Goal: Task Accomplishment & Management: Manage account settings

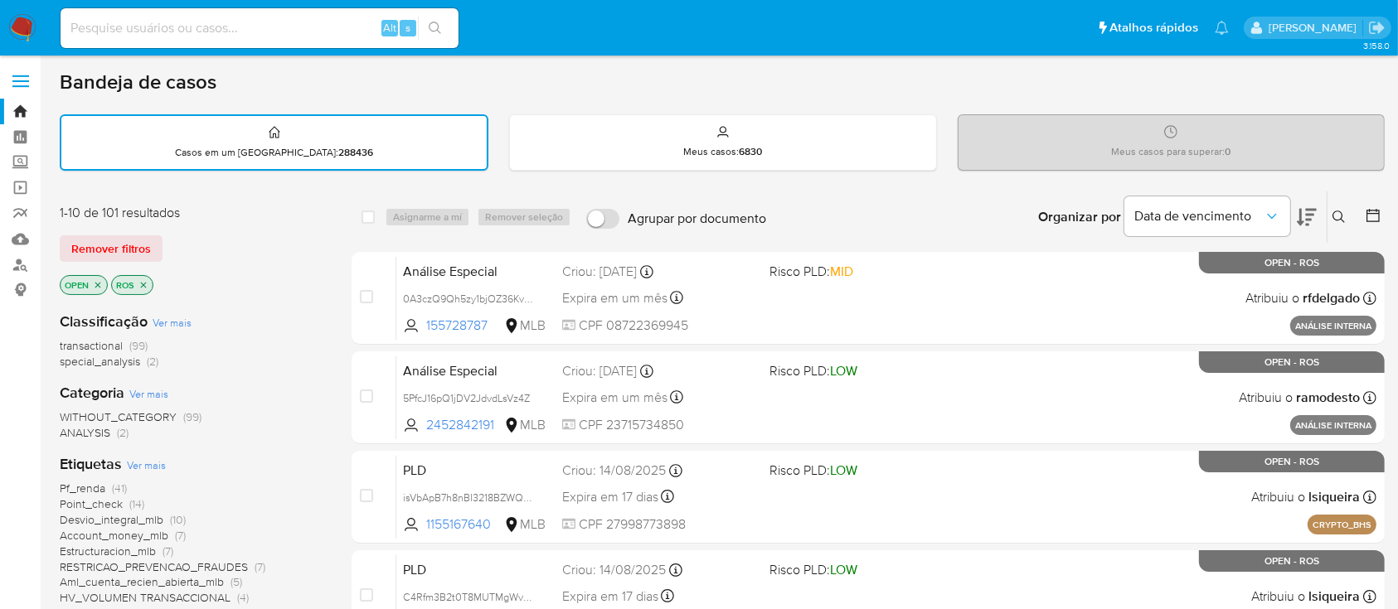
click at [146, 284] on icon "close-filter" at bounding box center [143, 285] width 10 height 10
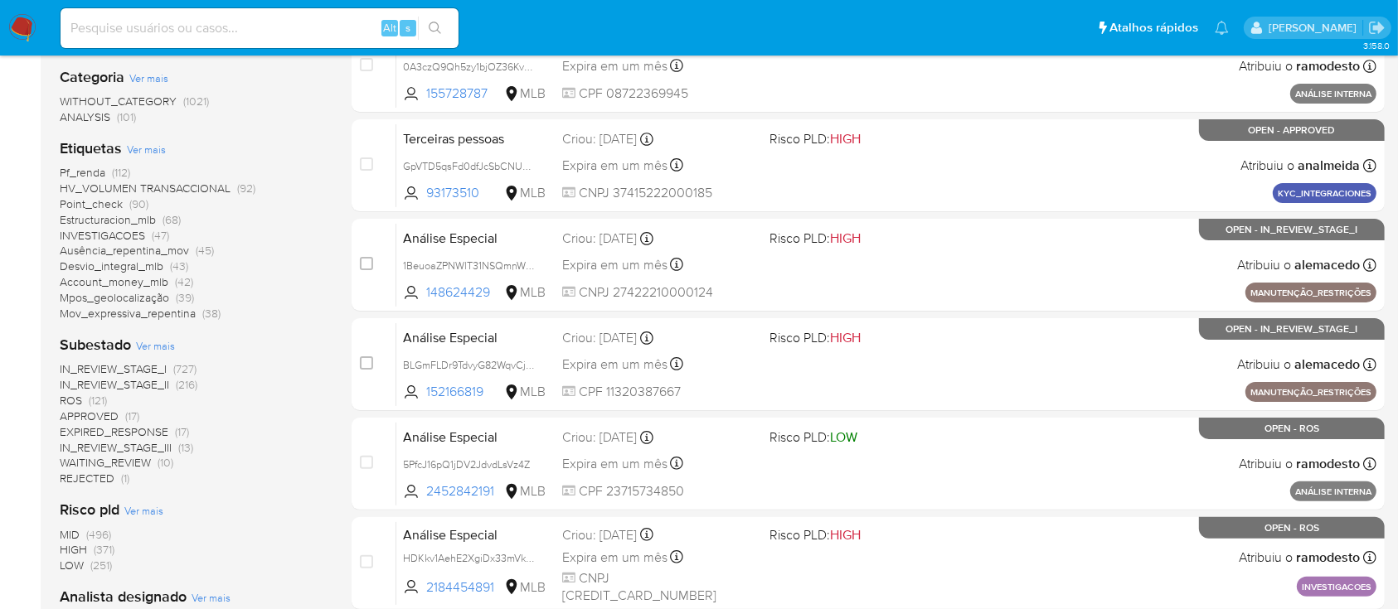
scroll to position [442, 0]
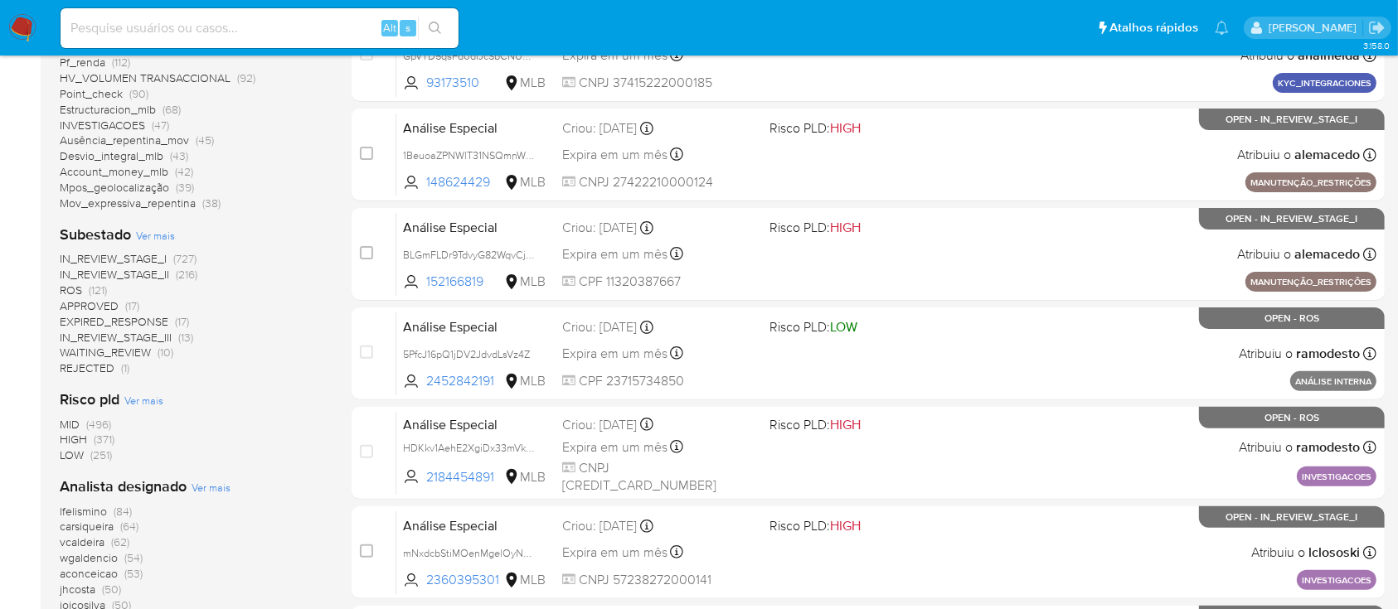
click at [99, 287] on span "(121)" at bounding box center [98, 290] width 18 height 17
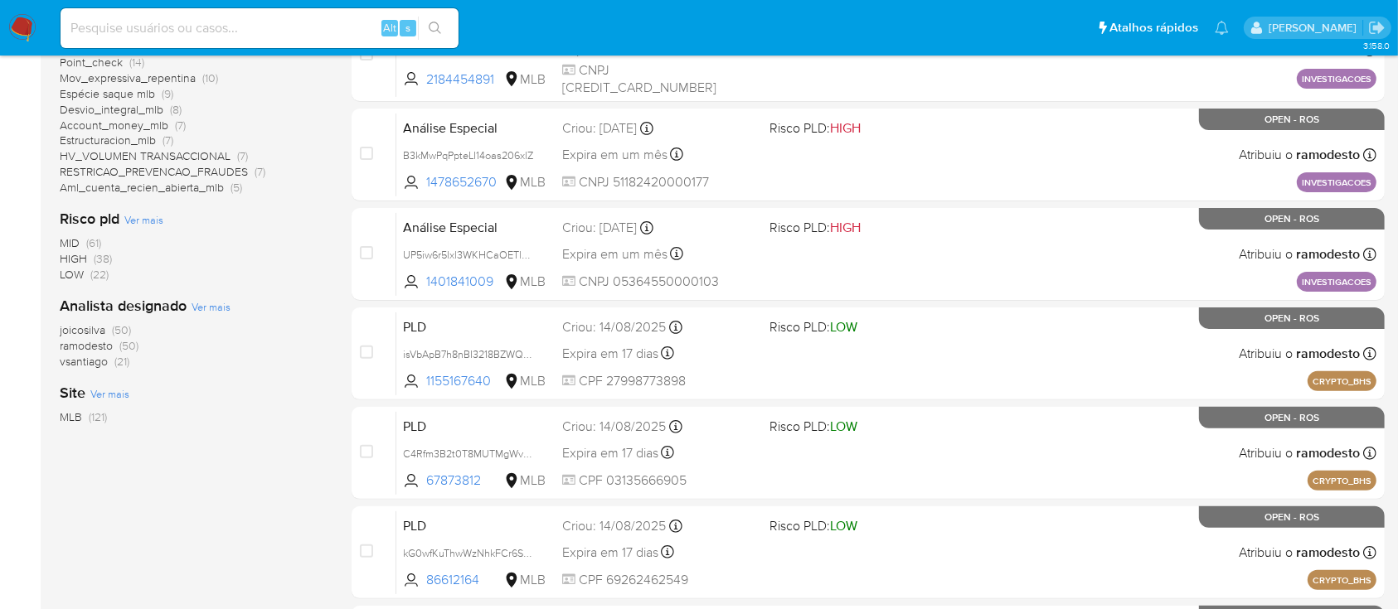
click at [99, 323] on span "joicosilva" at bounding box center [83, 330] width 46 height 17
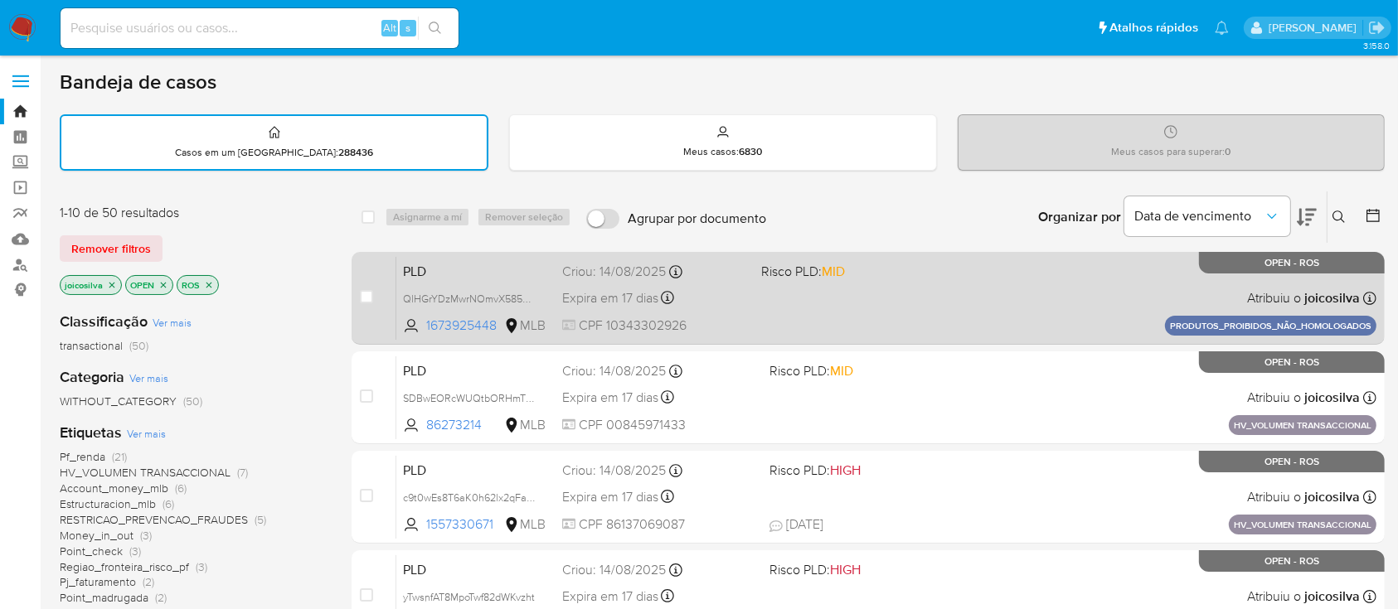
click at [847, 302] on div "PLD QlHGrYDzMwrNOmvX585QhDhR 1673925448 MLB Risco PLD: MID Criou: 14/08/2025 Cr…" at bounding box center [886, 298] width 980 height 84
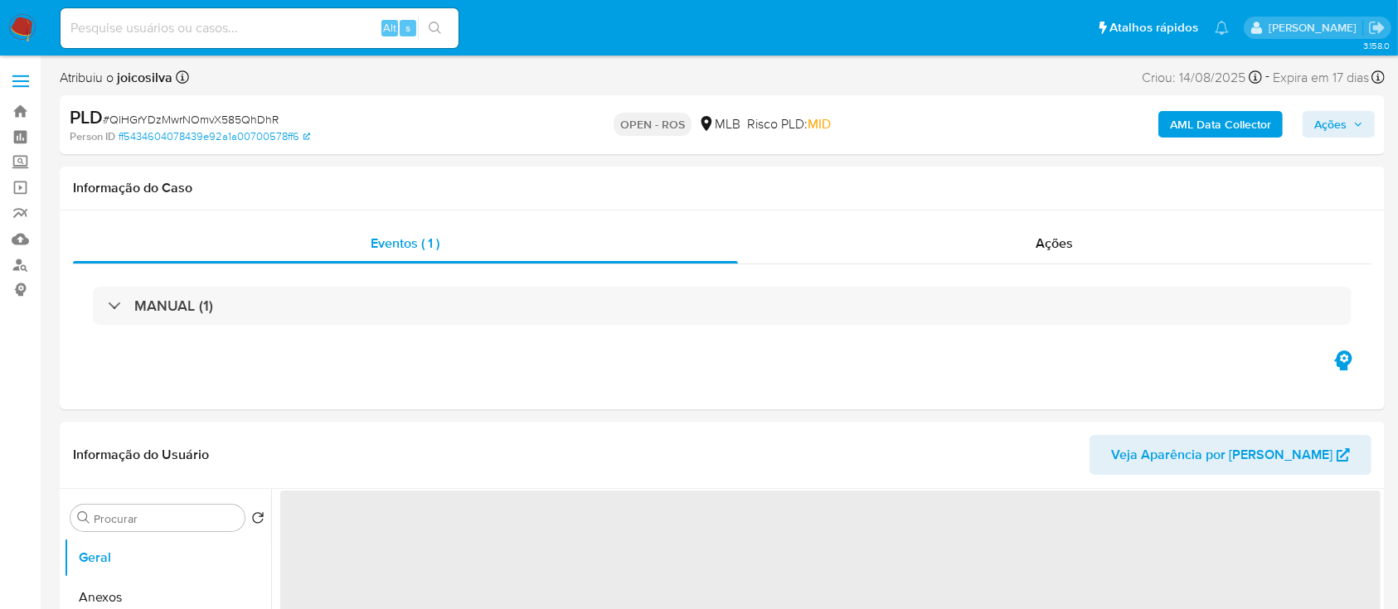
select select "10"
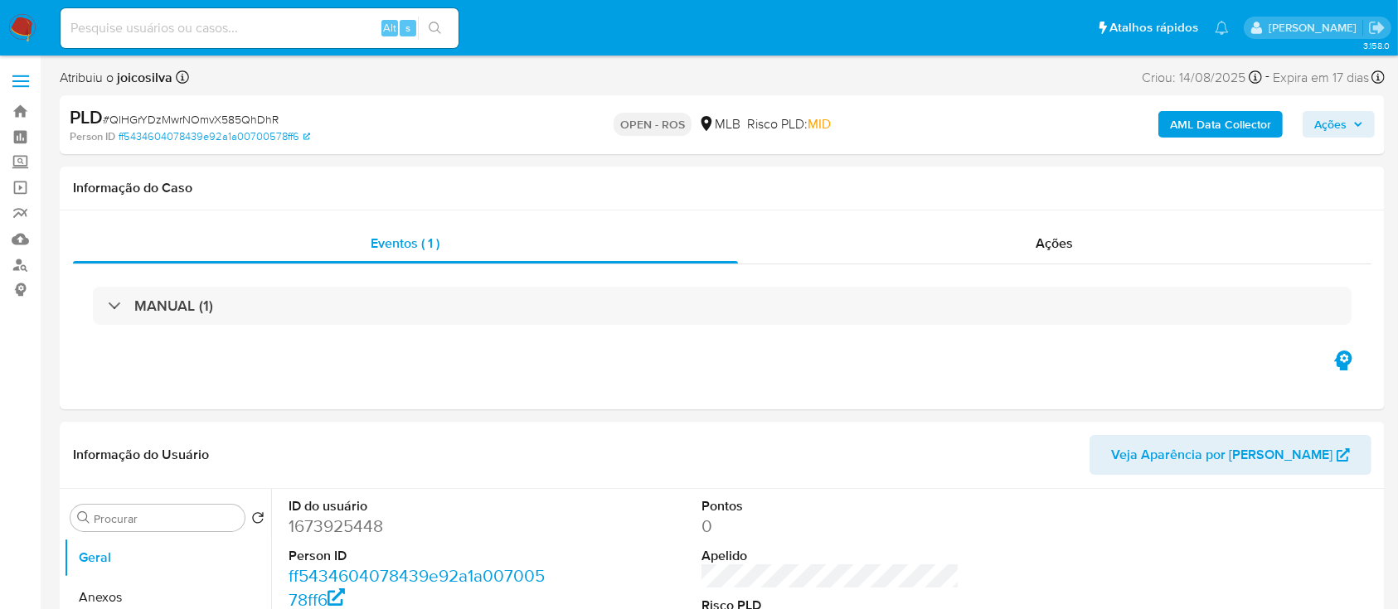
click at [251, 119] on span "# QlHGrYDzMwrNOmvX585QhDhR" at bounding box center [191, 119] width 176 height 17
copy span "QlHGrYDzMwrNOmvX585QhDhR"
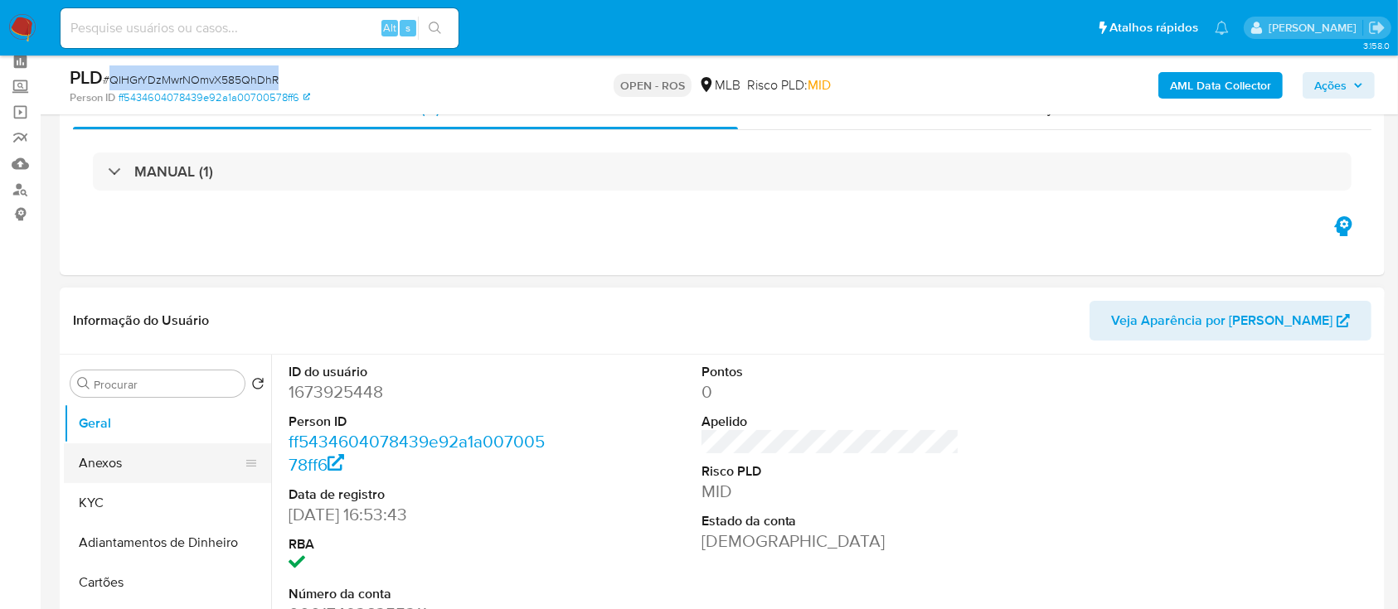
scroll to position [110, 0]
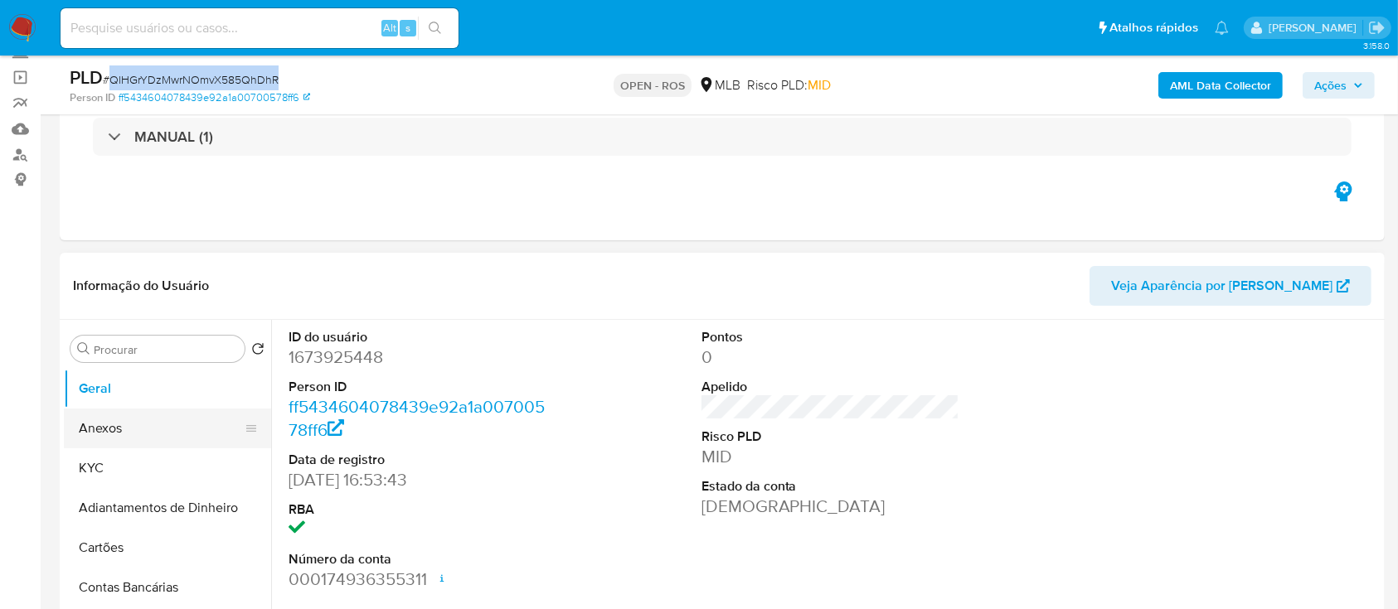
drag, startPoint x: 113, startPoint y: 425, endPoint x: 158, endPoint y: 425, distance: 45.6
click at [113, 425] on button "Anexos" at bounding box center [161, 429] width 194 height 40
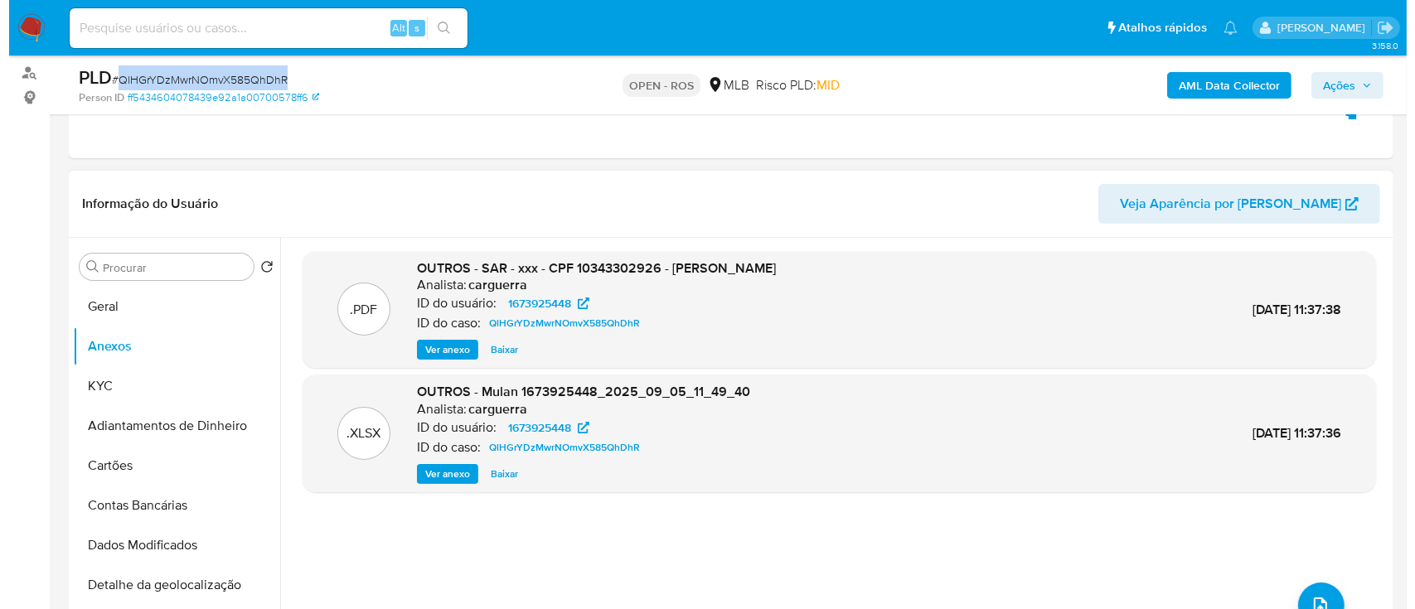
scroll to position [221, 0]
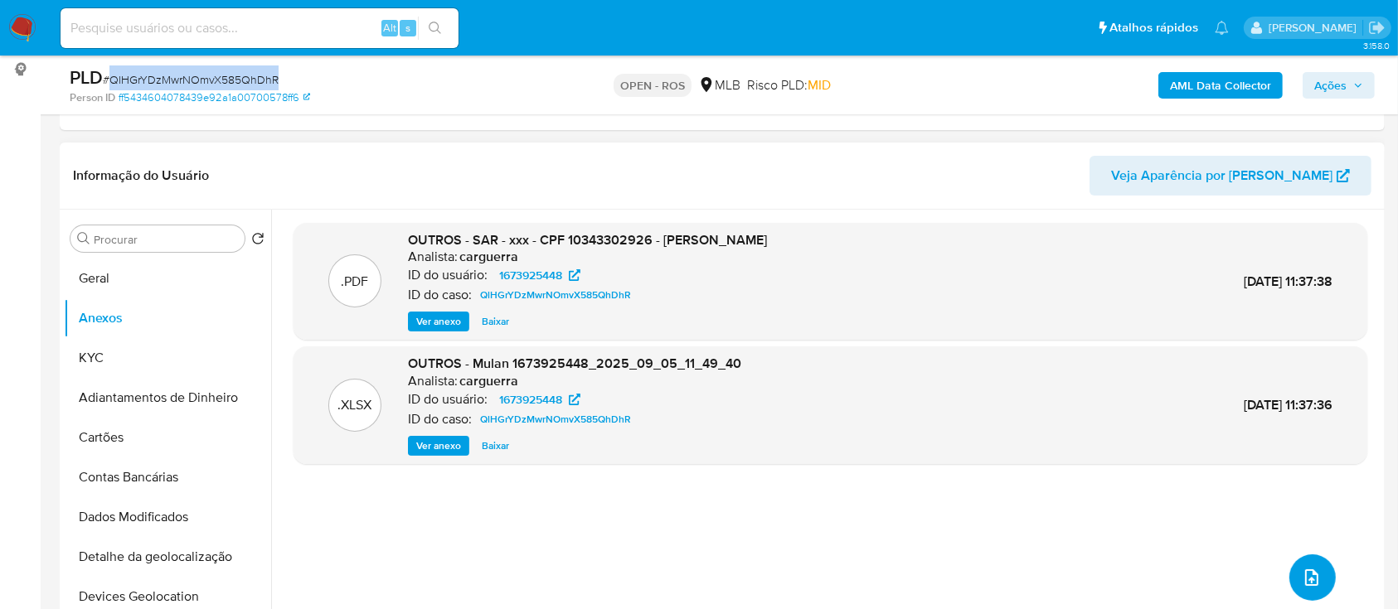
click at [1302, 571] on icon "upload-file" at bounding box center [1312, 578] width 20 height 20
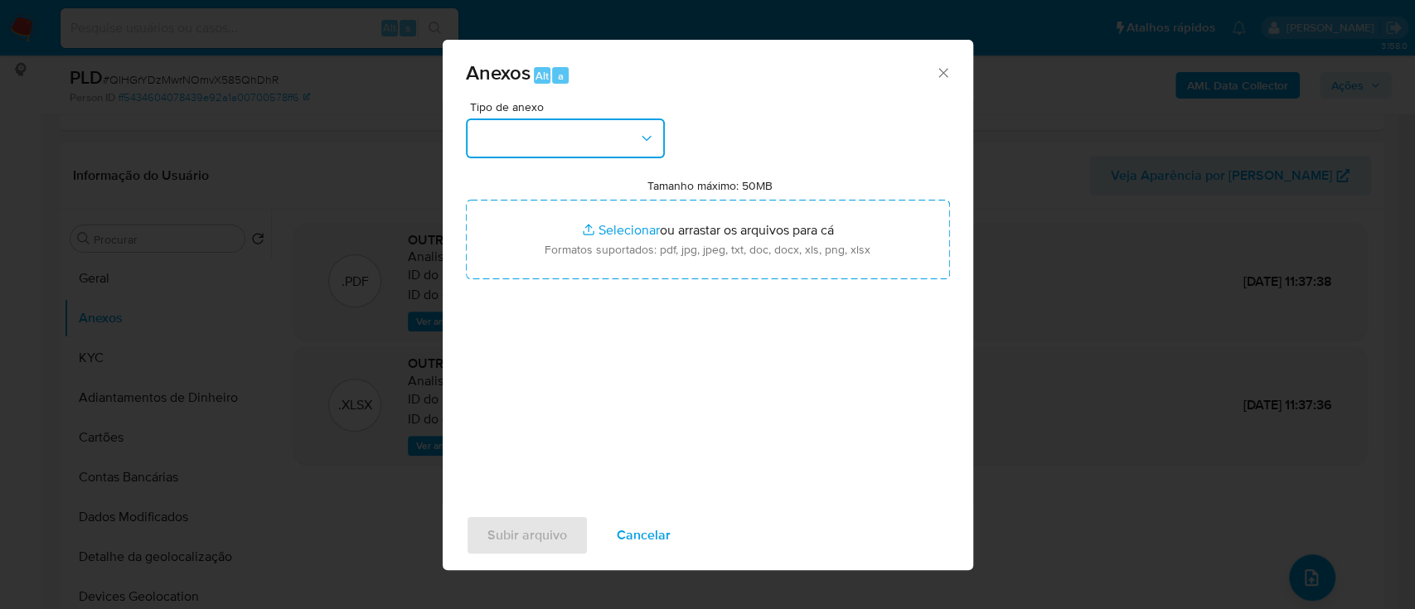
click at [610, 132] on button "button" at bounding box center [565, 139] width 199 height 40
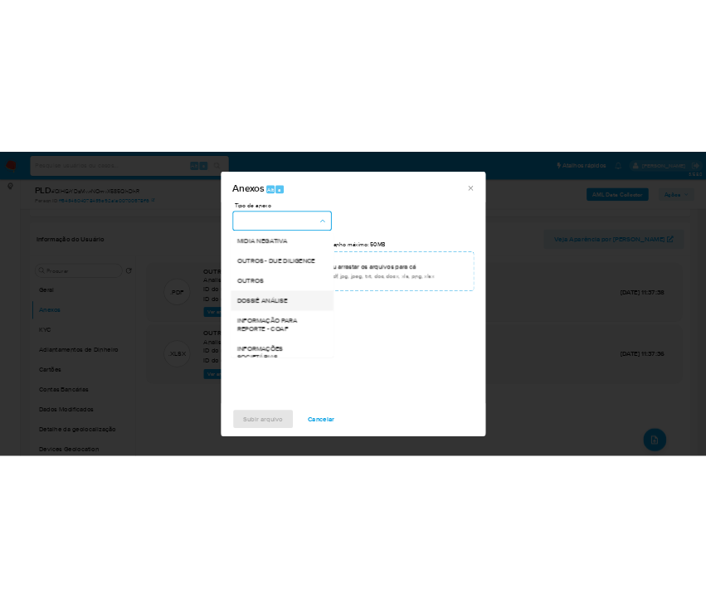
scroll to position [255, 0]
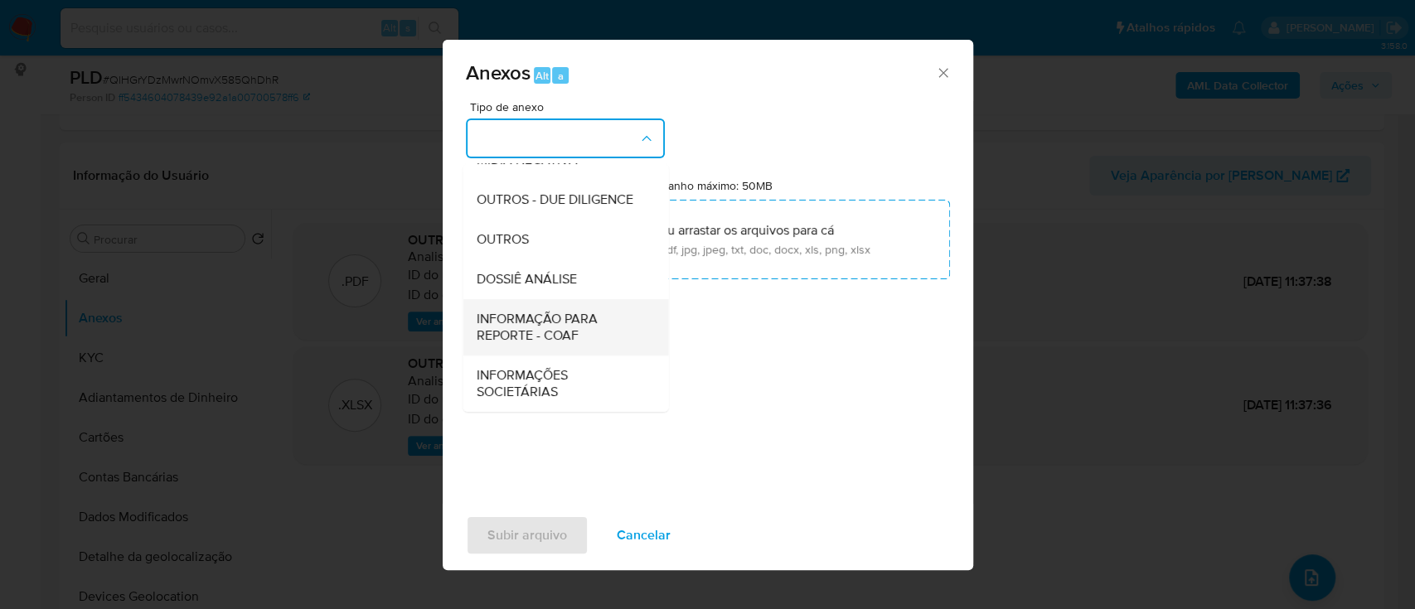
click at [576, 334] on span "INFORMAÇÃO PARA REPORTE - COAF" at bounding box center [560, 327] width 169 height 33
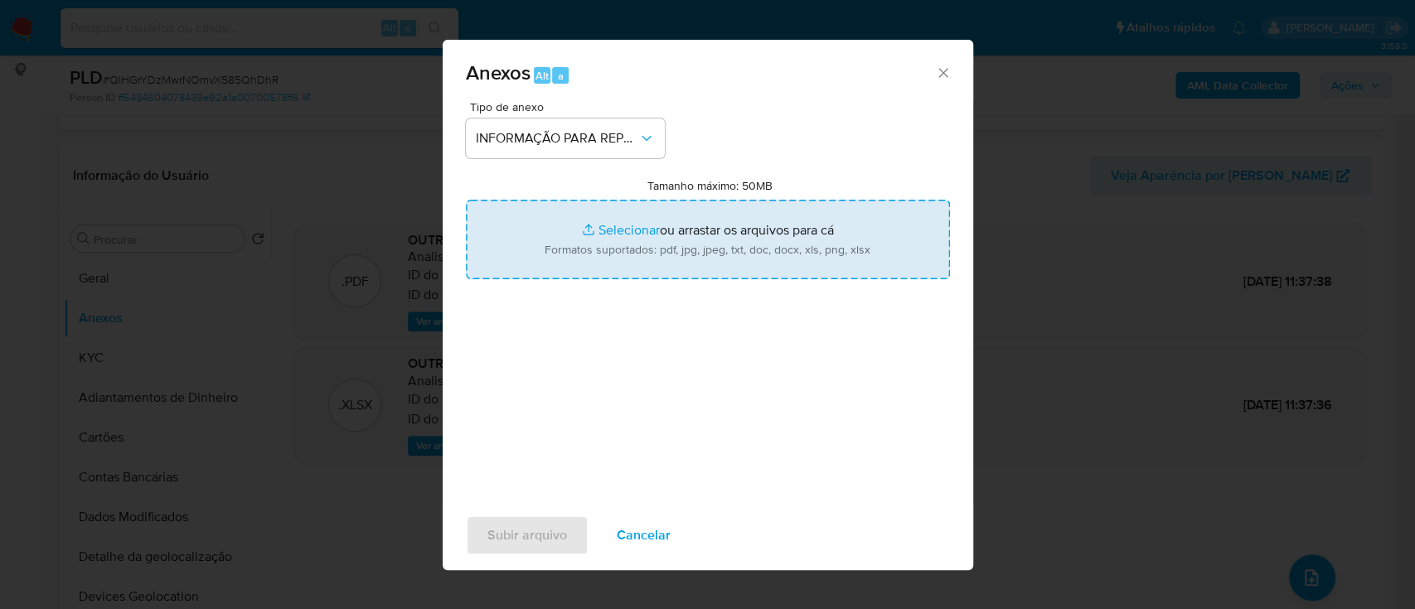
type input "C:\fakepath\SAR - QlHGrYDzMwrNOmvX585QhDhR - CPF 10343302926 - THOMAS BLEICH MU…"
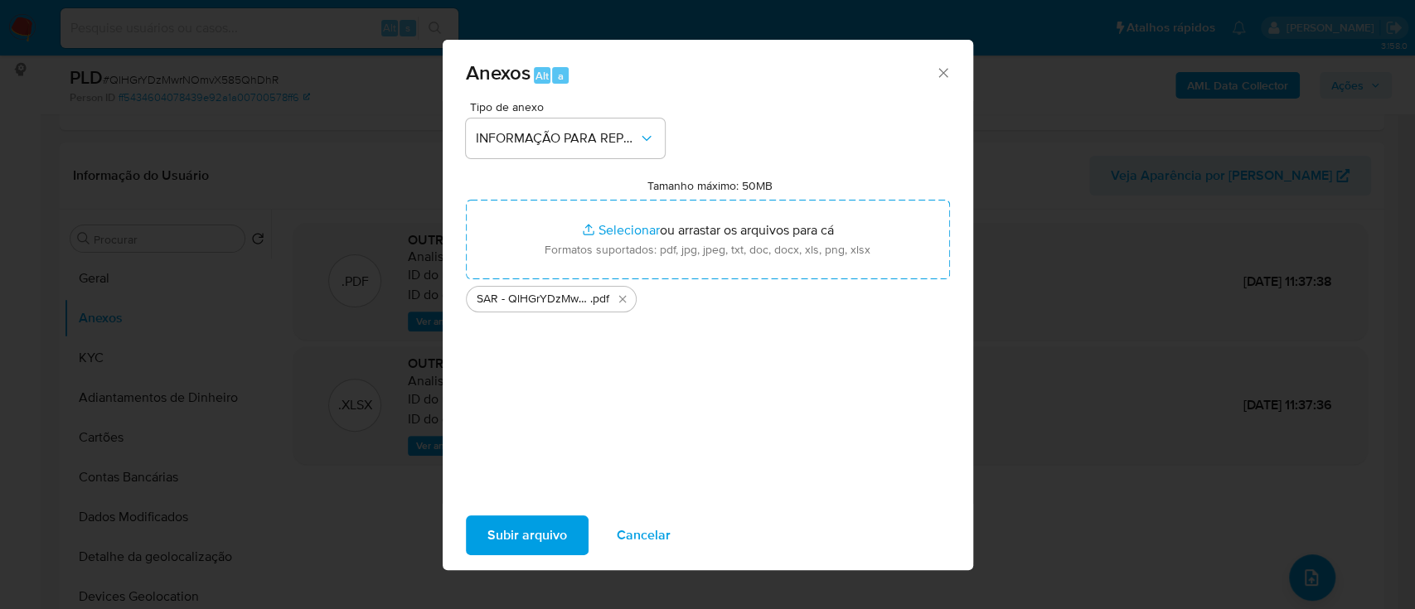
click at [557, 536] on span "Subir arquivo" at bounding box center [528, 535] width 80 height 36
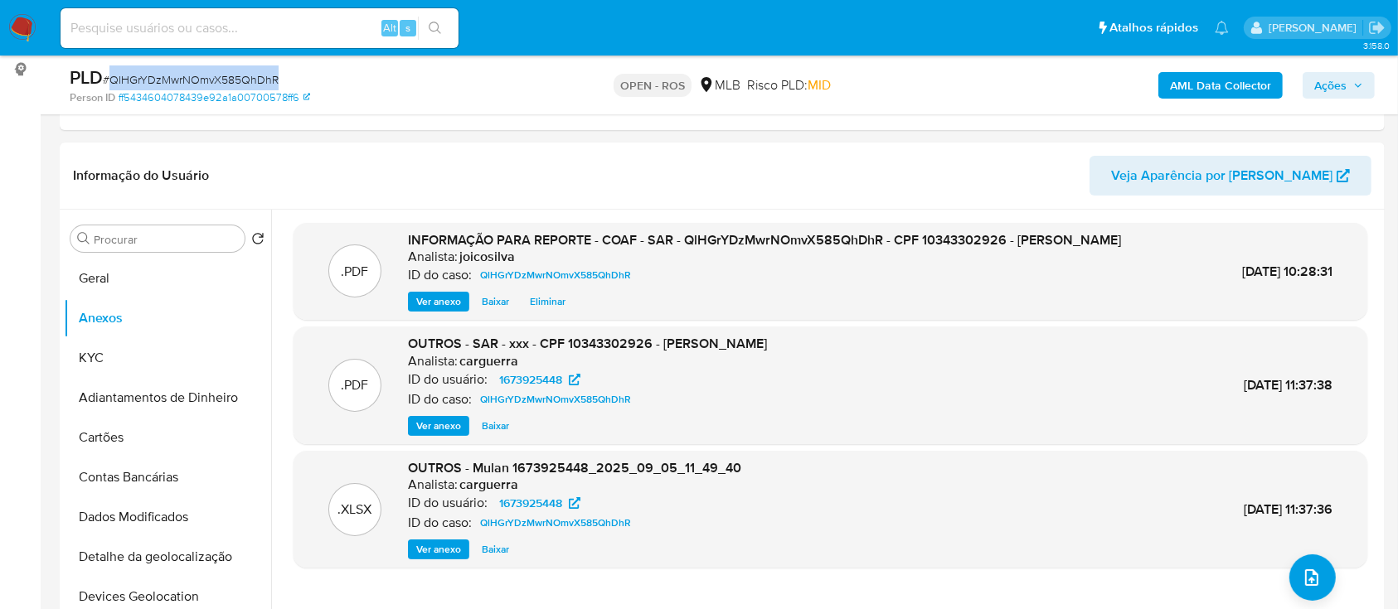
click at [1347, 87] on span "Ações" at bounding box center [1338, 85] width 49 height 23
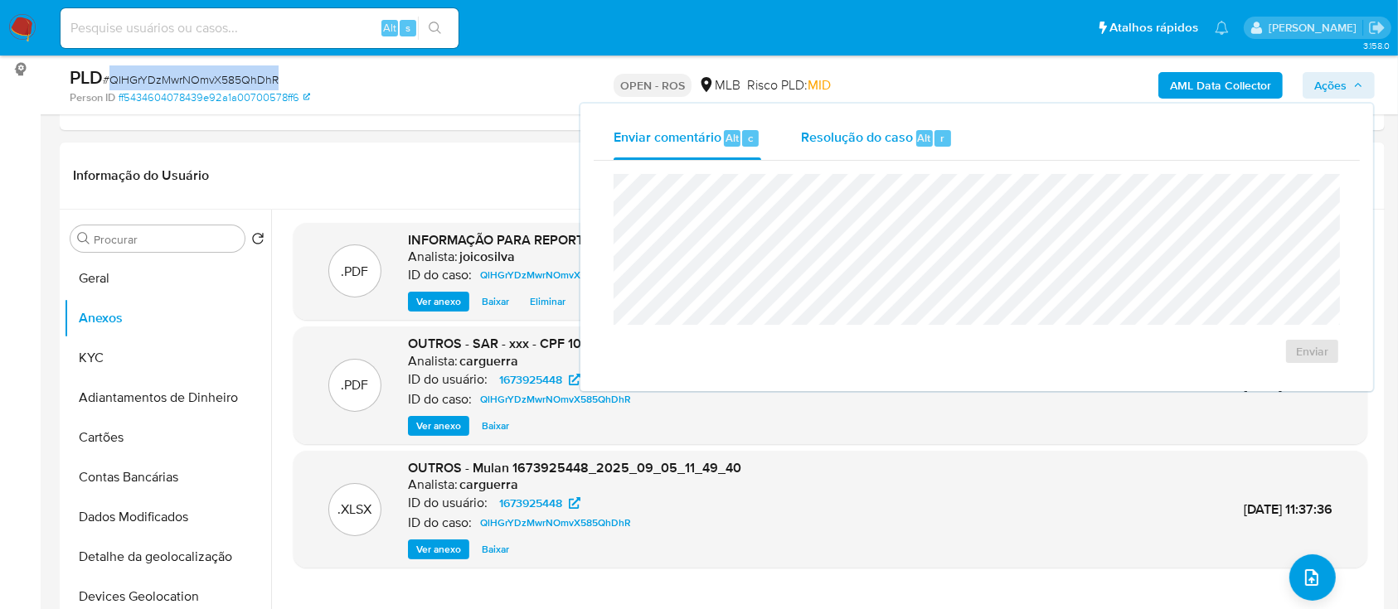
click at [863, 143] on span "Resolução do caso" at bounding box center [857, 137] width 112 height 19
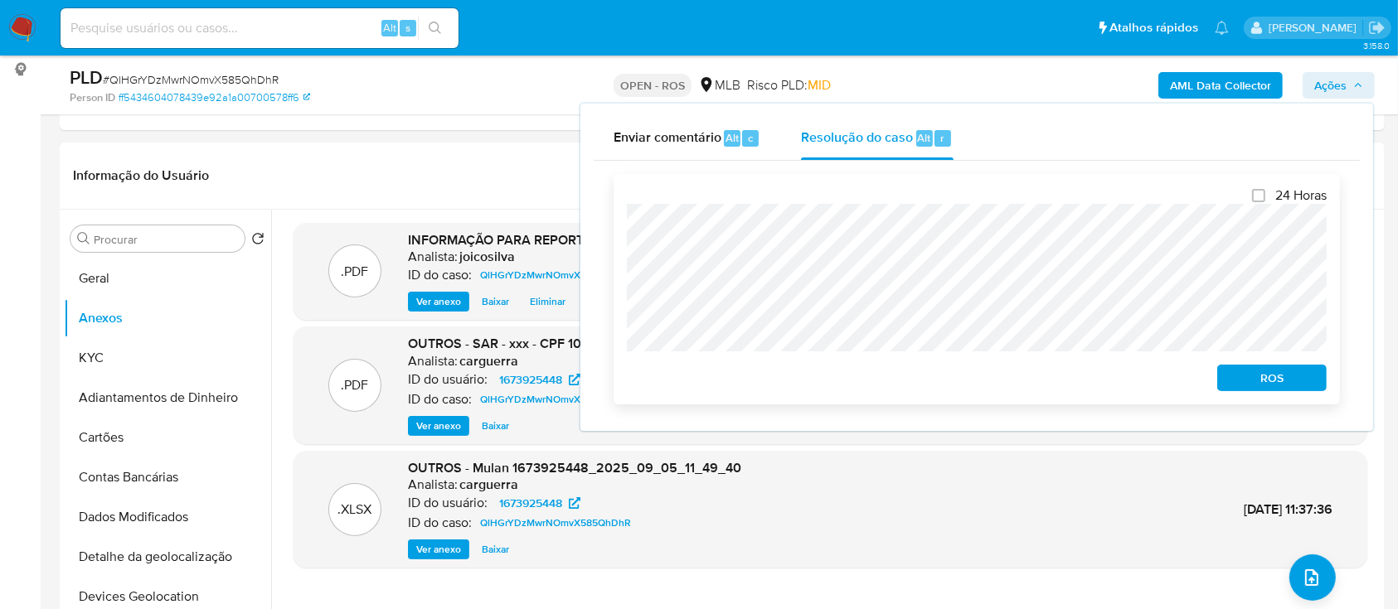
click at [1254, 390] on span "ROS" at bounding box center [1272, 377] width 86 height 23
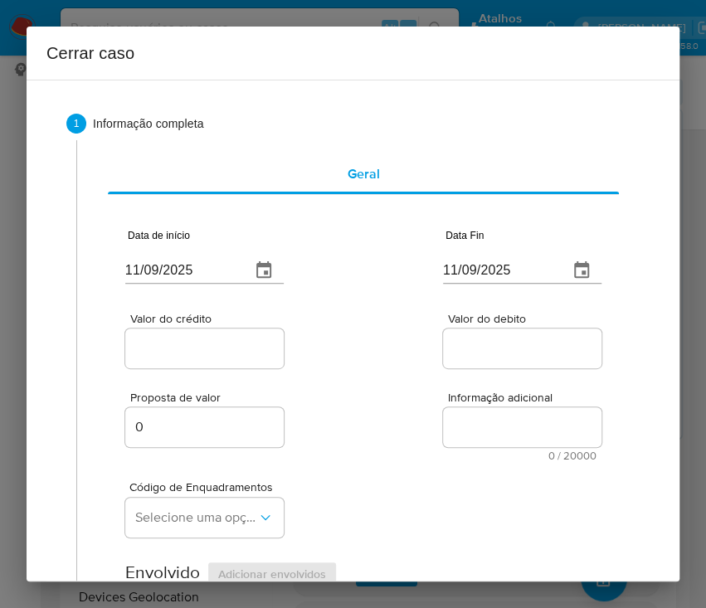
click at [211, 273] on input "11/09/2025" at bounding box center [181, 270] width 112 height 27
paste input "01/07"
type input "[DATE]"
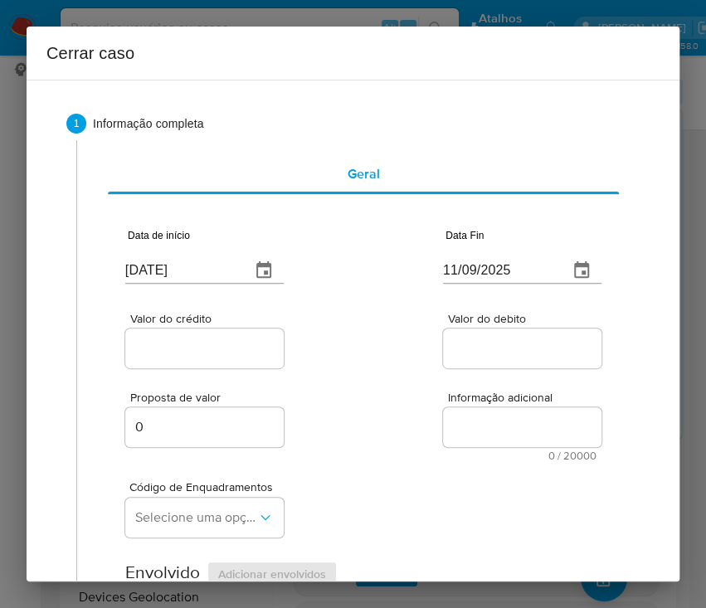
click at [311, 360] on div "Valor do crédito Valor do debito" at bounding box center [363, 332] width 476 height 79
click at [484, 269] on input "11/09/2025" at bounding box center [499, 270] width 112 height 27
paste input "8/08"
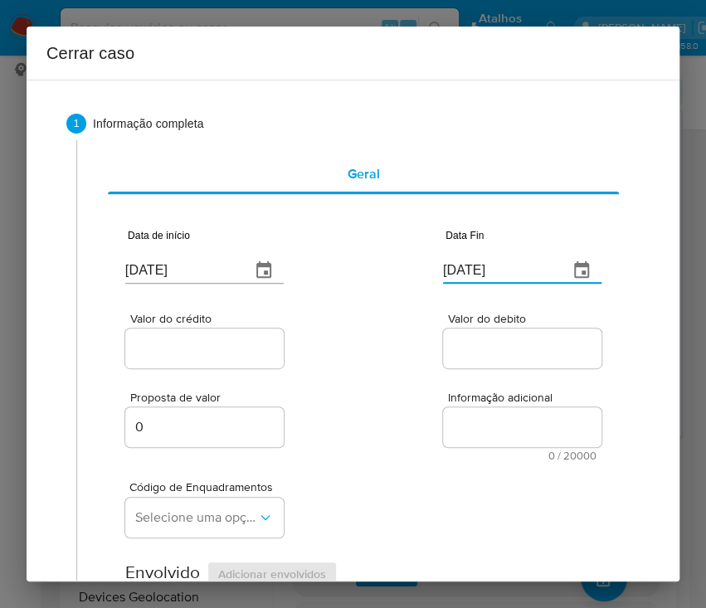
type input "18/08/2025"
click at [401, 409] on div "Proposta de valor 0 Informação adicional 0 / 20000 20000 caracteres restantes" at bounding box center [363, 416] width 476 height 90
click at [170, 356] on input "Valor do crédito" at bounding box center [206, 348] width 163 height 22
click at [213, 335] on div at bounding box center [204, 348] width 158 height 40
drag, startPoint x: 206, startPoint y: 349, endPoint x: 234, endPoint y: 350, distance: 28.2
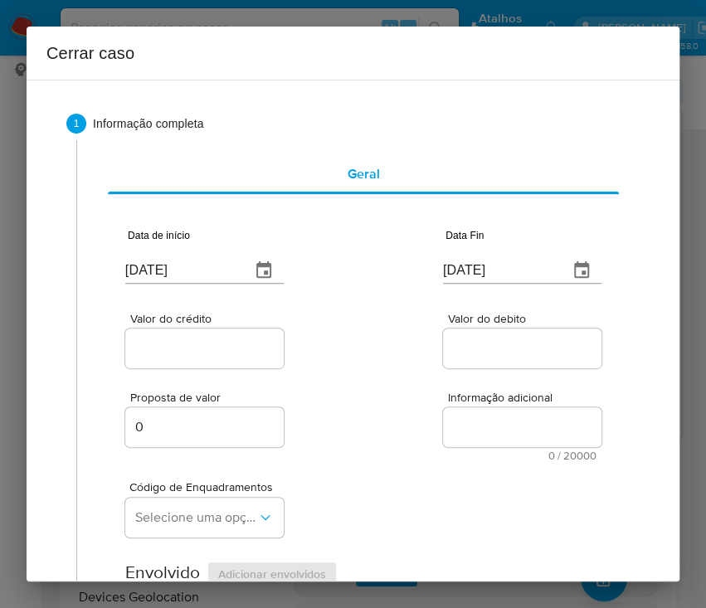
click at [206, 349] on input "Valor do crédito" at bounding box center [206, 348] width 163 height 22
paste input "R$82.593"
type input "R$82.593"
click at [443, 363] on div at bounding box center [522, 348] width 158 height 40
click at [487, 355] on input "Valor do debito" at bounding box center [524, 348] width 163 height 22
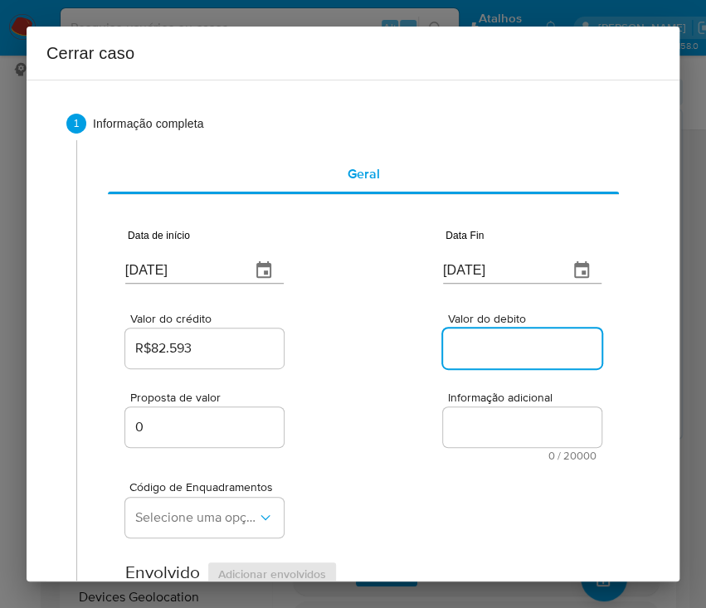
paste input "R$82.210"
type input "R$82.210"
drag, startPoint x: 385, startPoint y: 468, endPoint x: 375, endPoint y: 468, distance: 9.9
click at [385, 468] on div "Código de Enquadramentos Selecione uma opção" at bounding box center [363, 502] width 476 height 83
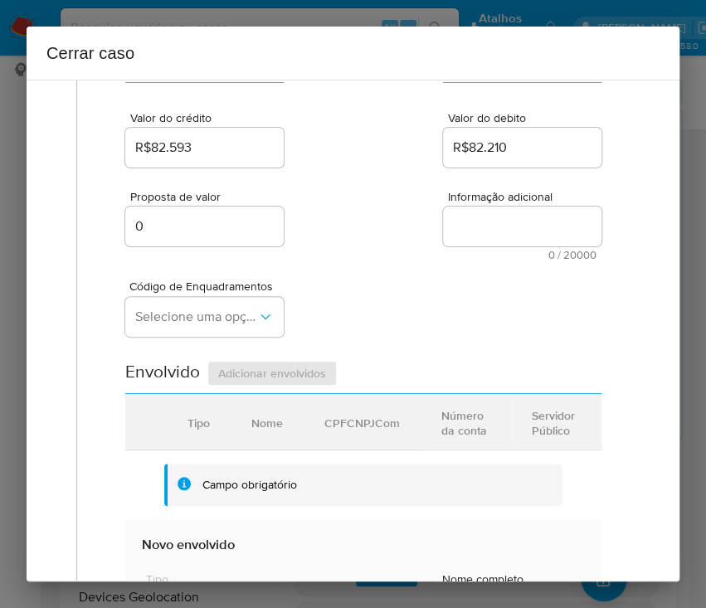
scroll to position [221, 0]
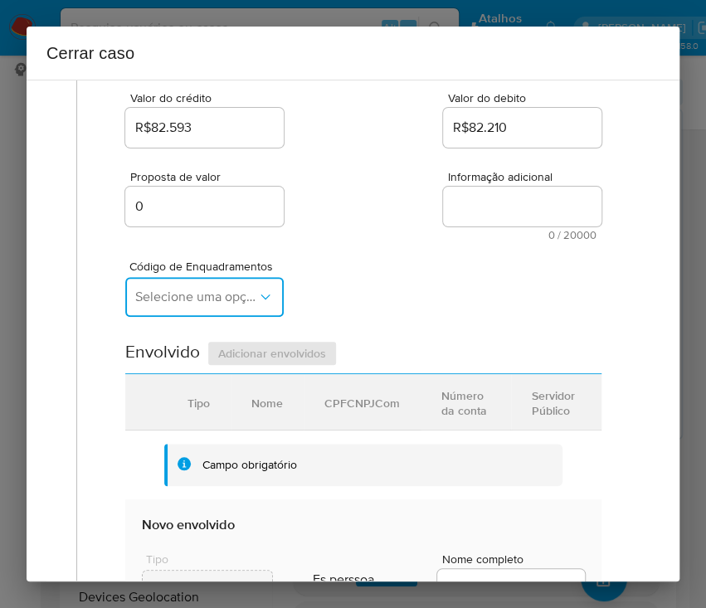
click at [261, 297] on icon "button" at bounding box center [265, 296] width 9 height 5
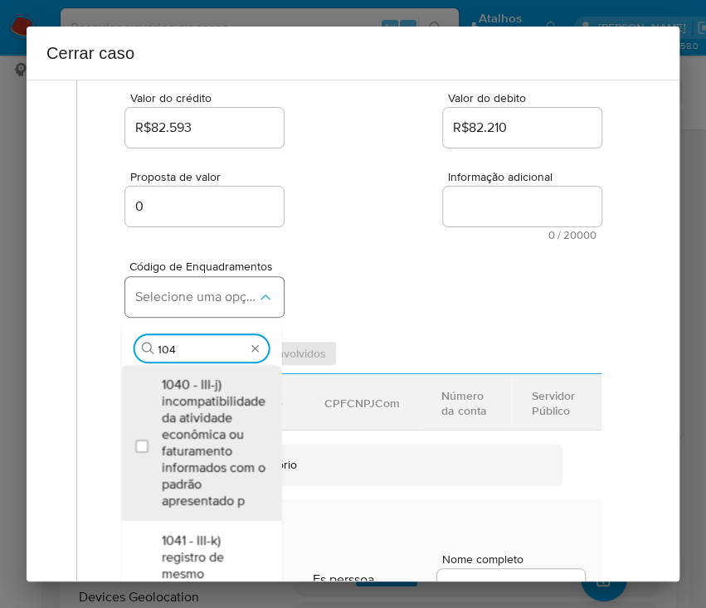
type input "1045"
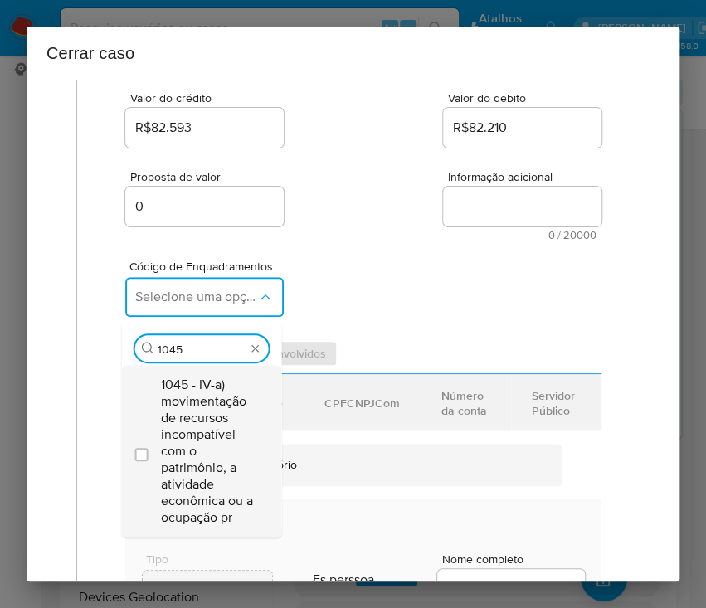
click at [202, 409] on span "1045 - IV-a) movimentação de recursos incompatível com o patrimônio, a atividad…" at bounding box center [209, 450] width 97 height 149
checkbox input "true"
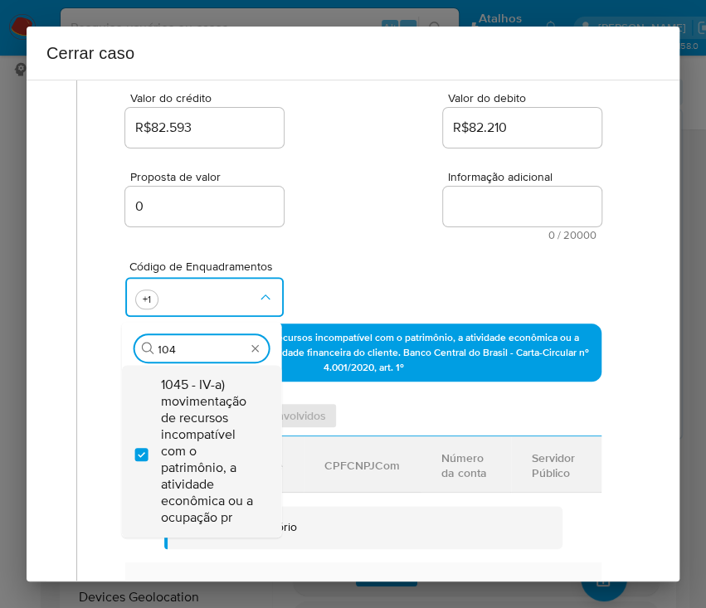
scroll to position [0, 0]
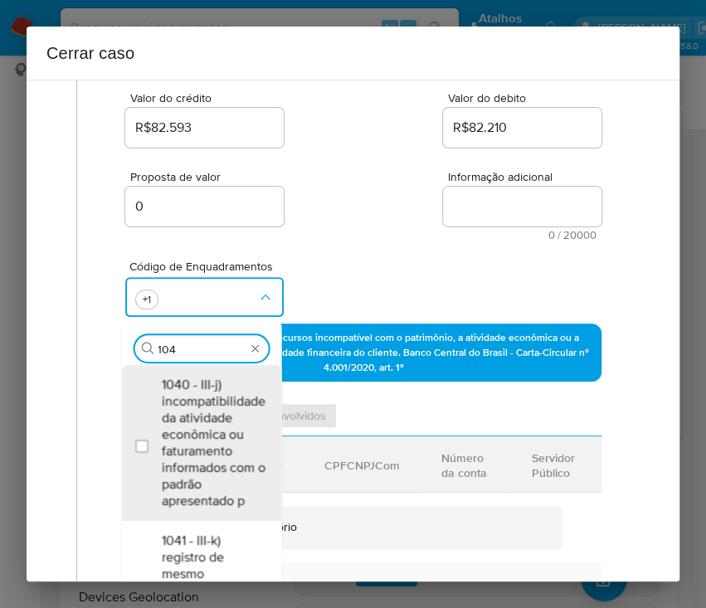
type input "1047"
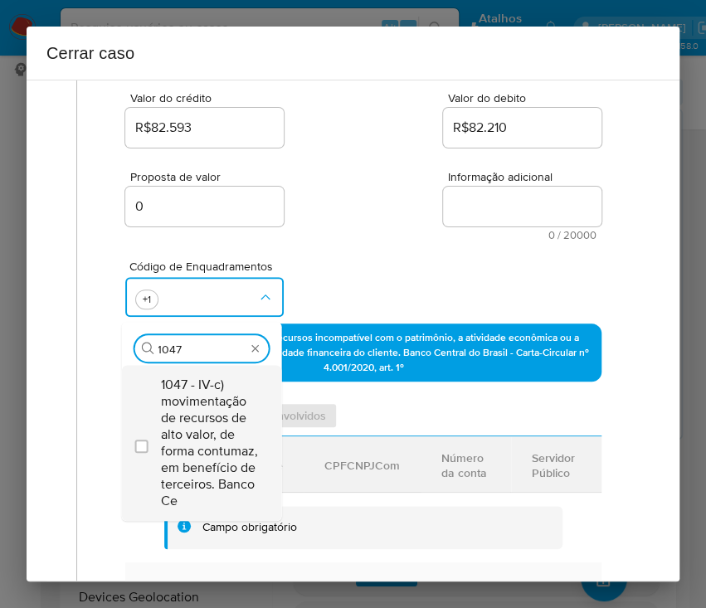
click at [204, 415] on span "1047 - IV-c) movimentação de recursos de alto valor, de forma contumaz, em bene…" at bounding box center [209, 442] width 97 height 133
checkbox input "true"
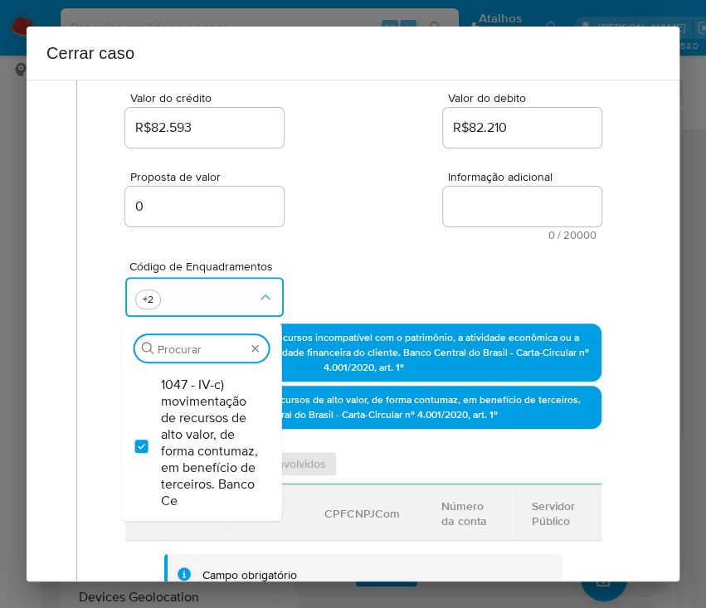
click at [359, 242] on div "Código de Enquadramentos Procurar 1047 - IV-c) movimentação de recursos de alto…" at bounding box center [363, 281] width 476 height 83
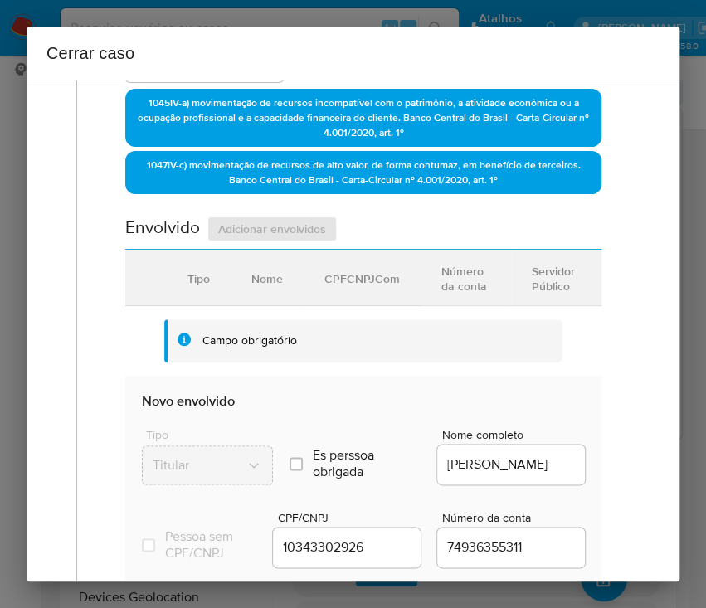
scroll to position [552, 0]
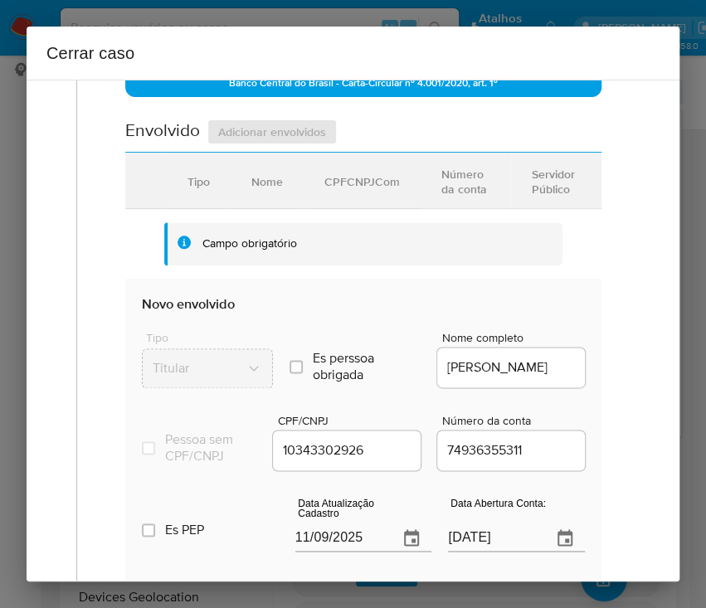
click at [314, 547] on input "11/09/2025" at bounding box center [340, 538] width 90 height 27
paste input "25/07"
type input "25/07/2025"
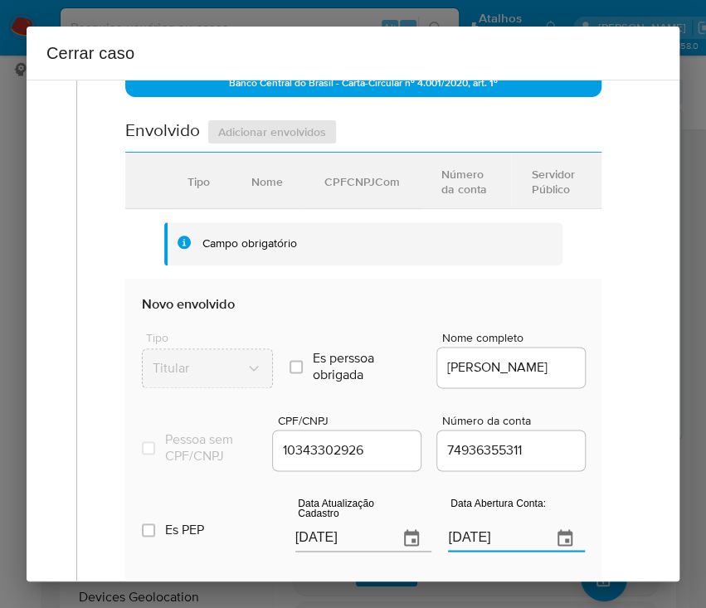
click at [452, 550] on input "07/02/2024" at bounding box center [493, 538] width 90 height 27
click at [624, 473] on div "1 Informação completa Geral Data de início 01/07/2025 Data Fin 18/08/2025 Valor…" at bounding box center [352, 212] width 613 height 1342
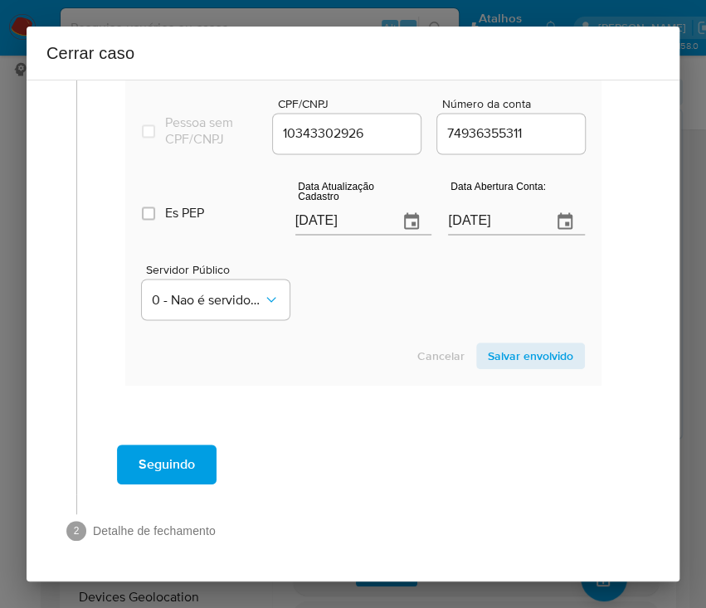
click at [511, 357] on span "Salvar envolvido" at bounding box center [530, 355] width 85 height 23
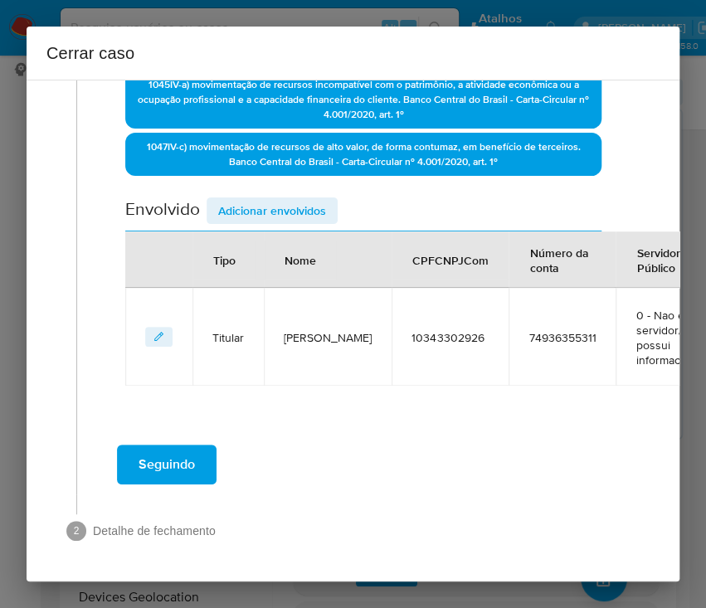
scroll to position [488, 0]
click at [264, 199] on span "Adicionar envolvidos" at bounding box center [272, 210] width 108 height 23
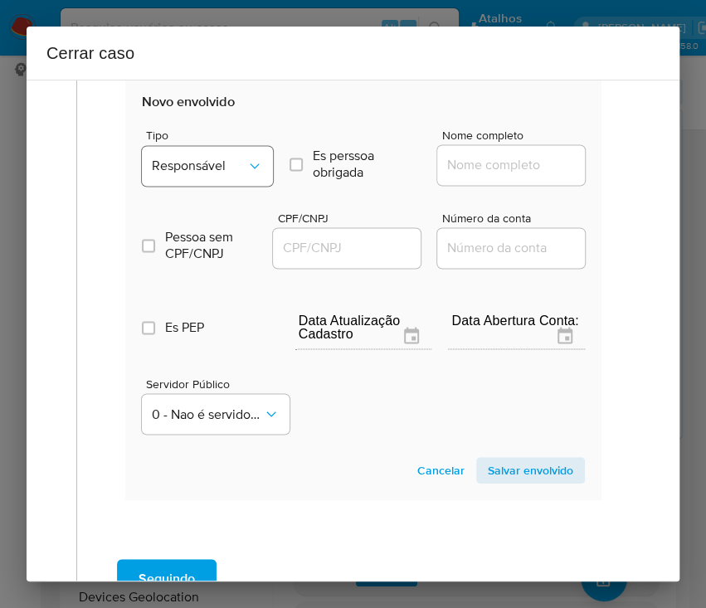
scroll to position [704, 0]
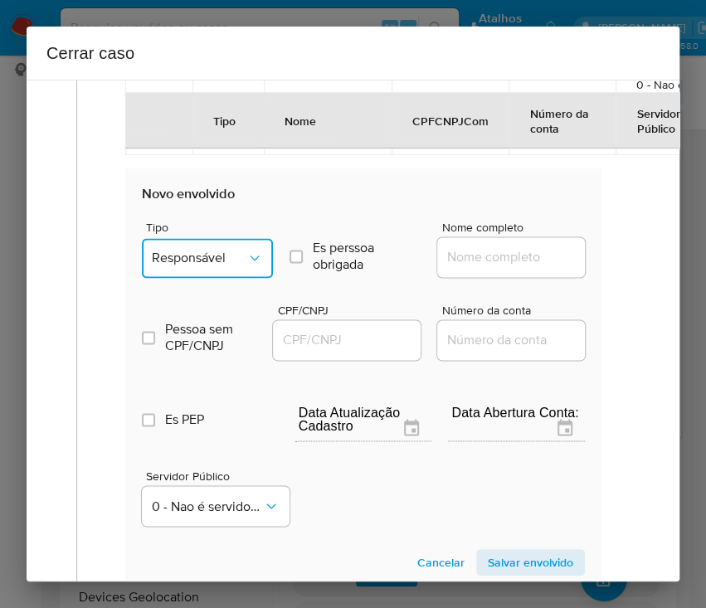
click at [193, 256] on span "Responsável" at bounding box center [199, 258] width 95 height 17
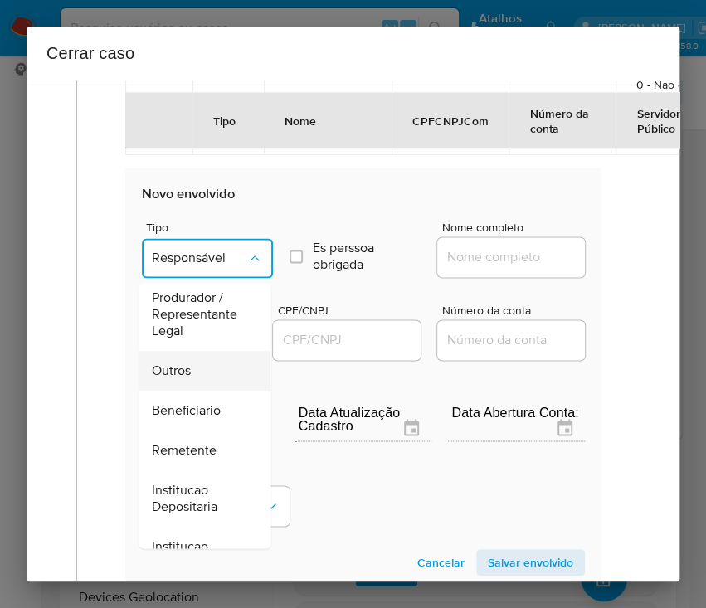
scroll to position [221, 0]
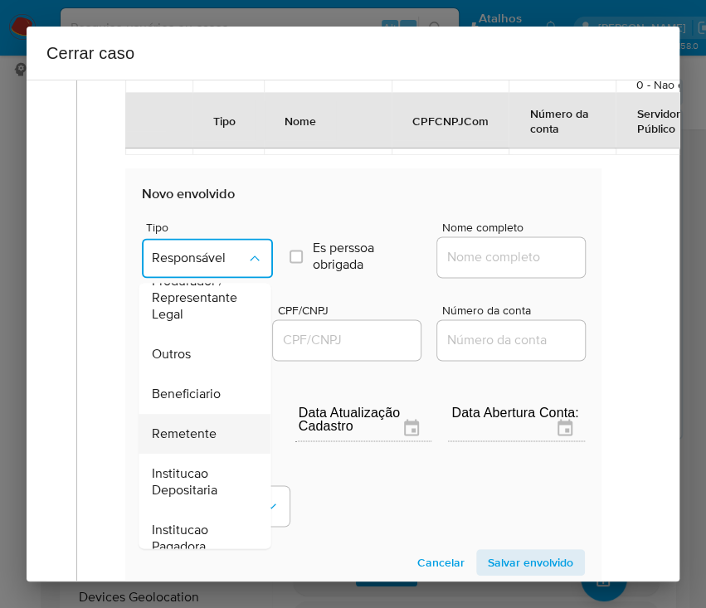
click at [185, 432] on span "Remetente" at bounding box center [184, 433] width 65 height 17
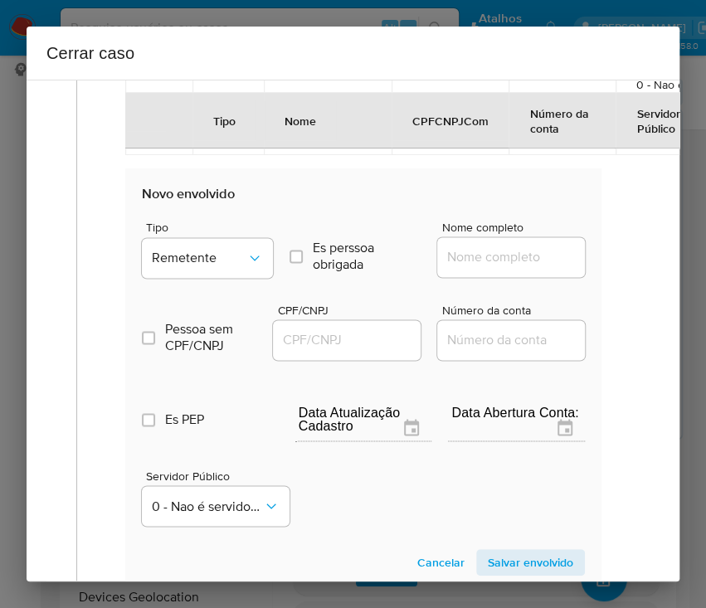
click at [478, 259] on input "Nome completo" at bounding box center [518, 257] width 163 height 22
paste input "Betboom Ltda, 54951974000180"
drag, startPoint x: 463, startPoint y: 256, endPoint x: 628, endPoint y: 256, distance: 165.0
click at [628, 256] on div "1 Informação completa Geral Data de início 01/07/2025 Data Fin 18/08/2025 Valor…" at bounding box center [352, 82] width 613 height 1384
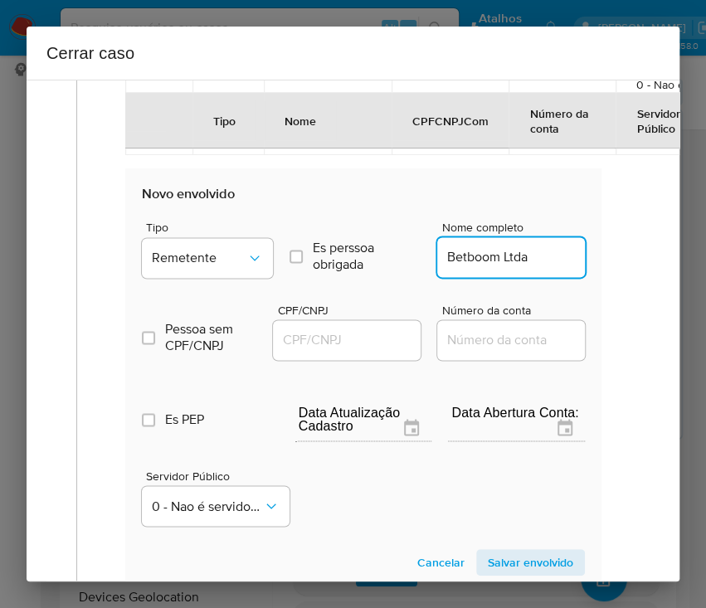
scroll to position [0, 0]
type input "Betboom Ltda"
drag, startPoint x: 316, startPoint y: 340, endPoint x: 368, endPoint y: 348, distance: 52.9
click at [316, 340] on input "CPF/CNPJ" at bounding box center [354, 340] width 163 height 22
paste input "54951974000180"
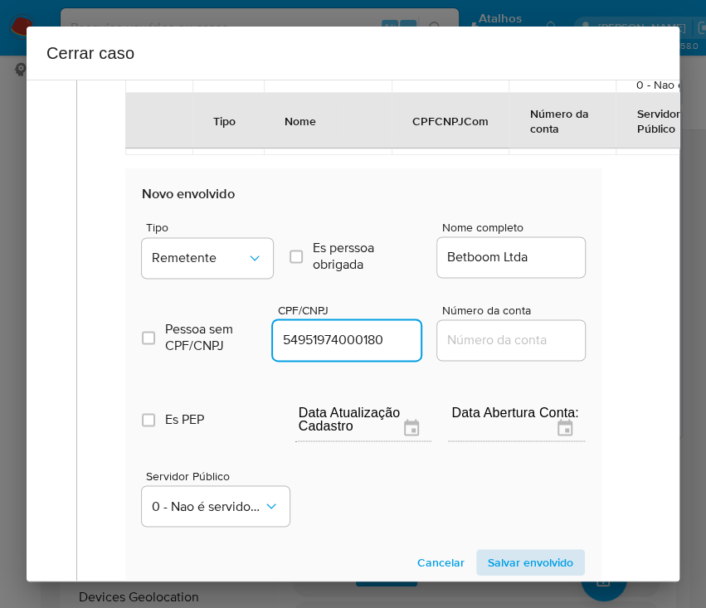
type input "54951974000180"
click at [529, 556] on span "Salvar envolvido" at bounding box center [530, 562] width 85 height 23
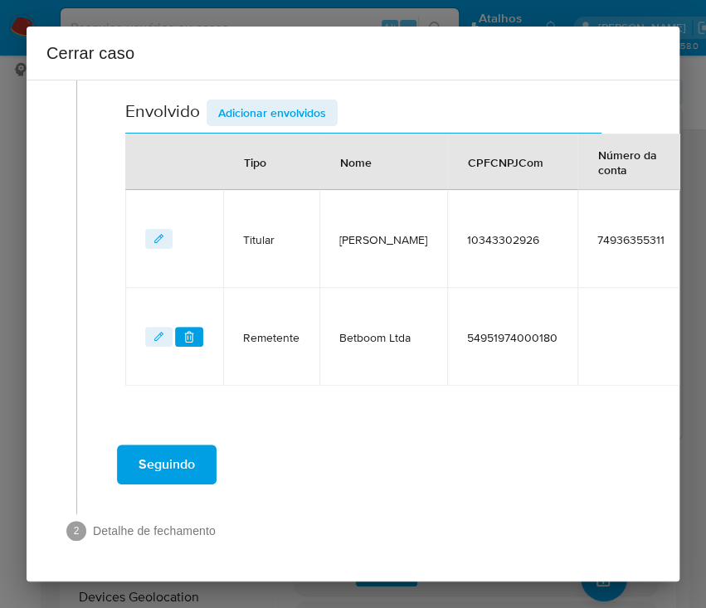
scroll to position [585, 0]
click at [289, 102] on span "Adicionar envolvidos" at bounding box center [272, 112] width 108 height 23
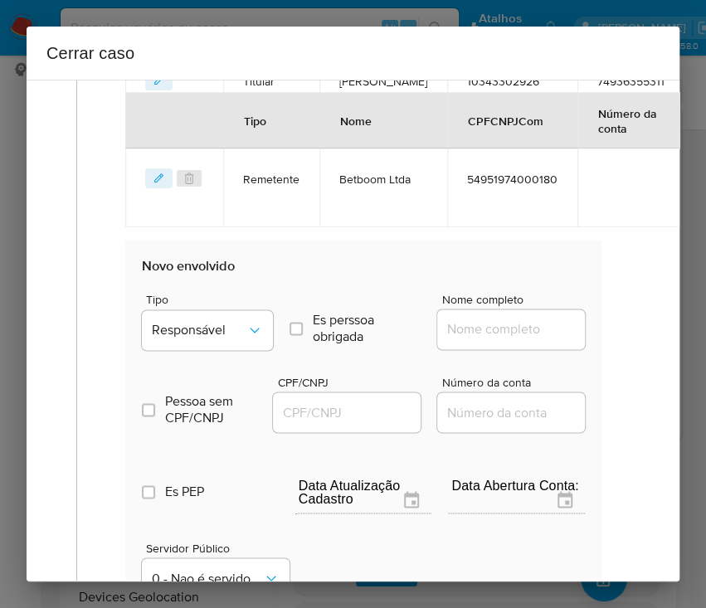
scroll to position [807, 0]
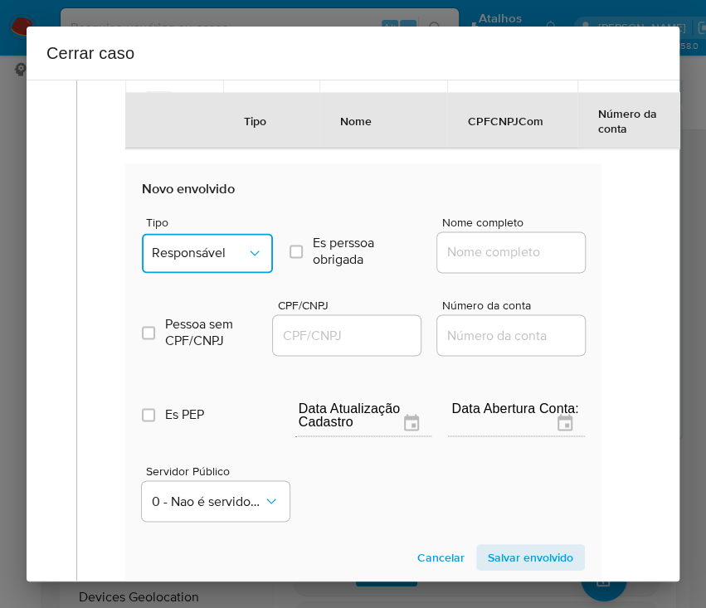
click at [220, 252] on span "Responsável" at bounding box center [199, 253] width 95 height 17
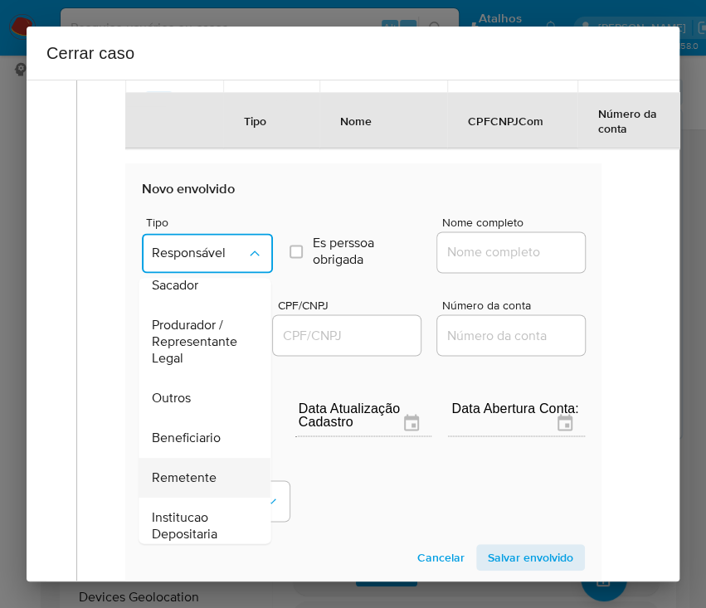
scroll to position [295, 0]
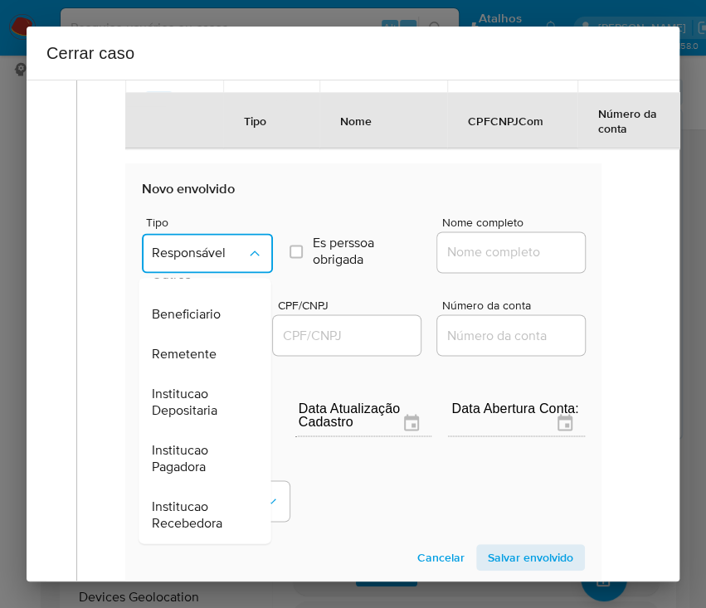
click at [190, 358] on span "Remetente" at bounding box center [184, 354] width 65 height 17
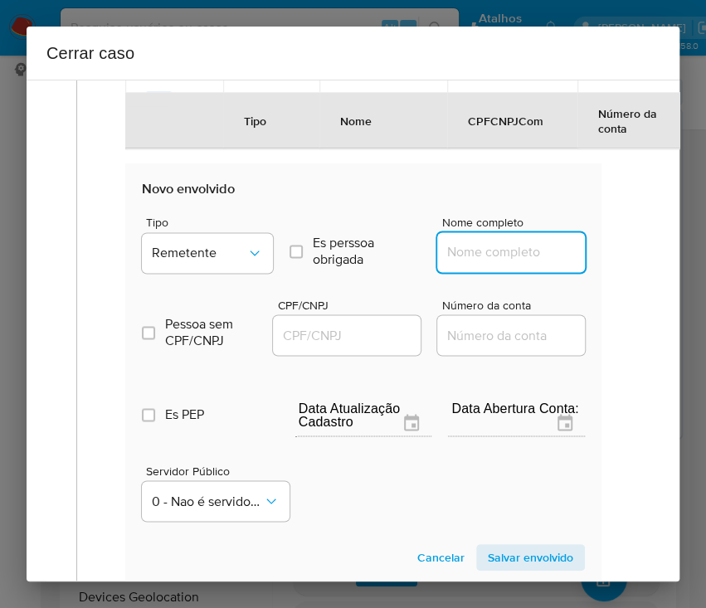
click at [531, 255] on input "Nome completo" at bounding box center [518, 252] width 163 height 22
paste input "Seguro Bet Ltda., 56268974000105"
drag, startPoint x: 461, startPoint y: 259, endPoint x: 617, endPoint y: 262, distance: 155.9
click at [617, 262] on div "Geral Data de início 01/07/2025 Data Fin 18/08/2025 Valor do crédito R$82.593 V…" at bounding box center [357, 14] width 563 height 1362
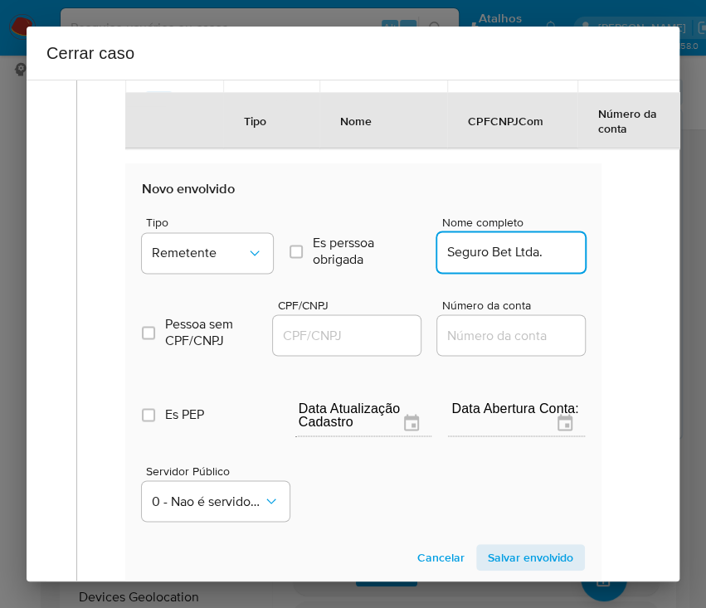
scroll to position [0, 0]
type input "Seguro Bet Ltda."
click at [336, 324] on input "CPF/CNPJ" at bounding box center [354, 335] width 163 height 22
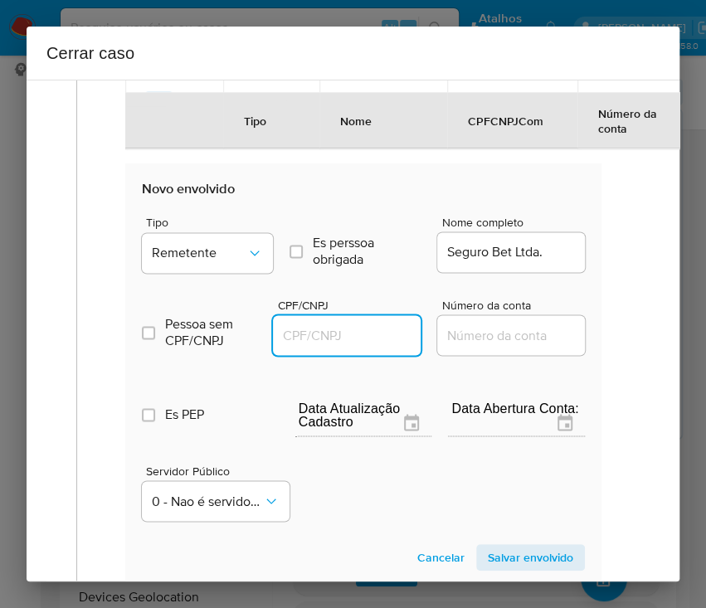
paste input "56268974000105"
type input "56268974000105"
click at [522, 561] on span "Salvar envolvido" at bounding box center [530, 557] width 85 height 23
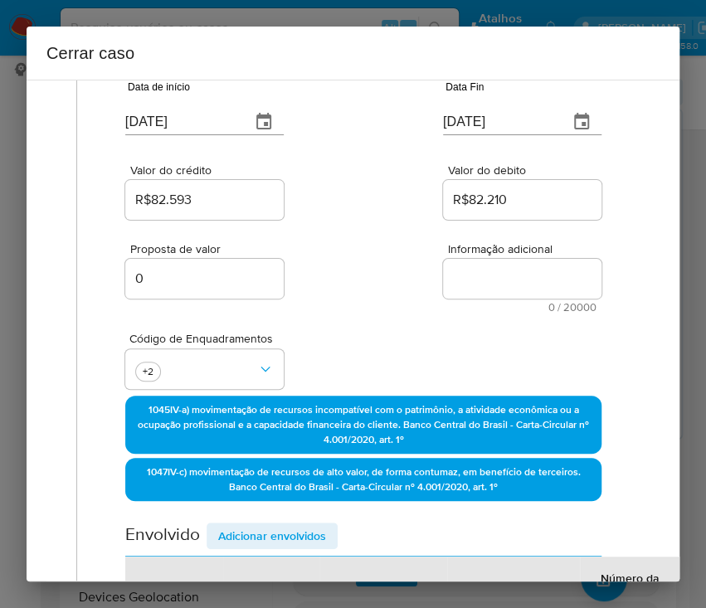
scroll to position [20, 0]
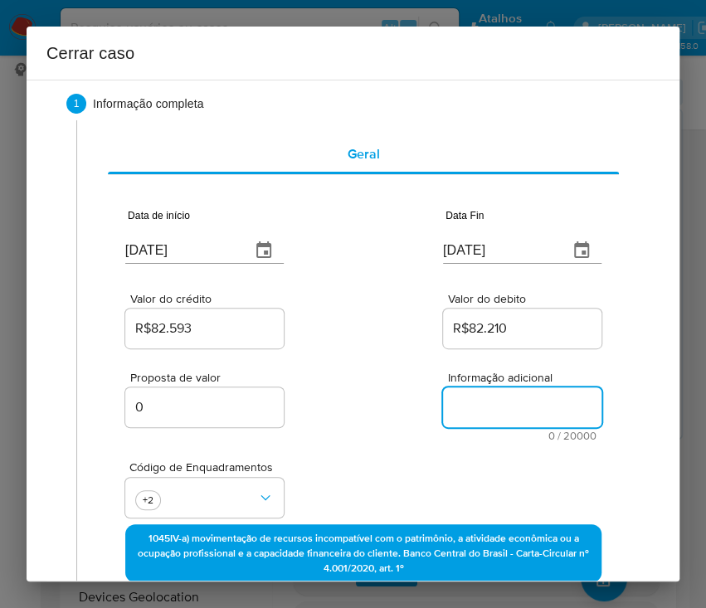
click at [485, 404] on textarea "Informação adicional" at bounding box center [522, 407] width 158 height 40
paste textarea "Informações do Cliente Thomas Bleich Muller, CPF 10343302926, 20 anos (02/09/20…"
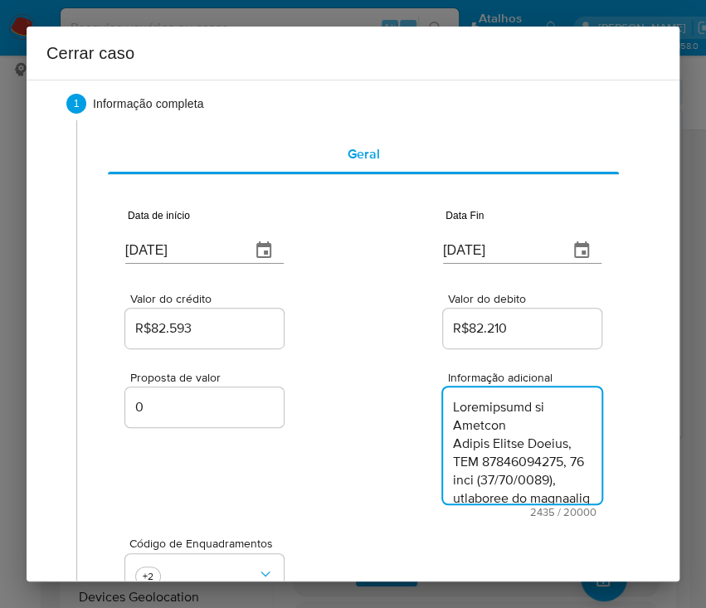
scroll to position [3104, 0]
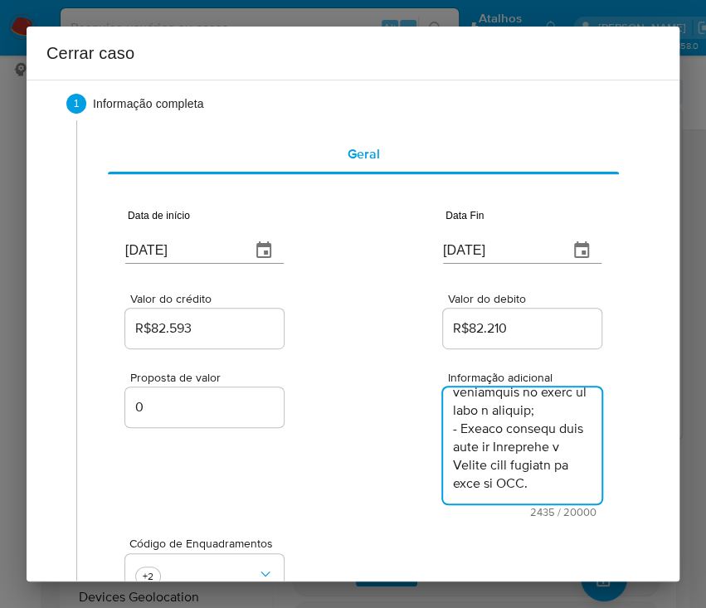
type textarea "Informações do Cliente Thomas Bleich Muller, CPF 10343302926, 20 anos (02/09/20…"
click at [316, 421] on div "Proposta de valor 0 Informação adicional 2435 / 20000 17565 caracteres restantes" at bounding box center [363, 435] width 476 height 166
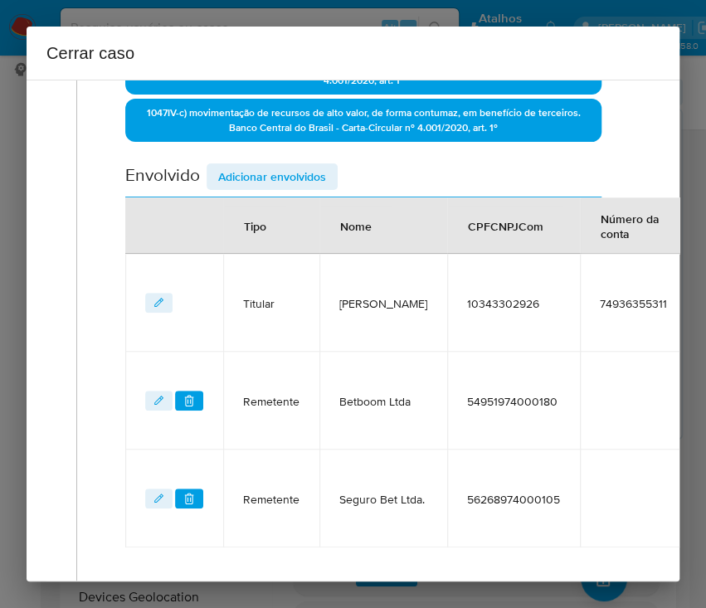
scroll to position [760, 0]
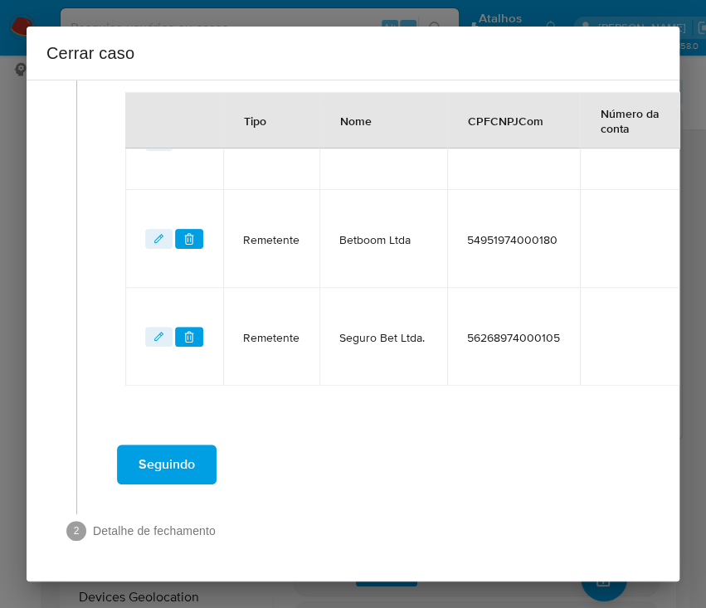
click at [189, 452] on span "Seguindo" at bounding box center [166, 464] width 56 height 36
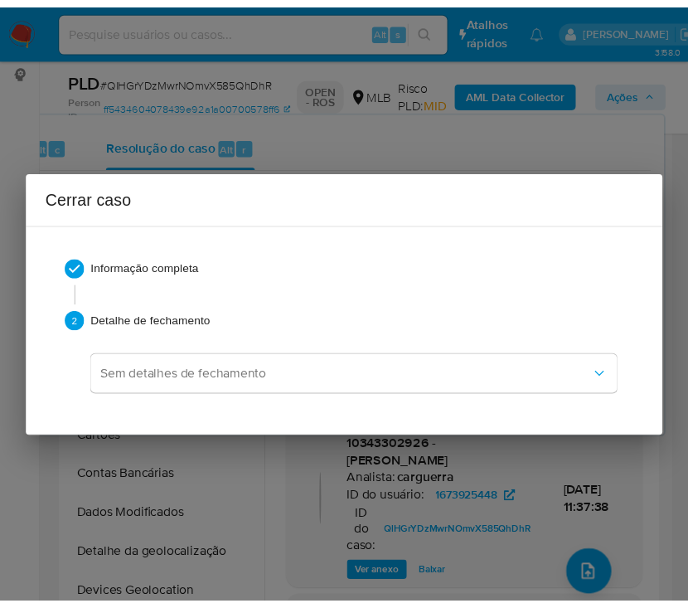
scroll to position [2933, 0]
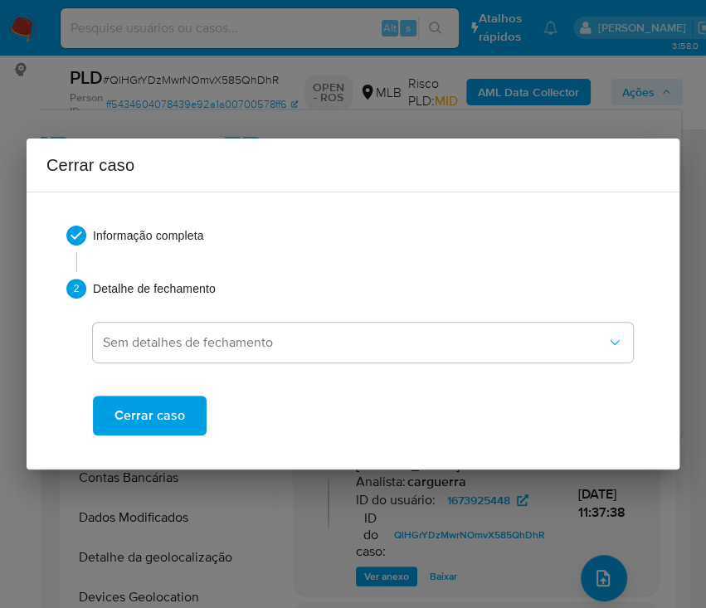
click at [177, 414] on span "Cerrar caso" at bounding box center [149, 415] width 70 height 36
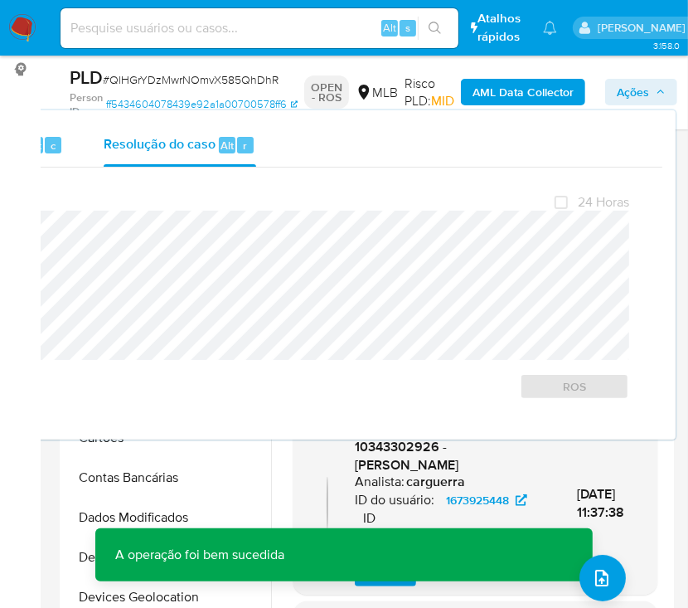
click at [162, 78] on span "# QlHGrYDzMwrNOmvX585QhDhR" at bounding box center [191, 79] width 176 height 17
copy span "QlHGrYDzMwrNOmvX585QhDhR"
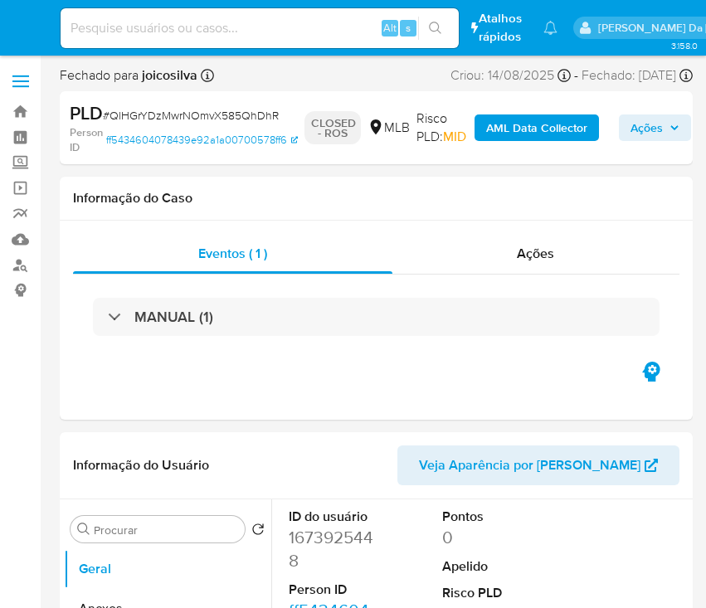
select select "10"
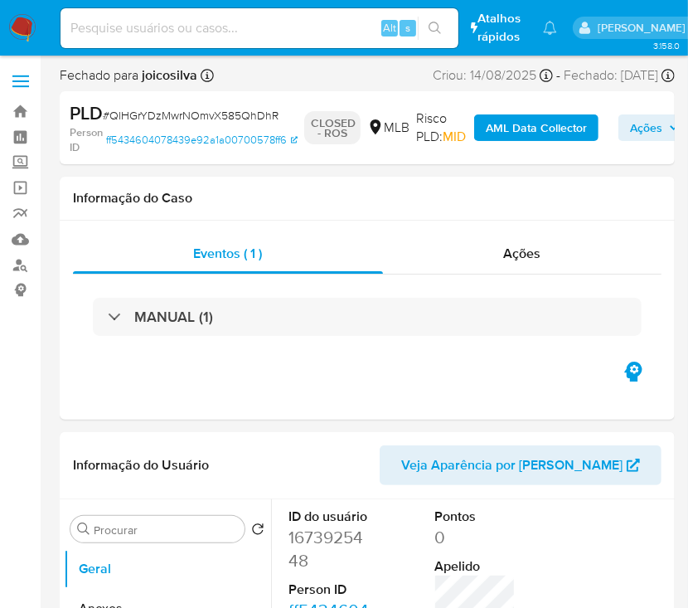
click at [22, 26] on img at bounding box center [22, 28] width 28 height 28
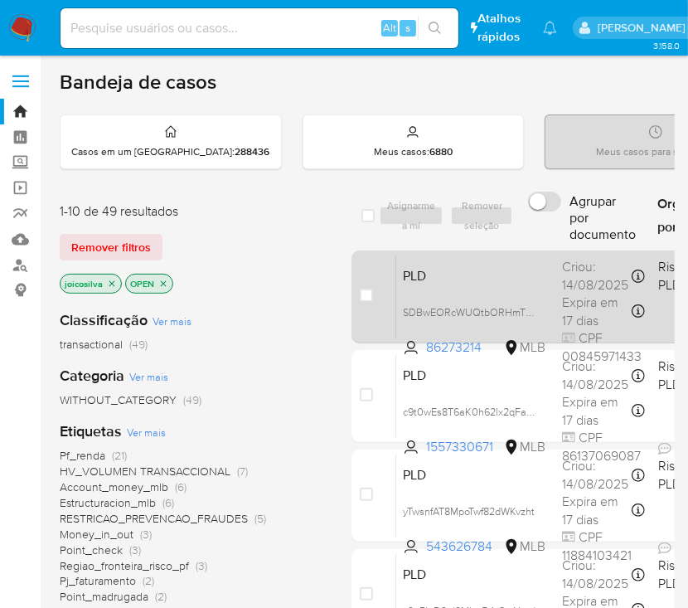
click at [555, 274] on div "PLD SDBwEORcWUQtbORHmTOLfxK5 86273214 MLB Risco PLD: MID Criou: 14/08/2025 Crio…" at bounding box center [677, 297] width 562 height 84
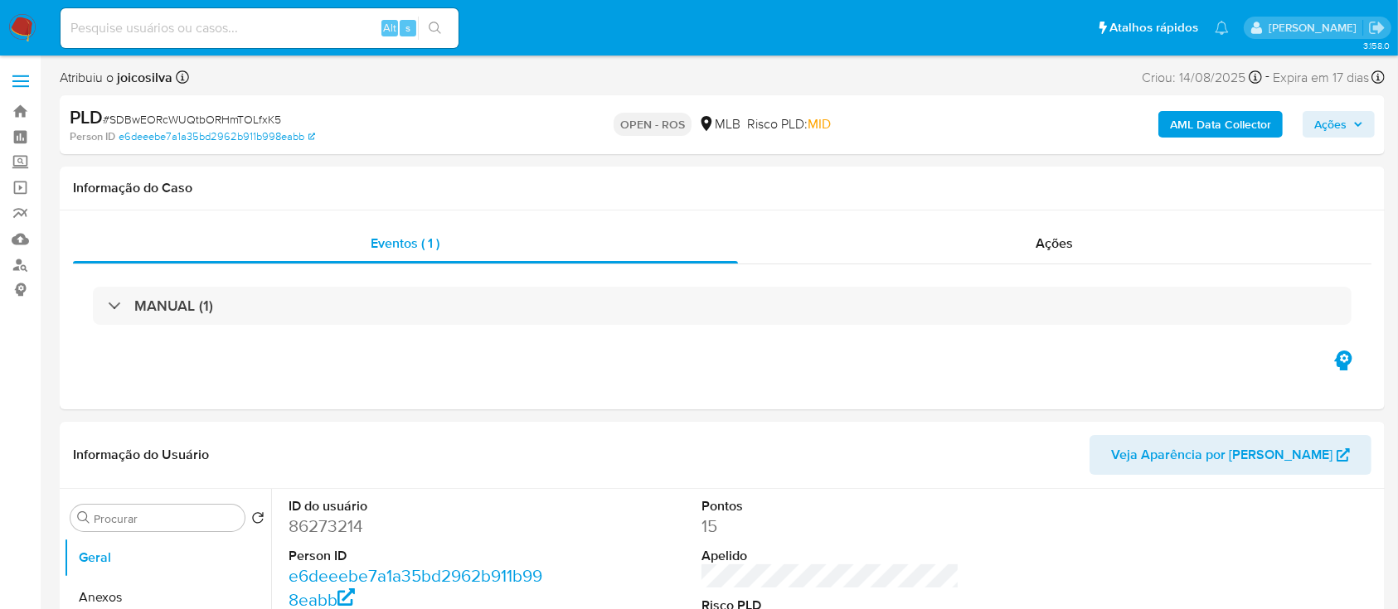
select select "10"
click at [235, 112] on span "# SDBwEORcWUQtbORHmTOLfxK5" at bounding box center [192, 119] width 178 height 17
copy span "SDBwEORcWUQtbORHmTOLfxK5"
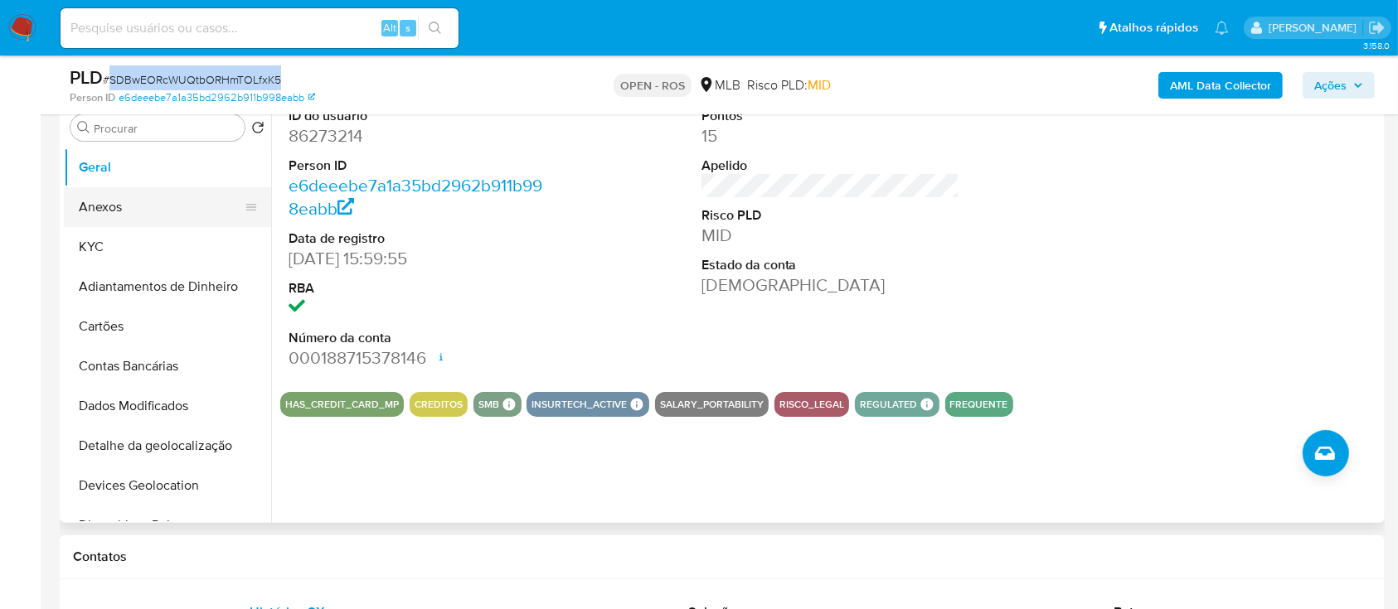
click at [123, 209] on button "Anexos" at bounding box center [161, 207] width 194 height 40
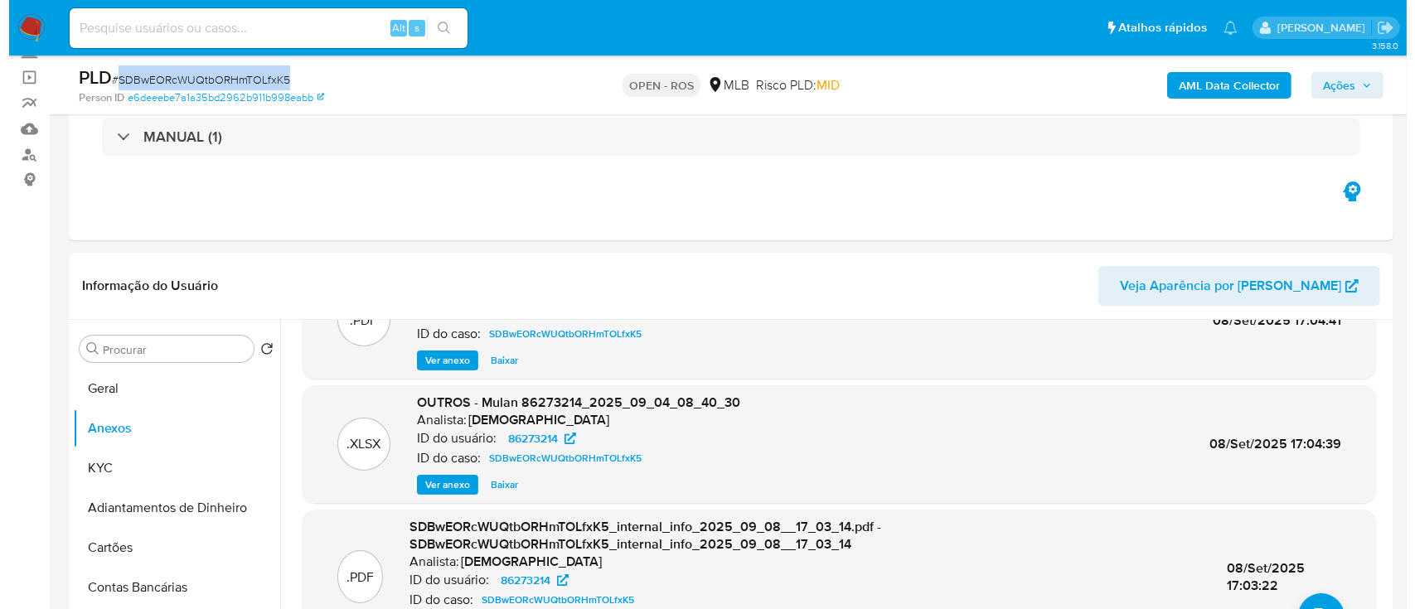
scroll to position [129, 0]
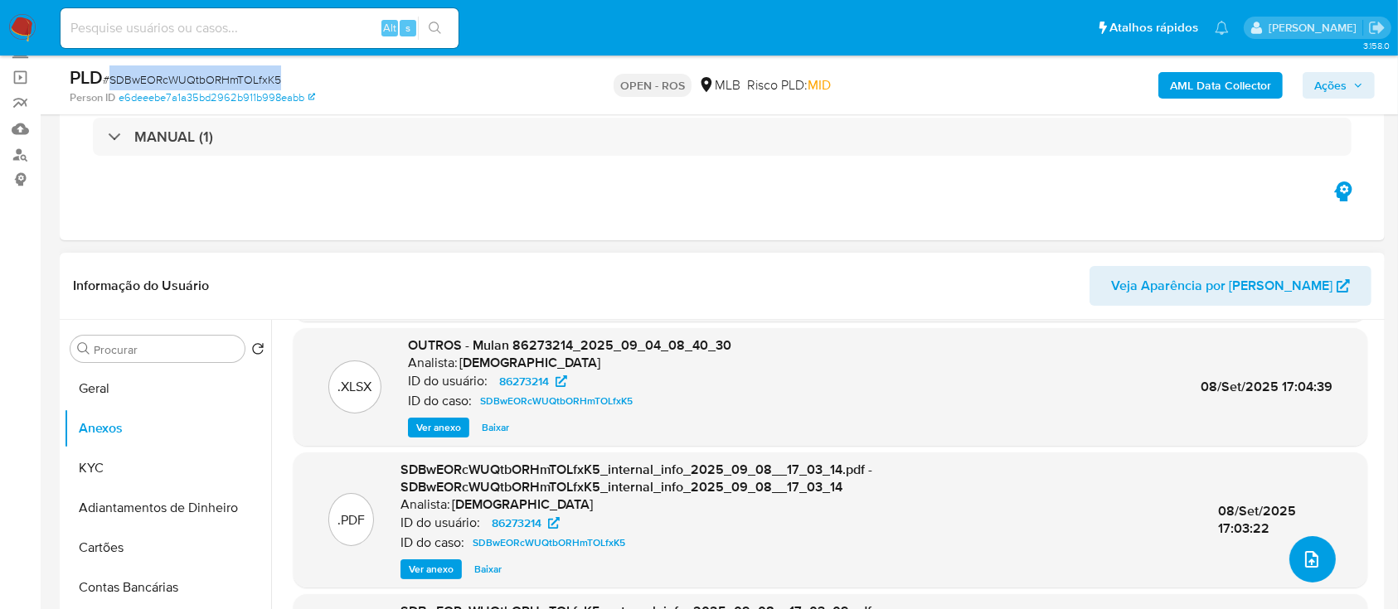
click at [705, 546] on button "upload-file" at bounding box center [1312, 559] width 46 height 46
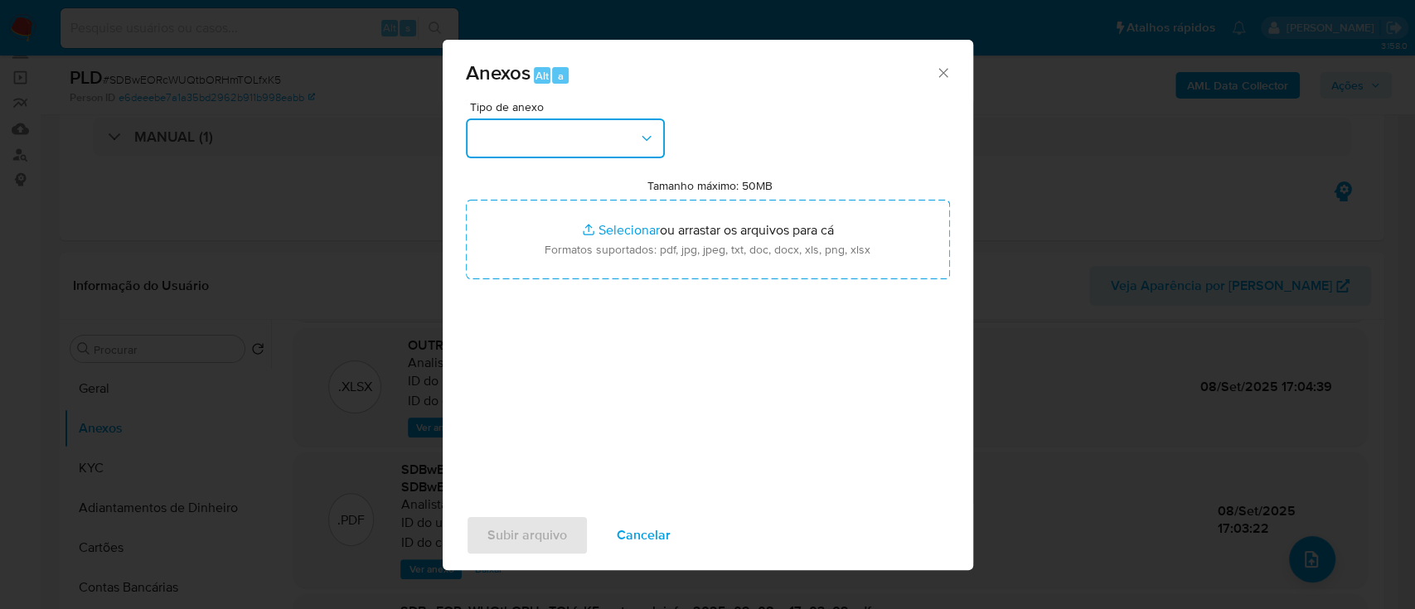
drag, startPoint x: 562, startPoint y: 138, endPoint x: 574, endPoint y: 143, distance: 12.6
click at [562, 138] on button "button" at bounding box center [565, 139] width 199 height 40
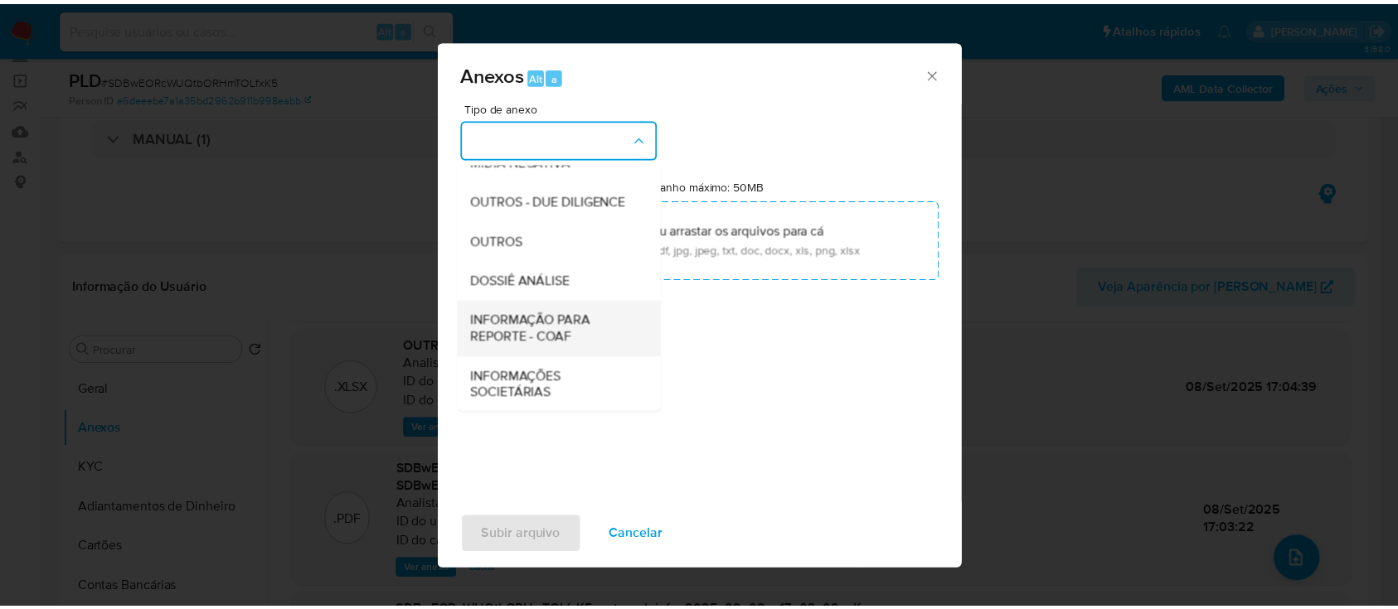
scroll to position [255, 0]
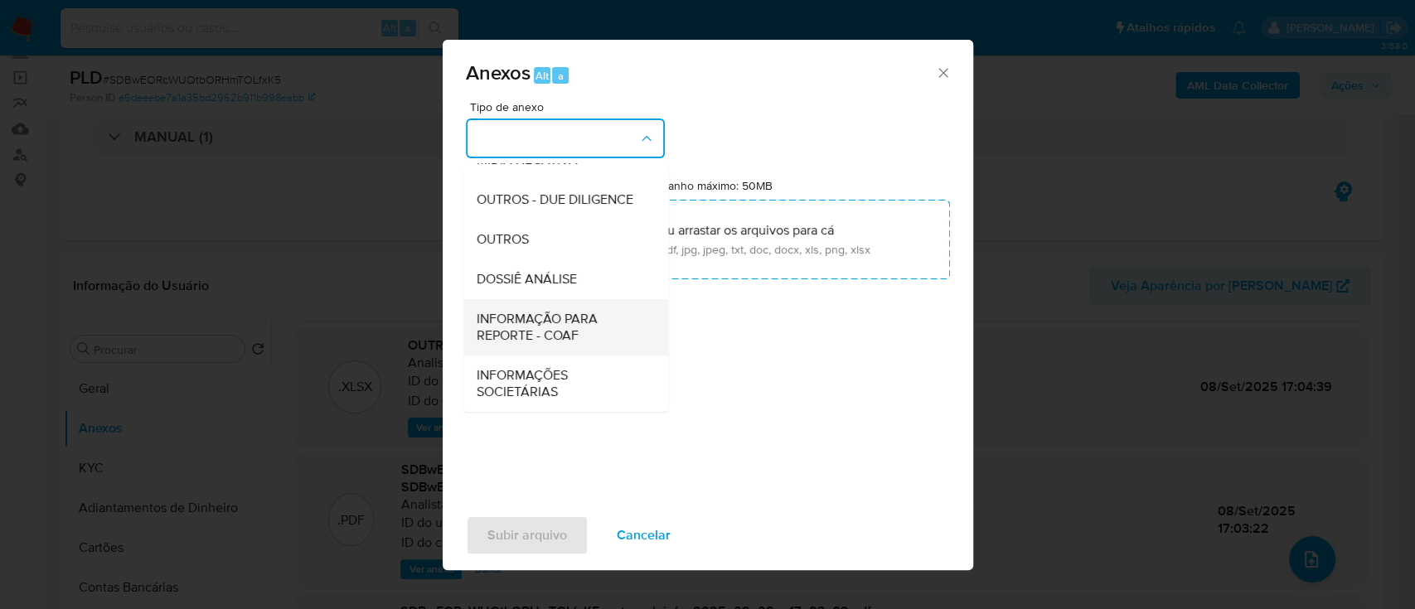
click at [562, 332] on span "INFORMAÇÃO PARA REPORTE - COAF" at bounding box center [560, 327] width 169 height 33
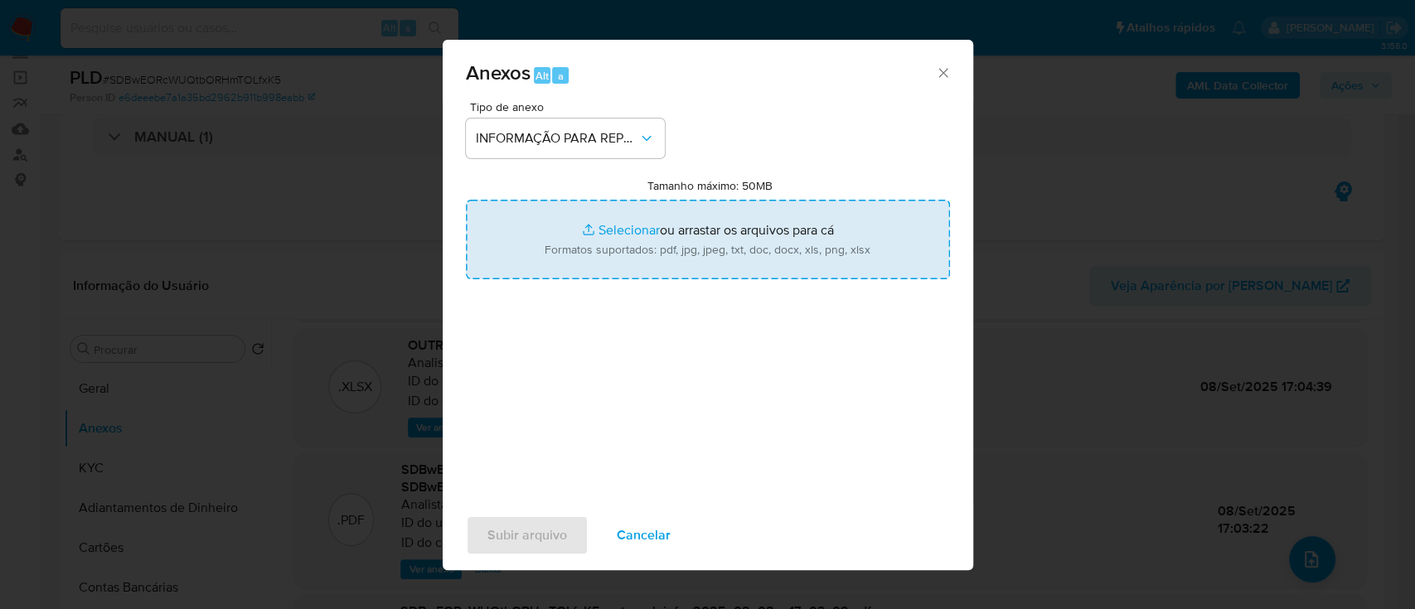
type input "C:\fakepath\SAR - SDBwEORcWUQtbORHmTOLfxK5 - CPF 00845971433 - JOSE RENATO DE H…"
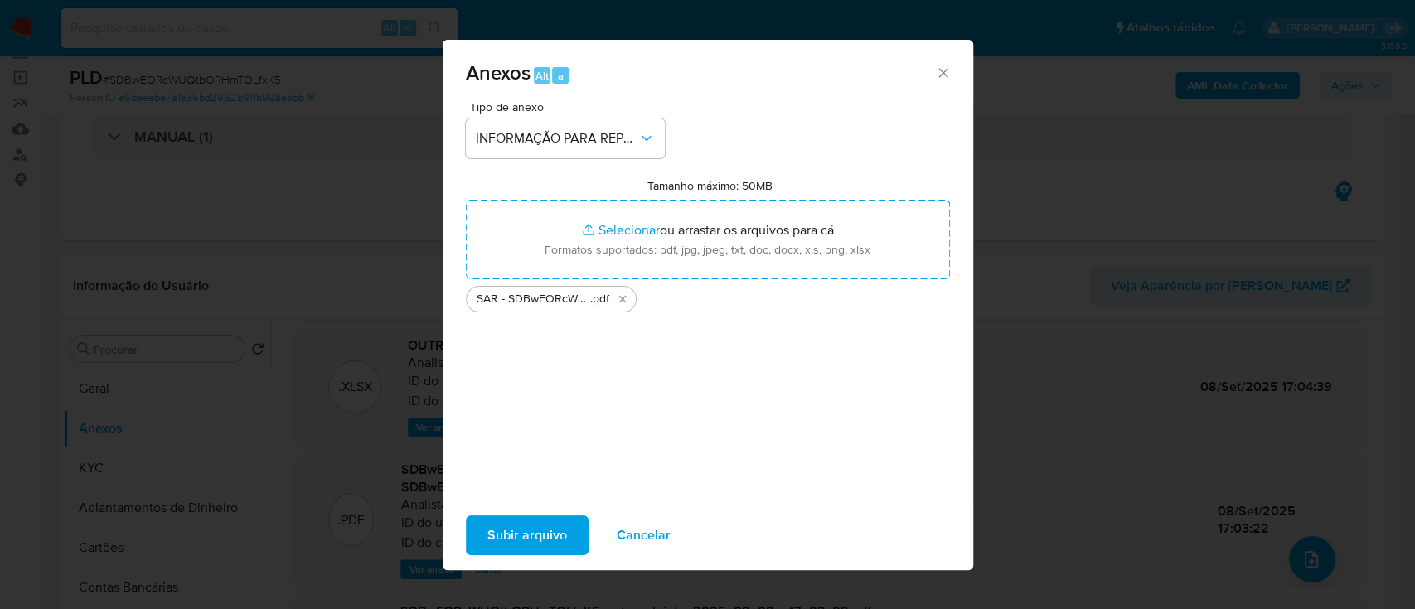
click at [546, 537] on span "Subir arquivo" at bounding box center [528, 535] width 80 height 36
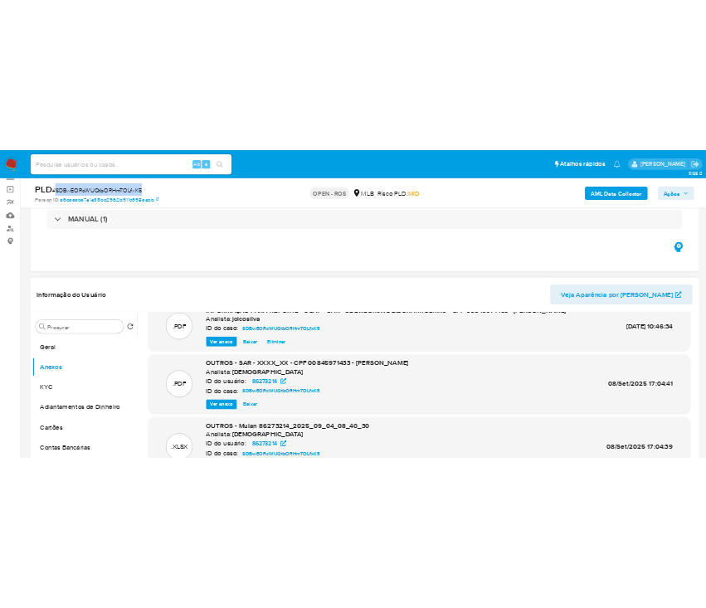
scroll to position [0, 0]
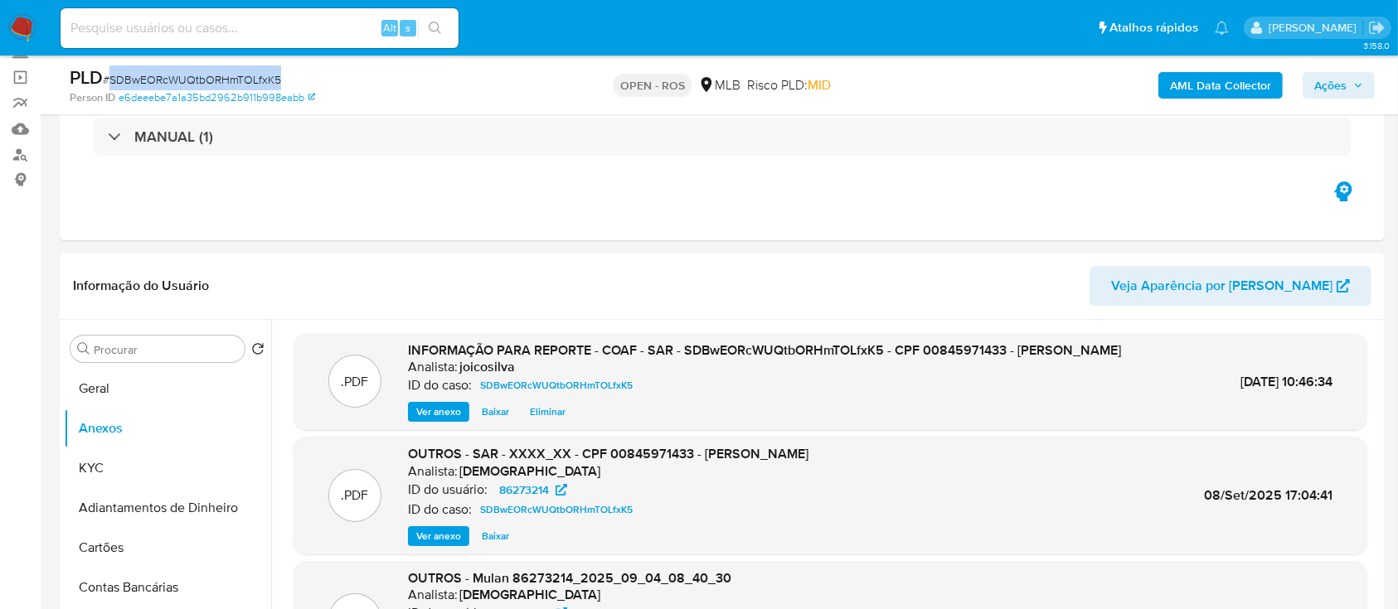
click at [705, 89] on span "Ações" at bounding box center [1330, 85] width 32 height 27
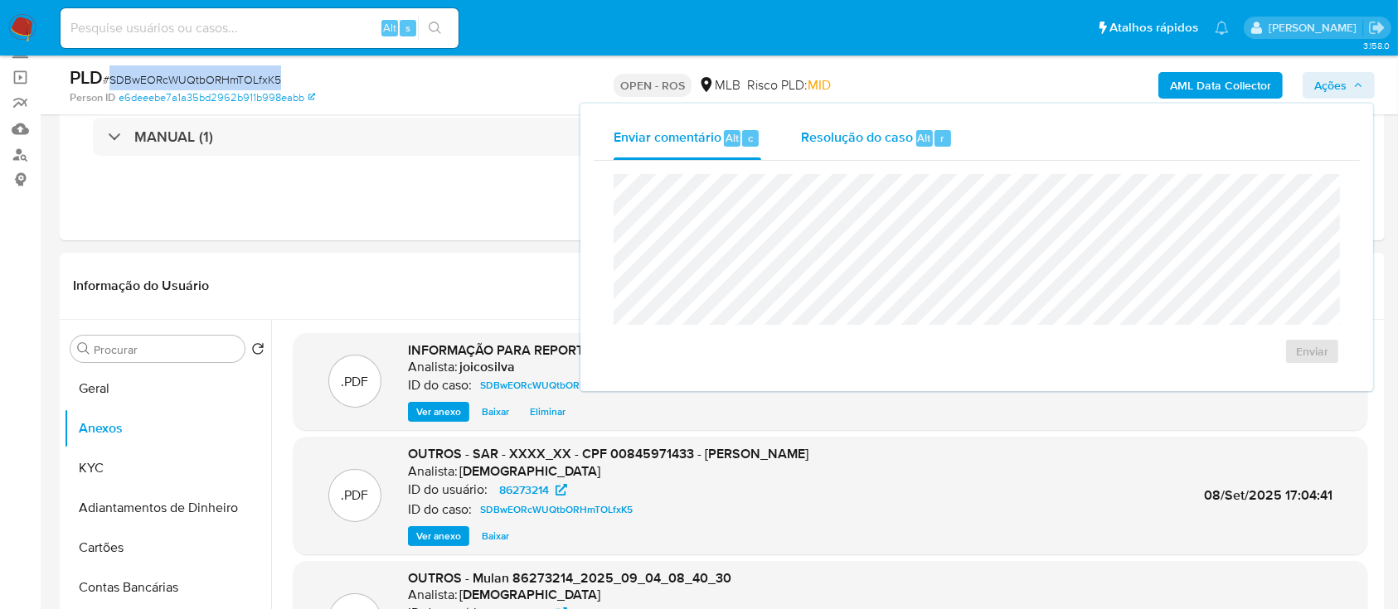
click at [705, 133] on span "Resolução do caso" at bounding box center [857, 137] width 112 height 19
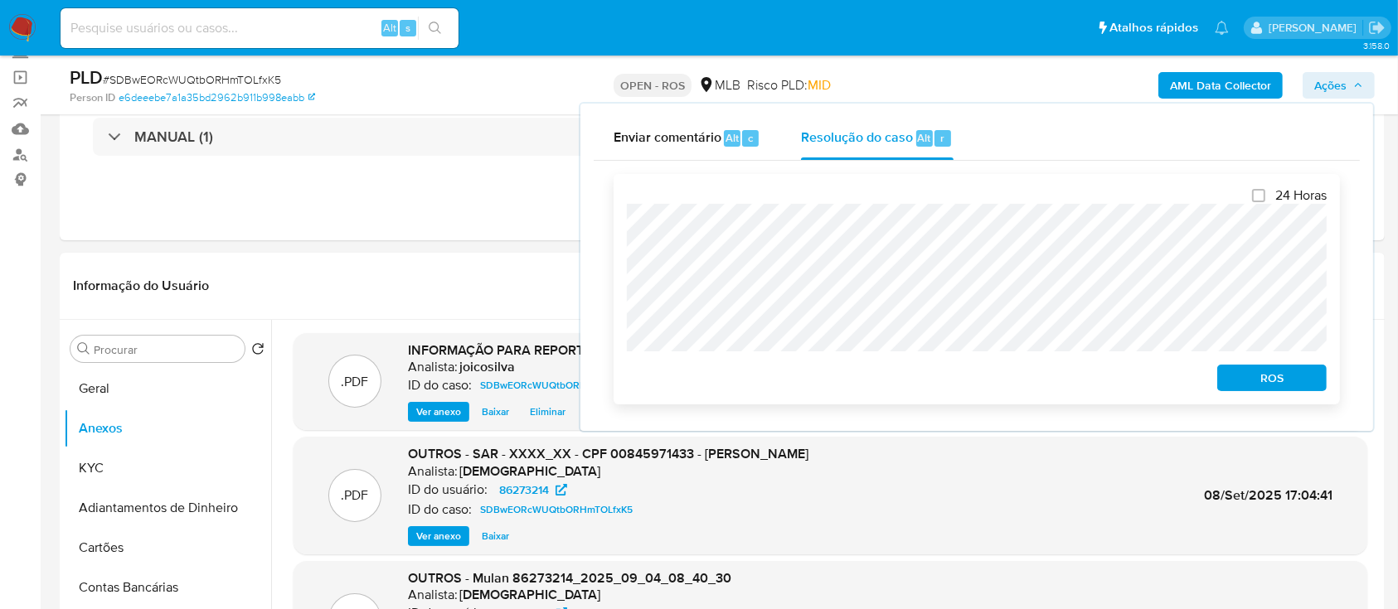
click at [705, 386] on span "ROS" at bounding box center [1272, 377] width 86 height 23
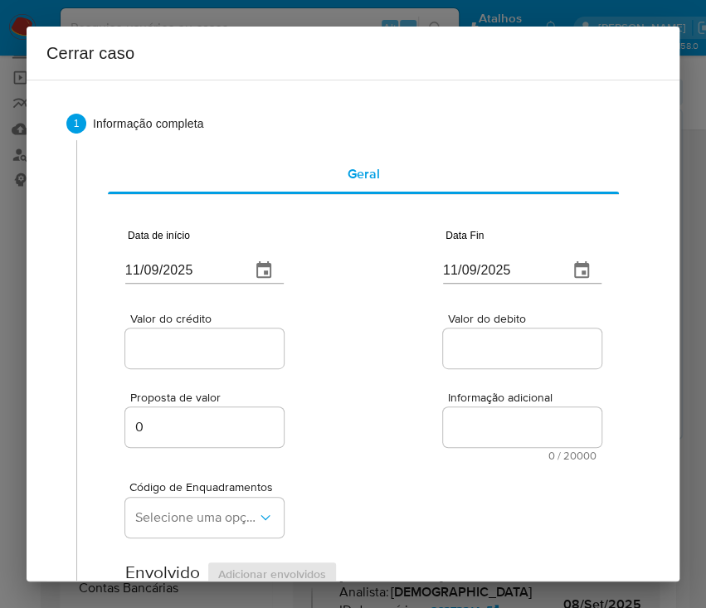
click at [225, 267] on input "11/09/2025" at bounding box center [181, 270] width 112 height 27
paste input "01/07"
type input "[DATE]"
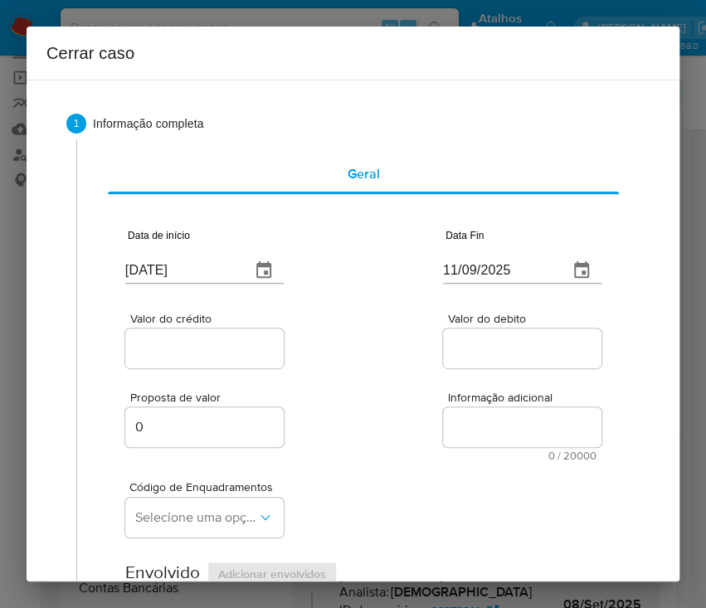
click at [358, 339] on div "Valor do crédito Valor do debito" at bounding box center [363, 332] width 476 height 79
click at [464, 269] on input "11/09/2025" at bounding box center [499, 270] width 112 height 27
paste input "03"
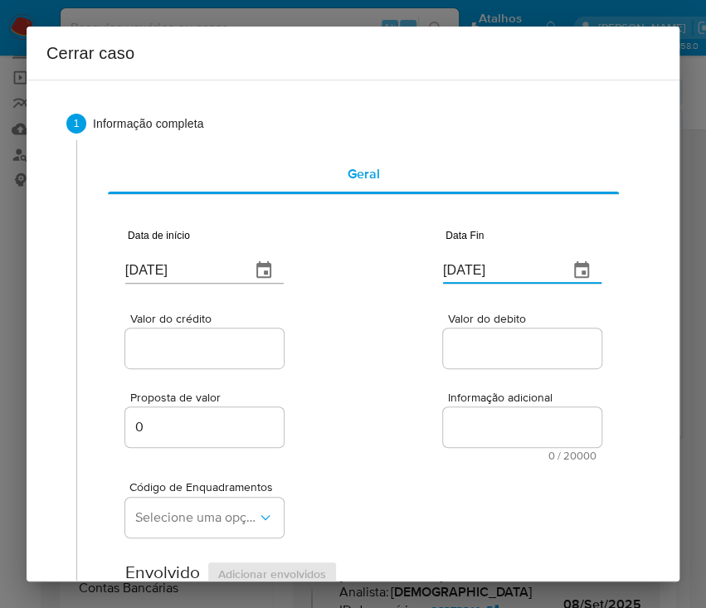
type input "03/09/2025"
click at [454, 391] on span "Informação adicional" at bounding box center [527, 397] width 158 height 12
click at [454, 407] on textarea "Informação adicional" at bounding box center [522, 427] width 158 height 40
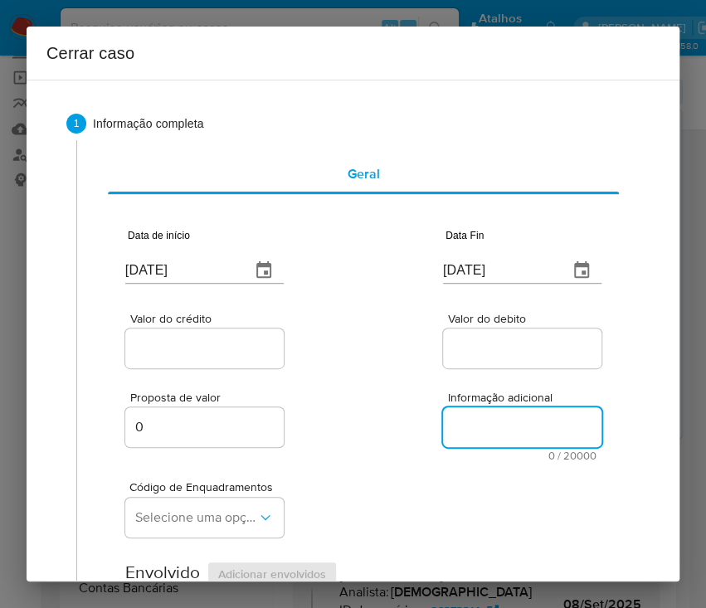
click at [206, 324] on span "Valor do crédito" at bounding box center [209, 319] width 158 height 12
click at [206, 337] on input "Valor do crédito" at bounding box center [206, 348] width 163 height 22
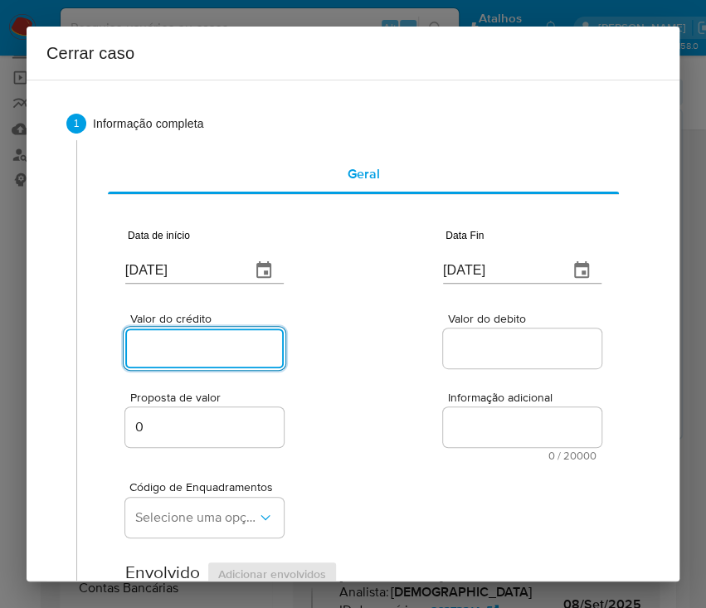
click at [201, 338] on input "Valor do crédito" at bounding box center [206, 348] width 163 height 22
click at [183, 343] on input "Valor do crédito" at bounding box center [206, 348] width 163 height 22
paste input "R$1.218.039"
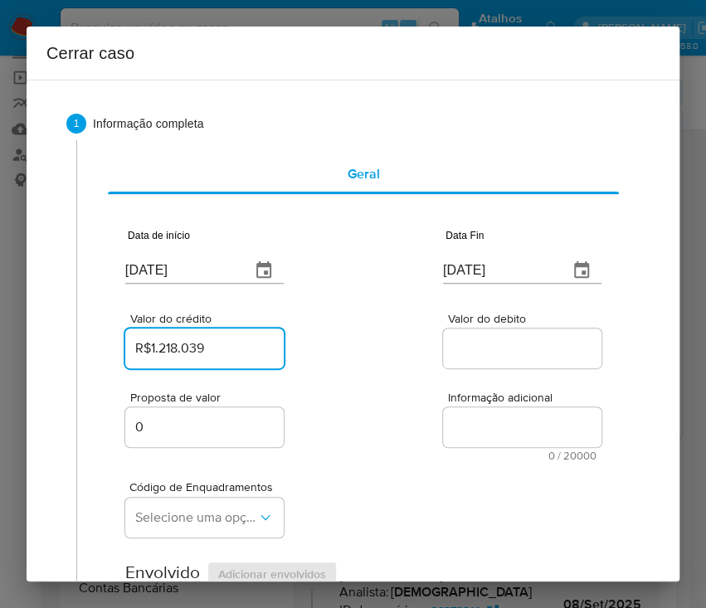
type input "R$1.218.039"
click at [358, 387] on div "Proposta de valor 0 Informação adicional 0 / 20000 20000 caracteres restantes" at bounding box center [363, 416] width 476 height 90
click at [462, 341] on div at bounding box center [522, 348] width 158 height 40
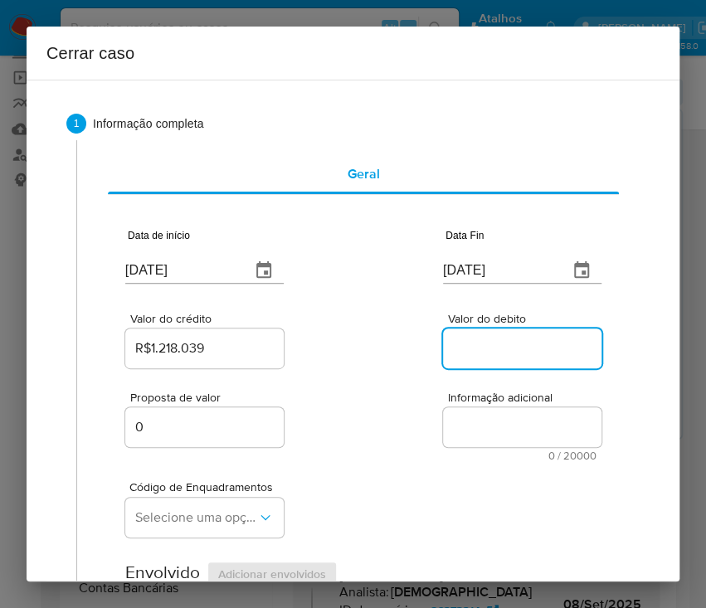
click at [495, 341] on input "Valor do debito" at bounding box center [524, 348] width 163 height 22
paste input "R$1.213.792"
type input "R$1.213.792"
drag, startPoint x: 313, startPoint y: 481, endPoint x: 279, endPoint y: 507, distance: 42.6
click at [313, 481] on div "Código de Enquadramentos Selecione uma opção" at bounding box center [363, 502] width 476 height 83
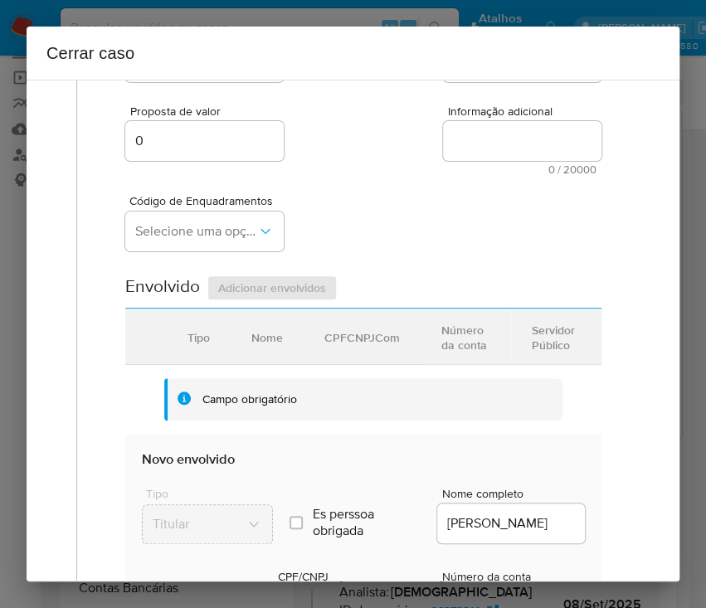
scroll to position [332, 0]
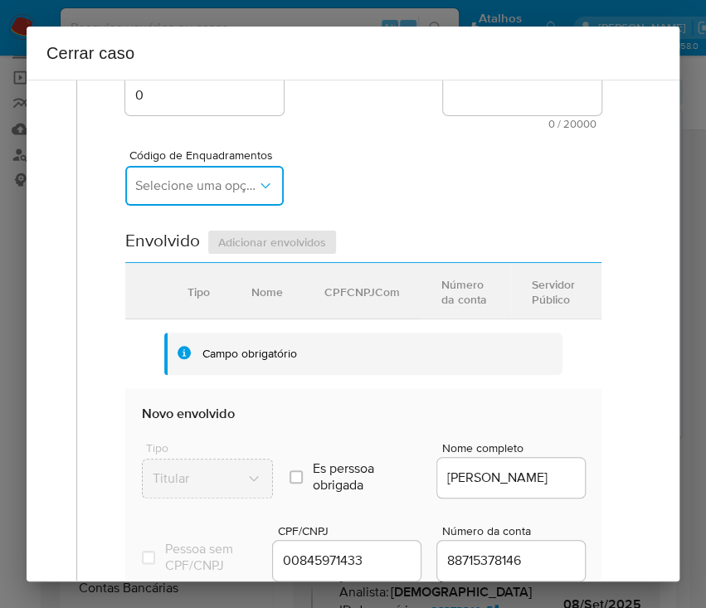
click at [161, 183] on span "Selecione uma opção" at bounding box center [196, 185] width 122 height 17
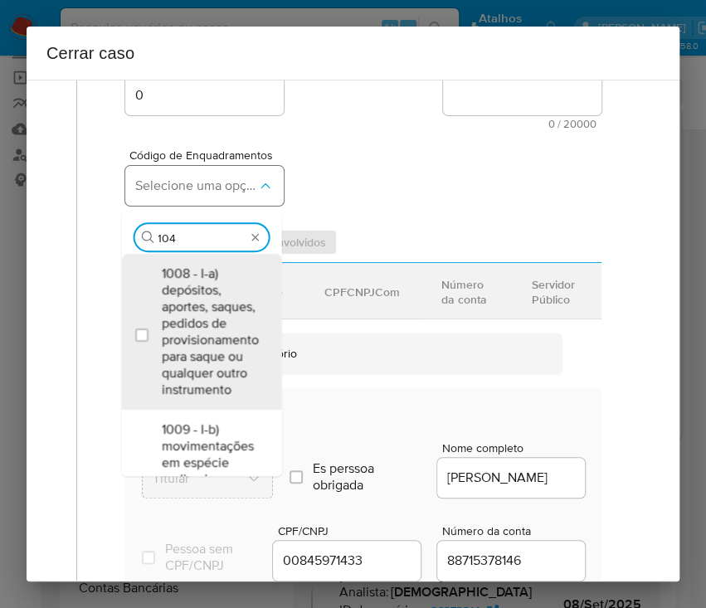
type input "1045"
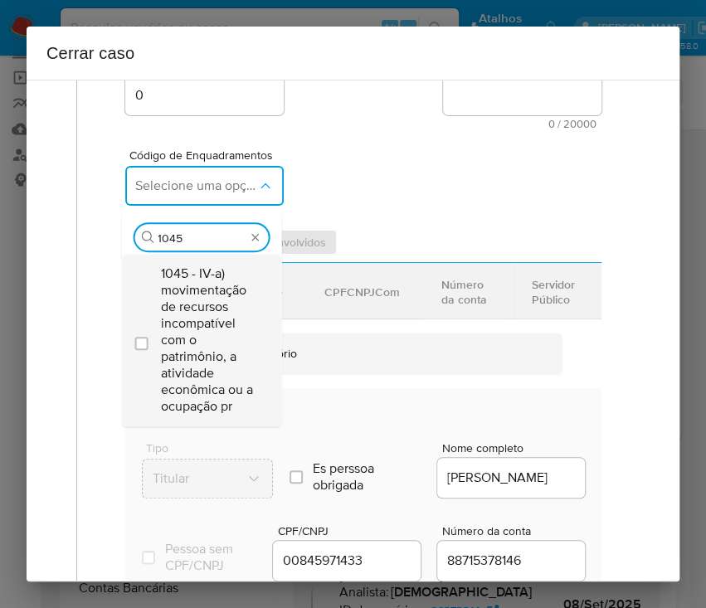
click at [196, 288] on span "1045 - IV-a) movimentação de recursos incompatível com o patrimônio, a atividad…" at bounding box center [209, 339] width 97 height 149
checkbox input "true"
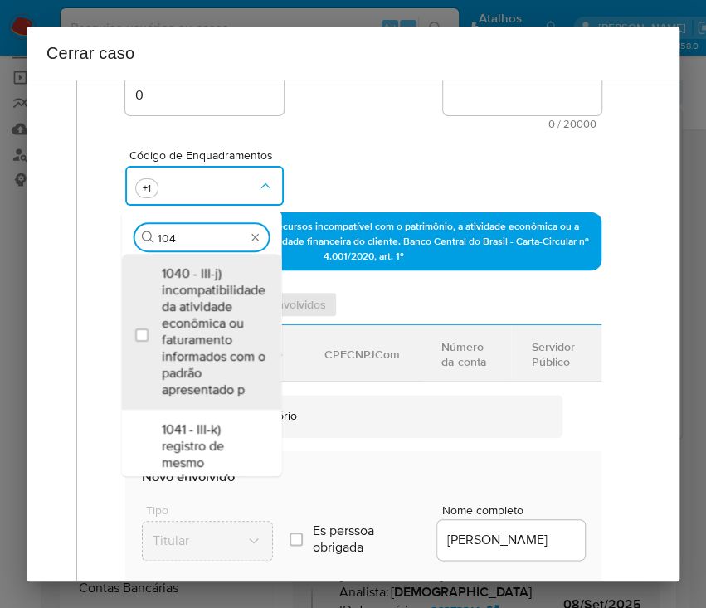
scroll to position [0, 0]
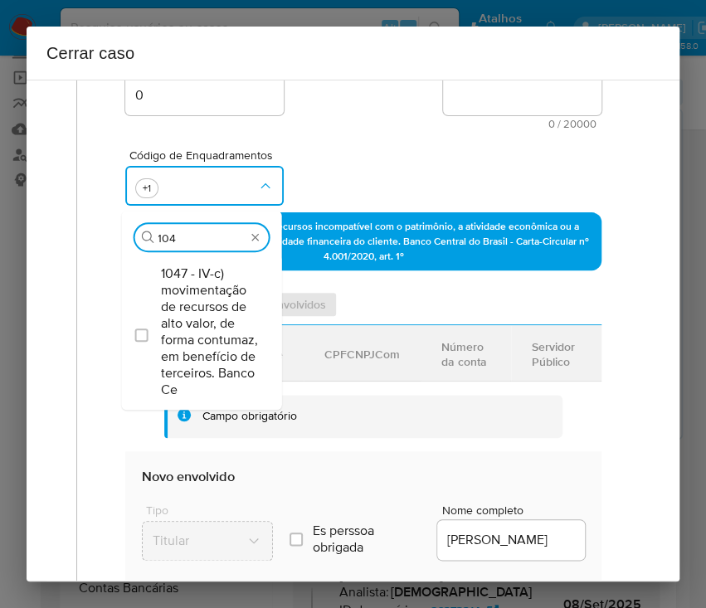
type input "1047"
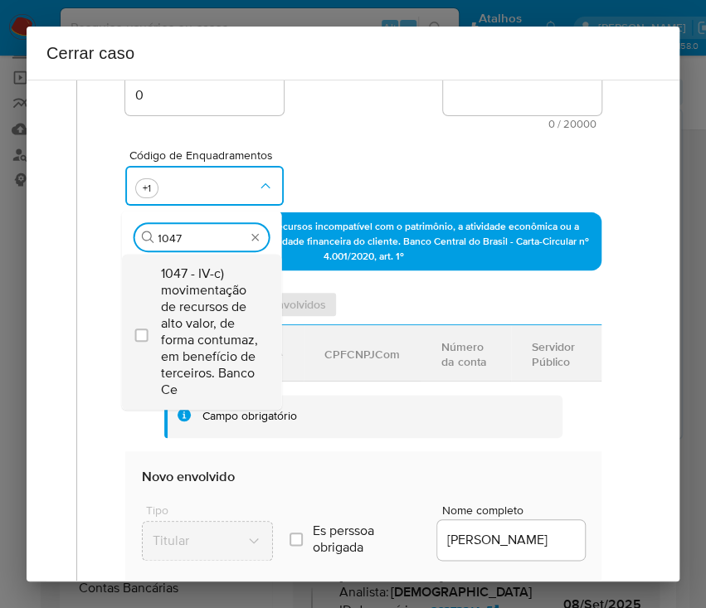
click at [198, 289] on span "1047 - IV-c) movimentação de recursos de alto valor, de forma contumaz, em bene…" at bounding box center [209, 331] width 97 height 133
checkbox input "true"
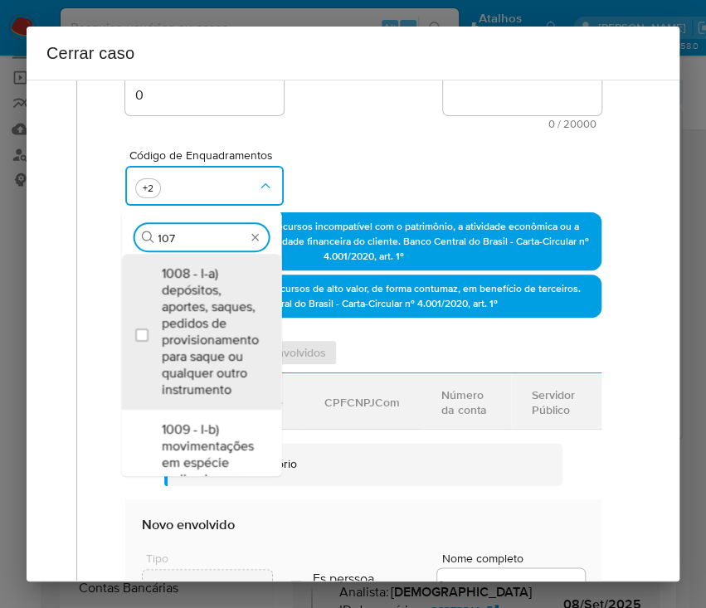
type input "1074"
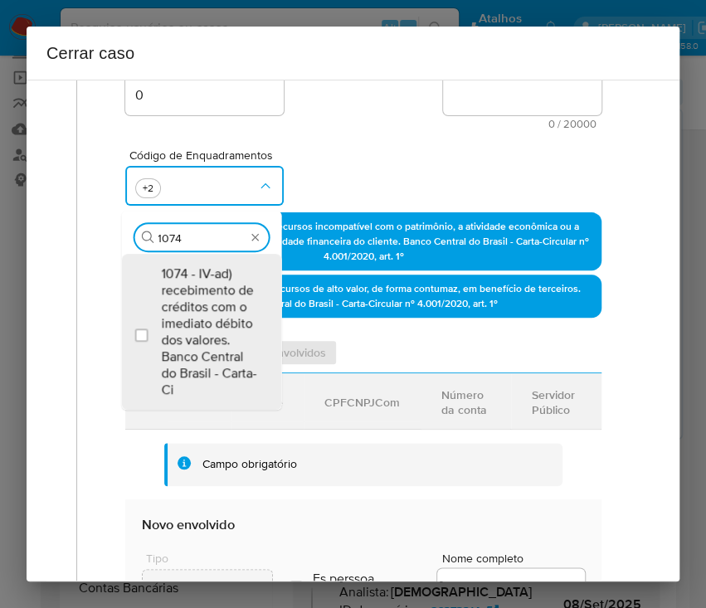
click at [201, 275] on span "1074 - IV-ad) recebimento de créditos com o imediato débito dos valores. Banco …" at bounding box center [209, 331] width 97 height 133
checkbox input "true"
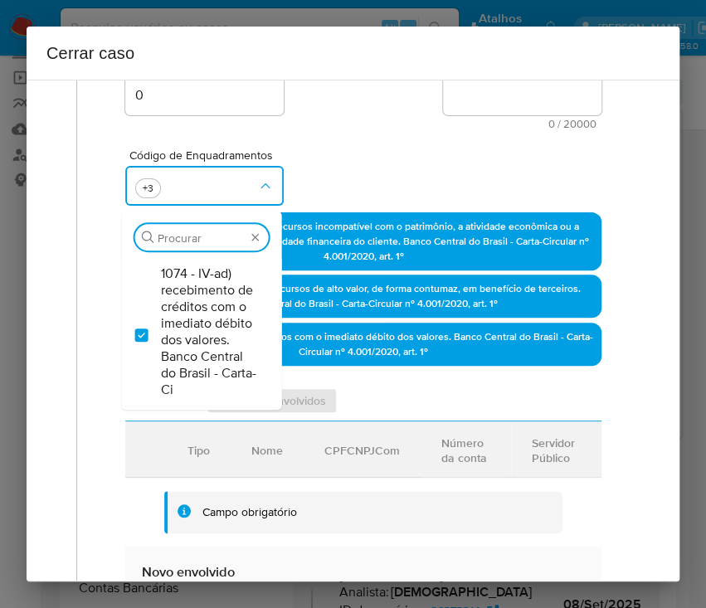
click at [337, 186] on div "Código de Enquadramentos Procurar 1074 - IV-ad) recebimento de créditos com o i…" at bounding box center [363, 170] width 476 height 83
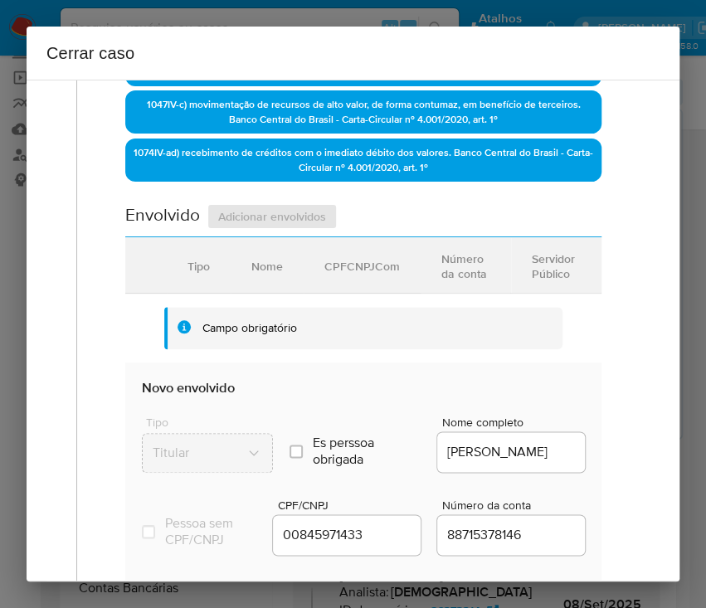
scroll to position [663, 0]
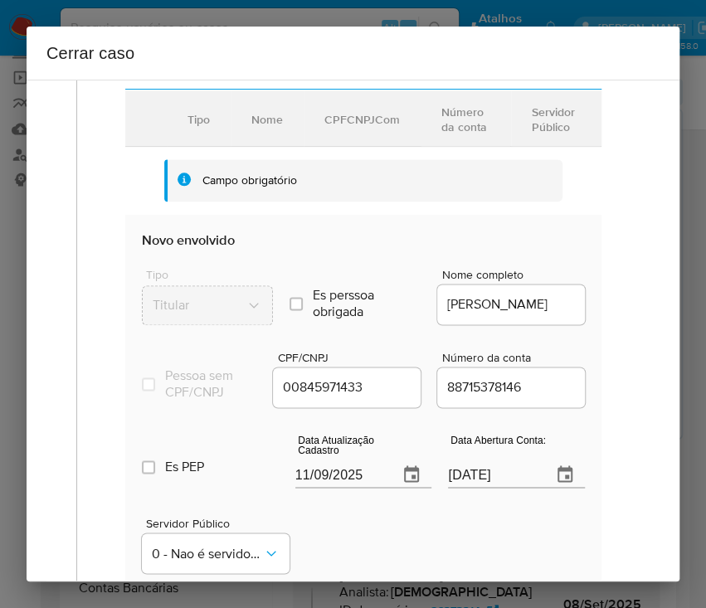
click at [332, 474] on input "11/09/2025" at bounding box center [340, 474] width 90 height 27
click at [326, 488] on input "11/09/2025" at bounding box center [340, 474] width 90 height 27
paste input "27/08"
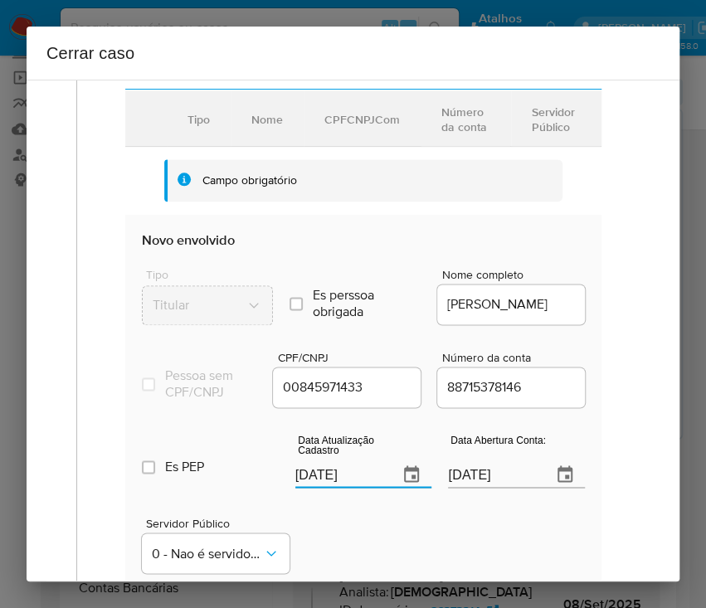
type input "27/08/2025"
click at [365, 531] on div "Servidor Público 0 - Nao é servidor/[PERSON_NAME] possui informacao" at bounding box center [363, 538] width 443 height 83
click at [474, 469] on div "23/05/2020" at bounding box center [516, 463] width 137 height 49
click at [478, 483] on input "23/05/2020" at bounding box center [493, 474] width 90 height 27
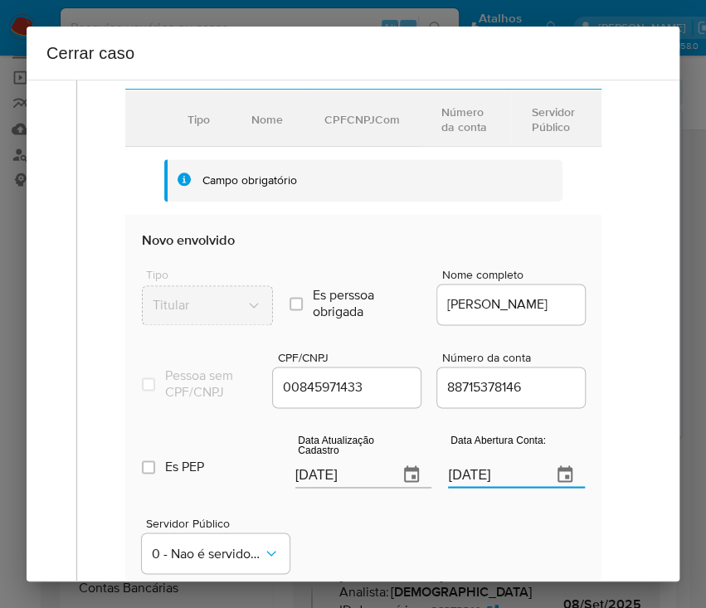
click at [478, 483] on input "23/05/2020" at bounding box center [493, 474] width 90 height 27
click at [434, 530] on div "Servidor Público 0 - Nao é servidor/[PERSON_NAME] possui informacao" at bounding box center [363, 538] width 443 height 83
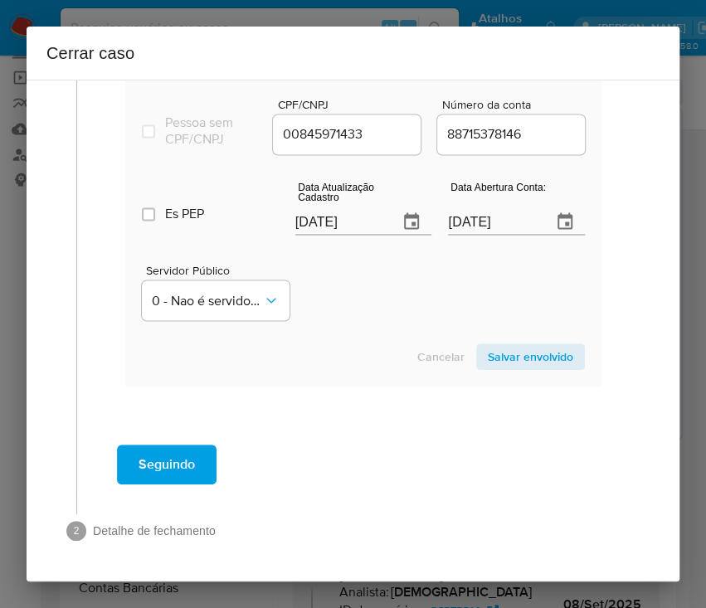
click at [498, 357] on span "Salvar envolvido" at bounding box center [530, 356] width 85 height 23
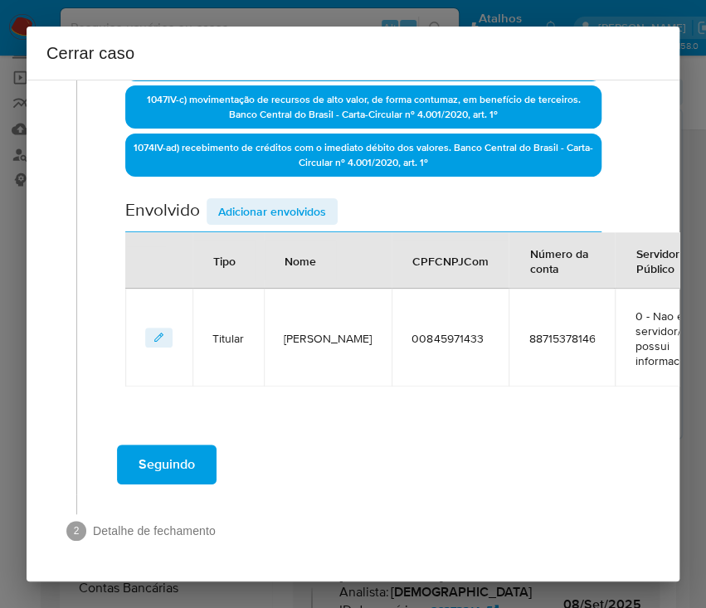
scroll to position [551, 0]
click at [277, 200] on span "Adicionar envolvidos" at bounding box center [272, 211] width 108 height 23
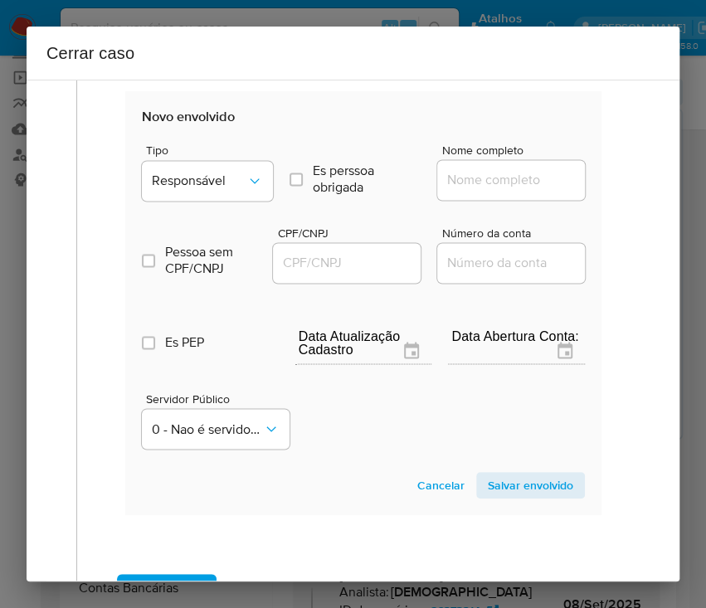
scroll to position [882, 0]
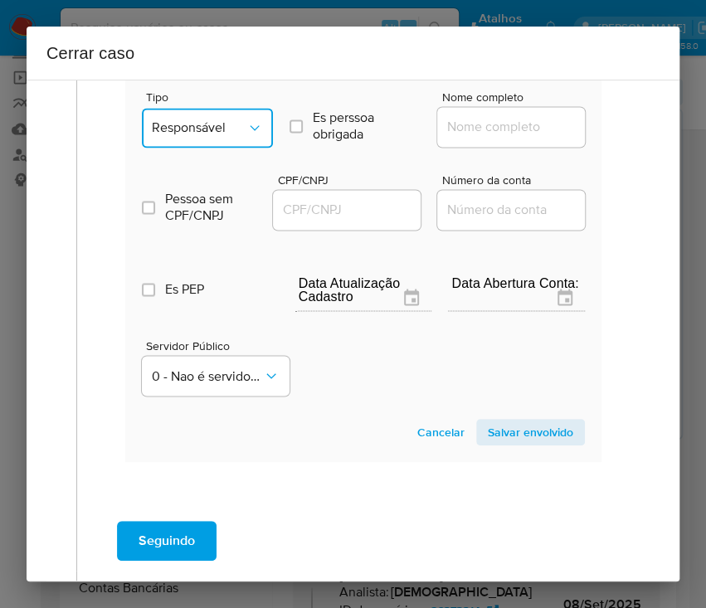
click at [192, 136] on span "Responsável" at bounding box center [199, 127] width 95 height 17
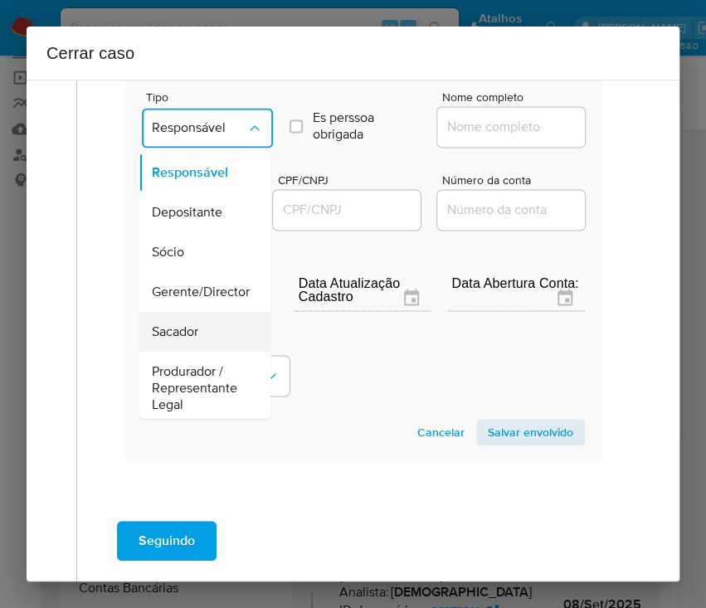
scroll to position [221, 0]
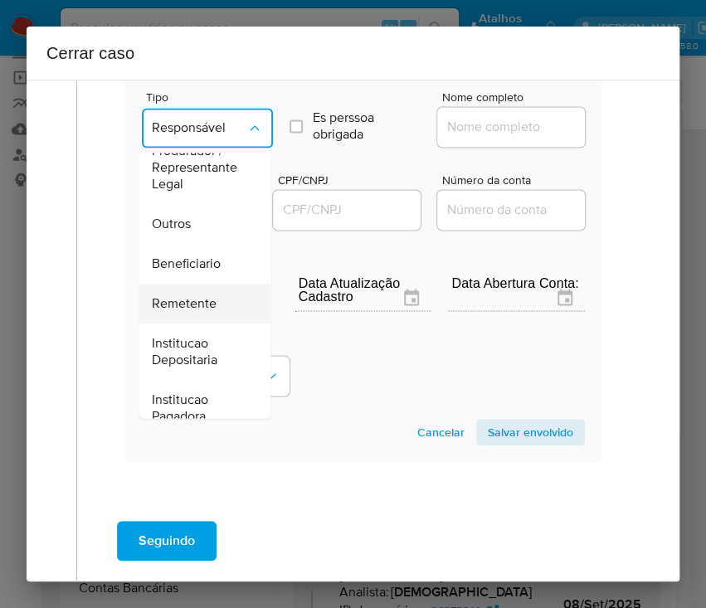
click at [186, 323] on div "Remetente" at bounding box center [199, 304] width 95 height 40
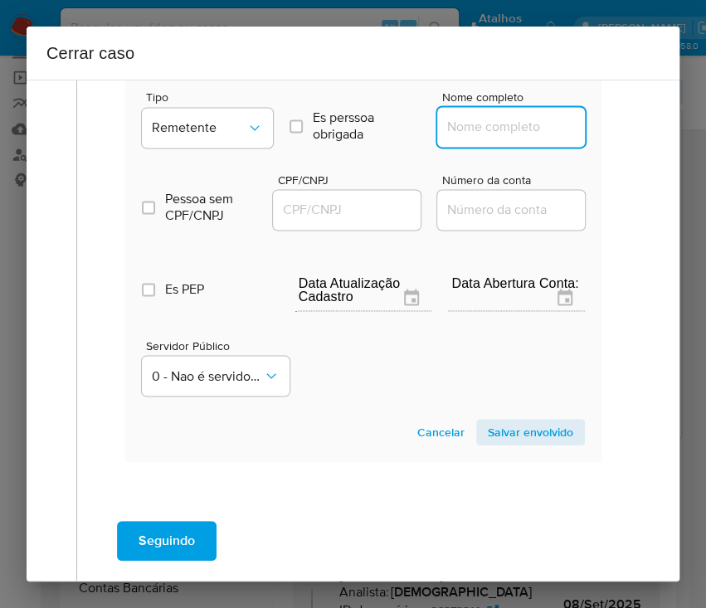
click at [484, 133] on input "Nome completo" at bounding box center [518, 127] width 163 height 22
paste input "Multiopticas Hollanda Ltda, 30476213000155"
drag, startPoint x: 465, startPoint y: 139, endPoint x: 602, endPoint y: 138, distance: 136.8
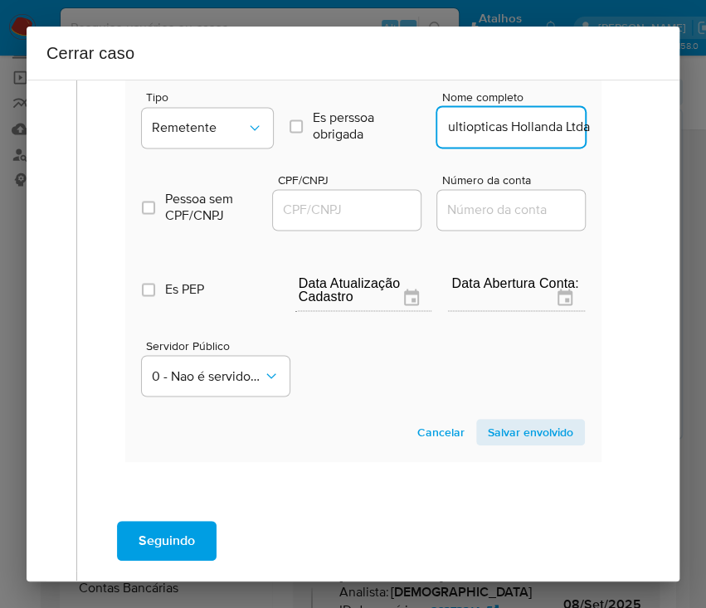
scroll to position [0, 11]
type input "Multiopticas Hollanda Ltda"
drag, startPoint x: 354, startPoint y: 223, endPoint x: 414, endPoint y: 231, distance: 60.3
click at [354, 221] on input "CPF/CNPJ" at bounding box center [354, 210] width 163 height 22
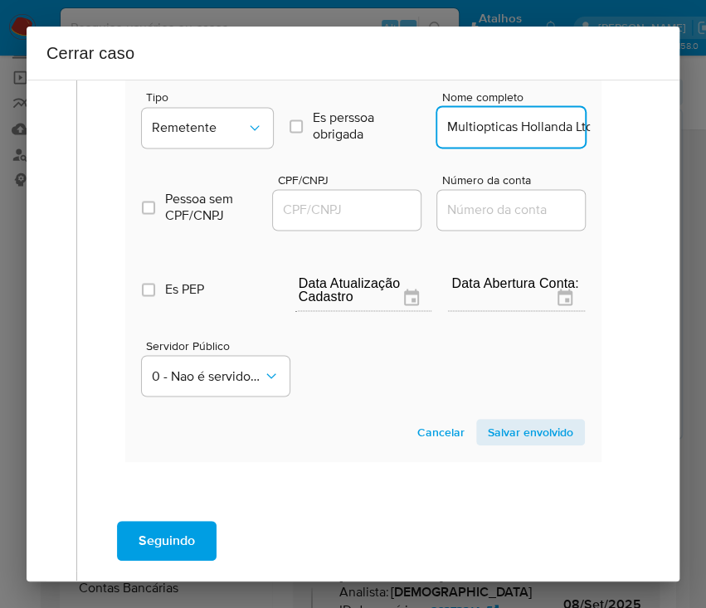
paste input "30476213000155"
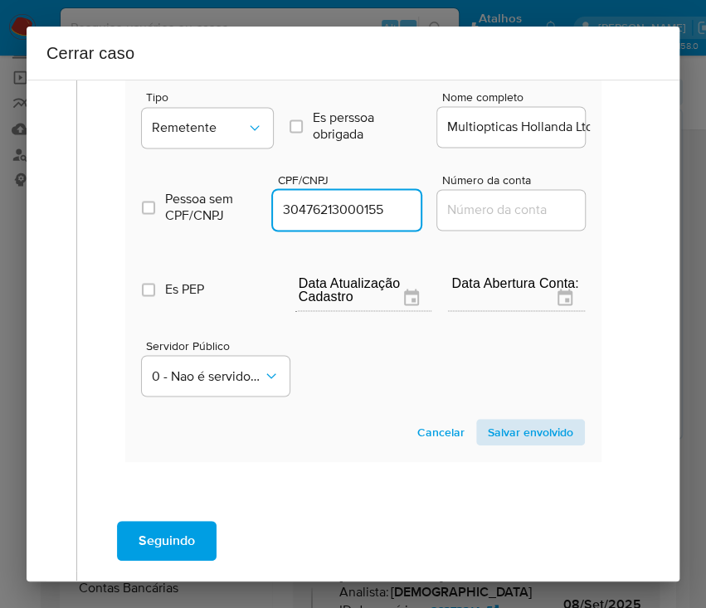
type input "30476213000155"
click at [526, 441] on span "Salvar envolvido" at bounding box center [530, 431] width 85 height 23
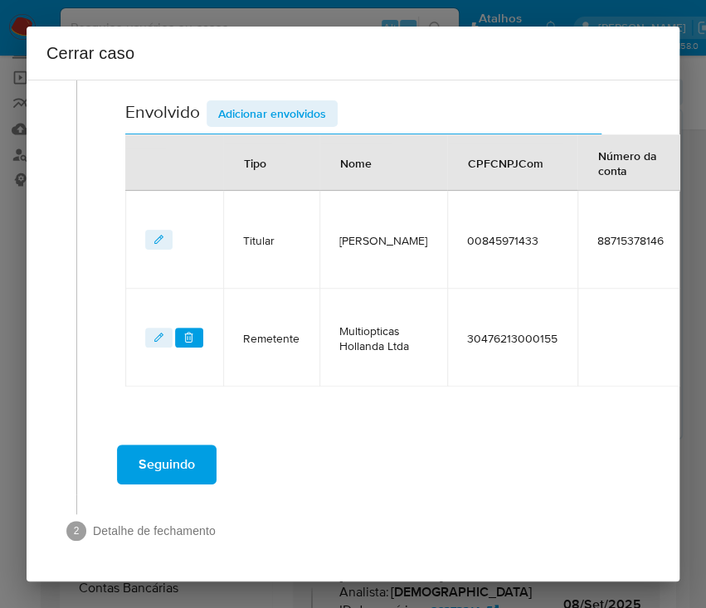
scroll to position [648, 0]
click at [273, 76] on div "Cerrar caso" at bounding box center [353, 53] width 653 height 53
click at [272, 102] on span "Adicionar envolvidos" at bounding box center [272, 113] width 108 height 23
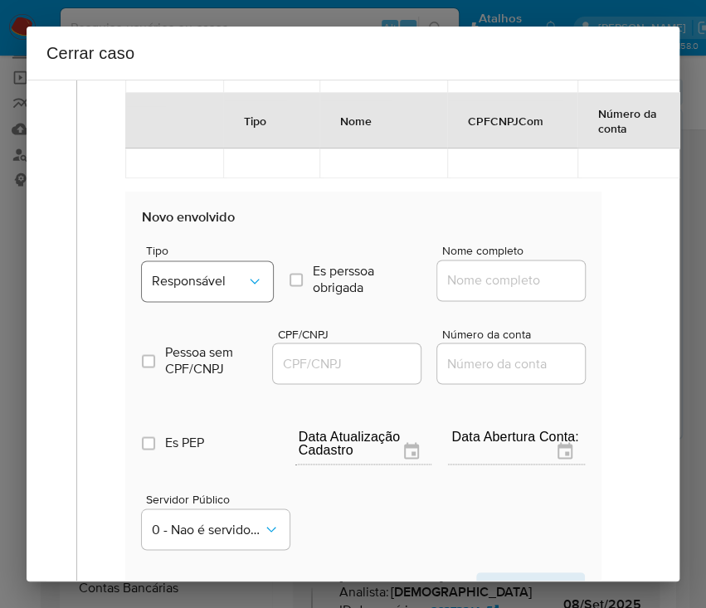
scroll to position [980, 0]
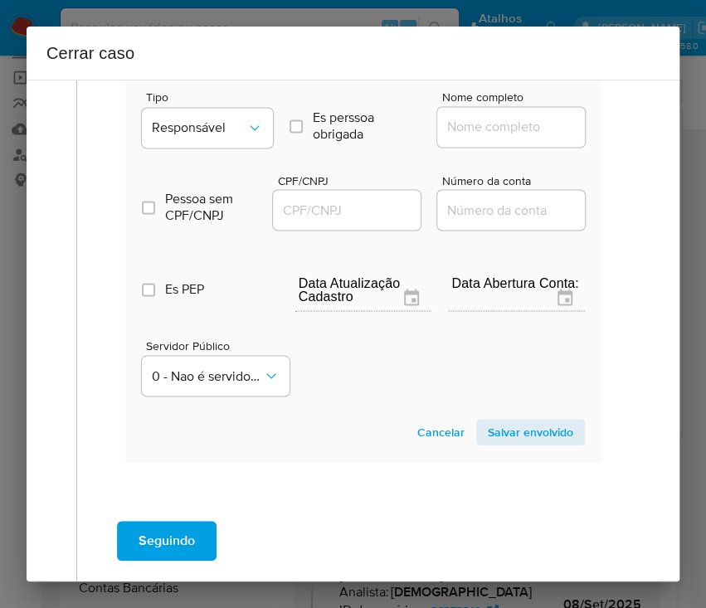
click at [211, 154] on div "Tipo Responsável" at bounding box center [207, 122] width 131 height 63
click at [226, 148] on button "Responsável" at bounding box center [207, 128] width 131 height 40
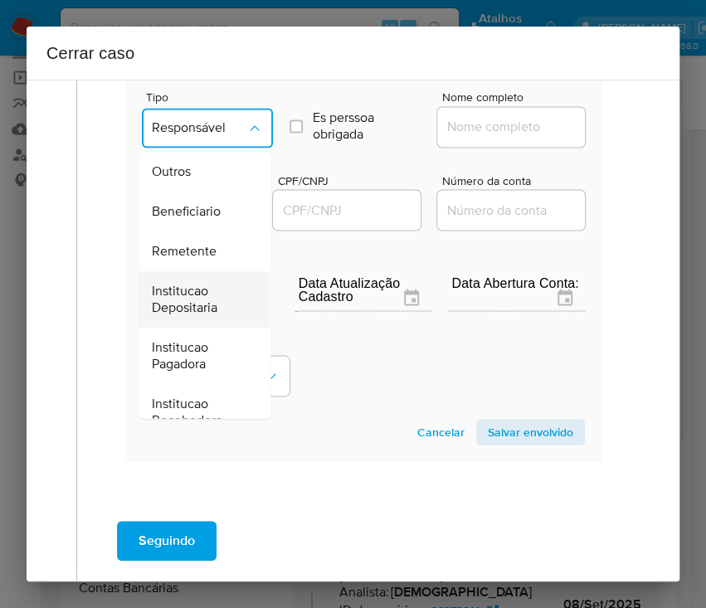
scroll to position [295, 0]
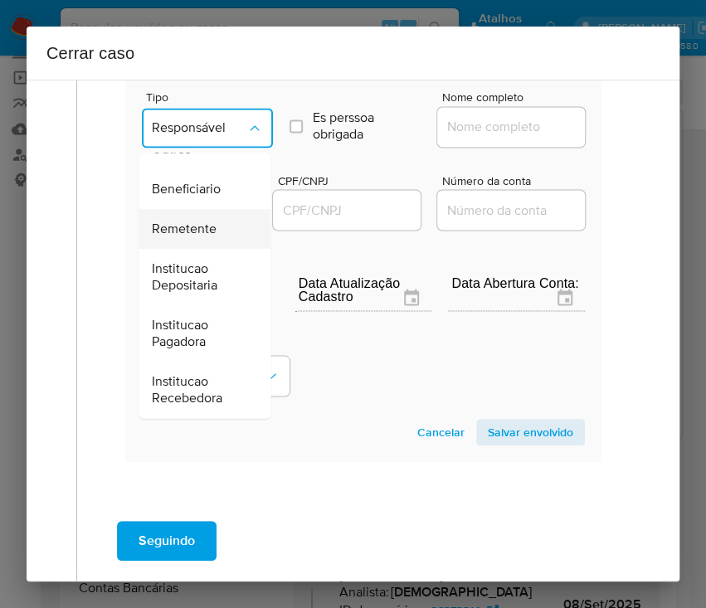
click at [172, 235] on span "Remetente" at bounding box center [184, 229] width 65 height 17
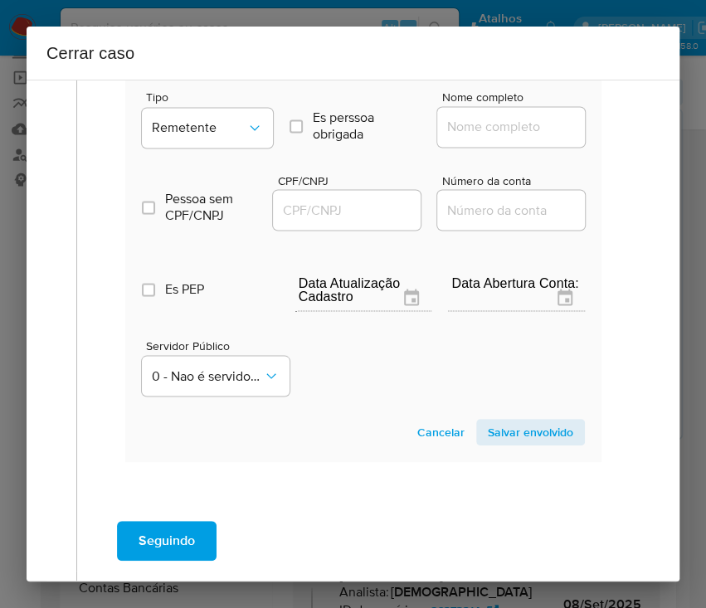
click at [469, 138] on input "Nome completo" at bounding box center [518, 127] width 163 height 22
paste input "Francines Diniz Dezio Ltda, 16856830000155"
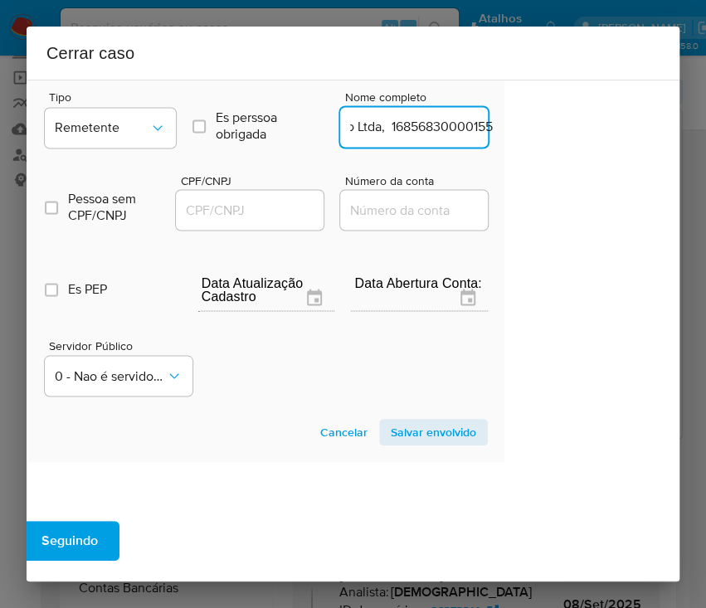
drag, startPoint x: 462, startPoint y: 143, endPoint x: 674, endPoint y: 157, distance: 212.7
click at [674, 157] on div "1 Informação completa Geral Data de início 01/07/2025 Data Fin 03/09/2025 Valor…" at bounding box center [353, 331] width 653 height 502
type input "Francines Diniz Dezio Ltda"
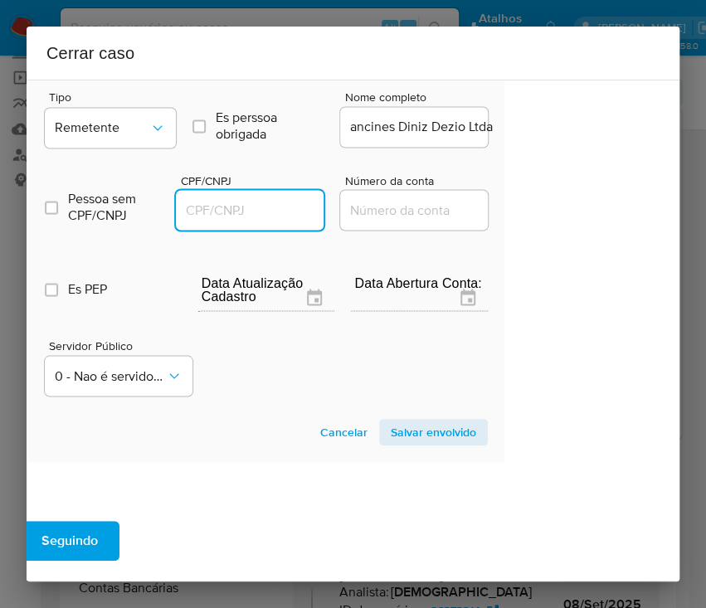
scroll to position [0, 0]
drag, startPoint x: 272, startPoint y: 216, endPoint x: 270, endPoint y: 227, distance: 11.7
click at [270, 221] on input "CPF/CNPJ" at bounding box center [257, 210] width 163 height 22
paste input "16856830000155"
type input "16856830000155"
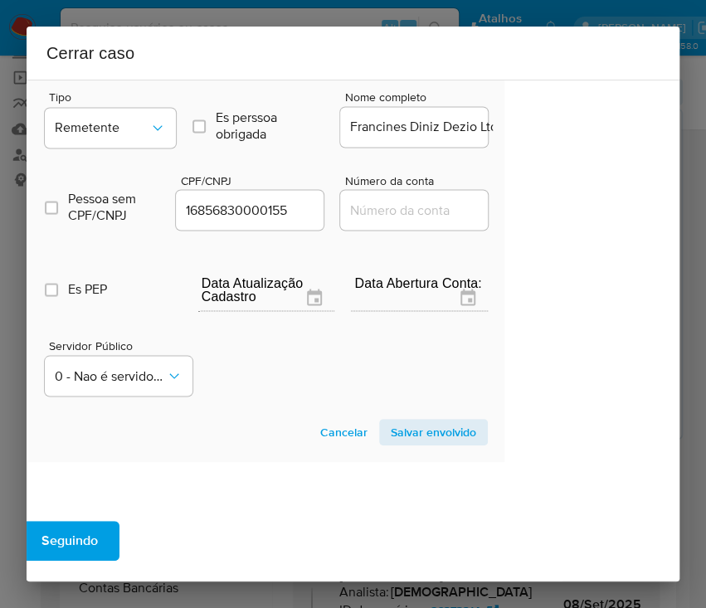
click at [405, 443] on span "Salvar envolvido" at bounding box center [433, 431] width 85 height 23
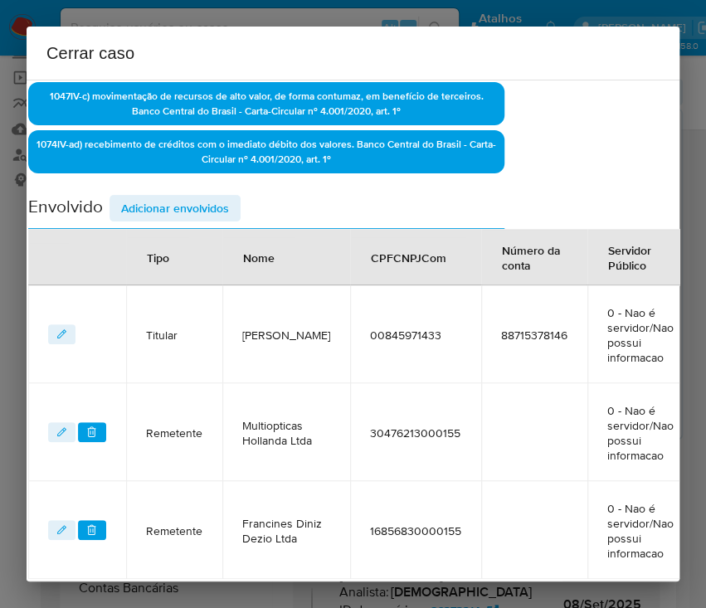
click at [204, 201] on span "Adicionar envolvidos" at bounding box center [175, 208] width 108 height 23
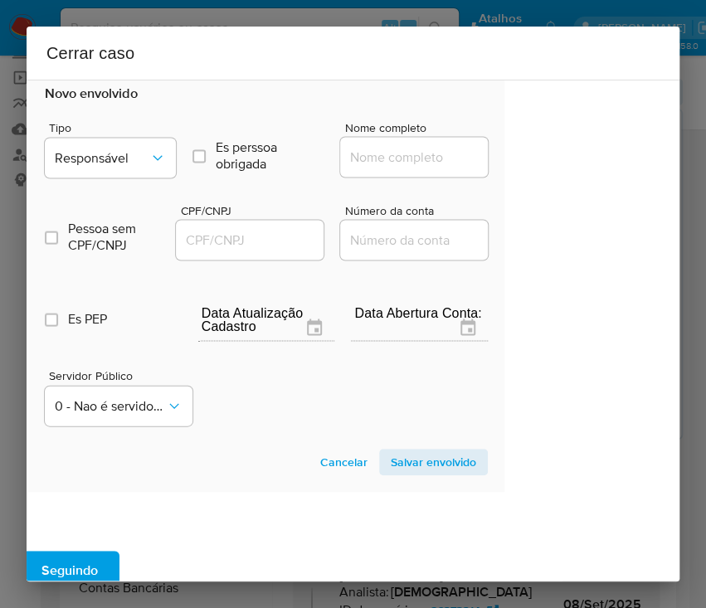
scroll to position [1077, 97]
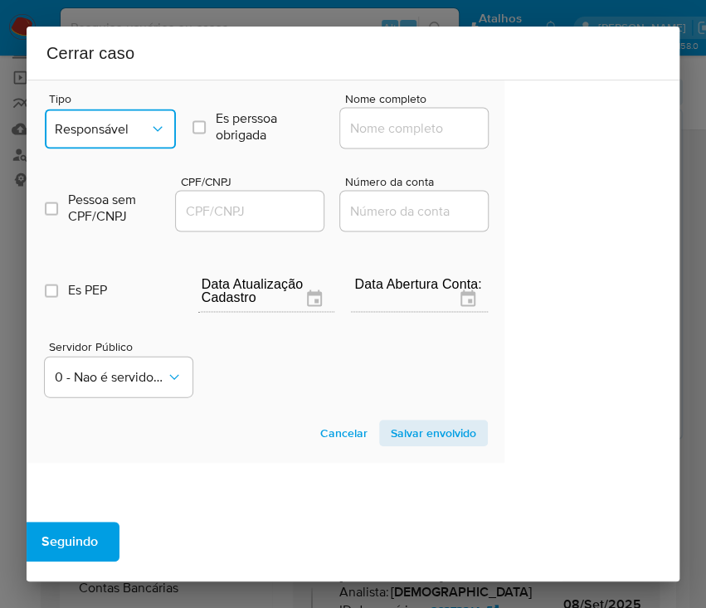
click at [149, 136] on icon "Tipo de envolvimento" at bounding box center [157, 128] width 17 height 17
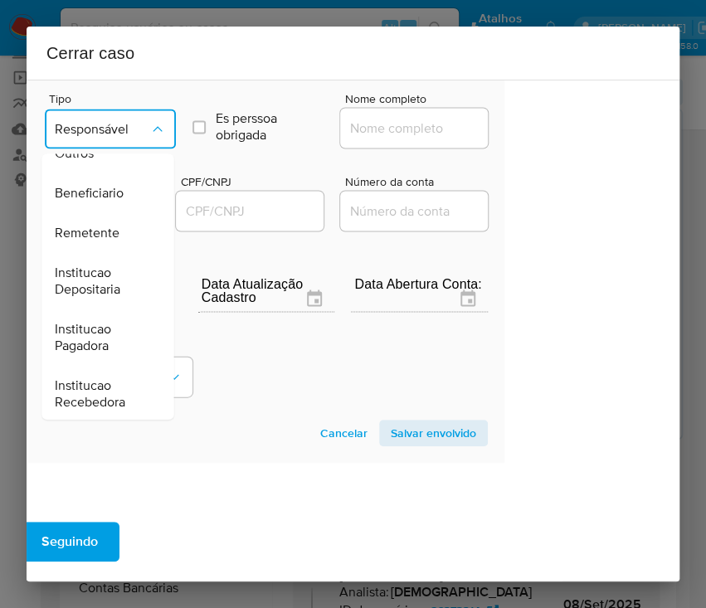
scroll to position [295, 0]
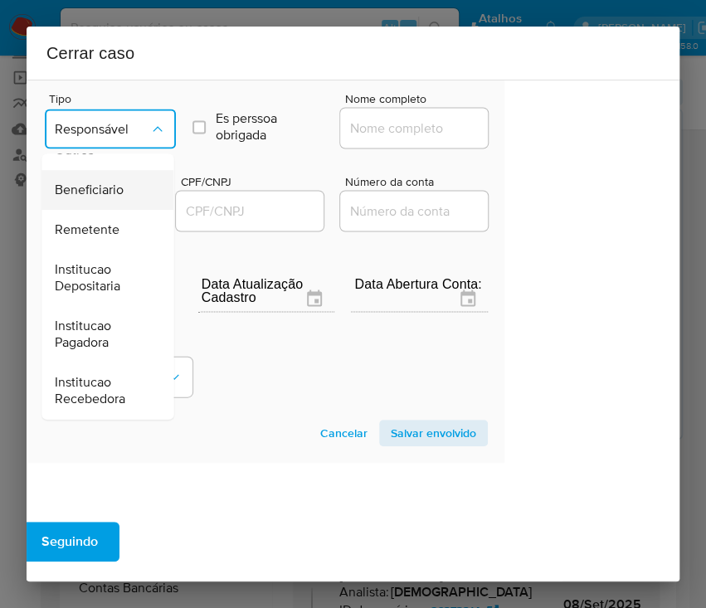
click at [71, 197] on span "Beneficiario" at bounding box center [89, 190] width 69 height 17
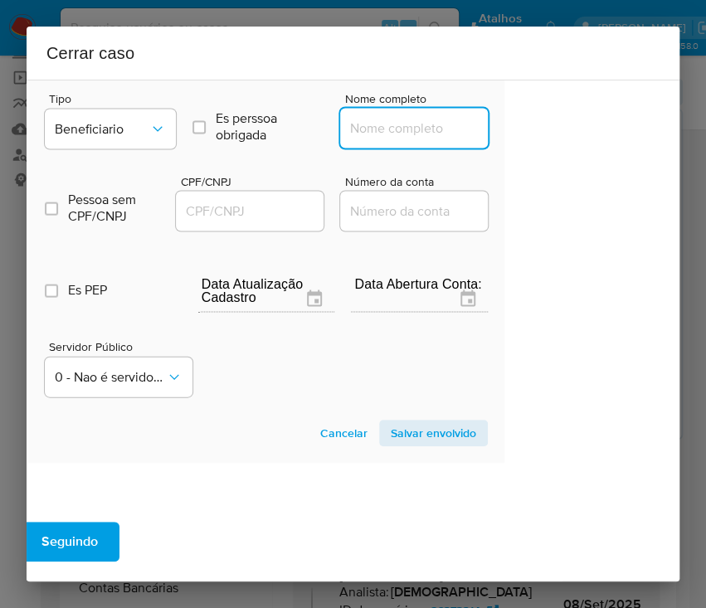
click at [378, 134] on input "Nome completo" at bounding box center [421, 128] width 163 height 22
paste input "Lincoln E Azevedo Industria E Comercio De Produtos Oticos Ltda, 25058047000137"
drag, startPoint x: 363, startPoint y: 145, endPoint x: 506, endPoint y: 142, distance: 142.7
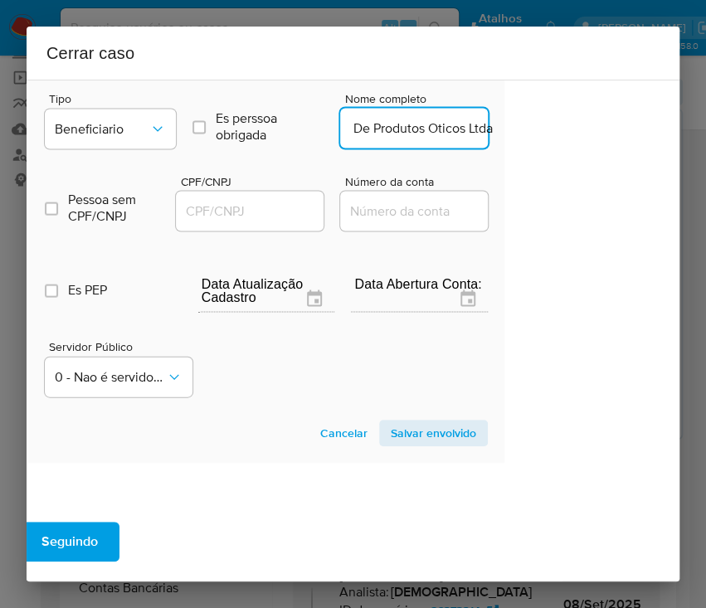
scroll to position [0, 234]
type input "Lincoln E Azevedo Industria E Comercio De Produtos Oticos Ltda"
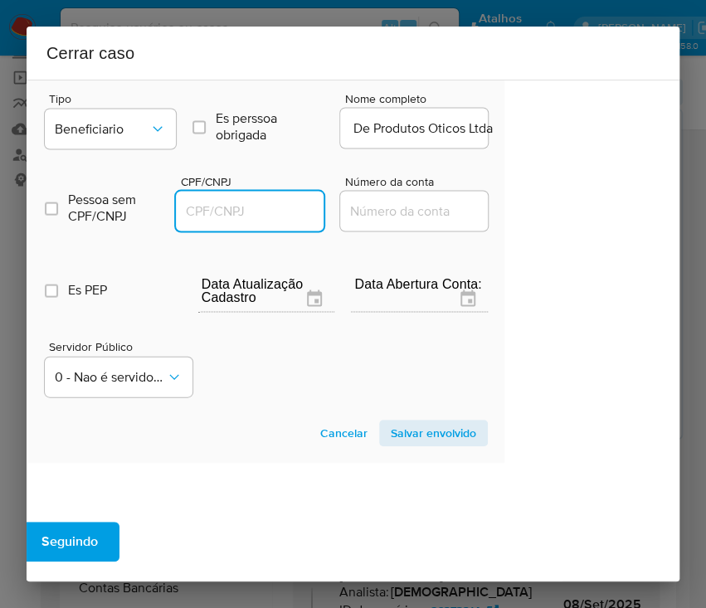
drag, startPoint x: 264, startPoint y: 219, endPoint x: 316, endPoint y: 235, distance: 54.6
click at [263, 219] on input "CPF/CNPJ" at bounding box center [257, 211] width 163 height 22
paste input "25058047000137"
type input "25058047000137"
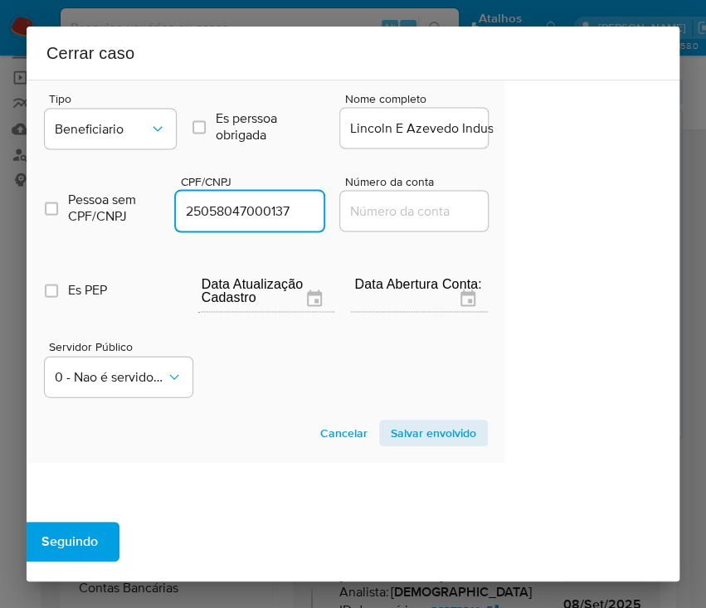
click at [406, 435] on span "Salvar envolvido" at bounding box center [433, 432] width 85 height 23
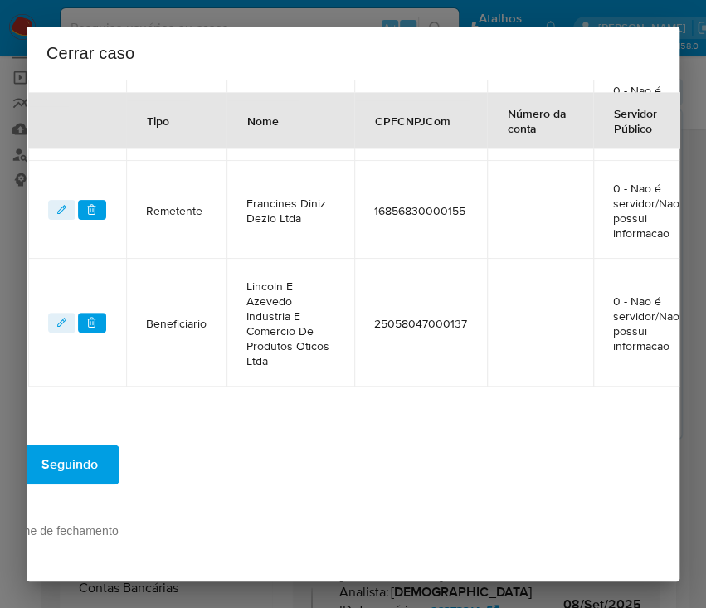
scroll to position [889, 97]
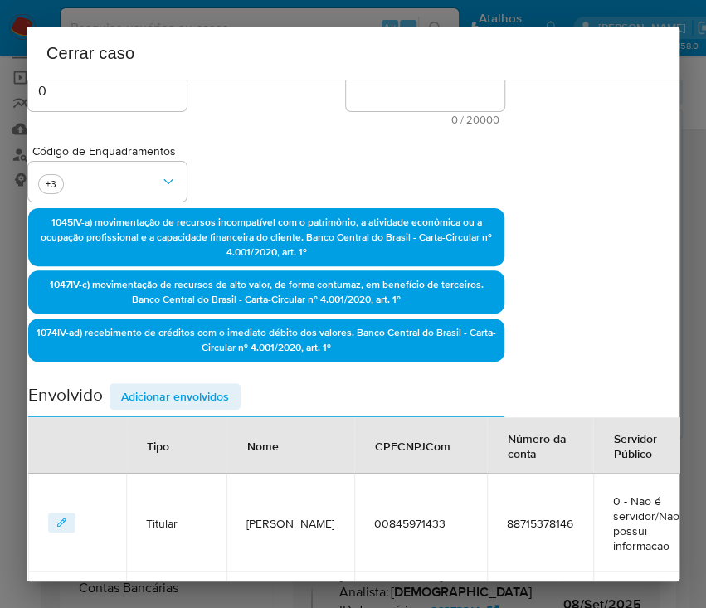
click at [172, 392] on span "Adicionar envolvidos" at bounding box center [175, 396] width 108 height 23
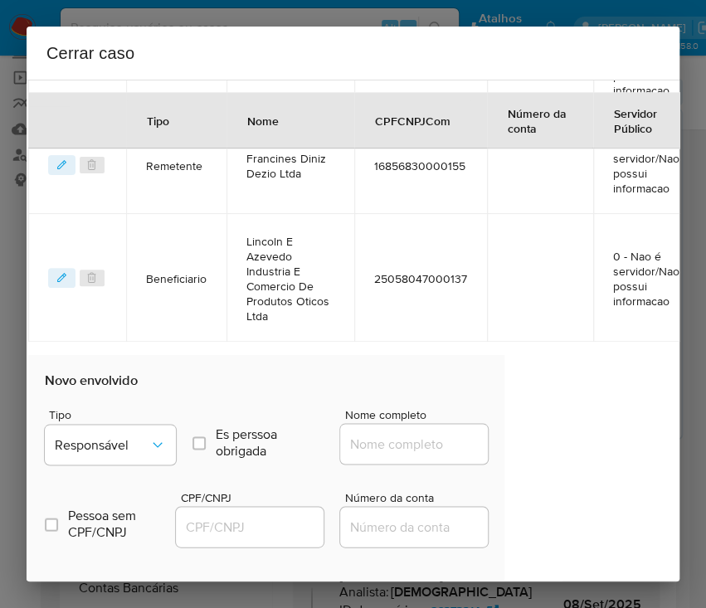
scroll to position [1220, 97]
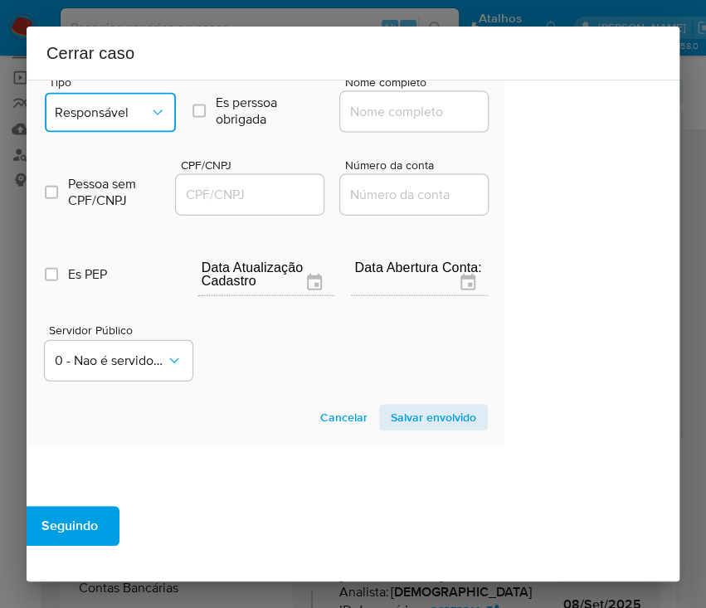
click at [149, 121] on icon "Tipo de envolvimento" at bounding box center [157, 112] width 17 height 17
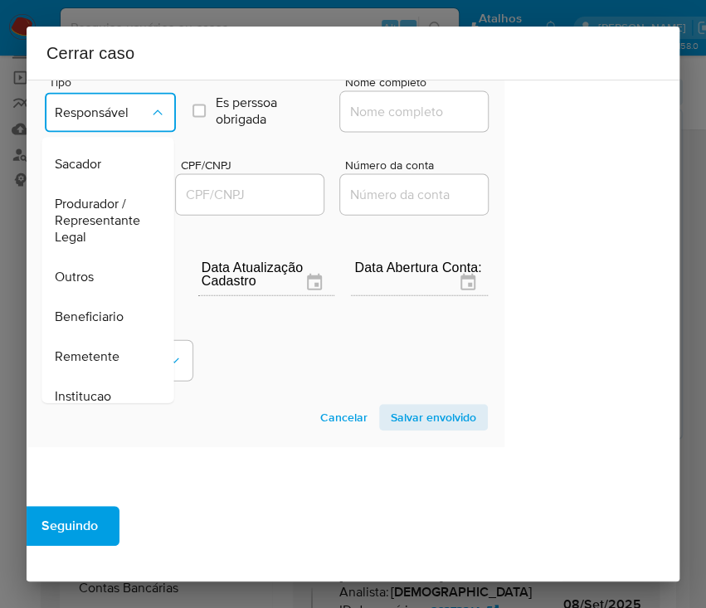
scroll to position [294, 0]
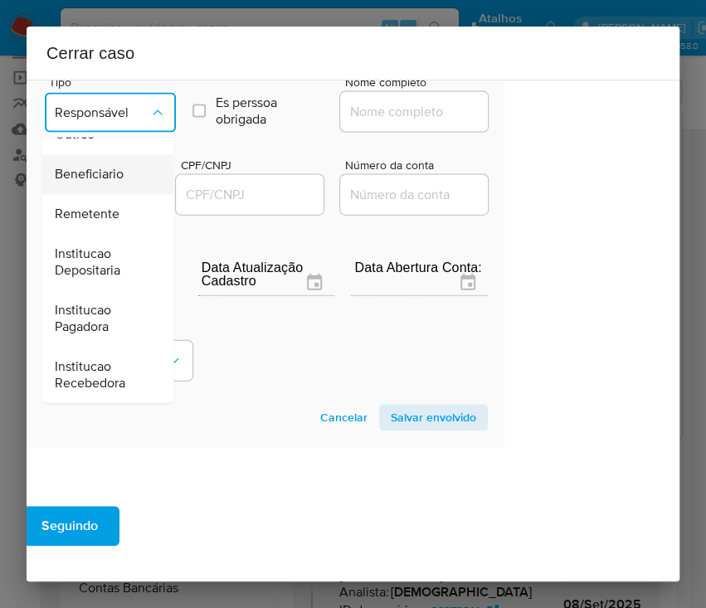
click at [109, 183] on span "Beneficiario" at bounding box center [89, 175] width 69 height 17
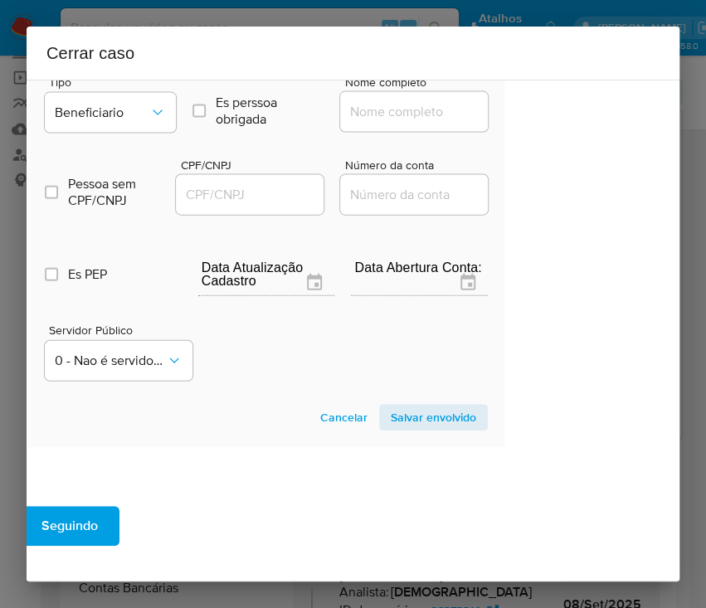
drag, startPoint x: 401, startPoint y: 139, endPoint x: 412, endPoint y: 146, distance: 12.7
click at [401, 123] on input "Nome completo" at bounding box center [421, 112] width 163 height 22
paste input "Secretaria De Estado Da Fazenda, 24519654000194"
drag, startPoint x: 366, startPoint y: 143, endPoint x: 569, endPoint y: 156, distance: 202.7
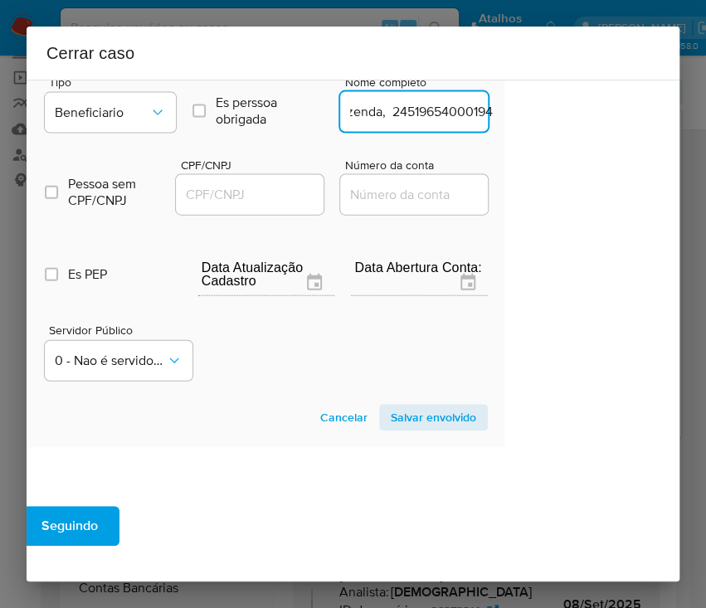
click at [569, 156] on div "1 Informação completa Geral Data de início 01/07/2025 Data Fin 03/09/2025 Valor…" at bounding box center [353, 331] width 653 height 502
type input "Secretaria De Estado Da Fazenda"
click at [231, 206] on input "CPF/CNPJ" at bounding box center [257, 195] width 163 height 22
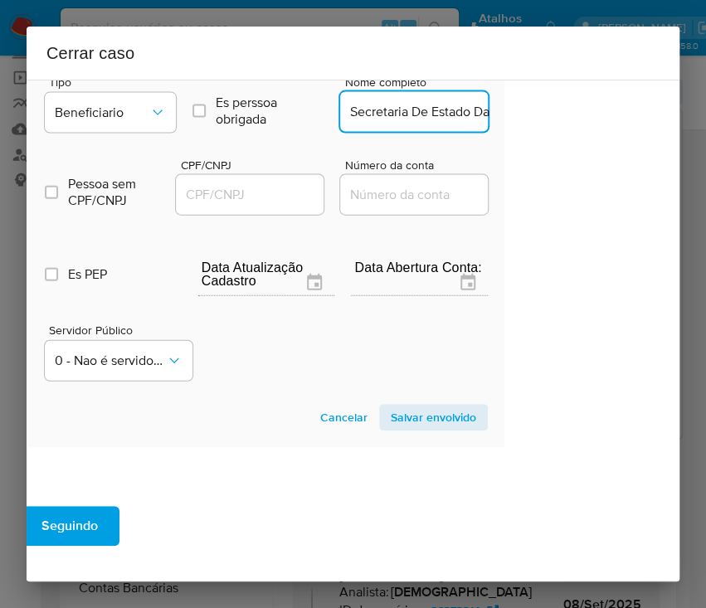
paste input "24519654000194"
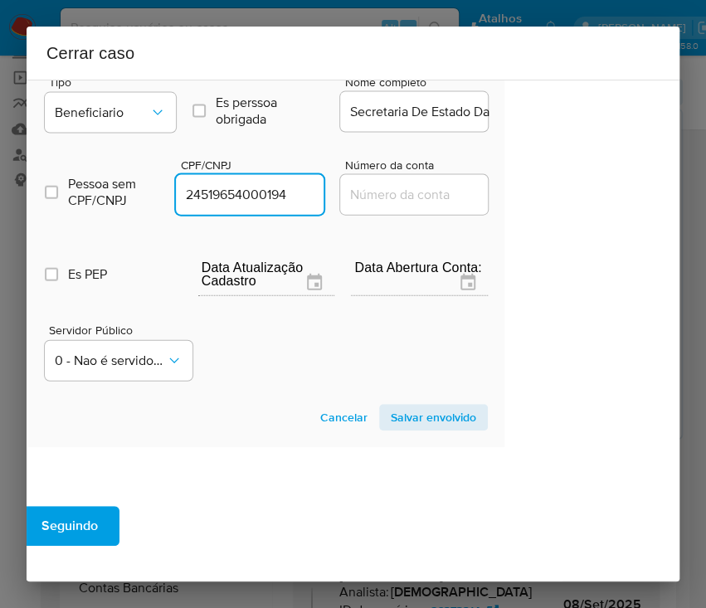
type input "24519654000194"
click at [391, 428] on section "Novo envolvido Tipo Beneficiario Es perssoa obrigada Is PObrigada Nome completo…" at bounding box center [266, 235] width 476 height 424
click at [391, 429] on span "Salvar envolvido" at bounding box center [433, 416] width 85 height 23
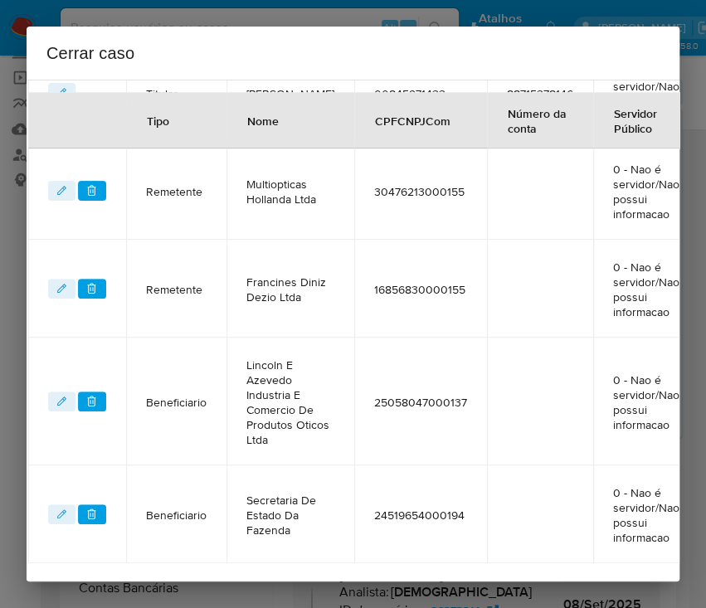
scroll to position [544, 97]
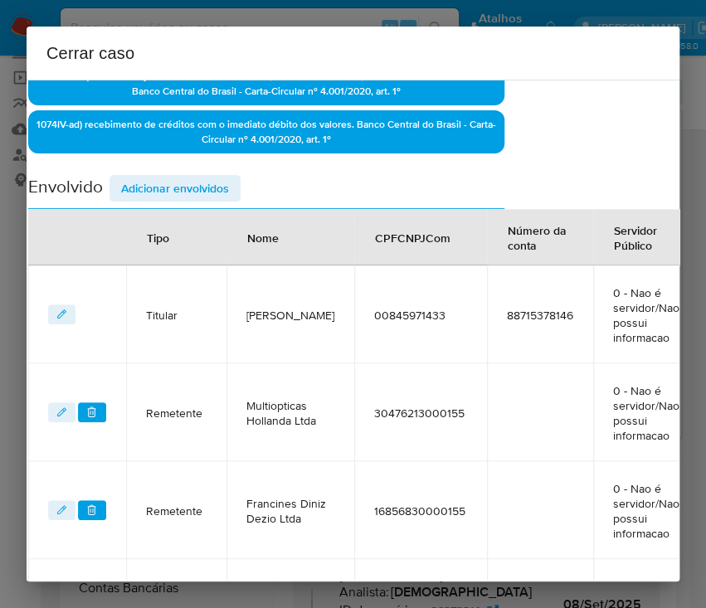
click at [200, 187] on span "Adicionar envolvidos" at bounding box center [175, 188] width 108 height 23
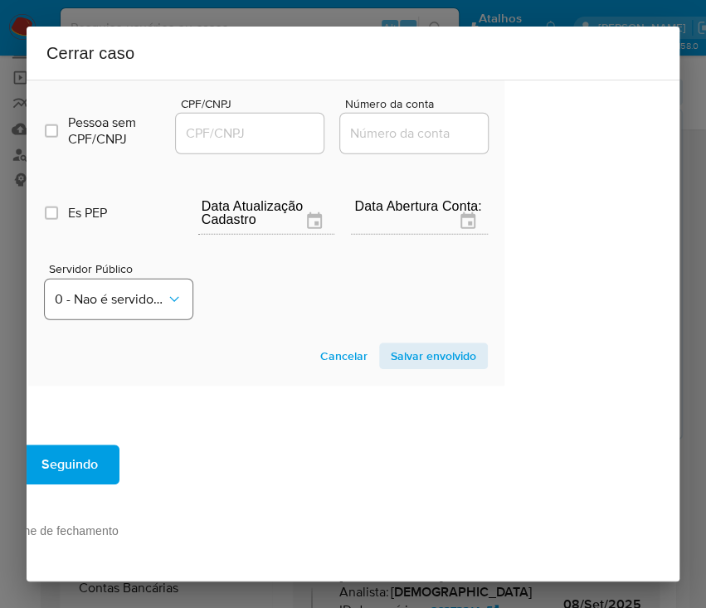
scroll to position [1202, 97]
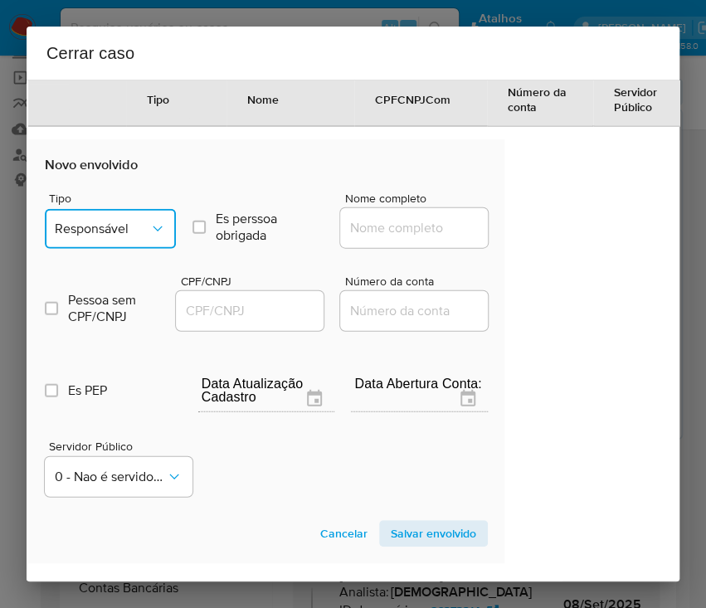
click at [139, 237] on span "Responsável" at bounding box center [102, 229] width 95 height 17
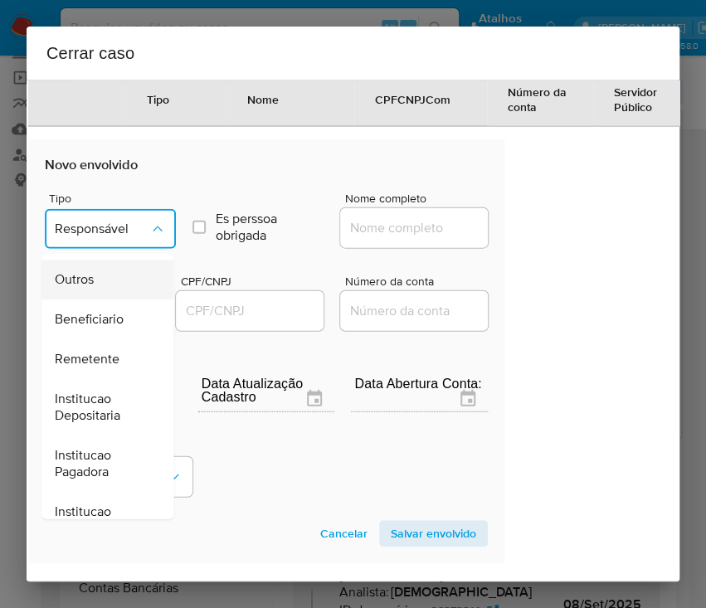
scroll to position [185, 0]
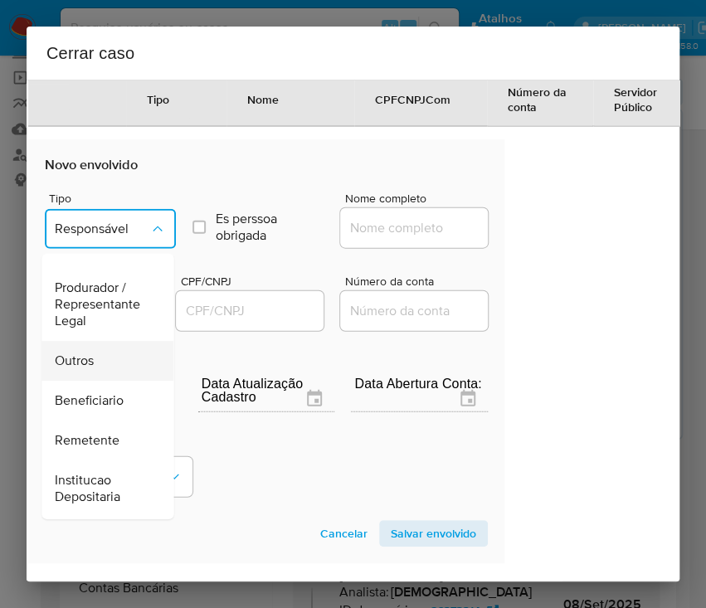
click at [91, 369] on span "Outros" at bounding box center [74, 360] width 39 height 17
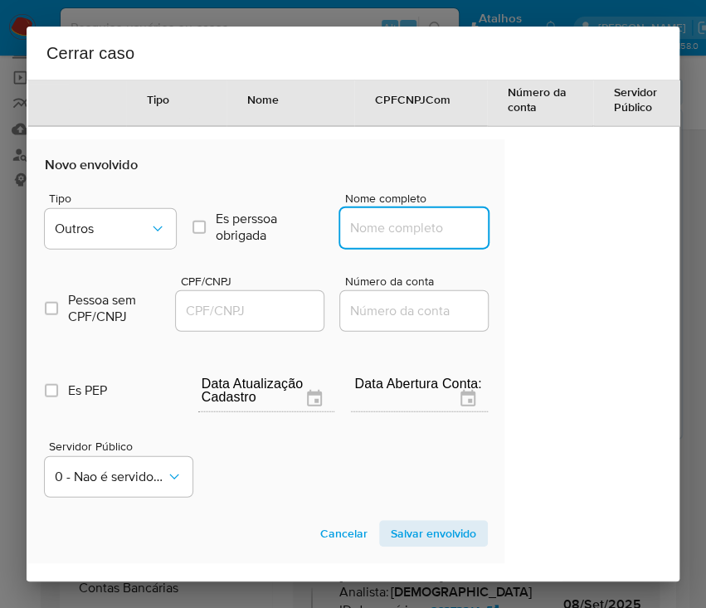
click at [345, 239] on input "Nome completo" at bounding box center [421, 228] width 163 height 22
paste input "Hollanda Otica Ltda, 42776269000104"
drag, startPoint x: 369, startPoint y: 255, endPoint x: 545, endPoint y: 255, distance: 175.8
click at [545, 255] on div "1 Informação completa Geral Data de início 01/07/2025 Data Fin 03/09/2025 Valor…" at bounding box center [353, 331] width 653 height 502
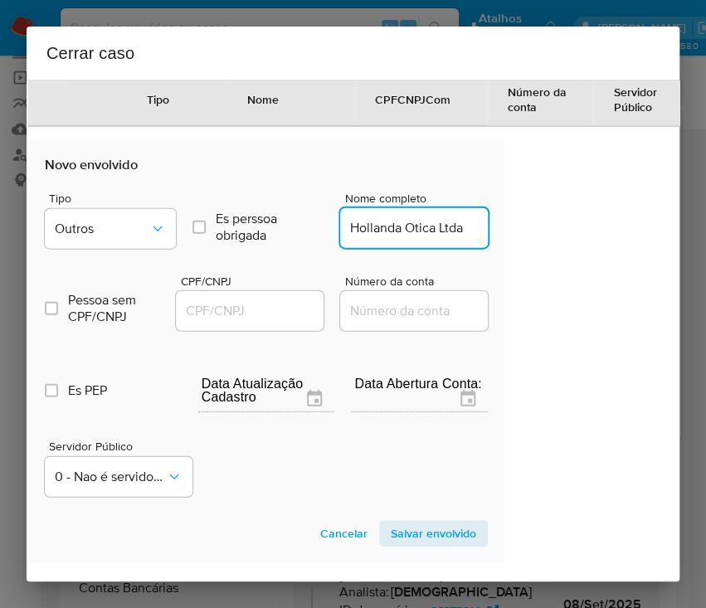
scroll to position [0, 0]
type input "Hollanda Otica Ltda"
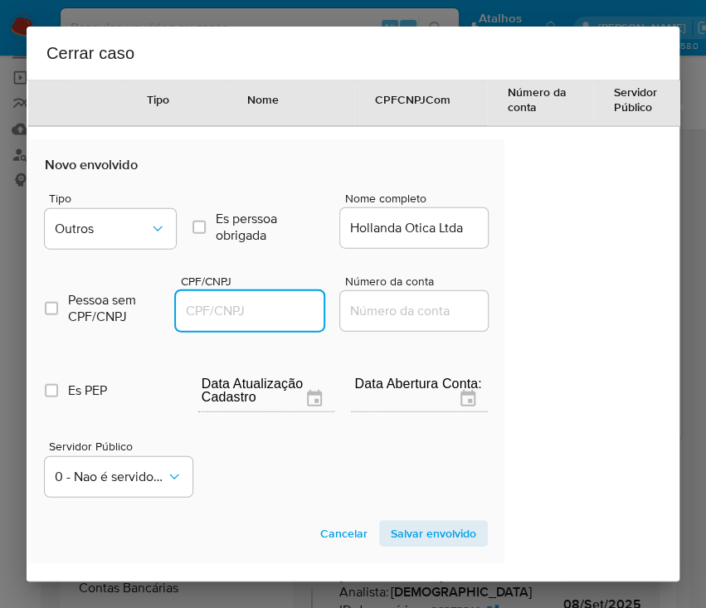
click at [259, 322] on input "CPF/CNPJ" at bounding box center [257, 311] width 163 height 22
paste input "42776269000104"
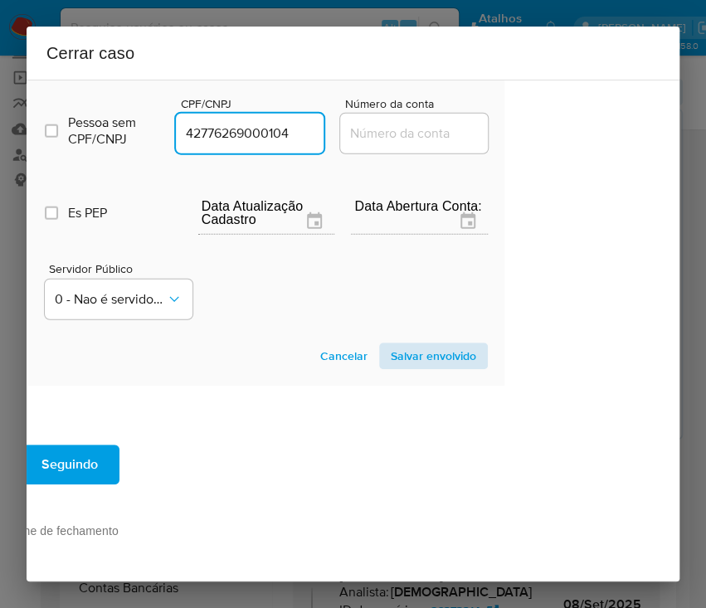
type input "42776269000104"
click at [427, 344] on span "Salvar envolvido" at bounding box center [433, 355] width 85 height 23
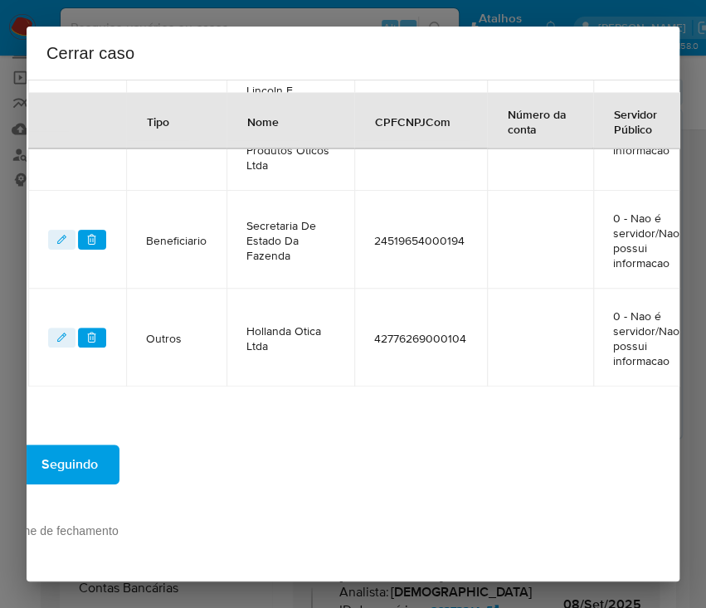
scroll to position [1084, 97]
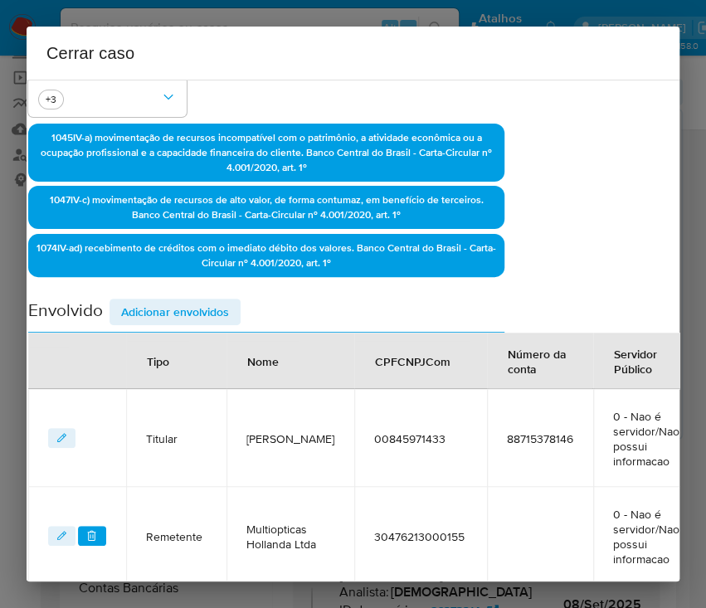
click at [195, 303] on span "Adicionar envolvidos" at bounding box center [175, 311] width 108 height 23
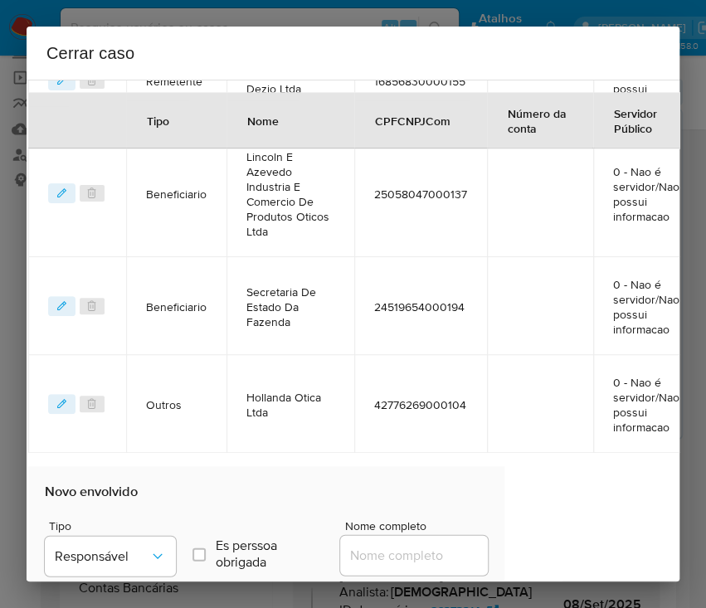
scroll to position [1415, 97]
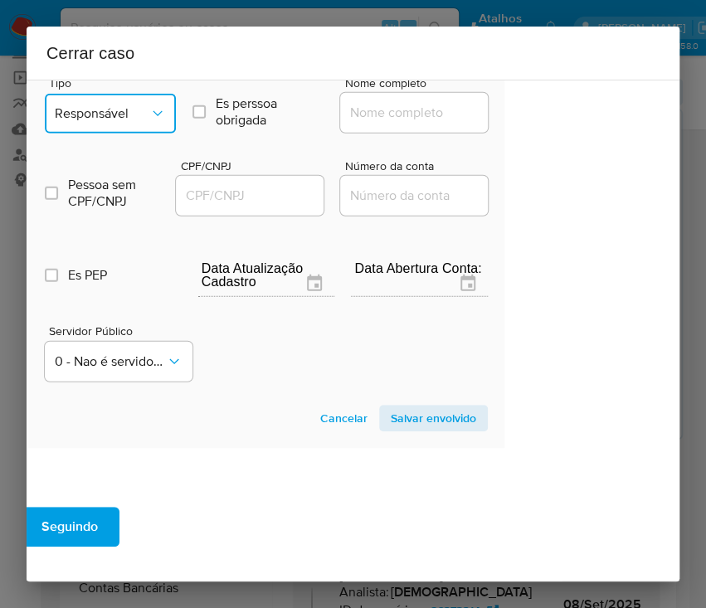
click at [131, 122] on span "Responsável" at bounding box center [102, 113] width 95 height 17
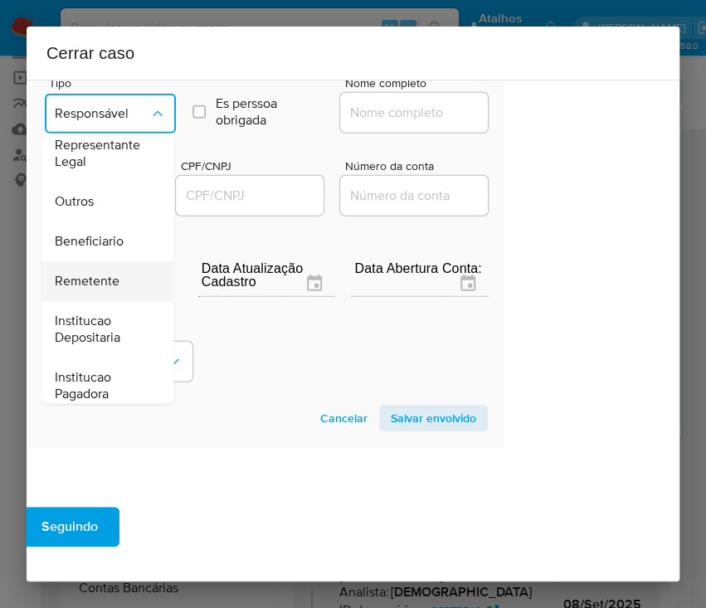
scroll to position [185, 0]
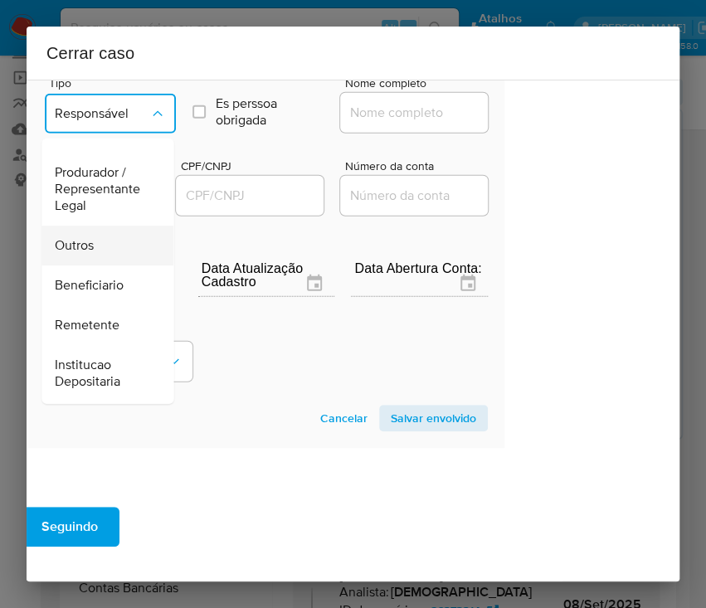
click at [89, 254] on span "Outros" at bounding box center [74, 245] width 39 height 17
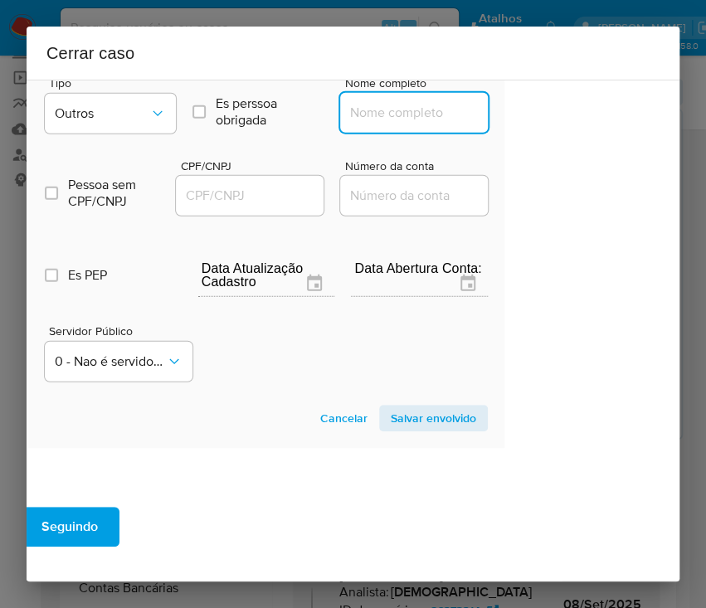
drag, startPoint x: 342, startPoint y: 147, endPoint x: 380, endPoint y: 151, distance: 37.5
click at [345, 124] on input "Nome completo" at bounding box center [421, 113] width 163 height 22
paste input "Hollanda Otica Ltda, 42776269000295"
drag, startPoint x: 366, startPoint y: 143, endPoint x: 538, endPoint y: 147, distance: 171.7
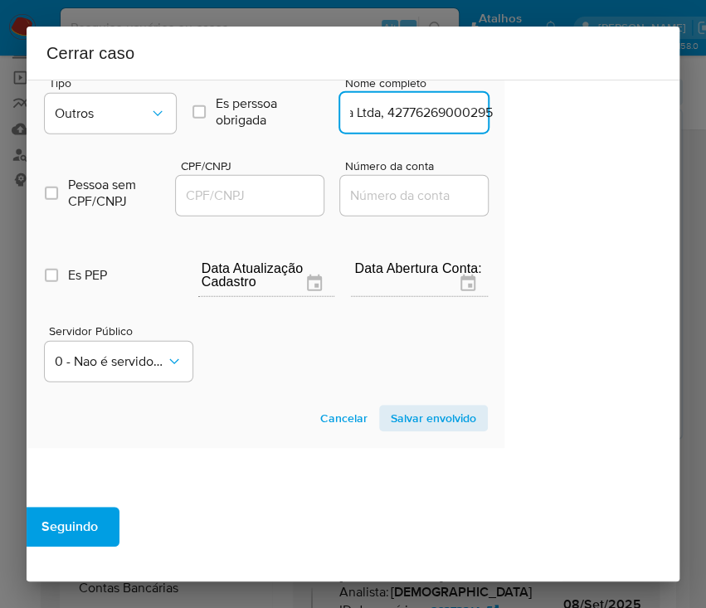
type input "Hollanda Otica Ltda"
click at [271, 216] on div at bounding box center [250, 196] width 148 height 40
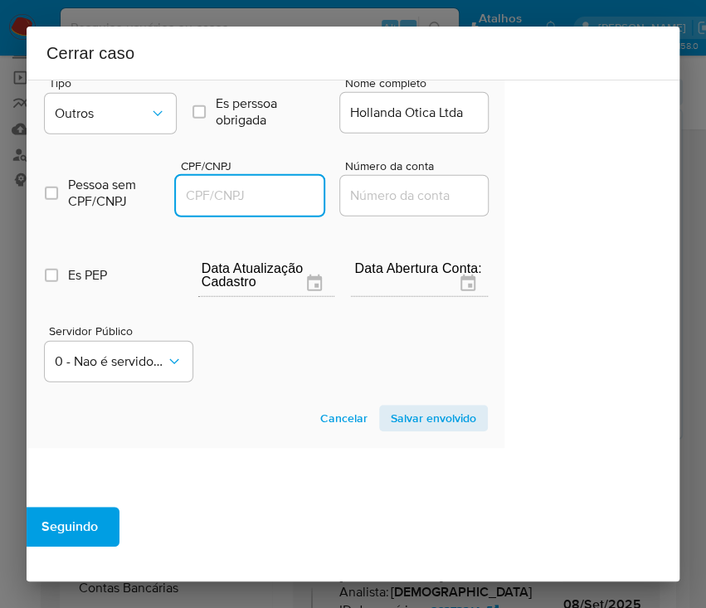
click at [285, 206] on input "CPF/CNPJ" at bounding box center [257, 196] width 163 height 22
paste input "42776269000295"
type input "42776269000295"
click at [408, 429] on span "Salvar envolvido" at bounding box center [433, 417] width 85 height 23
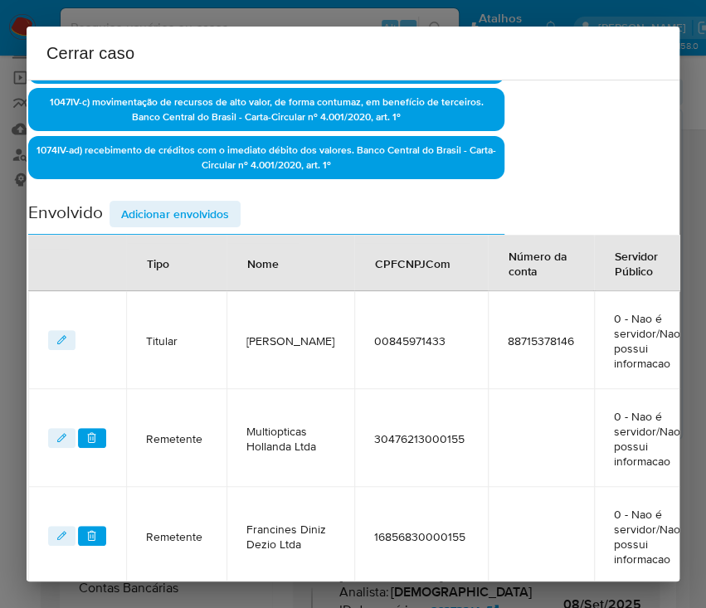
click at [181, 212] on span "Adicionar envolvidos" at bounding box center [175, 213] width 108 height 23
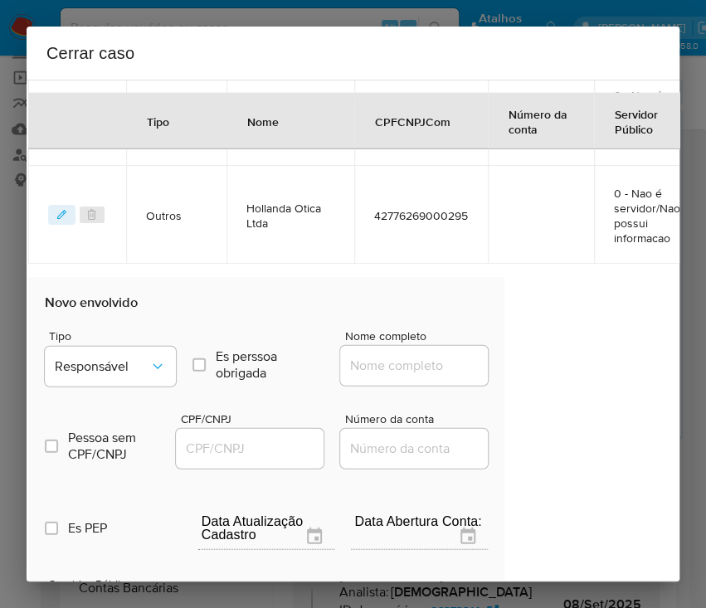
scroll to position [1513, 97]
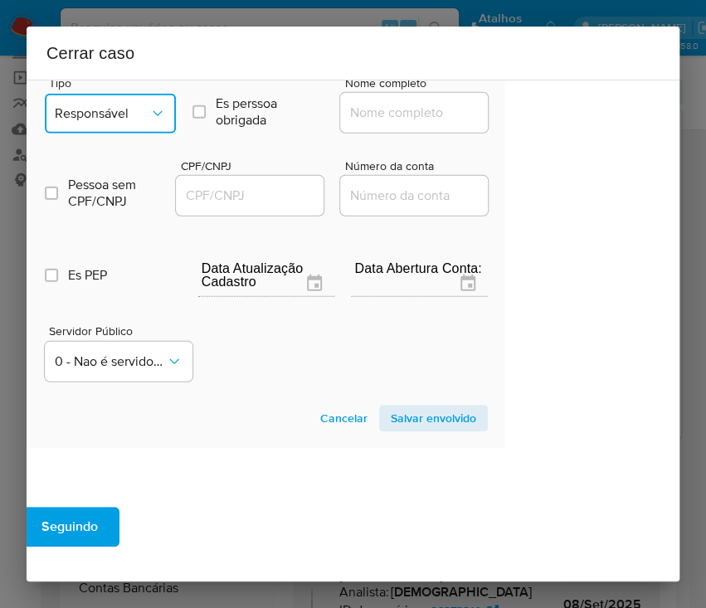
click at [110, 129] on button "Responsável" at bounding box center [110, 114] width 131 height 40
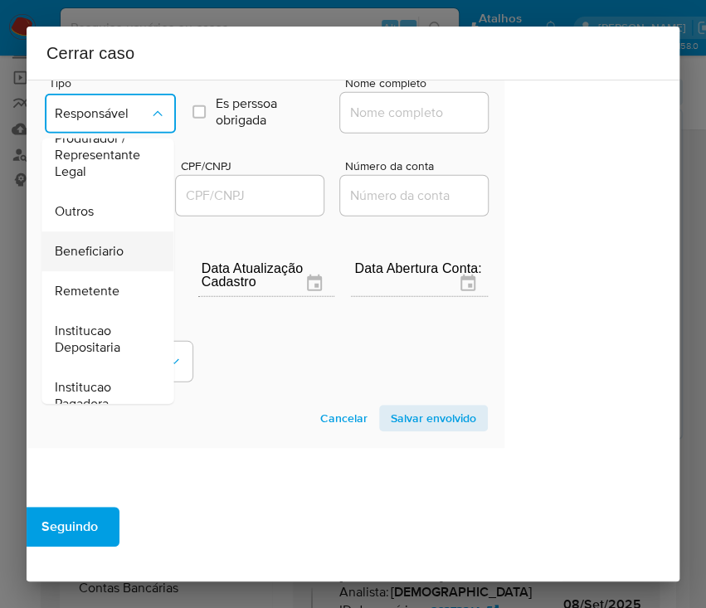
scroll to position [184, 0]
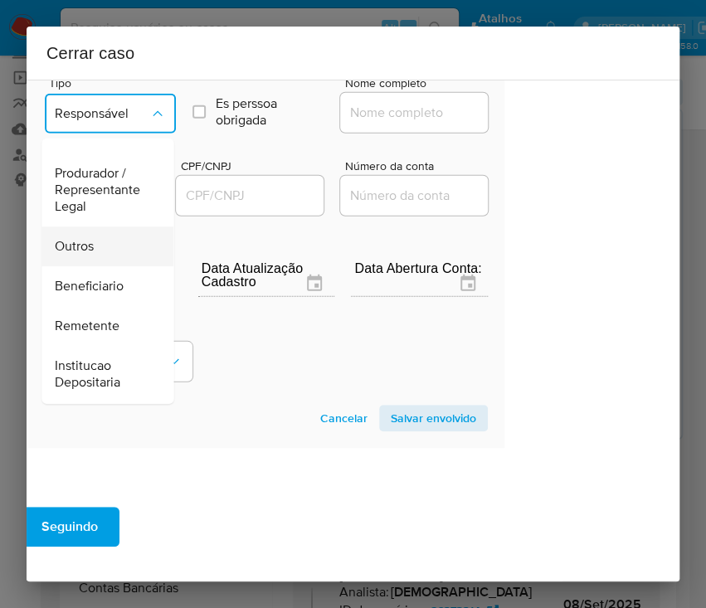
click at [91, 255] on span "Outros" at bounding box center [74, 246] width 39 height 17
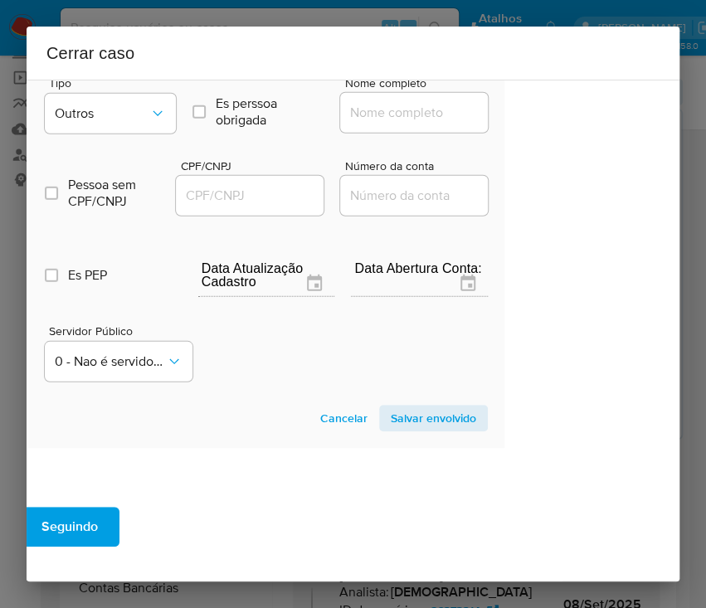
click at [400, 124] on input "Nome completo" at bounding box center [421, 113] width 163 height 22
paste input "Hollanda Otica Ltda, 42776269000376"
drag, startPoint x: 366, startPoint y: 143, endPoint x: 546, endPoint y: 143, distance: 179.9
click at [546, 143] on div "1 Informação completa Geral Data de início 01/07/2025 Data Fin 03/09/2025 Valor…" at bounding box center [353, 331] width 653 height 502
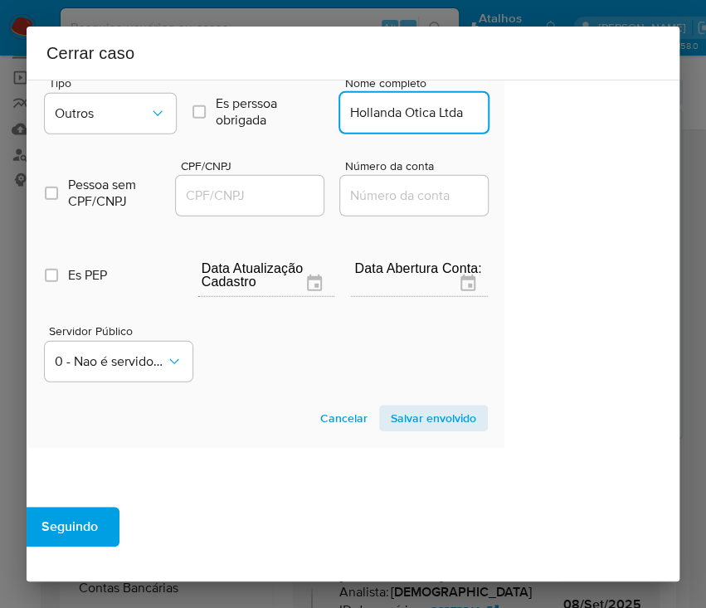
scroll to position [0, 0]
type input "Hollanda Otica Ltda"
drag, startPoint x: 225, startPoint y: 227, endPoint x: 263, endPoint y: 233, distance: 38.6
click at [225, 206] on input "CPF/CNPJ" at bounding box center [257, 196] width 163 height 22
paste input "42776269000376"
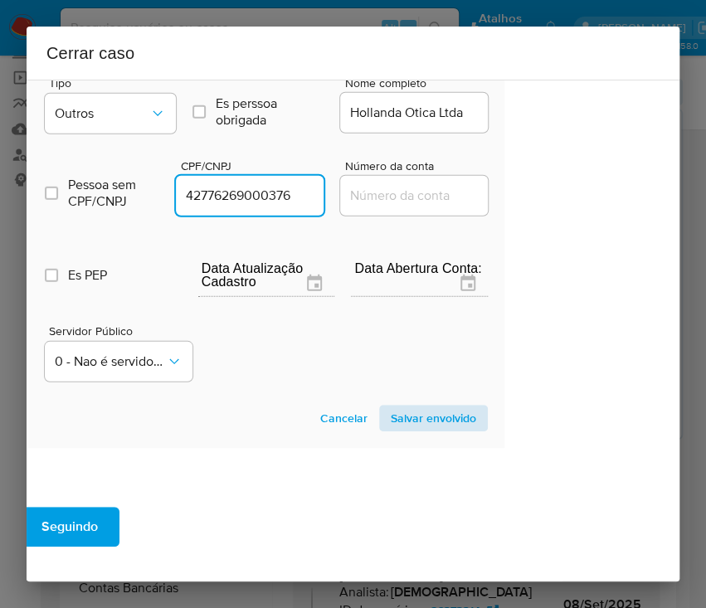
type input "42776269000376"
click at [452, 429] on span "Salvar envolvido" at bounding box center [433, 417] width 85 height 23
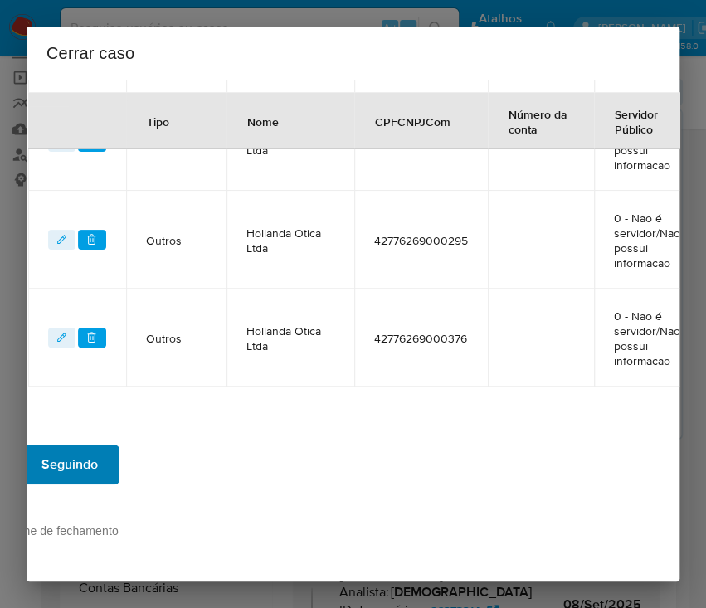
scroll to position [1280, 97]
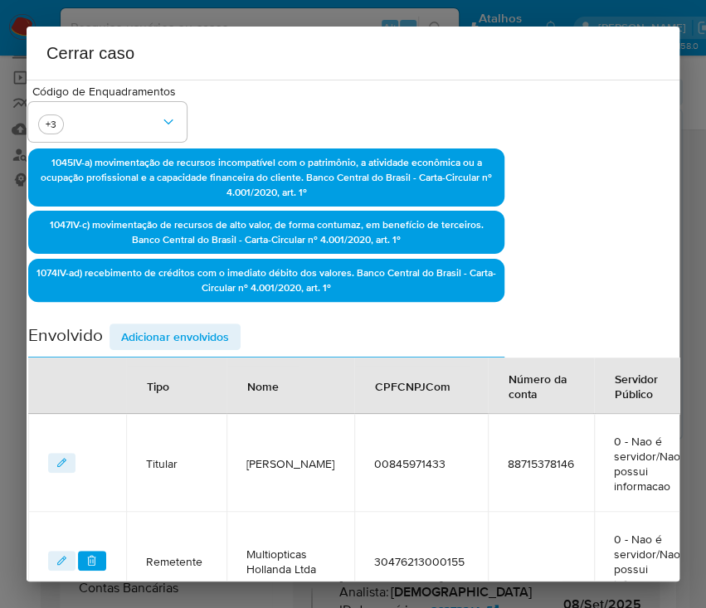
click at [143, 329] on span "Adicionar envolvidos" at bounding box center [175, 336] width 108 height 23
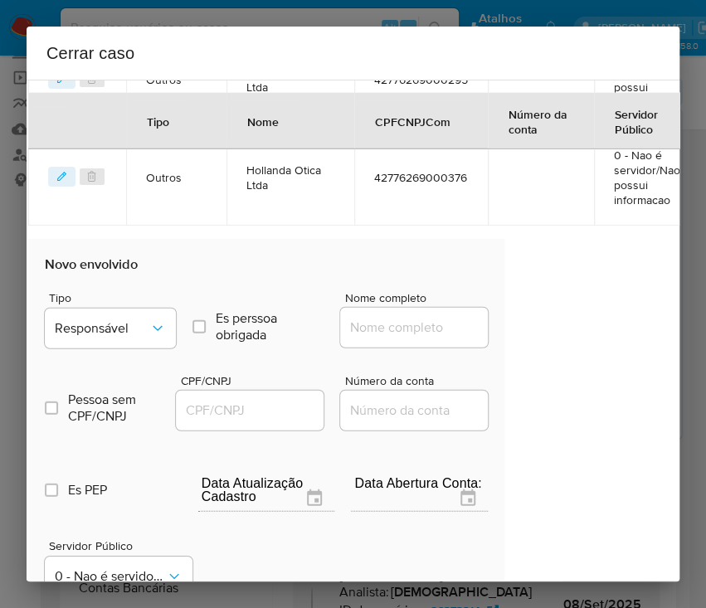
scroll to position [1501, 97]
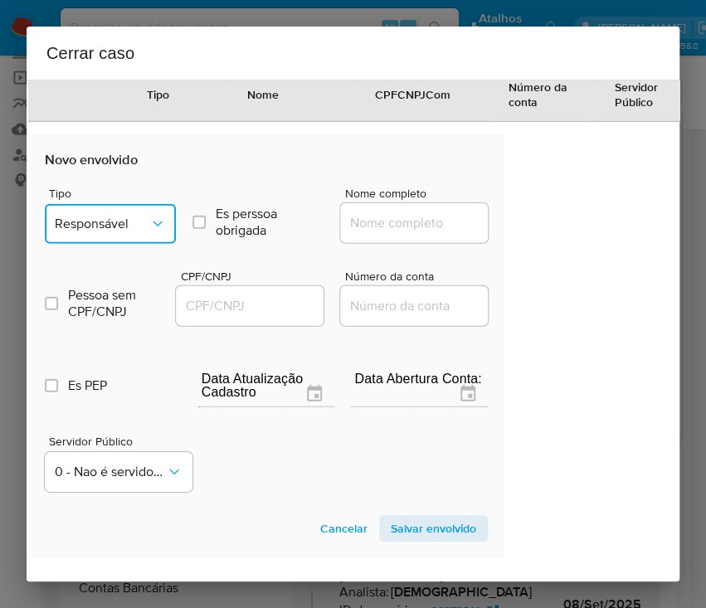
click at [133, 232] on span "Responsável" at bounding box center [102, 224] width 95 height 17
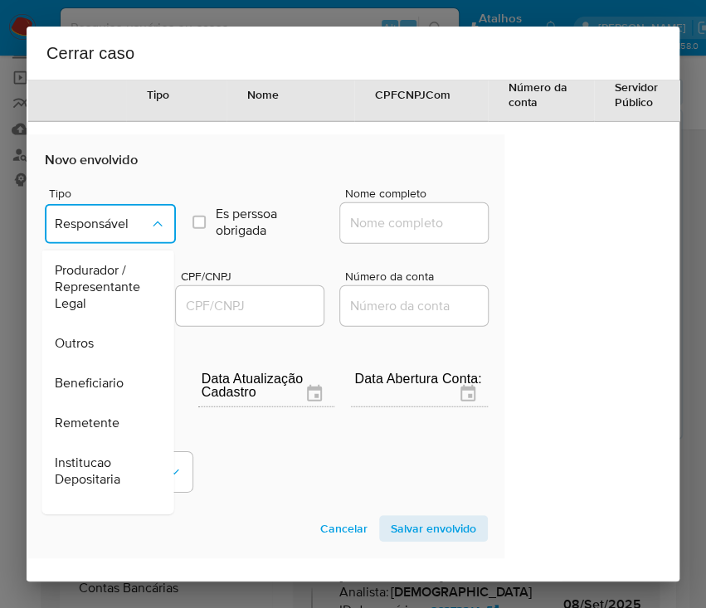
scroll to position [73, 0]
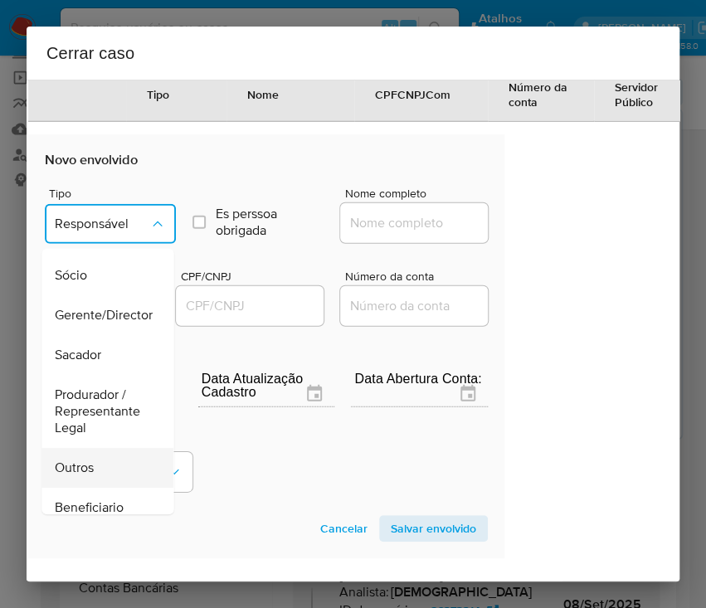
click at [89, 476] on span "Outros" at bounding box center [74, 467] width 39 height 17
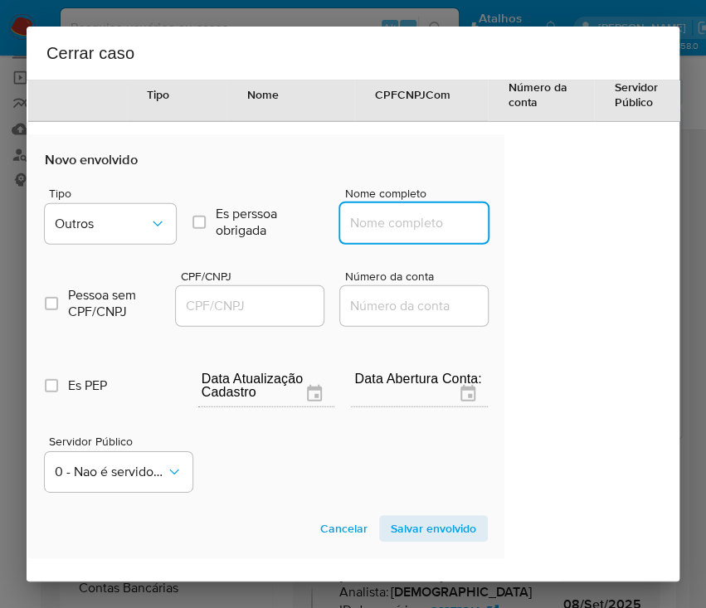
click at [395, 234] on input "Nome completo" at bounding box center [421, 223] width 163 height 22
paste input "Hollanda Otica Ltda, 42776269000457"
drag, startPoint x: 367, startPoint y: 256, endPoint x: 531, endPoint y: 256, distance: 163.3
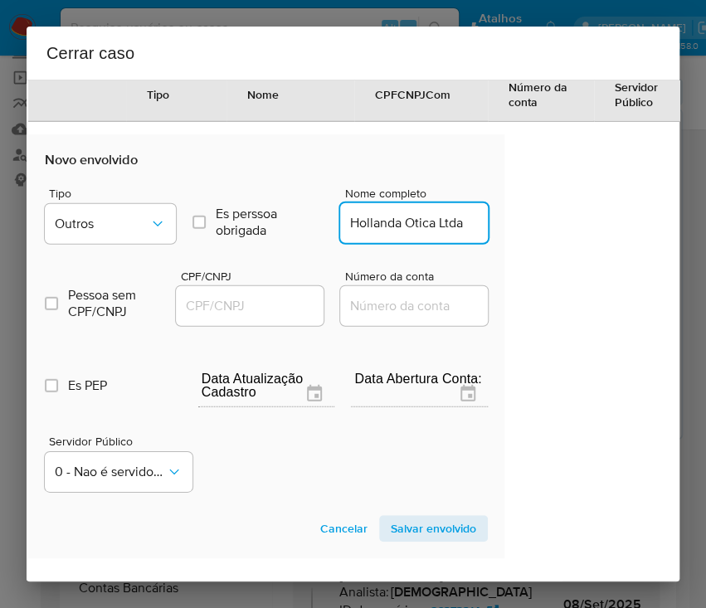
scroll to position [0, 0]
type input "Hollanda Otica Ltda"
click at [241, 317] on input "CPF/CNPJ" at bounding box center [257, 306] width 163 height 22
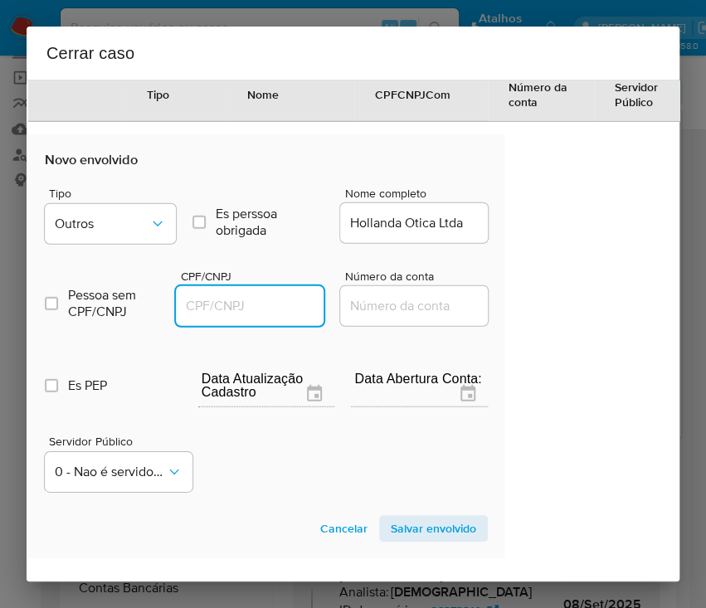
paste input "42776269000457"
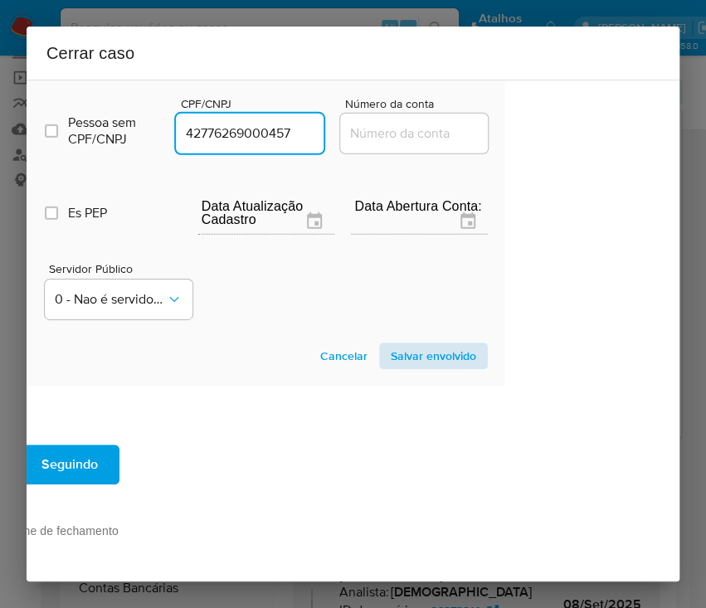
type input "42776269000457"
click at [399, 344] on span "Salvar envolvido" at bounding box center [433, 355] width 85 height 23
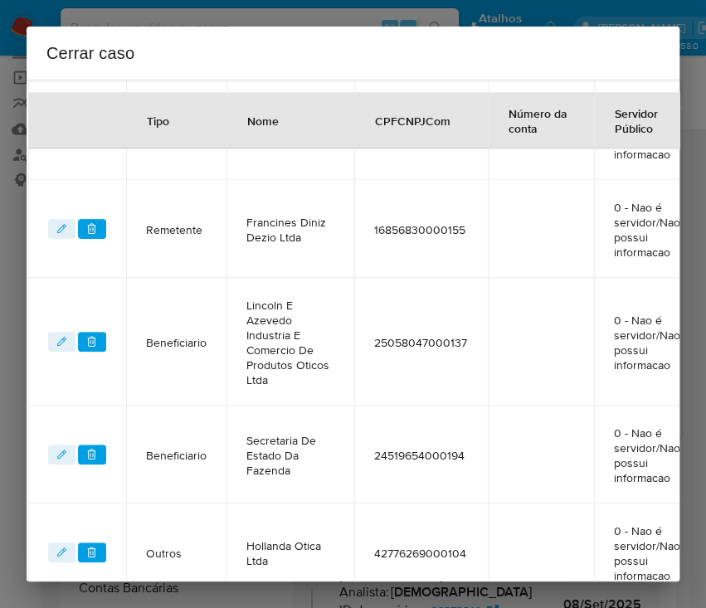
scroll to position [493, 97]
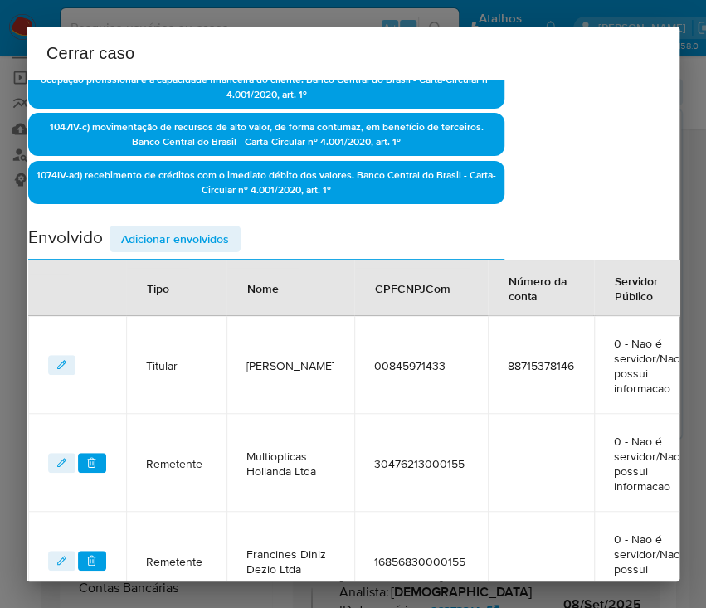
click at [211, 227] on span "Adicionar envolvidos" at bounding box center [175, 238] width 108 height 23
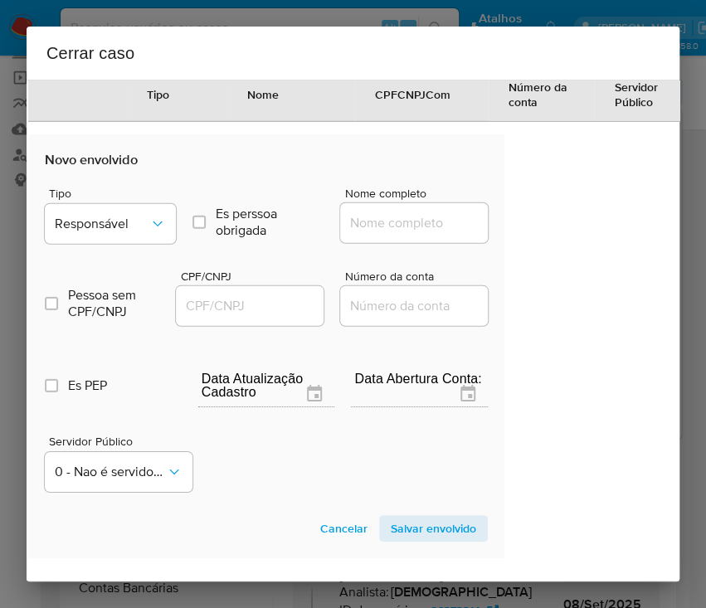
scroll to position [1710, 97]
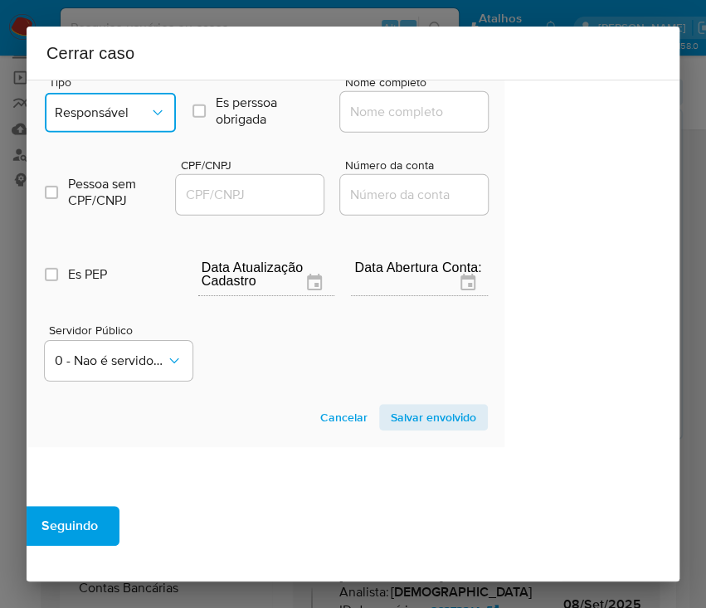
click at [138, 121] on span "Responsável" at bounding box center [102, 112] width 95 height 17
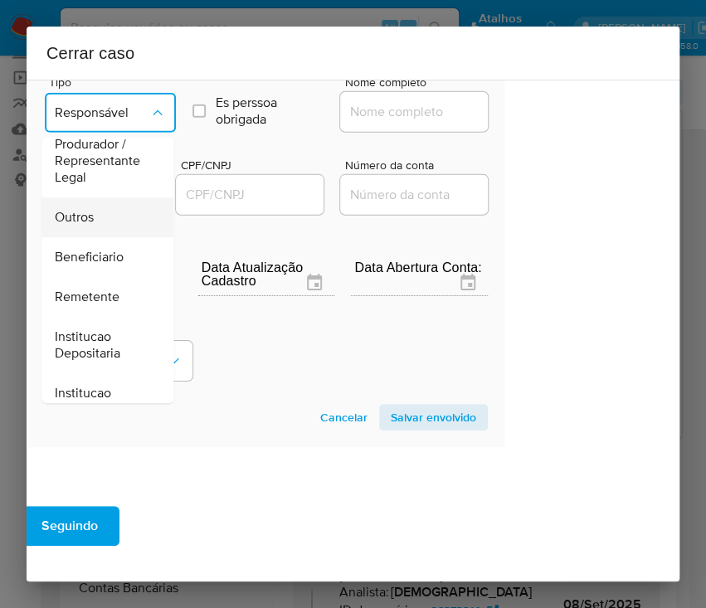
scroll to position [221, 0]
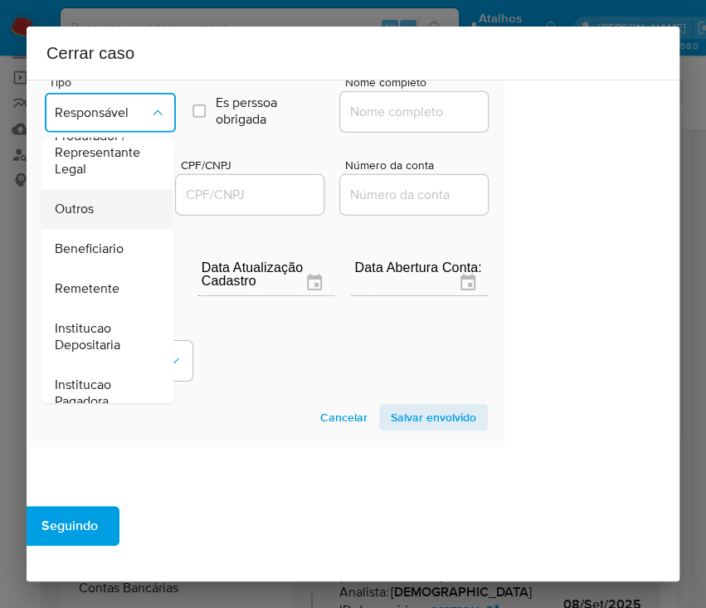
click at [124, 229] on div "Outros" at bounding box center [102, 209] width 95 height 40
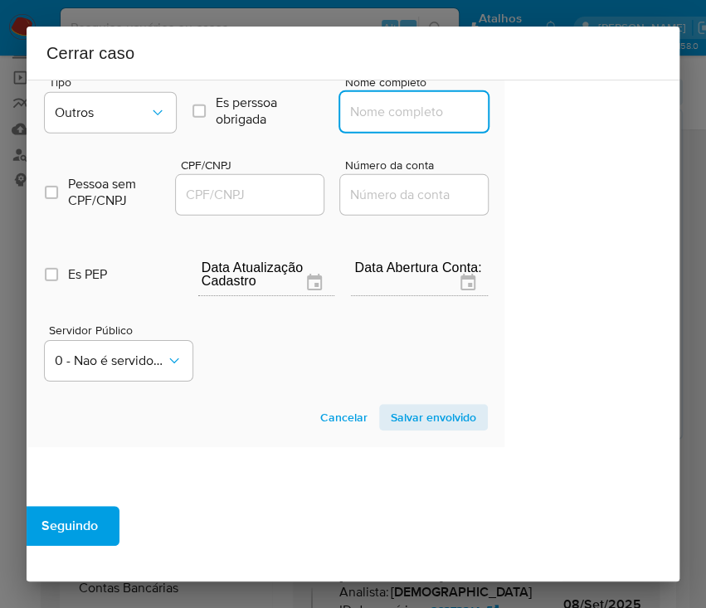
click at [386, 123] on input "Nome completo" at bounding box center [421, 112] width 163 height 22
paste input "Hollanda Otica Ltda, 42776269000538"
click at [364, 123] on input "Hollanda Otica Ltda, 42776269000538" at bounding box center [421, 112] width 163 height 22
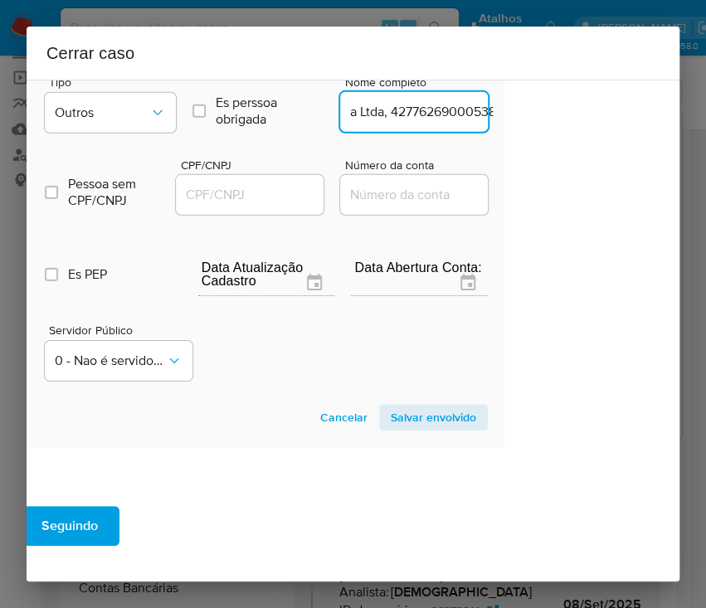
click at [380, 123] on input "Hollanda Otica Ltda, 42776269000538" at bounding box center [421, 112] width 163 height 22
drag, startPoint x: 372, startPoint y: 142, endPoint x: 551, endPoint y: 144, distance: 178.3
click at [551, 144] on div "1 Informação completa Geral Data de início 01/07/2025 Data Fin 03/09/2025 Valor…" at bounding box center [353, 331] width 653 height 502
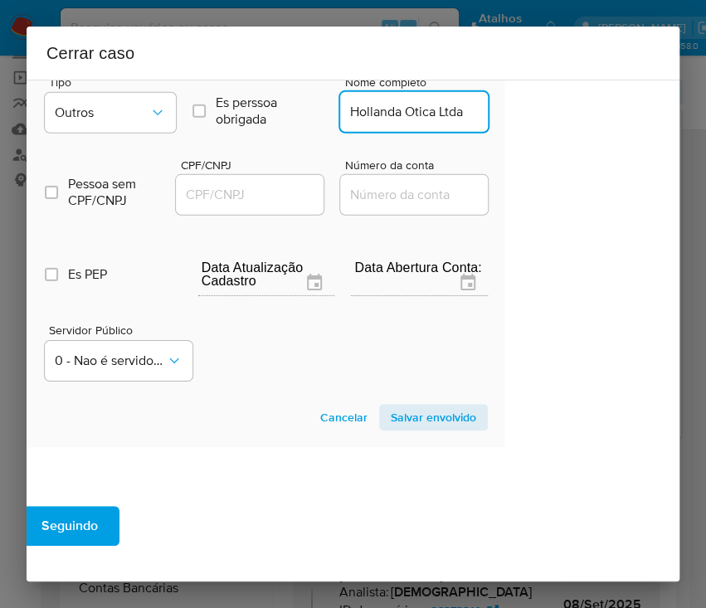
type input "Hollanda Otica Ltda"
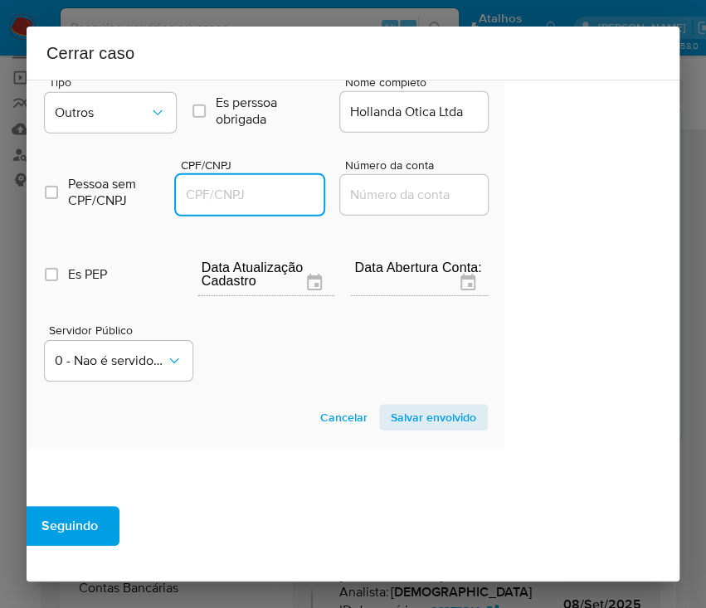
drag, startPoint x: 245, startPoint y: 229, endPoint x: 264, endPoint y: 232, distance: 19.4
click at [245, 206] on input "CPF/CNPJ" at bounding box center [257, 195] width 163 height 22
paste input "42776269000538"
type input "42776269000538"
click at [407, 429] on span "Salvar envolvido" at bounding box center [433, 416] width 85 height 23
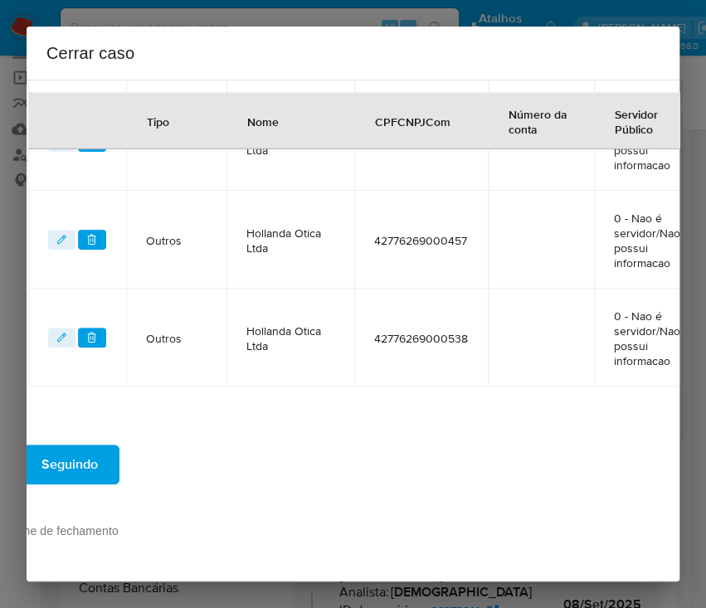
scroll to position [1475, 97]
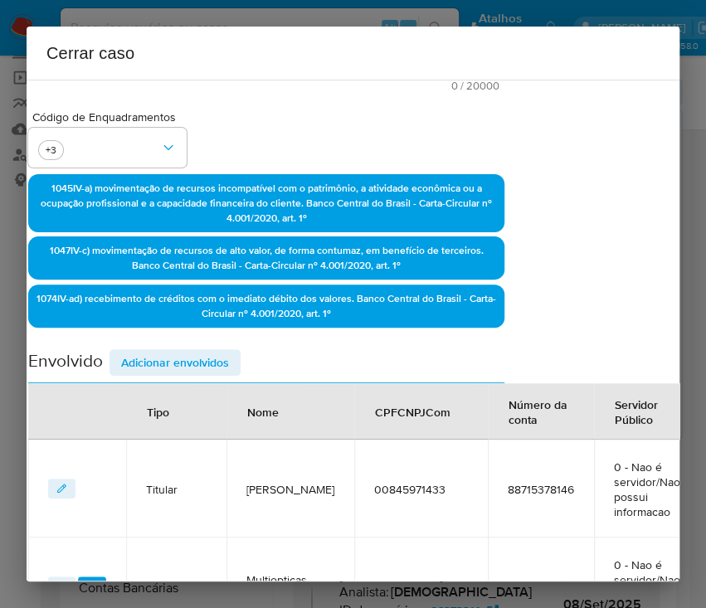
click at [164, 358] on span "Adicionar envolvidos" at bounding box center [175, 362] width 108 height 23
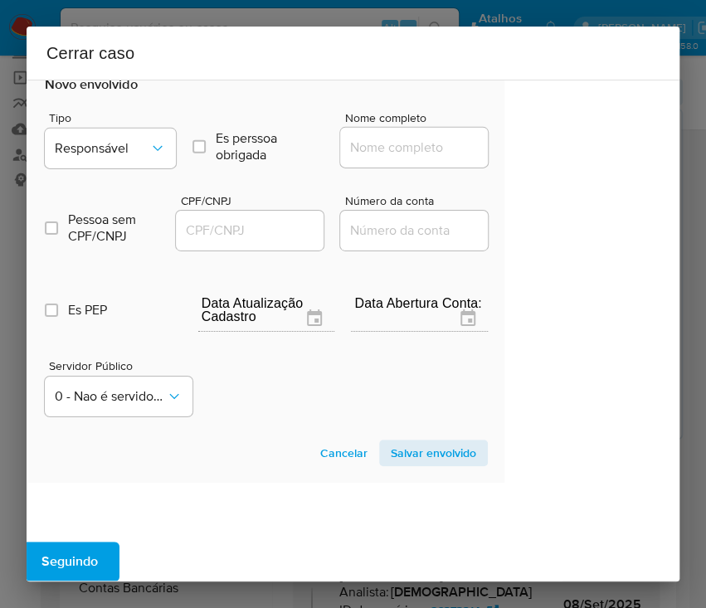
scroll to position [1691, 97]
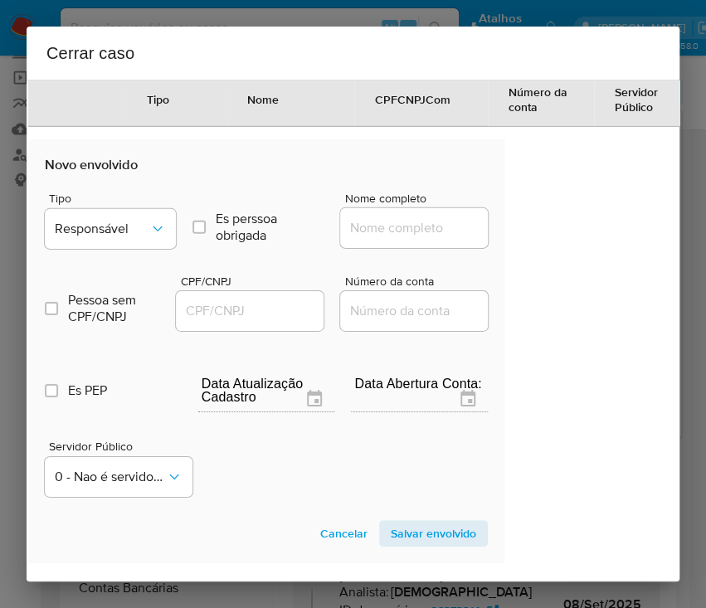
click at [137, 204] on span "Tipo" at bounding box center [114, 198] width 131 height 12
click at [124, 237] on span "Responsável" at bounding box center [102, 229] width 95 height 17
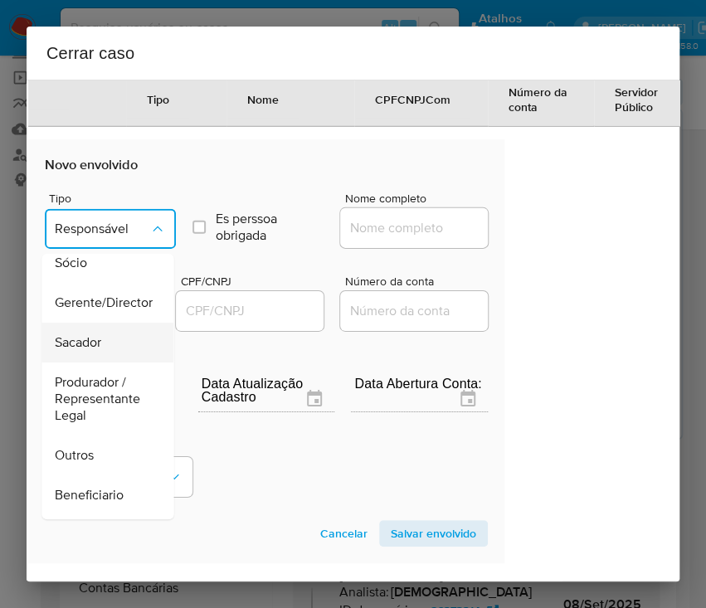
scroll to position [74, 0]
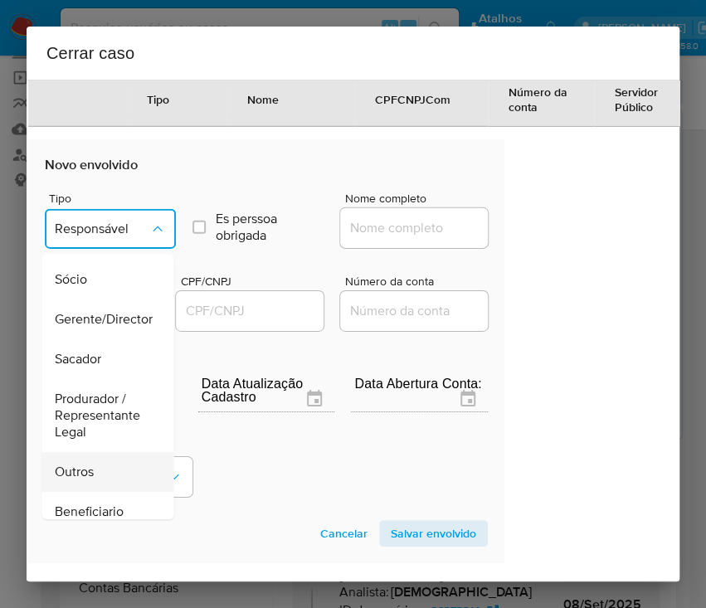
click at [82, 480] on span "Outros" at bounding box center [74, 471] width 39 height 17
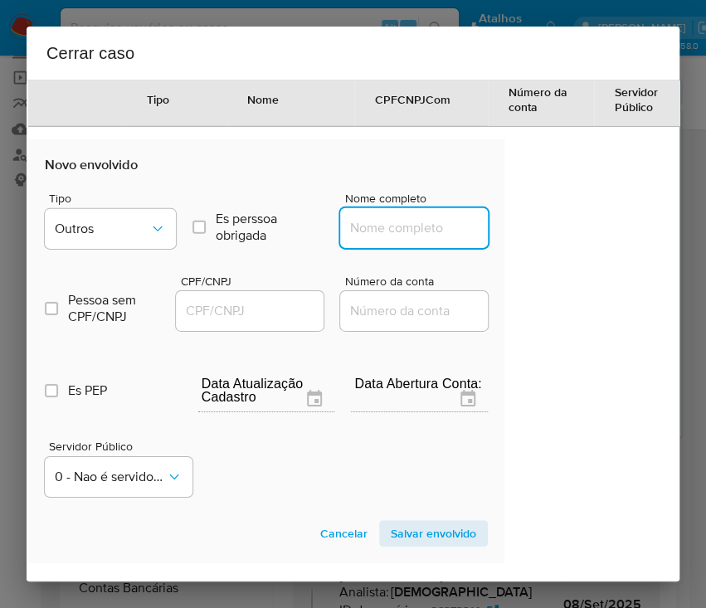
click at [359, 239] on input "Nome completo" at bounding box center [421, 228] width 163 height 22
paste input "Jose Renato De Hollanda Souza Ltda, 57913517000199"
drag, startPoint x: 373, startPoint y: 260, endPoint x: 527, endPoint y: 261, distance: 154.2
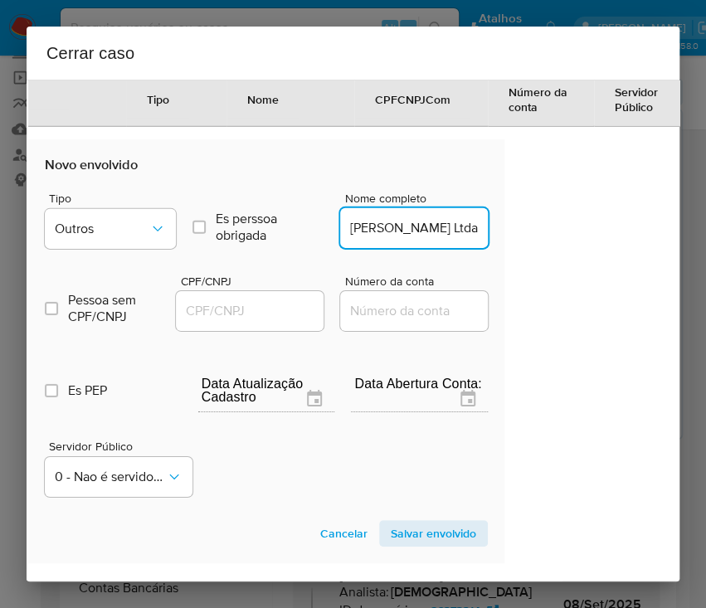
scroll to position [0, 73]
type input "Jose Renato De Hollanda Souza Ltda"
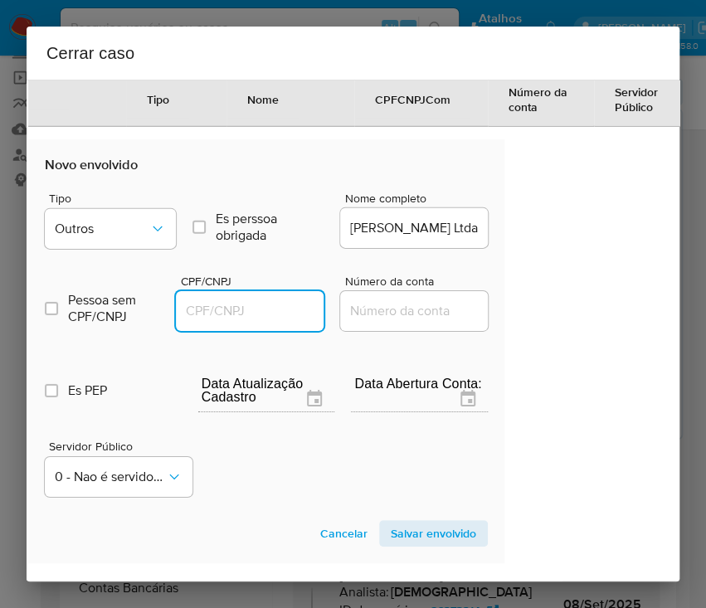
scroll to position [0, 0]
drag, startPoint x: 222, startPoint y: 333, endPoint x: 237, endPoint y: 337, distance: 15.5
click at [222, 322] on input "CPF/CNPJ" at bounding box center [257, 311] width 163 height 22
paste input "57913517000199"
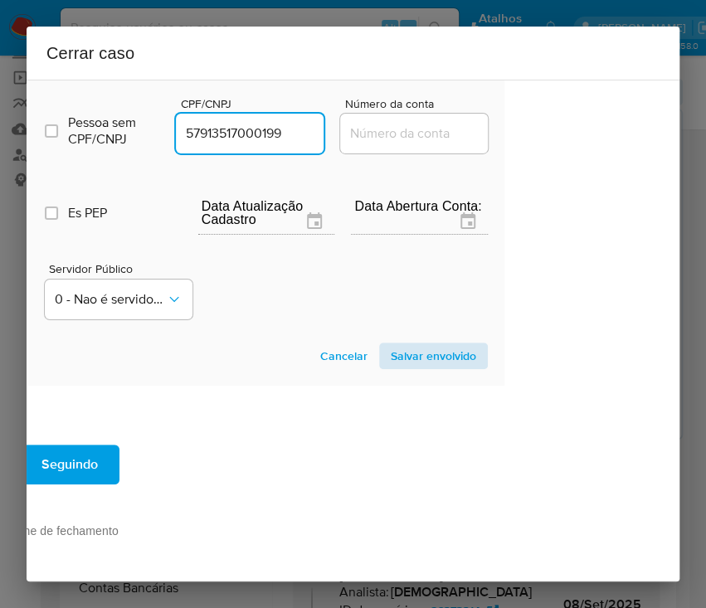
type input "57913517000199"
click at [421, 344] on span "Salvar envolvido" at bounding box center [433, 355] width 85 height 23
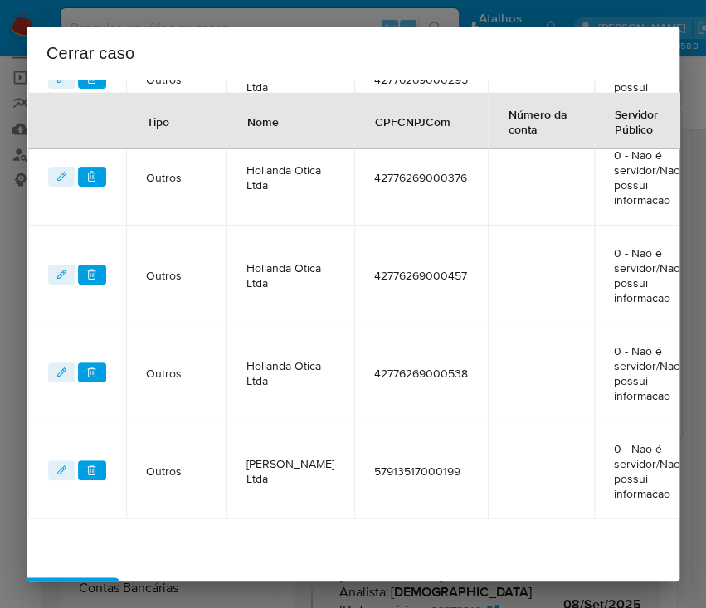
scroll to position [1241, 97]
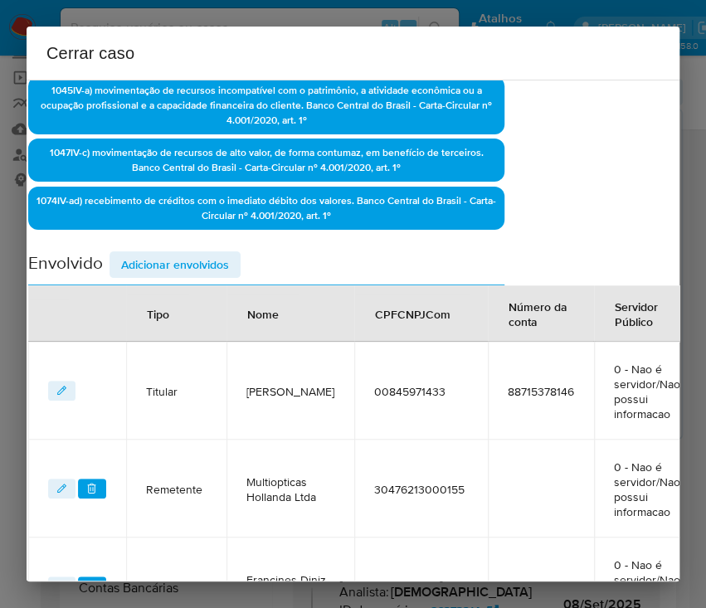
click at [170, 257] on span "Adicionar envolvidos" at bounding box center [175, 264] width 108 height 23
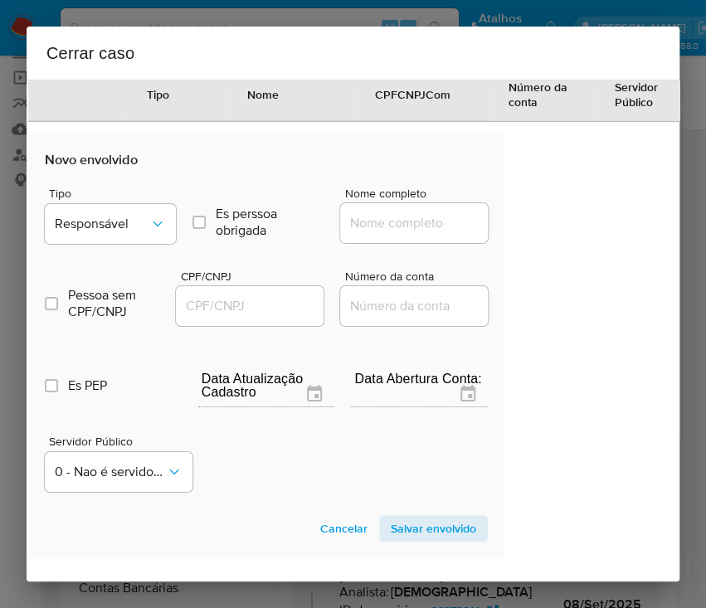
scroll to position [1905, 97]
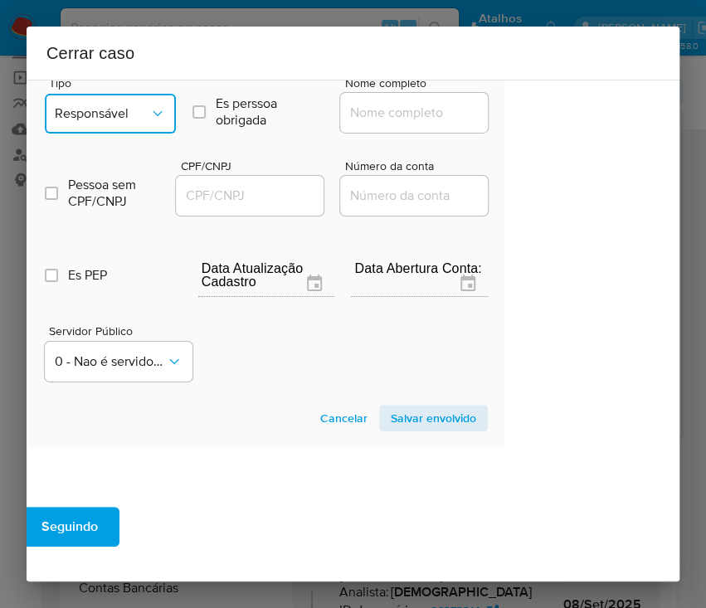
click at [117, 122] on span "Responsável" at bounding box center [102, 113] width 95 height 17
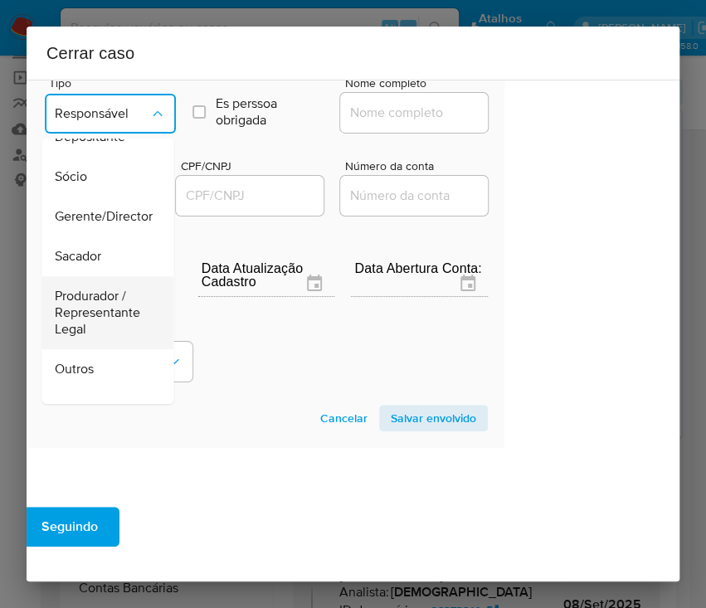
scroll to position [110, 0]
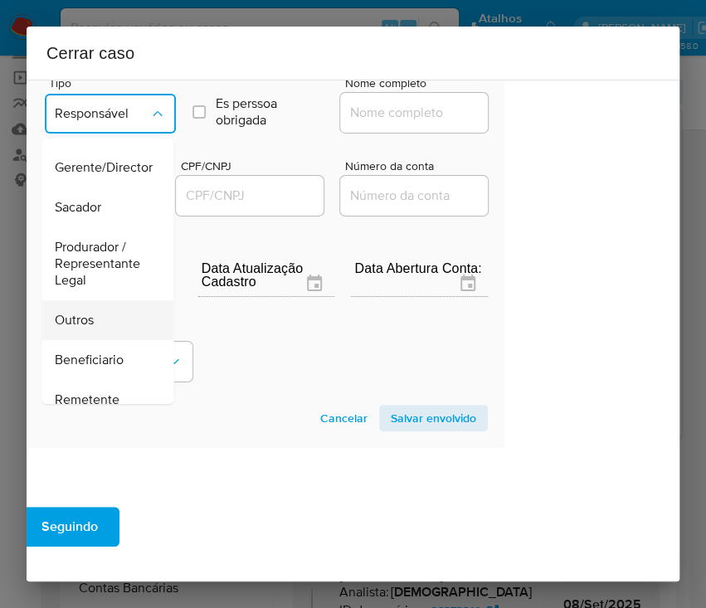
click at [93, 328] on span "Outros" at bounding box center [74, 320] width 39 height 17
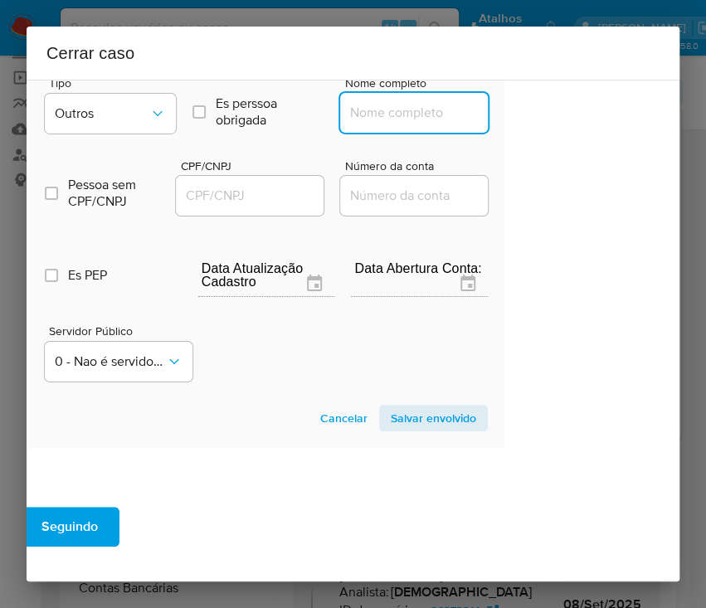
click at [391, 124] on input "Nome completo" at bounding box center [421, 113] width 163 height 22
paste input "Jose Renato De Hollanda Souza Ltda, 57913517000270"
drag, startPoint x: 373, startPoint y: 145, endPoint x: 551, endPoint y: 152, distance: 177.6
click at [551, 152] on div "1 Informação completa Geral Data de início 01/07/2025 Data Fin 03/09/2025 Valor…" at bounding box center [353, 331] width 653 height 502
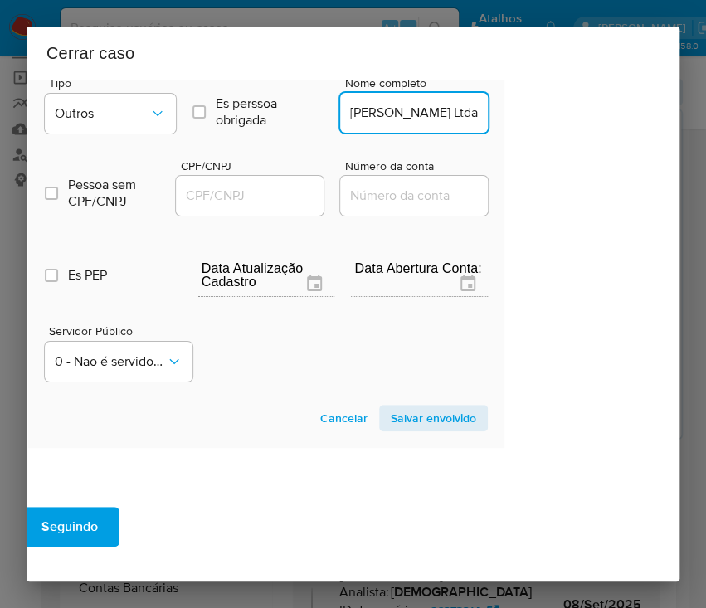
scroll to position [0, 0]
type input "Jose Renato De Hollanda Souza Ltda"
click at [245, 206] on input "CPF/CNPJ" at bounding box center [257, 196] width 163 height 22
paste input "57913517000270"
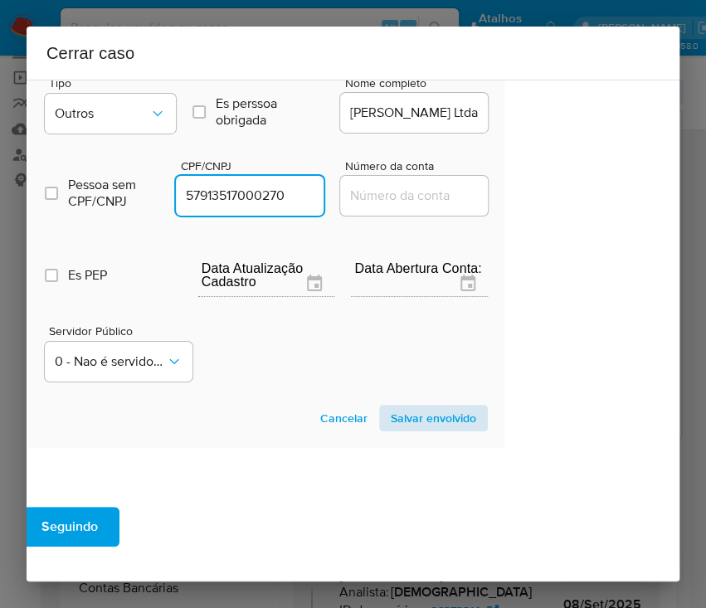
type input "57913517000270"
click at [391, 429] on span "Salvar envolvido" at bounding box center [433, 417] width 85 height 23
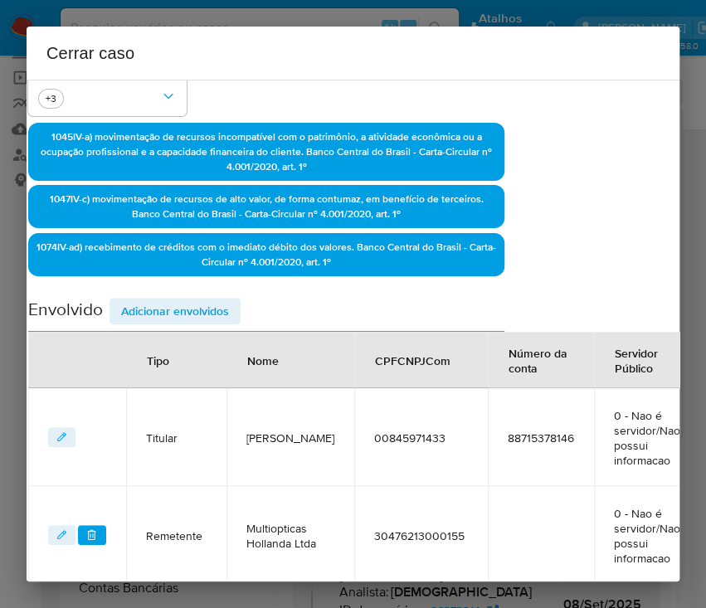
scroll to position [234, 97]
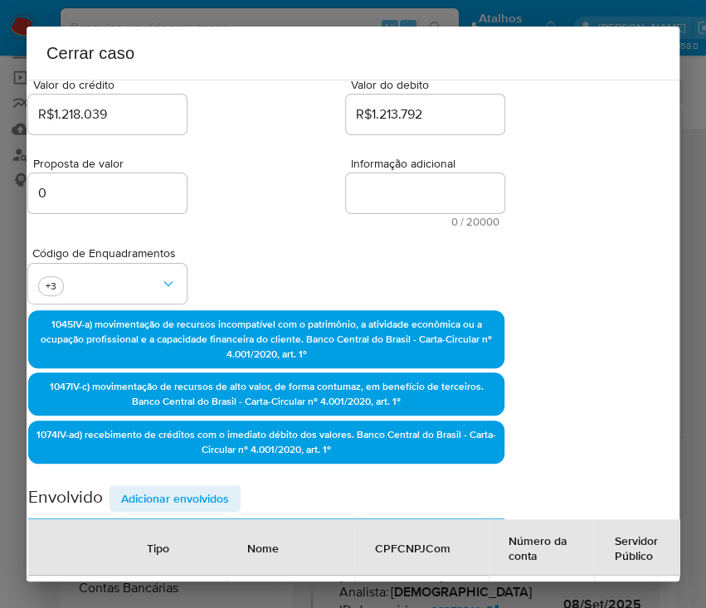
click at [167, 504] on span "Adicionar envolvidos" at bounding box center [175, 498] width 108 height 23
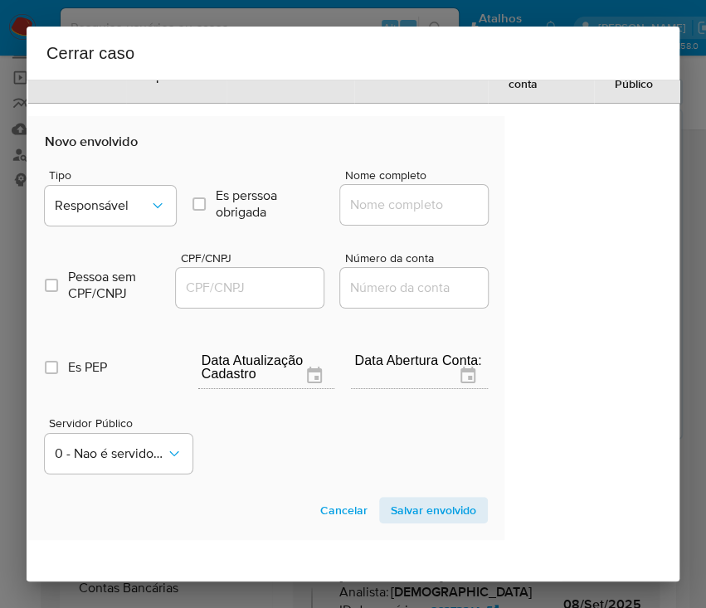
scroll to position [2003, 97]
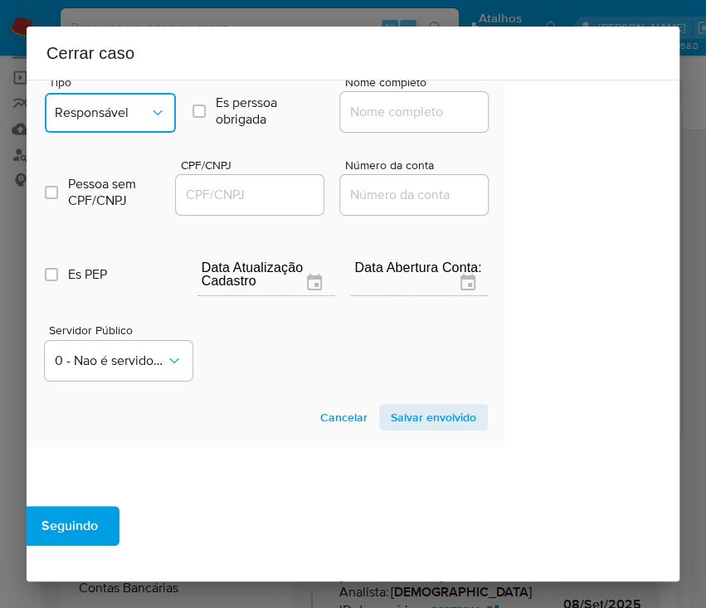
click at [133, 121] on span "Responsável" at bounding box center [102, 112] width 95 height 17
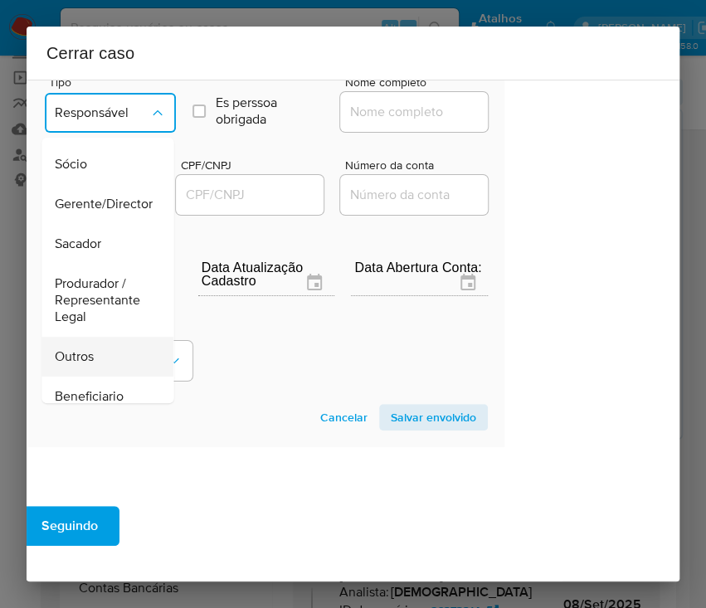
click at [98, 373] on div "Outros" at bounding box center [102, 357] width 95 height 40
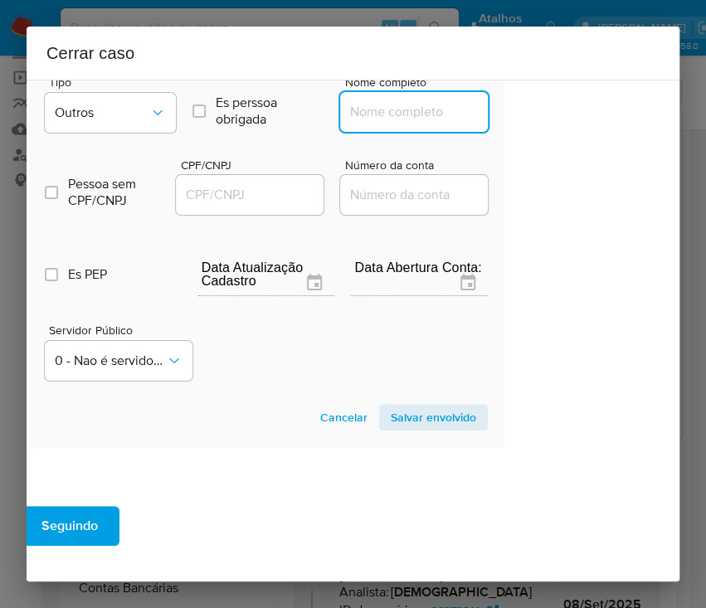
click at [398, 123] on input "Nome completo" at bounding box center [421, 112] width 163 height 22
paste input "Jr Beleza E Comercio Ltda, 61138860000180"
drag, startPoint x: 371, startPoint y: 143, endPoint x: 551, endPoint y: 143, distance: 179.1
click at [551, 143] on div "1 Informação completa Geral Data de início 01/07/2025 Data Fin 03/09/2025 Valor…" at bounding box center [353, 331] width 653 height 502
type input "Jr Beleza E Comercio Ltda"
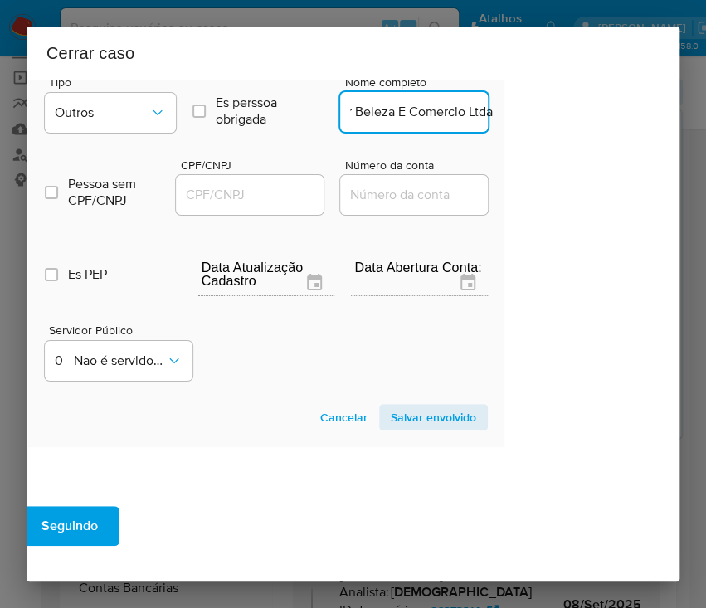
click at [237, 206] on input "CPF/CNPJ" at bounding box center [257, 195] width 163 height 22
paste input "61138860000180"
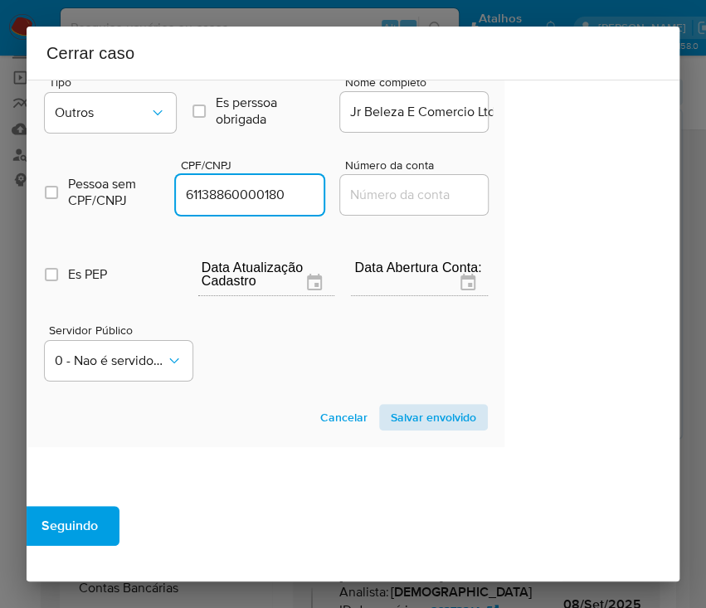
type input "61138860000180"
click at [415, 429] on span "Salvar envolvido" at bounding box center [433, 416] width 85 height 23
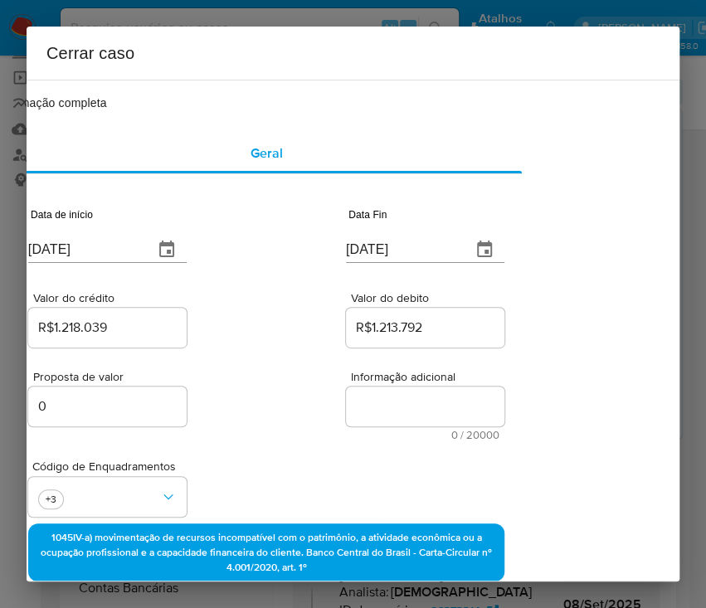
scroll to position [0, 97]
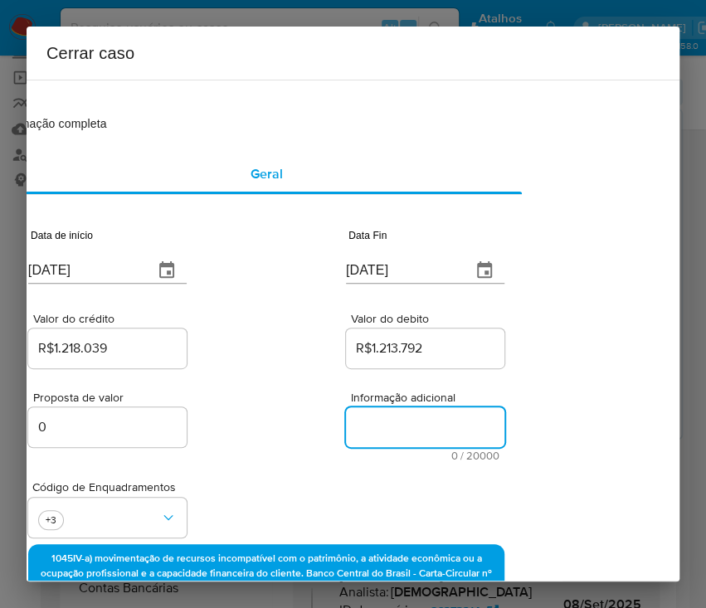
drag, startPoint x: 352, startPoint y: 429, endPoint x: 216, endPoint y: 481, distance: 145.4
click at [353, 429] on textarea "Informação adicional" at bounding box center [425, 427] width 158 height 40
paste textarea "Informações do Cliente Jose Renato de Hollanda Souza, CPF 00845971433, 45 anos,…"
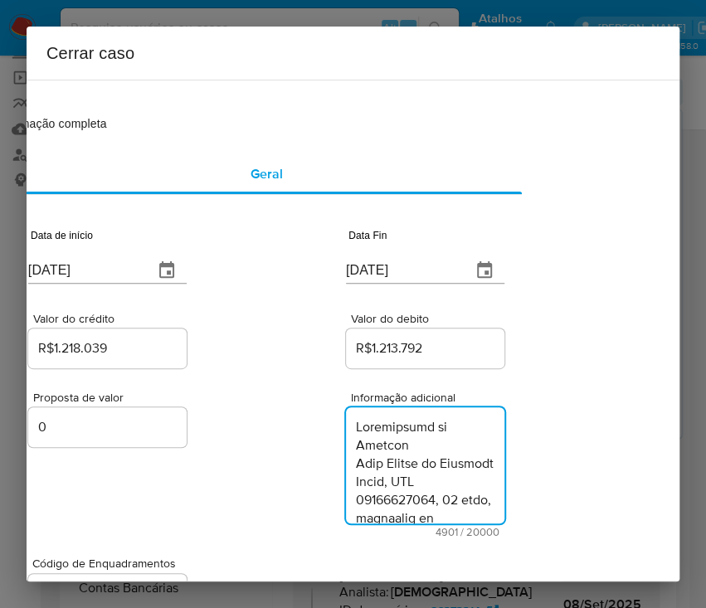
scroll to position [6278, 0]
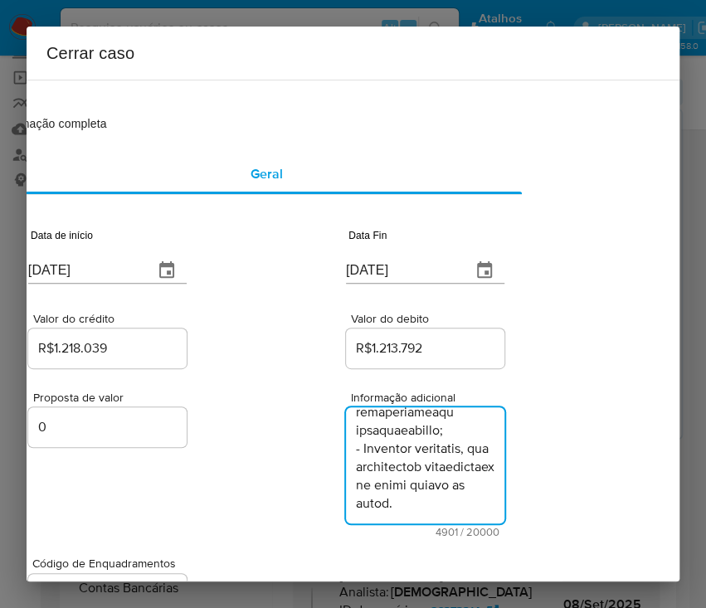
type textarea "Informações do Cliente Jose Renato de Hollanda Souza, CPF 00845971433, 45 anos,…"
click at [204, 481] on div "Proposta de valor 0 Informação adicional 4901 / 20000 15099 caracteres restantes" at bounding box center [266, 454] width 476 height 166
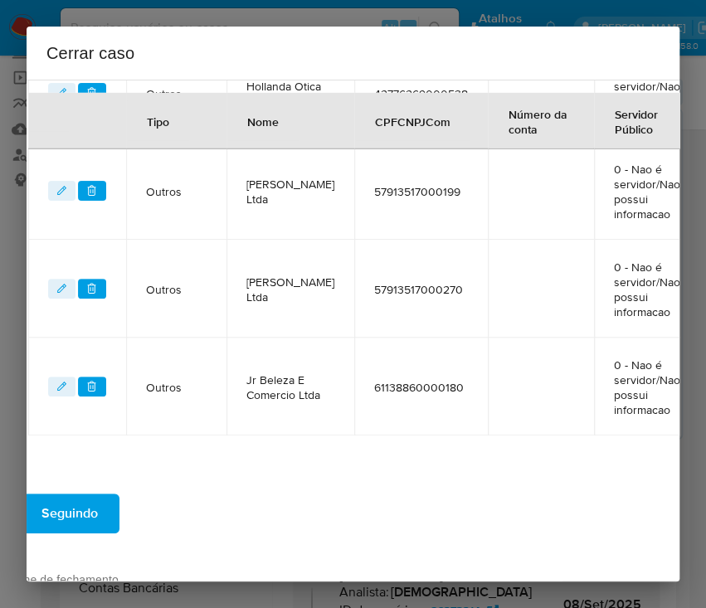
scroll to position [1769, 97]
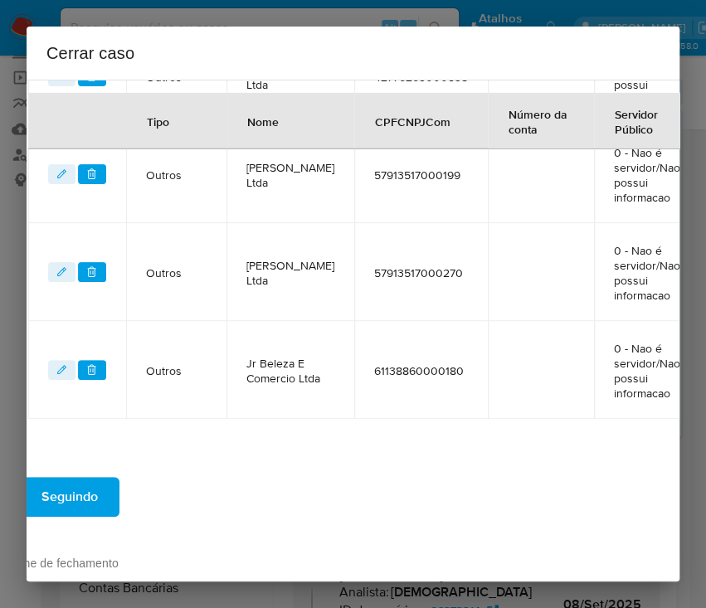
click at [96, 515] on span "Seguindo" at bounding box center [69, 496] width 56 height 36
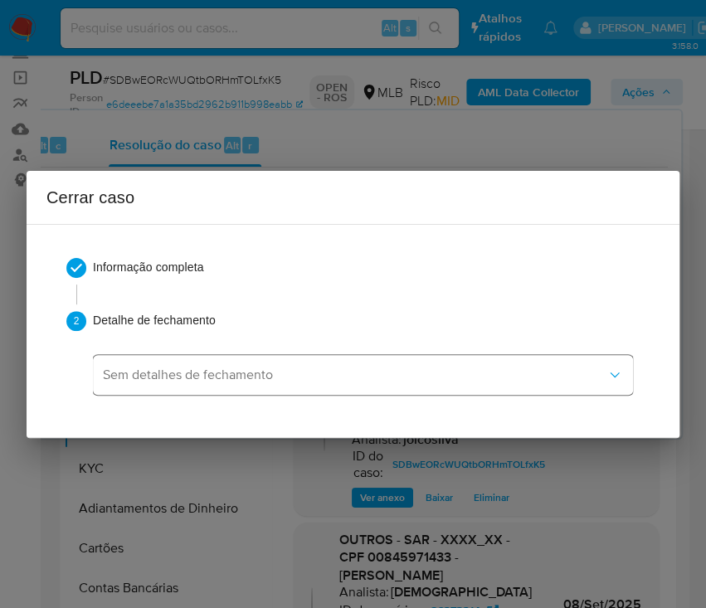
scroll to position [181, 0]
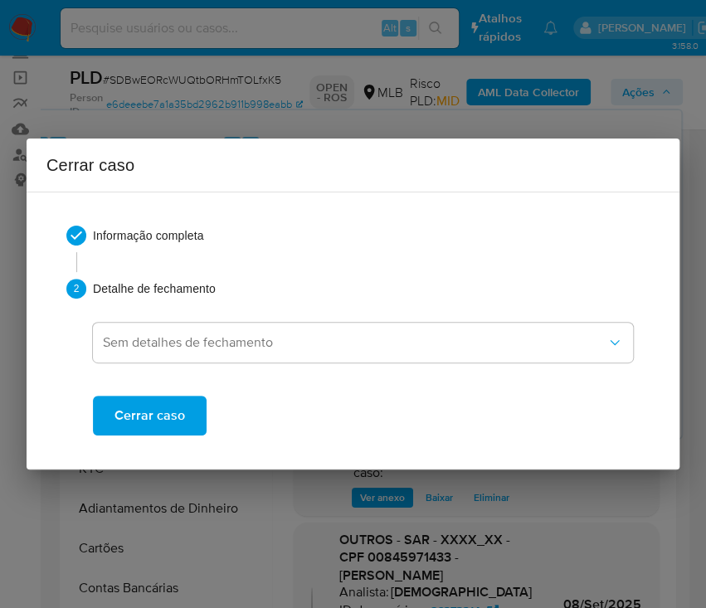
click at [196, 406] on button "Cerrar caso" at bounding box center [150, 416] width 114 height 40
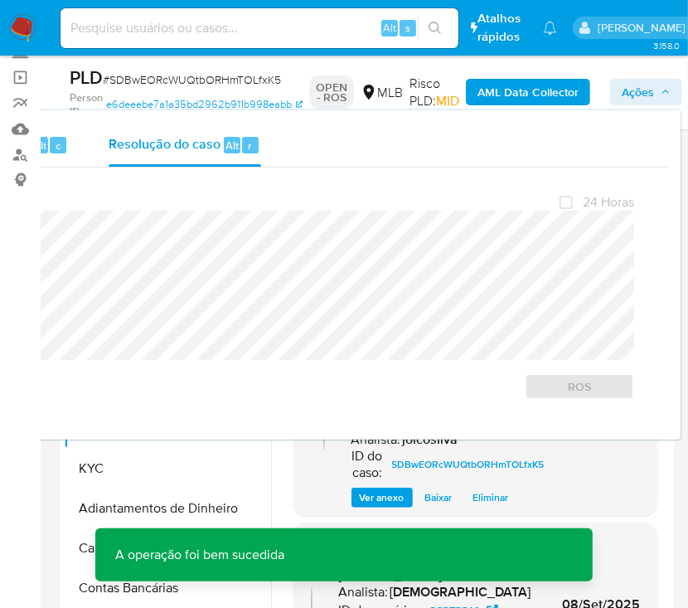
click at [177, 80] on span "# SDBwEORcWUQtbORHmTOLfxK5" at bounding box center [192, 79] width 178 height 17
copy span "SDBwEORcWUQtbORHmTOLfxK5"
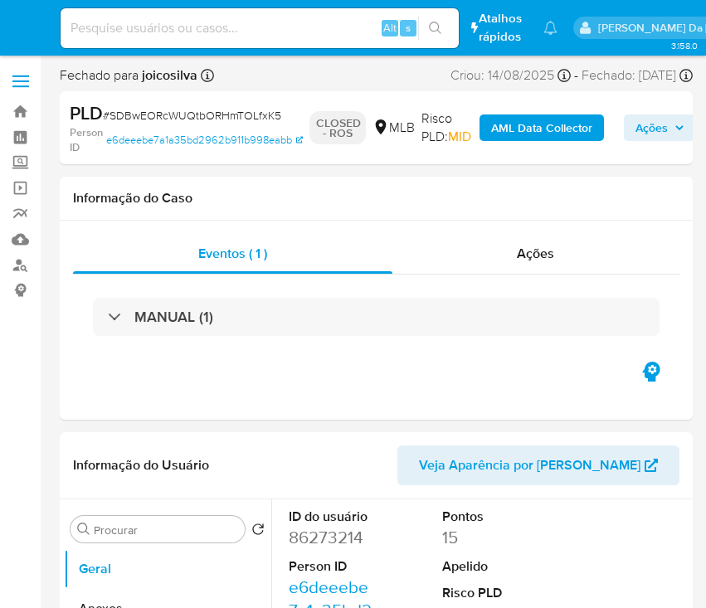
select select "10"
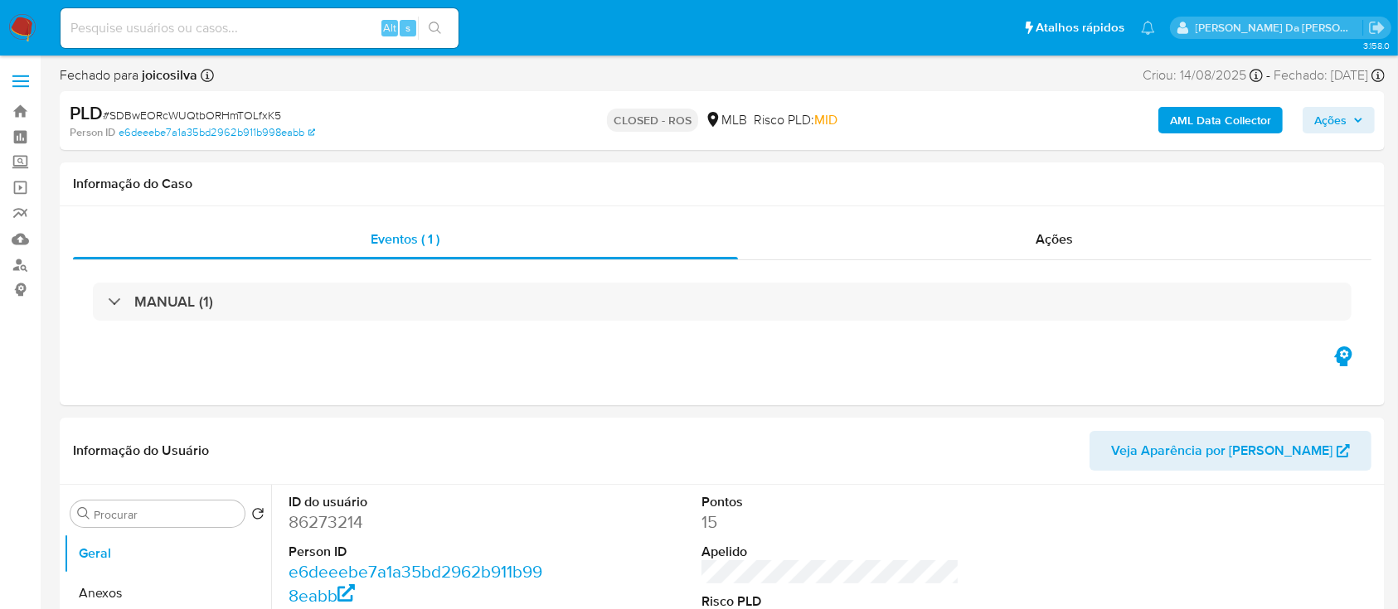
click at [13, 22] on img at bounding box center [22, 28] width 28 height 28
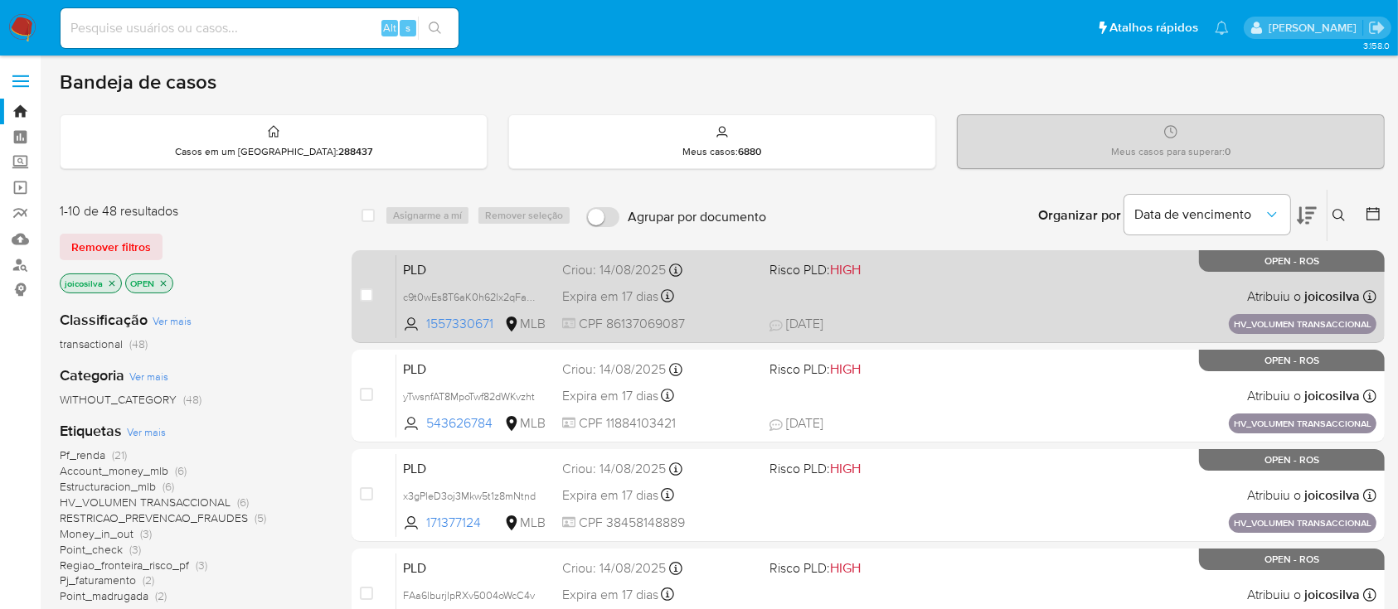
click at [957, 302] on div "PLD c9t0wEs8T6aK0h62lx2qFaAM 1557330671 MLB Risco PLD: HIGH Criou: [DATE] Criou…" at bounding box center [886, 297] width 980 height 84
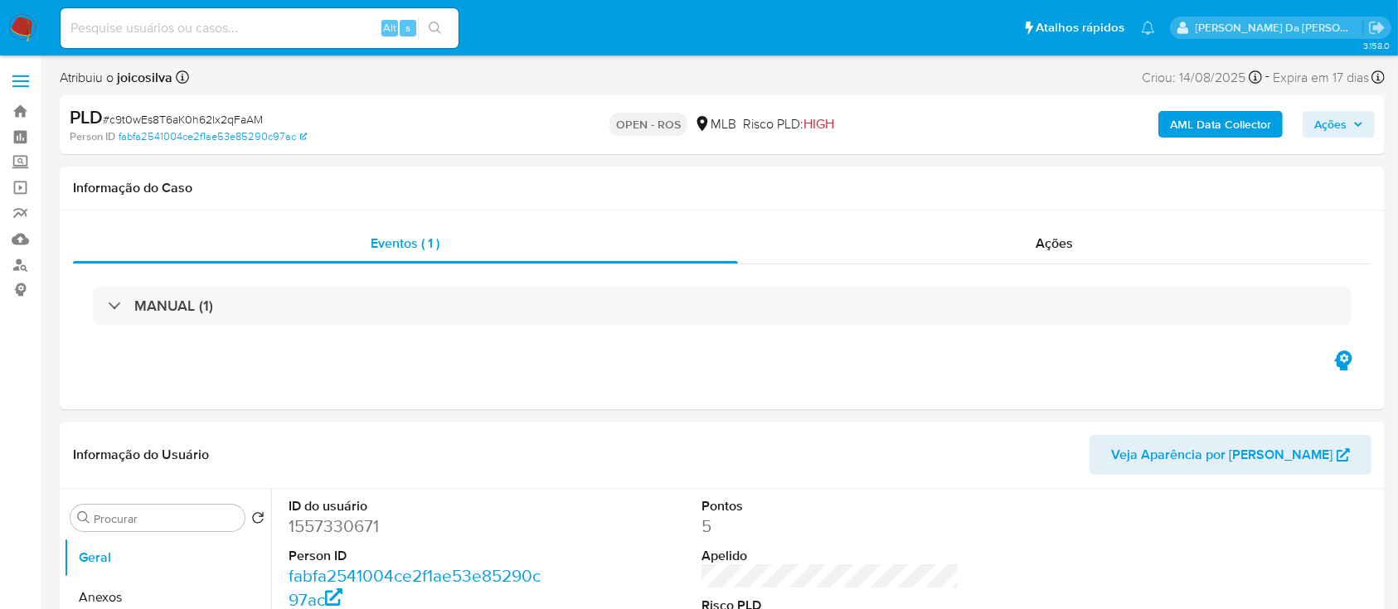
select select "10"
click at [235, 119] on span "# c9t0wEs8T6aK0h62lx2qFaAM" at bounding box center [183, 119] width 160 height 17
copy span "c9t0wEs8T6aK0h62lx2qFaAM"
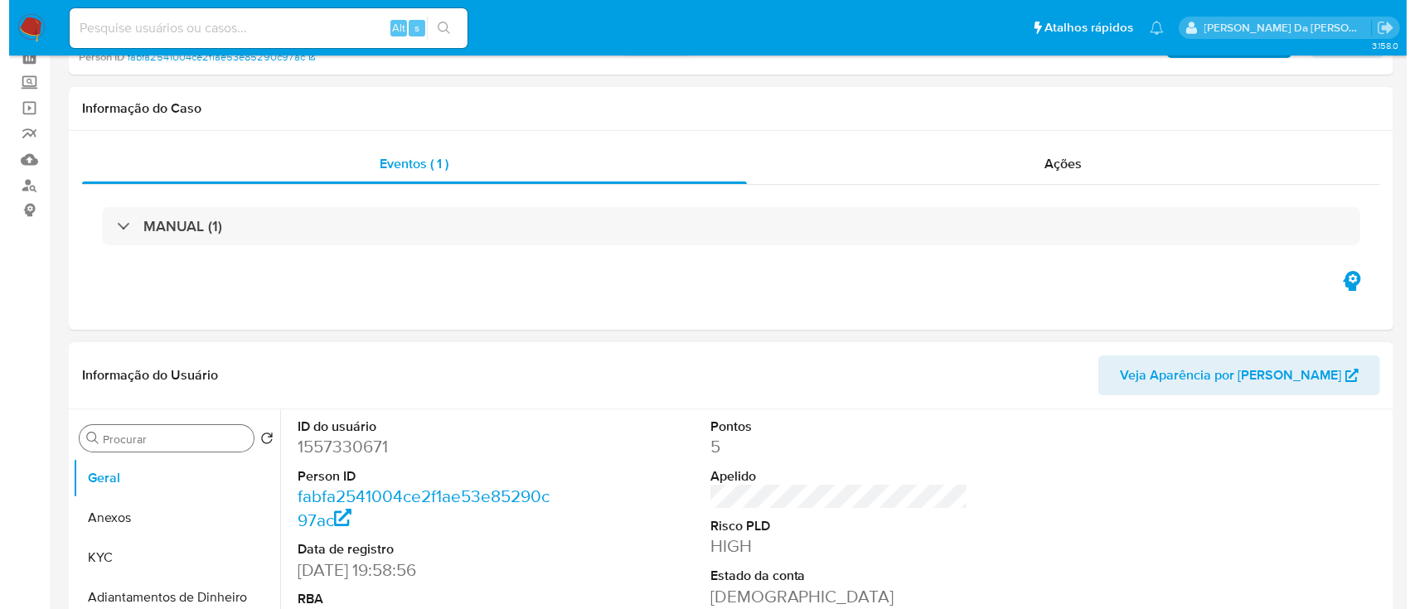
scroll to position [221, 0]
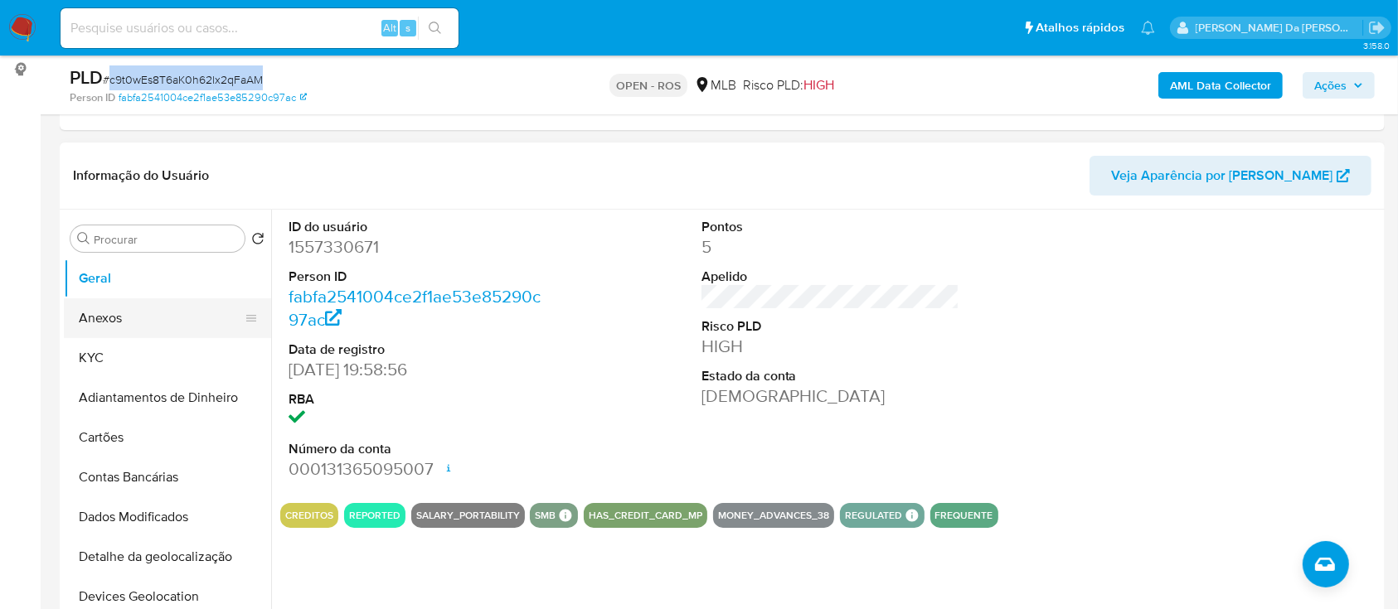
click at [132, 327] on button "Anexos" at bounding box center [161, 318] width 194 height 40
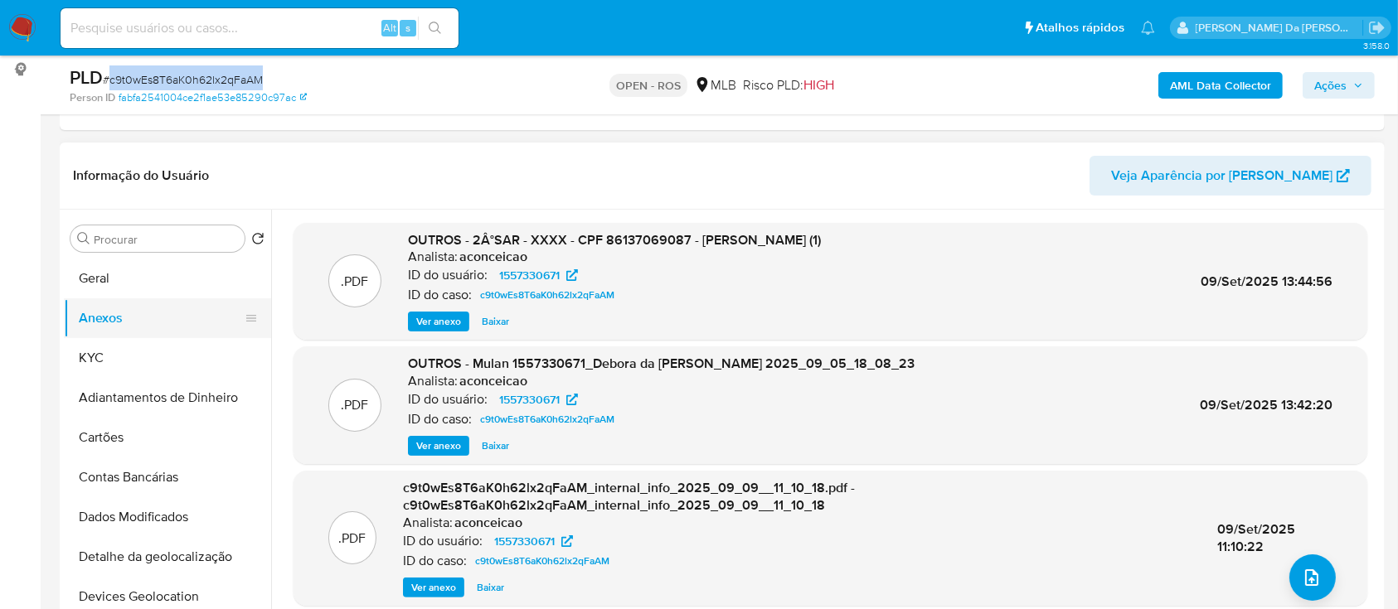
click at [128, 321] on button "Anexos" at bounding box center [161, 318] width 194 height 40
click at [1293, 580] on button "upload-file" at bounding box center [1312, 578] width 46 height 46
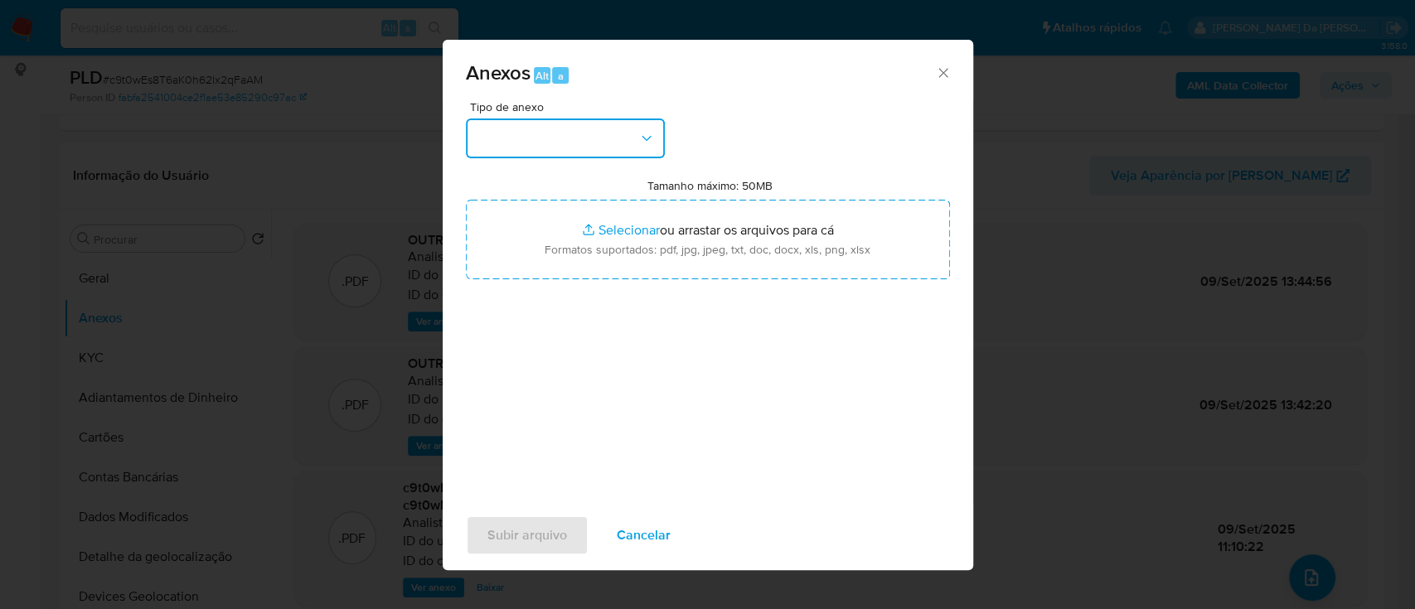
click at [621, 146] on button "button" at bounding box center [565, 139] width 199 height 40
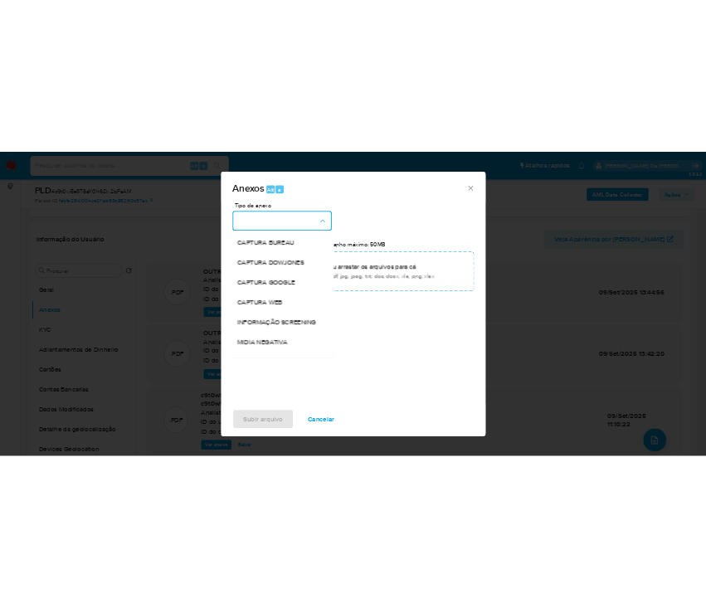
scroll to position [255, 0]
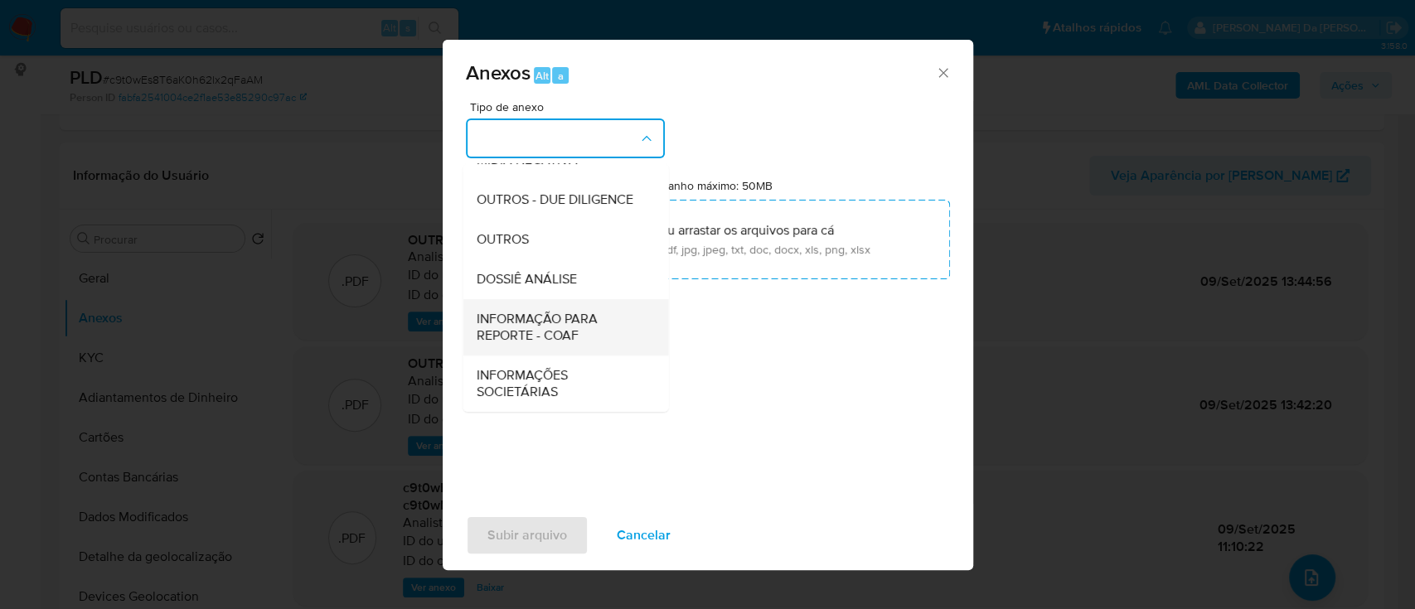
click at [564, 328] on span "INFORMAÇÃO PARA REPORTE - COAF" at bounding box center [560, 327] width 169 height 33
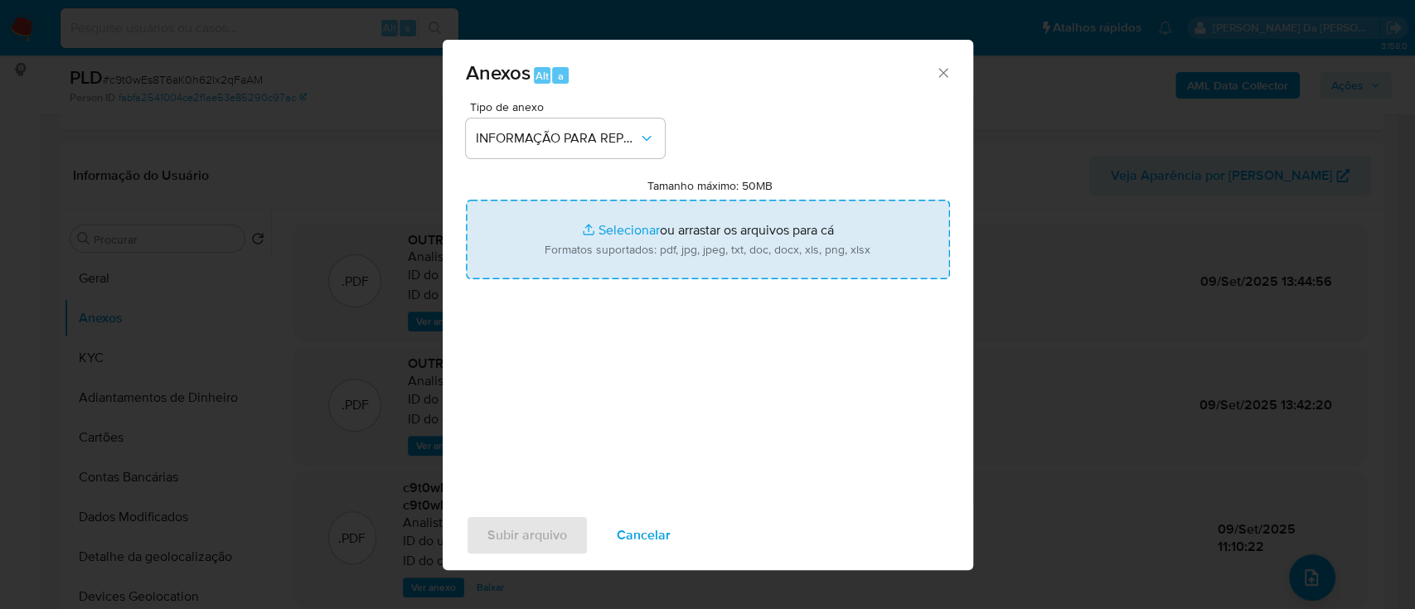
type input "C:\fakepath\2°SAR - c9t0wEs8T6aK0h62lx2qFaAM - CPF 86137069087 - [PERSON_NAME].…"
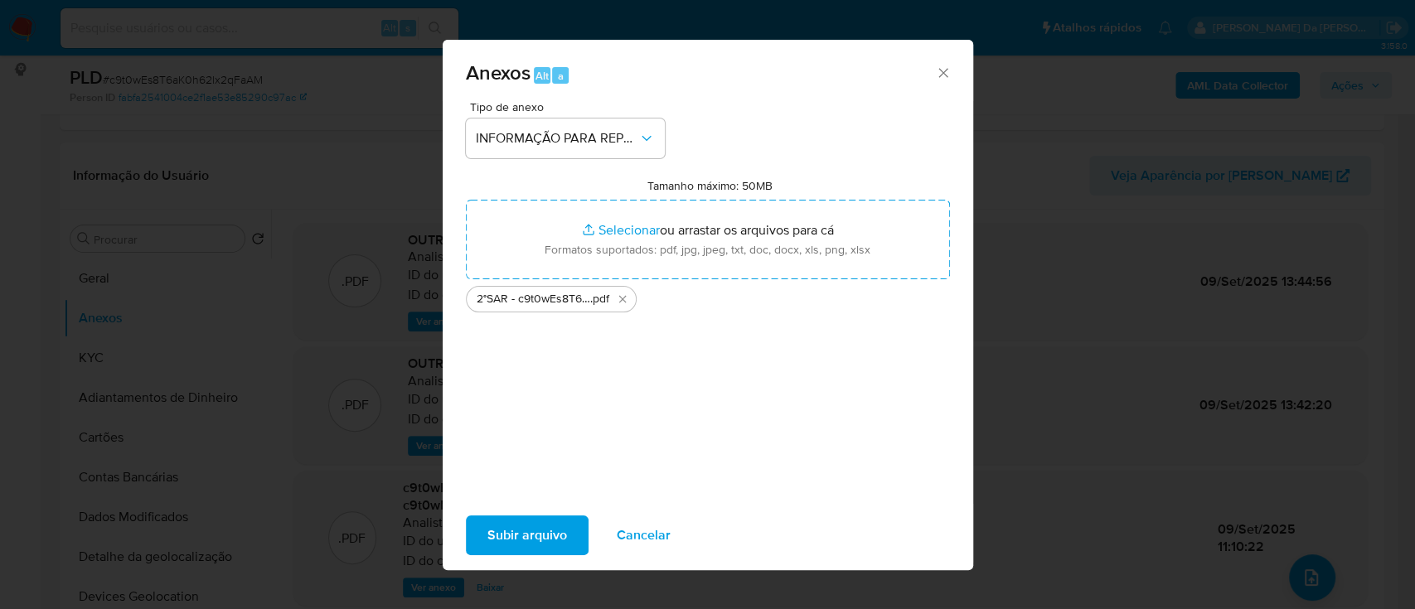
click at [677, 478] on div "Tipo de anexo INFORMAÇÃO PARA REPORTE - COAF Tamanho máximo: 50MB Selecionar ar…" at bounding box center [708, 296] width 484 height 391
click at [508, 531] on span "Subir arquivo" at bounding box center [528, 535] width 80 height 36
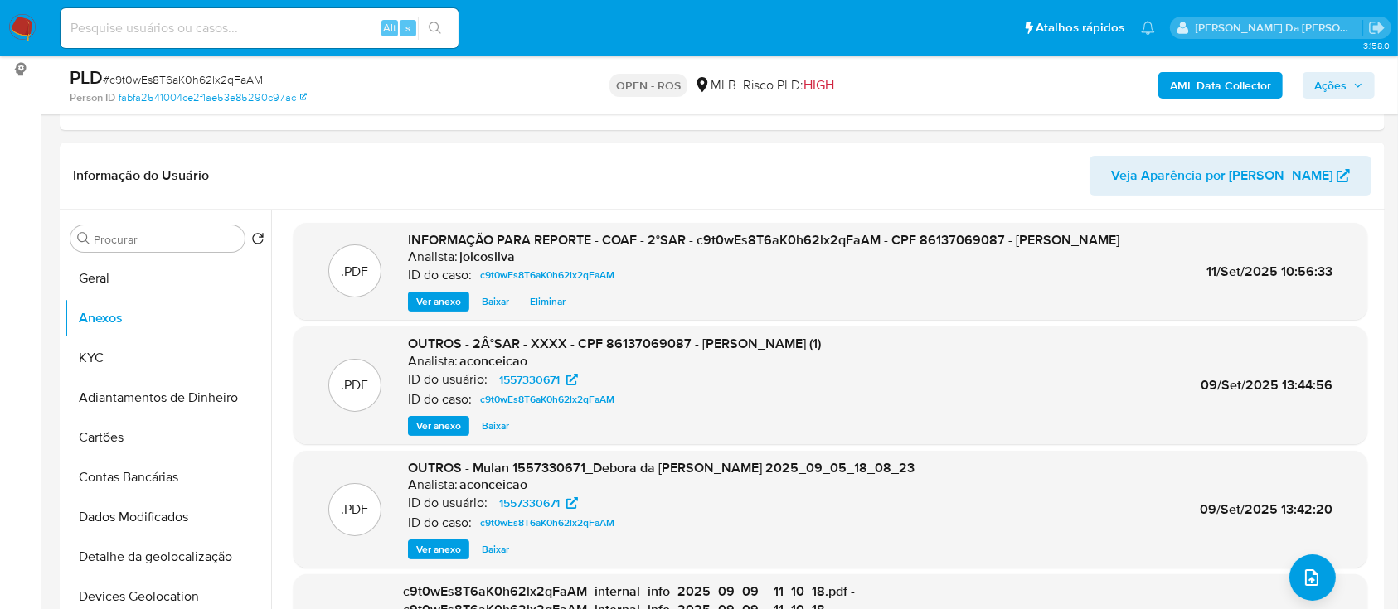
click at [1356, 87] on icon "button" at bounding box center [1358, 85] width 10 height 10
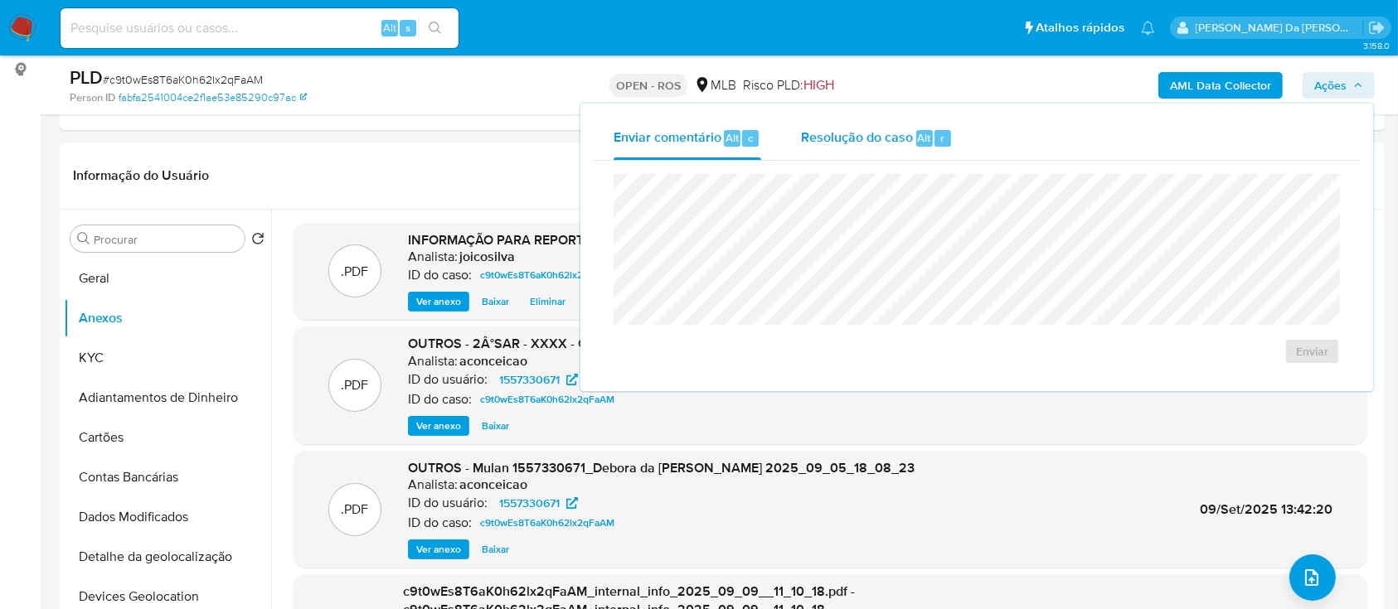
click at [875, 156] on div "Resolução do caso Alt r" at bounding box center [877, 138] width 152 height 43
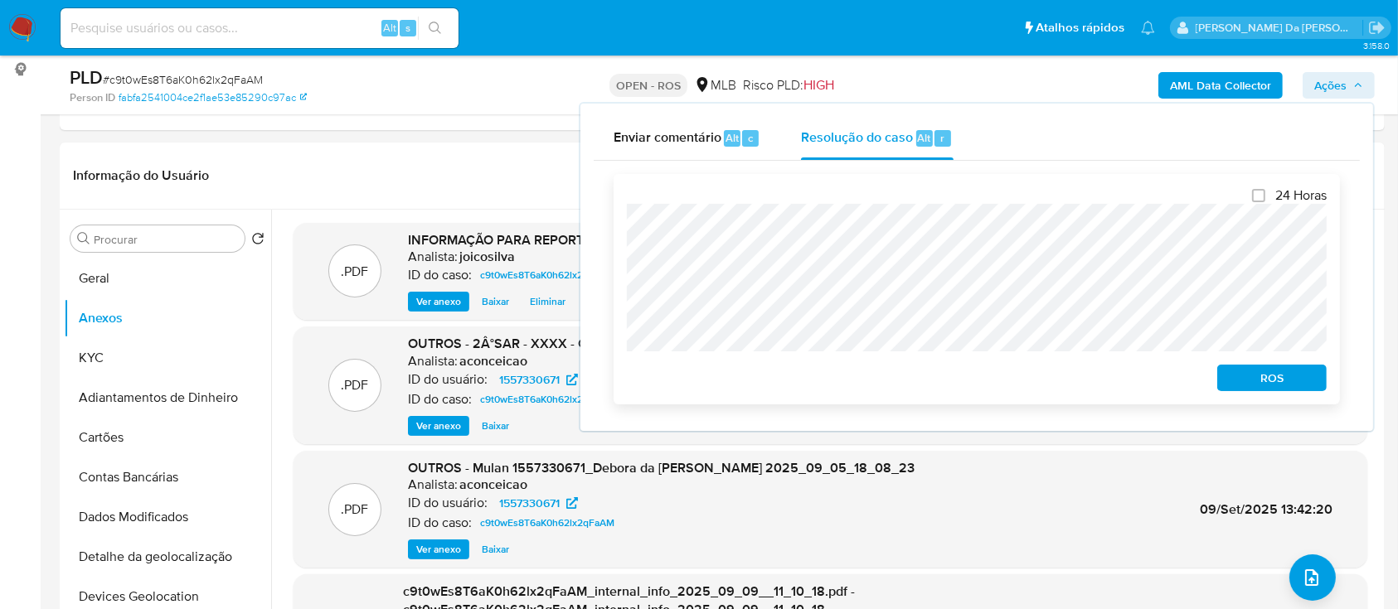
click at [1233, 388] on span "ROS" at bounding box center [1272, 377] width 86 height 23
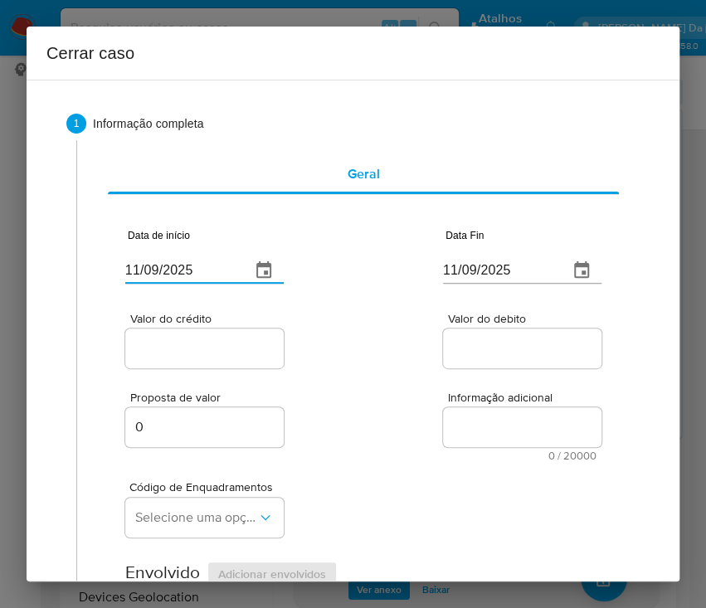
click at [164, 271] on input "11/09/2025" at bounding box center [181, 270] width 112 height 27
paste input "01/07"
type input "[DATE]"
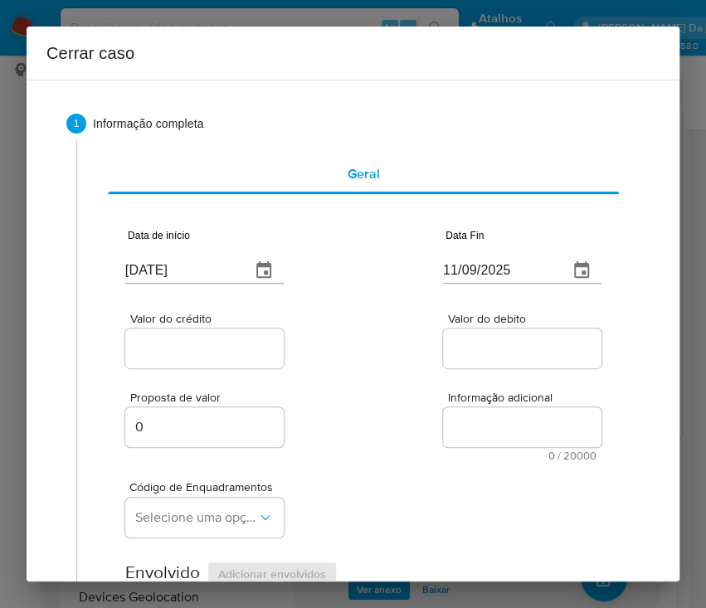
click at [518, 263] on input "11/09/2025" at bounding box center [499, 270] width 112 height 27
paste input "04"
type input "04/09/2025"
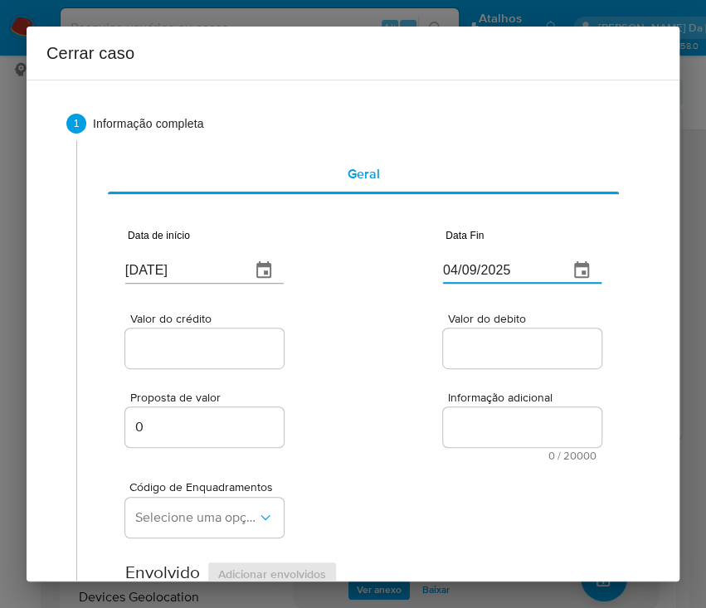
click at [451, 397] on span "Informação adicional" at bounding box center [527, 397] width 158 height 12
click at [443, 407] on textarea "Informação adicional" at bounding box center [522, 427] width 158 height 40
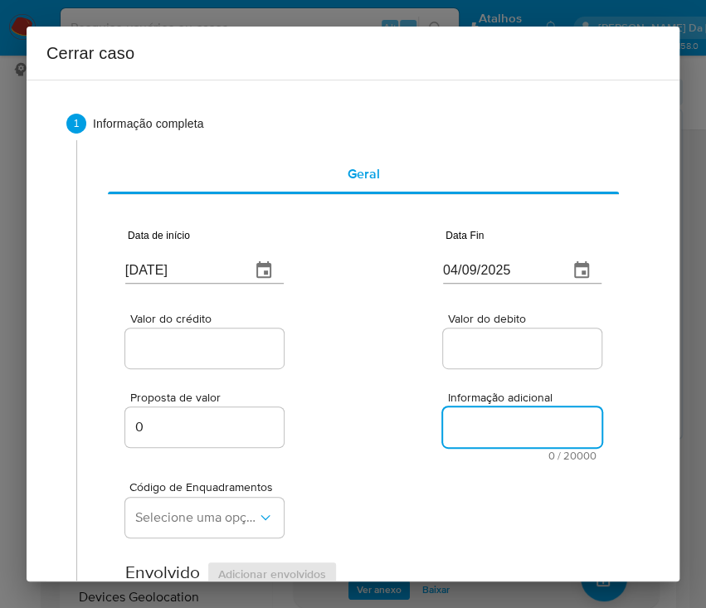
click at [141, 351] on input "Valor do crédito" at bounding box center [206, 348] width 163 height 22
click at [147, 346] on input "Valor do crédito" at bounding box center [206, 348] width 163 height 22
paste input "R$1.064.260"
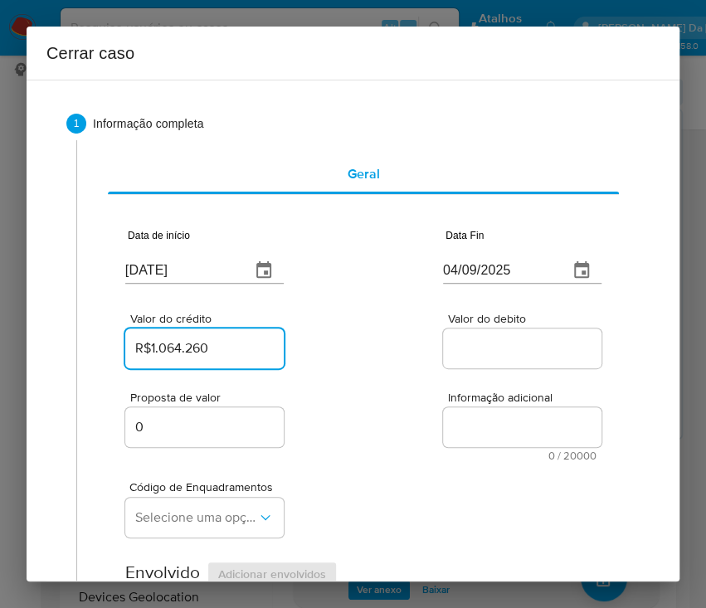
type input "R$1.064.260"
drag, startPoint x: 458, startPoint y: 409, endPoint x: 140, endPoint y: 486, distance: 326.8
click at [454, 415] on textarea "Informação adicional" at bounding box center [522, 427] width 158 height 40
click at [483, 346] on input "Valor do debito" at bounding box center [524, 348] width 163 height 22
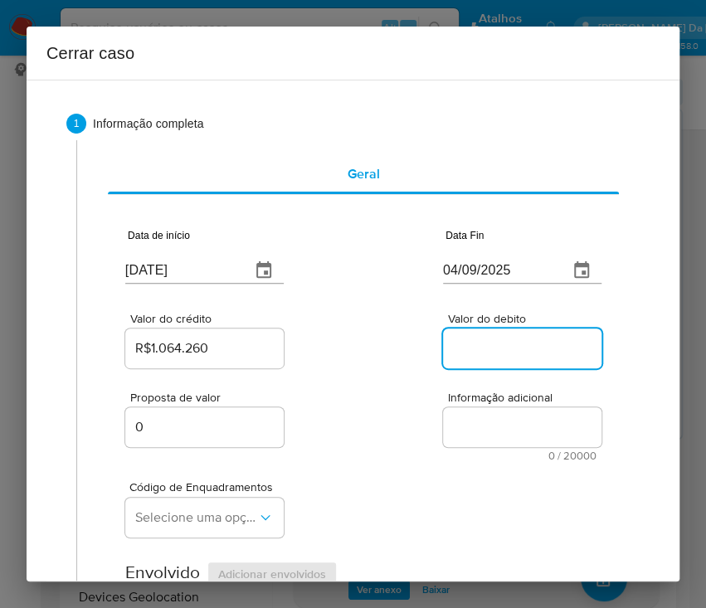
paste input "R$737.241"
type input "R$737.241"
click at [418, 492] on div "Código de Enquadramentos Selecione uma opção" at bounding box center [363, 502] width 476 height 83
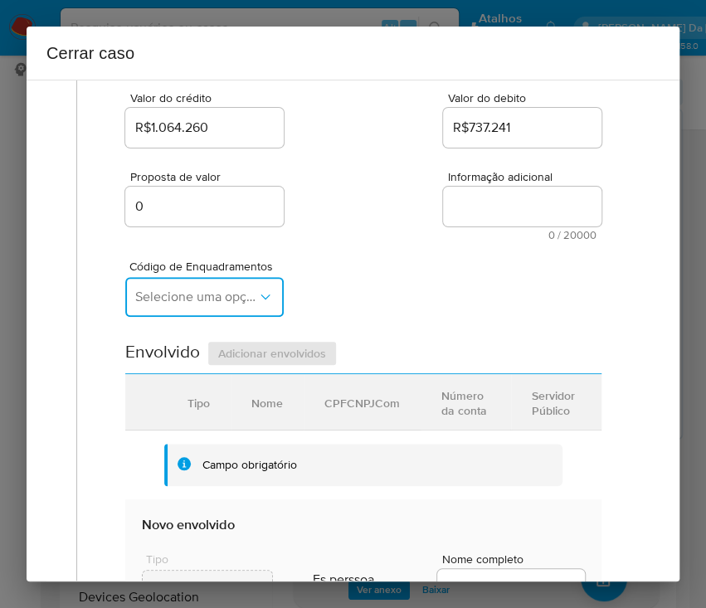
click at [215, 295] on span "Selecione uma opção" at bounding box center [196, 297] width 122 height 17
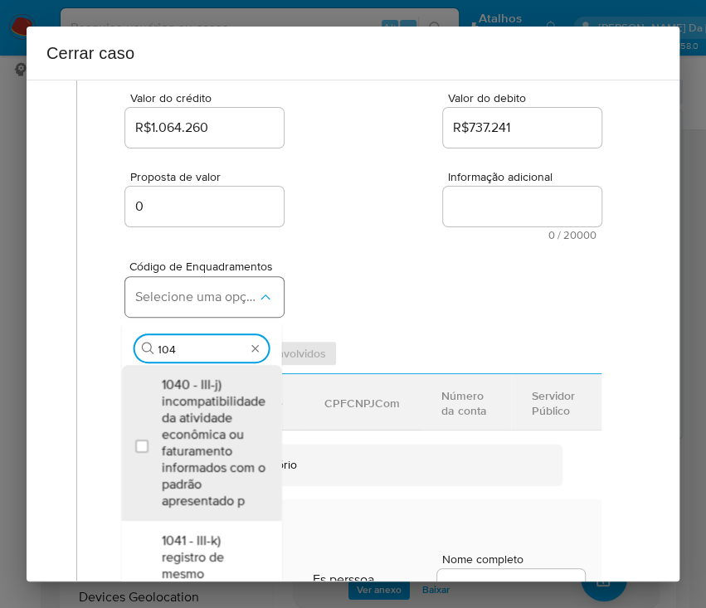
type input "1045"
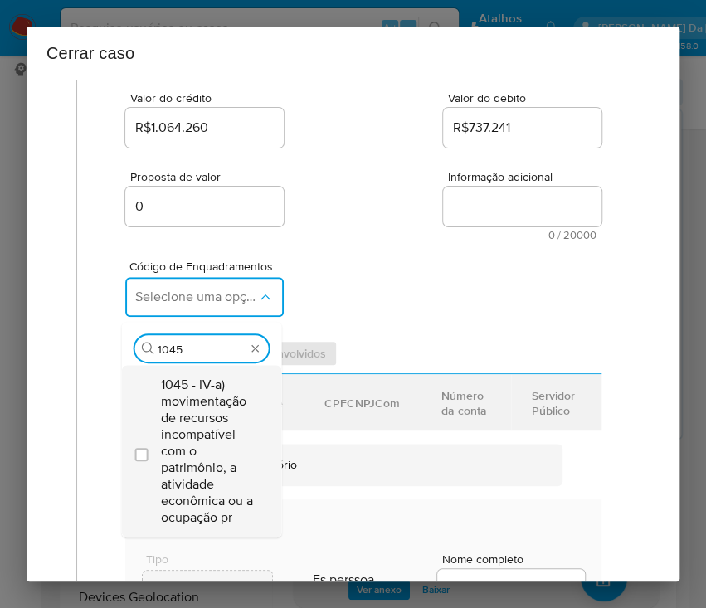
click at [226, 408] on span "1045 - IV-a) movimentação de recursos incompatível com o patrimônio, a atividad…" at bounding box center [209, 450] width 97 height 149
checkbox input "true"
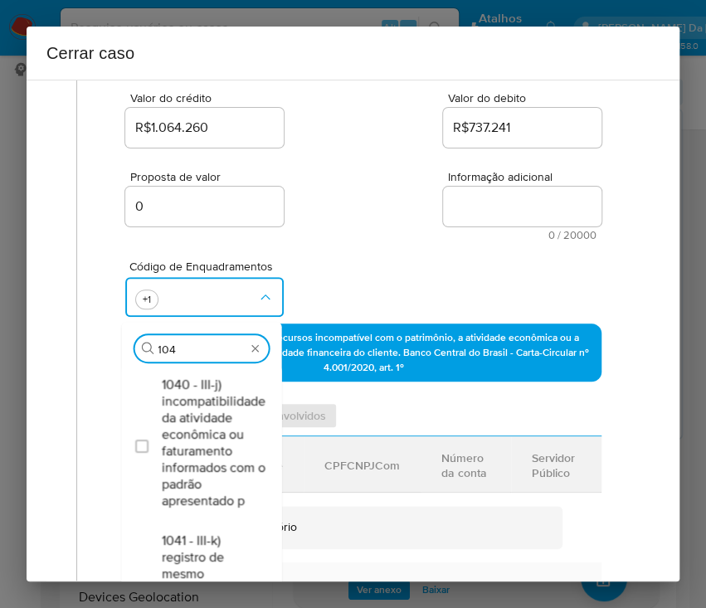
scroll to position [0, 0]
type input "1047"
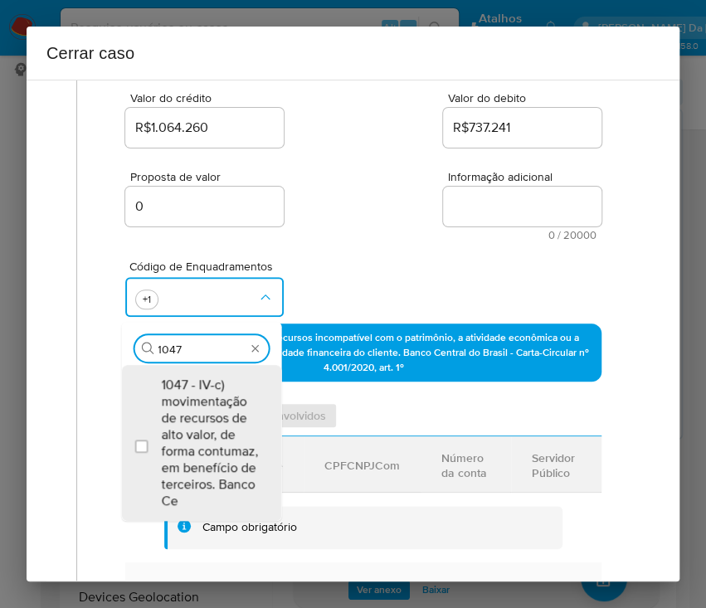
click at [221, 400] on span "1047 - IV-c) movimentação de recursos de alto valor, de forma contumaz, em bene…" at bounding box center [209, 442] width 97 height 133
checkbox input "true"
click at [377, 245] on div "Código de Enquadramentos Procurar 1047 - IV-c) movimentação de recursos de alto…" at bounding box center [363, 281] width 476 height 83
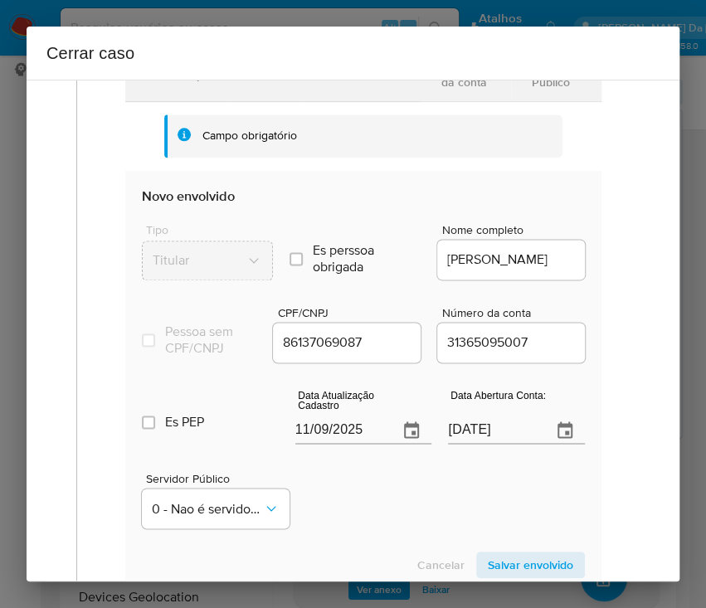
scroll to position [663, 0]
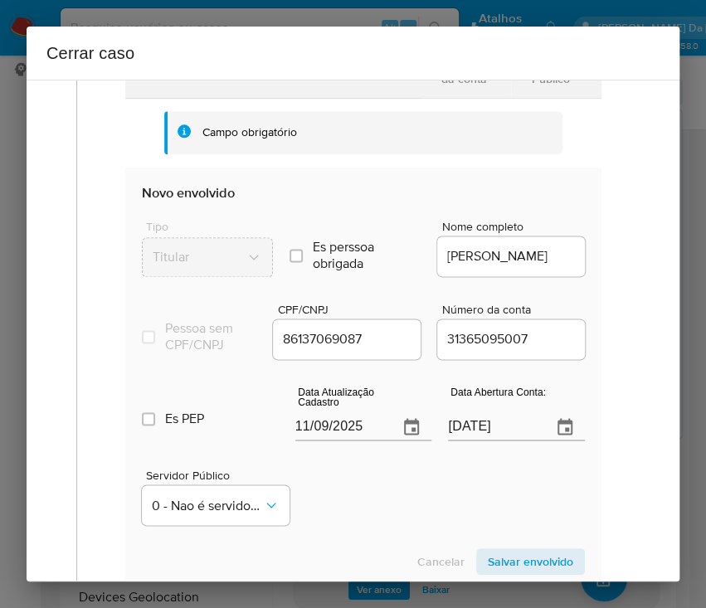
click at [337, 440] on input "11/09/2025" at bounding box center [340, 427] width 90 height 27
paste input "28/07"
type input "28/07/2025"
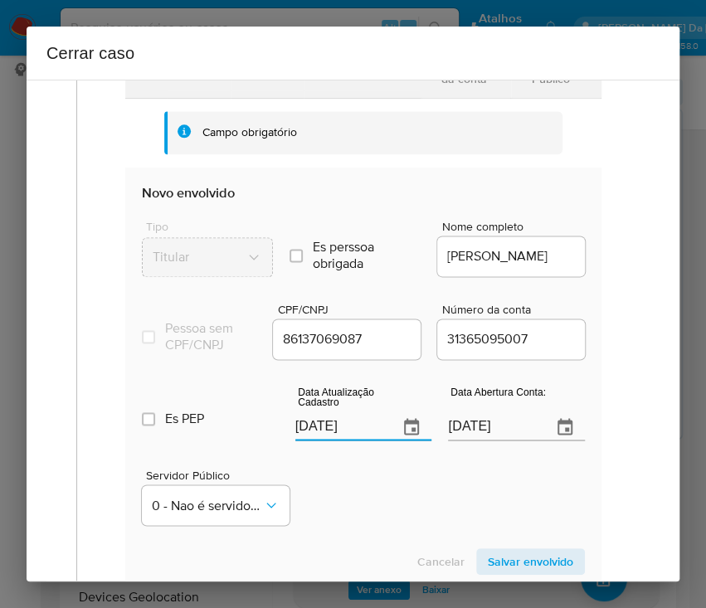
drag, startPoint x: 366, startPoint y: 483, endPoint x: 352, endPoint y: 522, distance: 42.0
click at [366, 488] on div "Servidor Público 0 - Nao é servidor/[PERSON_NAME] possui informacao" at bounding box center [363, 490] width 443 height 83
click at [501, 439] on input "29/11/2023" at bounding box center [493, 427] width 90 height 27
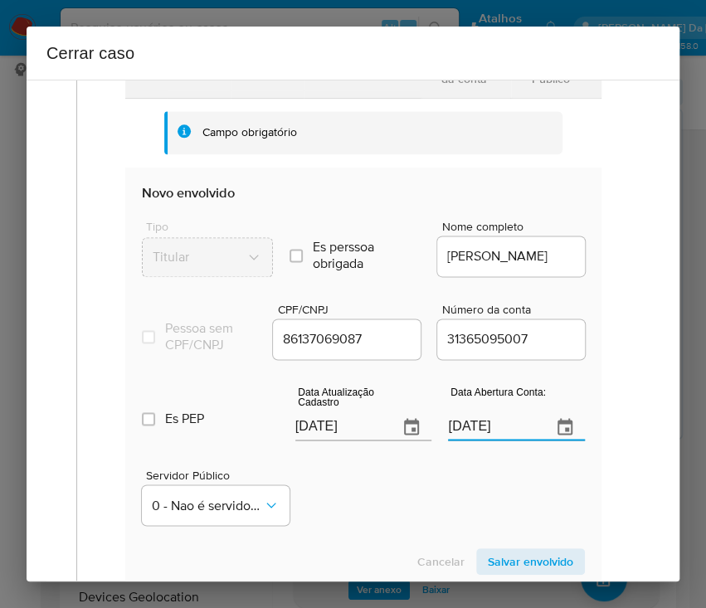
paste input "text"
type input "29/11/2023"
click at [475, 514] on div "Servidor Público 0 - Nao é servidor/[PERSON_NAME] possui informacao" at bounding box center [363, 490] width 443 height 83
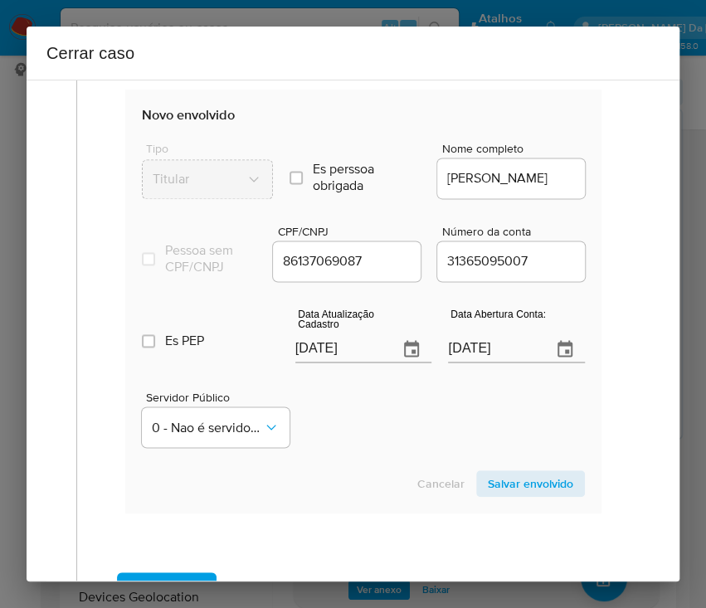
scroll to position [774, 0]
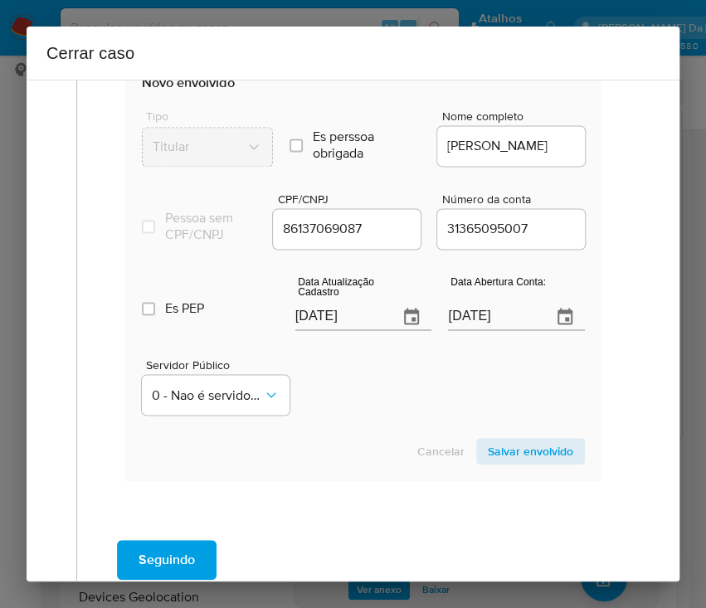
click at [523, 463] on span "Salvar envolvido" at bounding box center [530, 450] width 85 height 23
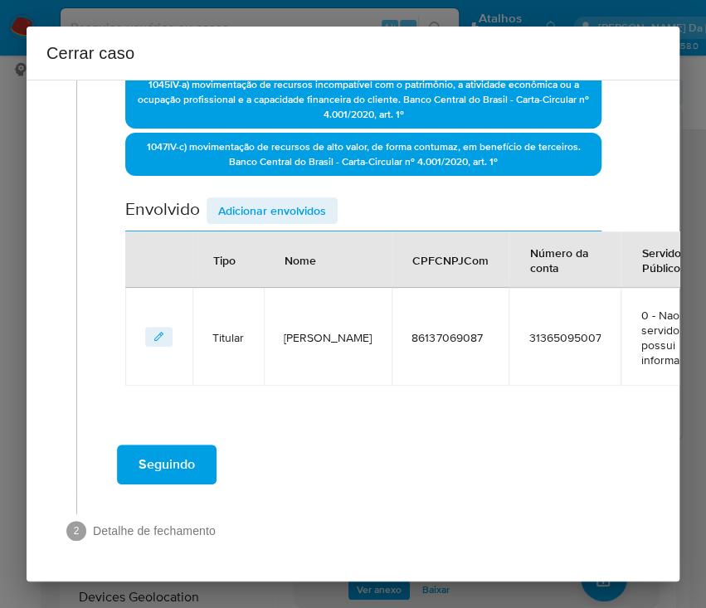
scroll to position [488, 0]
click at [272, 199] on span "Adicionar envolvidos" at bounding box center [272, 210] width 108 height 23
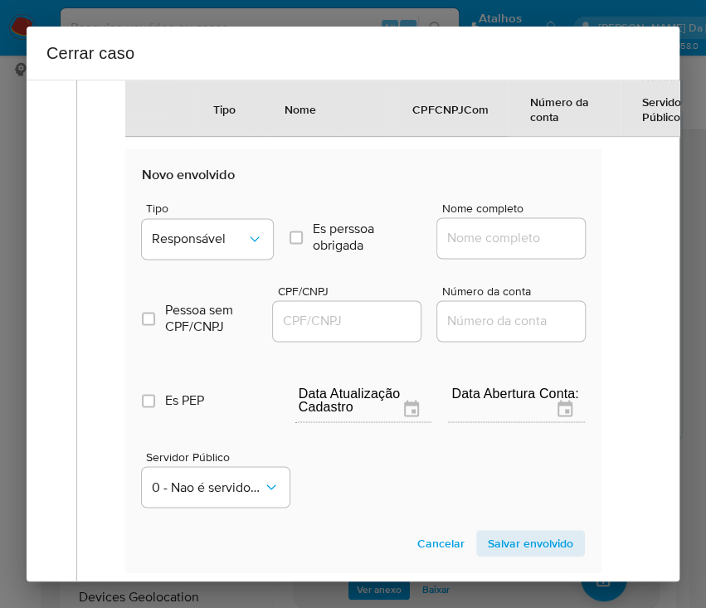
scroll to position [820, 0]
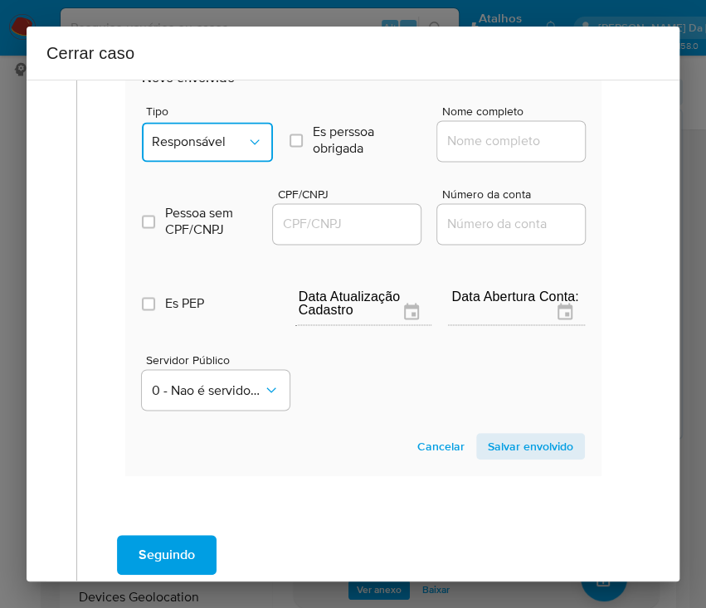
click at [221, 137] on span "Responsável" at bounding box center [199, 141] width 95 height 17
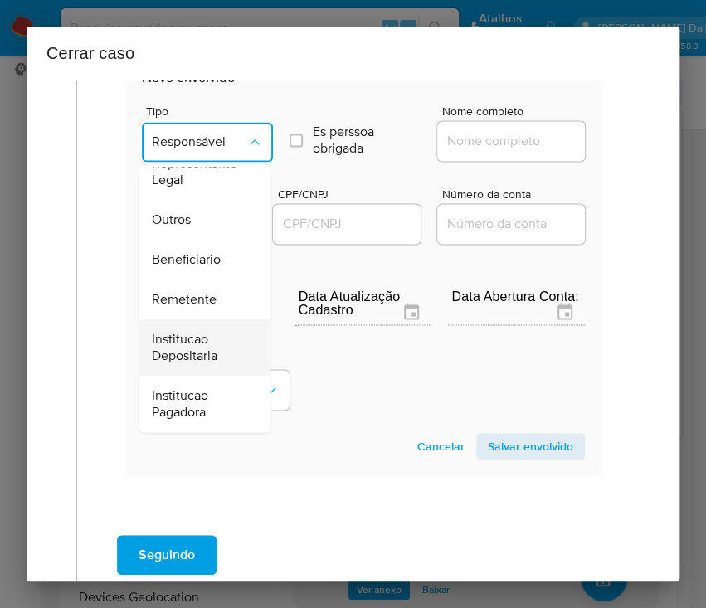
scroll to position [295, 0]
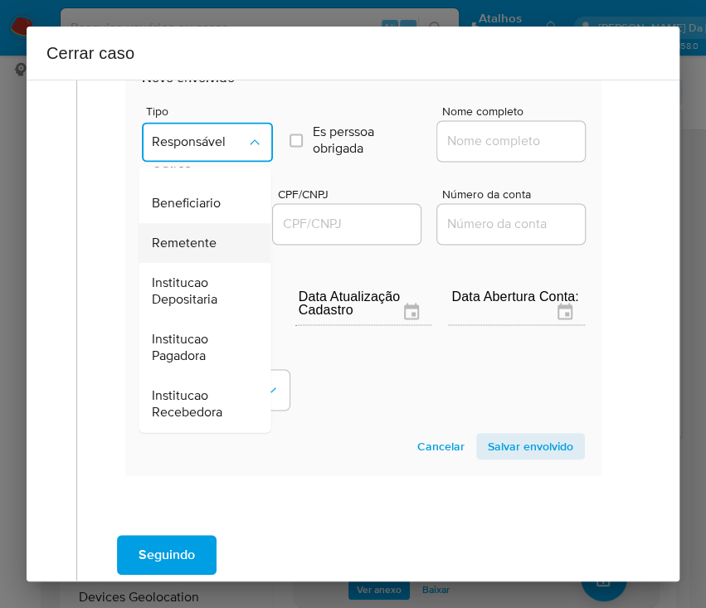
click at [188, 223] on div "Remetente" at bounding box center [199, 243] width 95 height 40
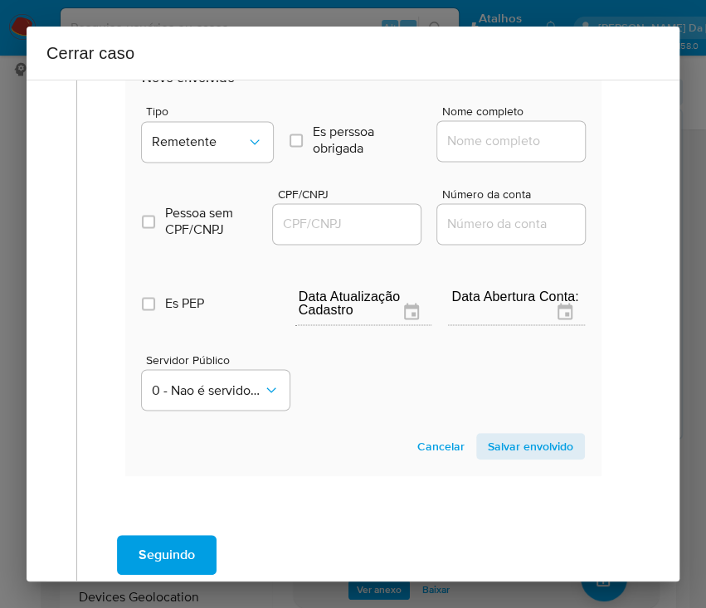
click at [484, 143] on input "Nome completo" at bounding box center [518, 141] width 163 height 22
paste input "Dkm Eletroeletrônicos Ltda, 39919918000174"
click at [471, 142] on input "Dkm Eletroeletrônicos Ltda, 39919918000174" at bounding box center [518, 141] width 163 height 22
drag, startPoint x: 463, startPoint y: 144, endPoint x: 510, endPoint y: 144, distance: 47.3
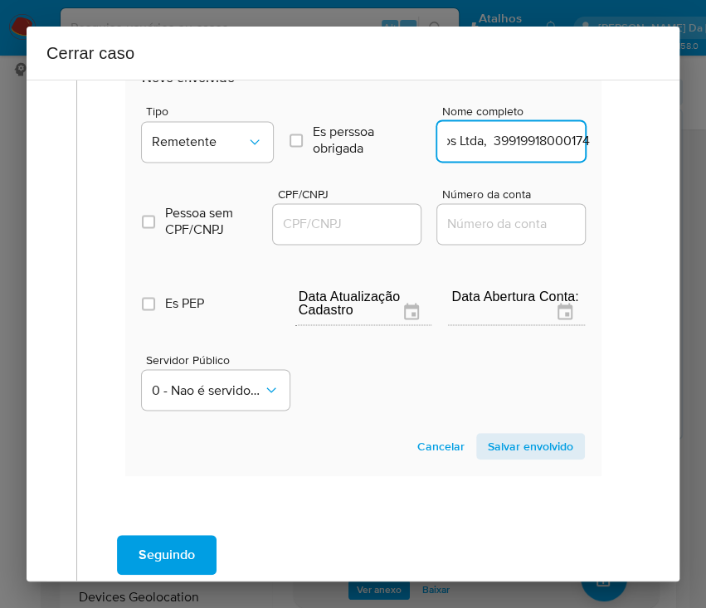
click at [510, 144] on input "Dkm Eletroeletrônicos Ltda, 39919918000174" at bounding box center [518, 141] width 163 height 22
click at [511, 144] on input "Dkm Eletroeletrônicos Ltda, 39919918000174" at bounding box center [518, 141] width 163 height 22
drag, startPoint x: 465, startPoint y: 143, endPoint x: 644, endPoint y: 143, distance: 179.1
click at [644, 143] on div "1 Informação completa Geral Data de início 01/07/2025 Data Fin 04/09/2025 Valor…" at bounding box center [353, 331] width 653 height 502
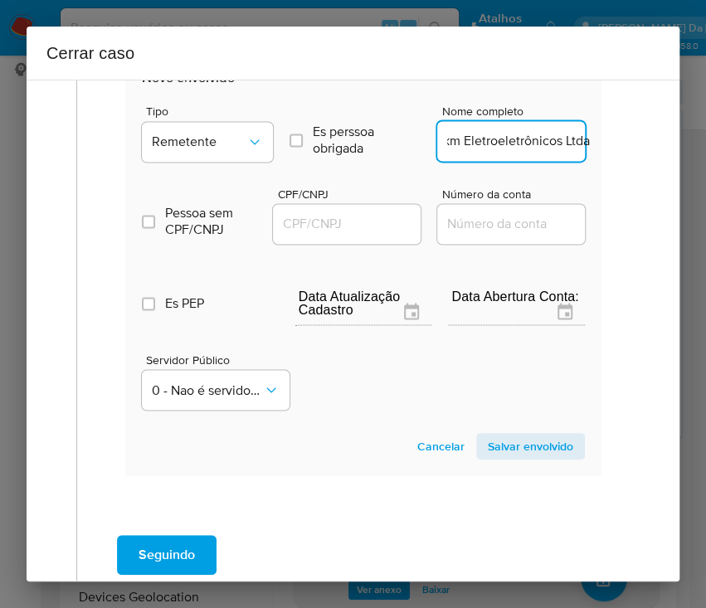
type input "Dkm Eletroeletrônicos Ltda"
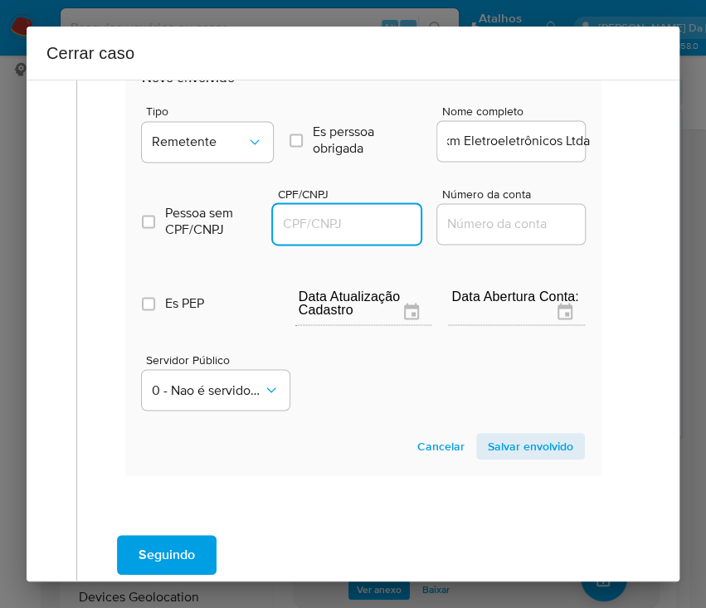
scroll to position [0, 0]
drag, startPoint x: 365, startPoint y: 217, endPoint x: 402, endPoint y: 231, distance: 39.9
click at [365, 217] on input "CPF/CNPJ" at bounding box center [354, 224] width 163 height 22
paste input "39919918000174"
type input "39919918000174"
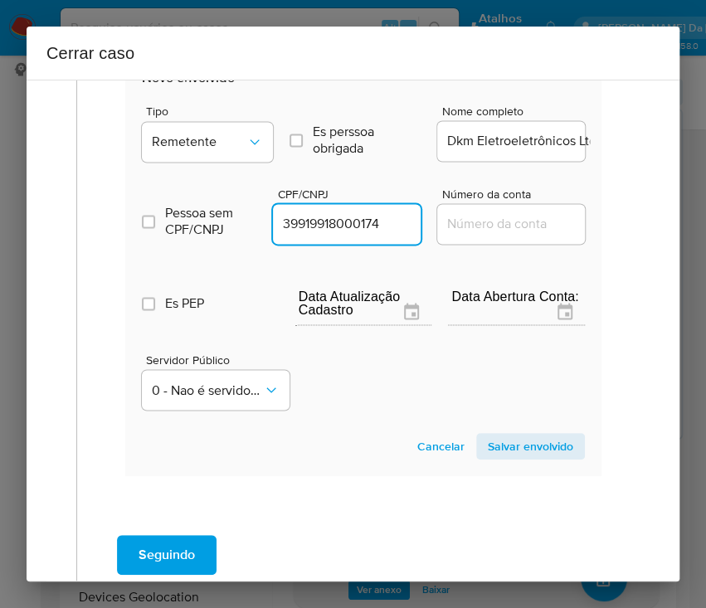
click at [524, 448] on span "Salvar envolvido" at bounding box center [530, 445] width 85 height 23
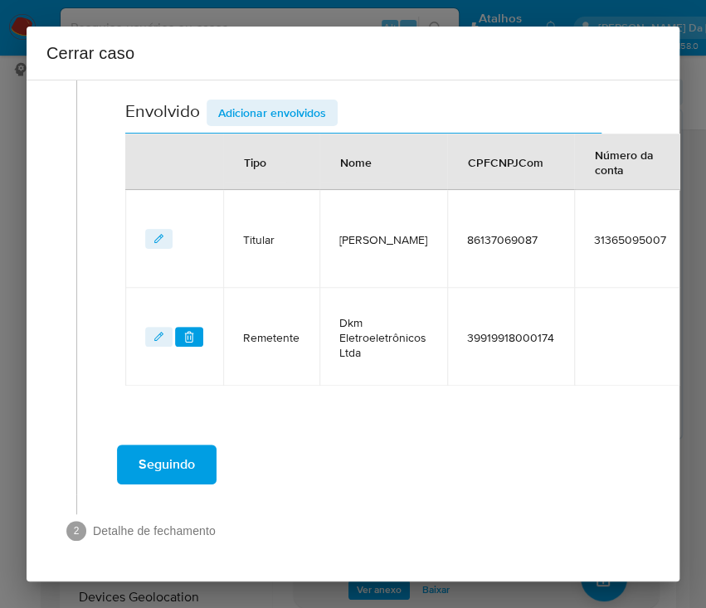
scroll to position [585, 0]
click at [274, 101] on span "Adicionar envolvidos" at bounding box center [272, 112] width 108 height 23
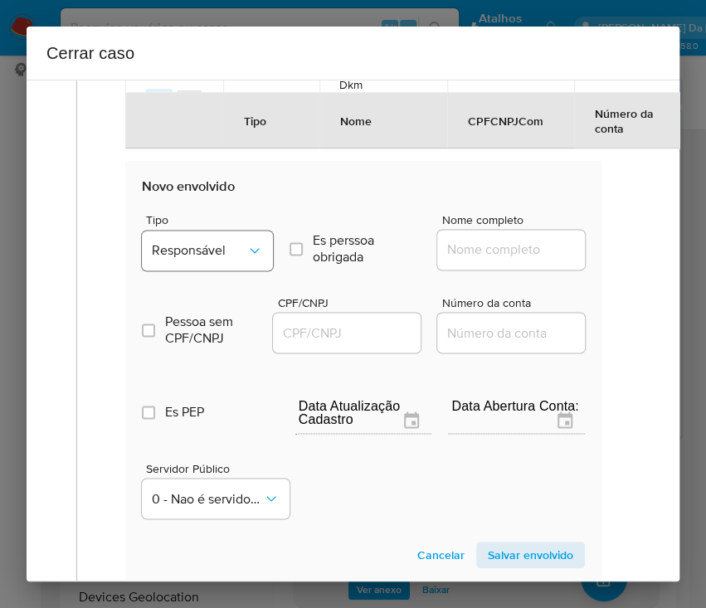
scroll to position [803, 0]
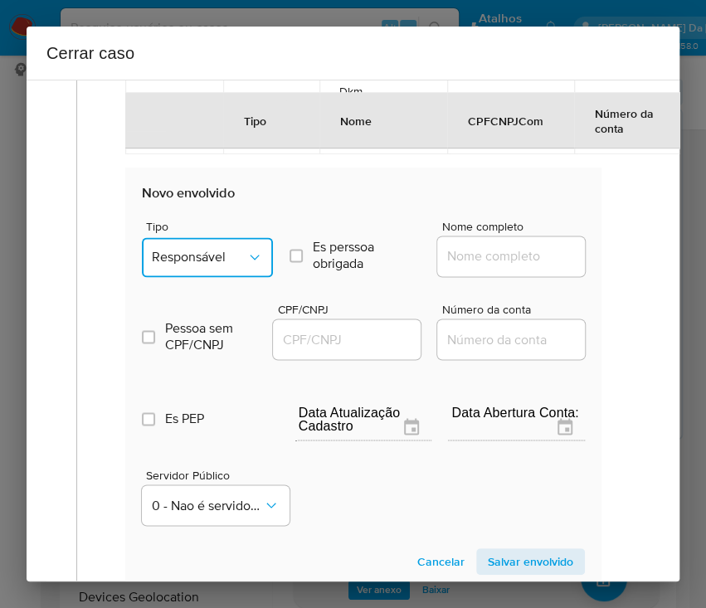
click at [217, 246] on button "Responsável" at bounding box center [207, 257] width 131 height 40
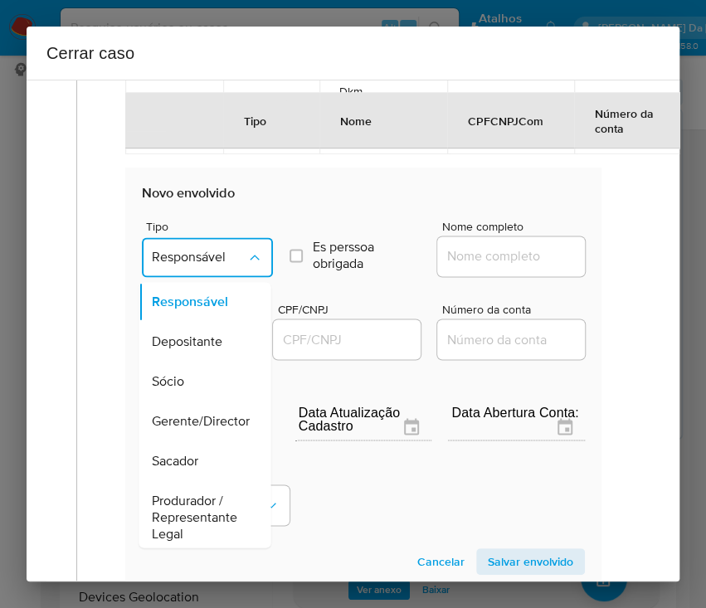
scroll to position [295, 0]
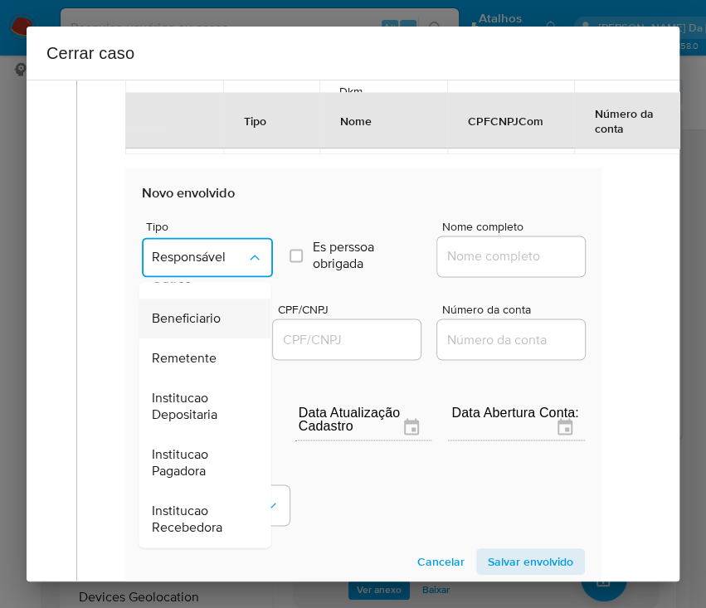
click at [197, 318] on span "Beneficiario" at bounding box center [186, 318] width 69 height 17
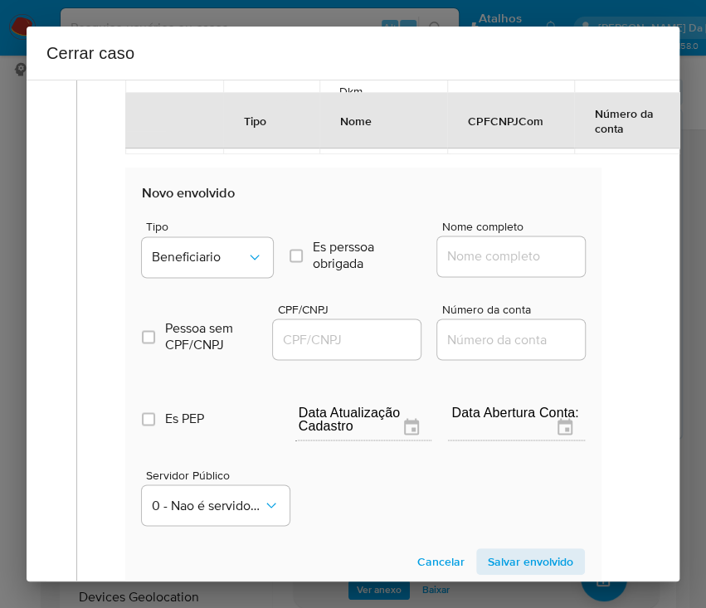
click at [437, 250] on input "Nome completo" at bounding box center [518, 256] width 163 height 22
paste input "RENATA SOARES CAPAVERDE, 45544134000101"
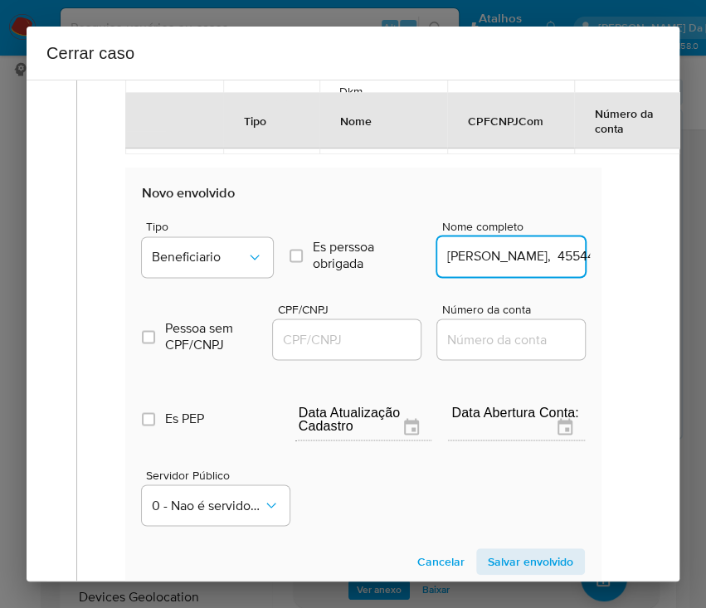
scroll to position [0, 144]
drag, startPoint x: 468, startPoint y: 259, endPoint x: 643, endPoint y: 260, distance: 175.8
click at [643, 260] on div "1 Informação completa Geral Data de início 01/07/2025 Data Fin 04/09/2025 Valor…" at bounding box center [353, 331] width 653 height 502
type input "RENATA SOARES CAPAVERDE"
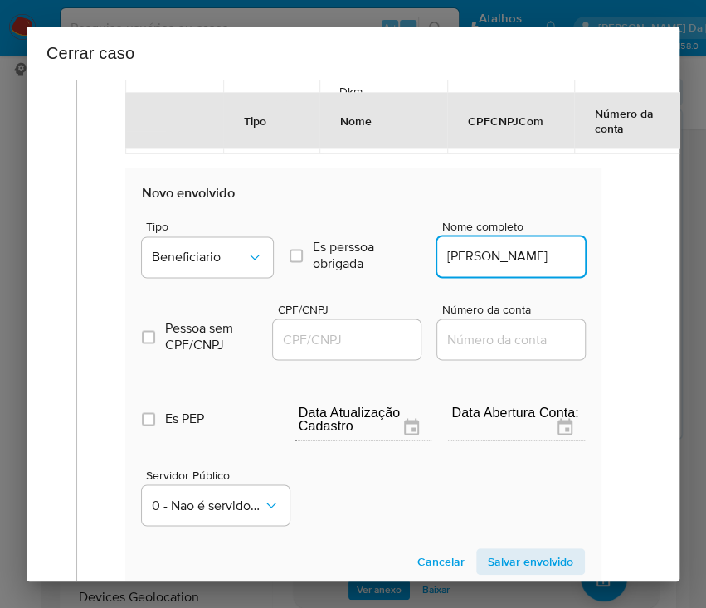
drag, startPoint x: 381, startPoint y: 343, endPoint x: 402, endPoint y: 349, distance: 22.3
click at [381, 343] on input "CPF/CNPJ" at bounding box center [354, 339] width 163 height 22
paste input "45544134000101"
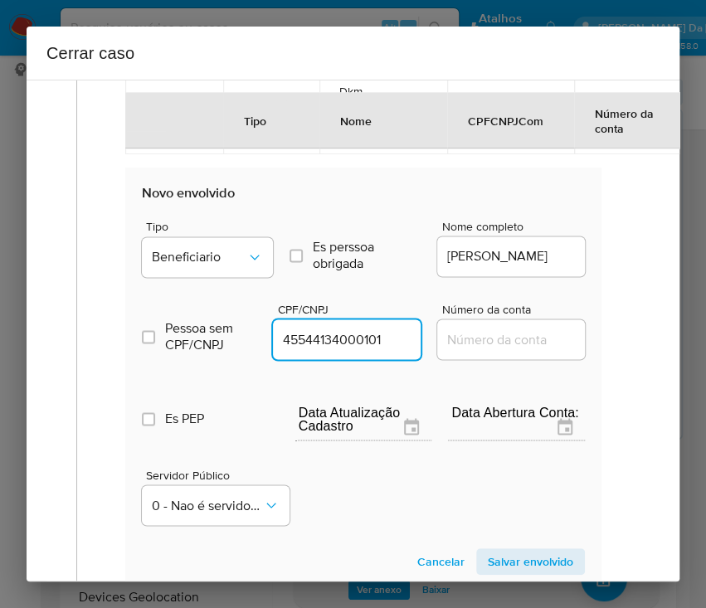
type input "45544134000101"
click at [511, 556] on span "Salvar envolvido" at bounding box center [530, 561] width 85 height 23
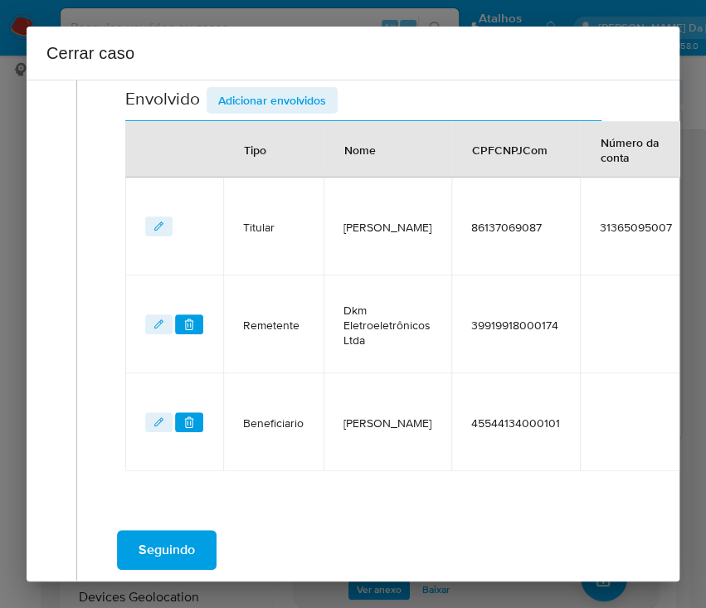
scroll to position [352, 0]
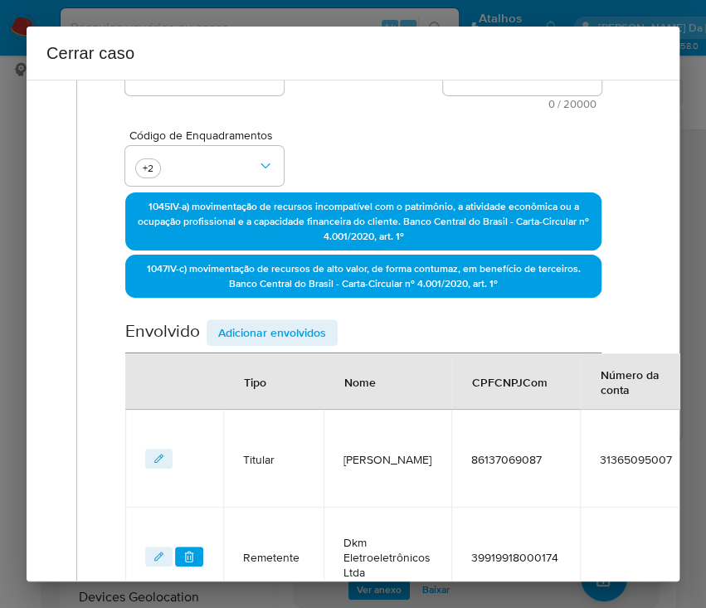
click at [261, 340] on span "Adicionar envolvidos" at bounding box center [272, 332] width 108 height 23
click at [289, 328] on div "Envolvido Adicionar envolvidos" at bounding box center [363, 336] width 476 height 34
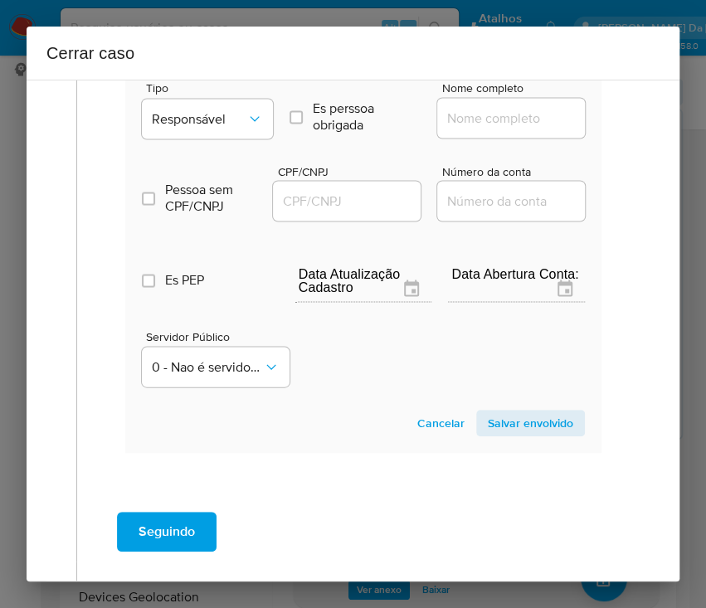
scroll to position [1011, 0]
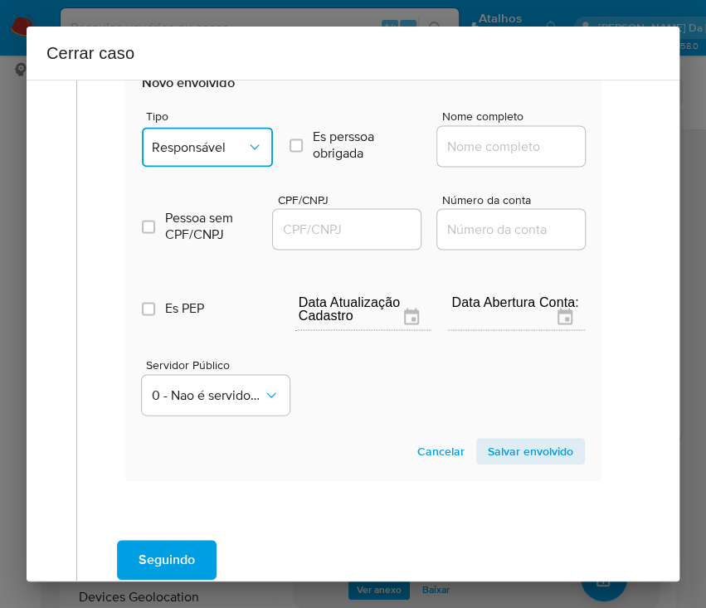
click at [225, 163] on button "Responsável" at bounding box center [207, 147] width 131 height 40
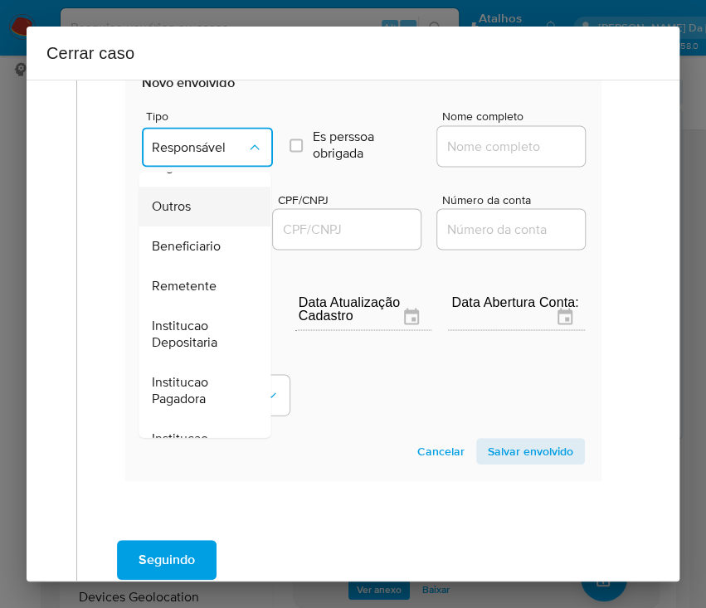
scroll to position [294, 0]
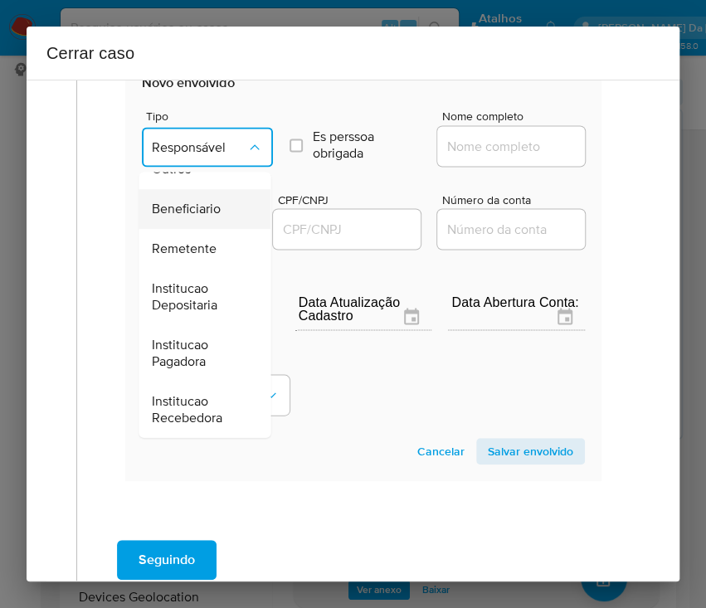
click at [199, 210] on span "Beneficiario" at bounding box center [186, 209] width 69 height 17
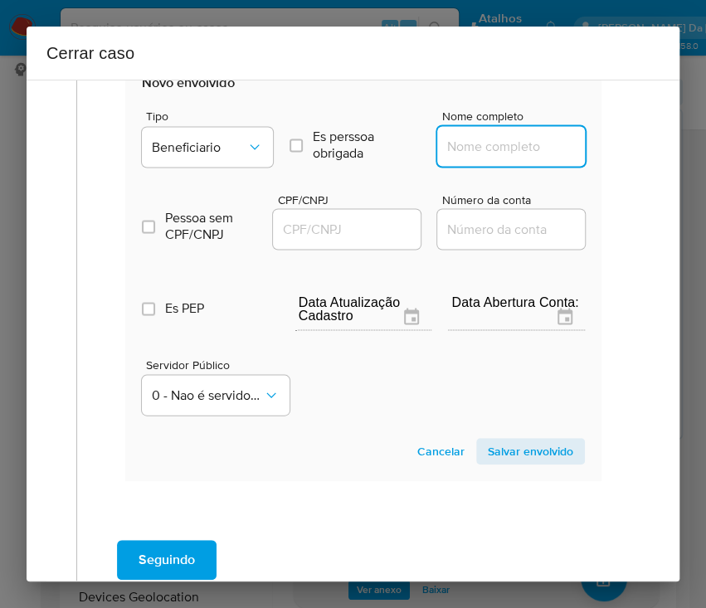
drag, startPoint x: 497, startPoint y: 143, endPoint x: 497, endPoint y: 153, distance: 9.1
click at [497, 143] on input "Nome completo" at bounding box center [518, 146] width 163 height 22
paste input "Spyder Indústria E Comercio De Componentes Eletrônicos Ltda, 08850800000103"
drag, startPoint x: 459, startPoint y: 147, endPoint x: 630, endPoint y: 149, distance: 171.7
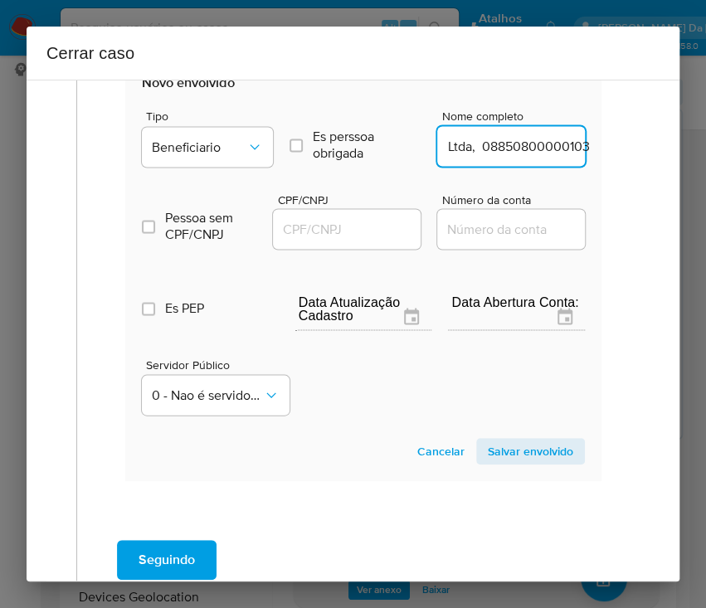
type input "Spyder Indústria E Comercio De Componentes Eletrônicos Ltda"
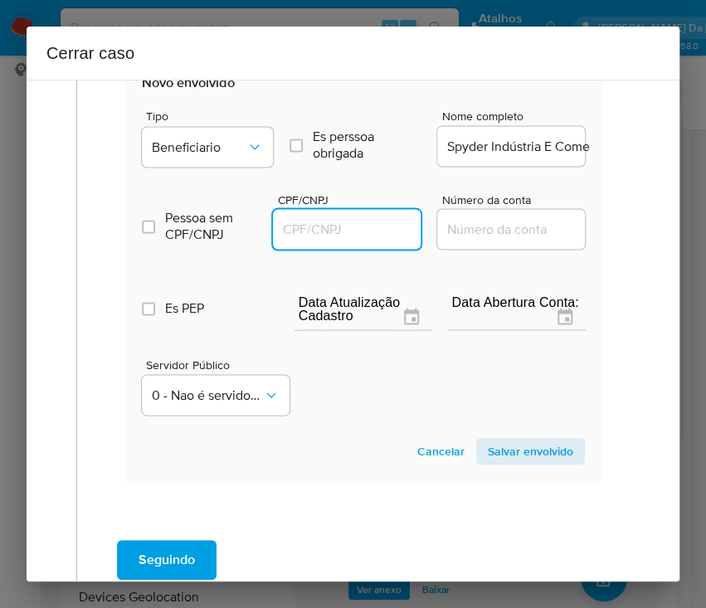
click at [354, 222] on input "CPF/CNPJ" at bounding box center [354, 229] width 163 height 22
paste input "08850800000103"
type input "8850800000103"
click at [498, 439] on span "Salvar envolvido" at bounding box center [530, 450] width 85 height 23
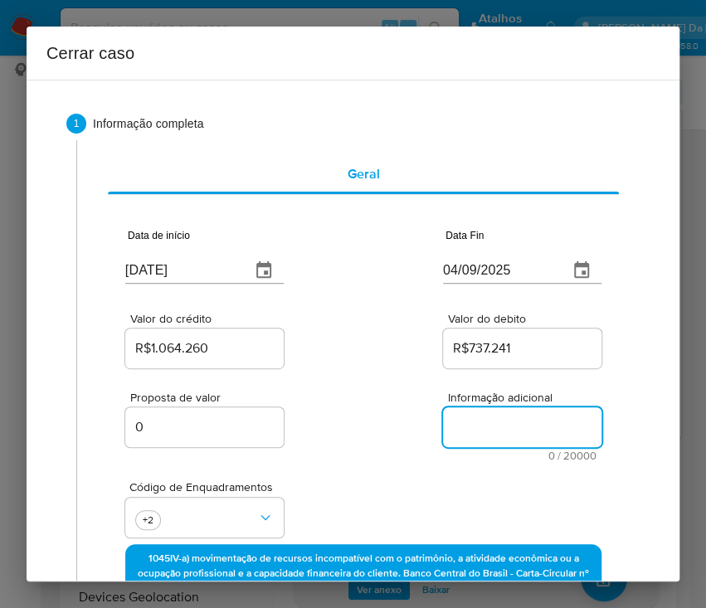
click at [499, 435] on textarea "Informação adicional" at bounding box center [522, 427] width 158 height 40
paste textarea "Informações do Cliente Debora da Silva Pazzin, CPF 86137069087, 27 anos, reside…"
type textarea "Informações do Cliente Debora da Silva Pazzin, CPF 86137069087, 27 anos, reside…"
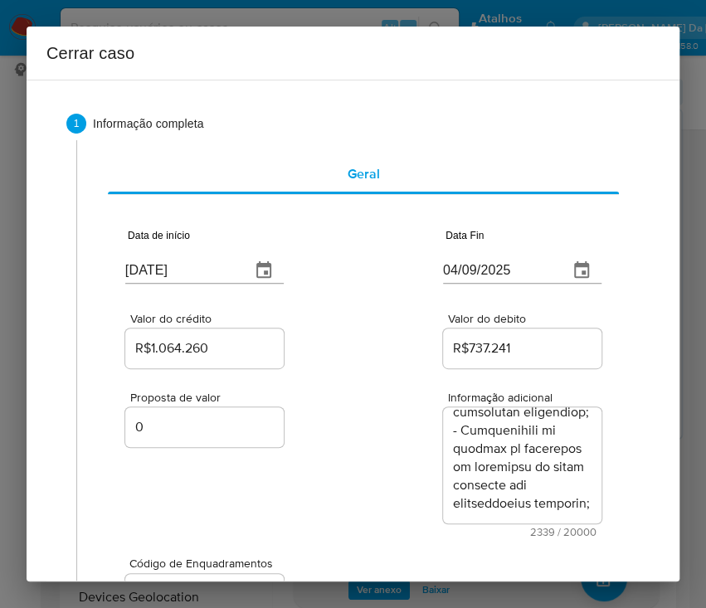
click at [298, 546] on div "Código de Enquadramentos +2" at bounding box center [363, 578] width 476 height 83
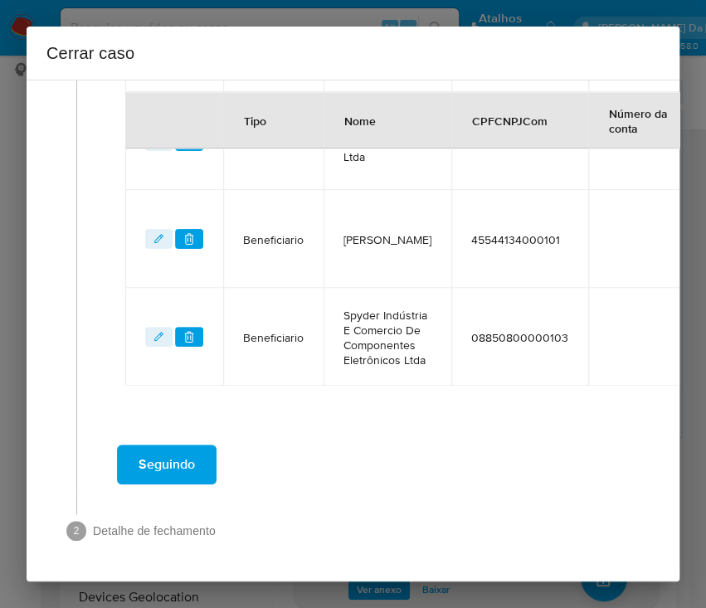
scroll to position [857, 0]
click at [157, 454] on span "Seguindo" at bounding box center [166, 464] width 56 height 36
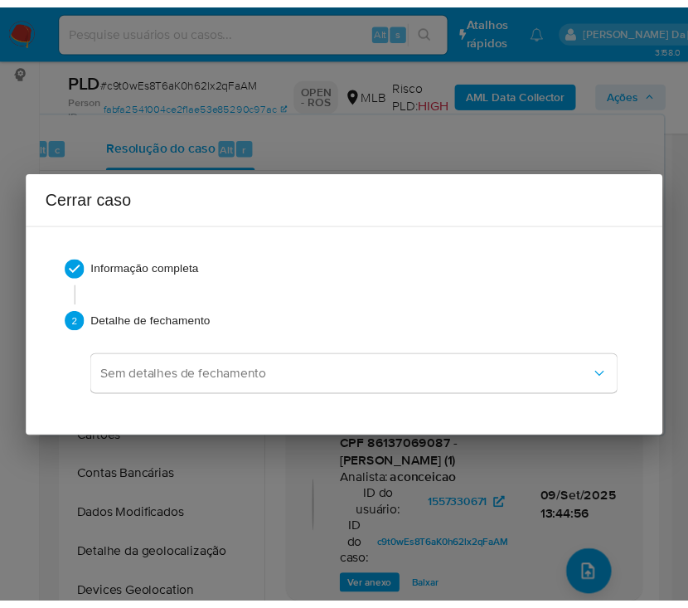
scroll to position [2904, 0]
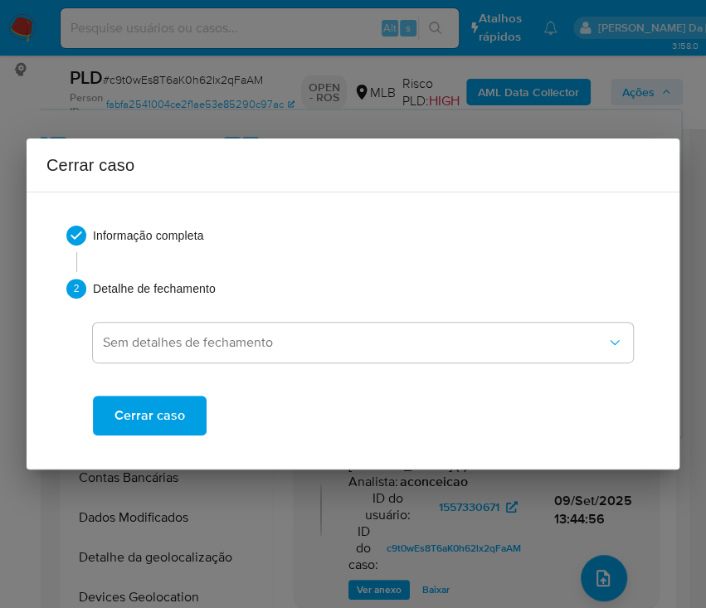
click at [150, 410] on span "Cerrar caso" at bounding box center [149, 415] width 70 height 36
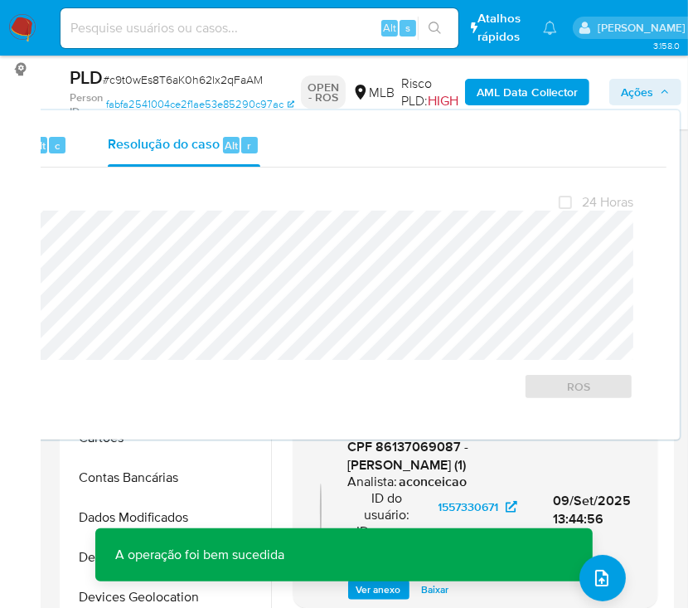
click at [138, 82] on span "# c9t0wEs8T6aK0h62lx2qFaAM" at bounding box center [183, 79] width 160 height 17
copy span "c9t0wEs8T6aK0h62lx2qFaAM"
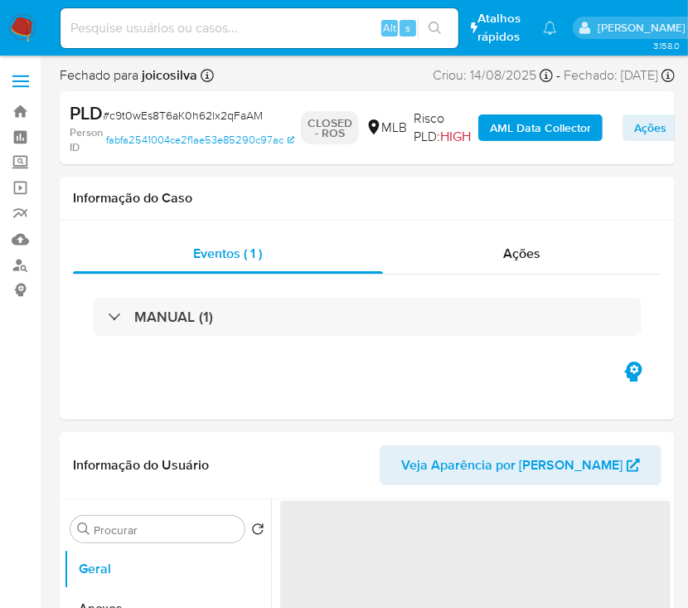
click at [24, 24] on img at bounding box center [22, 28] width 28 height 28
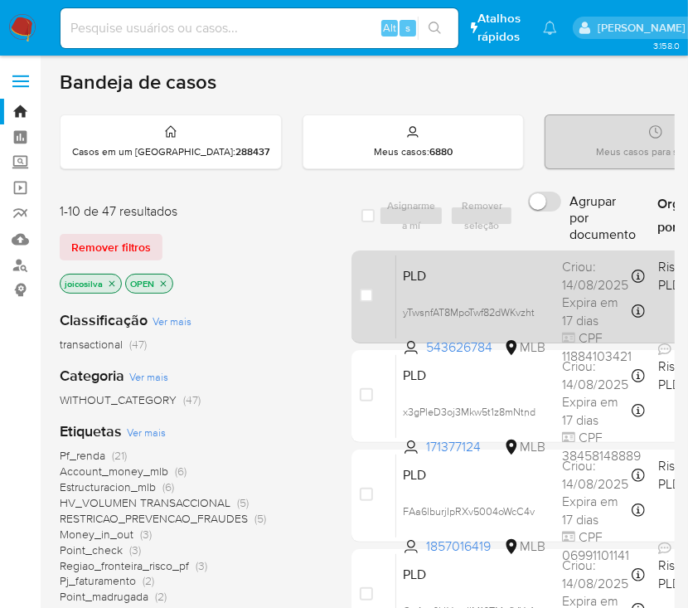
click at [552, 271] on div "PLD yTwsnfAT8MpoTwf82dWKvzht 543626784 MLB Risco PLD: HIGH Criou: [DATE] Criou:…" at bounding box center [677, 297] width 562 height 84
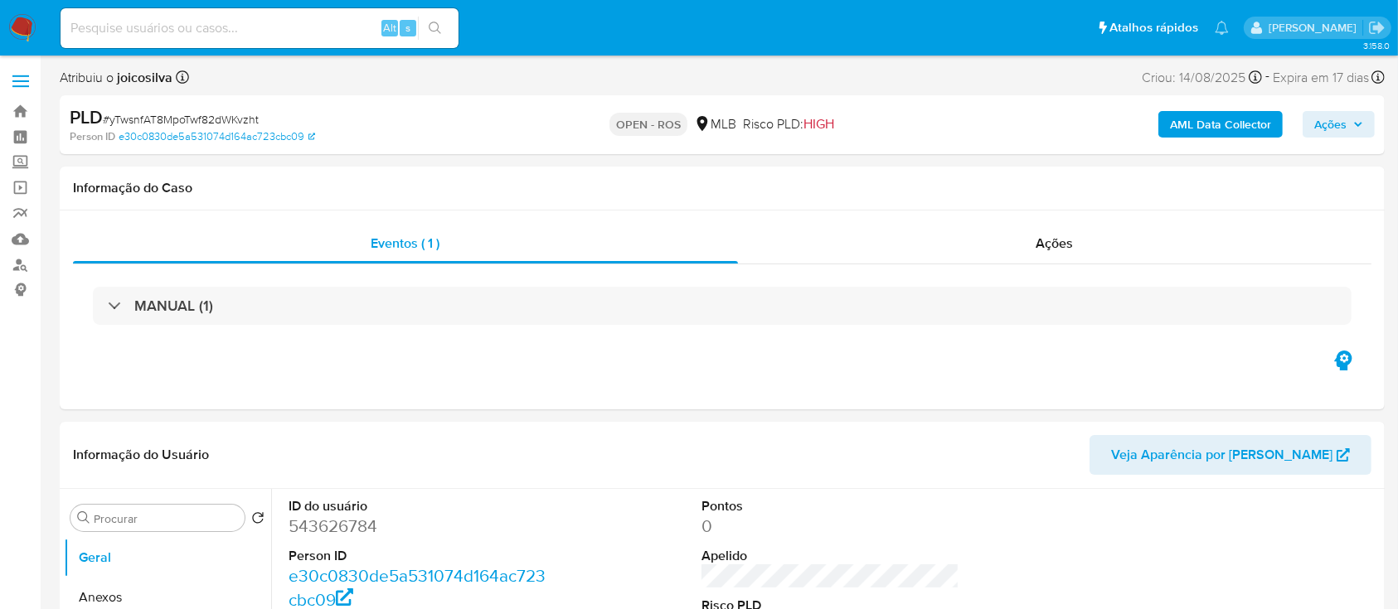
click at [213, 121] on span "# yTwsnfAT8MpoTwf82dWKvzht" at bounding box center [181, 119] width 156 height 17
select select "10"
copy span "yTwsnfAT8MpoTwf82dWKvzht"
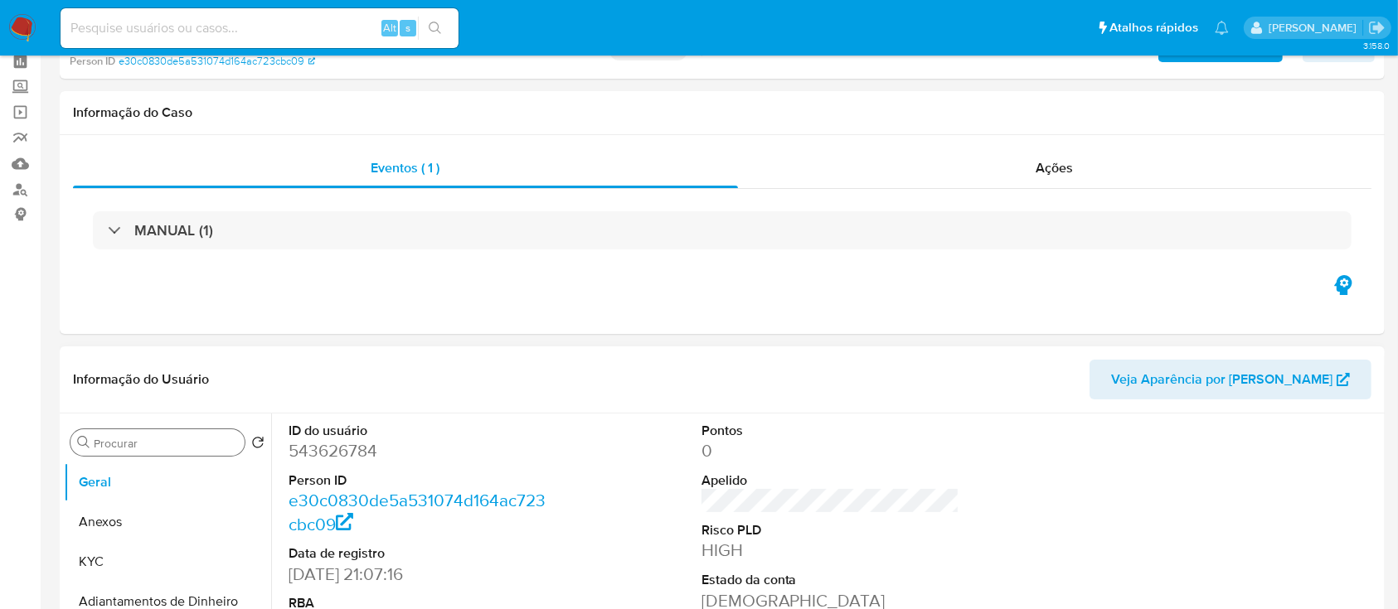
scroll to position [110, 0]
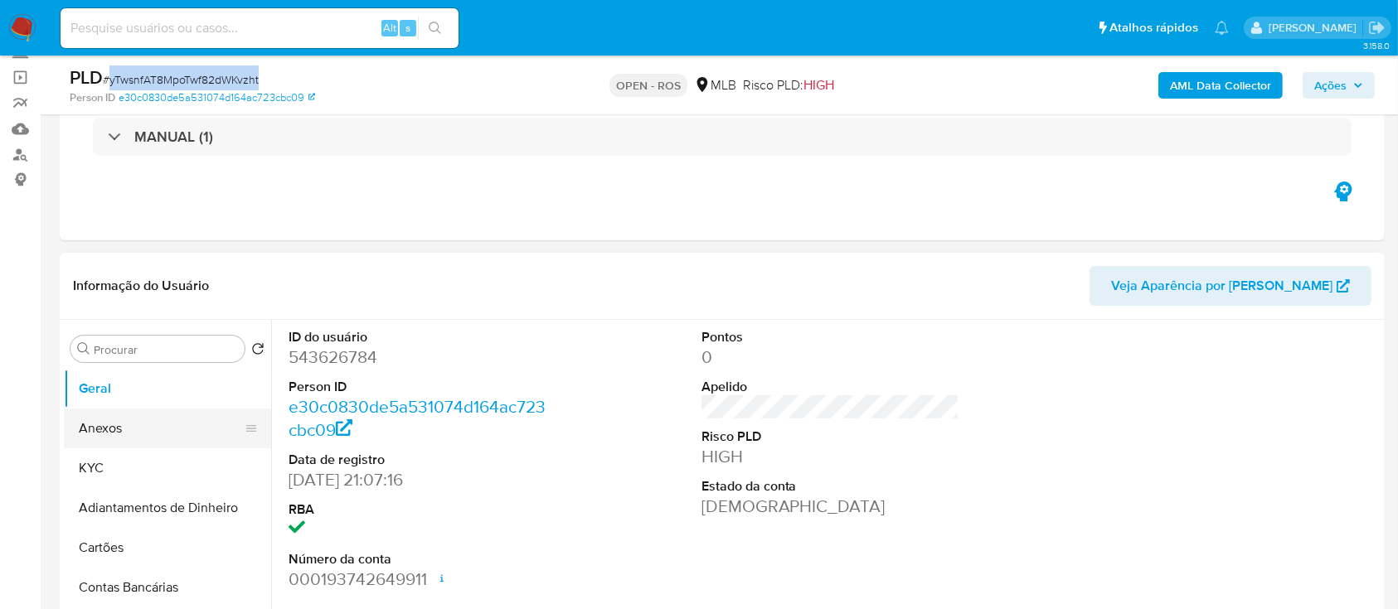
click at [119, 435] on button "Anexos" at bounding box center [161, 429] width 194 height 40
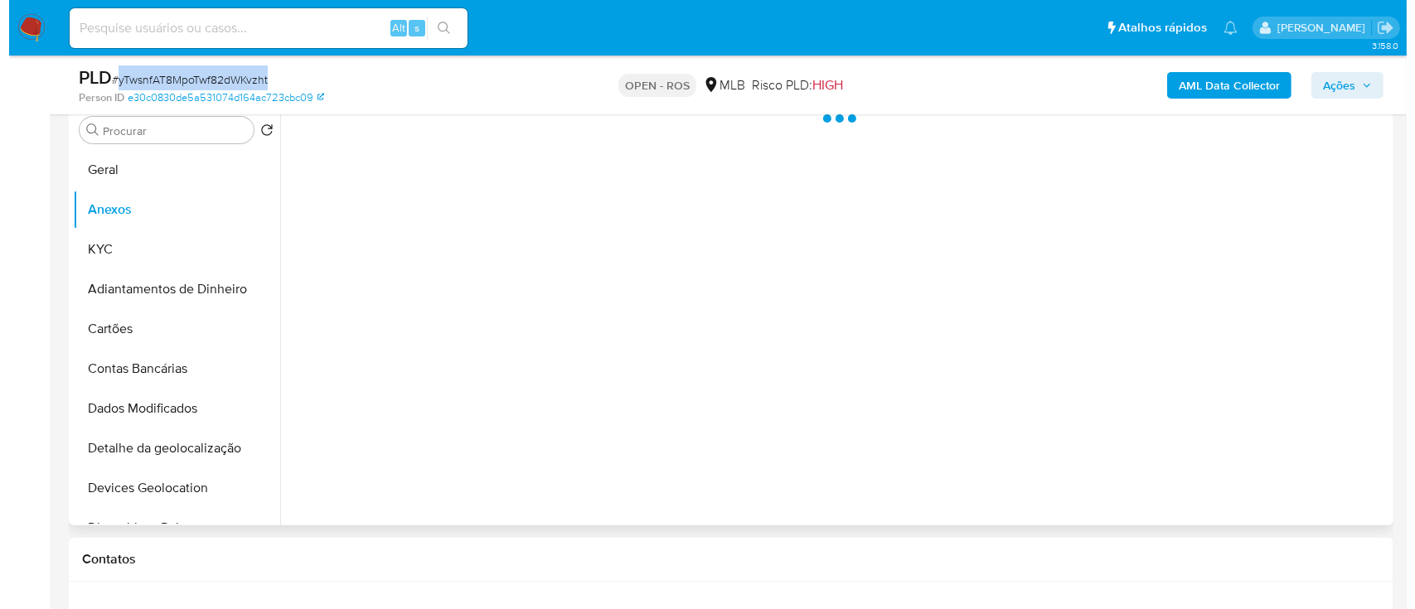
scroll to position [332, 0]
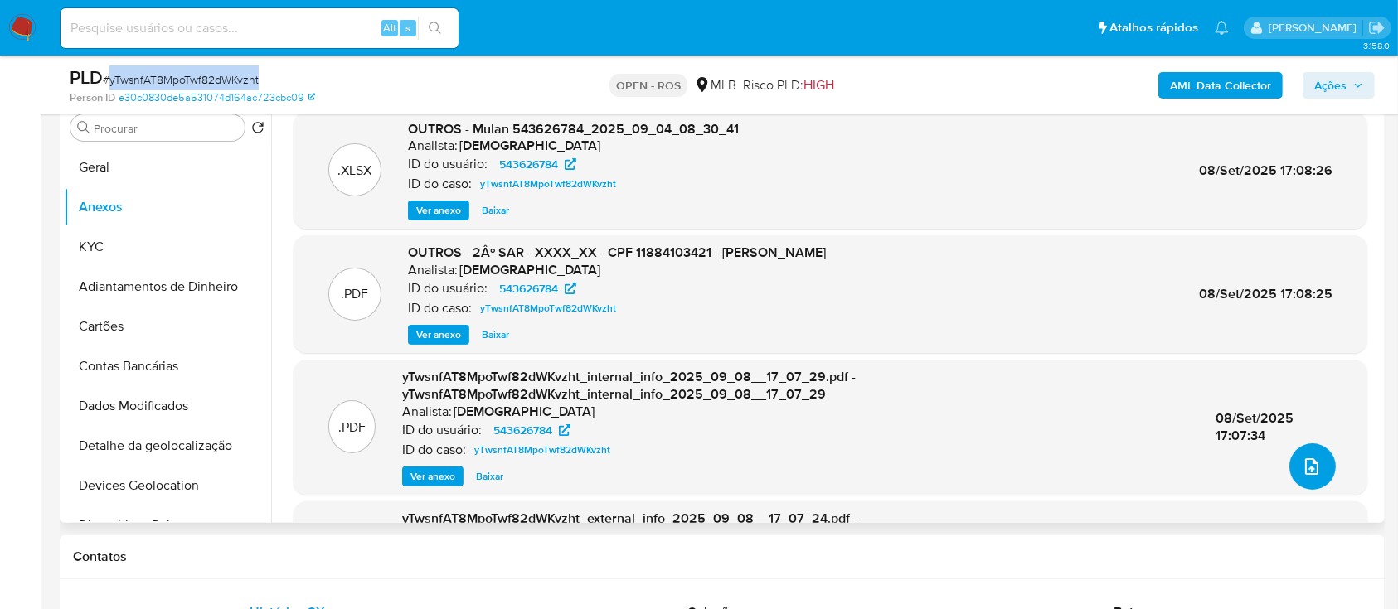
click at [705, 463] on icon "upload-file" at bounding box center [1312, 467] width 20 height 20
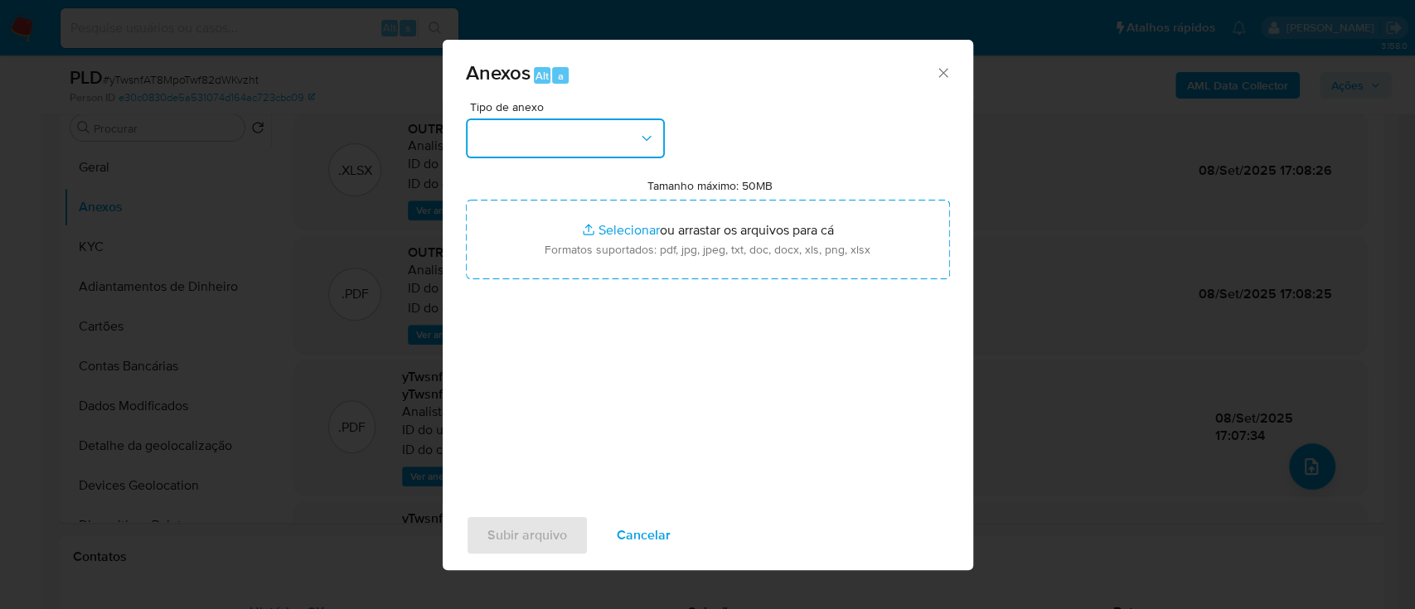
click at [604, 155] on button "button" at bounding box center [565, 139] width 199 height 40
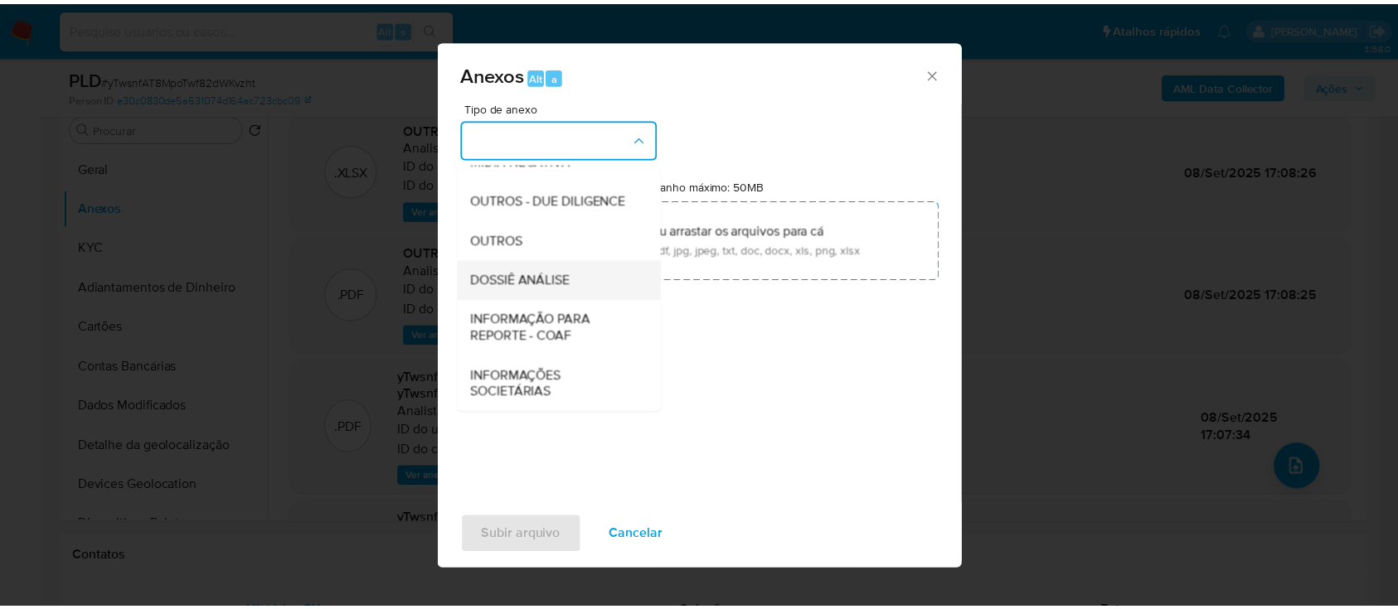
scroll to position [255, 0]
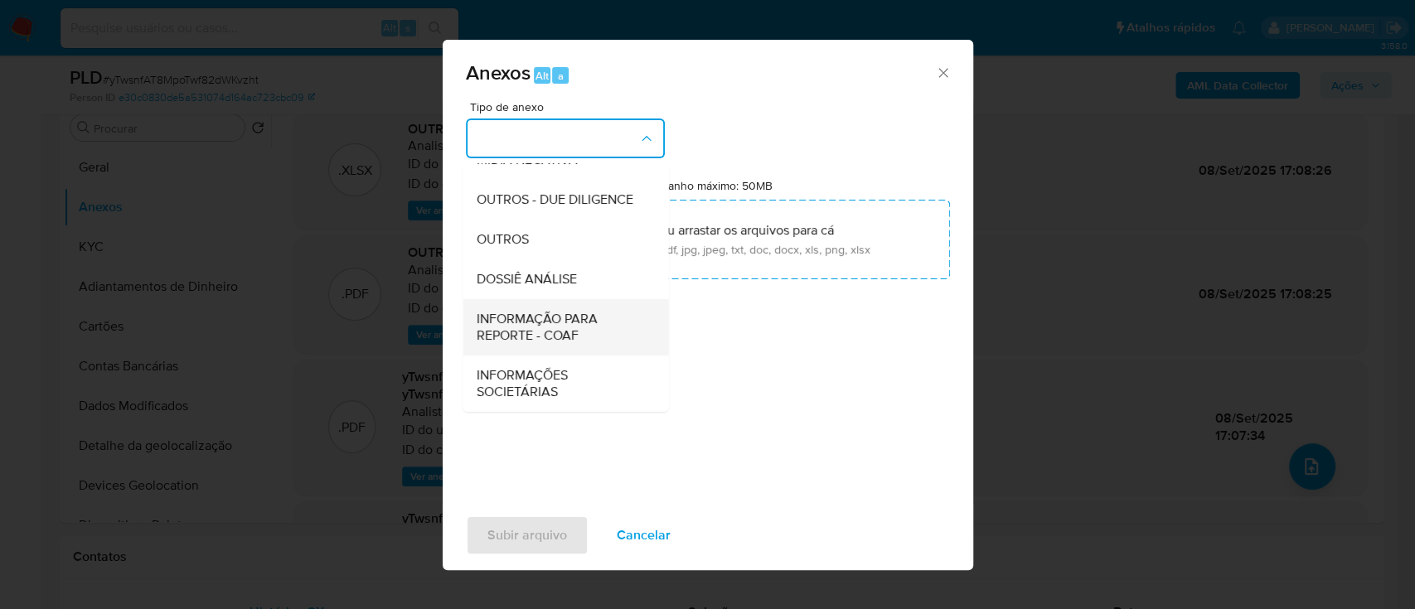
click at [585, 323] on span "INFORMAÇÃO PARA REPORTE - COAF" at bounding box center [560, 327] width 169 height 33
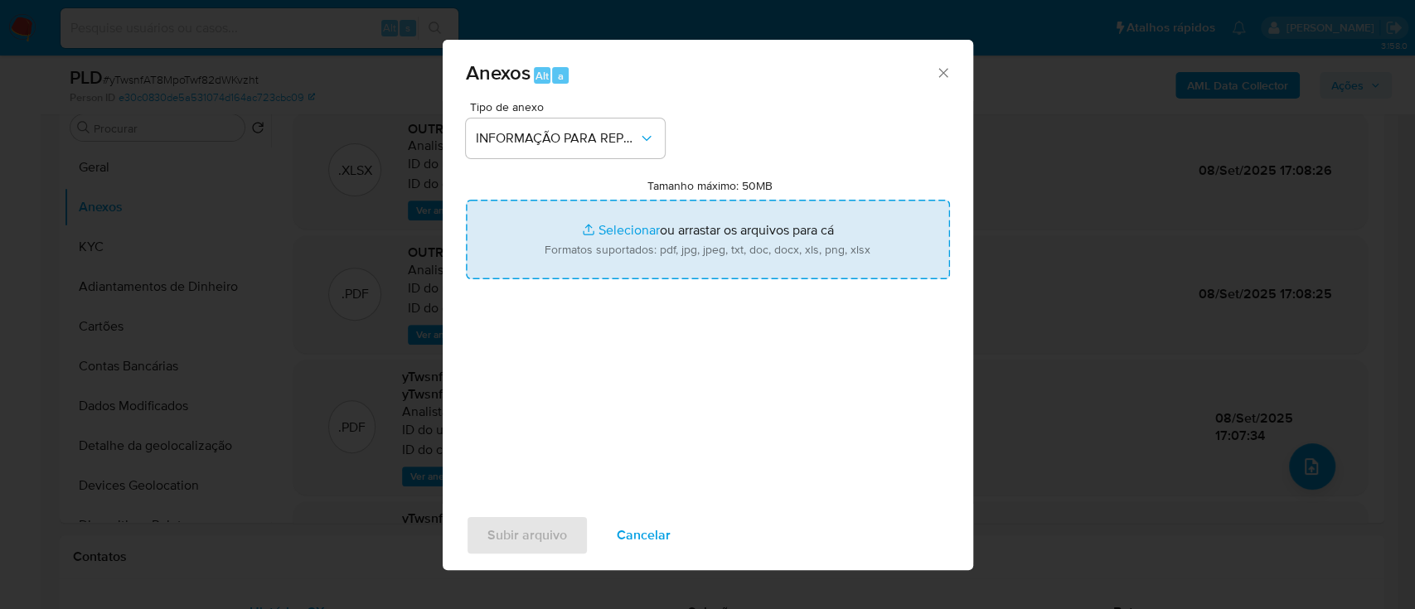
type input "C:\fakepath\2º SAR - yTwsnfAT8MpoTwf82dWKvzht - CPF 11884103421 - [PERSON_NAME]…"
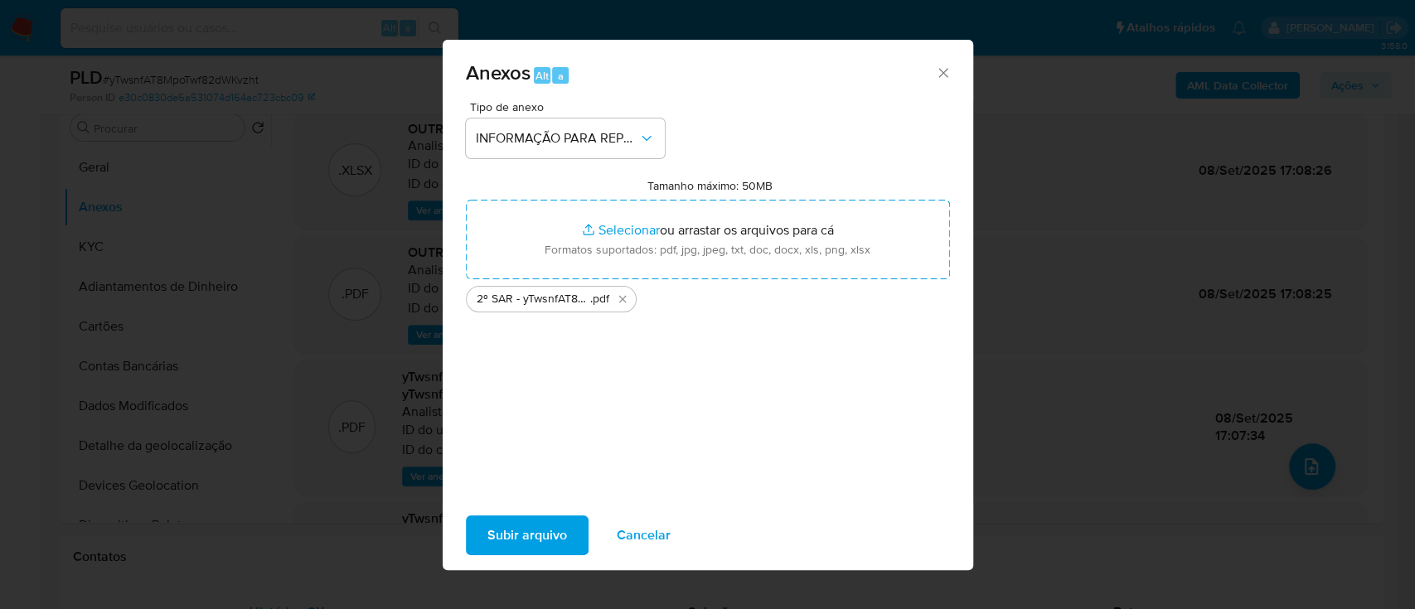
click at [705, 454] on div "Tipo de anexo INFORMAÇÃO PARA REPORTE - COAF Tamanho máximo: 50MB Selecionar ar…" at bounding box center [708, 296] width 484 height 391
click at [552, 530] on span "Subir arquivo" at bounding box center [528, 535] width 80 height 36
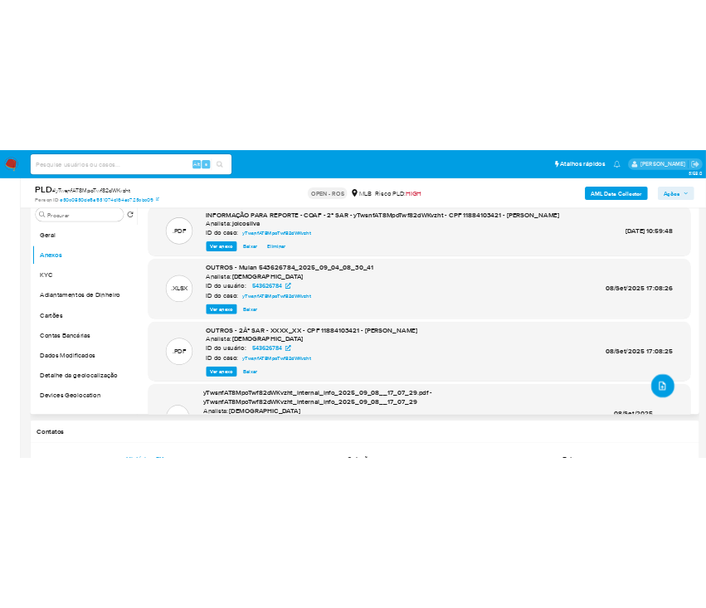
scroll to position [221, 0]
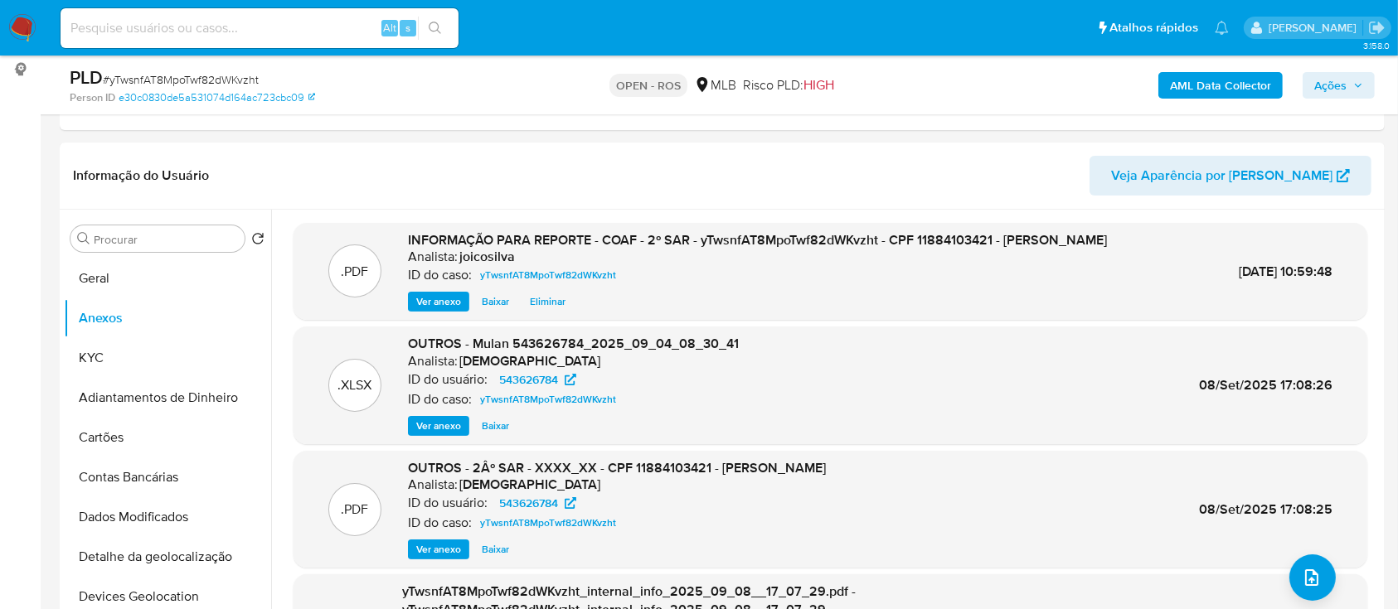
click at [705, 88] on span "Ações" at bounding box center [1338, 85] width 49 height 23
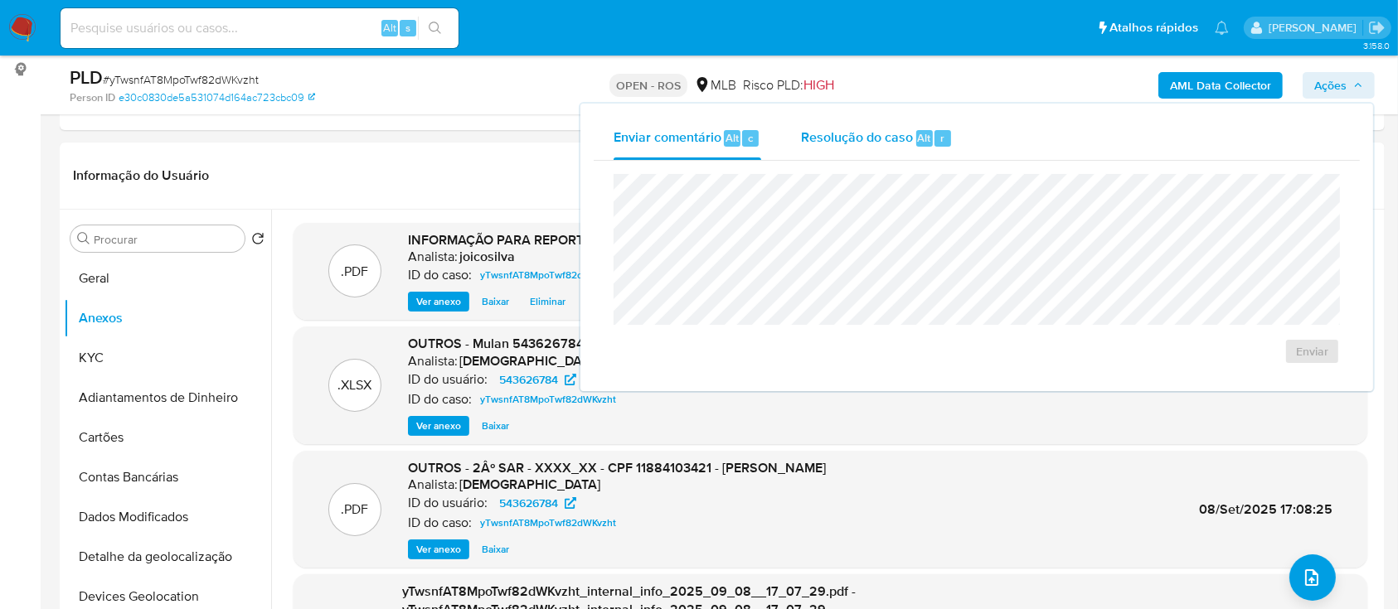
click at [705, 137] on span "Resolução do caso" at bounding box center [857, 137] width 112 height 19
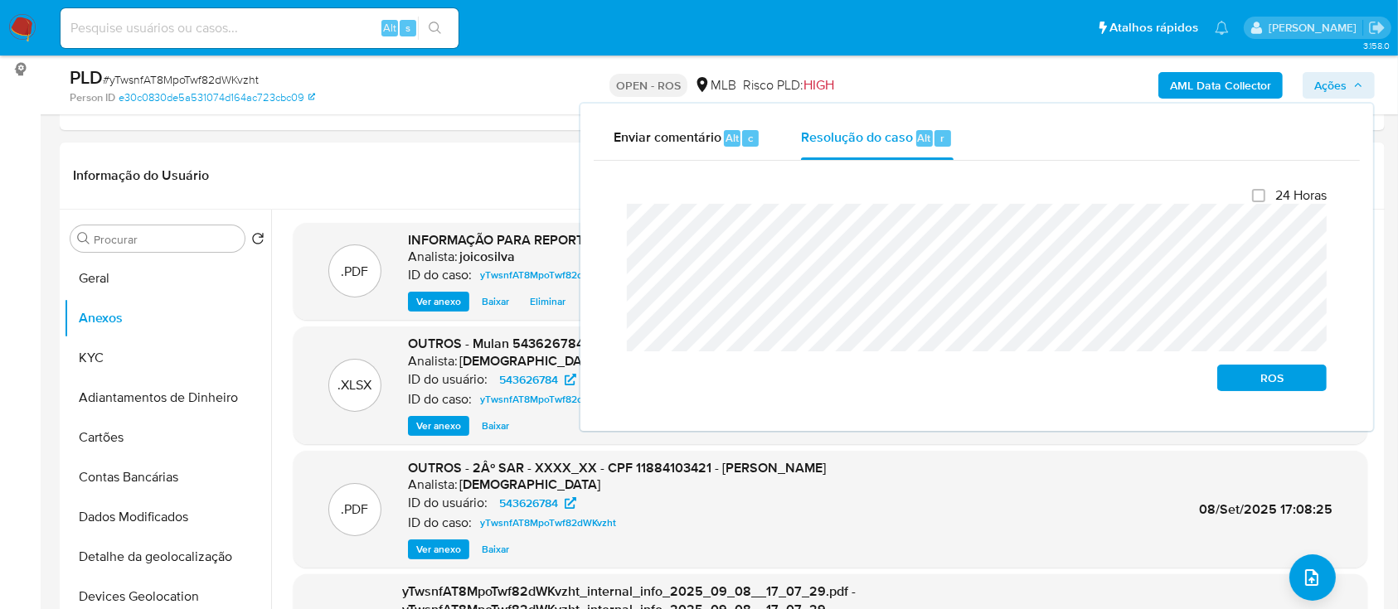
click at [584, 216] on div "Enviar comentário Alt c Resolução do caso Alt r Fechamento do caso 24 Horas ROS" at bounding box center [976, 268] width 793 height 328
click at [705, 386] on span "ROS" at bounding box center [1272, 377] width 86 height 23
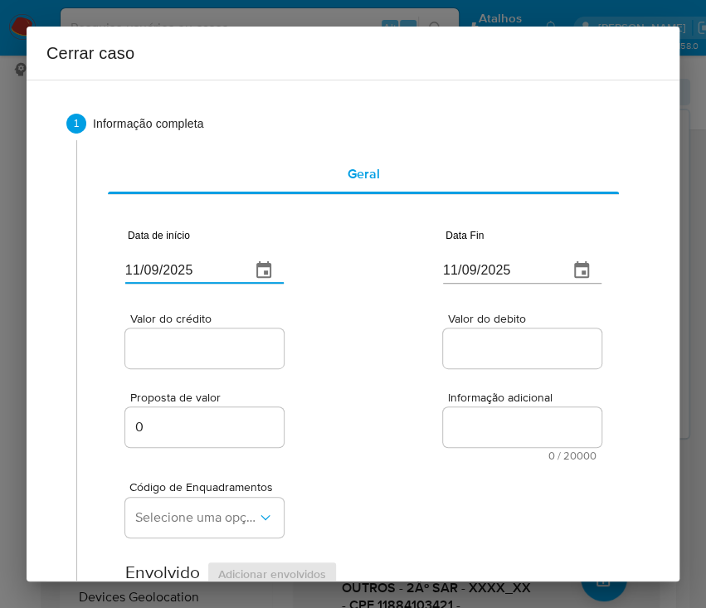
click at [172, 267] on input "11/09/2025" at bounding box center [181, 270] width 112 height 27
paste input "01/07"
type input "[DATE]"
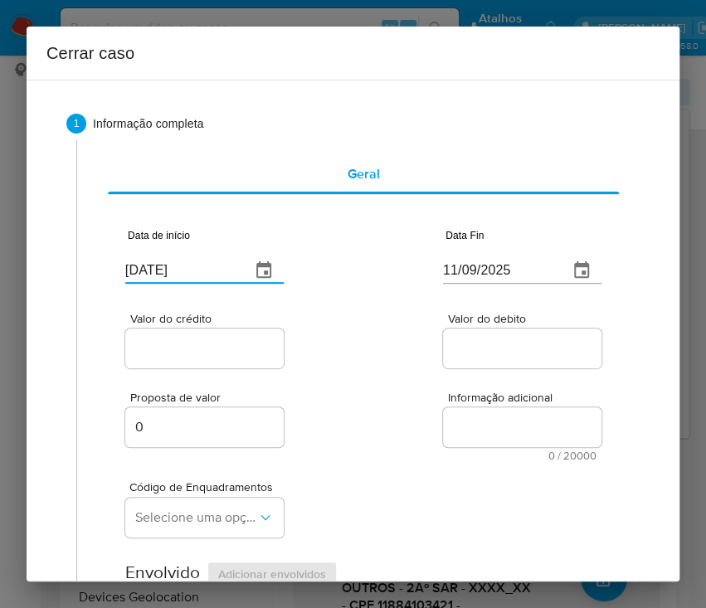
click at [457, 376] on div "Proposta de valor 0 Informação adicional 0 / 20000 20000 caracteres restantes" at bounding box center [363, 416] width 476 height 90
click at [443, 280] on input "11/09/2025" at bounding box center [499, 270] width 112 height 27
paste input "03"
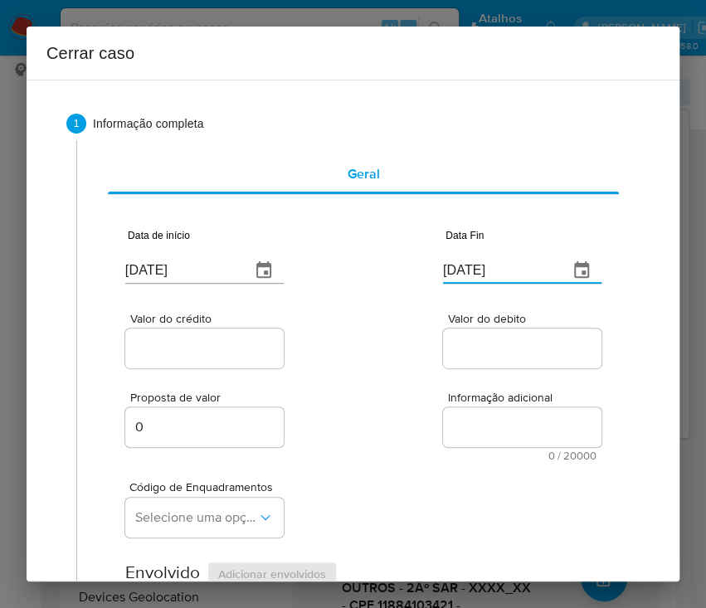
type input "[DATE]"
click at [391, 408] on div "Proposta de valor 0 Informação adicional 0 / 20000 20000 caracteres restantes" at bounding box center [363, 416] width 476 height 90
drag, startPoint x: 226, startPoint y: 342, endPoint x: 213, endPoint y: 363, distance: 24.9
click at [226, 342] on input "Valor do crédito" at bounding box center [206, 348] width 163 height 22
click at [180, 333] on div at bounding box center [204, 348] width 158 height 40
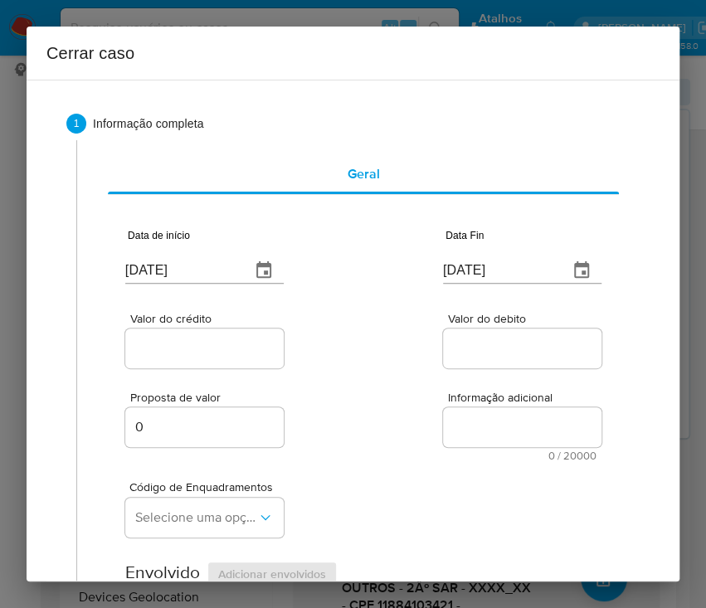
click at [199, 375] on div "Proposta de valor 0 Informação adicional 0 / 20000 20000 caracteres restantes" at bounding box center [363, 416] width 476 height 90
click at [199, 352] on input "Valor do crédito" at bounding box center [206, 348] width 163 height 22
paste input "R$1.193.914"
type input "R$1.193.914"
drag, startPoint x: 406, startPoint y: 396, endPoint x: 365, endPoint y: 426, distance: 51.6
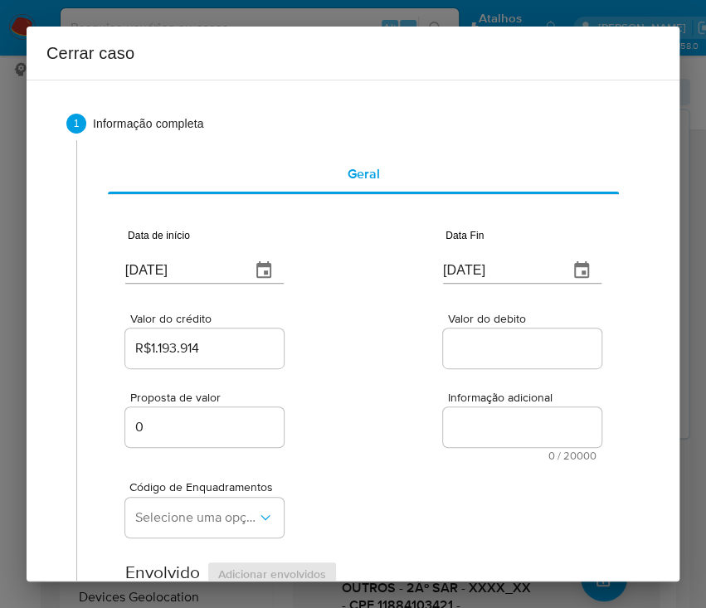
click at [406, 396] on div "Proposta de valor 0 Informação adicional 0 / 20000 20000 caracteres restantes" at bounding box center [363, 416] width 476 height 90
click at [495, 355] on input "Valor do debito" at bounding box center [524, 348] width 163 height 22
paste input "R$1.184.570"
type input "R$1.184.570"
click at [293, 496] on div "Código de Enquadramentos Selecione uma opção" at bounding box center [363, 502] width 476 height 83
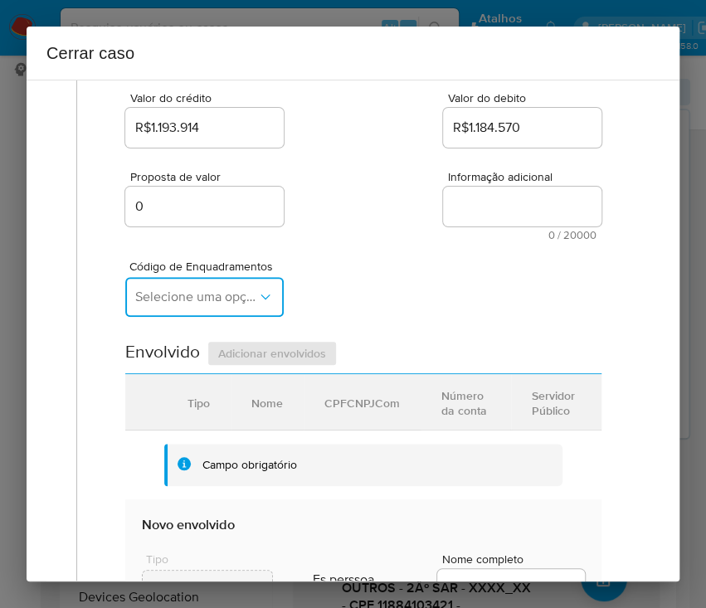
click at [210, 295] on span "Selecione uma opção" at bounding box center [196, 297] width 122 height 17
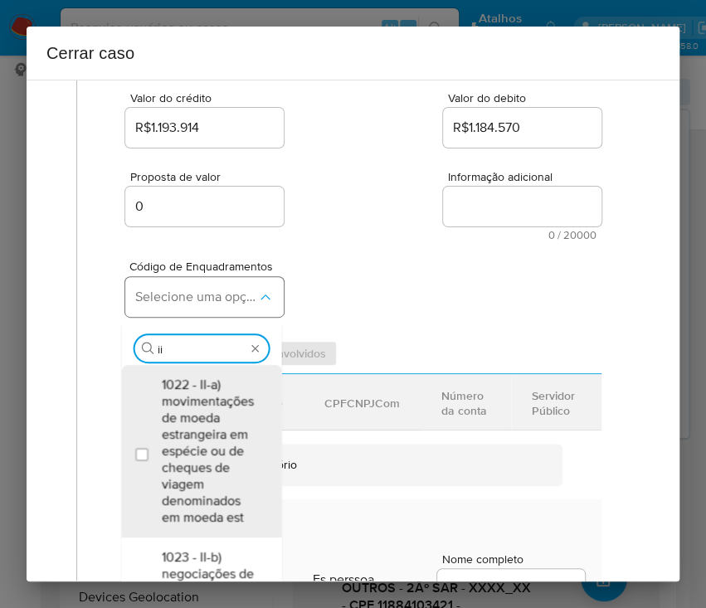
type input "iii"
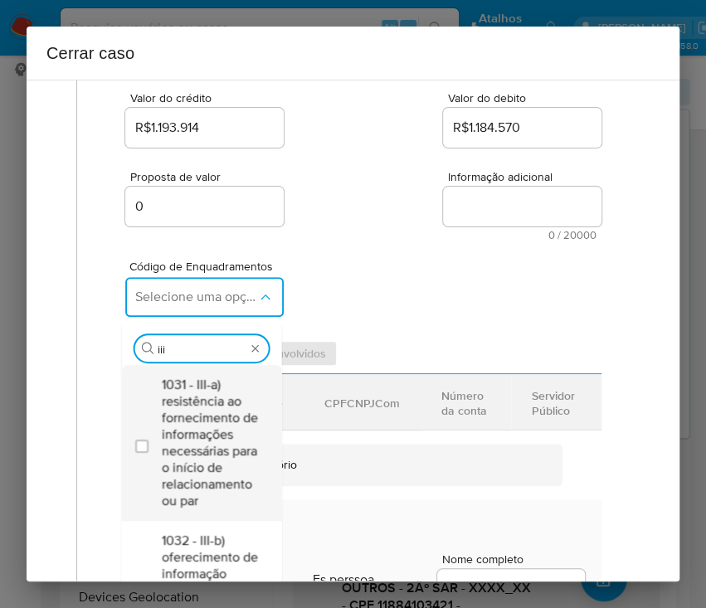
click at [213, 417] on span "1031 - III-a) resistência ao fornecimento de informações necessárias para o iní…" at bounding box center [209, 442] width 97 height 133
checkbox input "true"
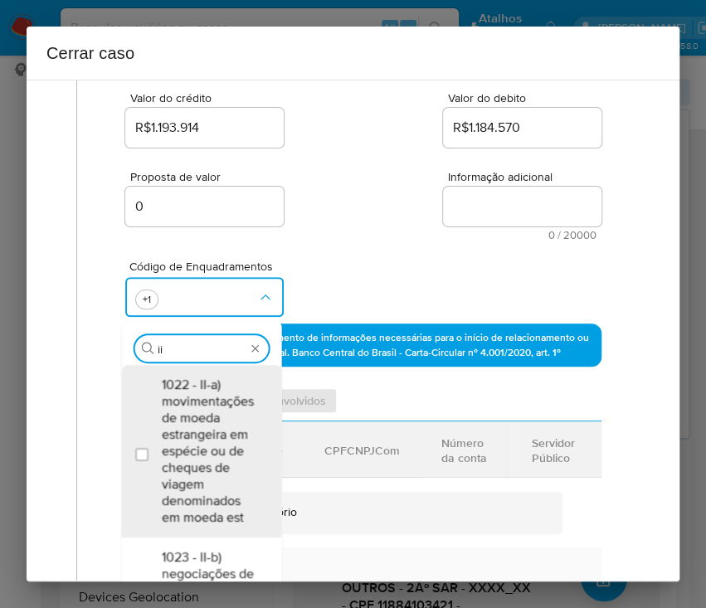
type input "i"
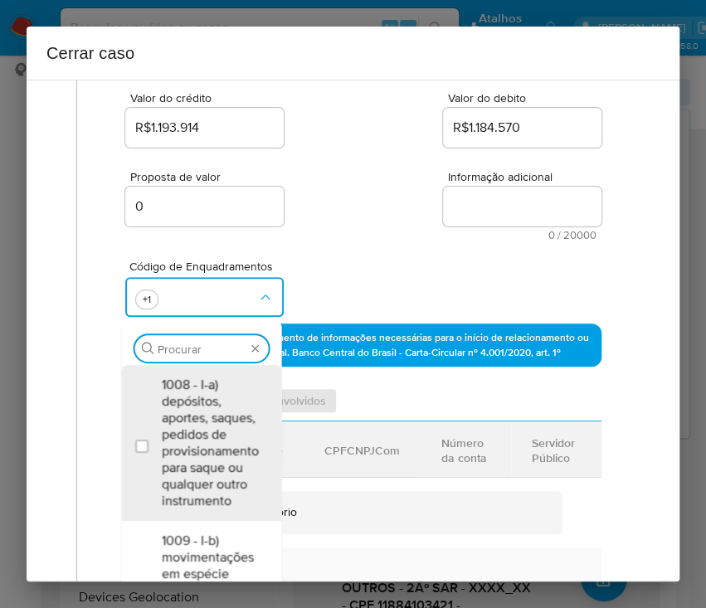
scroll to position [0, 0]
type input "1045"
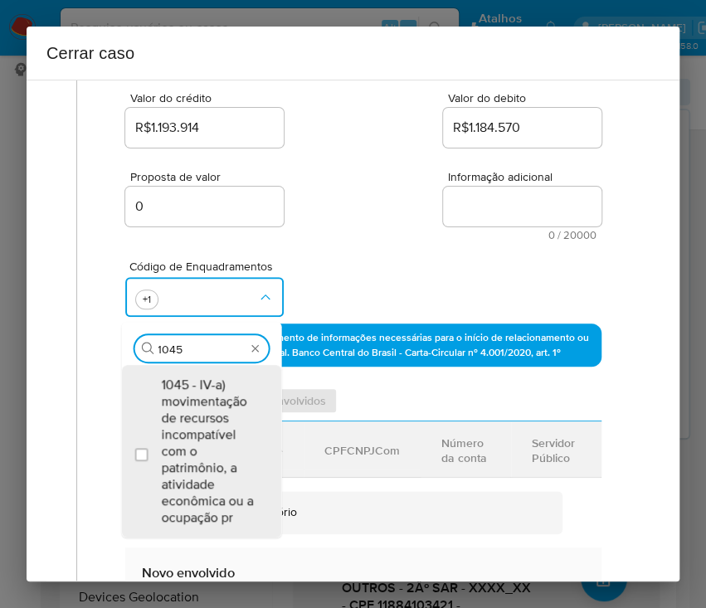
click at [213, 417] on span "1045 - IV-a) movimentação de recursos incompatível com o patrimônio, a atividad…" at bounding box center [209, 450] width 97 height 149
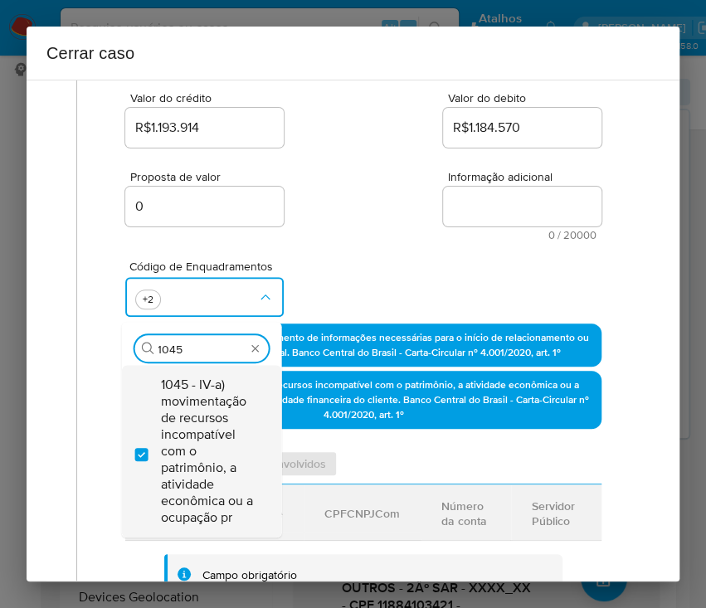
checkbox input "true"
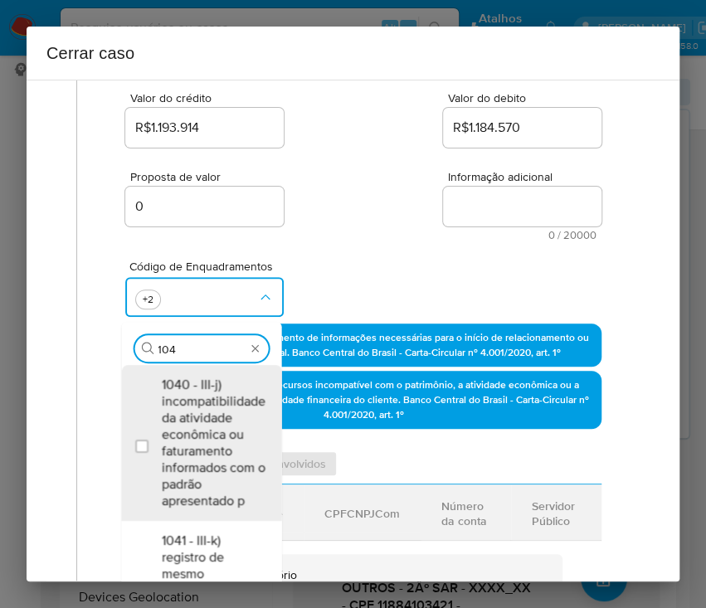
type input "1047"
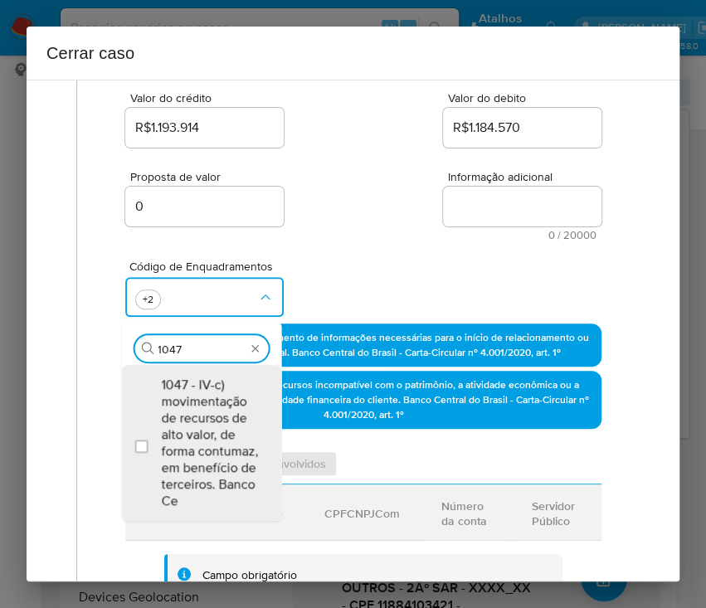
click at [214, 419] on span "1047 - IV-c) movimentação de recursos de alto valor, de forma contumaz, em bene…" at bounding box center [209, 442] width 97 height 133
checkbox input "true"
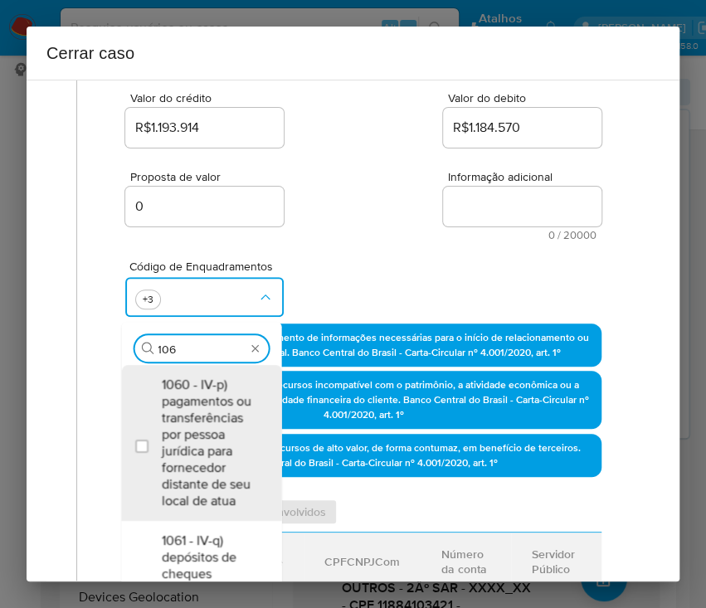
type input "1066"
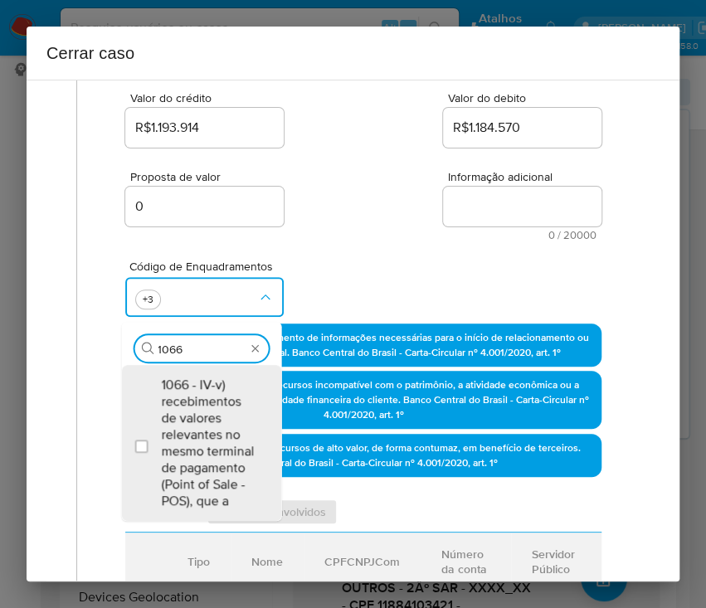
click at [214, 419] on span "1066 - IV-v) recebimentos de valores relevantes no mesmo terminal de pagamento …" at bounding box center [209, 442] width 97 height 133
checkbox input "true"
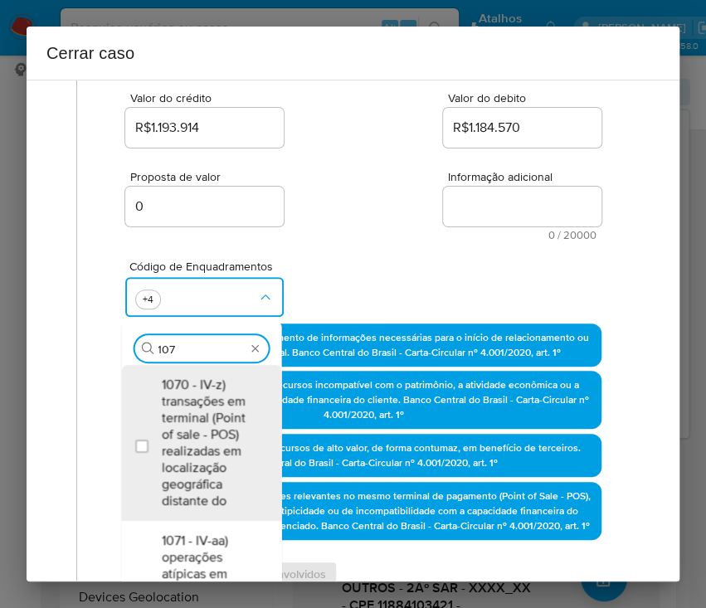
type input "1074"
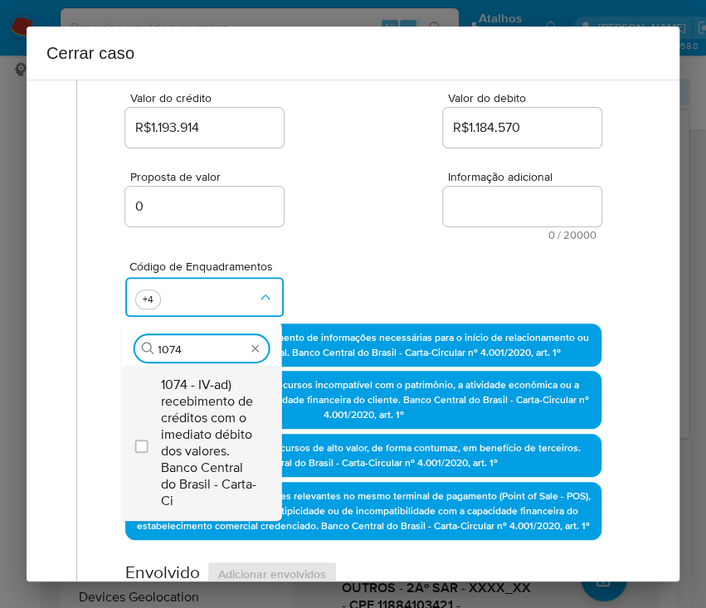
click at [197, 386] on span "1074 - IV-ad) recebimento de créditos com o imediato débito dos valores. Banco …" at bounding box center [209, 442] width 97 height 133
checkbox input "true"
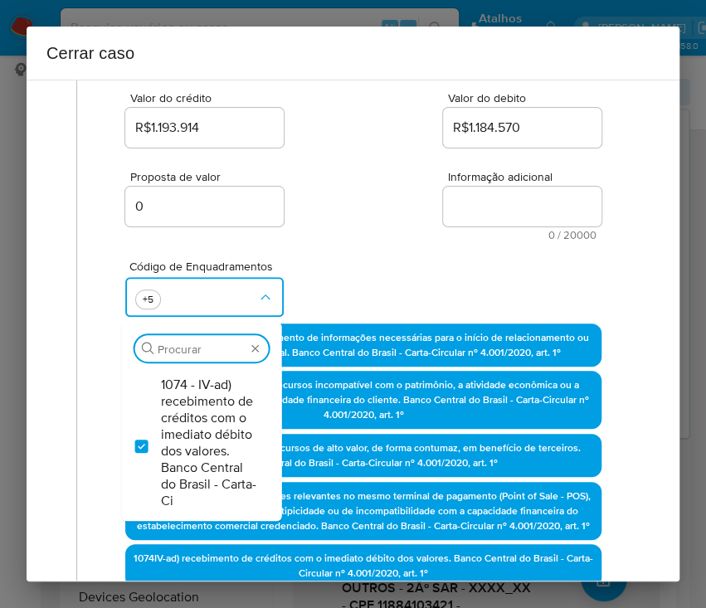
click at [420, 257] on div "Código de Enquadramentos Procurar 1074 - IV-ad) recebimento de créditos com o i…" at bounding box center [363, 281] width 476 height 83
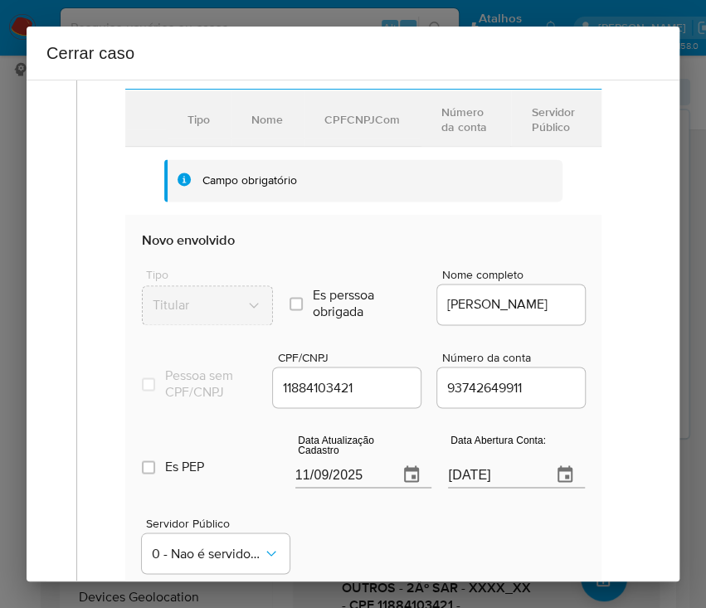
scroll to position [884, 0]
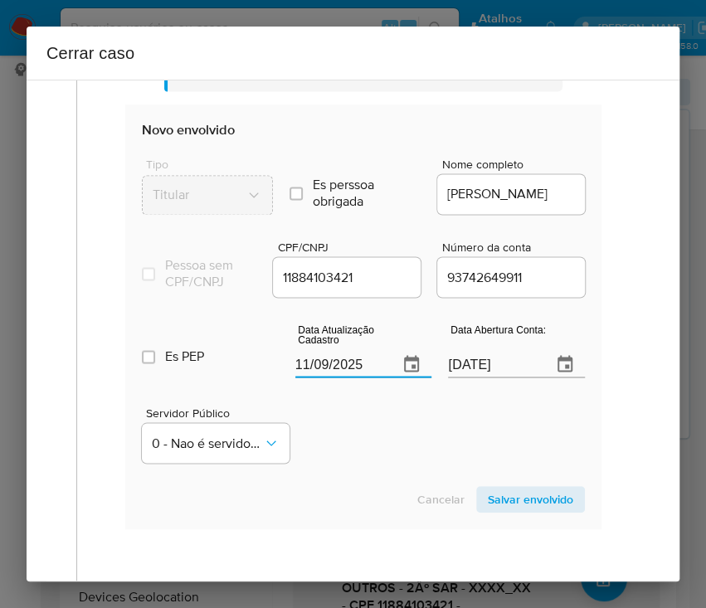
click at [323, 377] on input "11/09/2025" at bounding box center [340, 364] width 90 height 27
paste input "9/08"
type input "[DATE]"
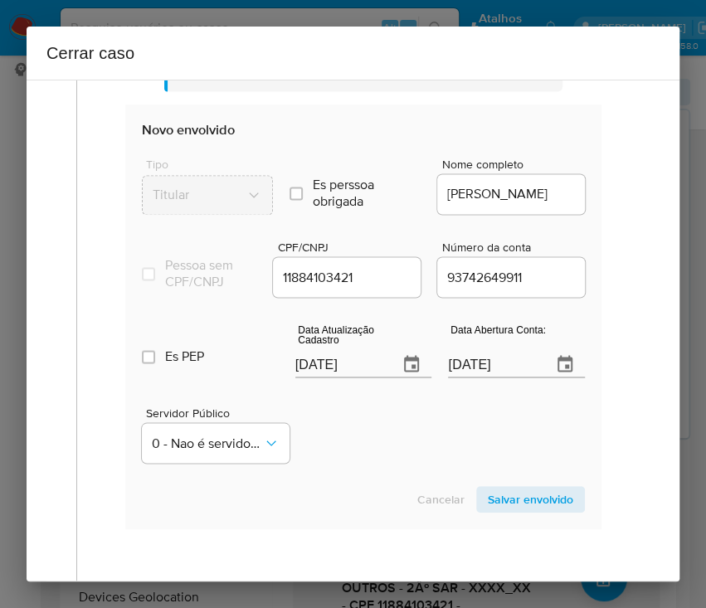
click at [340, 377] on input "[DATE]" at bounding box center [340, 364] width 90 height 27
click at [348, 465] on div "Servidor Público 0 - Nao é servidor/[PERSON_NAME] possui informacao" at bounding box center [363, 427] width 443 height 83
click at [478, 377] on input "[DATE]" at bounding box center [493, 364] width 90 height 27
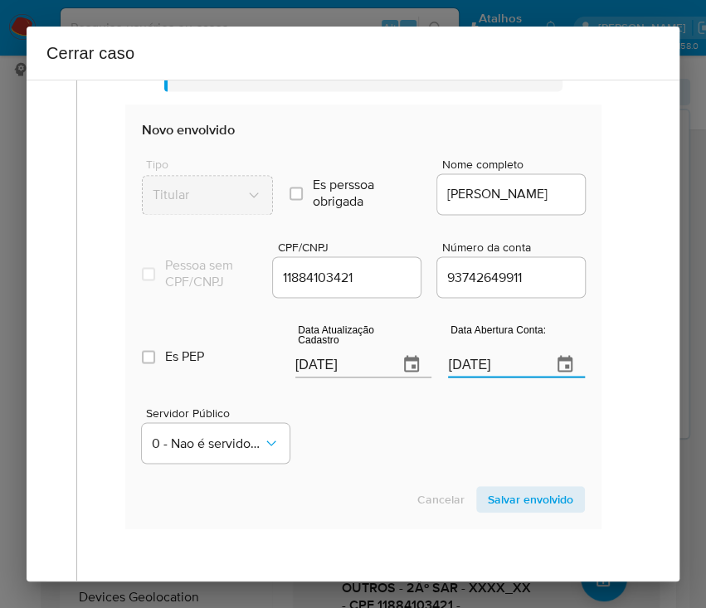
click at [478, 377] on input "[DATE]" at bounding box center [493, 364] width 90 height 27
click at [458, 469] on div "Servidor Público 0 - Nao é servidor/[PERSON_NAME] possui informacao" at bounding box center [363, 427] width 443 height 83
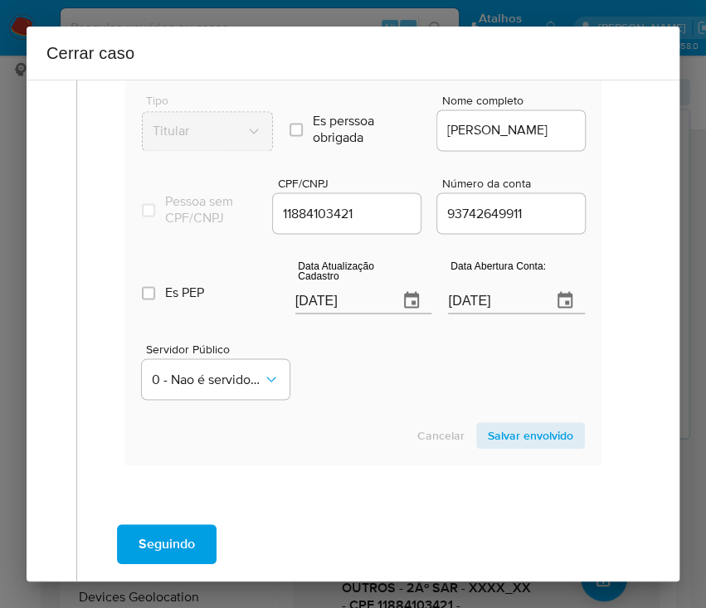
scroll to position [995, 0]
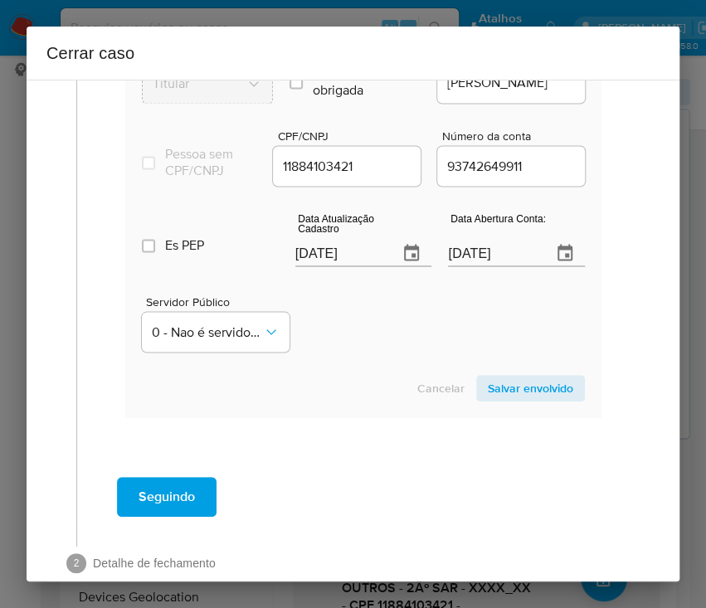
click at [509, 400] on span "Salvar envolvido" at bounding box center [530, 387] width 85 height 23
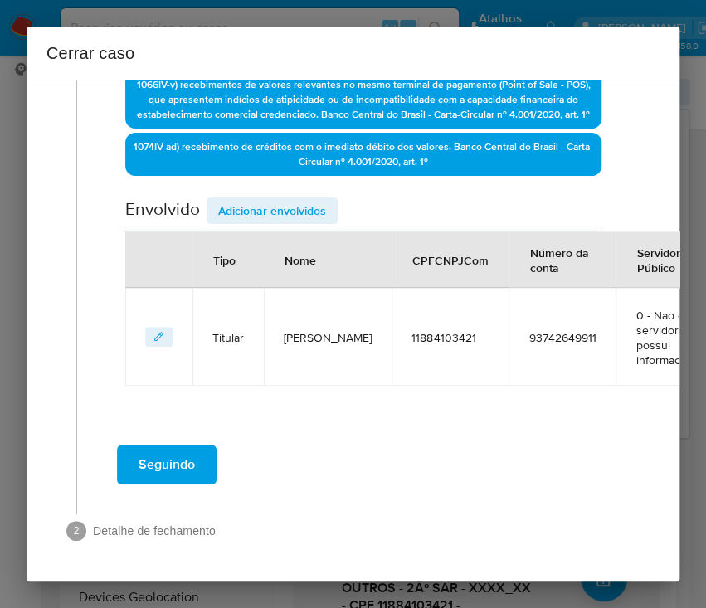
click at [297, 199] on span "Adicionar envolvidos" at bounding box center [272, 210] width 108 height 23
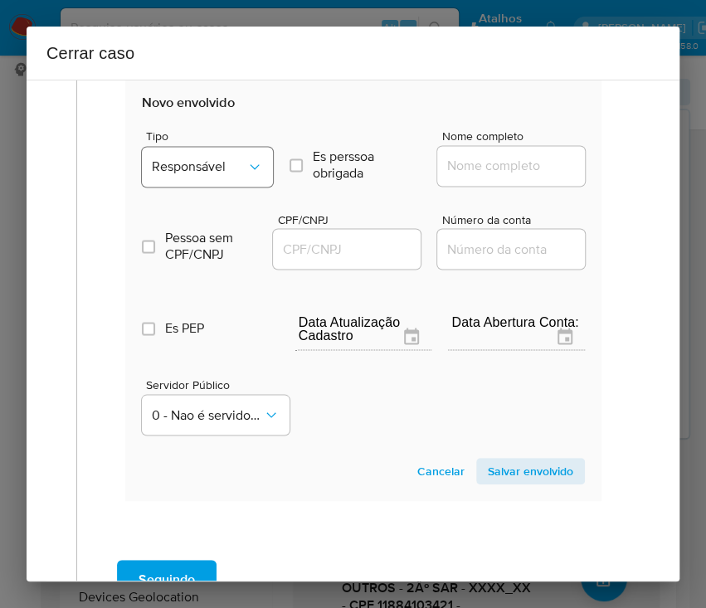
scroll to position [876, 0]
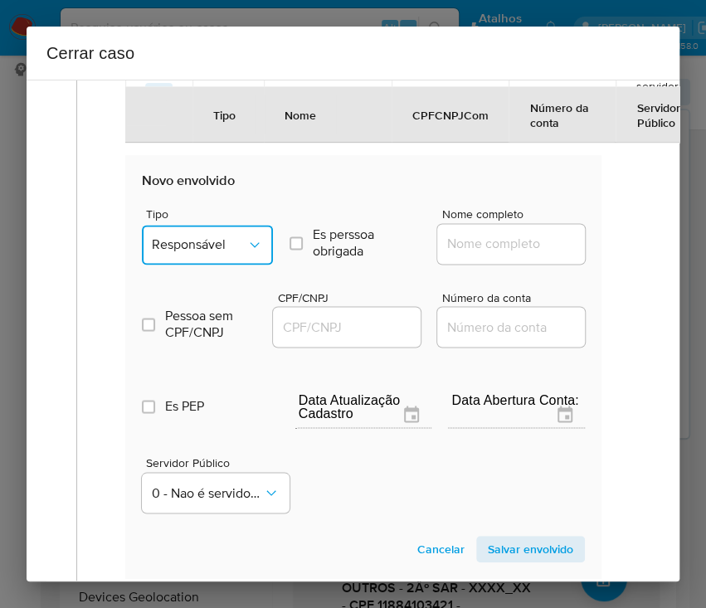
click at [240, 241] on button "Responsável" at bounding box center [207, 245] width 131 height 40
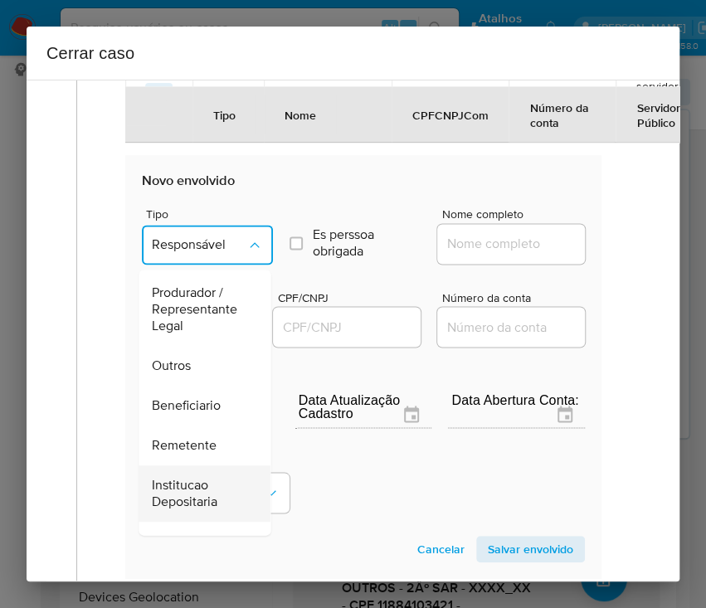
scroll to position [295, 0]
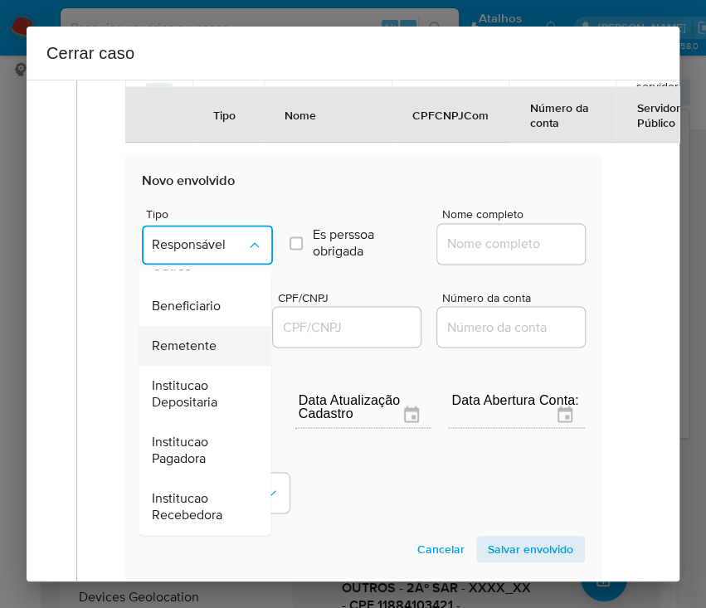
click at [192, 354] on span "Remetente" at bounding box center [184, 345] width 65 height 17
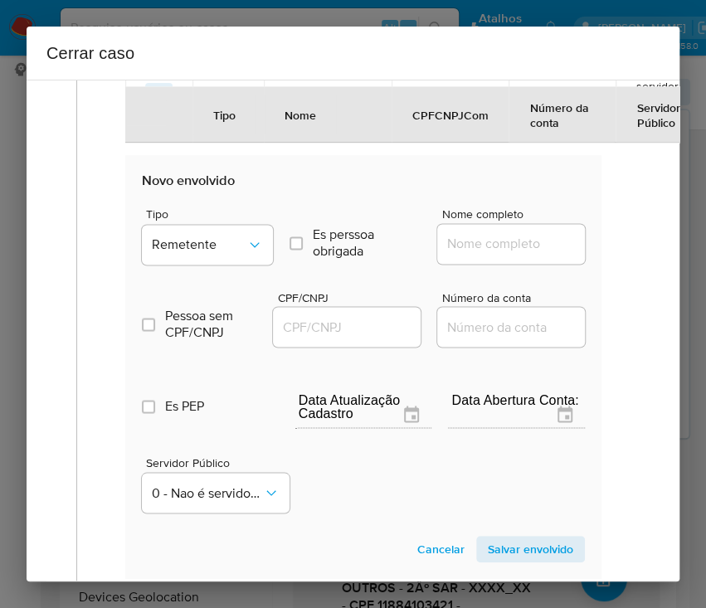
click at [468, 255] on input "Nome completo" at bounding box center [518, 244] width 163 height 22
paste input "J. L. Transportes Em Madeiras Ltda, 52695031000108"
drag, startPoint x: 463, startPoint y: 259, endPoint x: 615, endPoint y: 257, distance: 152.6
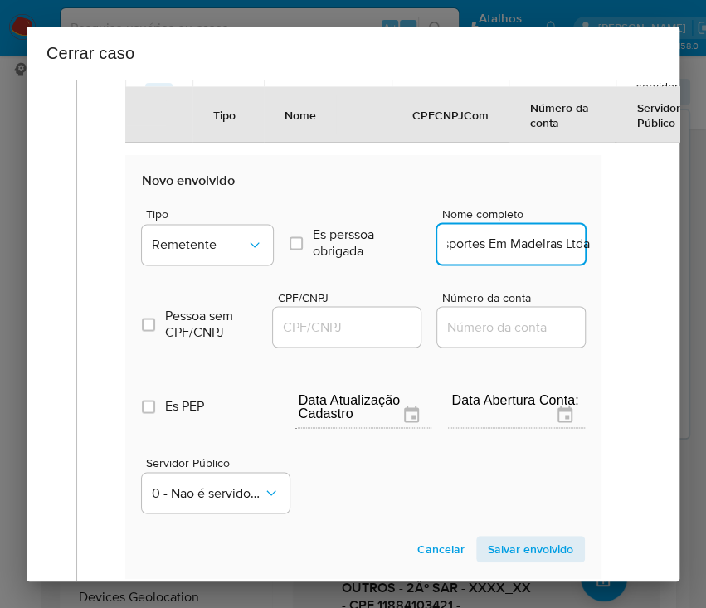
scroll to position [0, 58]
type input "J. L. Transportes Em Madeiras Ltda"
drag, startPoint x: 333, startPoint y: 333, endPoint x: 391, endPoint y: 349, distance: 60.1
click at [333, 332] on input "CPF/CNPJ" at bounding box center [354, 327] width 163 height 22
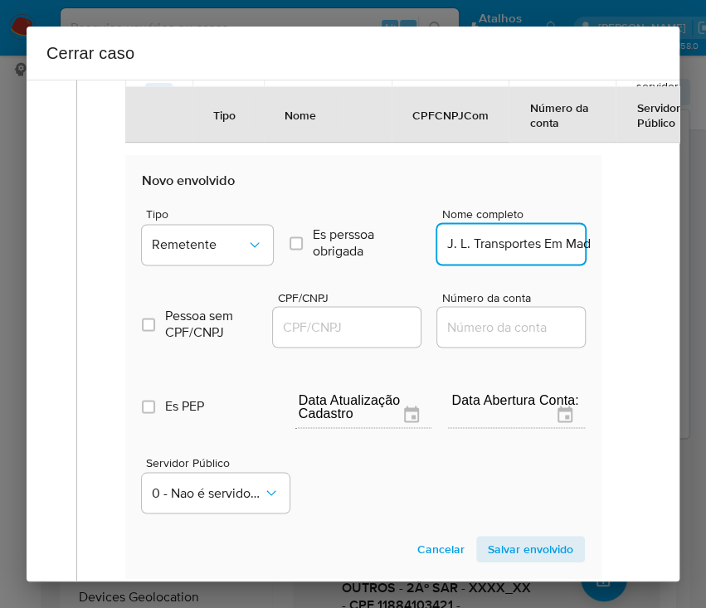
paste input "52695031000108"
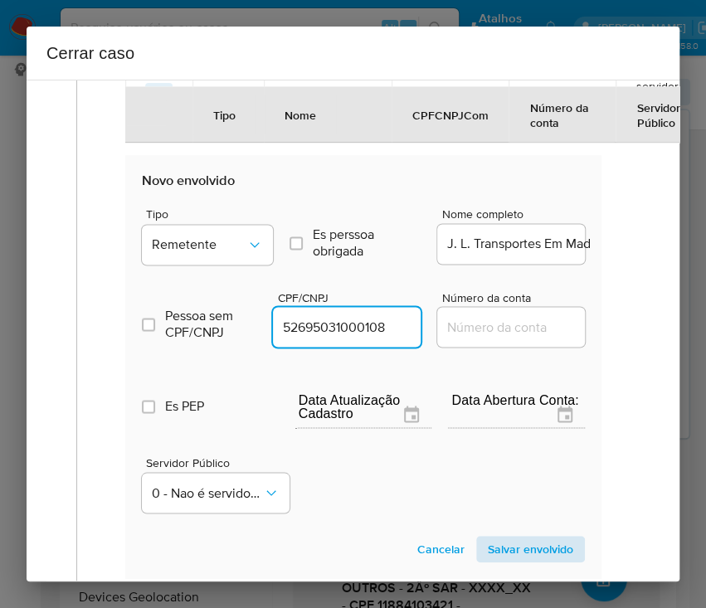
type input "52695031000108"
click at [491, 550] on span "Salvar envolvido" at bounding box center [530, 548] width 85 height 23
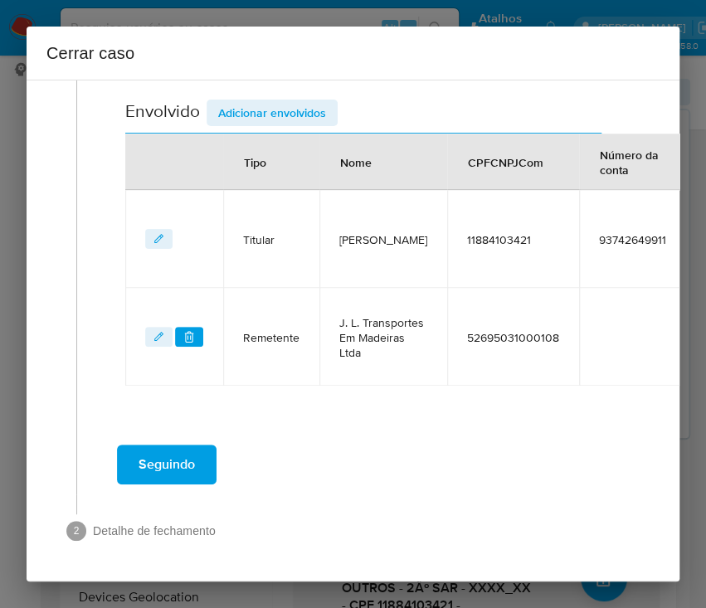
scroll to position [772, 0]
click at [298, 75] on div "Cerrar caso" at bounding box center [353, 53] width 653 height 53
click at [298, 101] on span "Adicionar envolvidos" at bounding box center [272, 112] width 108 height 23
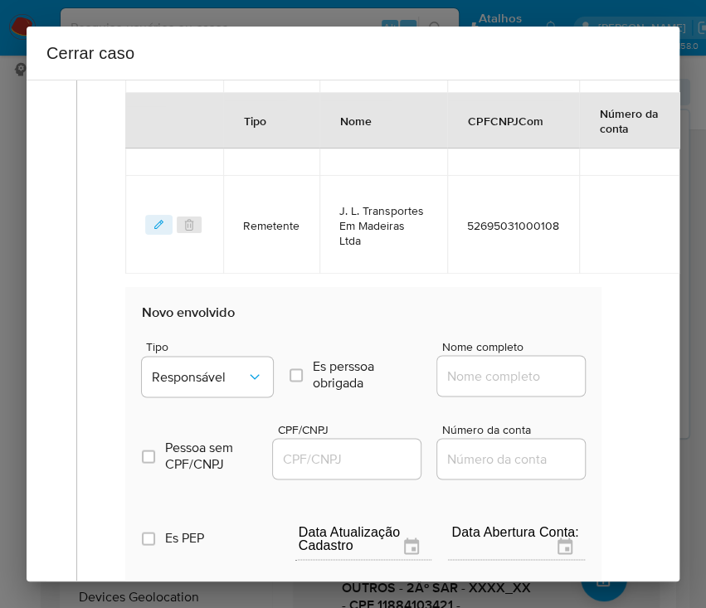
scroll to position [1104, 0]
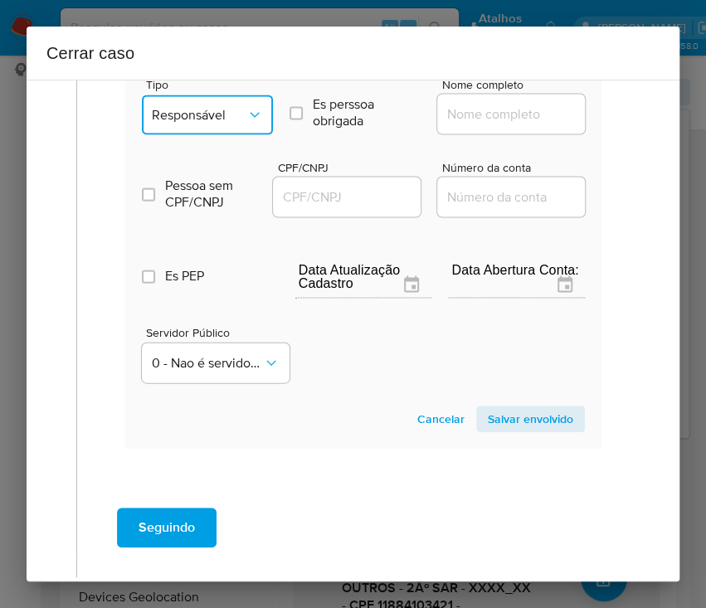
click at [250, 123] on icon "Tipo de envolvimento" at bounding box center [254, 114] width 17 height 17
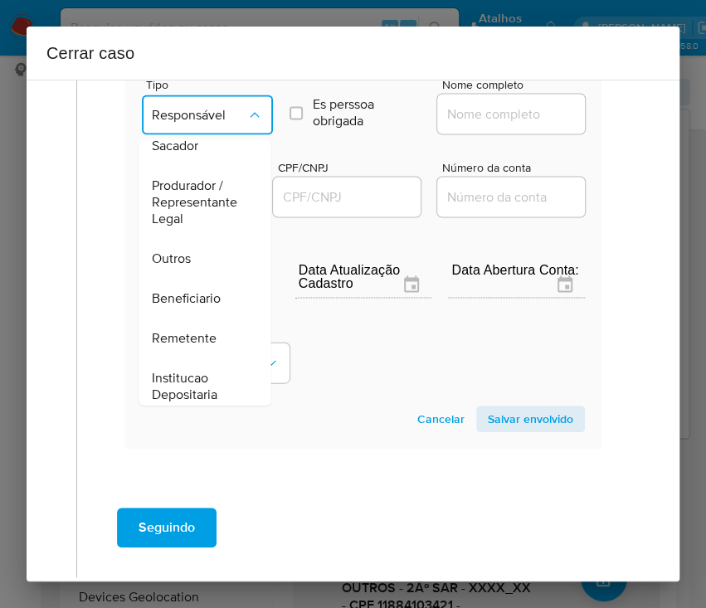
scroll to position [295, 0]
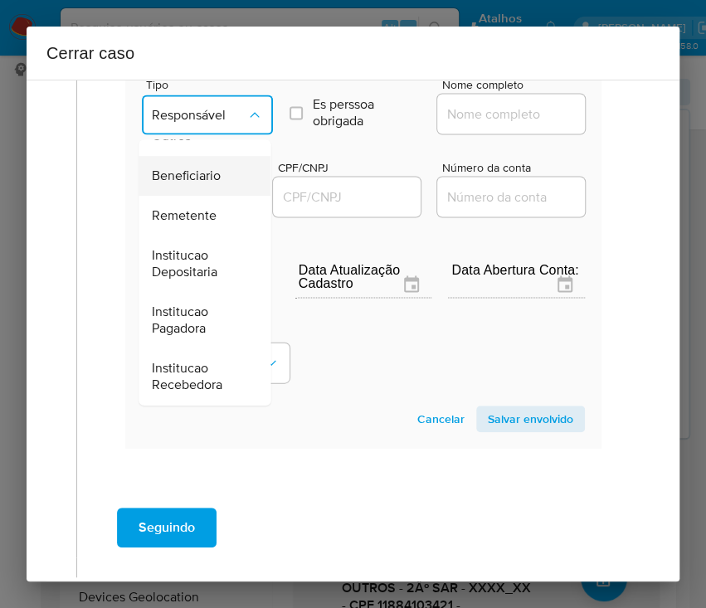
click at [211, 184] on span "Beneficiario" at bounding box center [186, 175] width 69 height 17
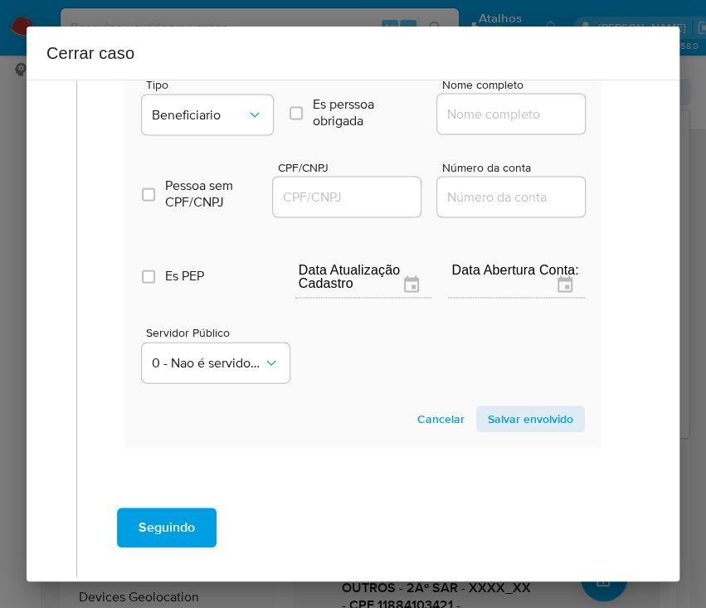
click at [487, 133] on div at bounding box center [511, 114] width 148 height 40
drag, startPoint x: 488, startPoint y: 148, endPoint x: 499, endPoint y: 148, distance: 11.6
click at [488, 124] on input "Nome completo" at bounding box center [518, 114] width 163 height 22
paste input "Ana Gaming Brasil Sa, 55933850000134"
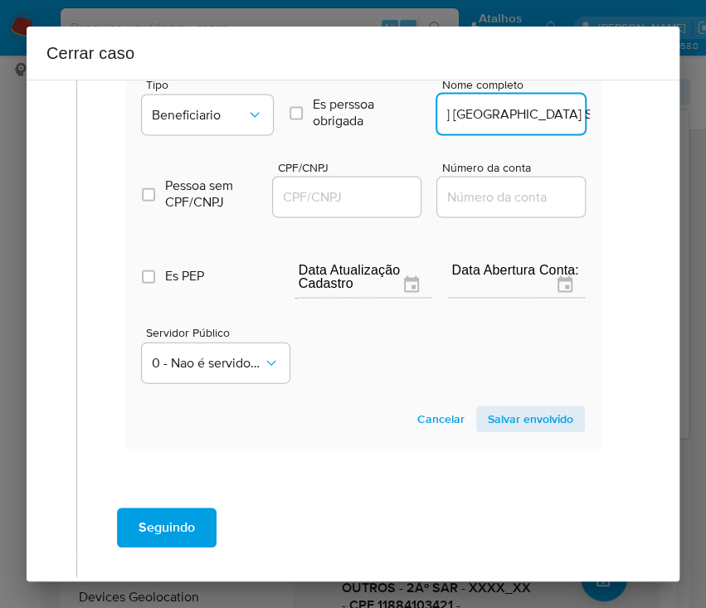
scroll to position [1104, 13]
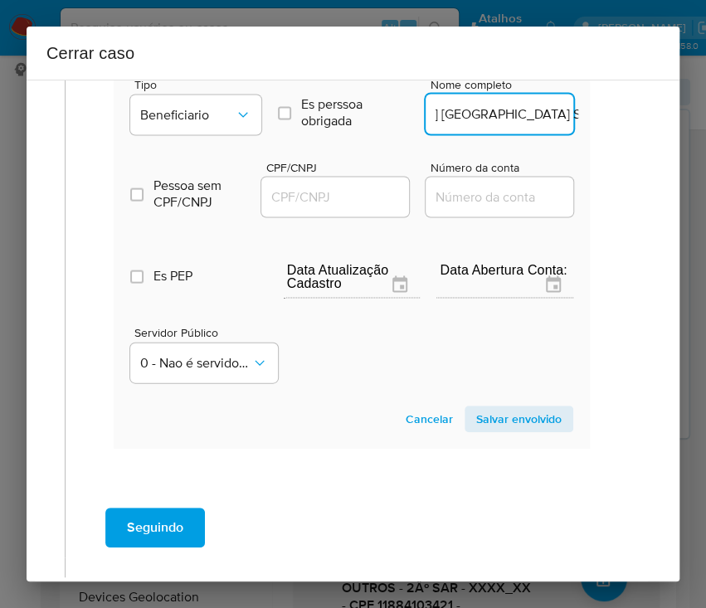
drag, startPoint x: 459, startPoint y: 141, endPoint x: 648, endPoint y: 141, distance: 189.0
click at [648, 141] on div "1 Informação completa Geral Data de início 01/07/2025 Data Fin 03/09/2025 Valor…" at bounding box center [353, 331] width 653 height 502
type input "Ana Gaming Brasil Sa"
click at [309, 207] on input "CPF/CNPJ" at bounding box center [341, 197] width 163 height 22
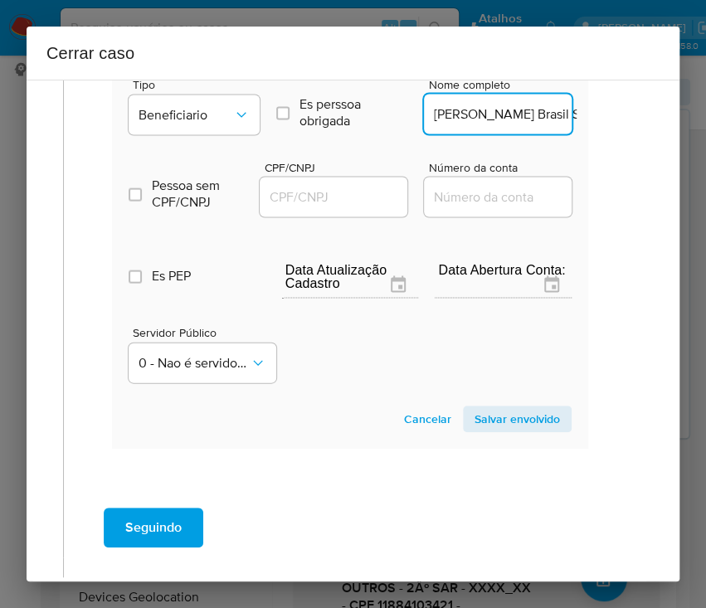
paste input "55933850000134"
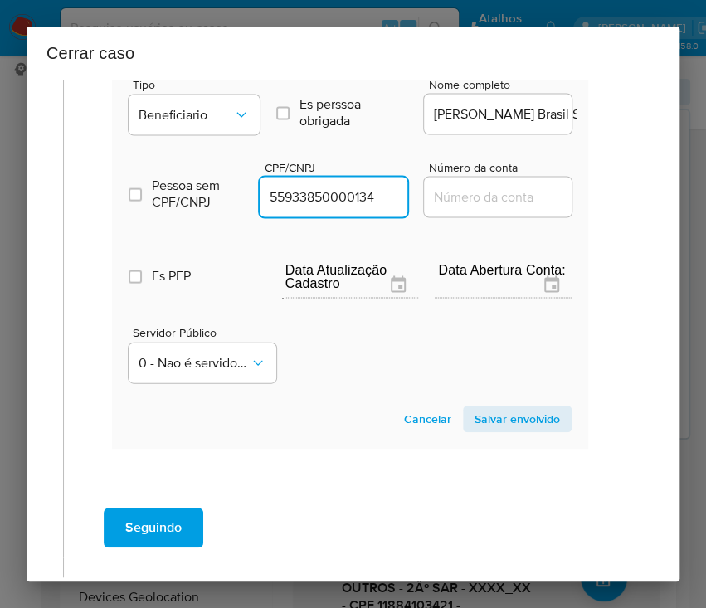
type input "55933850000134"
click at [477, 430] on span "Salvar envolvido" at bounding box center [516, 418] width 85 height 23
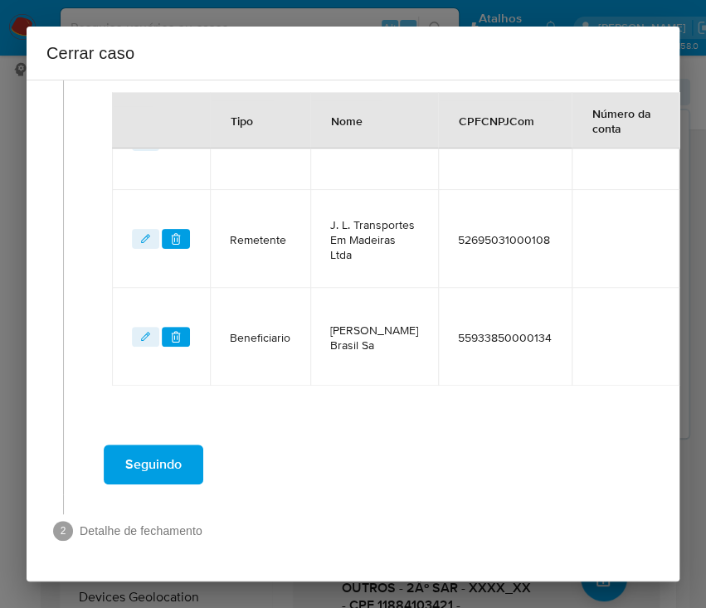
scroll to position [870, 13]
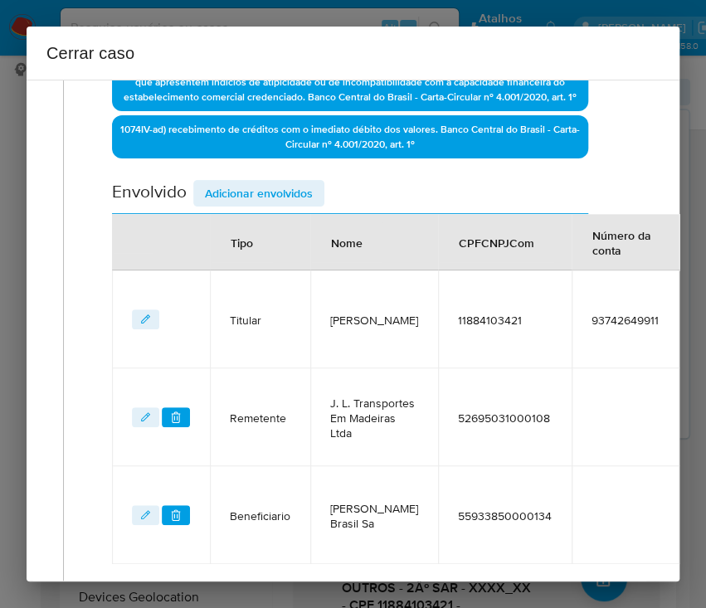
click at [267, 205] on span "Adicionar envolvidos" at bounding box center [259, 193] width 108 height 23
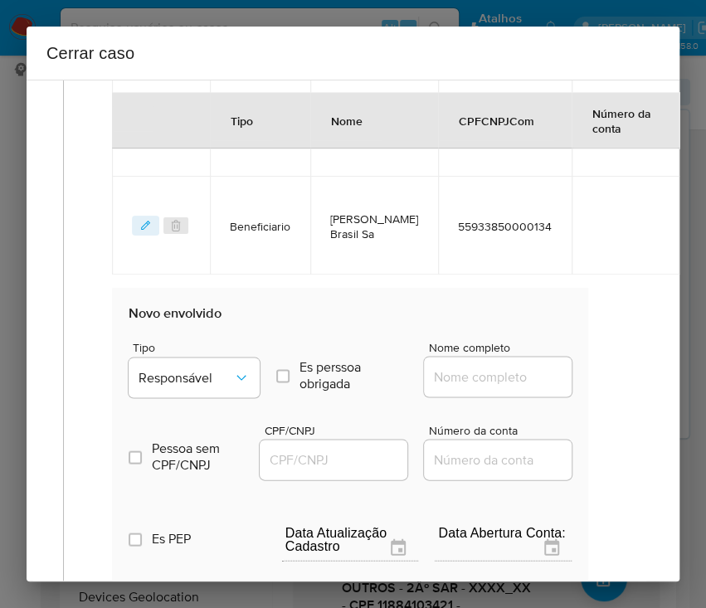
scroll to position [981, 13]
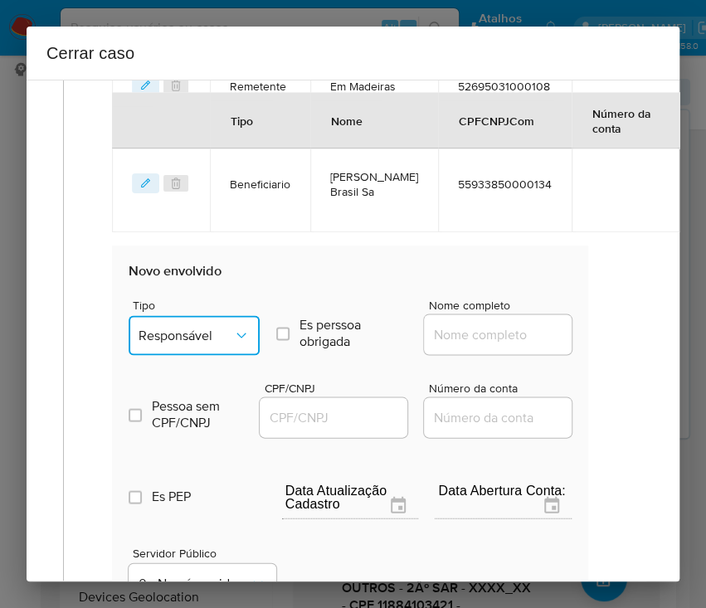
click at [233, 343] on icon "Tipo de envolvimento" at bounding box center [241, 335] width 17 height 17
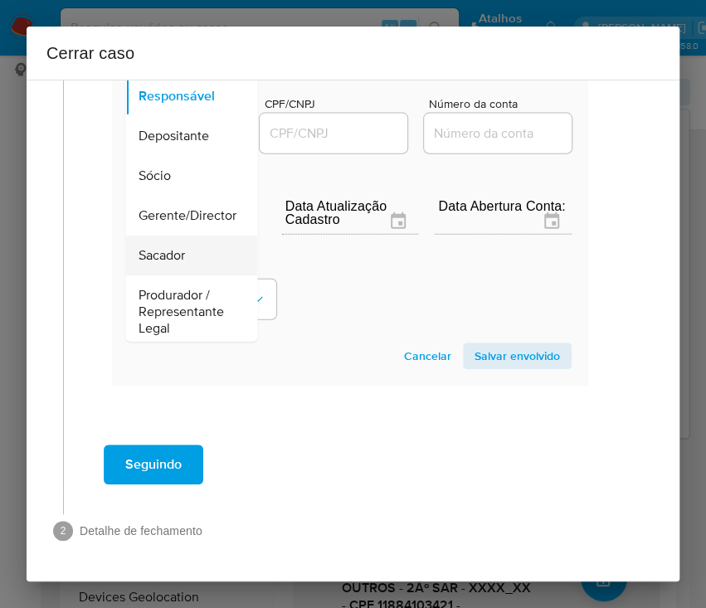
scroll to position [110, 0]
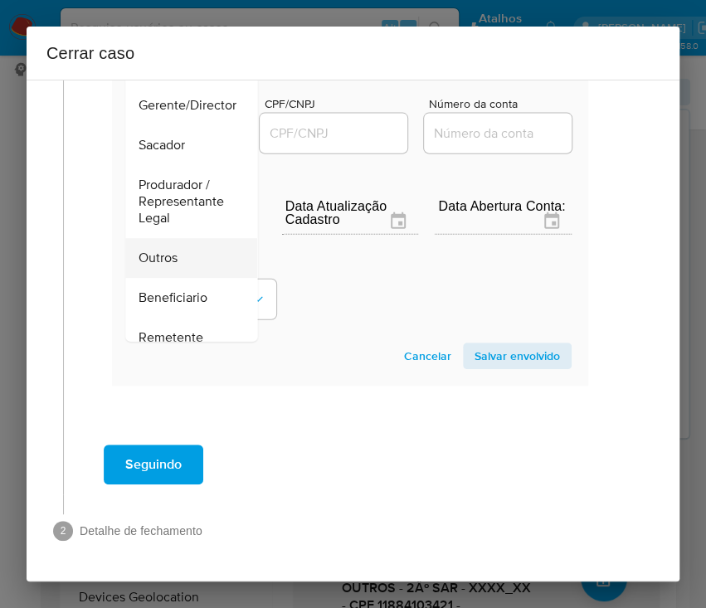
click at [158, 250] on span "Outros" at bounding box center [157, 258] width 39 height 17
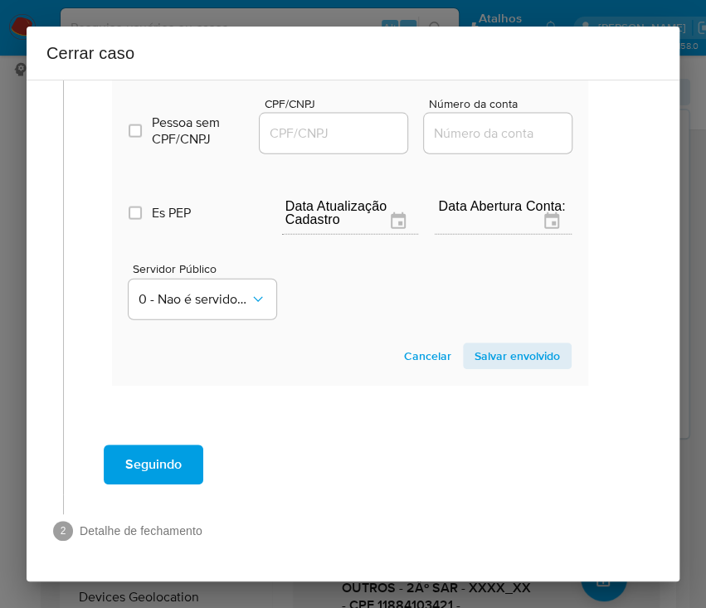
scroll to position [1020, 13]
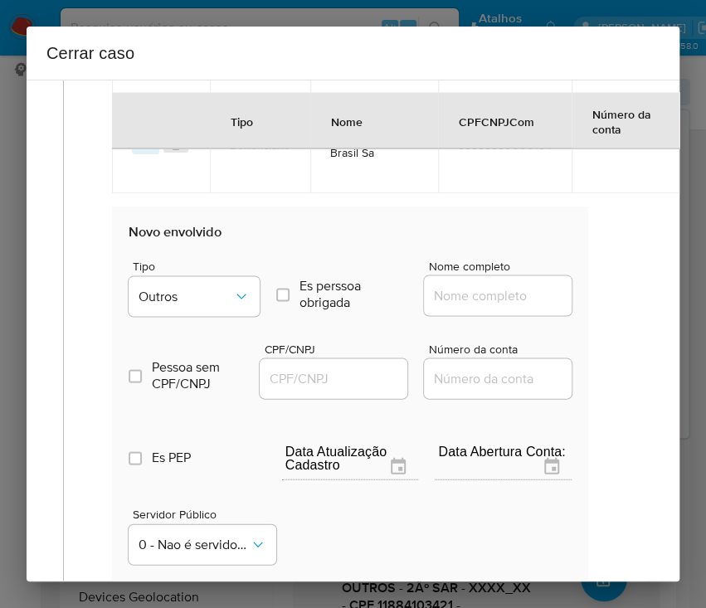
click at [468, 306] on input "Nome completo" at bounding box center [505, 295] width 163 height 22
paste input "Igor Expedito Da Silva 11884103421, 32825798000105"
drag, startPoint x: 452, startPoint y: 324, endPoint x: 597, endPoint y: 326, distance: 145.1
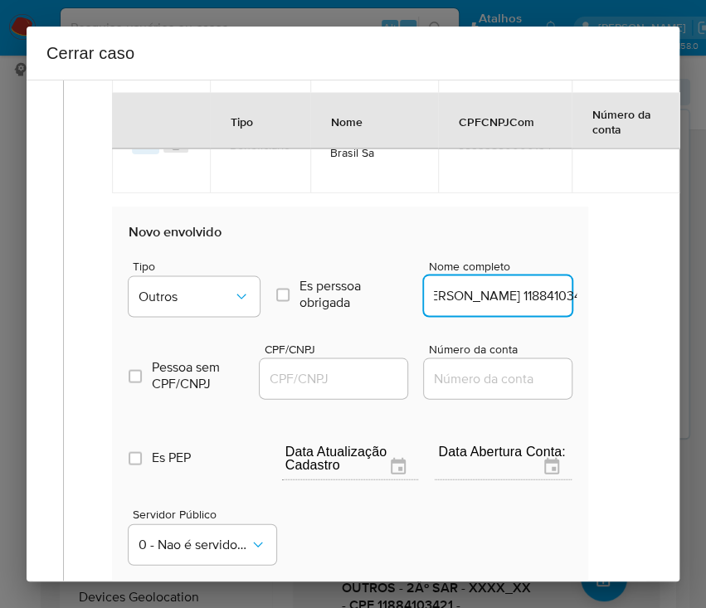
scroll to position [0, 60]
type input "Igor Expedito Da Silva 11884103421"
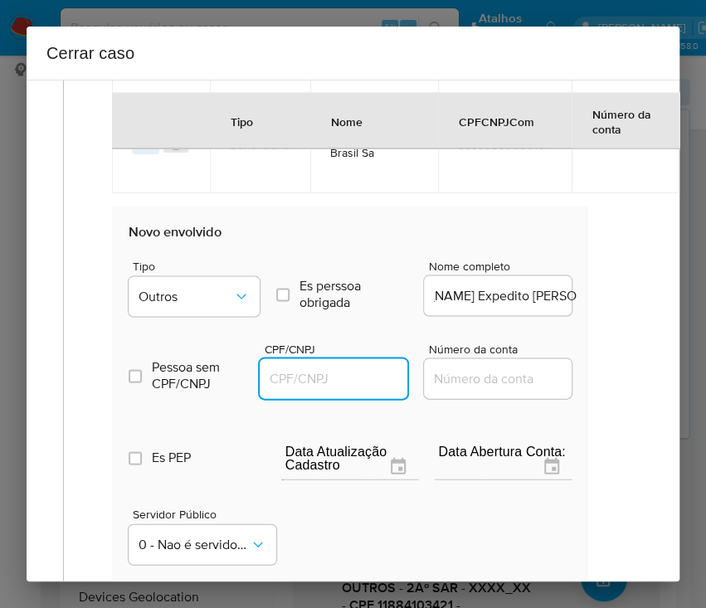
scroll to position [0, 0]
click at [298, 389] on input "CPF/CNPJ" at bounding box center [341, 378] width 163 height 22
paste input "32825798000105"
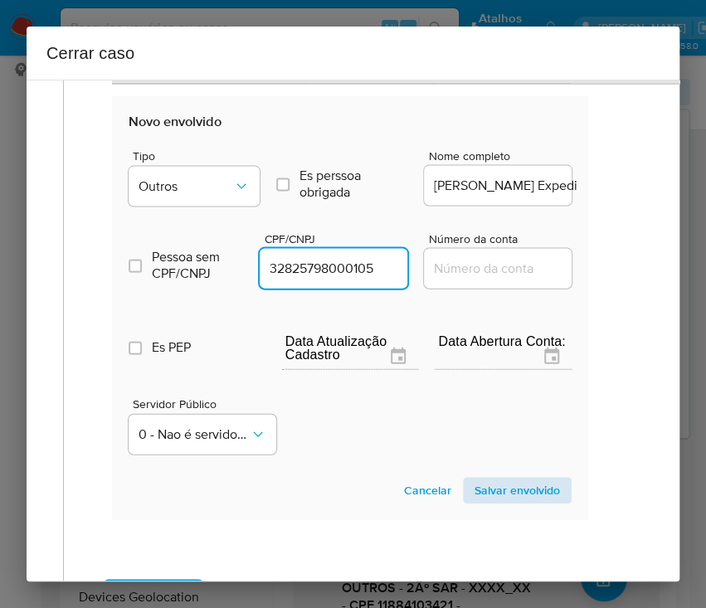
type input "32825798000105"
click at [475, 502] on span "Salvar envolvido" at bounding box center [516, 489] width 85 height 23
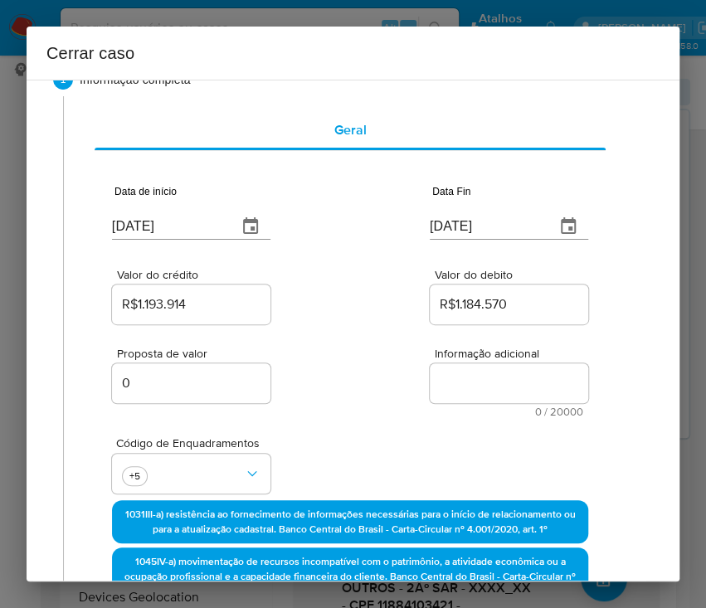
scroll to position [0, 13]
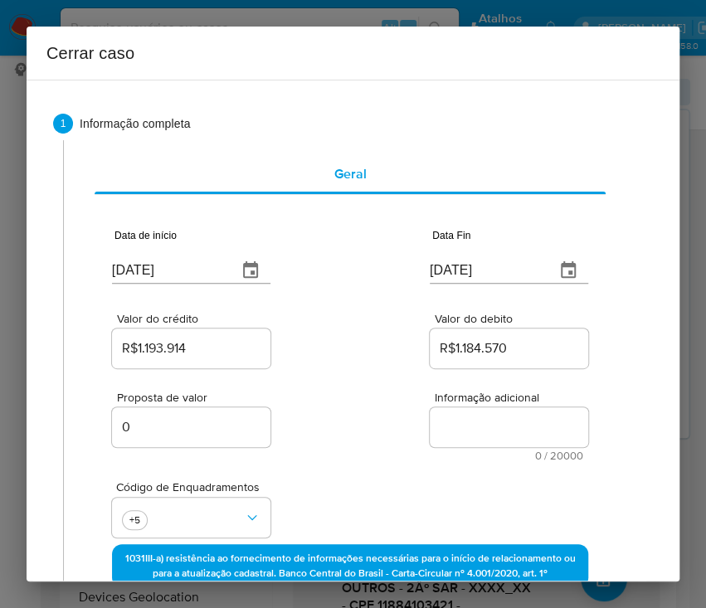
click at [478, 420] on textarea "Informação adicional" at bounding box center [508, 427] width 158 height 40
paste textarea "Informações do Cliente Igor Expedito da Silva, CPF 11884103421, 29 anos, reside…"
type textarea "Informações do Cliente Igor Expedito da Silva, CPF 11884103421, 29 anos, reside…"
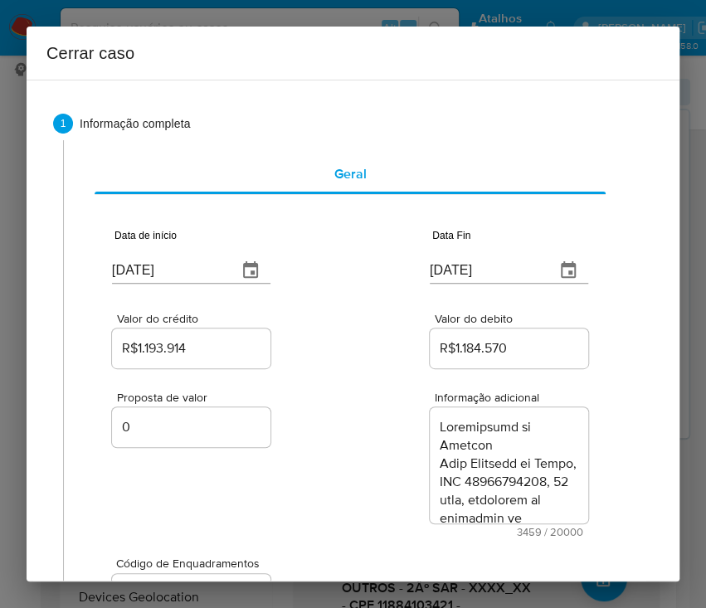
scroll to position [4326, 0]
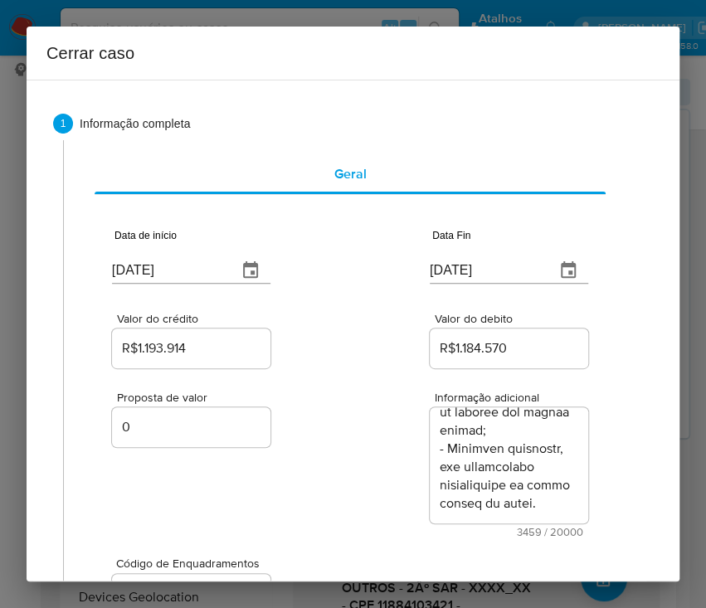
click at [323, 526] on div "Proposta de valor 0 Informação adicional 3459 / 20000 16541 caracteres restantes" at bounding box center [350, 454] width 476 height 166
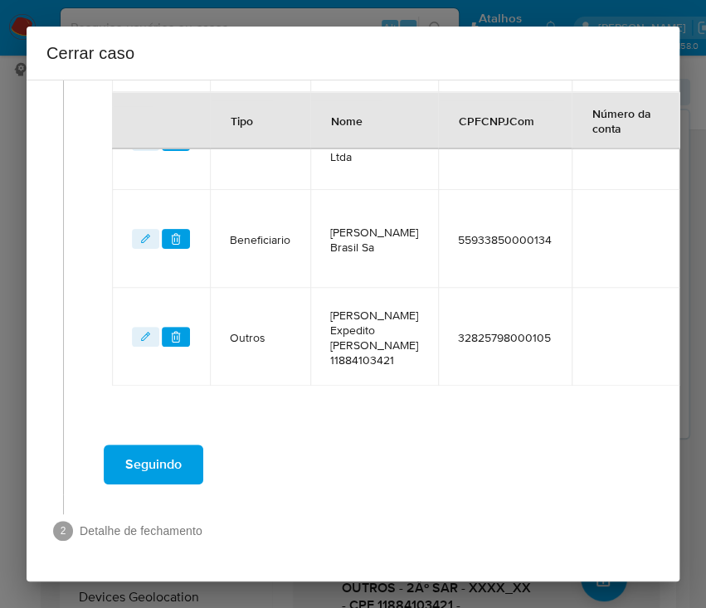
scroll to position [1044, 13]
click at [139, 446] on span "Seguindo" at bounding box center [153, 464] width 56 height 36
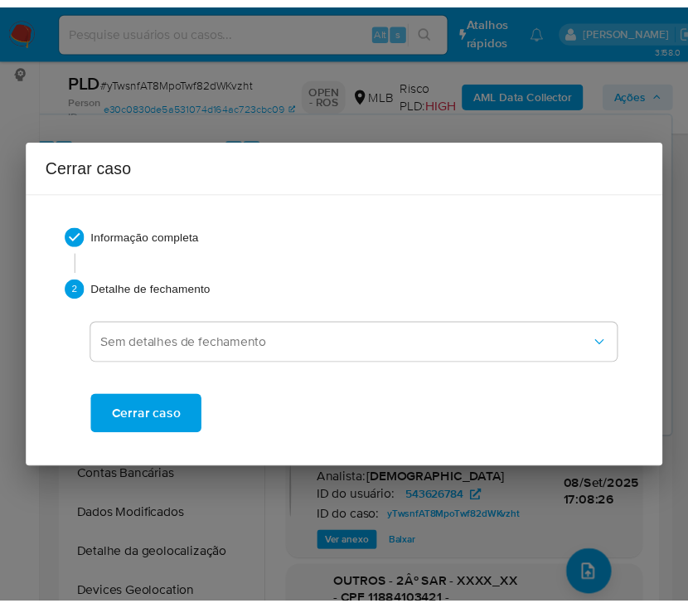
scroll to position [4254, 0]
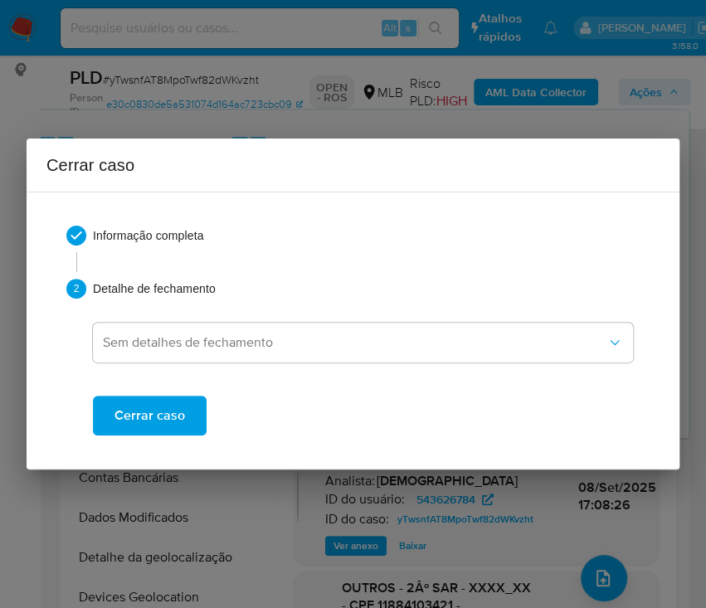
click at [165, 421] on span "Cerrar caso" at bounding box center [149, 415] width 70 height 36
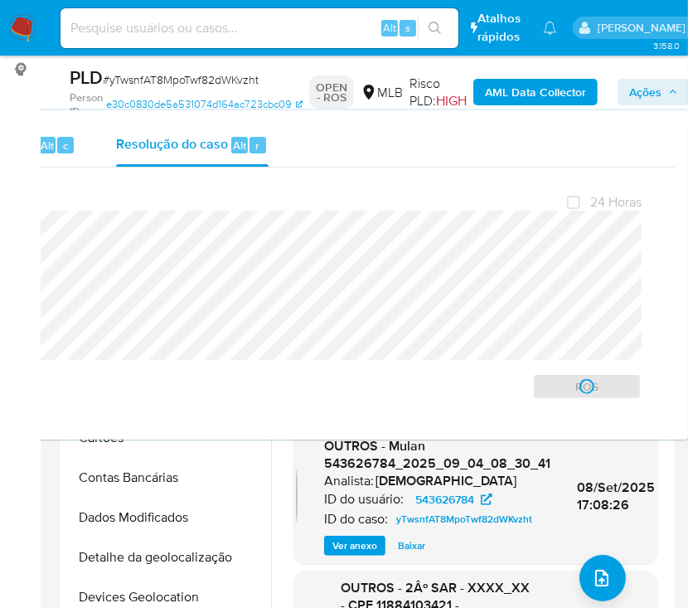
click at [152, 80] on span "# yTwsnfAT8MpoTwf82dWKvzht" at bounding box center [181, 79] width 156 height 17
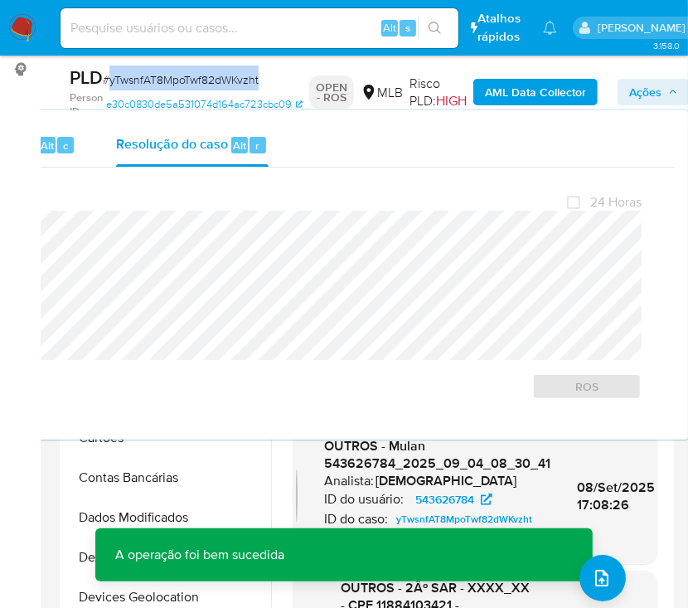
copy span "yTwsnfAT8MpoTwf82dWKvzht"
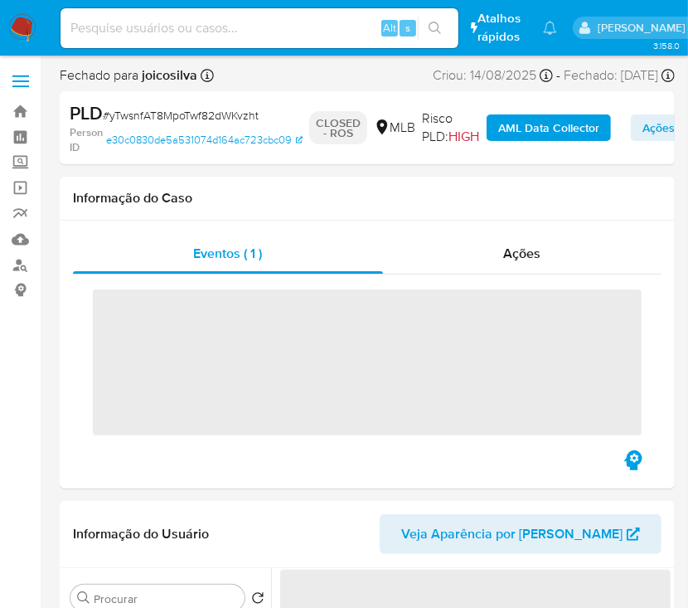
click at [26, 25] on img at bounding box center [22, 28] width 28 height 28
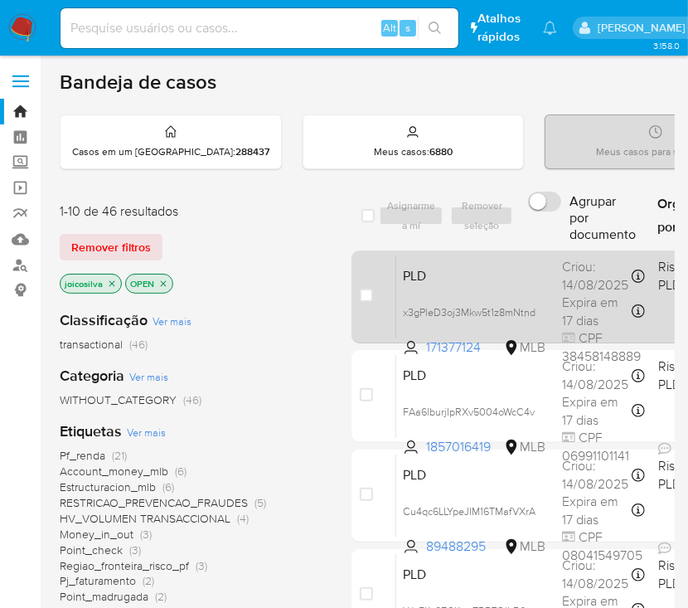
click at [536, 285] on span "PLD" at bounding box center [476, 275] width 146 height 22
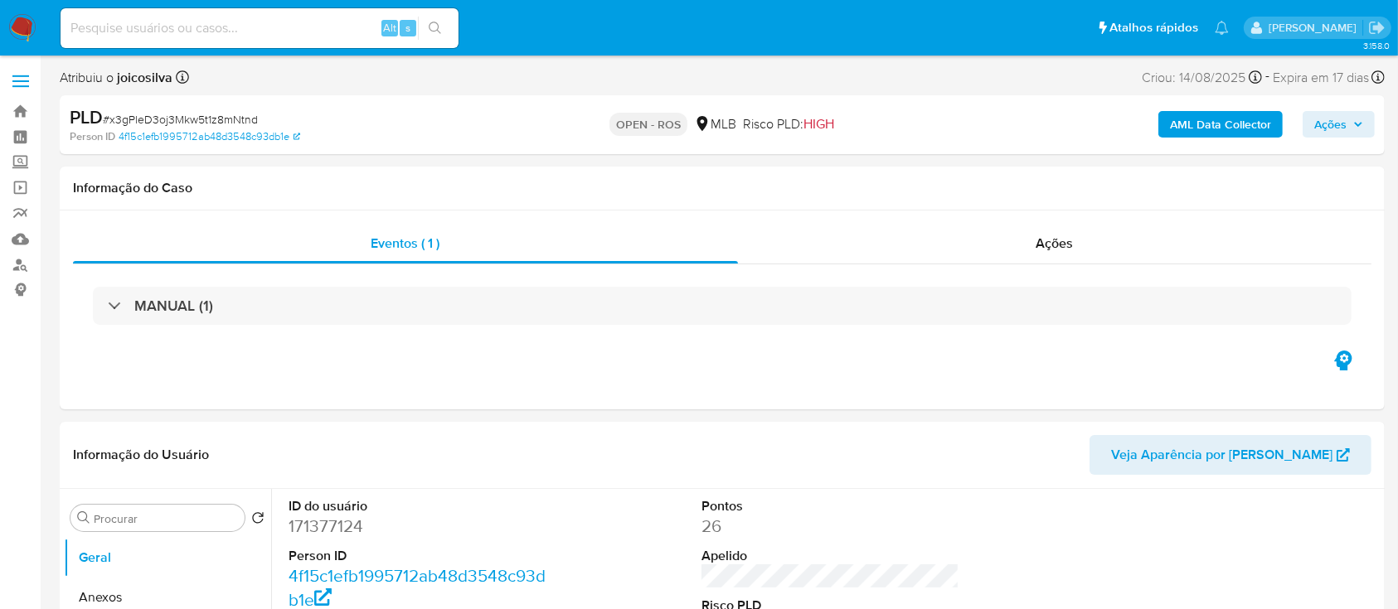
select select "10"
click at [211, 123] on span "# x3gPleD3oj3Mkw5t1z8mNtnd" at bounding box center [180, 119] width 155 height 17
copy span "x3gPleD3oj3Mkw5t1z8mNtnd"
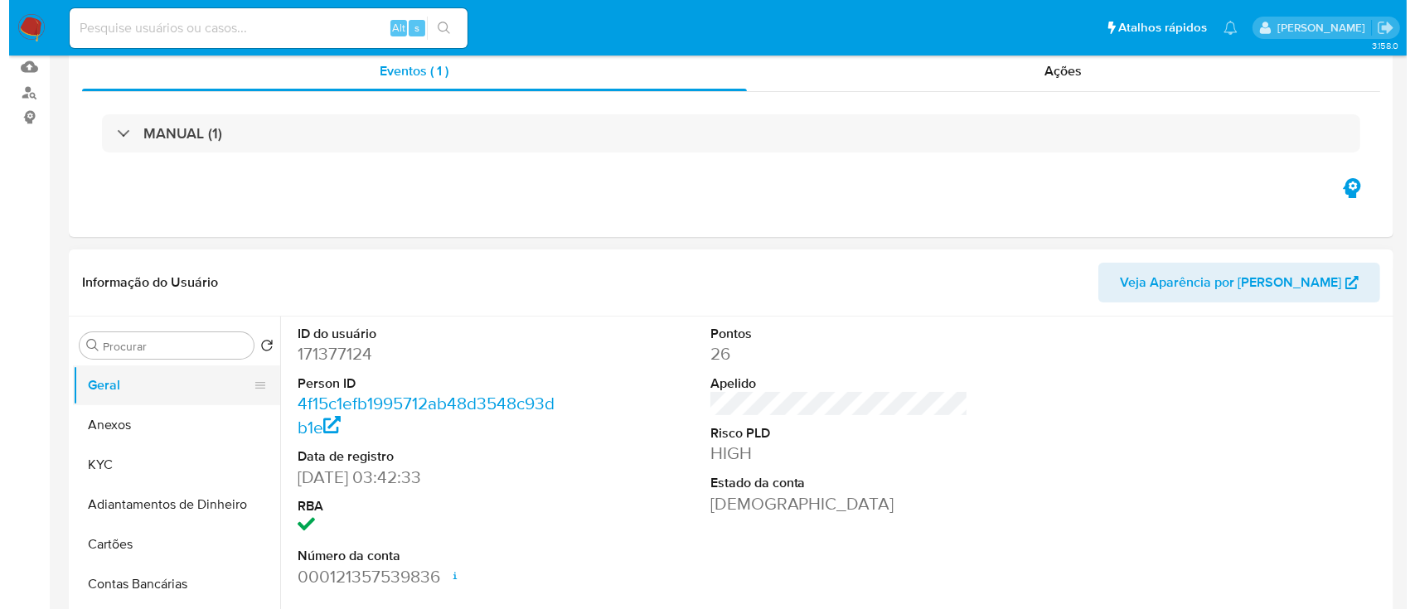
scroll to position [221, 0]
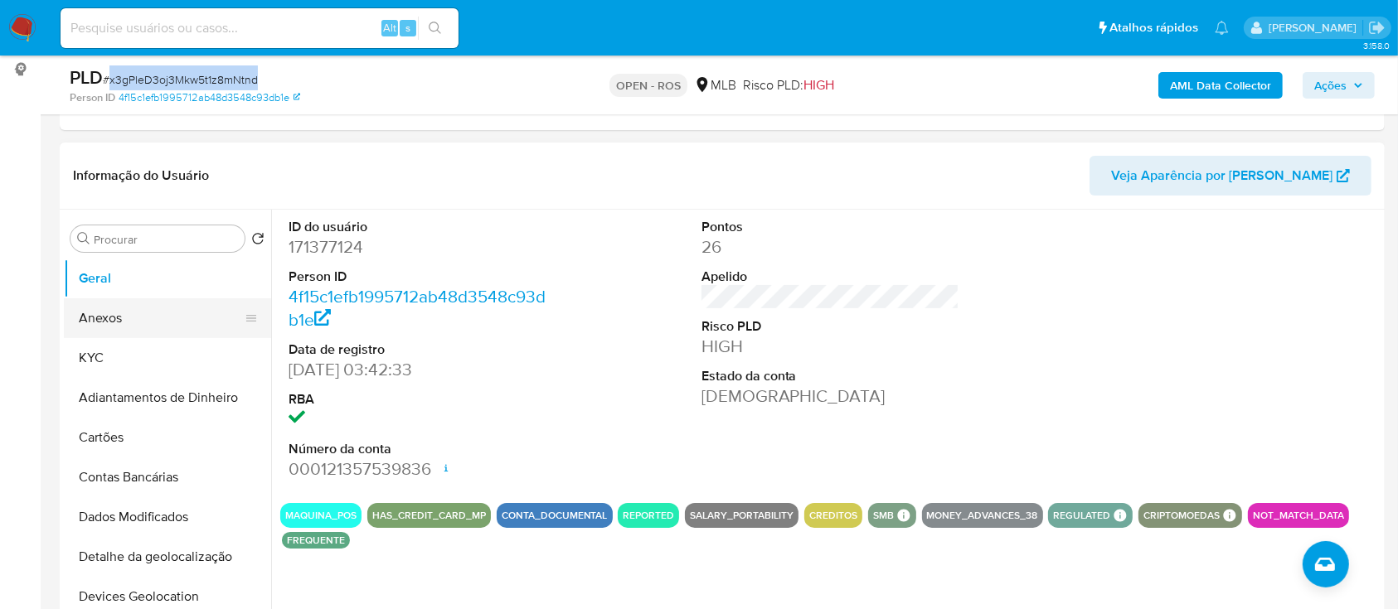
click at [99, 334] on button "Anexos" at bounding box center [161, 318] width 194 height 40
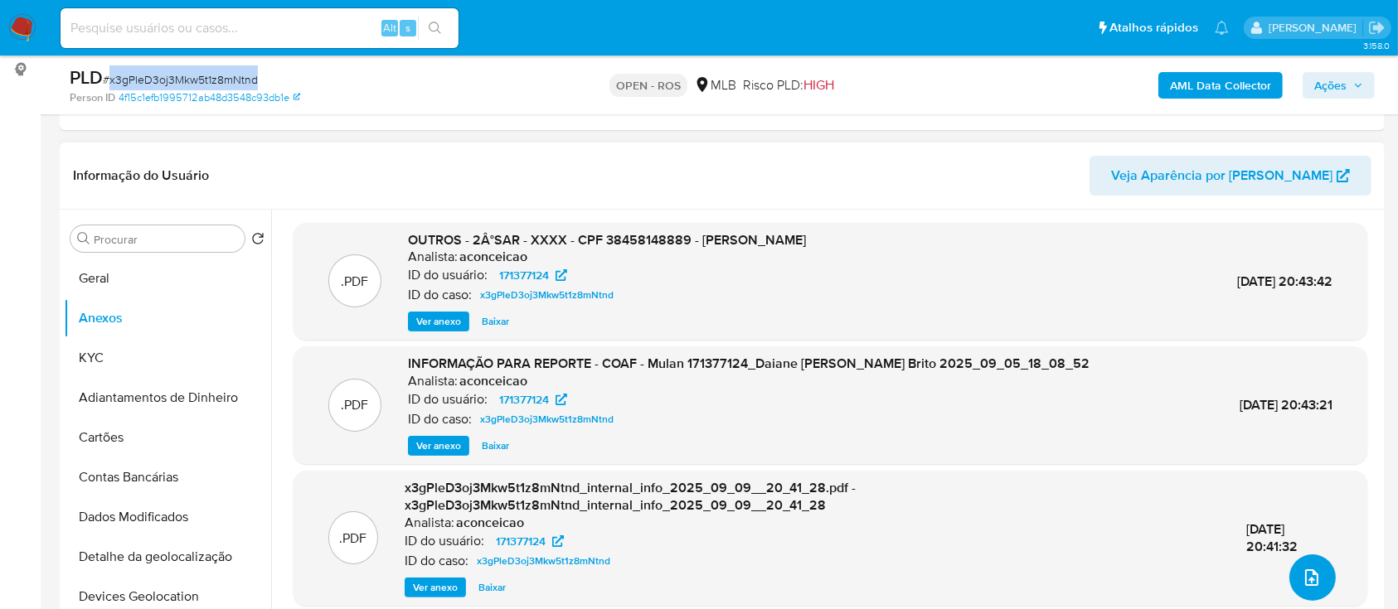
click at [705, 587] on button "upload-file" at bounding box center [1312, 578] width 46 height 46
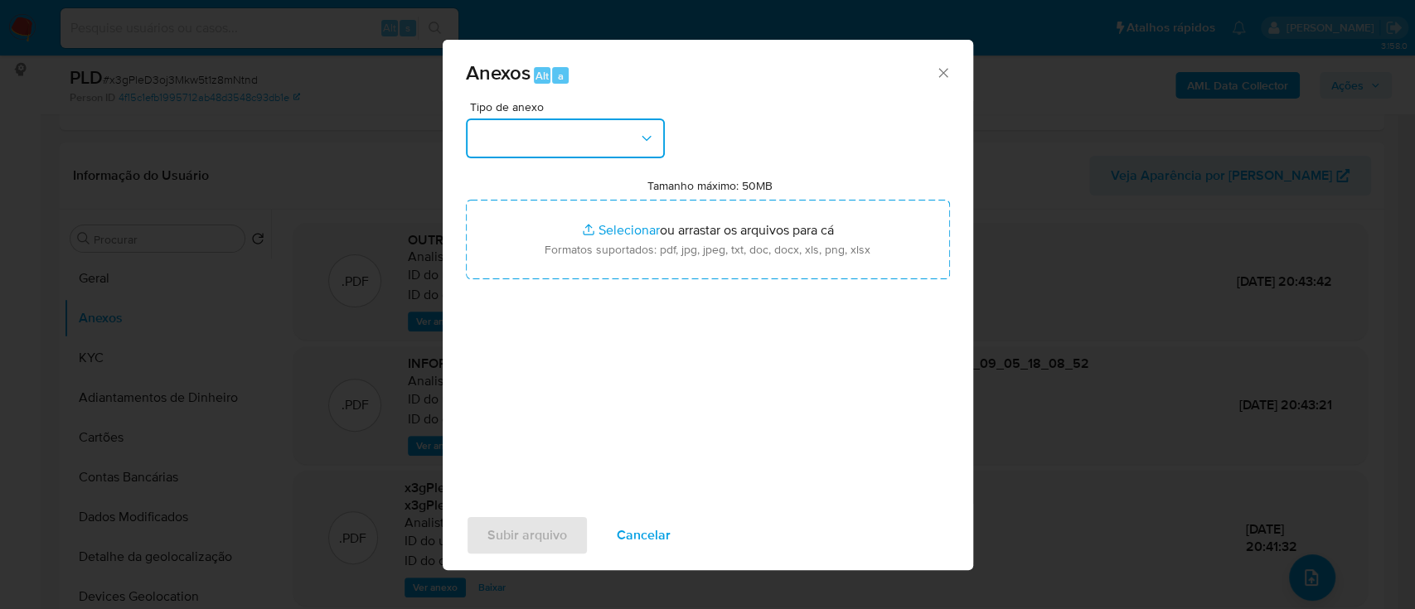
click at [617, 137] on button "button" at bounding box center [565, 139] width 199 height 40
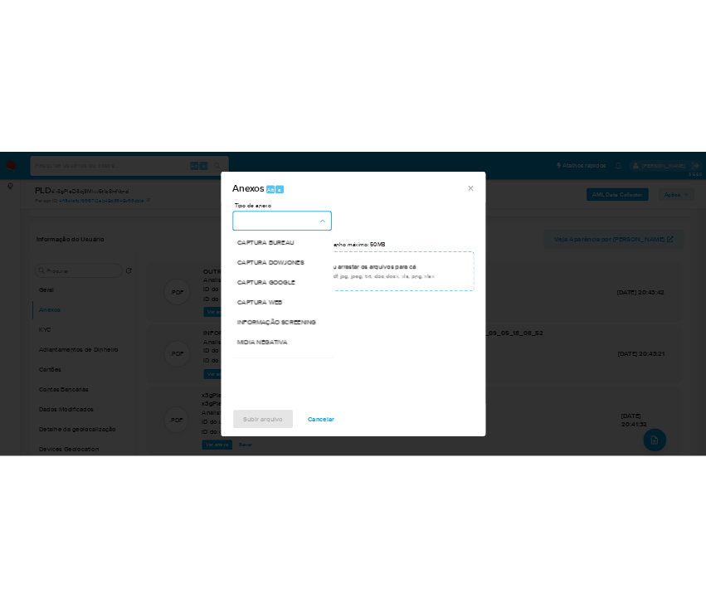
scroll to position [255, 0]
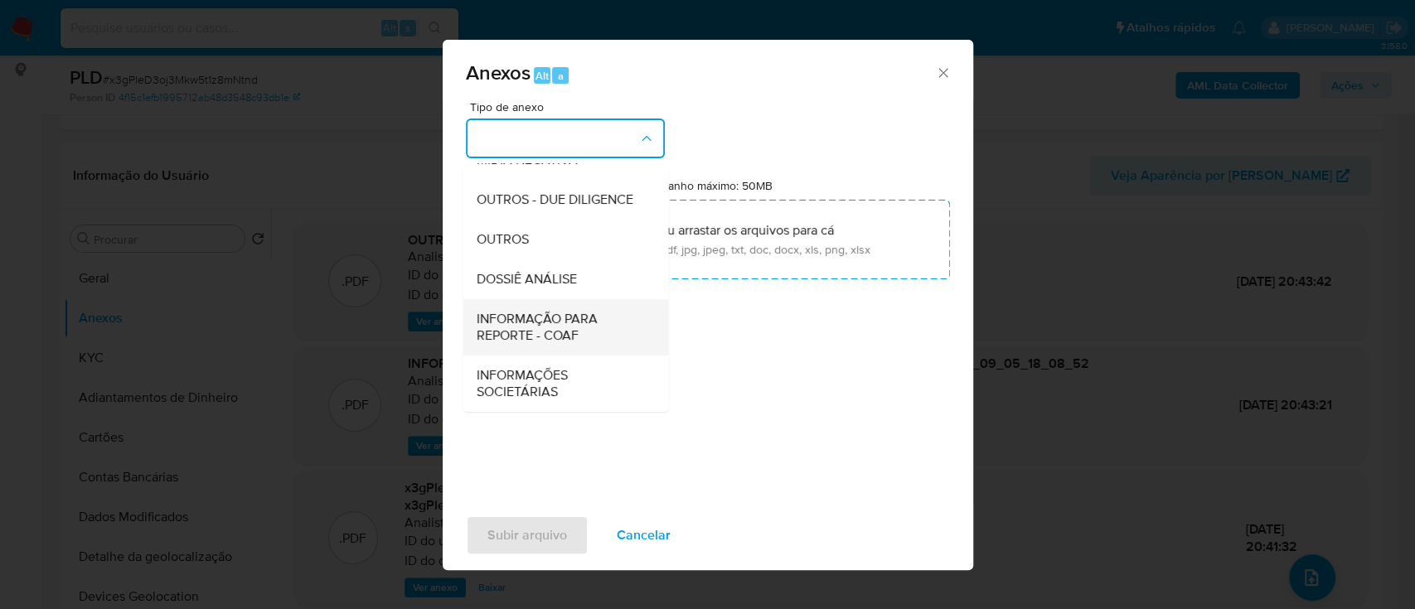
click at [565, 332] on span "INFORMAÇÃO PARA REPORTE - COAF" at bounding box center [560, 327] width 169 height 33
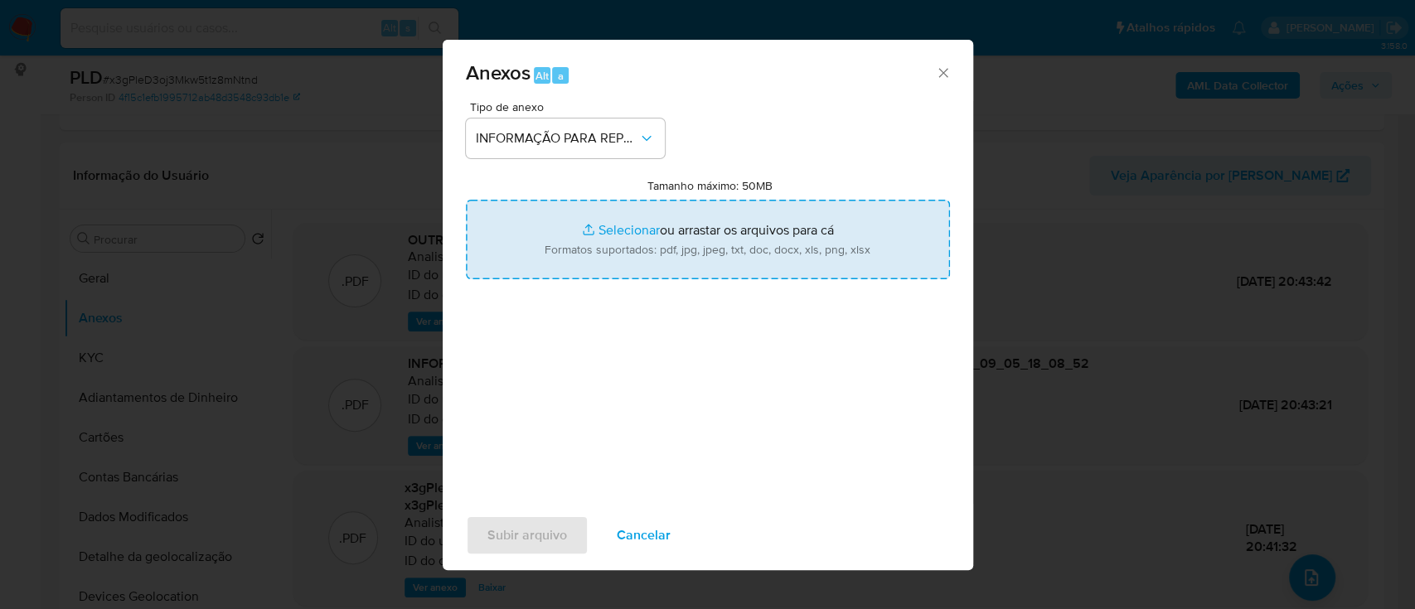
type input "C:\fakepath\2°SAR - x3gPleD3oj3Mkw5t1z8mNtnd - CPF 38458148889 - DAIANE DOS SAN…"
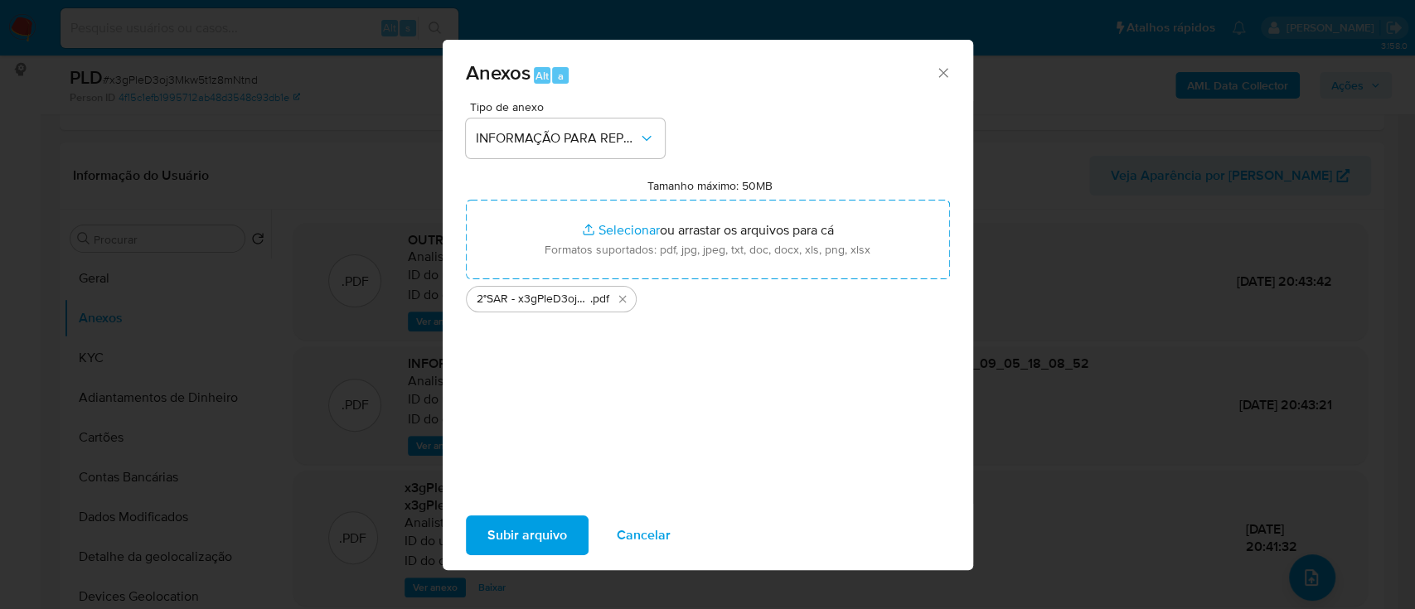
click at [546, 547] on span "Subir arquivo" at bounding box center [528, 535] width 80 height 36
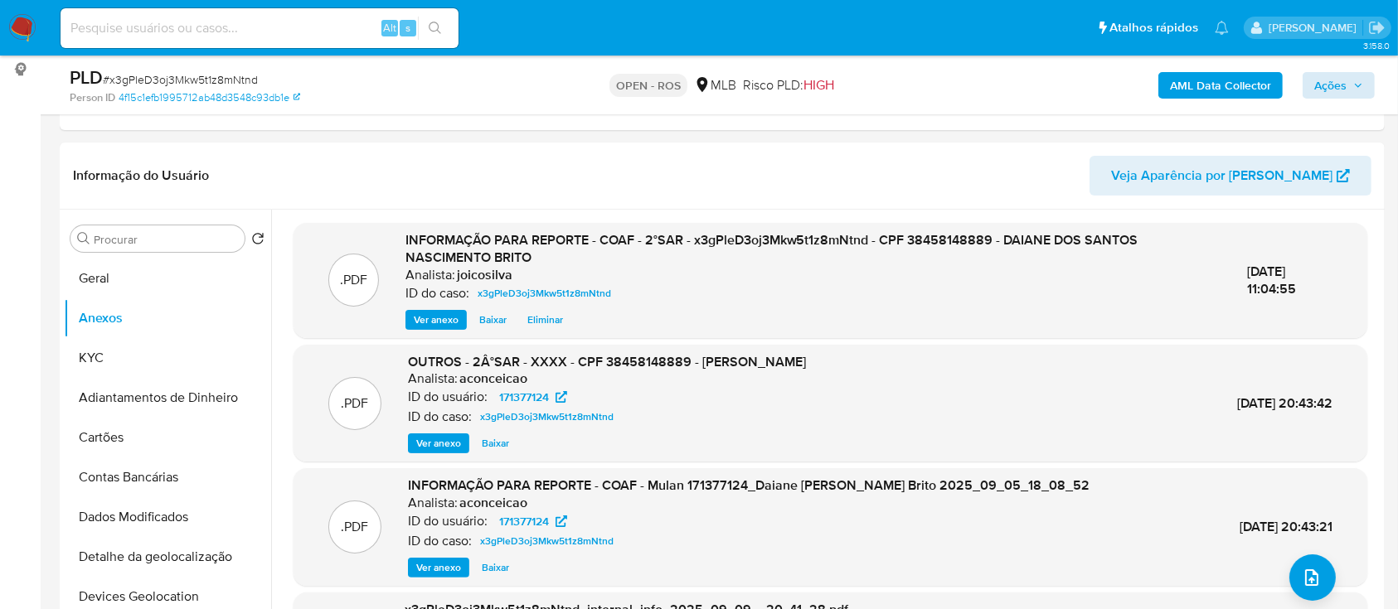
drag, startPoint x: 1297, startPoint y: 75, endPoint x: 1312, endPoint y: 78, distance: 15.3
click at [705, 73] on div "AML Data Collector Ações" at bounding box center [1159, 85] width 430 height 39
click at [705, 87] on span "Ações" at bounding box center [1330, 85] width 32 height 27
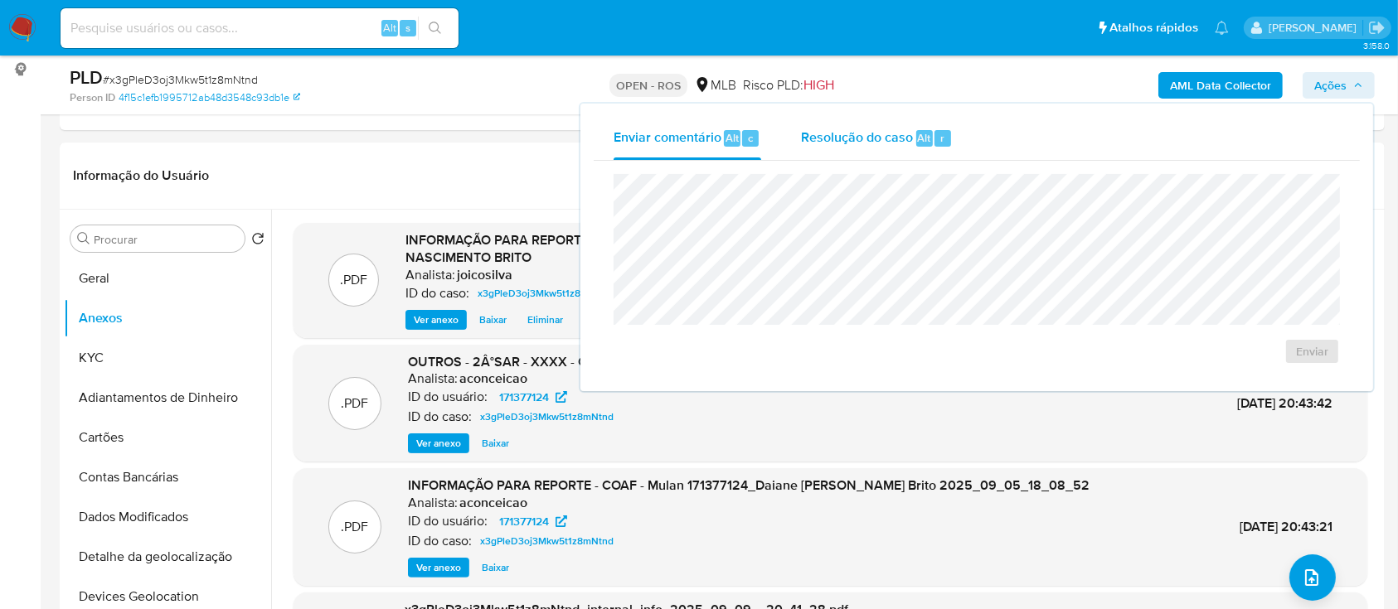
click at [705, 147] on span "Resolução do caso" at bounding box center [857, 137] width 112 height 19
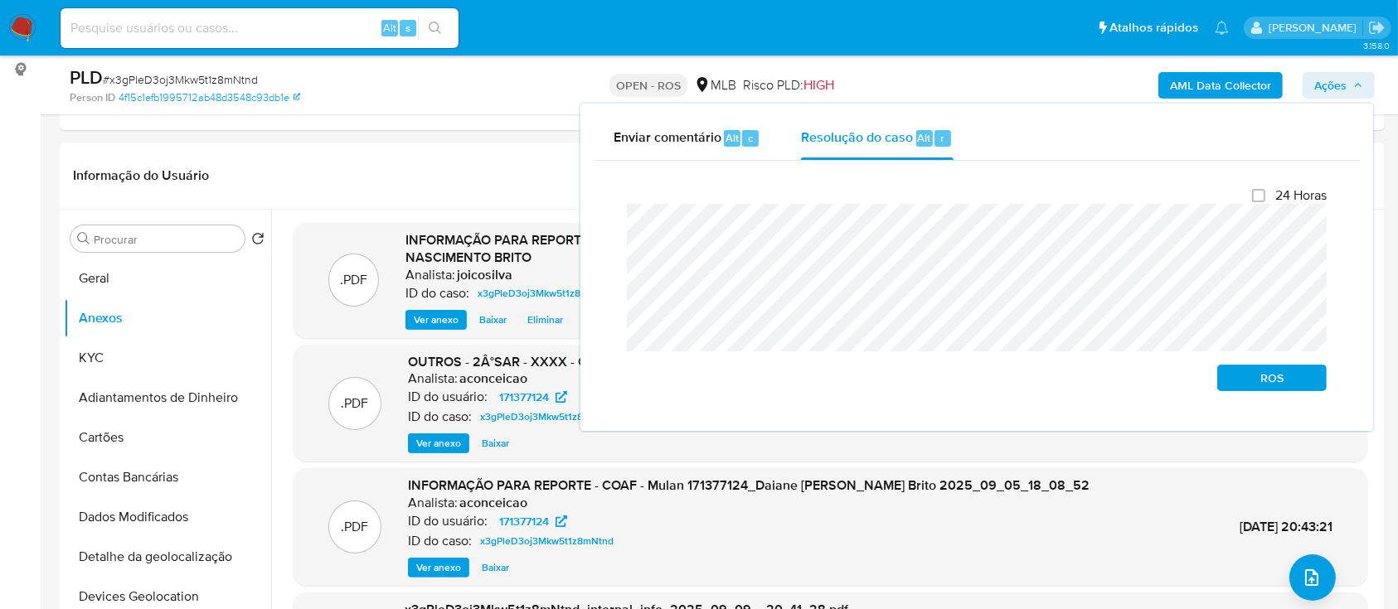
click at [608, 231] on div "Fechamento do caso 24 Horas ROS" at bounding box center [977, 289] width 766 height 257
click at [705, 383] on span "ROS" at bounding box center [1272, 377] width 86 height 23
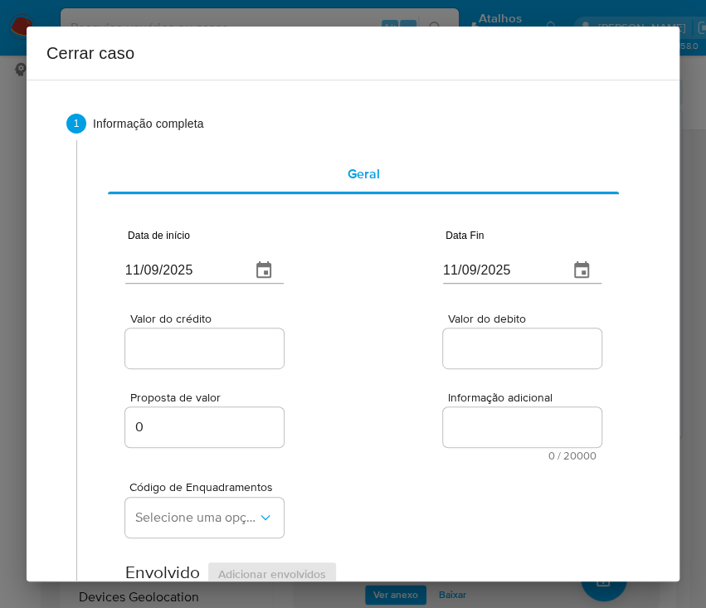
click at [170, 261] on input "11/09/2025" at bounding box center [181, 270] width 112 height 27
paste input "01/07"
type input "[DATE]"
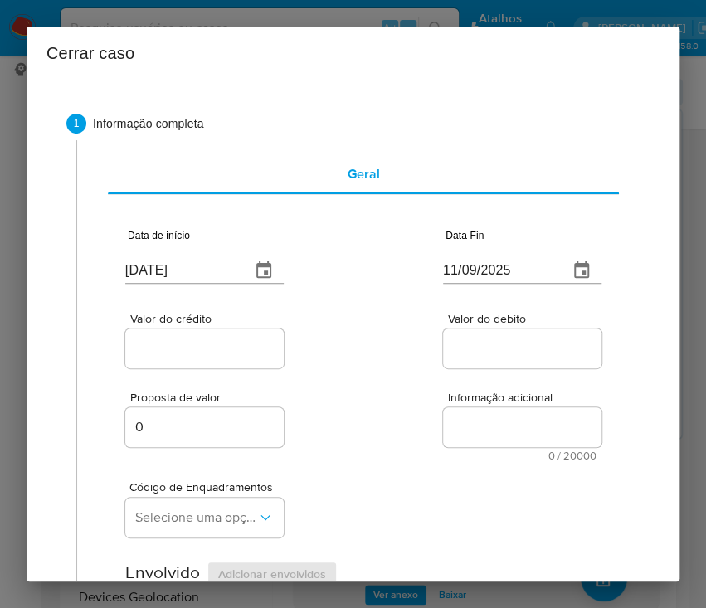
click at [423, 404] on div "Proposta de valor 0 Informação adicional 0 / 20000 20000 caracteres restantes" at bounding box center [363, 416] width 476 height 90
click at [483, 265] on input "11/09/2025" at bounding box center [499, 270] width 112 height 27
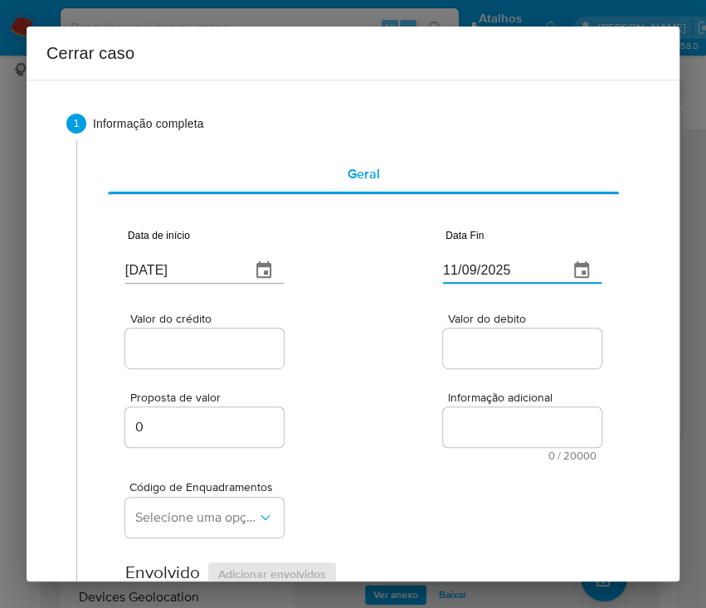
paste input "04"
type input "04/09/2025"
drag, startPoint x: 486, startPoint y: 378, endPoint x: 352, endPoint y: 364, distance: 134.2
click at [484, 378] on div "Proposta de valor 0 Informação adicional 0 / 20000 20000 caracteres restantes" at bounding box center [363, 416] width 476 height 90
click at [231, 347] on input "Valor do crédito" at bounding box center [206, 348] width 163 height 22
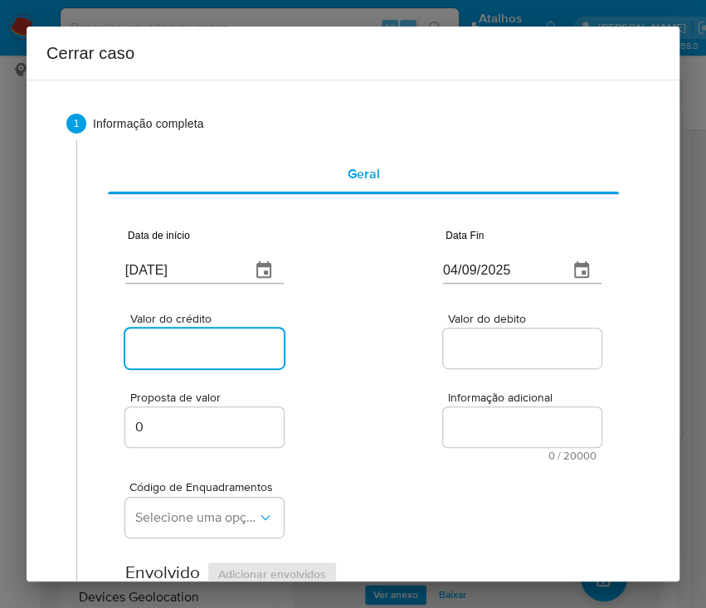
click at [215, 346] on input "Valor do crédito" at bounding box center [206, 348] width 163 height 22
paste input "R$572.260"
type input "R$572.260"
click at [366, 352] on div "Valor do crédito R$572.260 Valor do debito" at bounding box center [363, 332] width 476 height 79
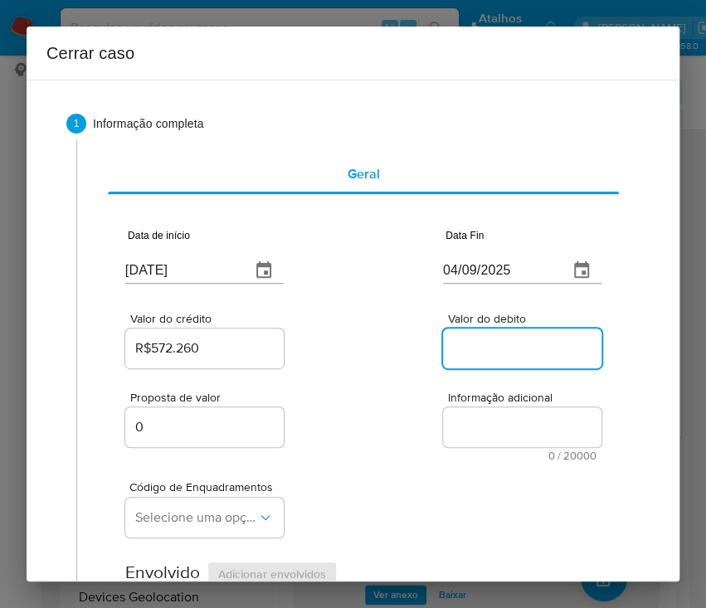
click at [473, 355] on input "Valor do debito" at bounding box center [524, 348] width 163 height 22
paste input "R$570.048"
type input "R$570.048"
drag, startPoint x: 366, startPoint y: 462, endPoint x: 4, endPoint y: 421, distance: 363.8
click at [366, 461] on div "Código de Enquadramentos Selecione uma opção" at bounding box center [363, 502] width 476 height 83
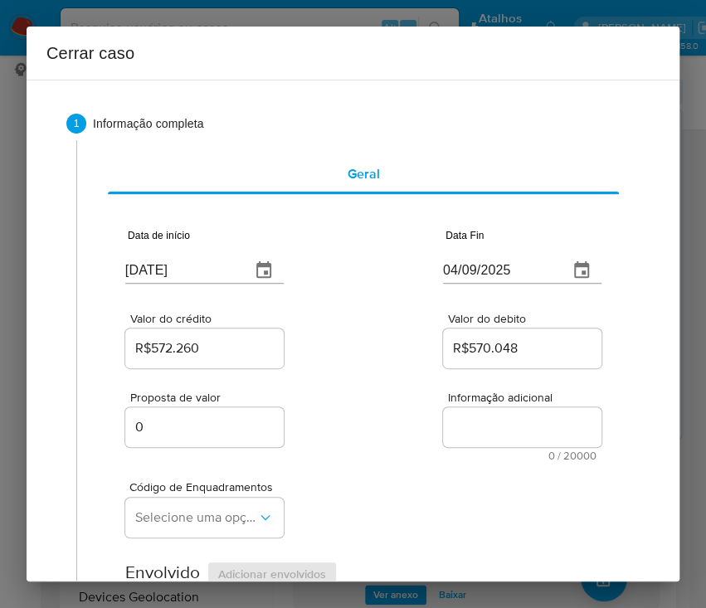
scroll to position [221, 0]
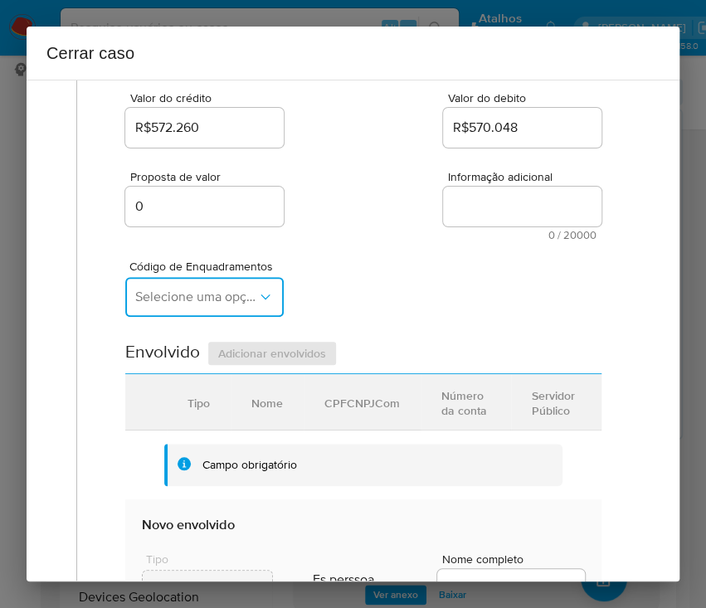
click at [182, 291] on span "Selecione uma opção" at bounding box center [196, 297] width 122 height 17
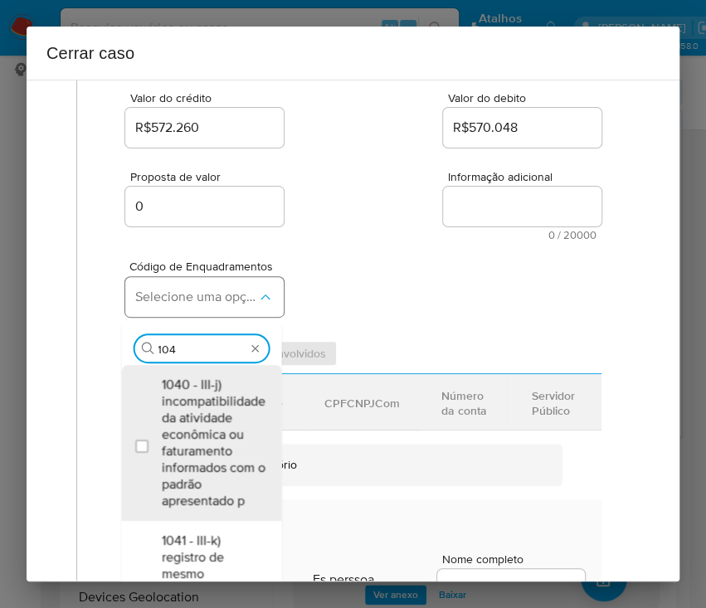
type input "1045"
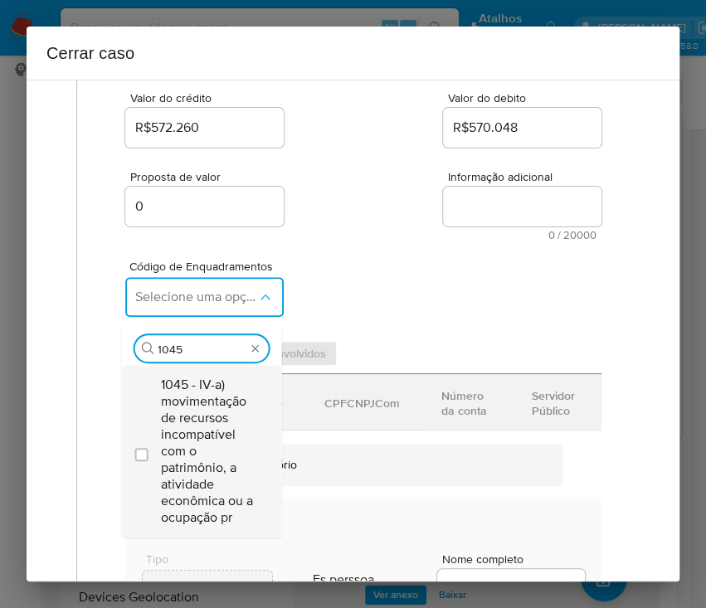
click at [201, 441] on span "1045 - IV-a) movimentação de recursos incompatível com o patrimônio, a atividad…" at bounding box center [209, 450] width 97 height 149
checkbox input "true"
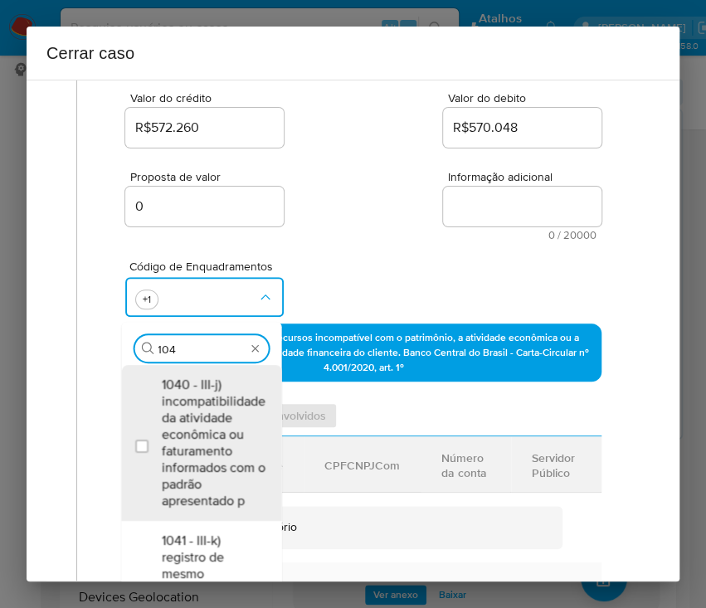
scroll to position [0, 0]
type input "1047"
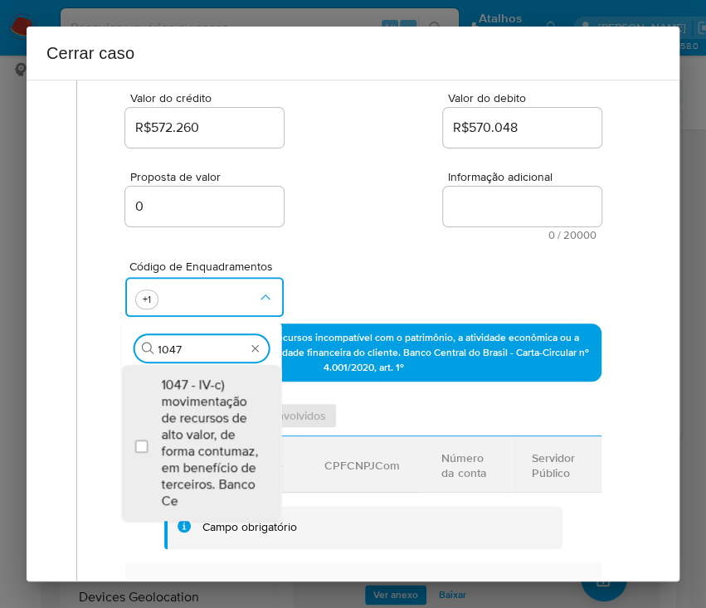
click at [201, 441] on span "1047 - IV-c) movimentação de recursos de alto valor, de forma contumaz, em bene…" at bounding box center [209, 442] width 97 height 133
checkbox input "true"
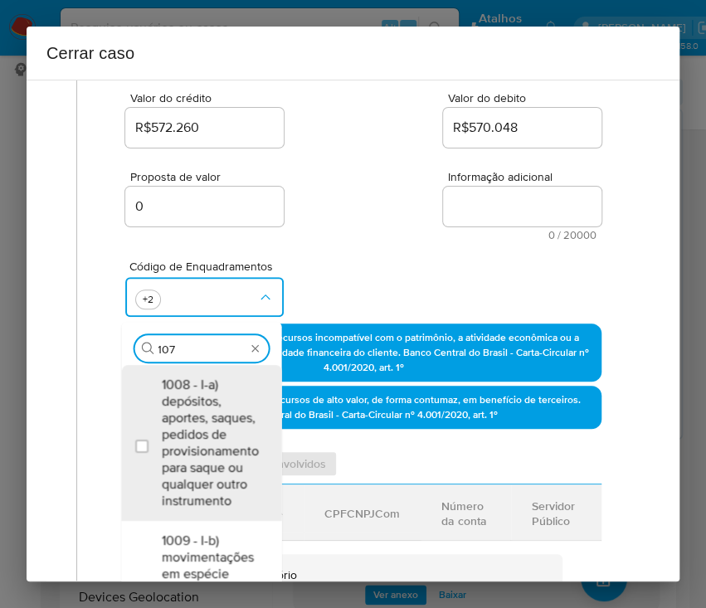
type input "1074"
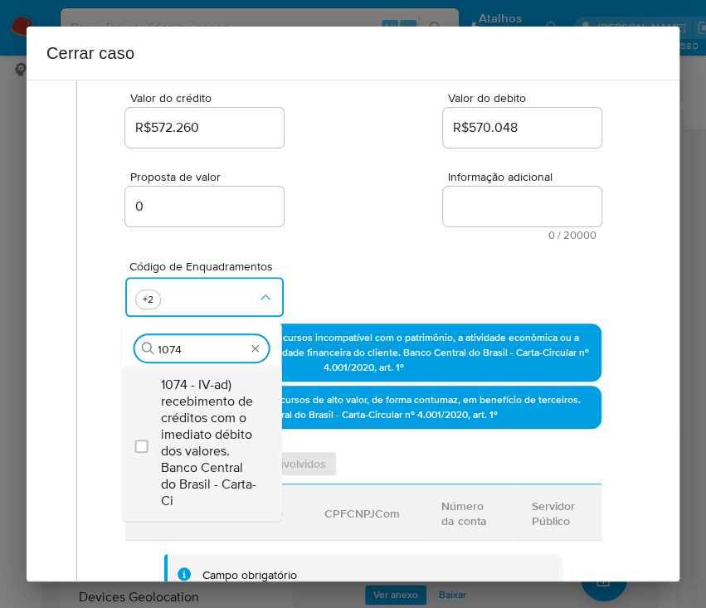
drag, startPoint x: 204, startPoint y: 435, endPoint x: 221, endPoint y: 409, distance: 31.3
click at [206, 435] on span "1074 - IV-ad) recebimento de créditos com o imediato débito dos valores. Banco …" at bounding box center [209, 442] width 97 height 133
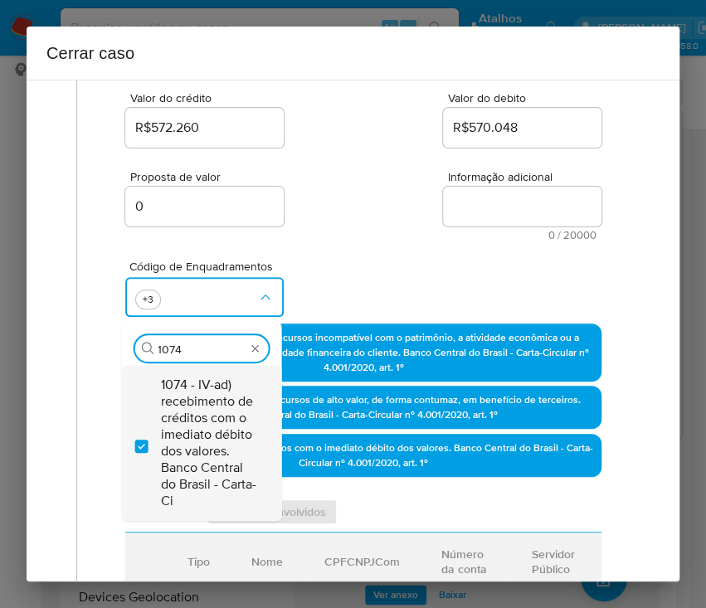
checkbox input "true"
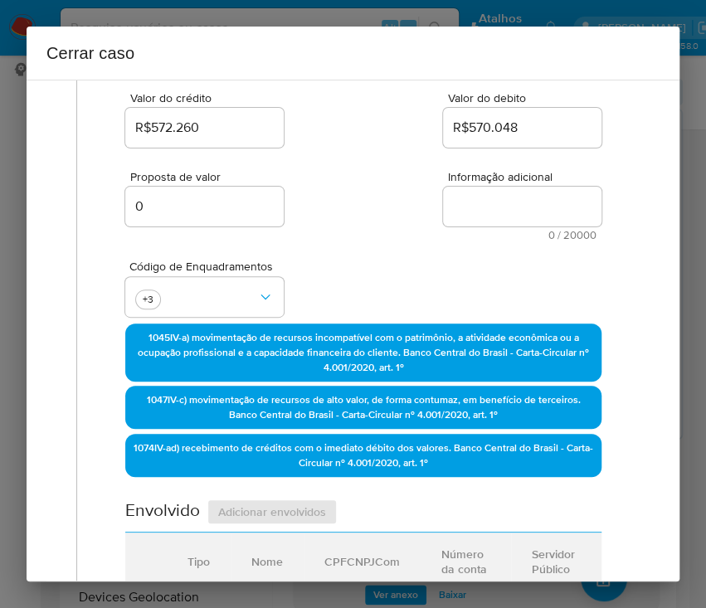
drag, startPoint x: 324, startPoint y: 209, endPoint x: 342, endPoint y: 294, distance: 87.2
click at [325, 209] on div "Proposta de valor 0 Informação adicional 0 / 20000 20000 caracteres restantes" at bounding box center [363, 196] width 476 height 90
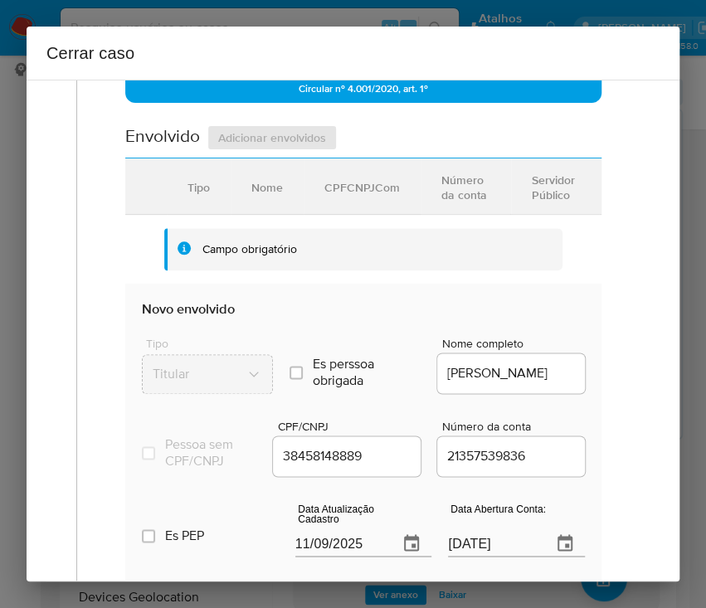
scroll to position [663, 0]
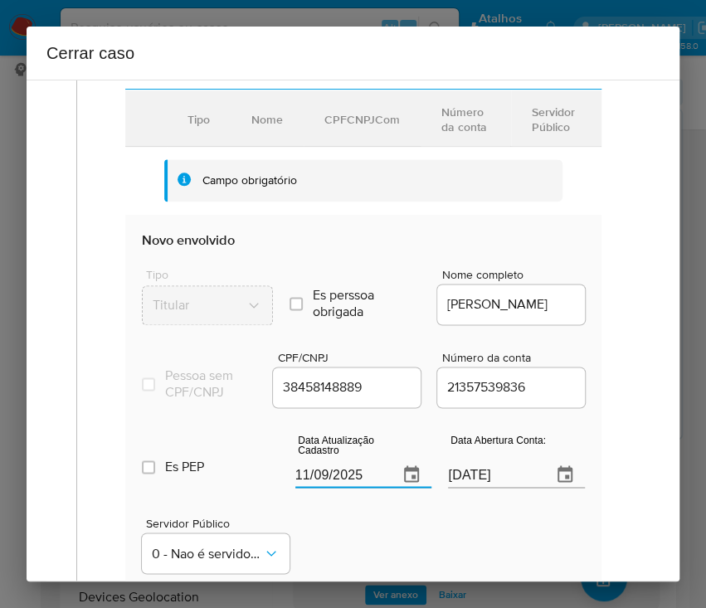
click at [365, 485] on input "11/09/2025" at bounding box center [340, 474] width 90 height 27
paste input "30/06"
type input "[DATE]"
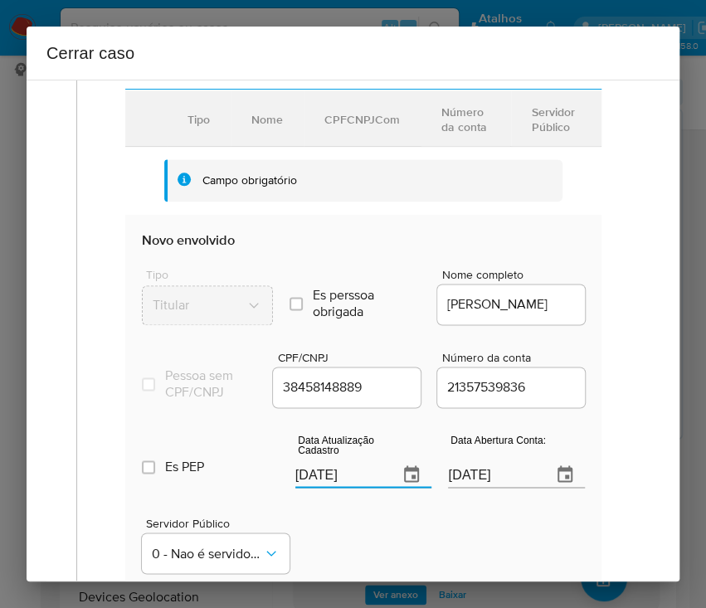
click at [367, 553] on div "Servidor Público 0 - Nao é servidor/[PERSON_NAME] possui informacao" at bounding box center [363, 538] width 443 height 83
click at [491, 488] on input "[DATE]" at bounding box center [493, 474] width 90 height 27
click at [472, 527] on div "Servidor Público 0 - Nao é servidor/[PERSON_NAME] possui informacao" at bounding box center [363, 538] width 443 height 83
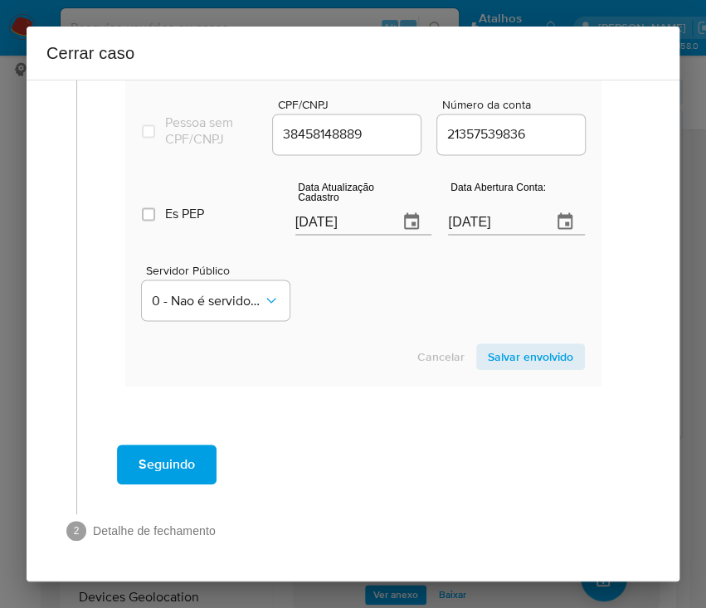
click at [524, 355] on span "Salvar envolvido" at bounding box center [530, 356] width 85 height 23
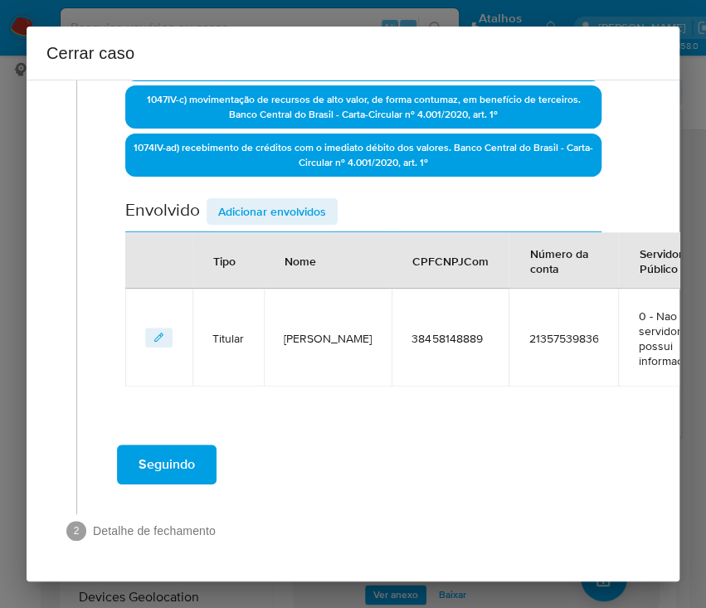
scroll to position [536, 0]
click at [271, 200] on span "Adicionar envolvidos" at bounding box center [272, 211] width 108 height 23
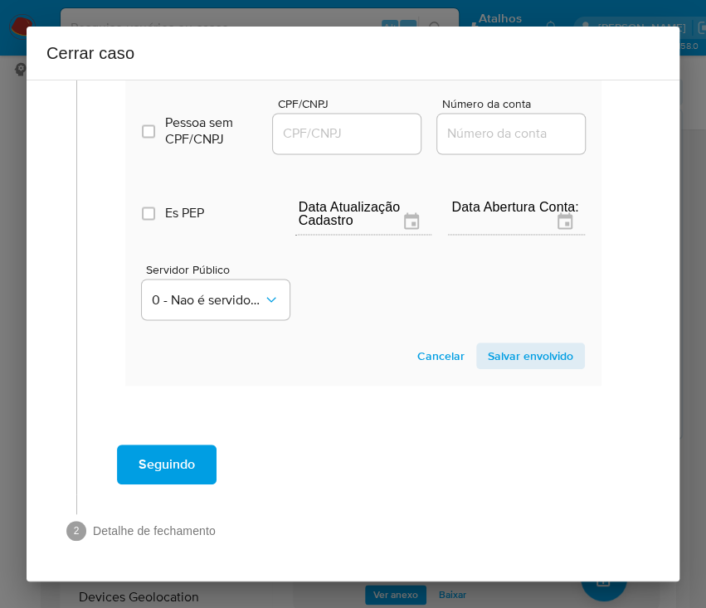
scroll to position [862, 0]
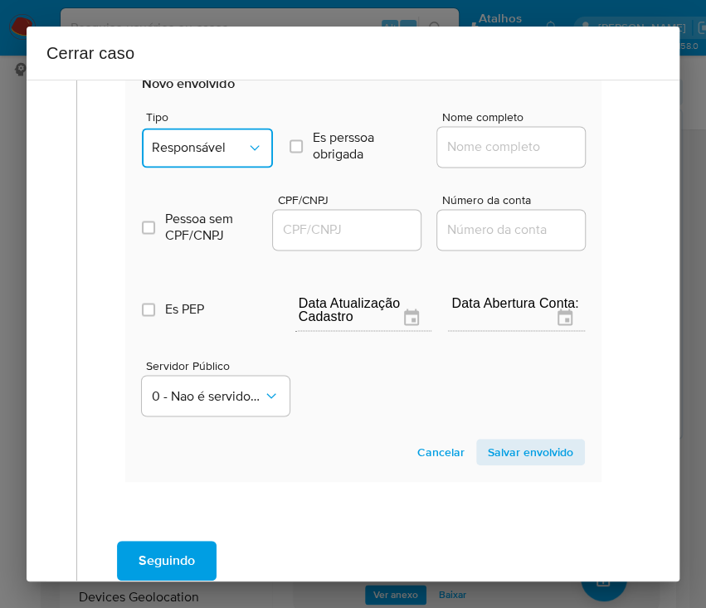
click at [228, 132] on button "Responsável" at bounding box center [207, 148] width 131 height 40
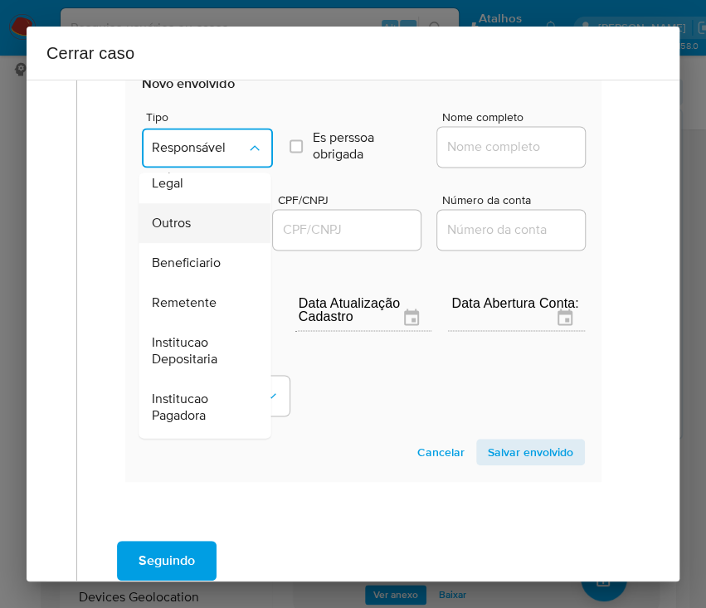
scroll to position [295, 0]
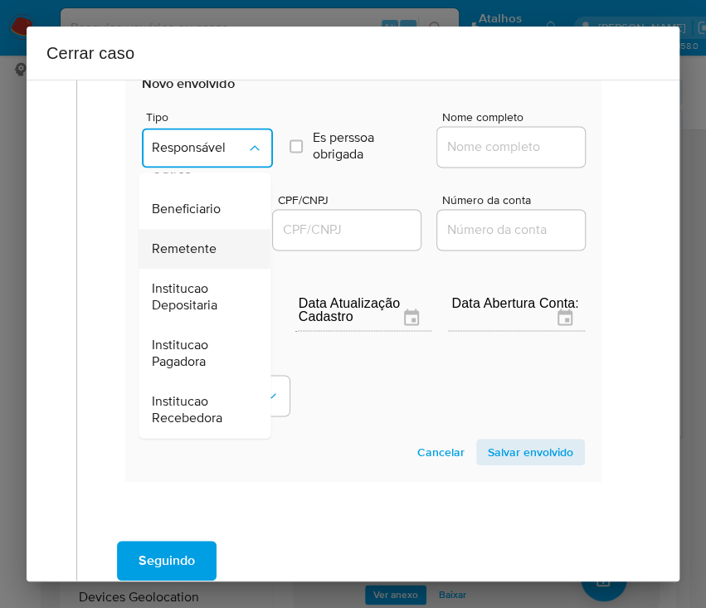
click at [202, 244] on span "Remetente" at bounding box center [184, 248] width 65 height 17
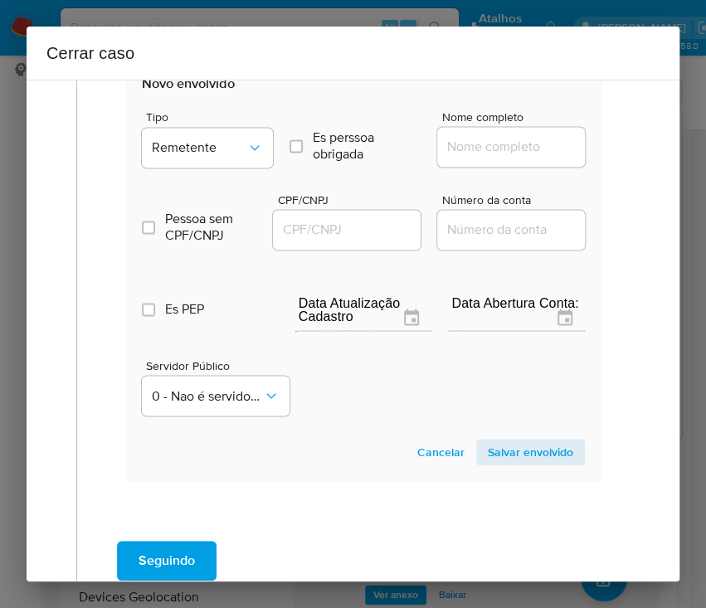
click at [444, 148] on input "Nome completo" at bounding box center [518, 147] width 163 height 22
paste input "Flow Intermediações Ltda, 58355532000121"
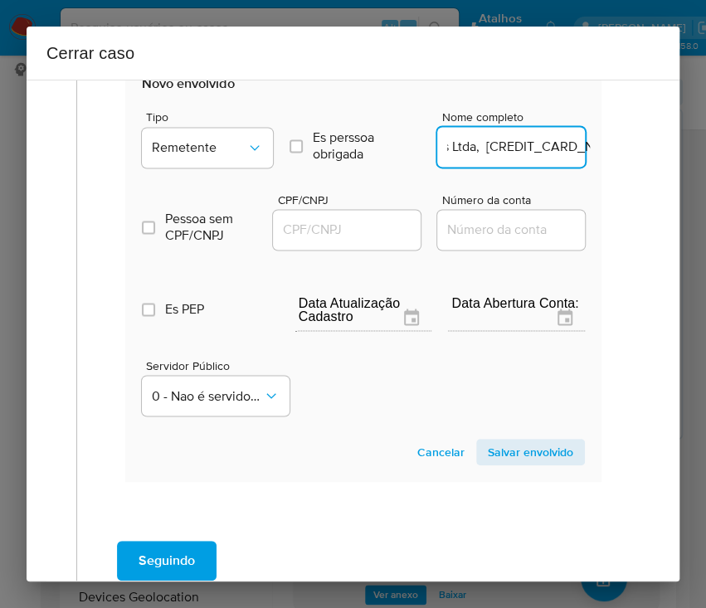
scroll to position [862, 44]
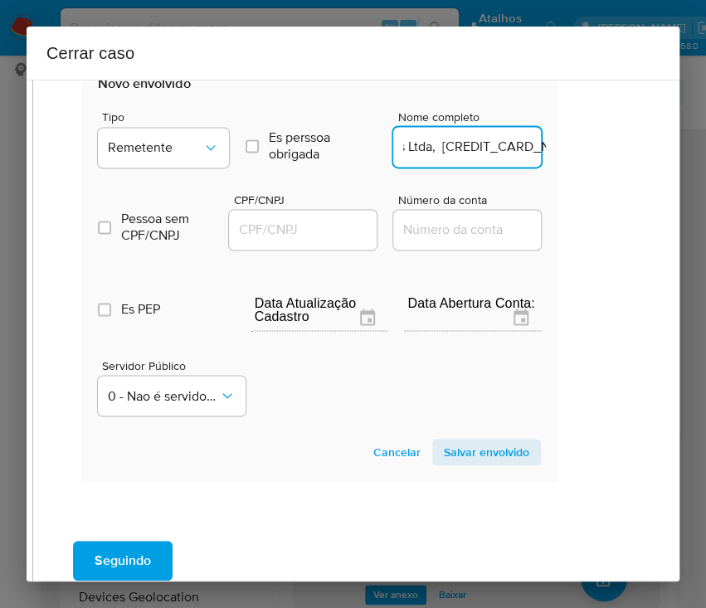
drag, startPoint x: 464, startPoint y: 149, endPoint x: 693, endPoint y: 157, distance: 229.0
click at [693, 157] on div "Cerrar caso 1 Informação completa Geral Data de início 01/07/2025 Data Fin 04/0…" at bounding box center [353, 304] width 706 height 608
type input "Flow Intermediações Ltda"
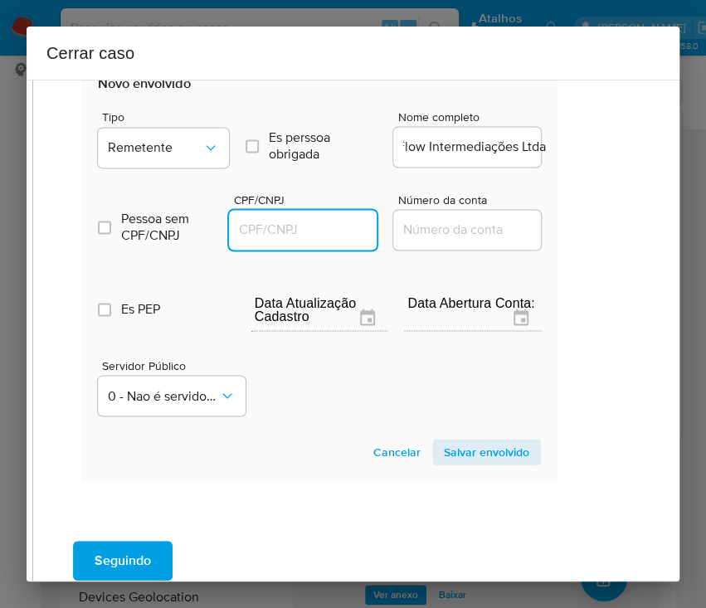
scroll to position [0, 0]
drag, startPoint x: 324, startPoint y: 231, endPoint x: 340, endPoint y: 239, distance: 17.8
click at [324, 231] on input "CPF/CNPJ" at bounding box center [310, 230] width 163 height 22
paste input "58355532000121"
type input "58355532000121"
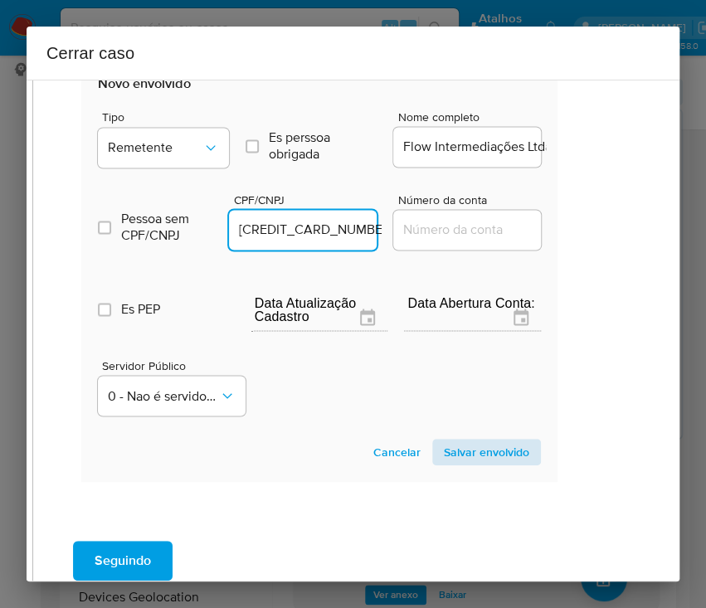
drag, startPoint x: 468, startPoint y: 430, endPoint x: 467, endPoint y: 448, distance: 17.5
click at [468, 430] on section "Novo envolvido Tipo Remetente Es perssoa obrigada Is PObrigada Nome completo Fl…" at bounding box center [319, 270] width 476 height 424
click at [467, 448] on span "Salvar envolvido" at bounding box center [486, 451] width 85 height 23
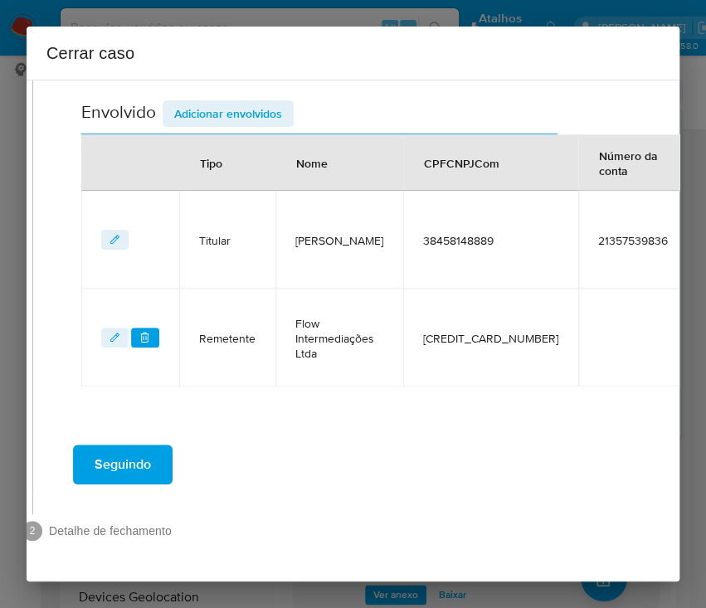
click at [255, 102] on span "Adicionar envolvidos" at bounding box center [228, 113] width 108 height 23
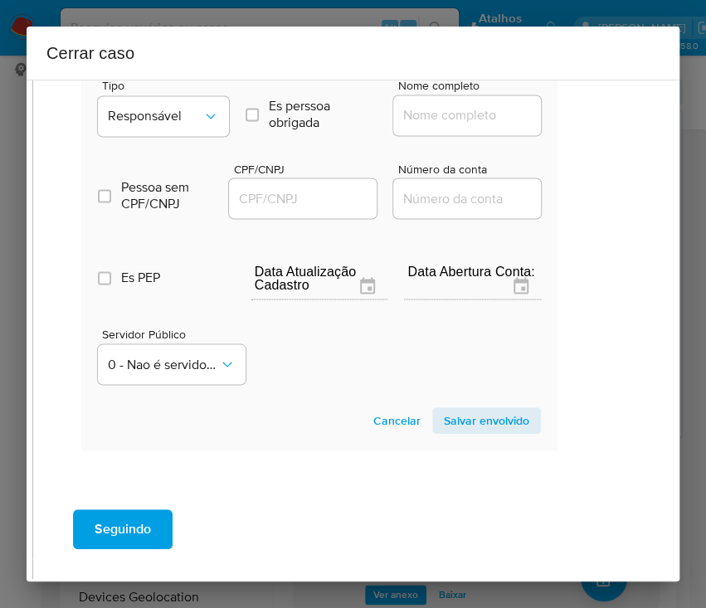
scroll to position [960, 44]
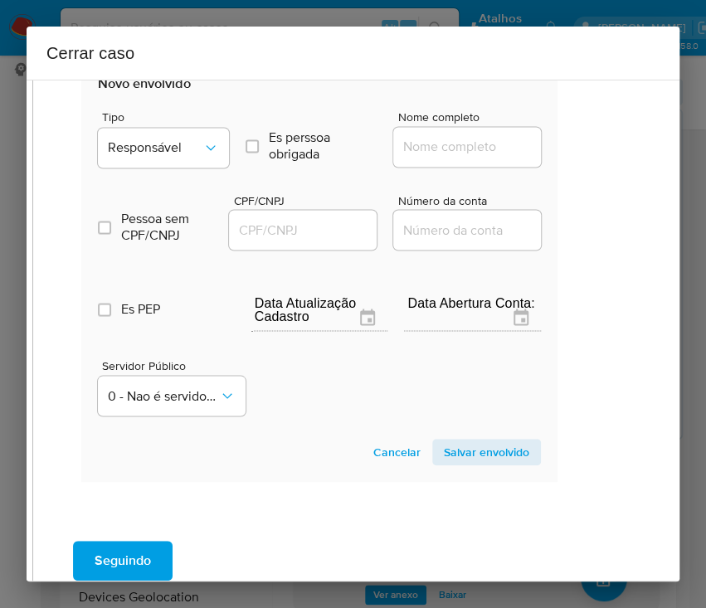
click at [172, 167] on div "Tipo Responsável" at bounding box center [163, 142] width 131 height 63
click at [188, 149] on span "Responsável" at bounding box center [155, 147] width 95 height 17
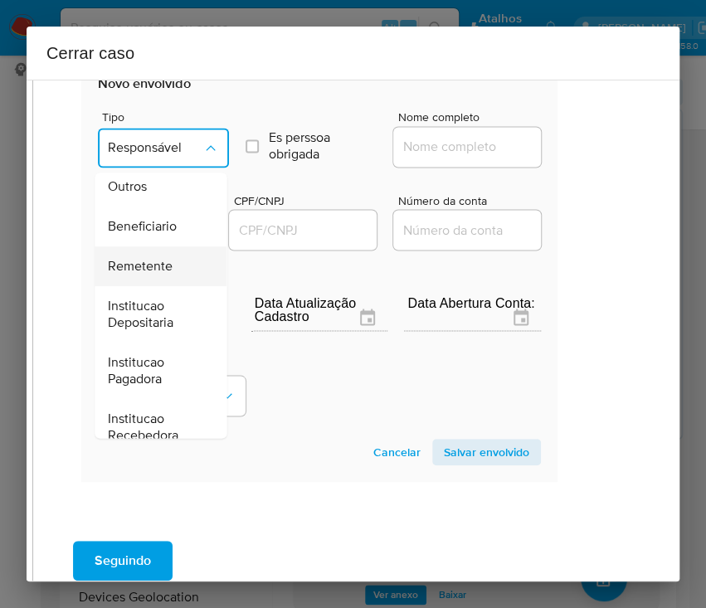
scroll to position [295, 0]
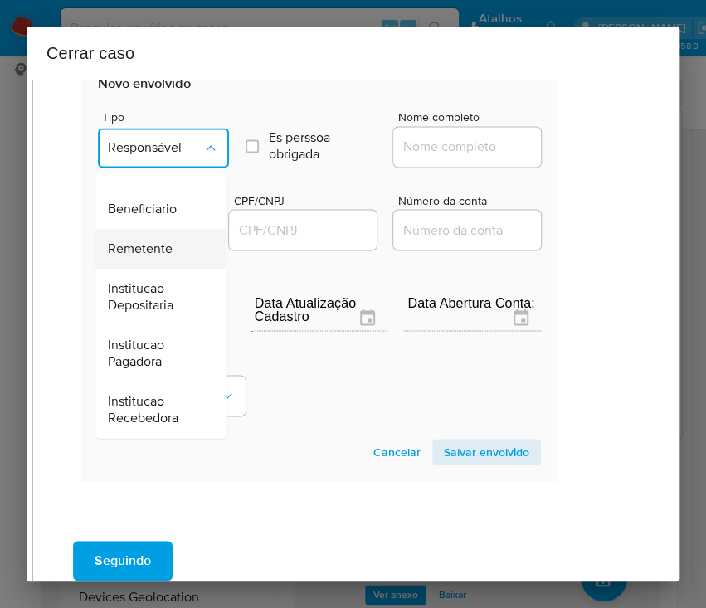
click at [150, 244] on span "Remetente" at bounding box center [140, 248] width 65 height 17
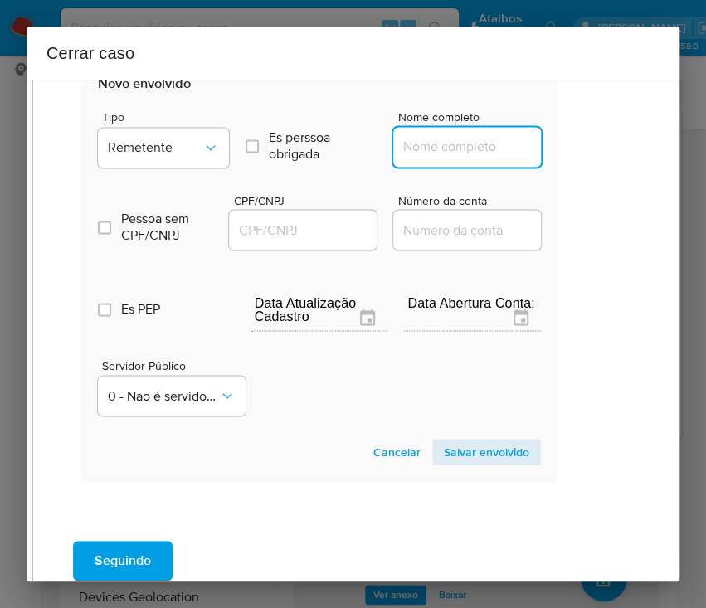
drag, startPoint x: 404, startPoint y: 148, endPoint x: 416, endPoint y: 164, distance: 20.7
click at [404, 148] on input "Nome completo" at bounding box center [474, 147] width 163 height 22
paste input "Manoela Araujo Braga, 00029984165"
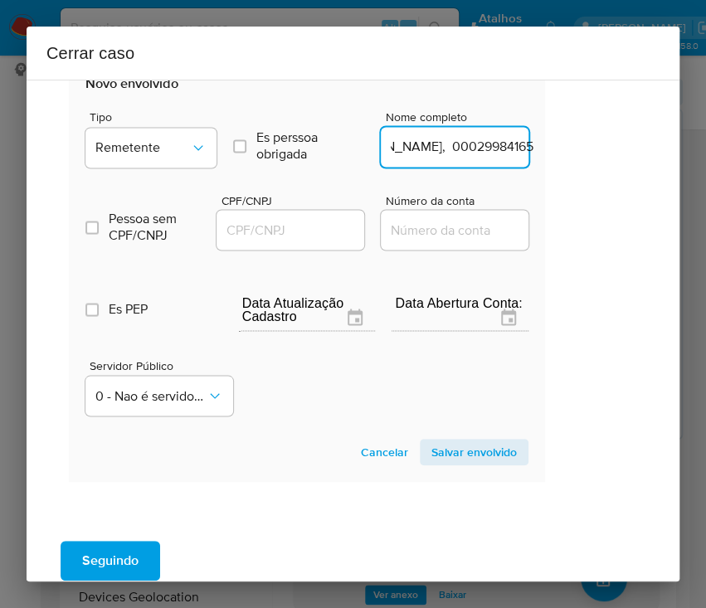
drag, startPoint x: 439, startPoint y: 146, endPoint x: 648, endPoint y: 146, distance: 208.9
click at [648, 146] on div "1 Informação completa Geral Data de início 01/07/2025 Data Fin 04/09/2025 Valor…" at bounding box center [353, 331] width 653 height 502
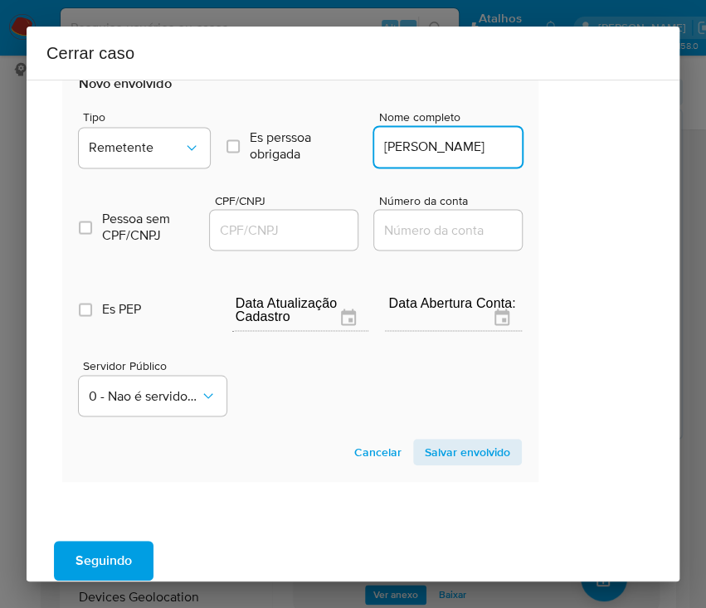
scroll to position [0, 0]
type input "Manoela Araujo Braga"
click at [293, 235] on input "CPF/CNPJ" at bounding box center [291, 230] width 163 height 22
paste input "00029984165"
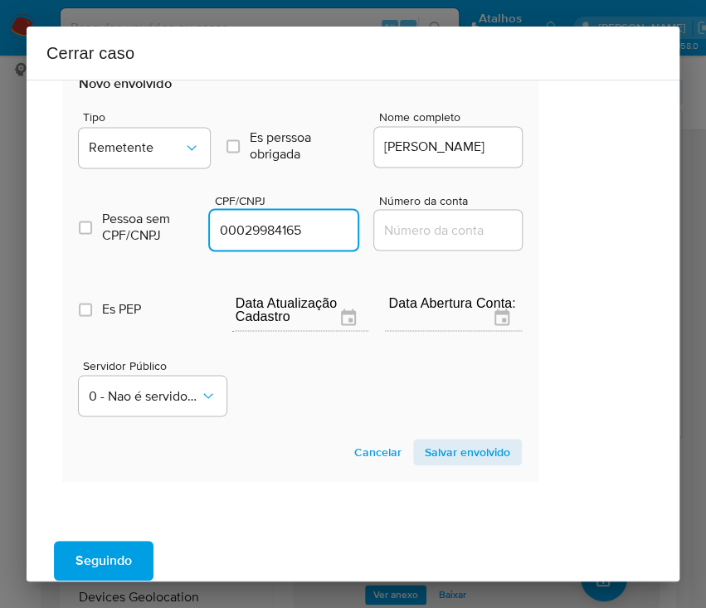
type input "29984165"
click at [473, 453] on span "Salvar envolvido" at bounding box center [467, 451] width 85 height 23
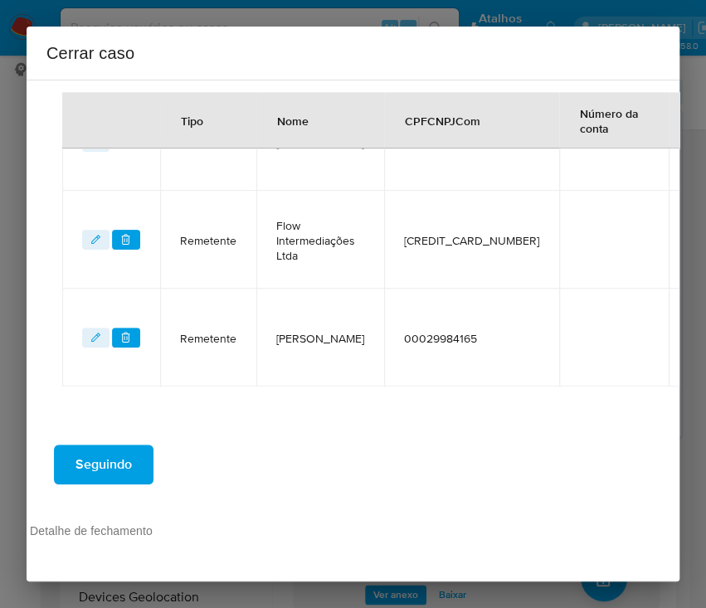
scroll to position [730, 63]
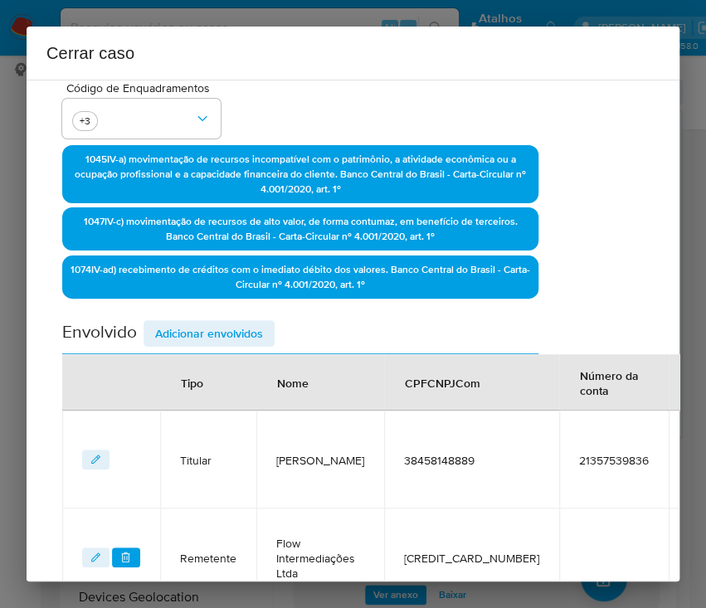
click at [177, 322] on span "Adicionar envolvidos" at bounding box center [209, 333] width 108 height 23
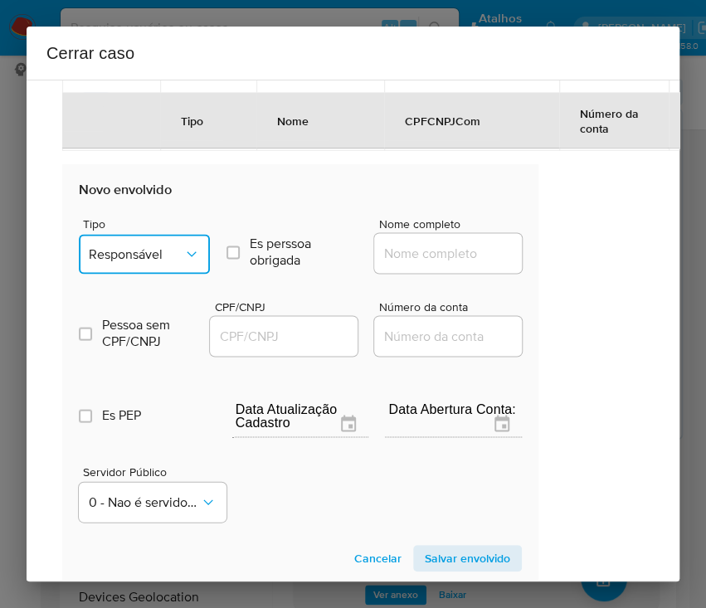
click at [148, 258] on span "Responsável" at bounding box center [136, 253] width 95 height 17
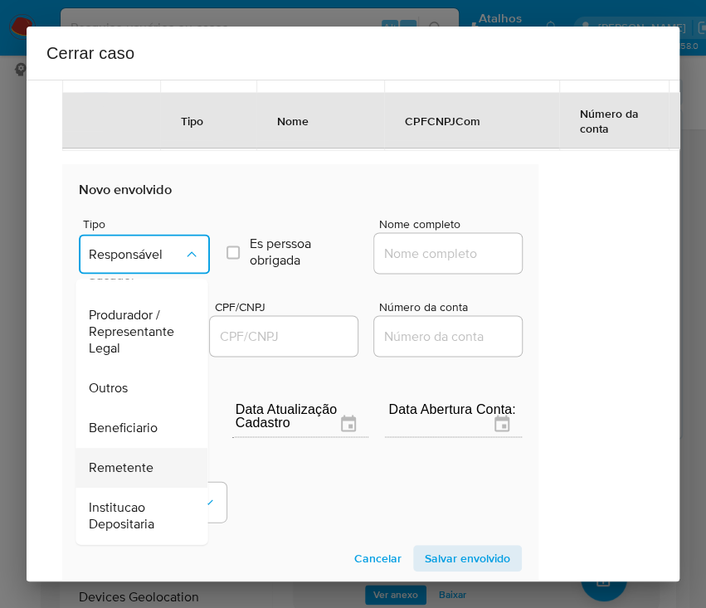
scroll to position [294, 0]
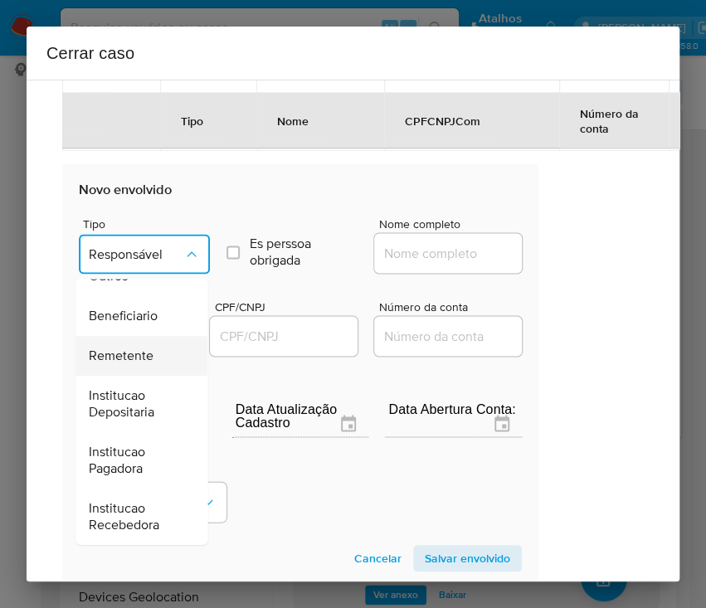
click at [136, 348] on span "Remetente" at bounding box center [121, 355] width 65 height 17
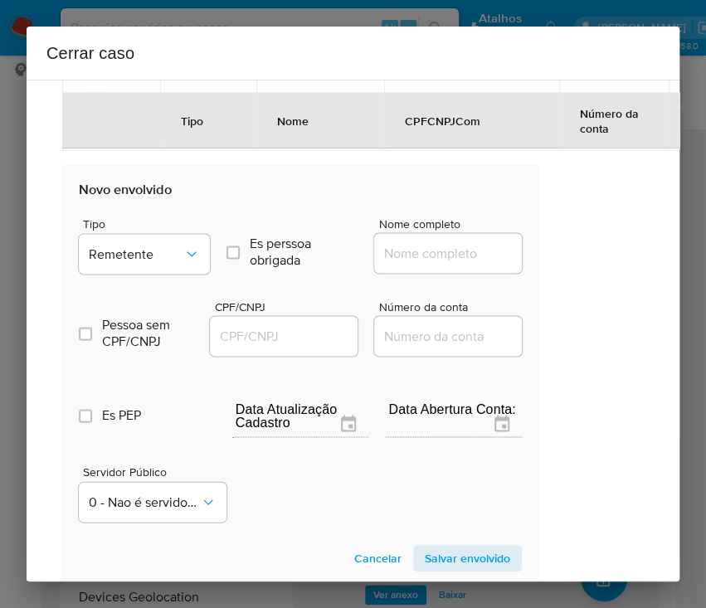
click at [405, 254] on input "Nome completo" at bounding box center [455, 253] width 163 height 22
paste input "Thiago Da Costa Jeger Solucoes Financeiras, 50435315000130"
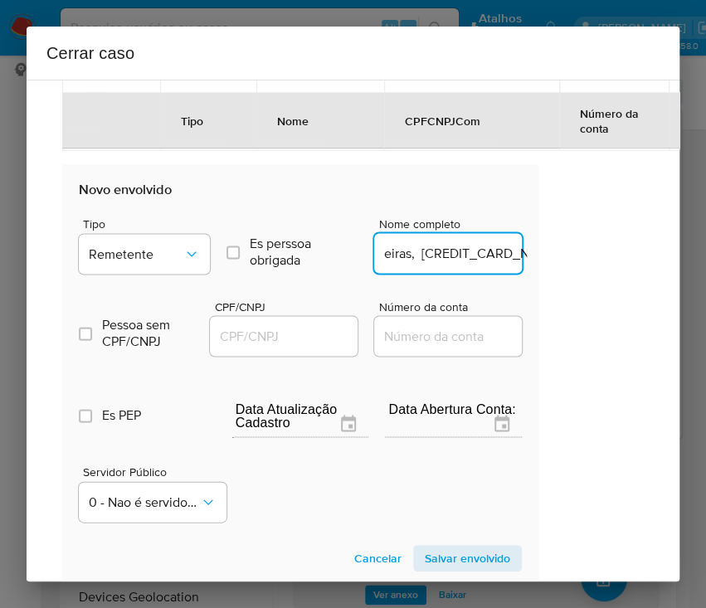
drag, startPoint x: 399, startPoint y: 252, endPoint x: 616, endPoint y: 253, distance: 217.2
click at [616, 253] on div "1 Informação completa Geral Data de início 01/07/2025 Data Fin 04/09/2025 Valor…" at bounding box center [353, 331] width 653 height 502
type input "Thiago Da Costa Jeger Solucoes Financeiras"
click at [298, 332] on input "CPF/CNPJ" at bounding box center [291, 336] width 163 height 22
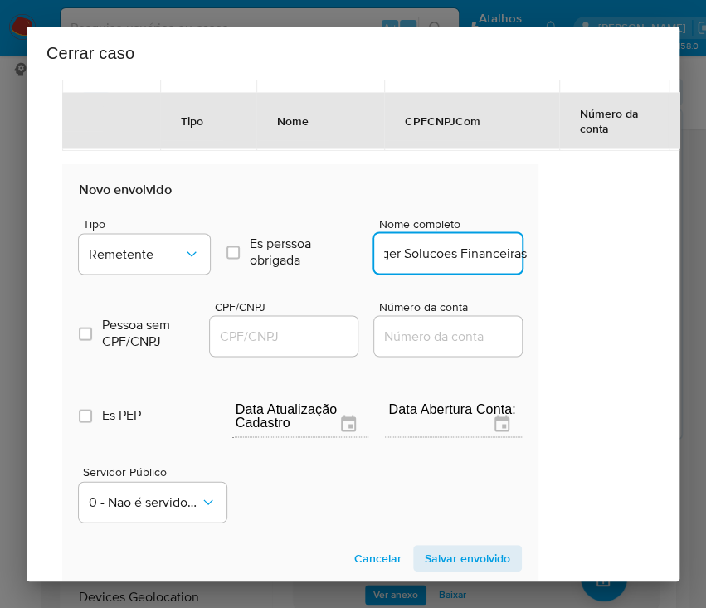
scroll to position [0, 0]
paste input "50435315000130"
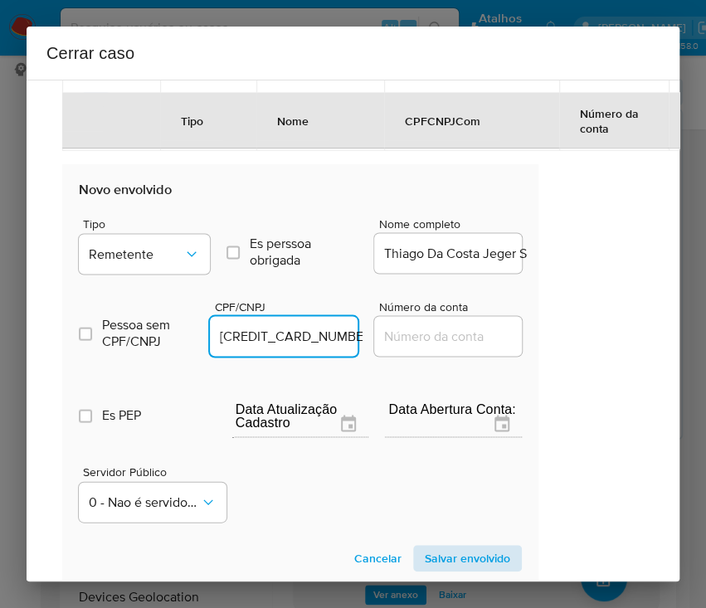
type input "50435315000130"
click at [471, 552] on span "Salvar envolvido" at bounding box center [467, 557] width 85 height 23
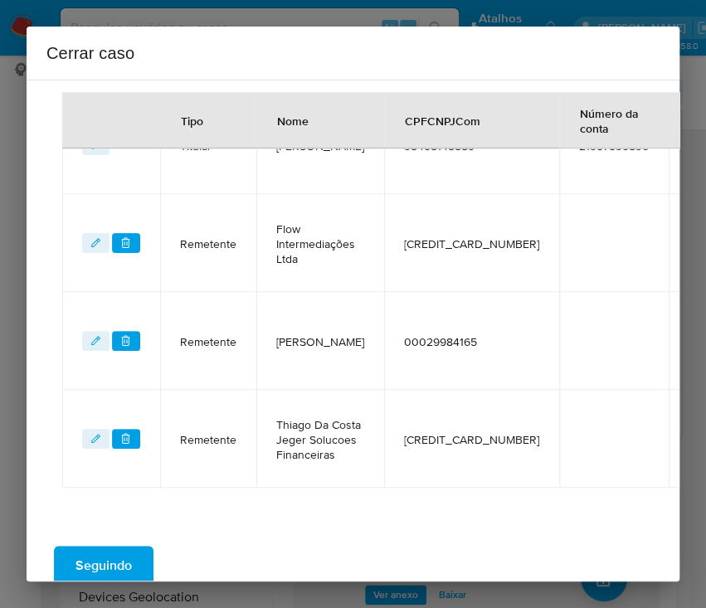
scroll to position [608, 63]
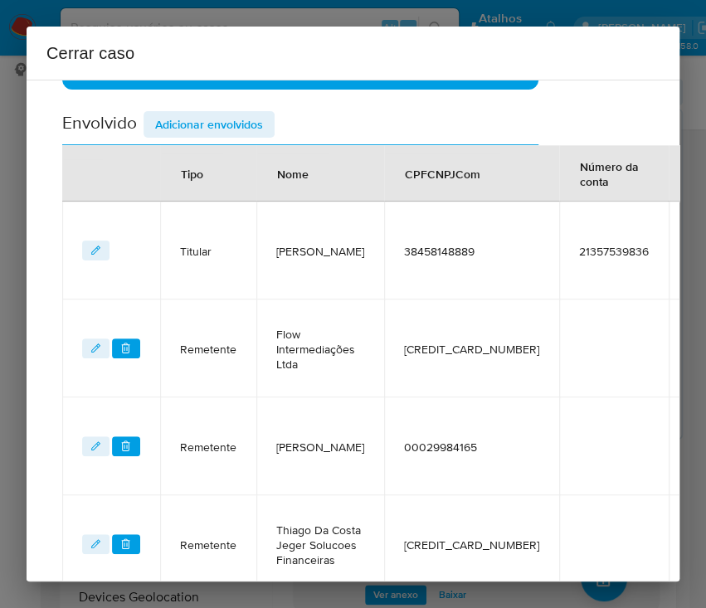
click at [226, 105] on div "Data de início 01/07/2025 Data Fin 04/09/2025 Valor do crédito R$572.260 Valor …" at bounding box center [300, 96] width 476 height 994
click at [226, 118] on span "Adicionar envolvidos" at bounding box center [209, 124] width 108 height 23
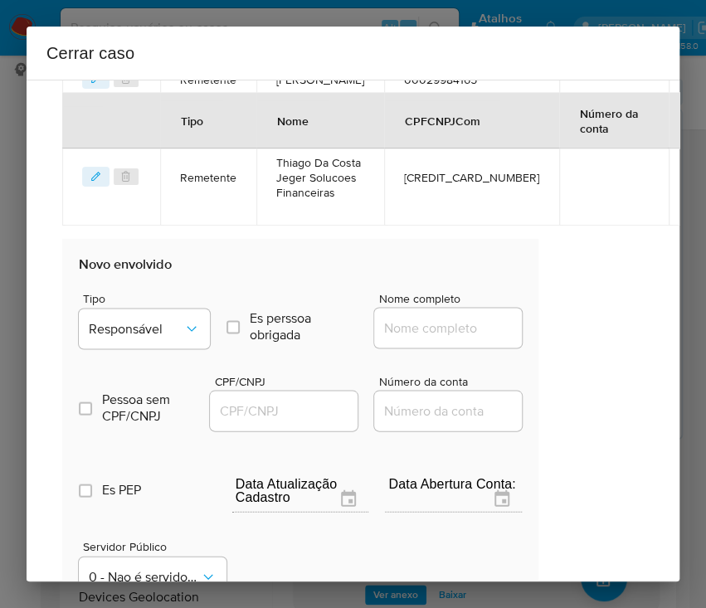
scroll to position [1050, 63]
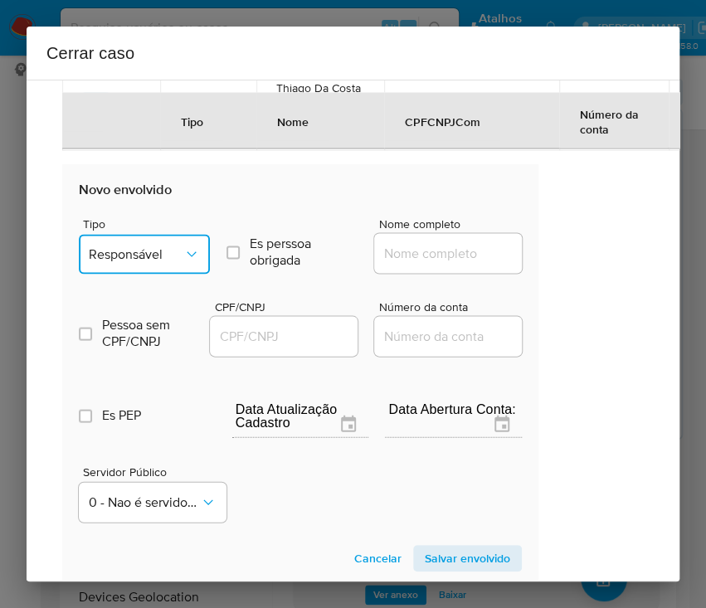
click at [170, 247] on span "Responsável" at bounding box center [136, 253] width 95 height 17
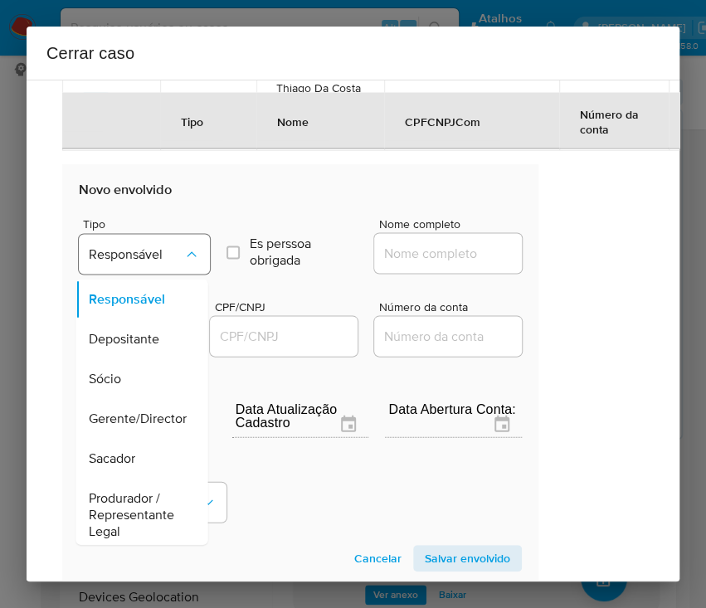
scroll to position [221, 0]
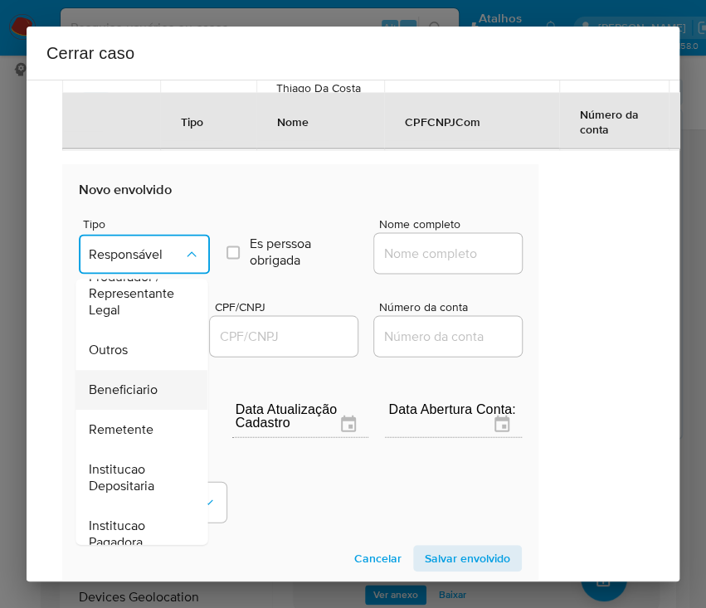
click at [138, 391] on span "Beneficiario" at bounding box center [123, 389] width 69 height 17
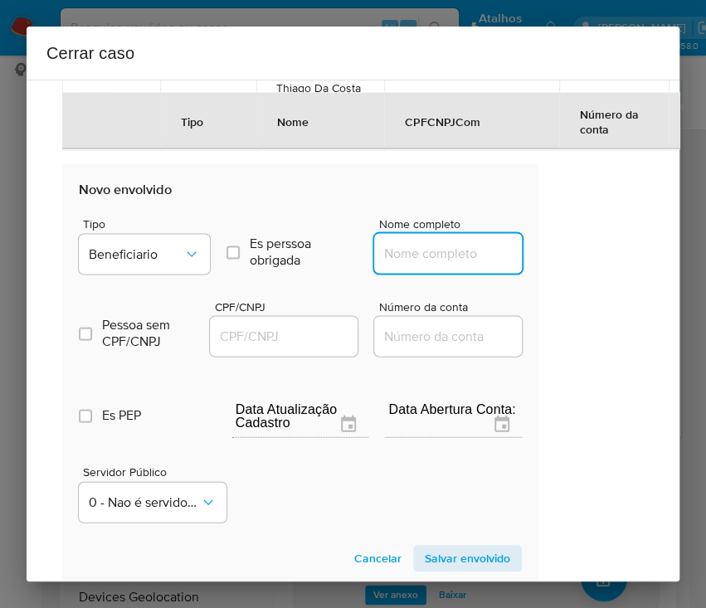
click at [434, 256] on input "Nome completo" at bounding box center [455, 253] width 163 height 22
paste input "W.F.C. Comercial Ltda, 43807909000169"
drag, startPoint x: 397, startPoint y: 255, endPoint x: 597, endPoint y: 255, distance: 199.8
click at [597, 255] on div "1 Informação completa Geral Data de início 01/07/2025 Data Fin 04/09/2025 Valor…" at bounding box center [353, 331] width 653 height 502
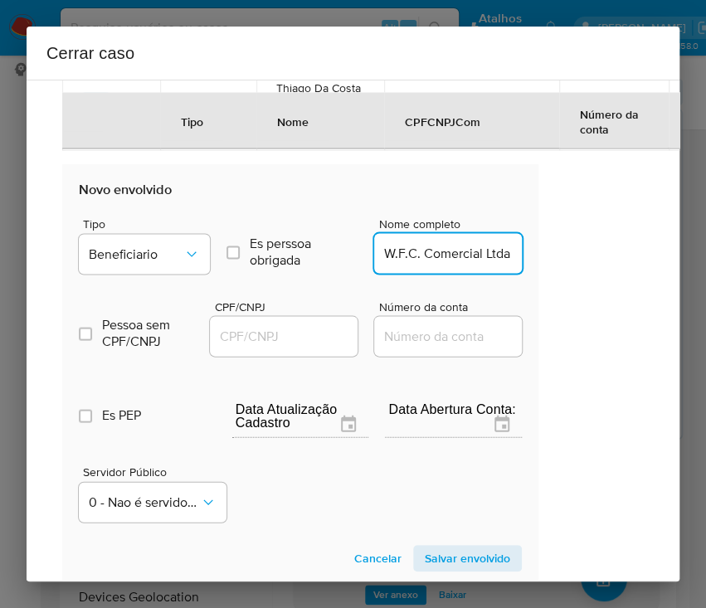
scroll to position [0, 0]
type input "W.F.C. Comercial Ltda"
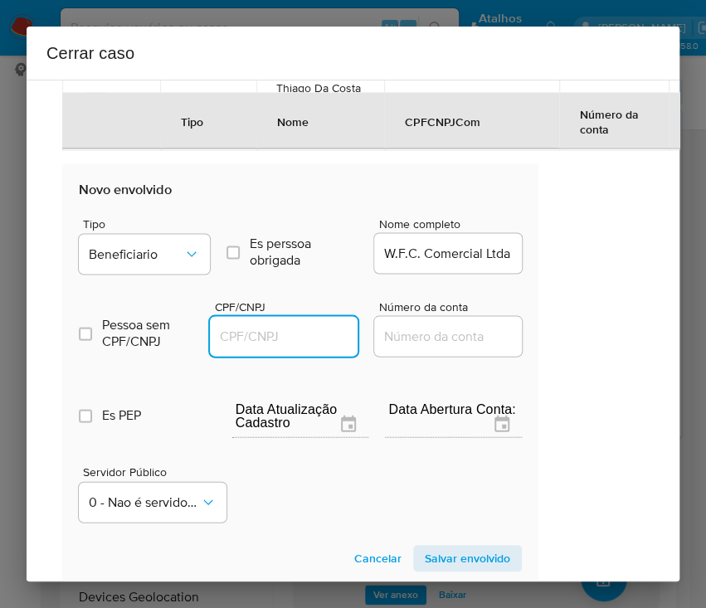
drag, startPoint x: 308, startPoint y: 335, endPoint x: 331, endPoint y: 343, distance: 24.7
click at [307, 335] on input "CPF/CNPJ" at bounding box center [291, 336] width 163 height 22
paste input "43807909000169"
type input "43807909000169"
click at [438, 554] on span "Salvar envolvido" at bounding box center [467, 557] width 85 height 23
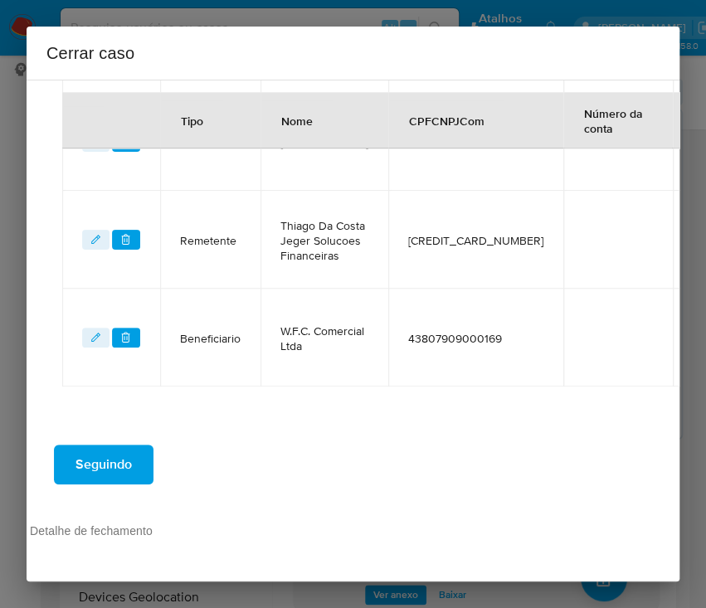
scroll to position [595, 63]
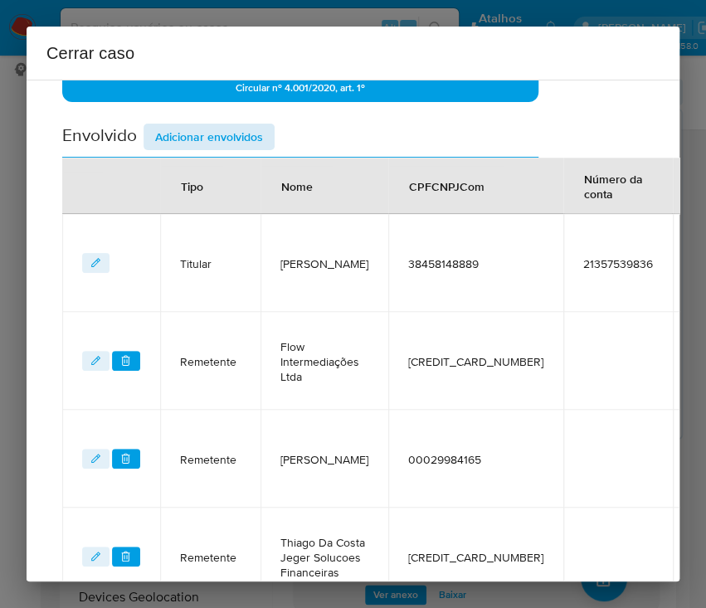
click at [249, 120] on div "Data de início 01/07/2025 Data Fin 04/09/2025 Valor do crédito R$572.260 Valor …" at bounding box center [300, 157] width 476 height 1092
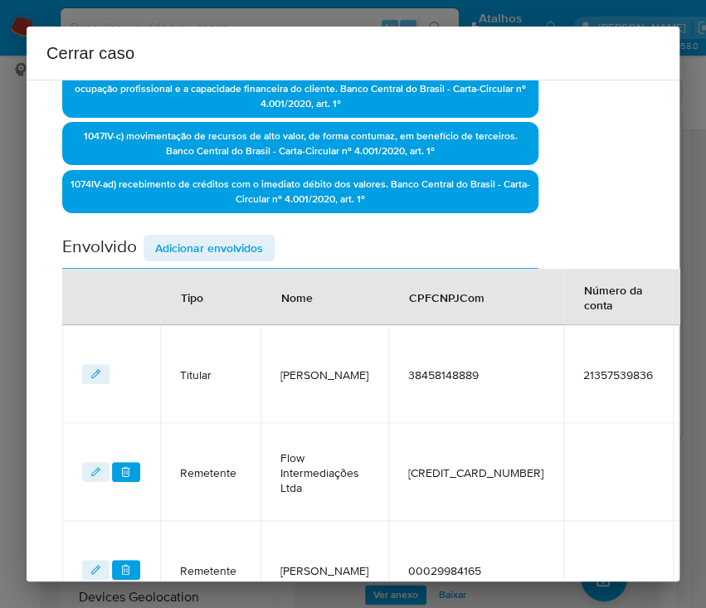
click at [204, 250] on span "Adicionar envolvidos" at bounding box center [209, 247] width 108 height 23
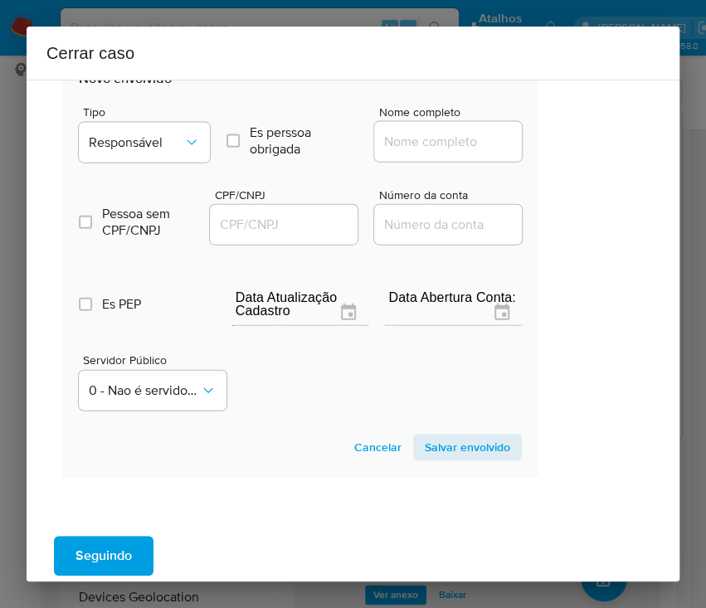
scroll to position [1143, 63]
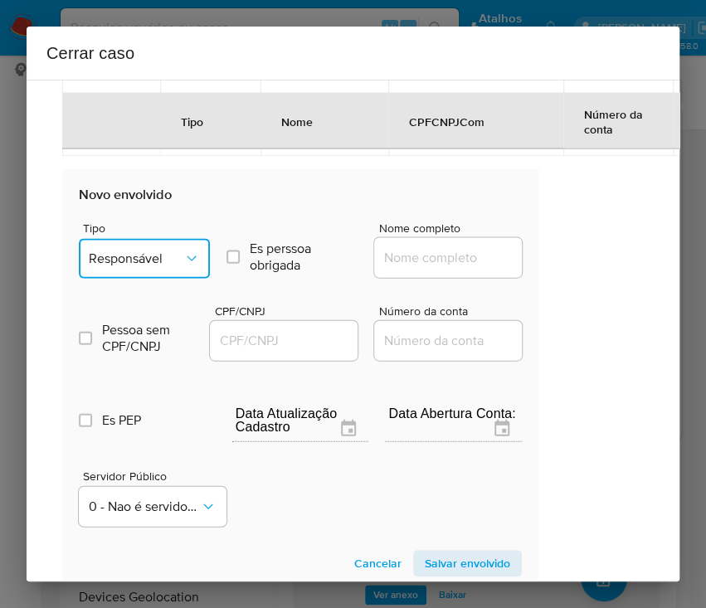
click at [153, 262] on span "Responsável" at bounding box center [136, 258] width 95 height 17
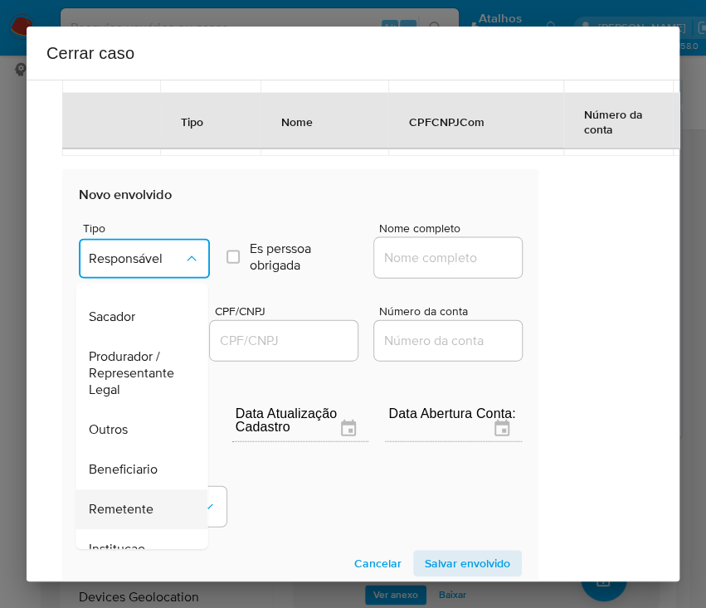
scroll to position [295, 0]
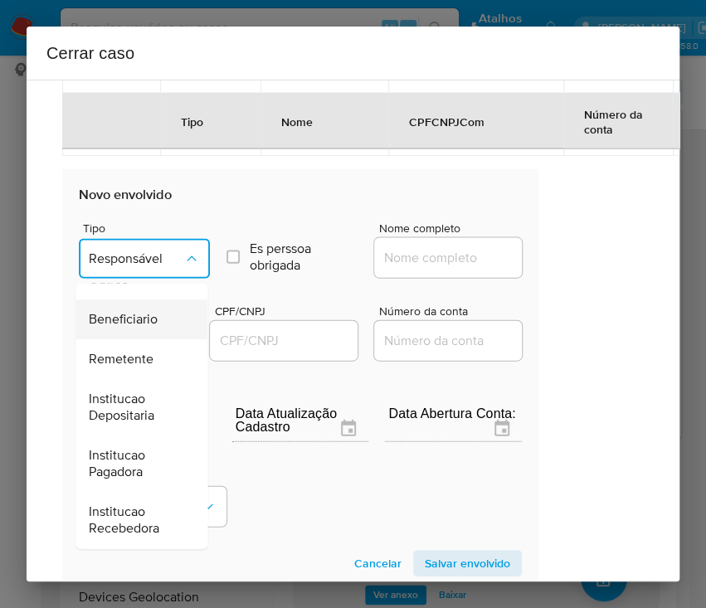
click at [137, 322] on span "Beneficiario" at bounding box center [123, 320] width 69 height 17
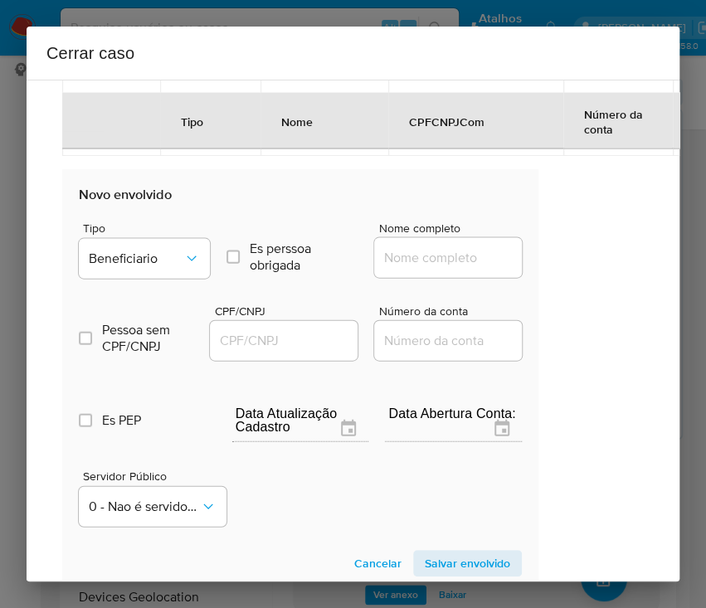
click at [376, 261] on input "Nome completo" at bounding box center [455, 258] width 163 height 22
paste input "Serip Comercio E Vendas De Produtos De Limpezas Ltda, 50031722000262"
drag, startPoint x: 396, startPoint y: 262, endPoint x: 571, endPoint y: 262, distance: 174.9
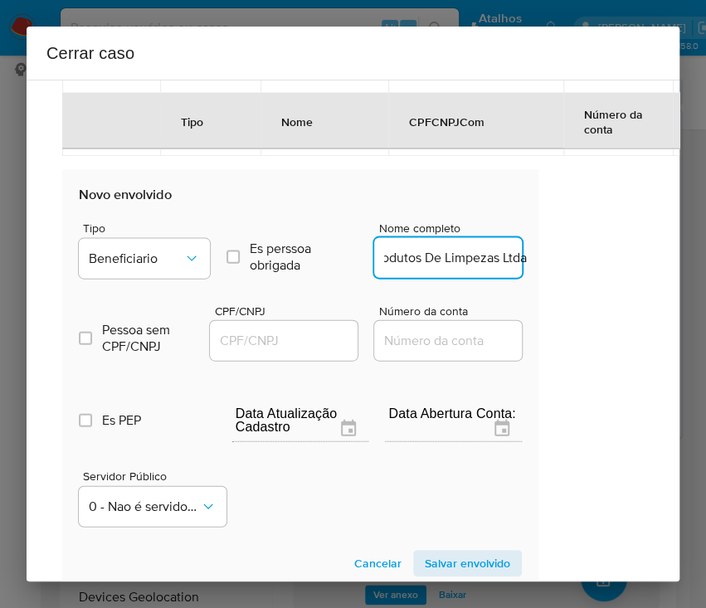
scroll to position [0, 0]
type input "Serip Comercio E Vendas De Produtos De Limpezas Ltda"
drag, startPoint x: 308, startPoint y: 342, endPoint x: 321, endPoint y: 349, distance: 15.2
click at [307, 342] on input "CPF/CNPJ" at bounding box center [291, 341] width 163 height 22
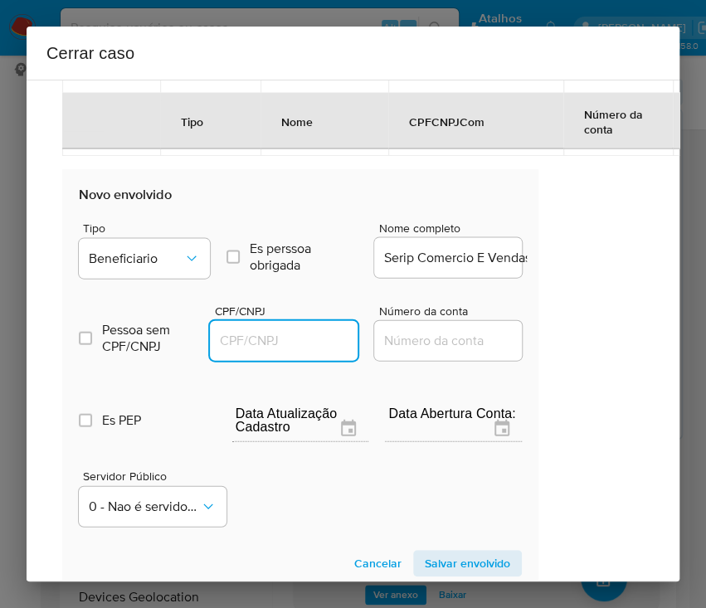
paste input "50031722000262"
type input "50031722000262"
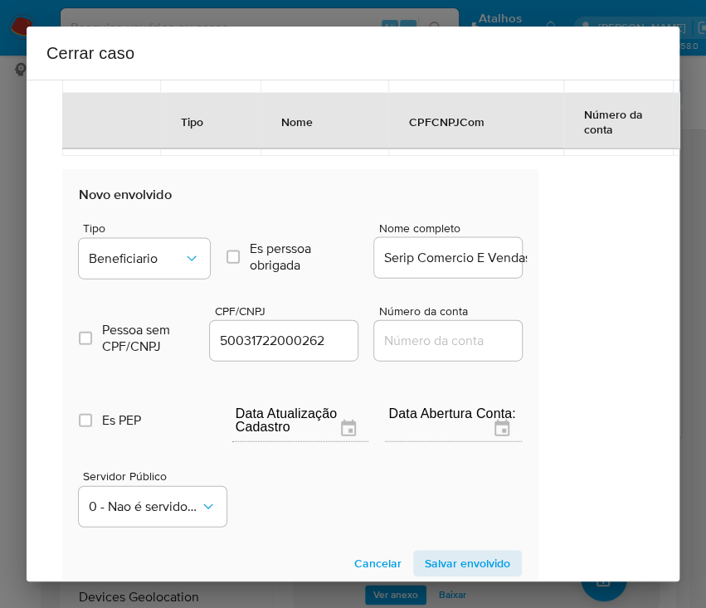
click at [444, 554] on span "Salvar envolvido" at bounding box center [467, 562] width 85 height 23
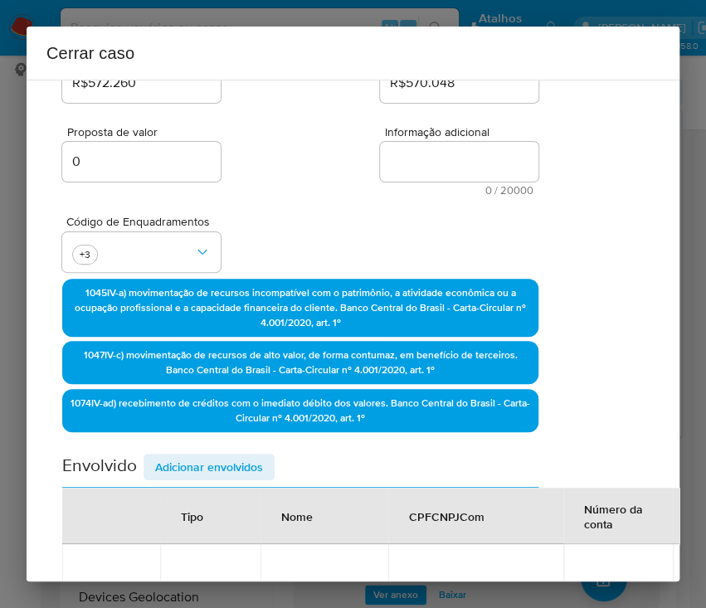
drag, startPoint x: 203, startPoint y: 468, endPoint x: 206, endPoint y: 457, distance: 11.1
click at [203, 468] on span "Adicionar envolvidos" at bounding box center [209, 466] width 108 height 23
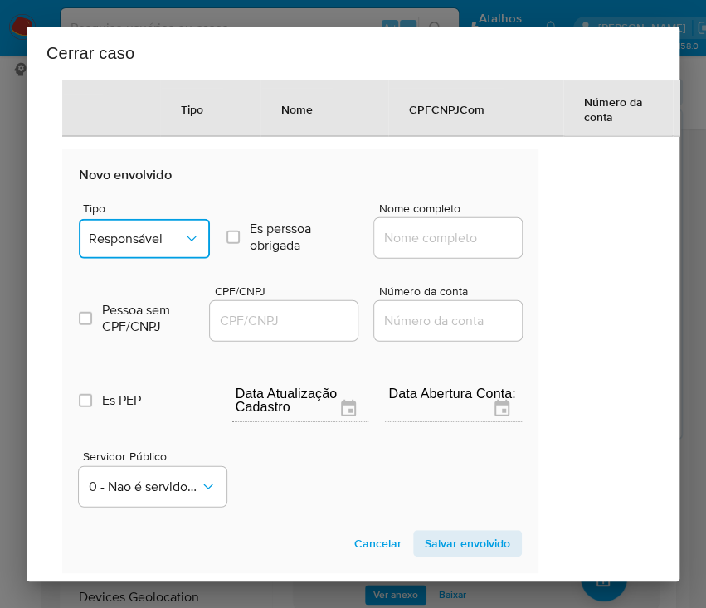
click at [146, 247] on span "Responsável" at bounding box center [136, 239] width 95 height 17
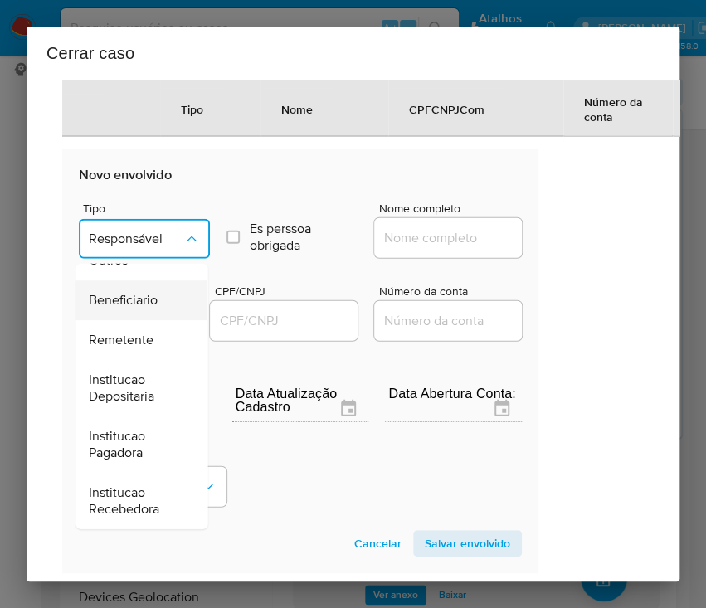
click at [134, 304] on span "Beneficiario" at bounding box center [123, 300] width 69 height 17
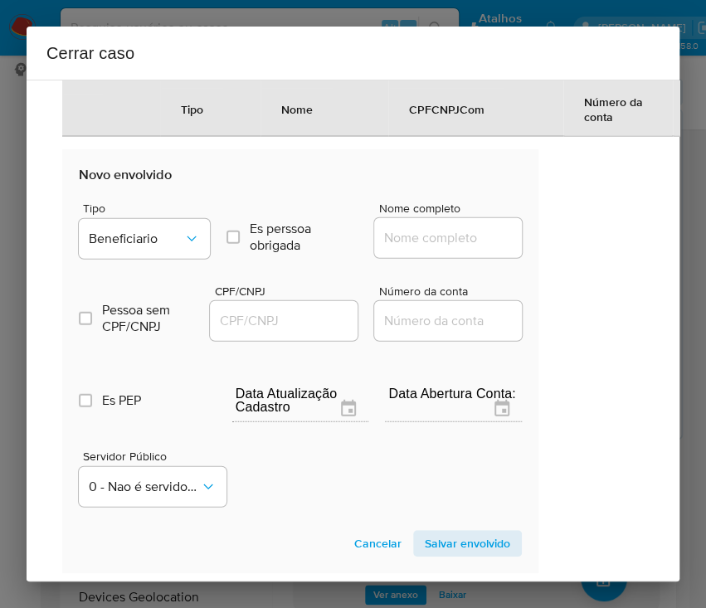
click at [405, 242] on input "Nome completo" at bounding box center [455, 238] width 163 height 22
paste input "Rsj Comercio Ltda, 58179980000200"
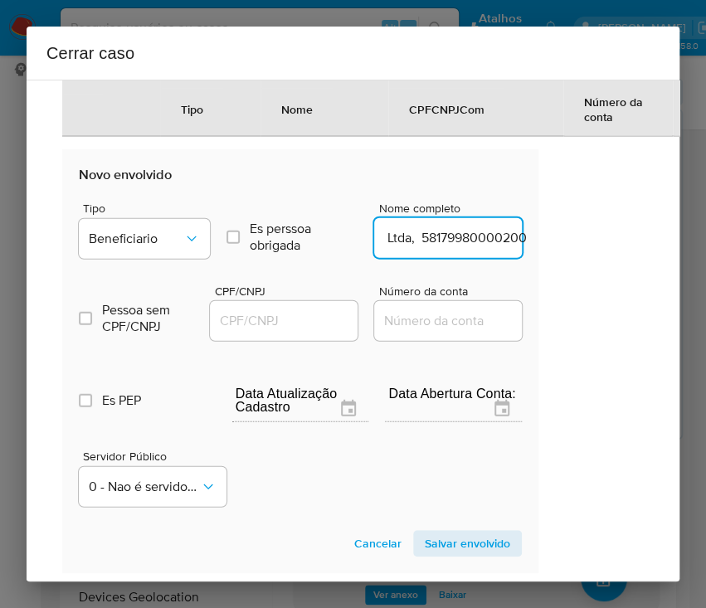
drag, startPoint x: 394, startPoint y: 250, endPoint x: 565, endPoint y: 255, distance: 170.9
type input "Rsj Comercio Ltda"
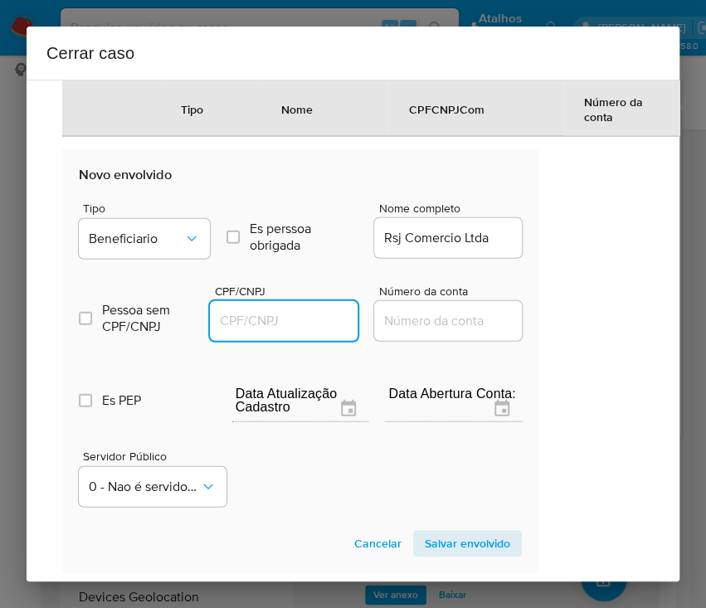
click at [282, 332] on input "CPF/CNPJ" at bounding box center [291, 321] width 163 height 22
paste input "58179980000200"
type input "58179980000200"
click at [444, 555] on span "Salvar envolvido" at bounding box center [467, 542] width 85 height 23
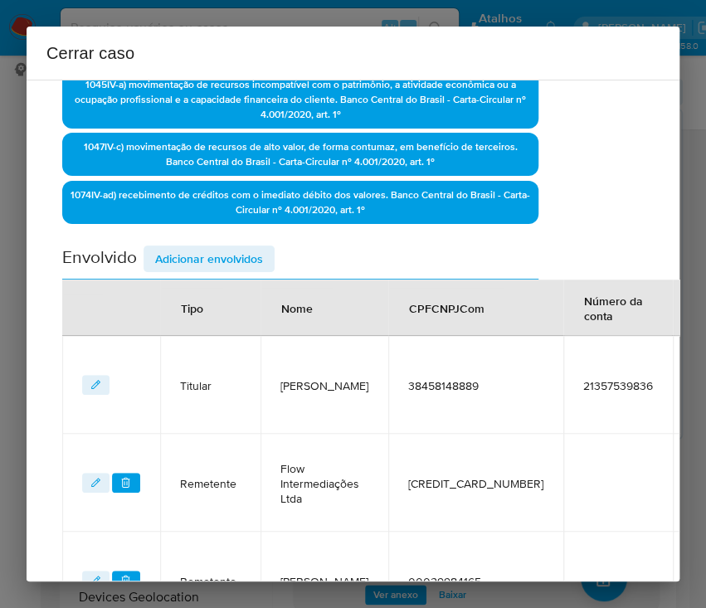
click at [212, 250] on span "Adicionar envolvidos" at bounding box center [209, 258] width 108 height 23
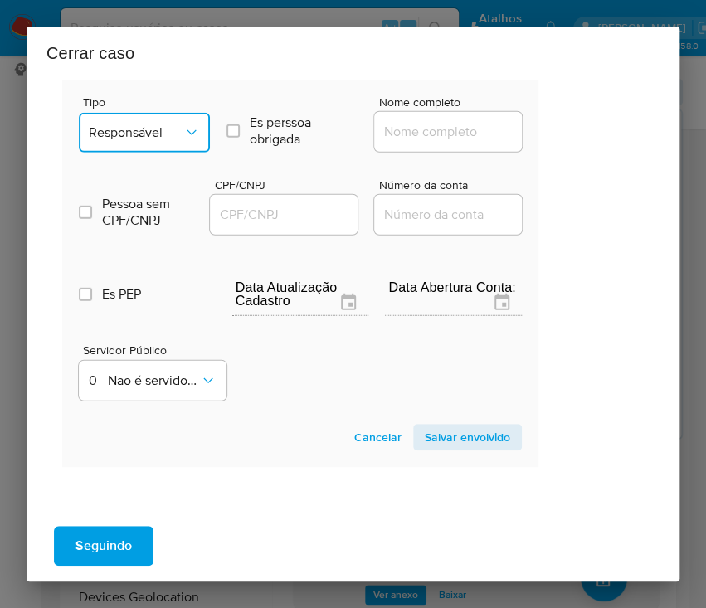
click at [135, 141] on span "Responsável" at bounding box center [136, 132] width 95 height 17
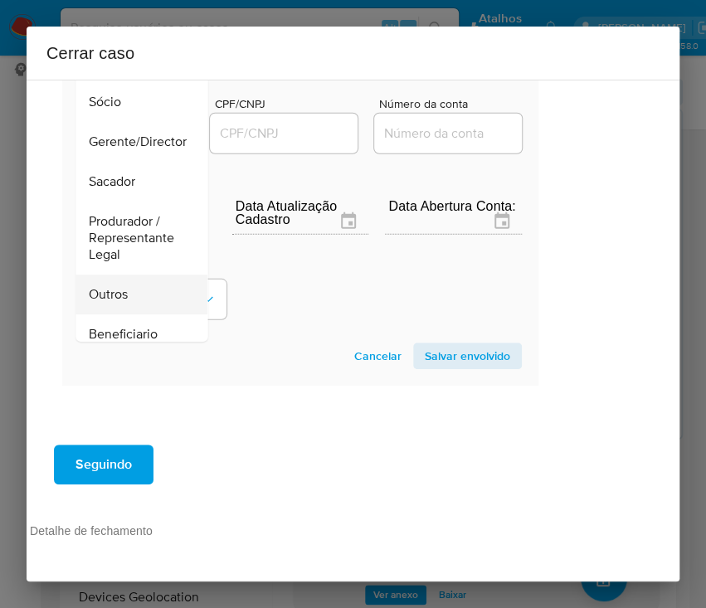
click at [129, 274] on div "Outros" at bounding box center [136, 294] width 95 height 40
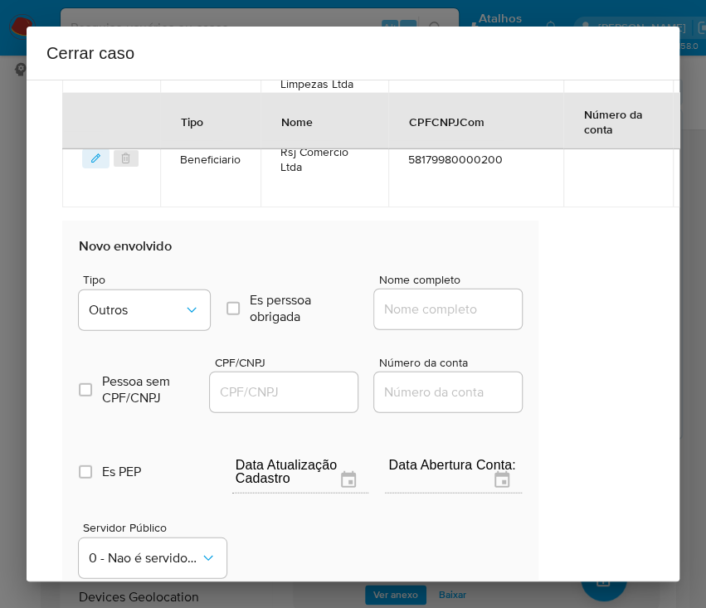
click at [401, 320] on input "Nome completo" at bounding box center [455, 309] width 163 height 22
paste input "Daiane Dos Santos Nascimento Brito 38458148889, CNPJ:42693905000134"
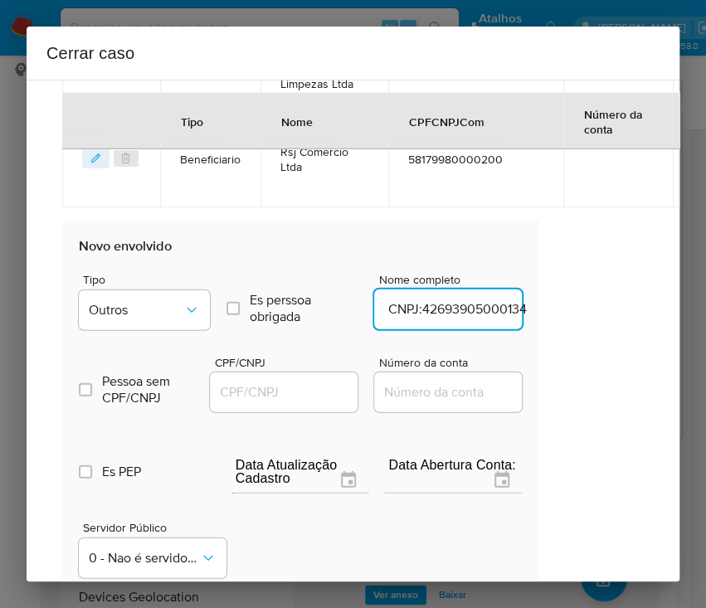
drag, startPoint x: 410, startPoint y: 323, endPoint x: 538, endPoint y: 323, distance: 128.5
type input "Daiane Dos Santos Nascimento Brito 38458148889"
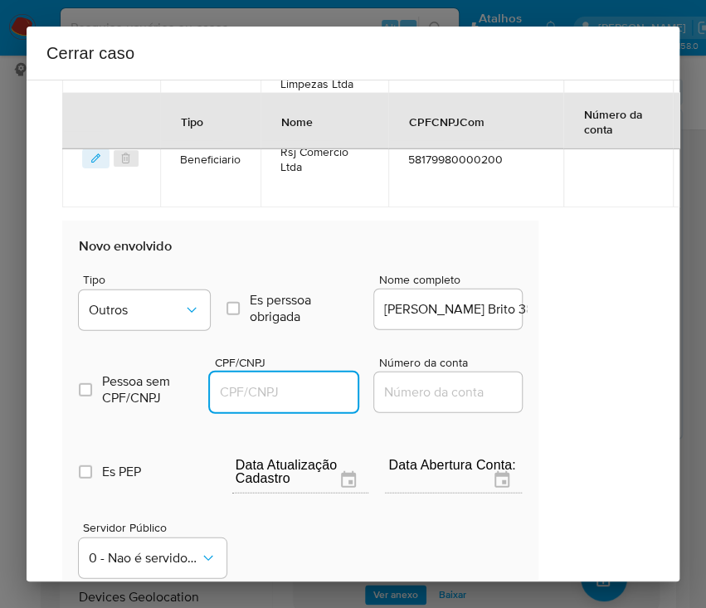
click at [249, 403] on input "CPF/CNPJ" at bounding box center [291, 392] width 163 height 22
paste input "42693905000134"
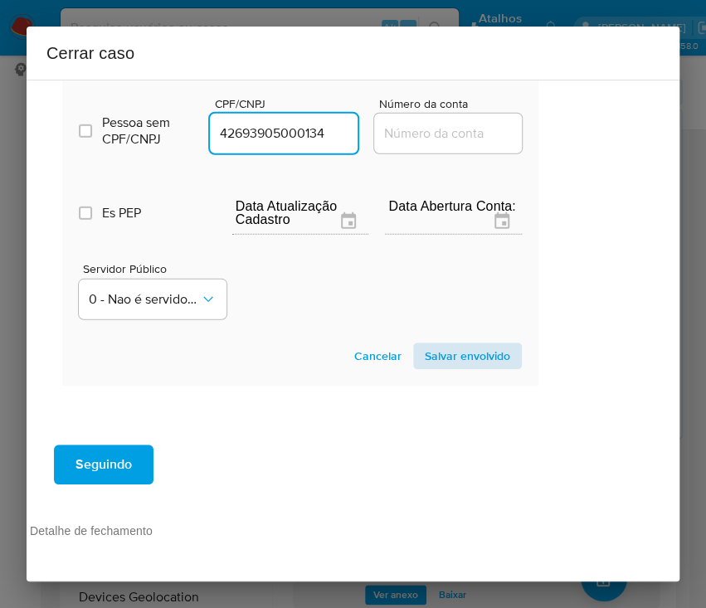
type input "42693905000134"
click at [439, 349] on span "Salvar envolvido" at bounding box center [467, 355] width 85 height 23
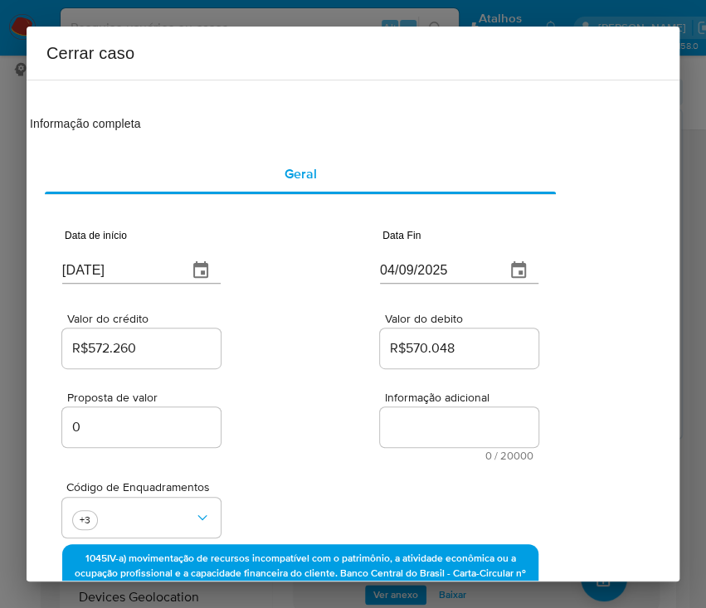
scroll to position [0, 63]
click at [456, 428] on textarea "Informação adicional" at bounding box center [459, 427] width 158 height 40
paste textarea "Informações do Cliente Daiane Dos Santos Nascimento Brito, CPF 38458148889, 35 …"
type textarea "Informações do Cliente Daiane Dos Santos Nascimento Brito, CPF 38458148889, 35 …"
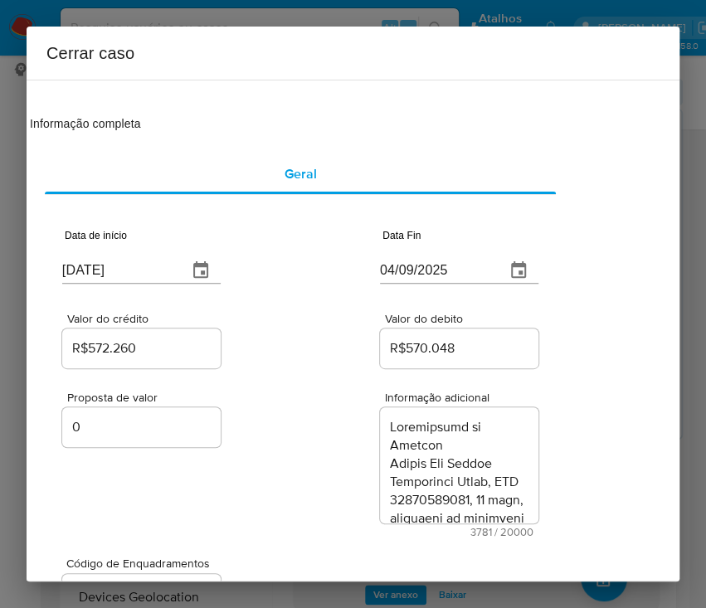
scroll to position [4782, 0]
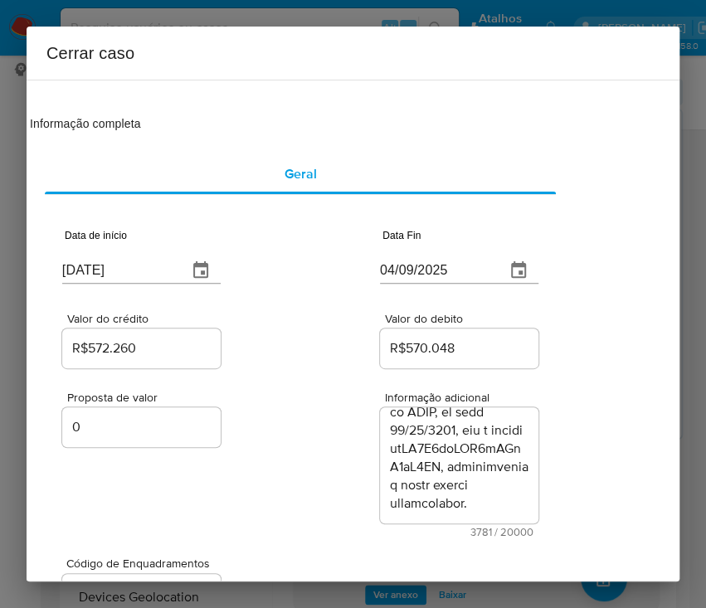
click at [295, 506] on div "Proposta de valor 0 Informação adicional 3781 / 20000 16219 caracteres restantes" at bounding box center [300, 454] width 476 height 166
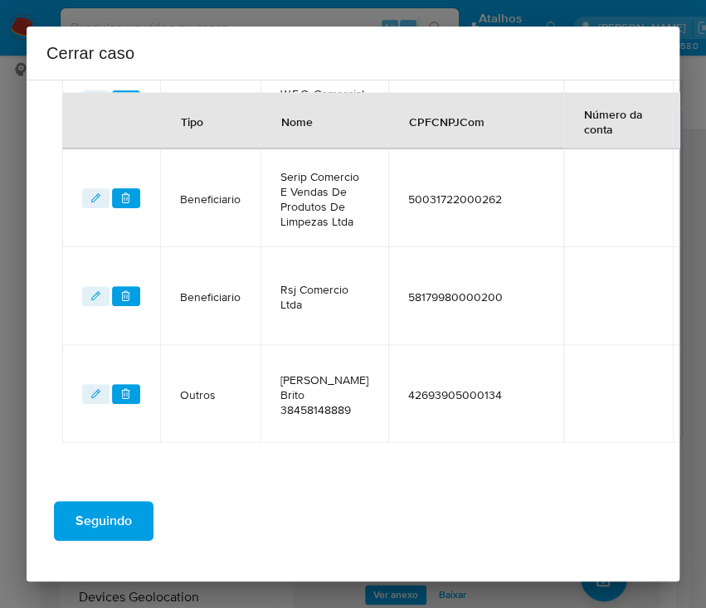
scroll to position [1327, 63]
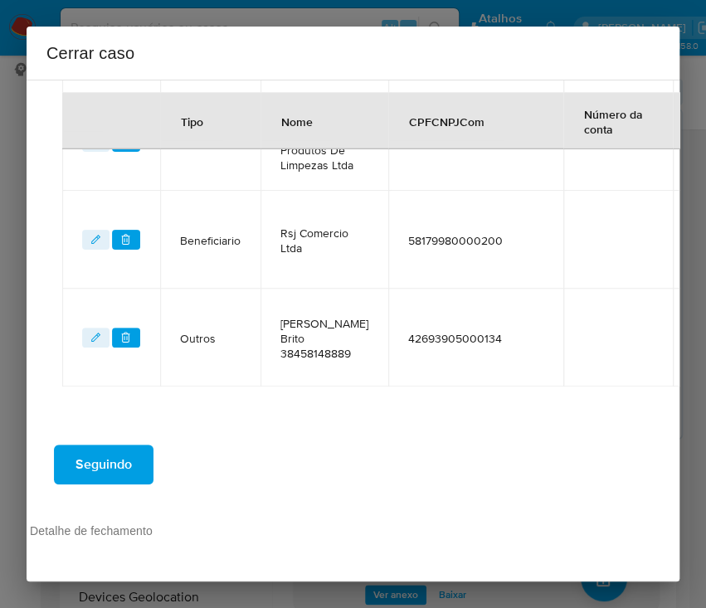
click at [119, 458] on span "Seguindo" at bounding box center [103, 464] width 56 height 36
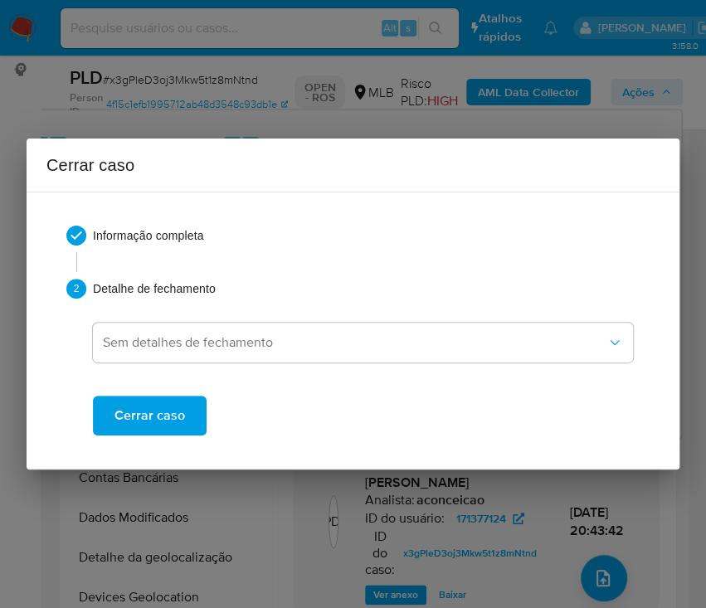
click at [159, 417] on span "Cerrar caso" at bounding box center [149, 415] width 70 height 36
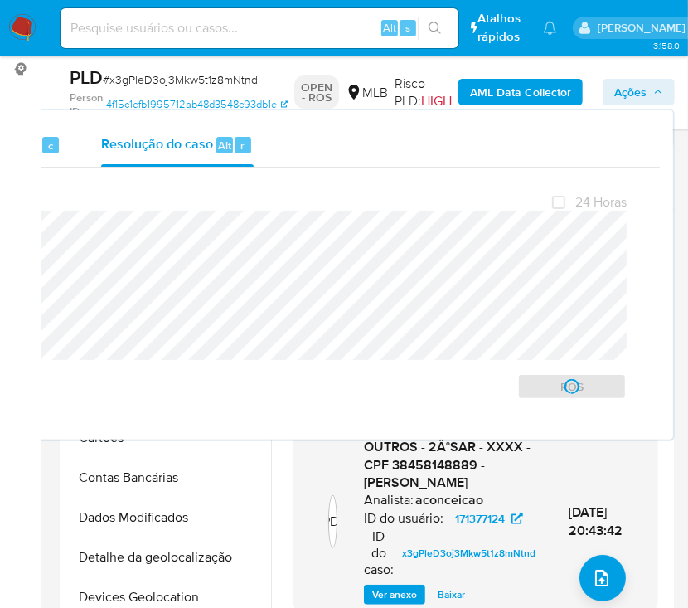
click at [132, 81] on span "# x3gPleD3oj3Mkw5t1z8mNtnd" at bounding box center [180, 79] width 155 height 17
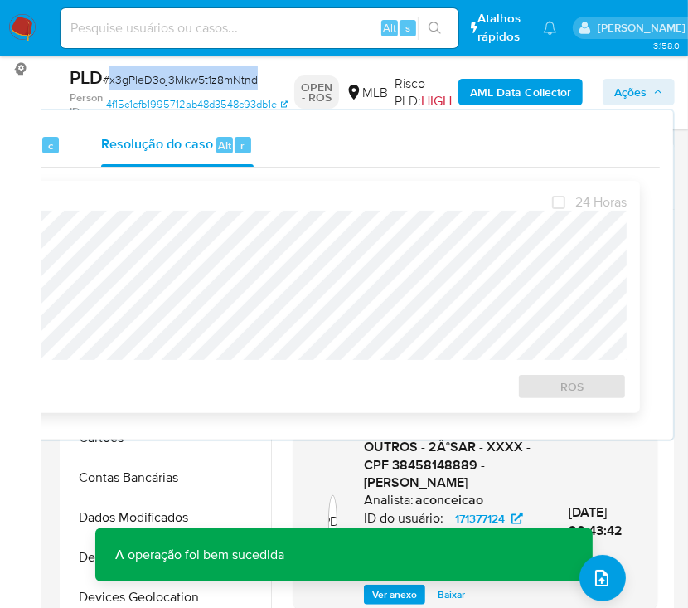
copy span "x3gPleD3oj3Mkw5t1z8mNtnd"
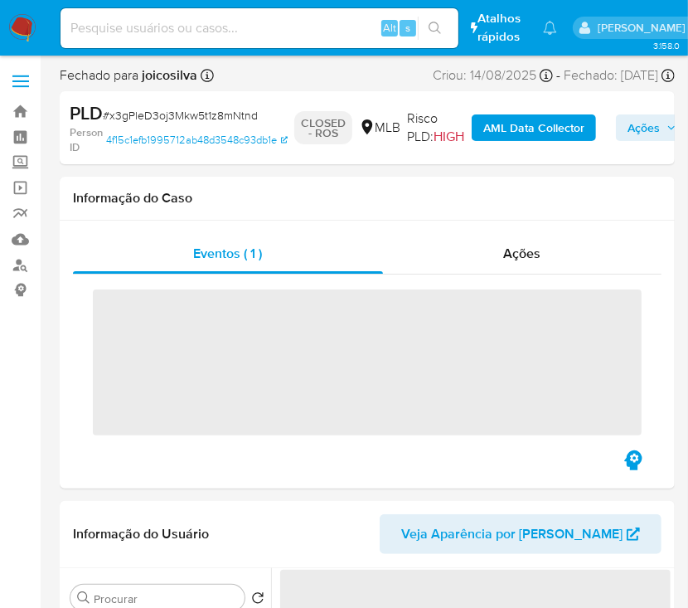
click at [24, 33] on img at bounding box center [22, 28] width 28 height 28
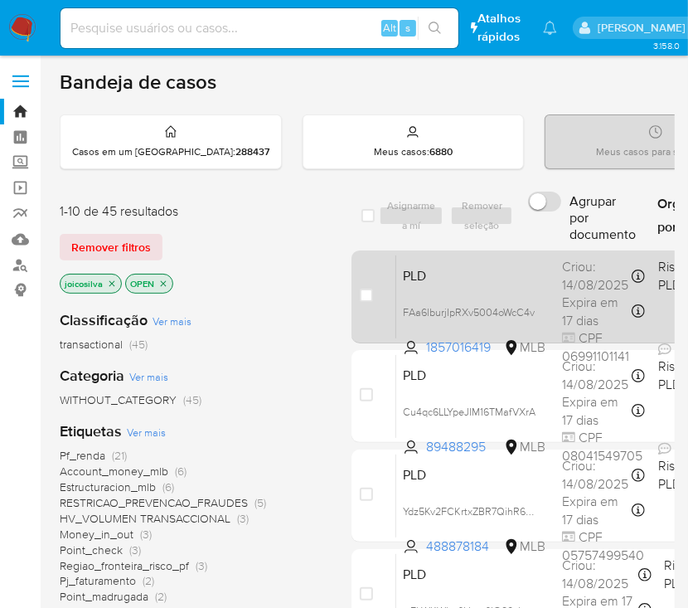
click at [531, 275] on span "PLD" at bounding box center [476, 275] width 146 height 22
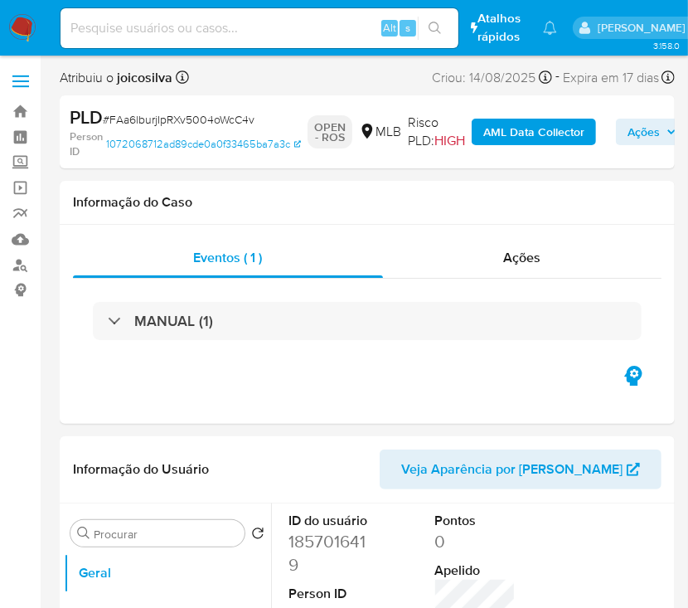
select select "10"
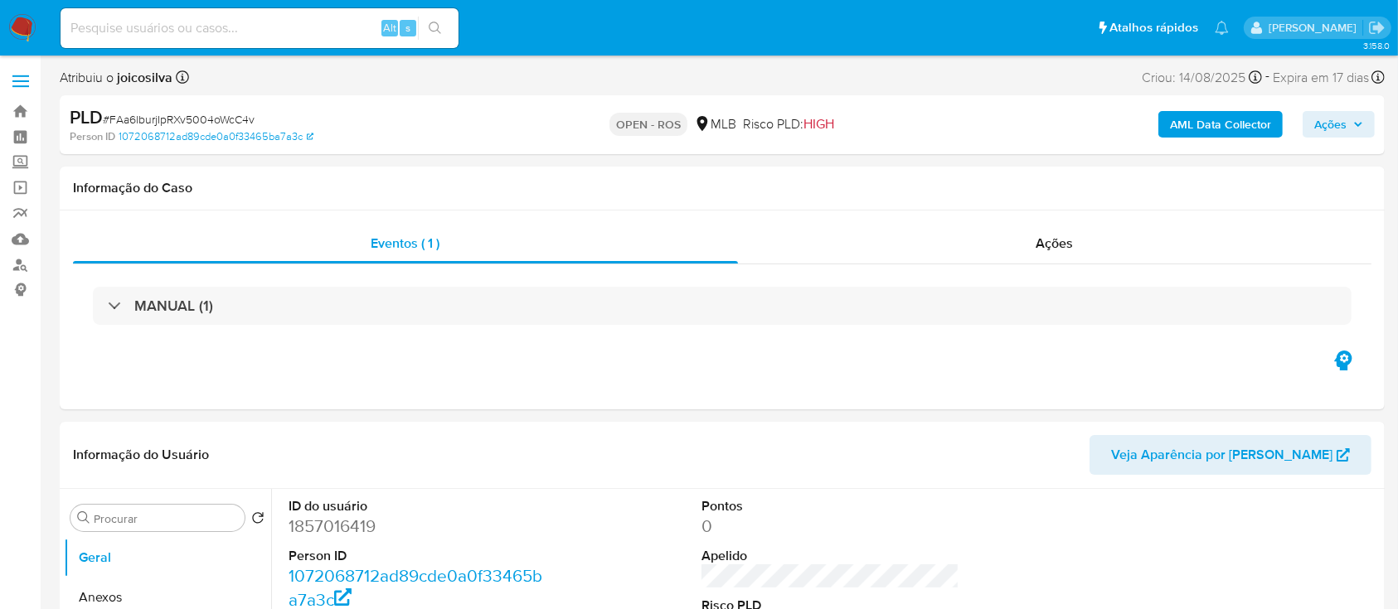
click at [218, 114] on span "# FAa6lburjIpRXv5004oWcC4v" at bounding box center [179, 119] width 152 height 17
copy span "FAa6lburjIpRXv5004oWcC4v"
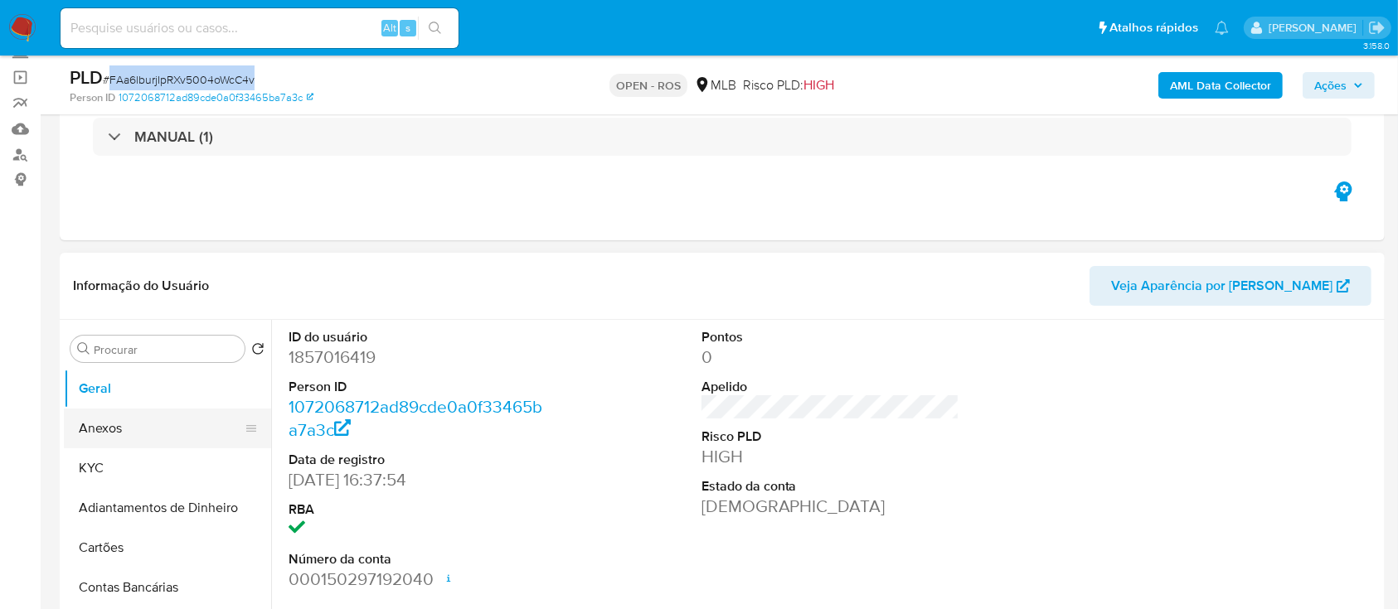
click at [106, 433] on button "Anexos" at bounding box center [161, 429] width 194 height 40
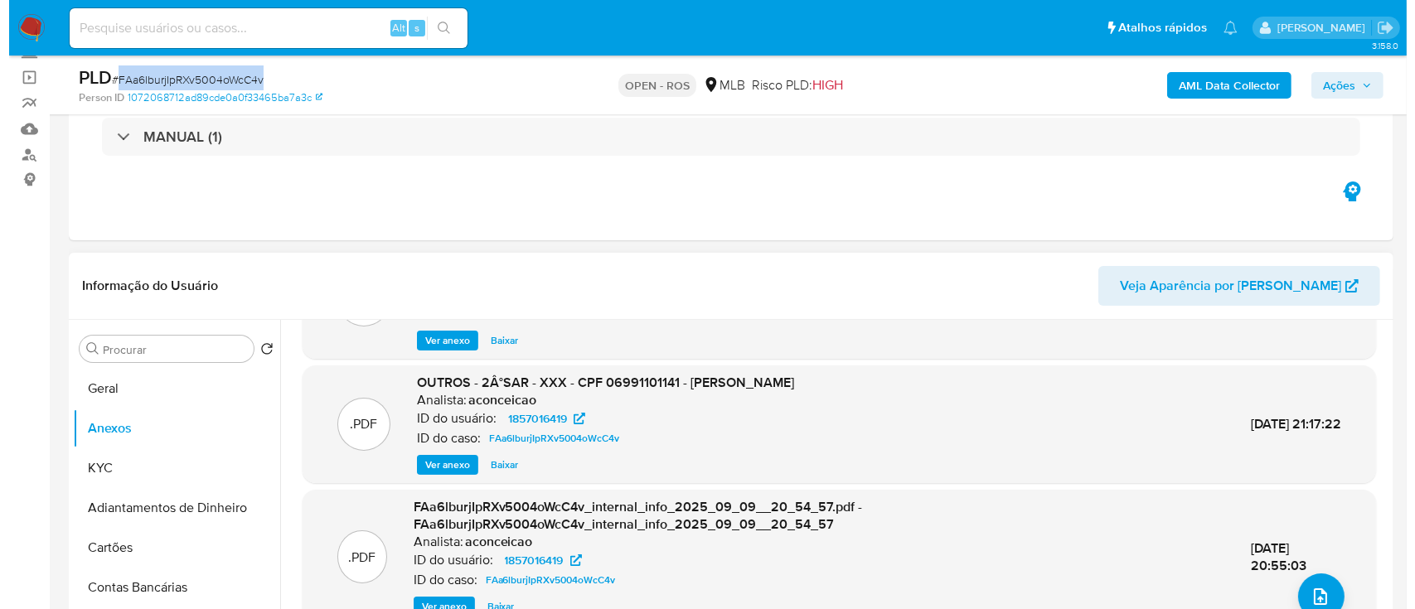
scroll to position [175, 0]
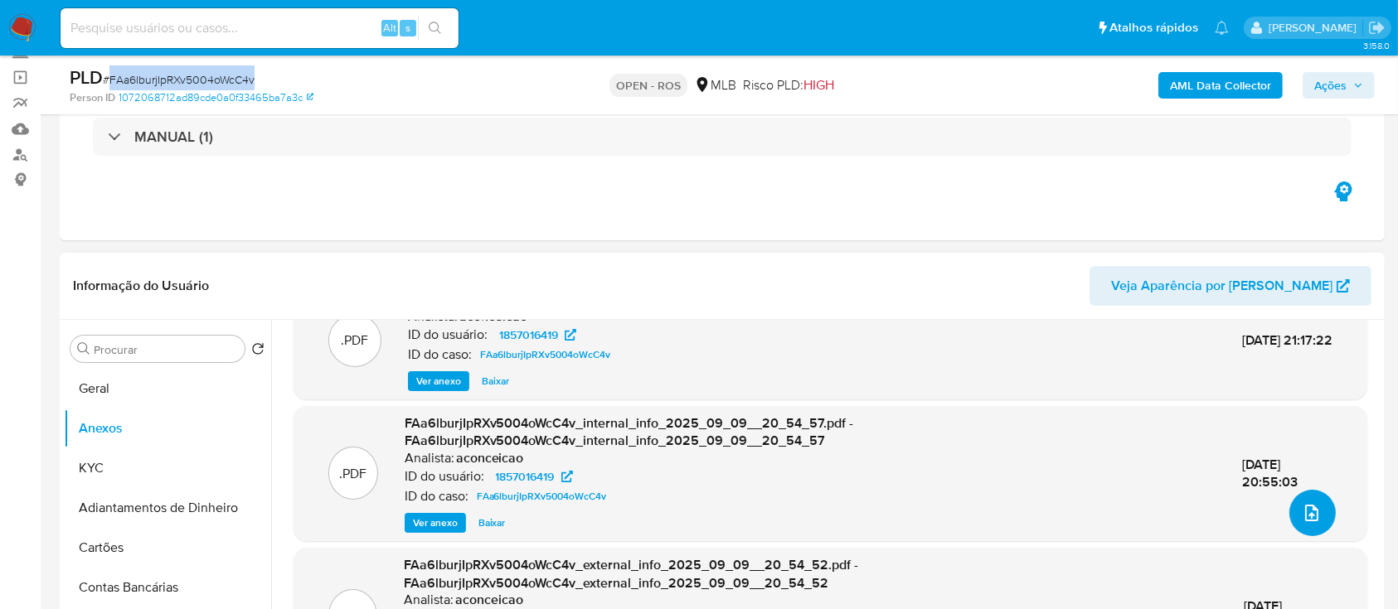
click at [705, 511] on icon "upload-file" at bounding box center [1312, 513] width 20 height 20
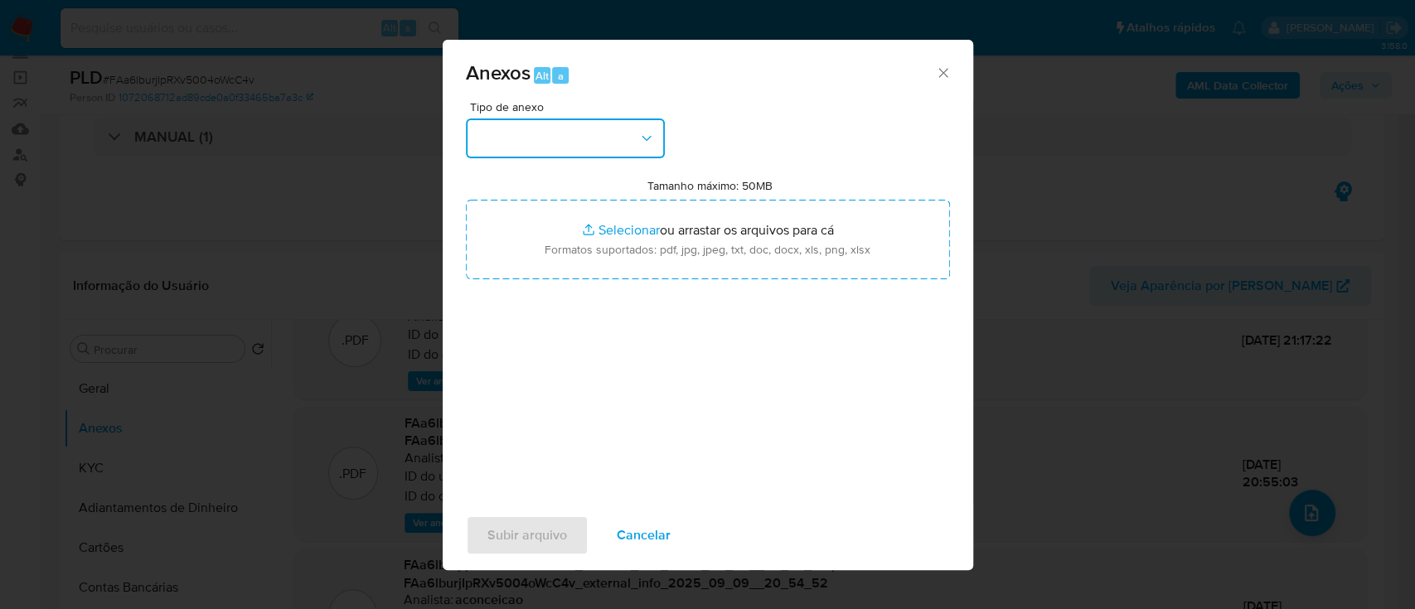
click at [642, 141] on icon "button" at bounding box center [646, 138] width 17 height 17
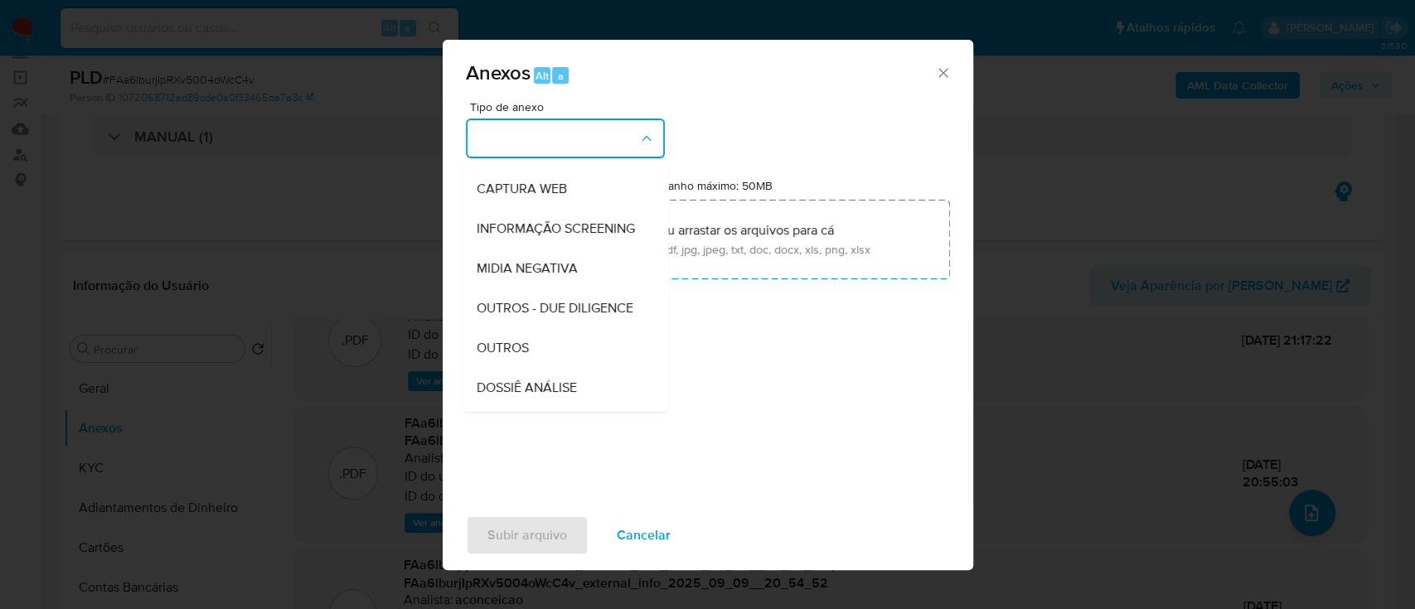
scroll to position [255, 0]
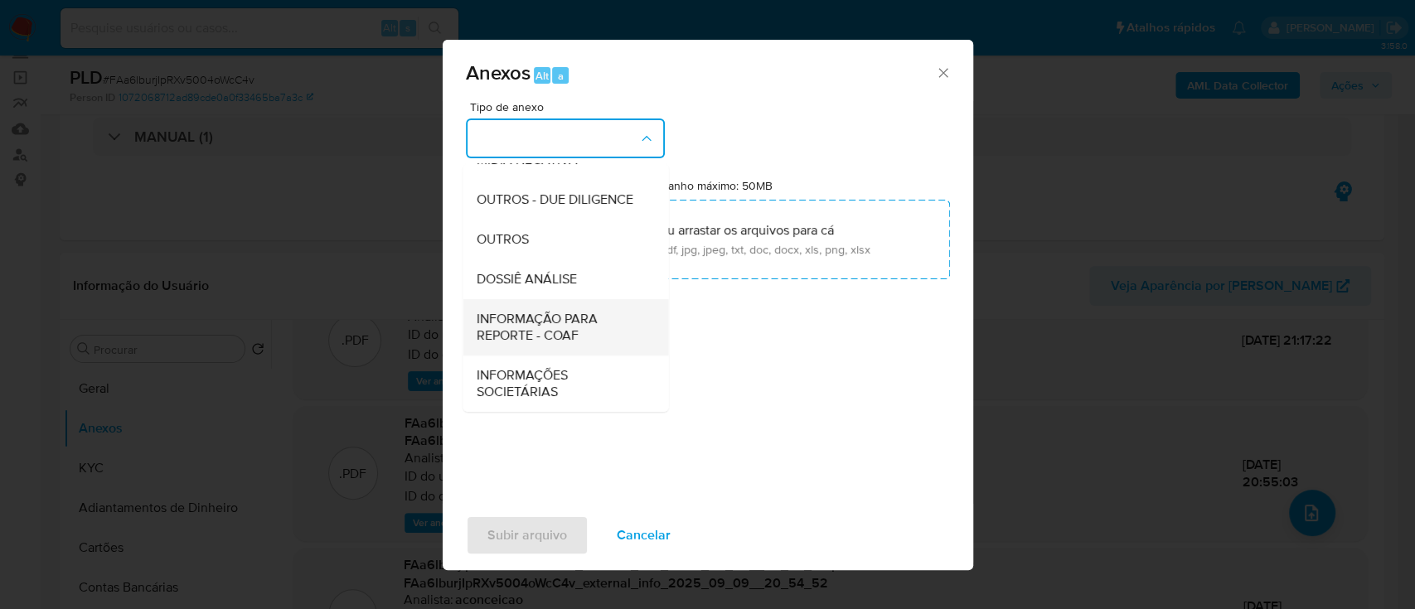
click at [604, 331] on span "INFORMAÇÃO PARA REPORTE - COAF" at bounding box center [560, 327] width 169 height 33
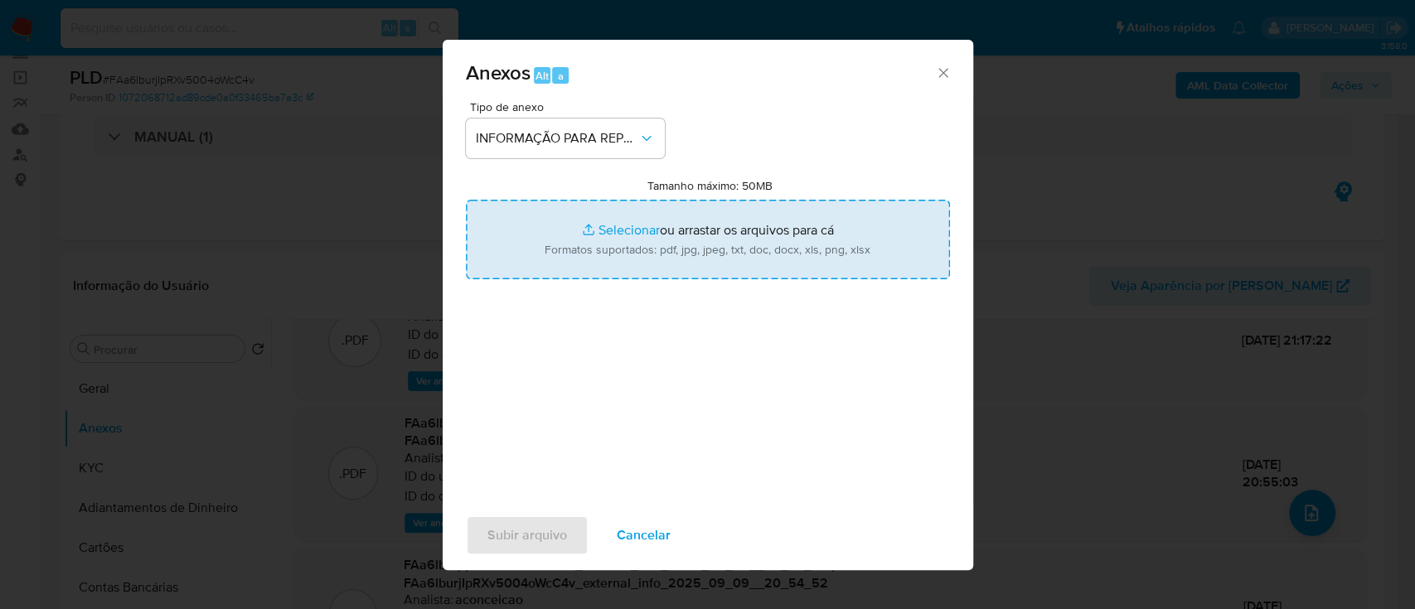
type input "C:\fakepath\2°SAR - FAa6lburjIpRXv5004oWcC4v - CPF 06991101141 - [PERSON_NAME].…"
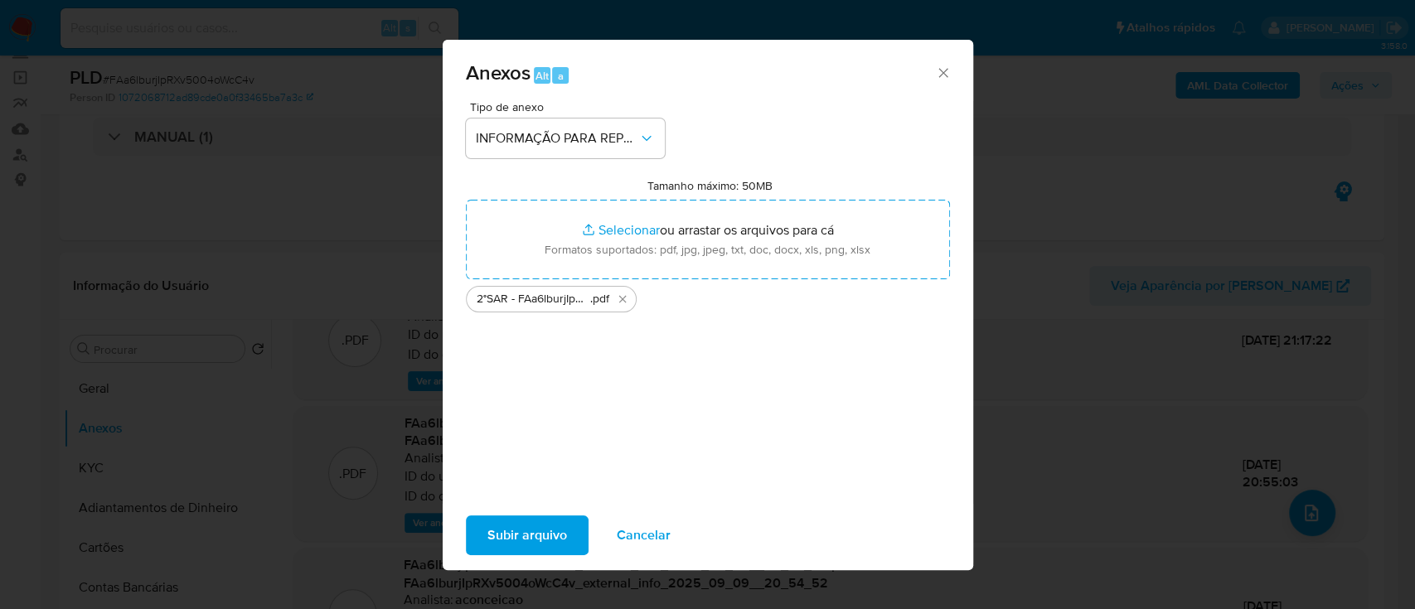
click at [557, 525] on span "Subir arquivo" at bounding box center [528, 535] width 80 height 36
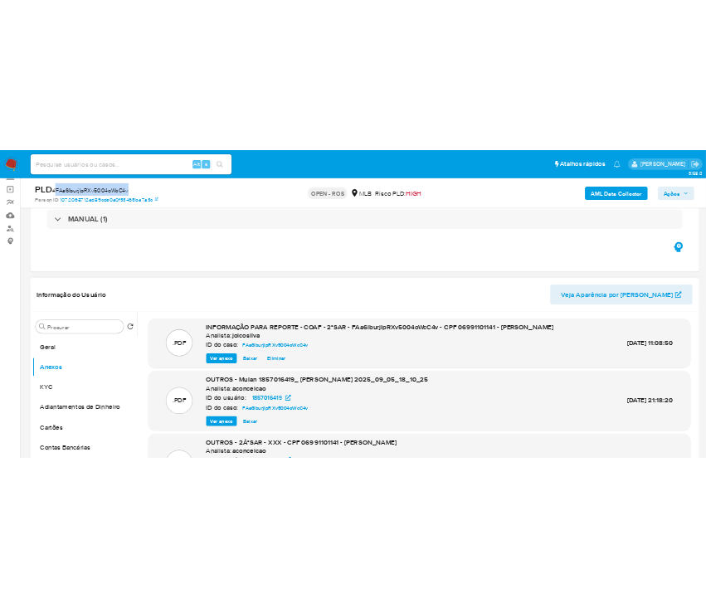
scroll to position [0, 0]
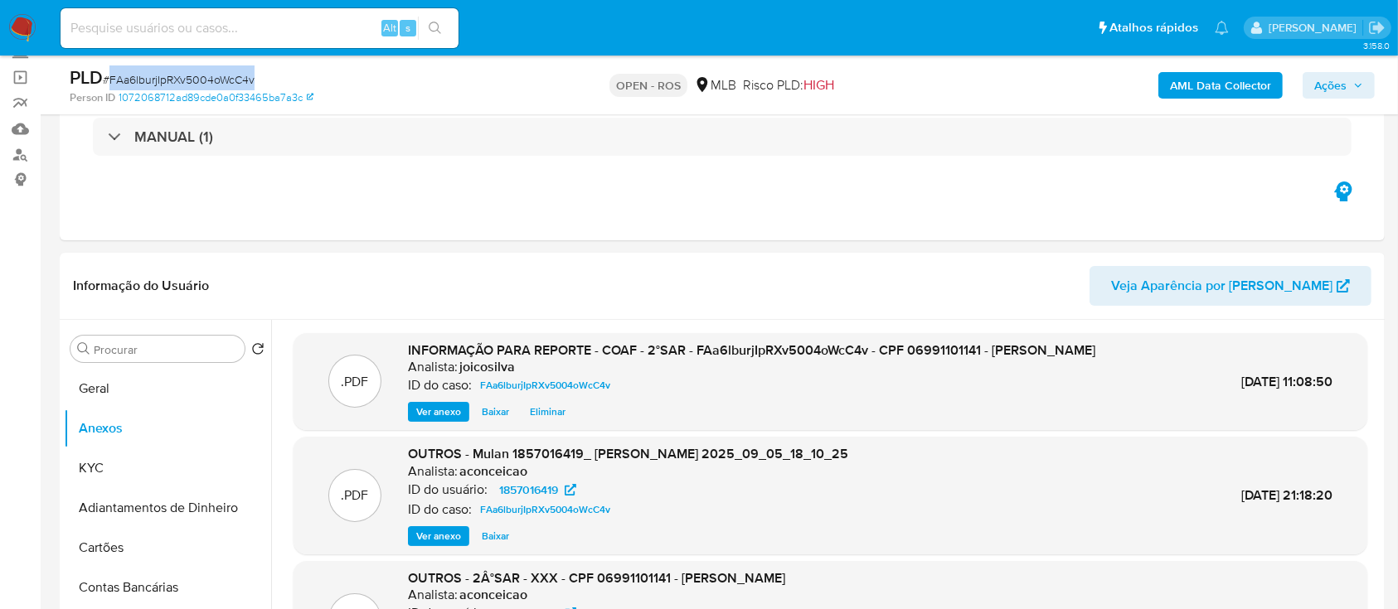
click at [705, 73] on span "Ações" at bounding box center [1330, 85] width 32 height 27
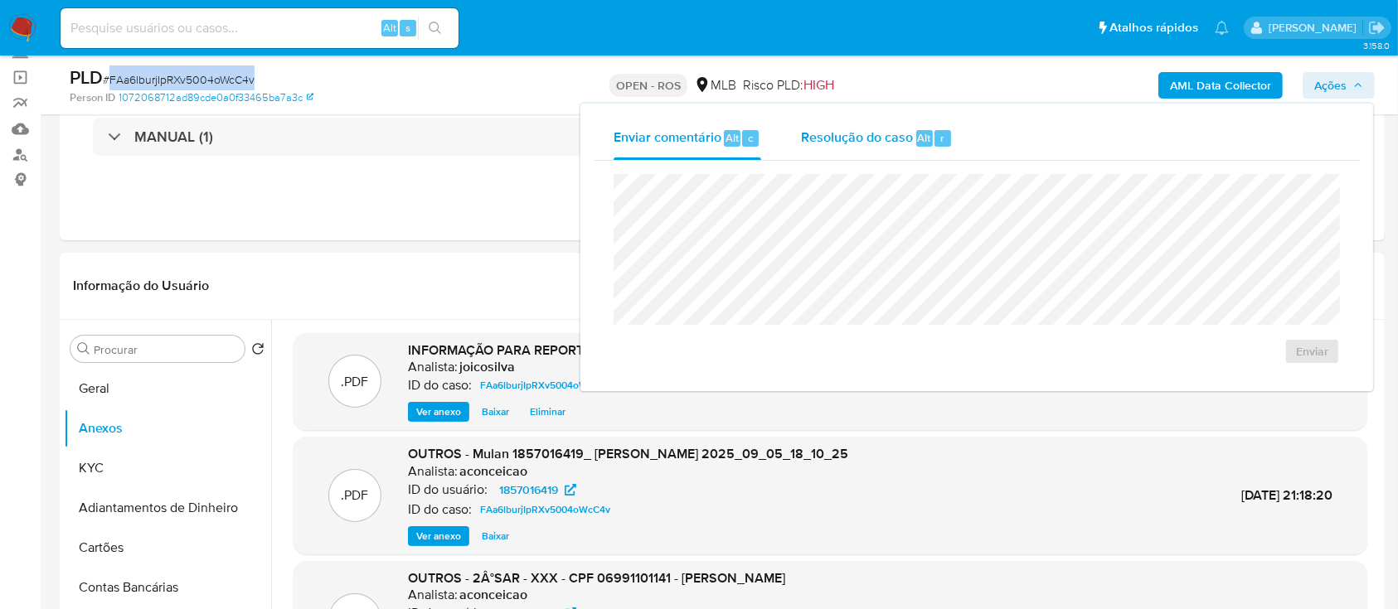
click at [705, 121] on div "Resolução do caso Alt r" at bounding box center [877, 138] width 152 height 43
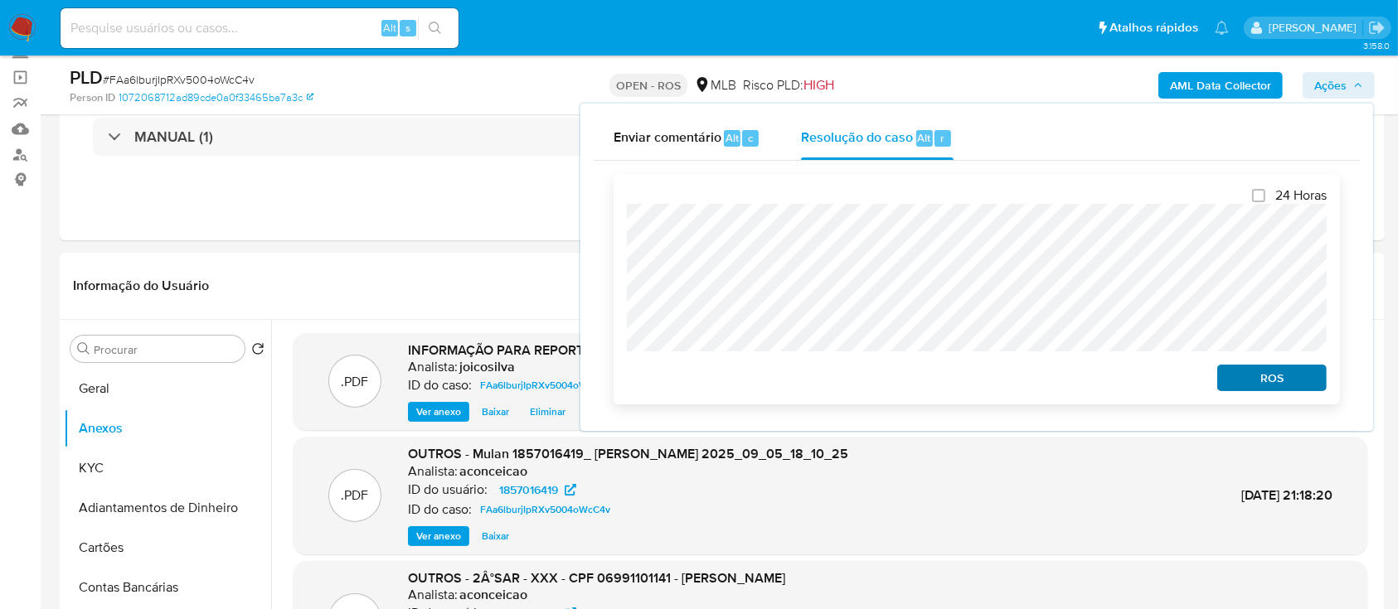
drag, startPoint x: 1234, startPoint y: 396, endPoint x: 1240, endPoint y: 389, distance: 10.0
click at [705, 390] on div "24 Horas ROS" at bounding box center [977, 289] width 726 height 231
click at [705, 385] on span "ROS" at bounding box center [1272, 377] width 86 height 23
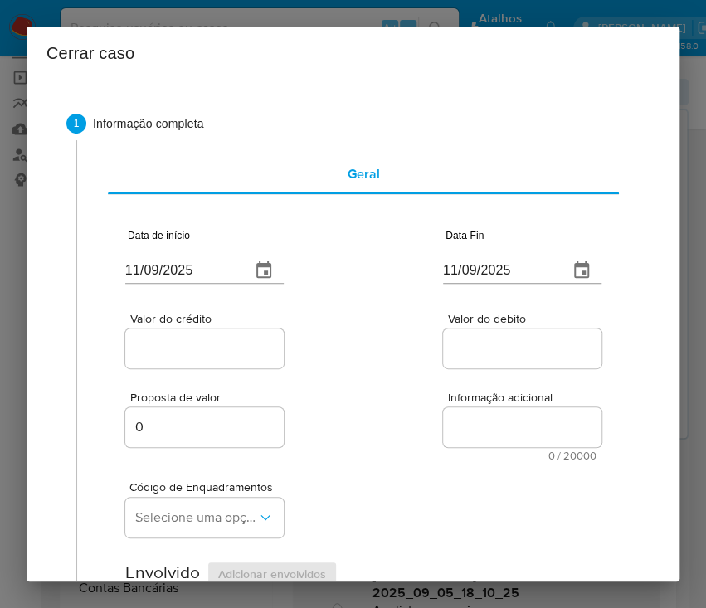
click at [201, 257] on input "11/09/2025" at bounding box center [181, 270] width 112 height 27
paste input "01/07"
type input "[DATE]"
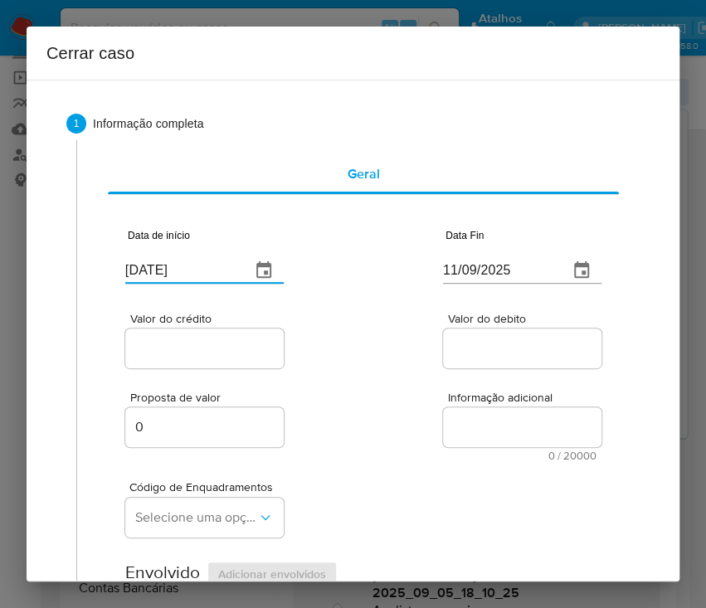
drag, startPoint x: 358, startPoint y: 396, endPoint x: 16, endPoint y: 532, distance: 368.8
click at [358, 400] on div "Proposta de valor 0 Informação adicional 0 / 20000 20000 caracteres restantes" at bounding box center [363, 416] width 476 height 90
click at [521, 271] on input "11/09/2025" at bounding box center [499, 270] width 112 height 27
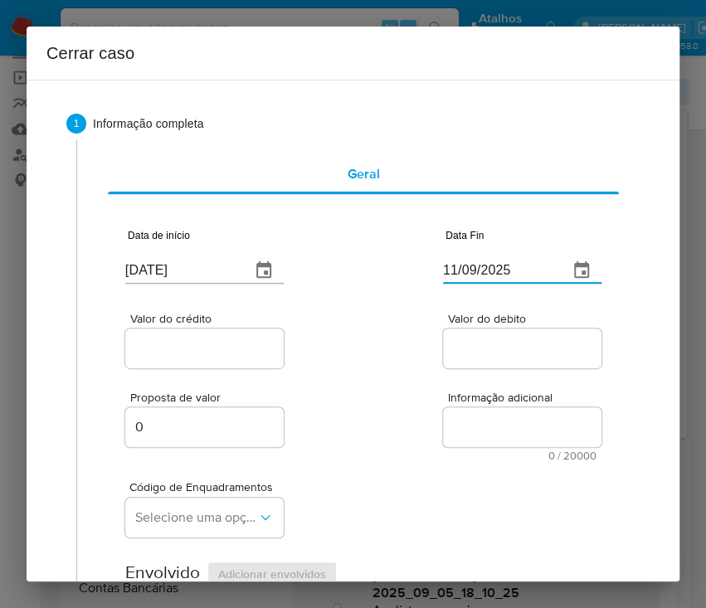
paste input "04"
type input "04/09/2025"
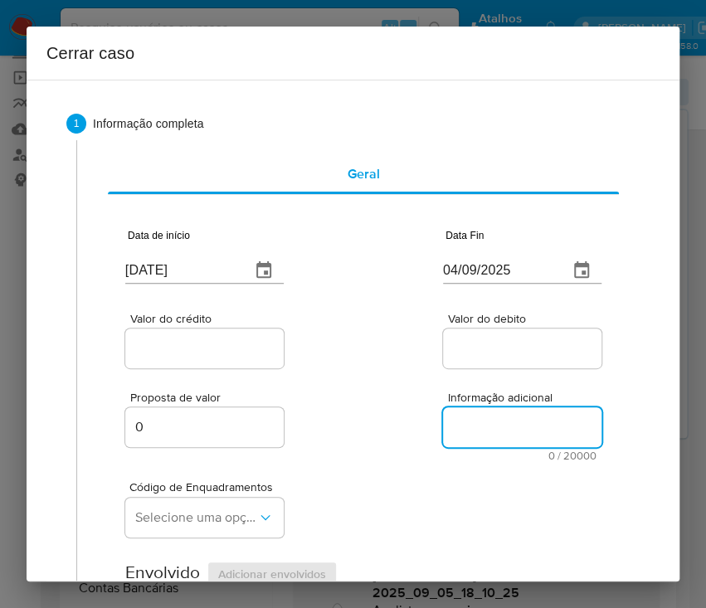
drag, startPoint x: 454, startPoint y: 418, endPoint x: 166, endPoint y: 323, distance: 303.9
click at [453, 418] on textarea "Informação adicional" at bounding box center [522, 427] width 158 height 40
drag, startPoint x: 166, startPoint y: 321, endPoint x: 170, endPoint y: 344, distance: 23.6
click at [167, 321] on span "Valor do crédito" at bounding box center [209, 319] width 158 height 12
click at [167, 337] on input "Valor do crédito" at bounding box center [206, 348] width 163 height 22
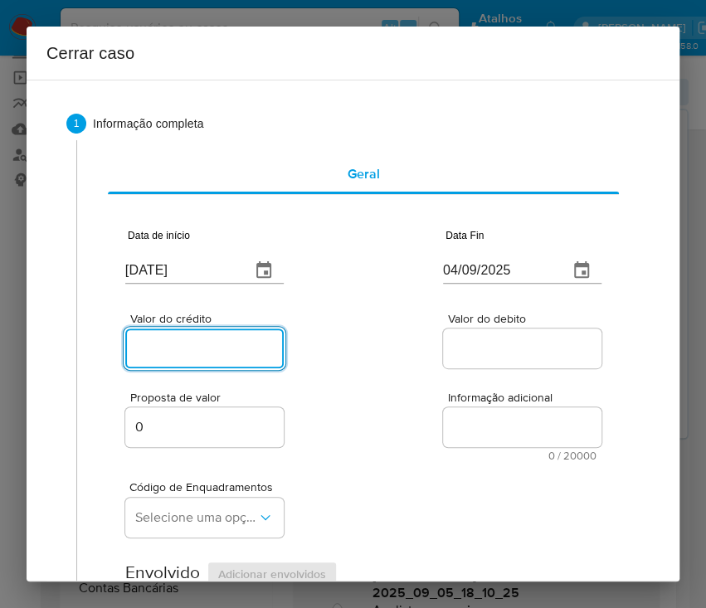
click at [170, 345] on input "Valor do crédito" at bounding box center [206, 348] width 163 height 22
drag, startPoint x: 179, startPoint y: 346, endPoint x: 265, endPoint y: 425, distance: 116.8
click at [179, 346] on input "Valor do crédito" at bounding box center [206, 348] width 163 height 22
paste input "R$796.715"
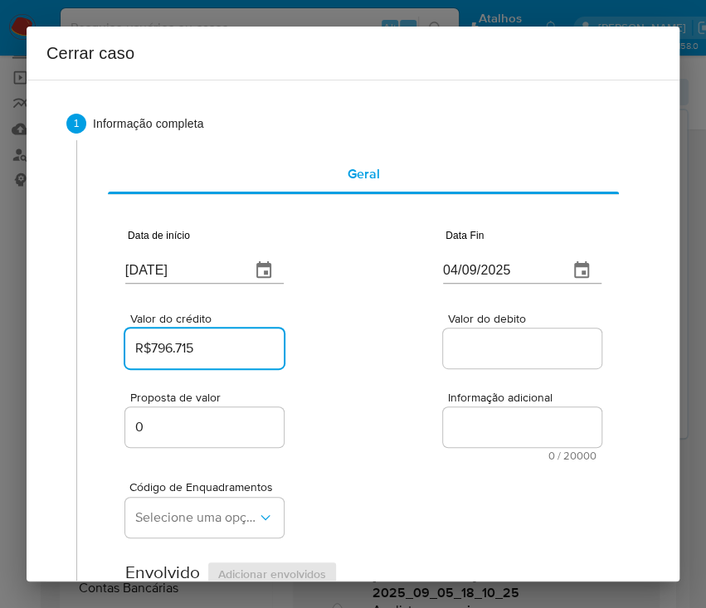
type input "R$796.715"
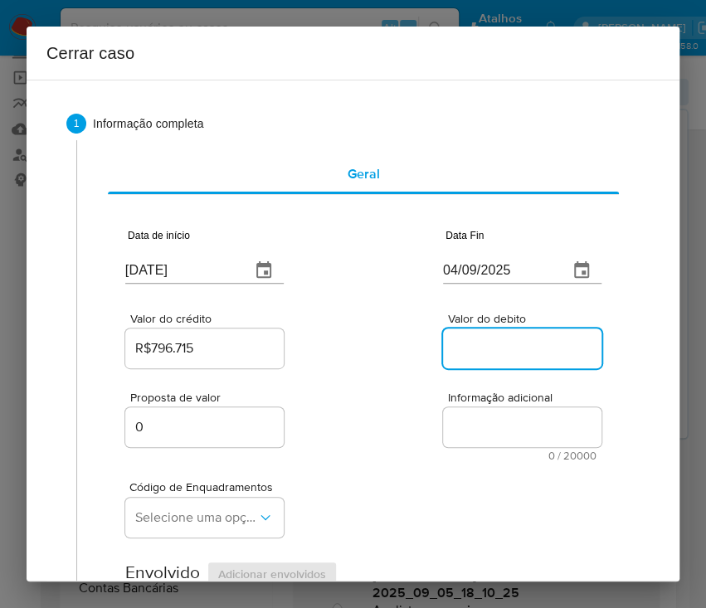
drag, startPoint x: 490, startPoint y: 346, endPoint x: 369, endPoint y: 494, distance: 191.5
click at [490, 346] on input "Valor do debito" at bounding box center [524, 348] width 163 height 22
paste input "R$793.365"
type input "R$793.365"
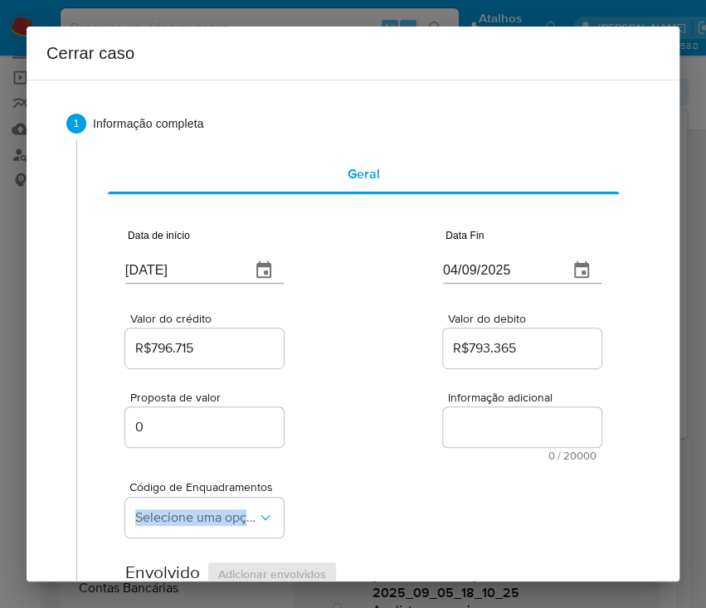
click at [369, 494] on div "Código de Enquadramentos Selecione uma opção" at bounding box center [363, 502] width 476 height 83
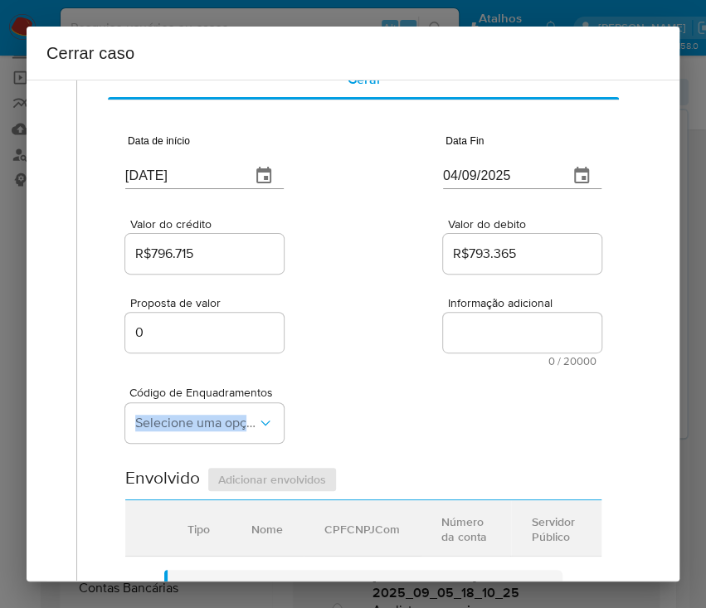
scroll to position [221, 0]
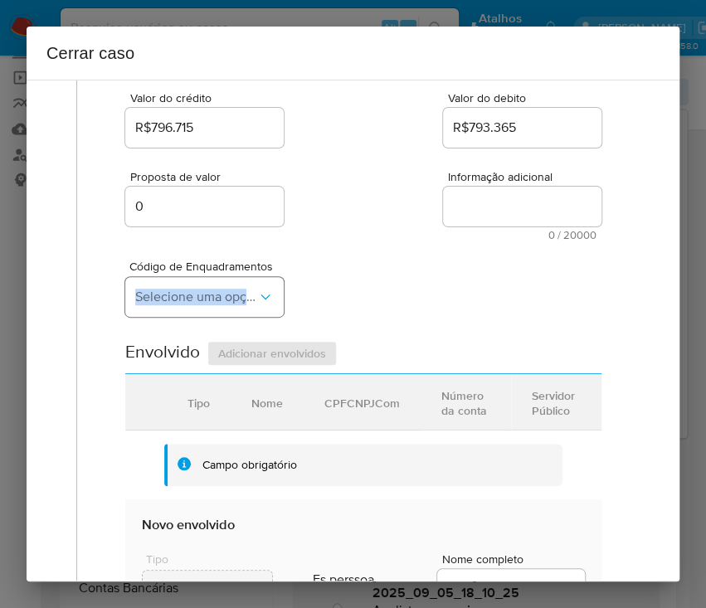
click at [182, 290] on span "Selecione uma opção" at bounding box center [196, 297] width 122 height 17
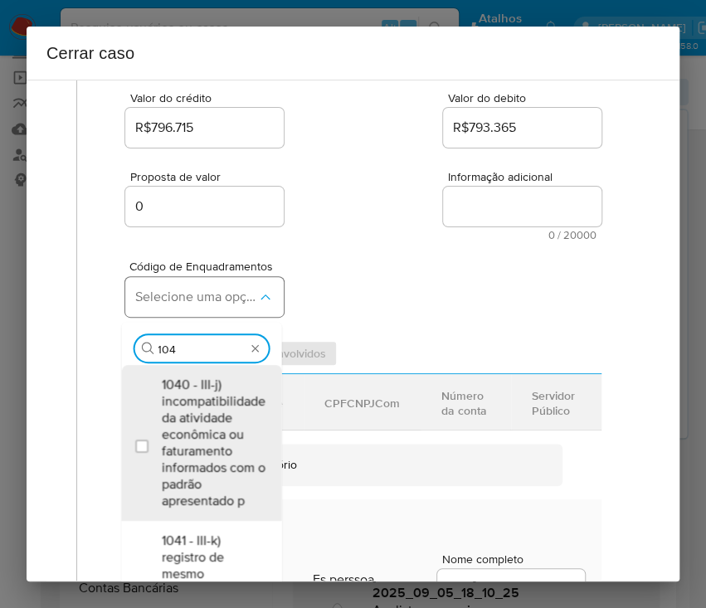
type input "1045"
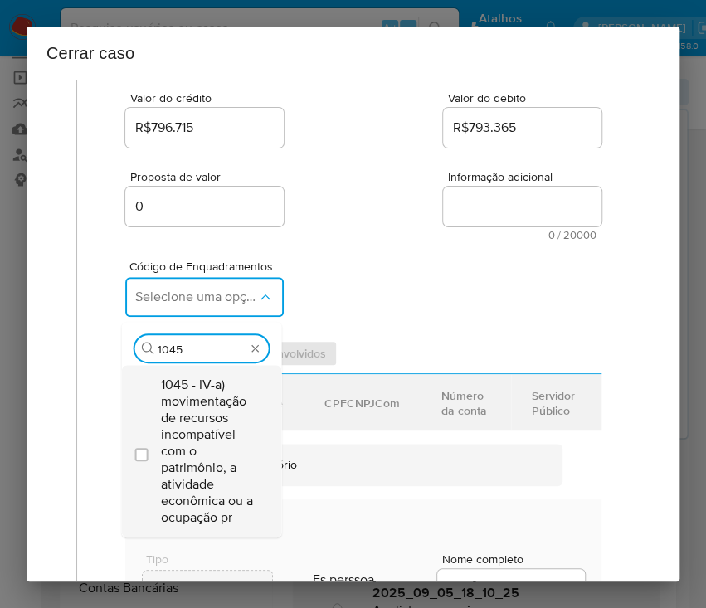
click at [184, 396] on span "1045 - IV-a) movimentação de recursos incompatível com o patrimônio, a atividad…" at bounding box center [209, 450] width 97 height 149
checkbox input "true"
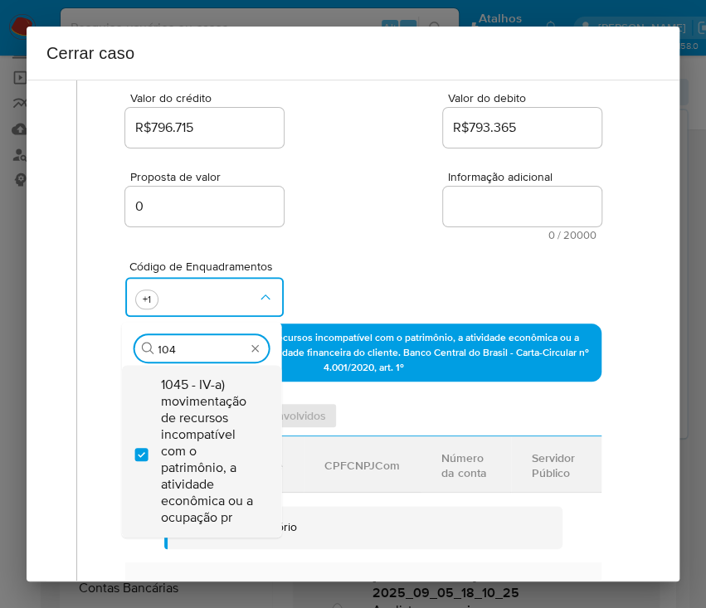
scroll to position [0, 0]
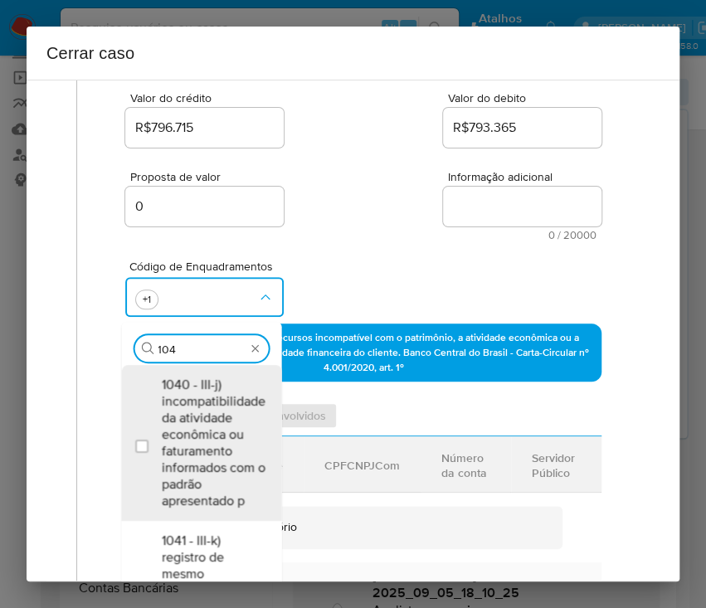
type input "1047"
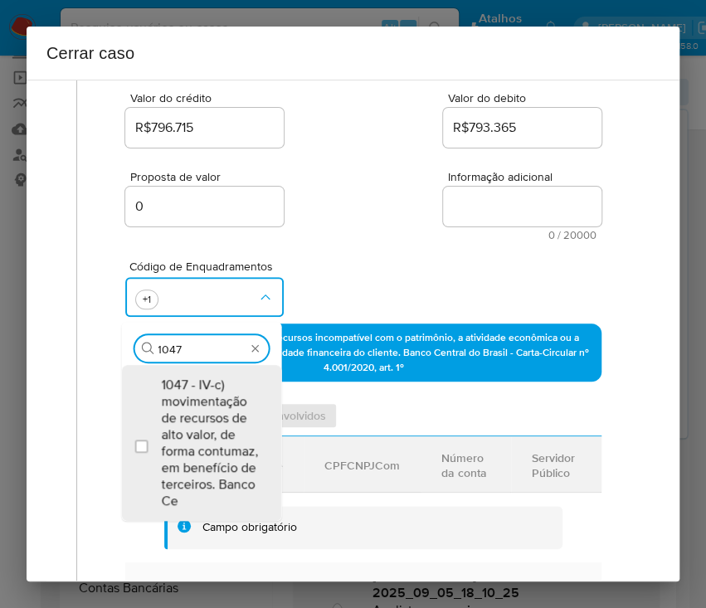
click at [184, 396] on span "1047 - IV-c) movimentação de recursos de alto valor, de forma contumaz, em bene…" at bounding box center [209, 442] width 97 height 133
checkbox input "true"
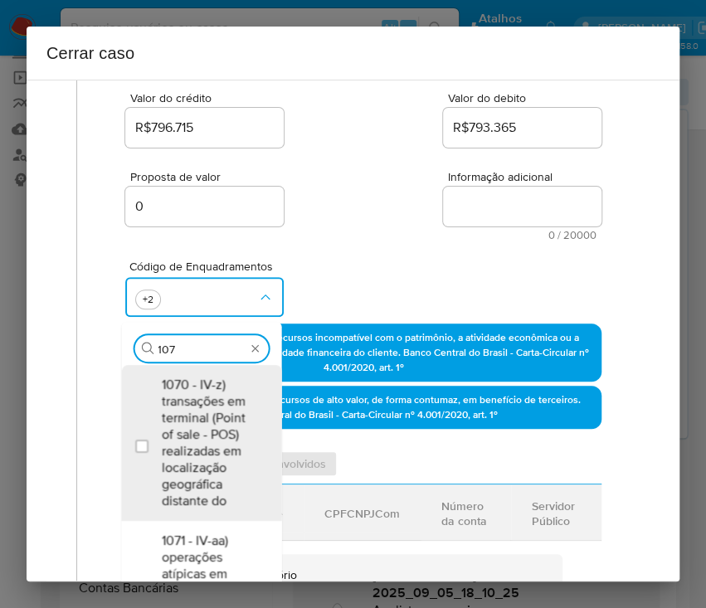
type input "1074"
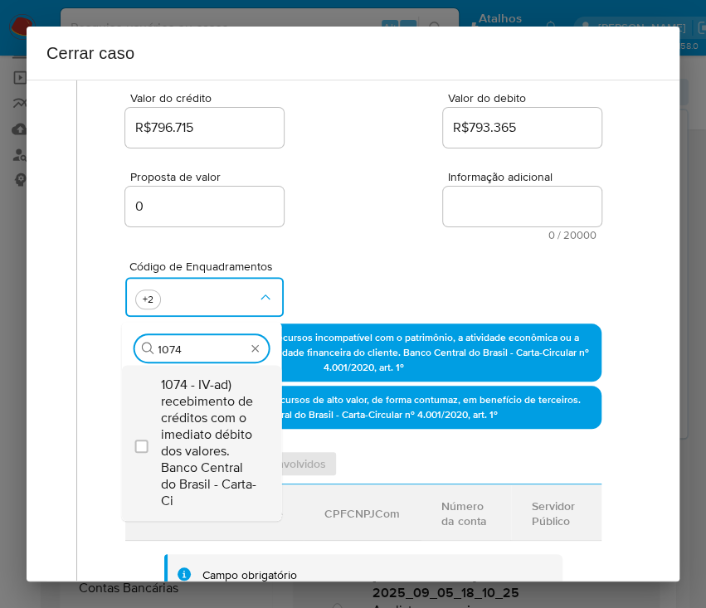
click at [209, 428] on span "1074 - IV-ad) recebimento de créditos com o imediato débito dos valores. Banco …" at bounding box center [209, 442] width 97 height 133
checkbox input "true"
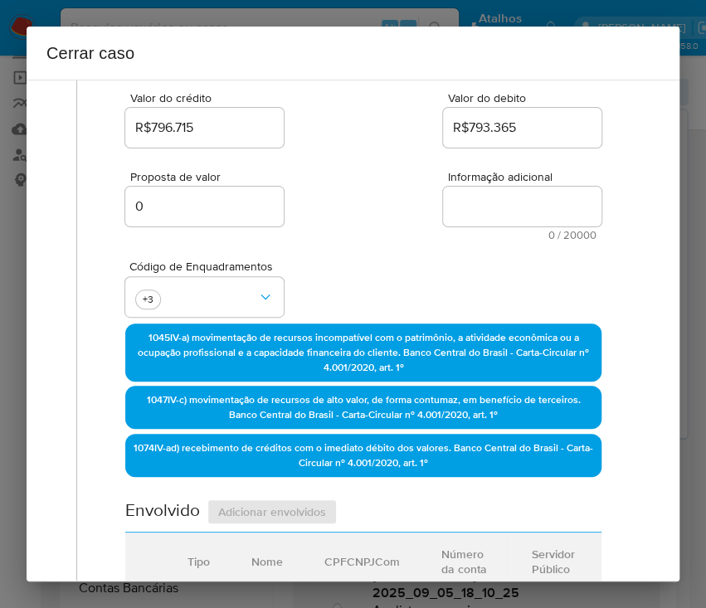
click at [453, 78] on div "Cerrar caso" at bounding box center [353, 53] width 653 height 53
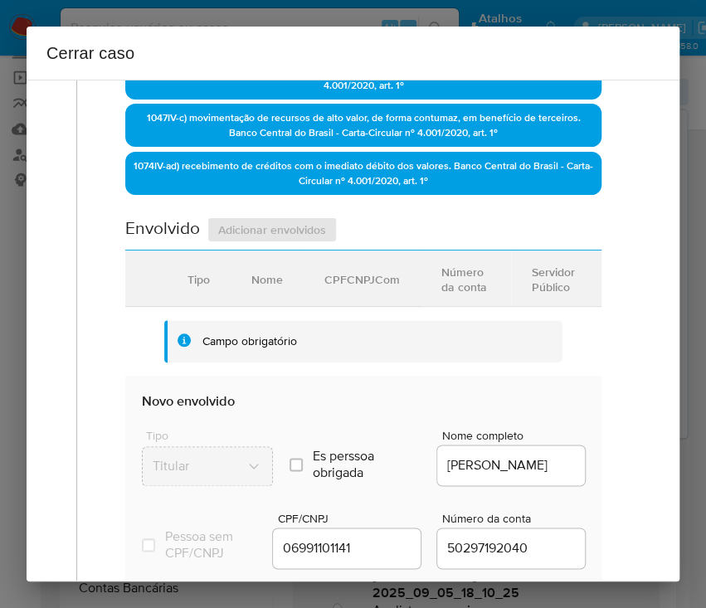
scroll to position [663, 0]
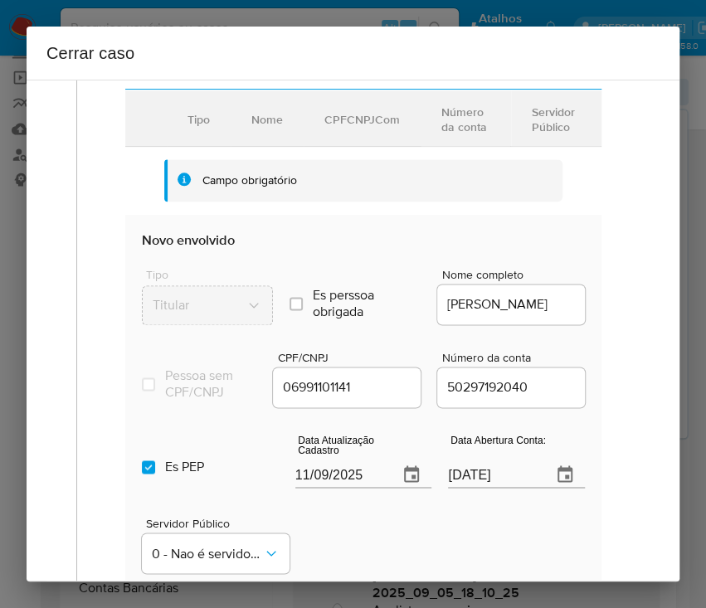
drag, startPoint x: 378, startPoint y: 495, endPoint x: 365, endPoint y: 493, distance: 13.5
click at [378, 488] on div "11/09/2025" at bounding box center [363, 463] width 137 height 49
click at [345, 488] on input "11/09/2025" at bounding box center [340, 474] width 90 height 27
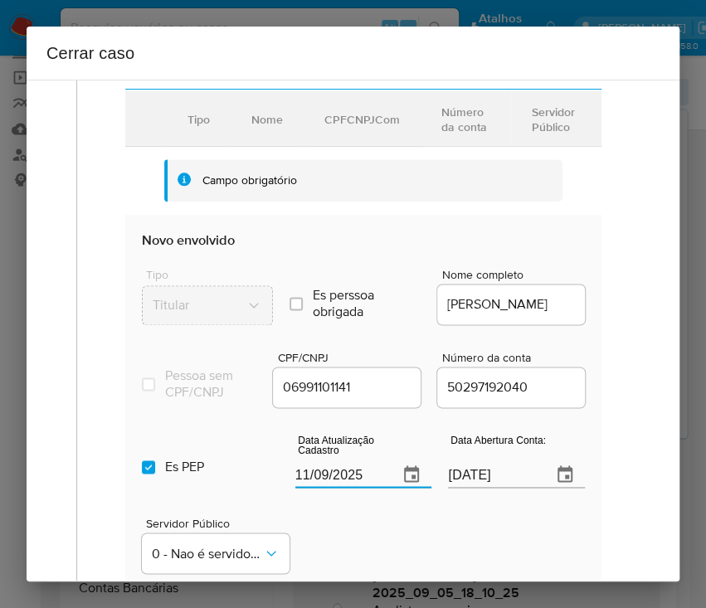
paste input "29/05"
type input "[DATE]"
click at [351, 497] on div "Data Atualização Cadastro 29/05/2025" at bounding box center [363, 463] width 137 height 66
click at [149, 473] on input "Es PEP isPEP" at bounding box center [148, 466] width 13 height 13
checkbox input "false"
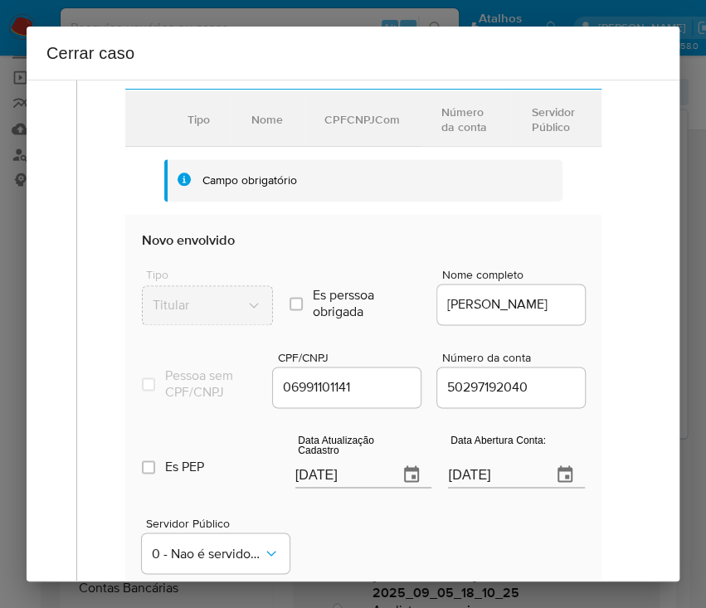
click at [498, 488] on input "14/06/2024" at bounding box center [493, 474] width 90 height 27
click at [449, 547] on div "Servidor Público 0 - Nao é servidor/Nao possui informacao" at bounding box center [363, 538] width 443 height 83
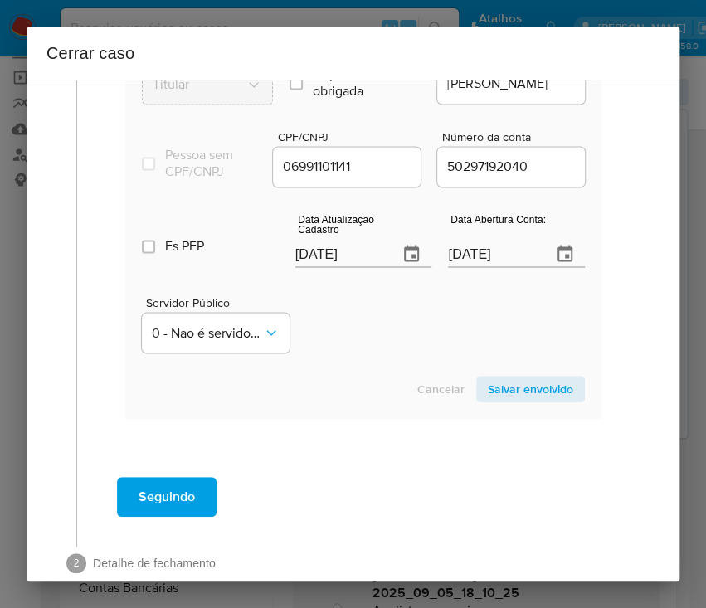
click at [546, 400] on span "Salvar envolvido" at bounding box center [530, 388] width 85 height 23
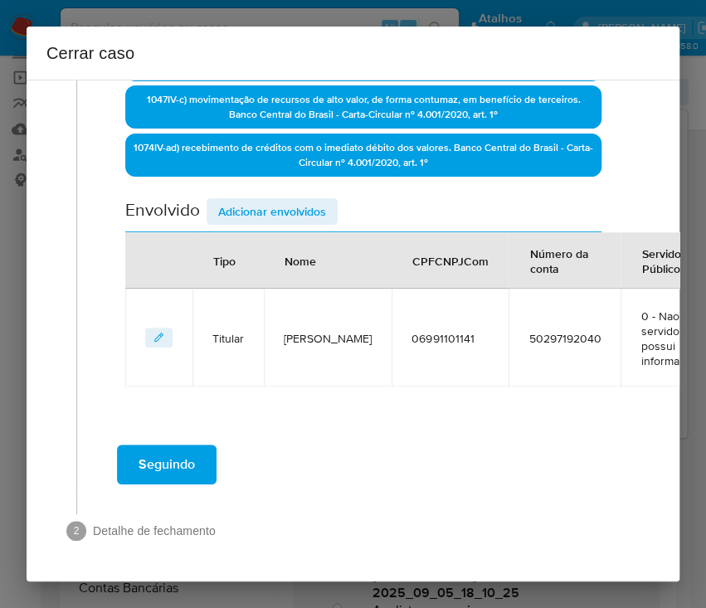
click at [278, 200] on span "Adicionar envolvidos" at bounding box center [272, 211] width 108 height 23
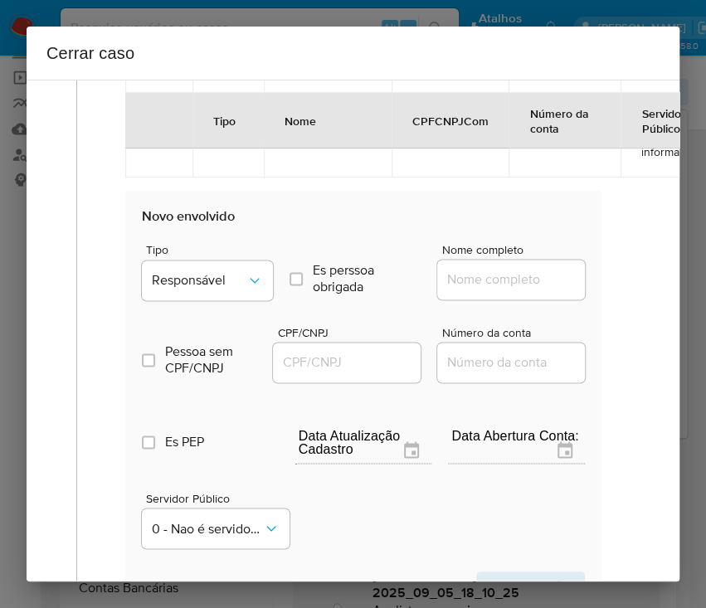
scroll to position [867, 0]
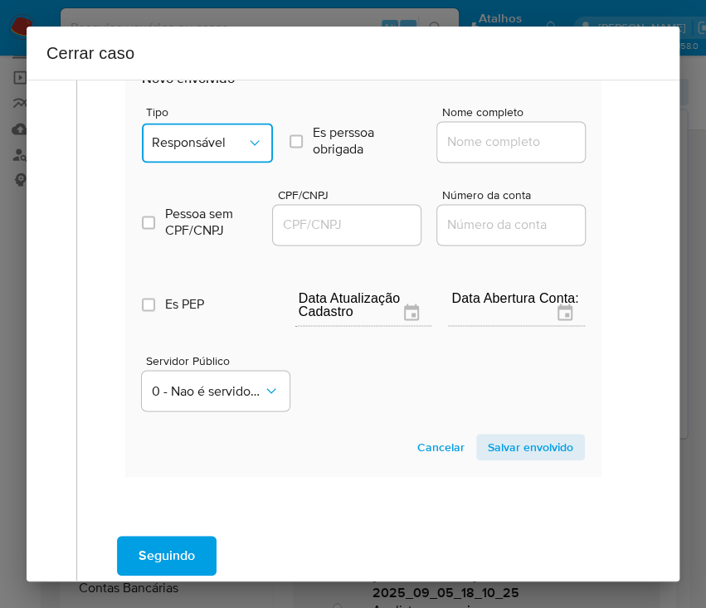
click at [252, 158] on button "Responsável" at bounding box center [207, 143] width 131 height 40
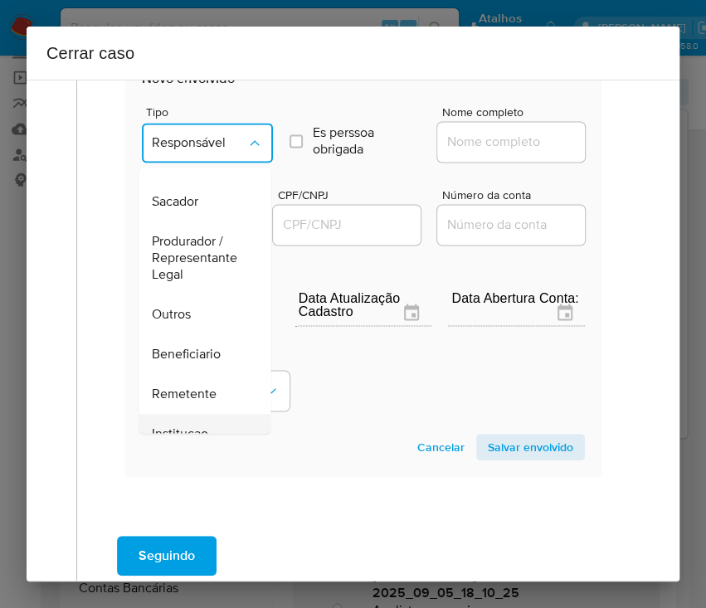
scroll to position [221, 0]
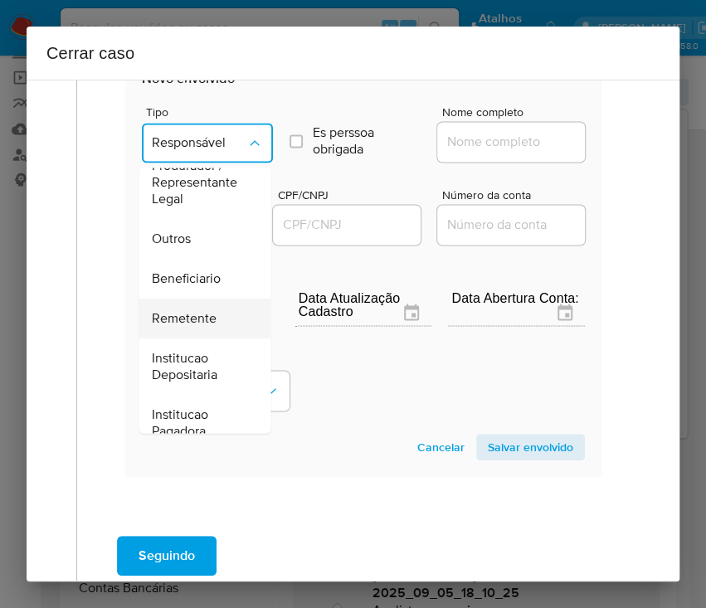
click at [197, 314] on span "Remetente" at bounding box center [184, 318] width 65 height 17
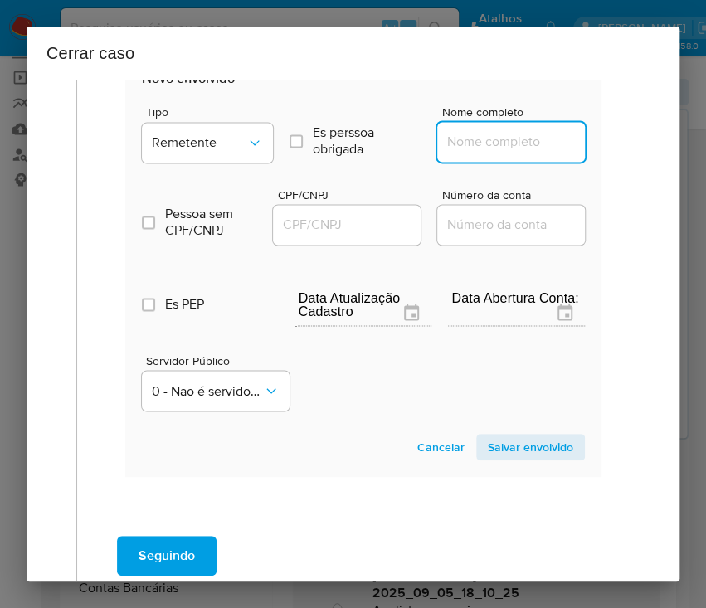
click at [478, 139] on input "Nome completo" at bounding box center [518, 142] width 163 height 22
click at [370, 214] on input "CPF/CNPJ" at bounding box center [354, 225] width 163 height 22
click at [454, 143] on input "Nome completo" at bounding box center [518, 142] width 163 height 22
paste input "Matheus Henrique Friedrich Dias Pedrozo, 03752527110"
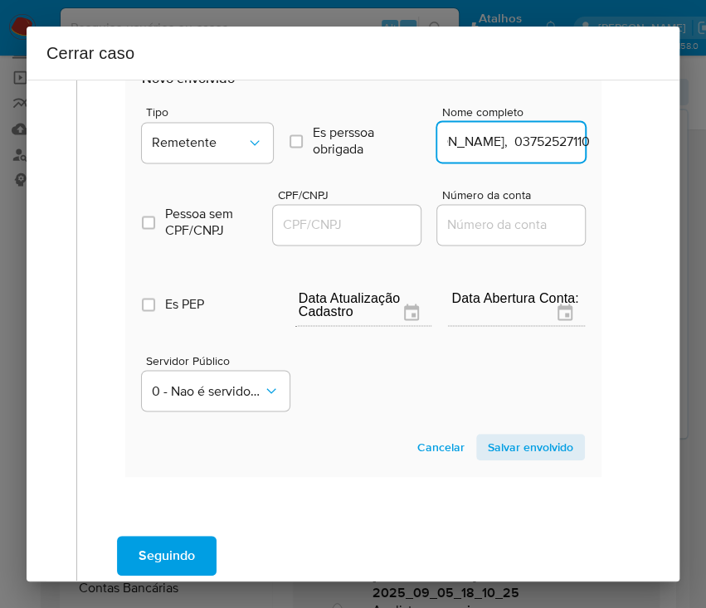
drag, startPoint x: 486, startPoint y: 144, endPoint x: 620, endPoint y: 140, distance: 134.4
type input "Matheus Henrique Friedrich Dias Pedrozo"
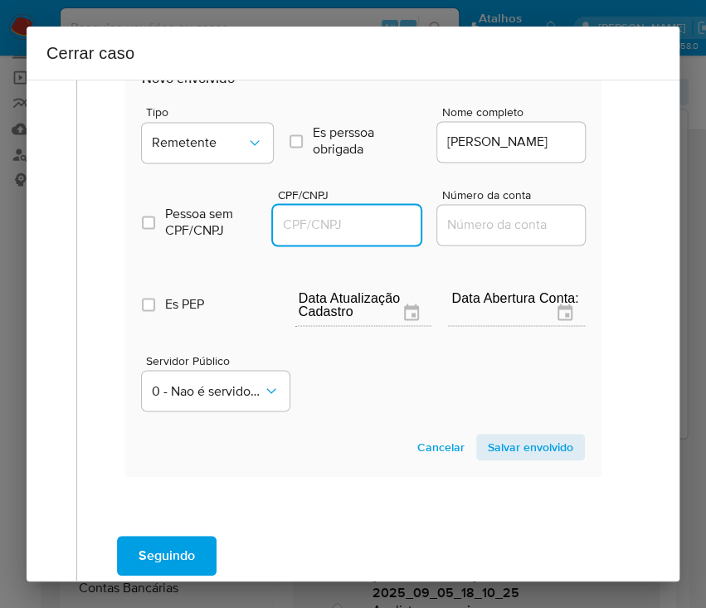
scroll to position [0, 0]
click at [341, 218] on input "CPF/CNPJ" at bounding box center [354, 225] width 163 height 22
paste input "03752527110"
type input "3752527110"
click at [493, 444] on span "Salvar envolvido" at bounding box center [530, 446] width 85 height 23
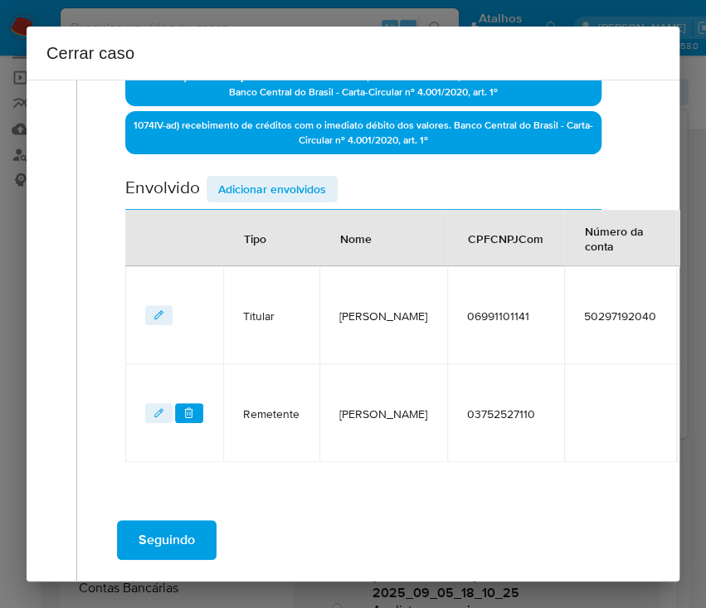
scroll to position [427, 0]
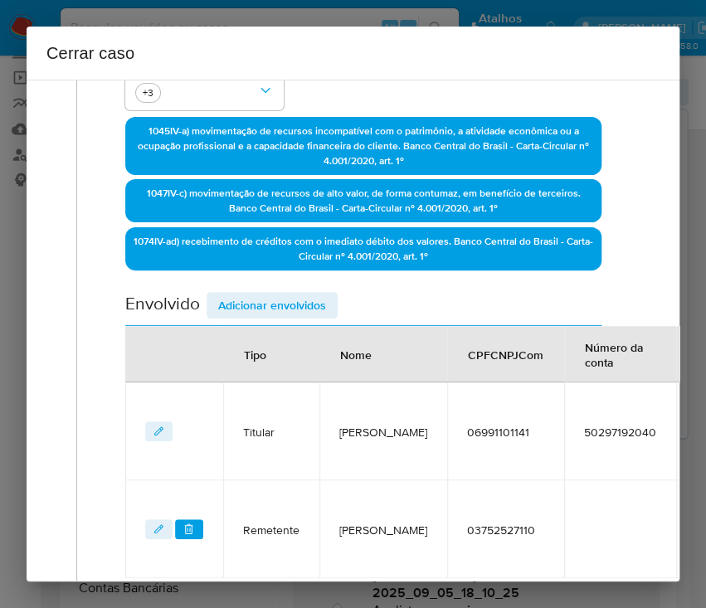
click at [281, 315] on div "Envolvido Adicionar envolvidos" at bounding box center [363, 309] width 476 height 34
click at [298, 299] on span "Adicionar envolvidos" at bounding box center [272, 305] width 108 height 23
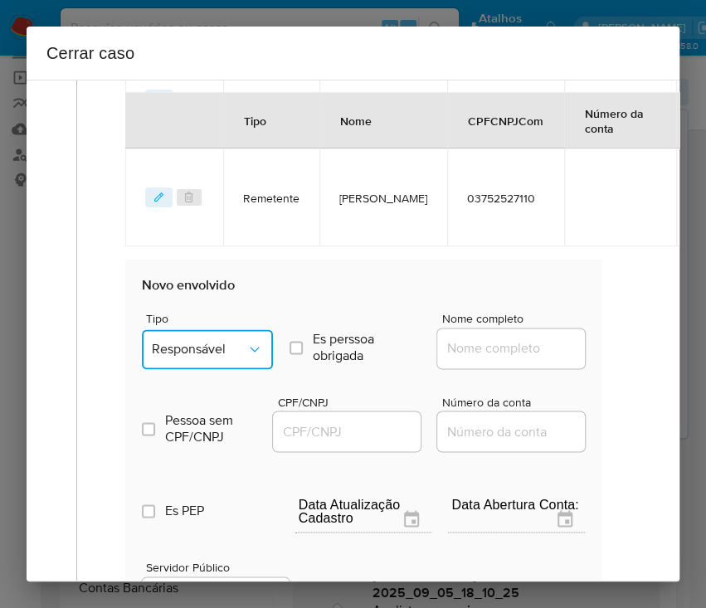
click at [212, 347] on button "Responsável" at bounding box center [207, 349] width 131 height 40
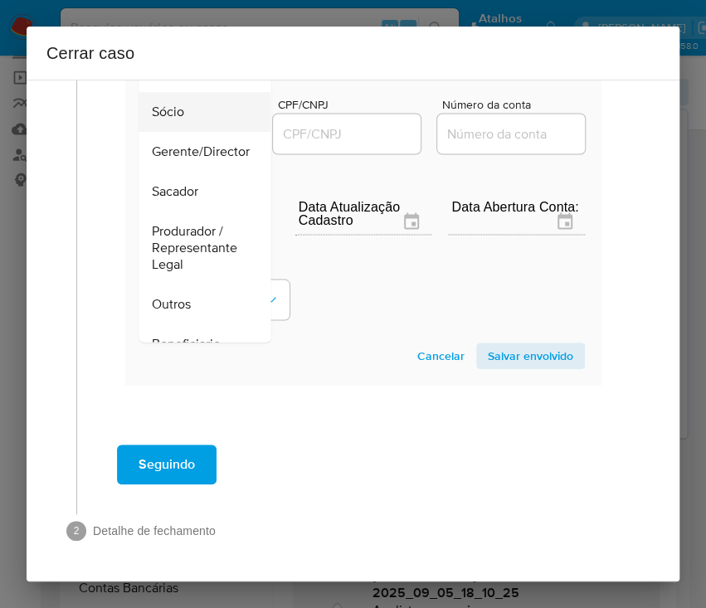
scroll to position [110, 0]
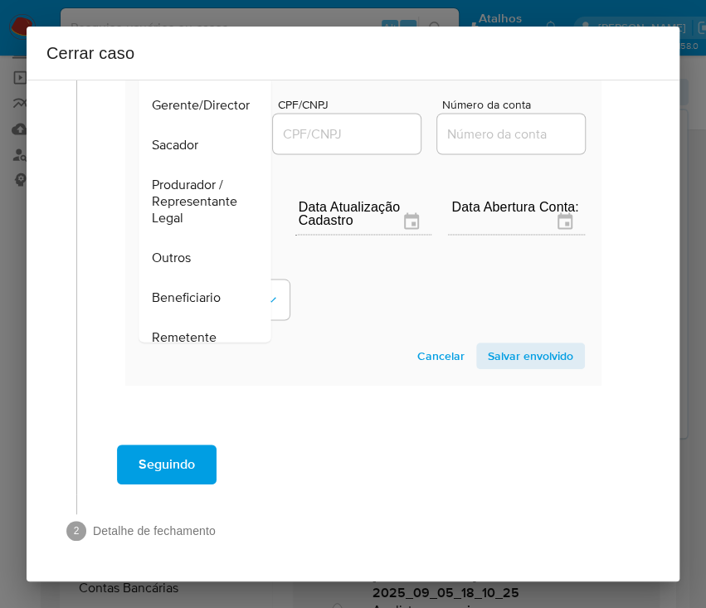
click at [202, 342] on div "Cancelar Salvar envolvido" at bounding box center [363, 355] width 443 height 27
click at [213, 329] on span "Remetente" at bounding box center [184, 337] width 65 height 17
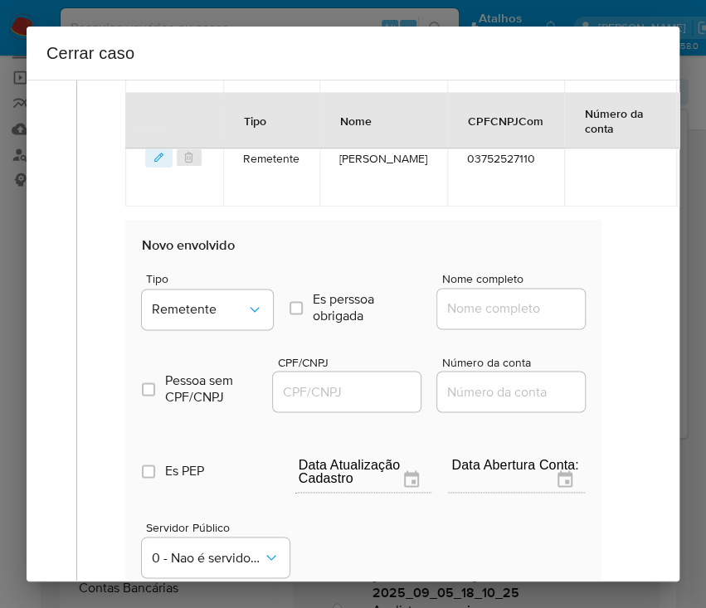
click at [491, 319] on input "Nome completo" at bounding box center [518, 309] width 163 height 22
paste input "Kennedy Mayller Silva Gomes, 04796812105"
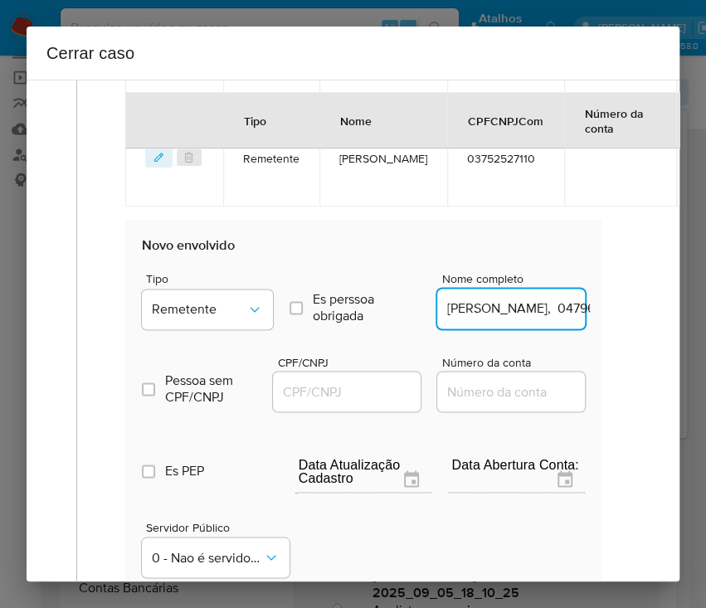
scroll to position [0, 119]
drag, startPoint x: 489, startPoint y: 326, endPoint x: 595, endPoint y: 325, distance: 106.1
click at [595, 325] on div "Data de início 01/07/2025 Data Fin 04/09/2025 Valor do crédito R$796.715 Valor …" at bounding box center [363, 37] width 511 height 1282
type input "Kennedy Mayller Silva Gomes"
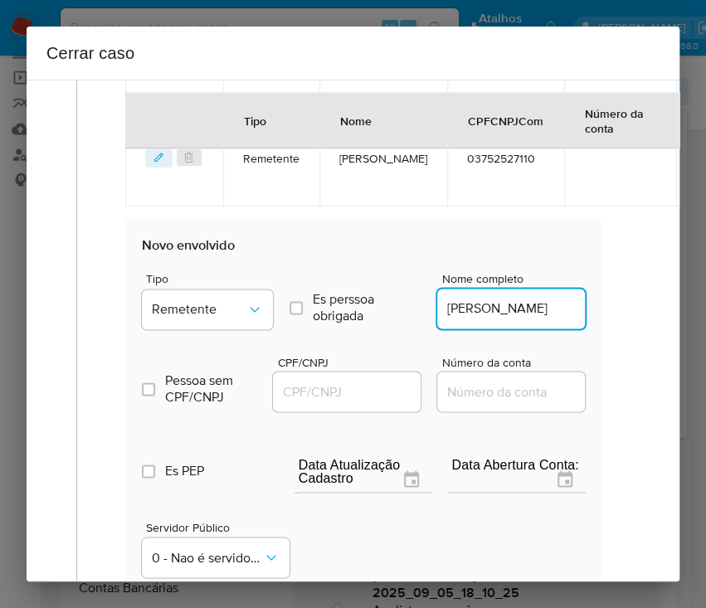
drag, startPoint x: 328, startPoint y: 405, endPoint x: 342, endPoint y: 405, distance: 14.1
click at [328, 402] on input "CPF/CNPJ" at bounding box center [354, 392] width 163 height 22
paste input "04796812105"
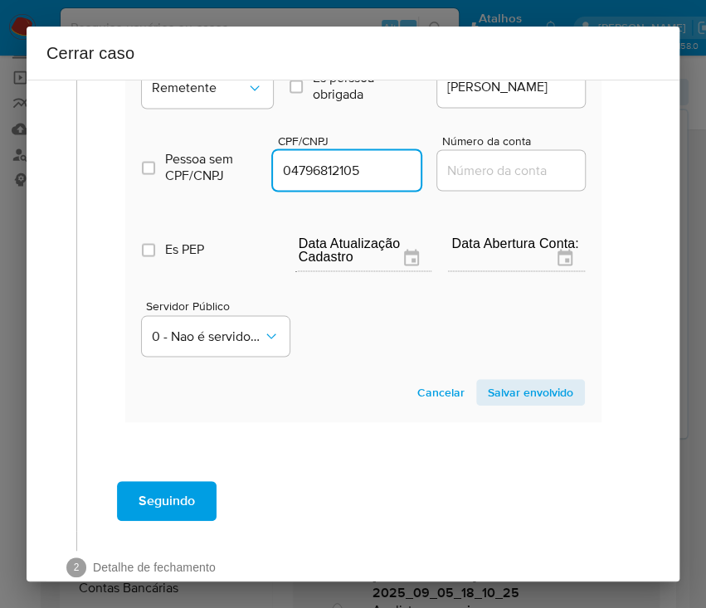
type input "4796812105"
click at [502, 404] on span "Salvar envolvido" at bounding box center [530, 392] width 85 height 23
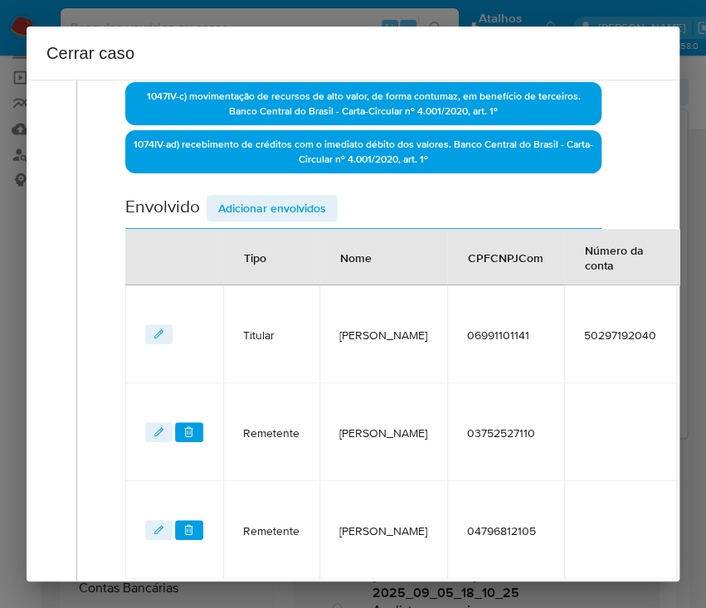
click at [313, 201] on span "Adicionar envolvidos" at bounding box center [272, 208] width 108 height 23
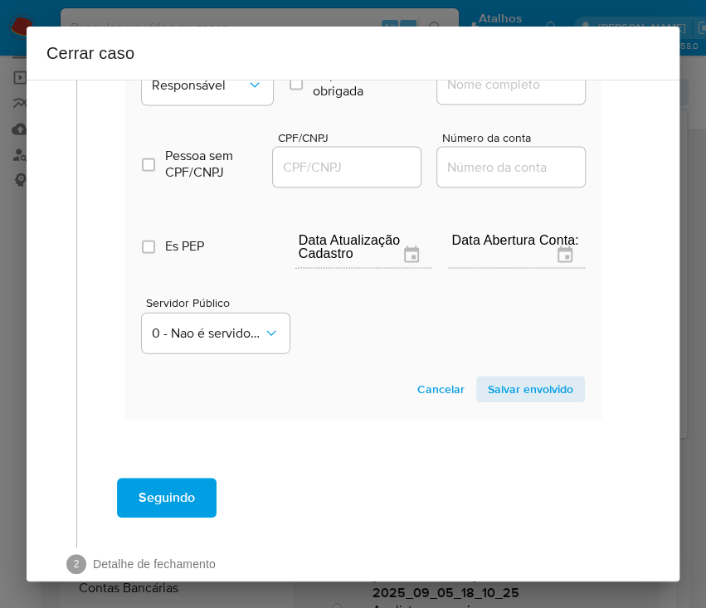
scroll to position [1073, 0]
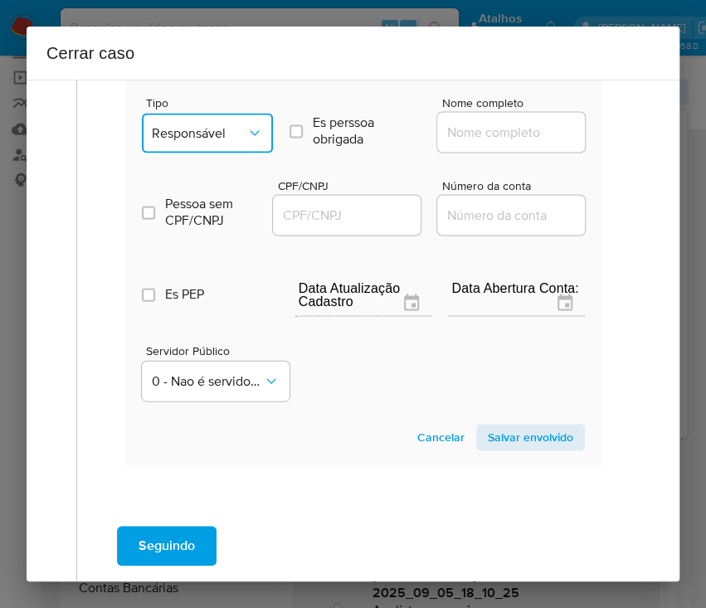
click at [224, 141] on span "Responsável" at bounding box center [199, 132] width 95 height 17
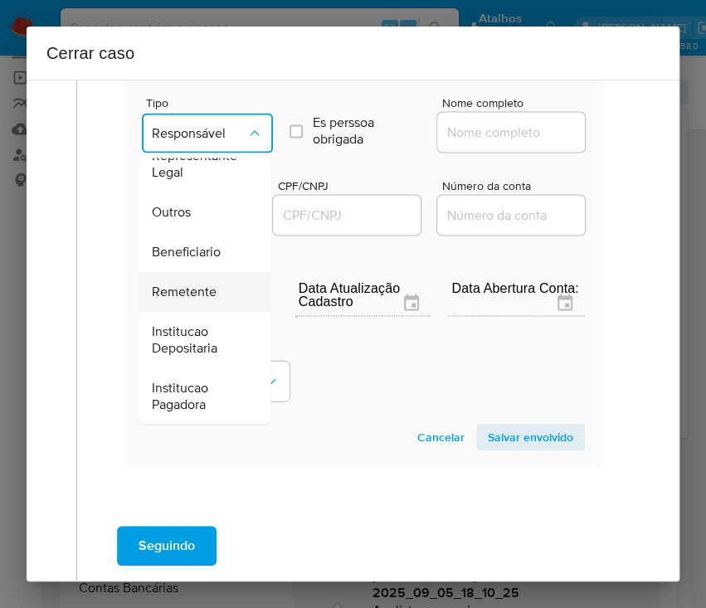
scroll to position [295, 0]
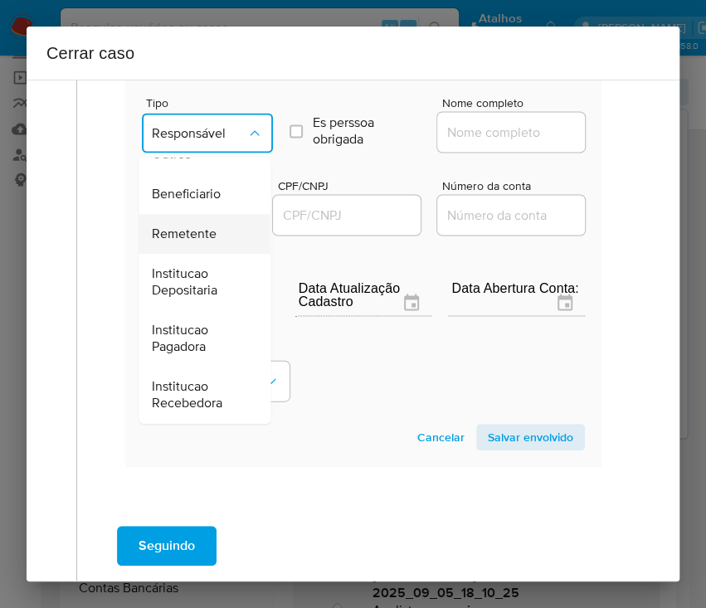
click at [188, 242] on span "Remetente" at bounding box center [184, 234] width 65 height 17
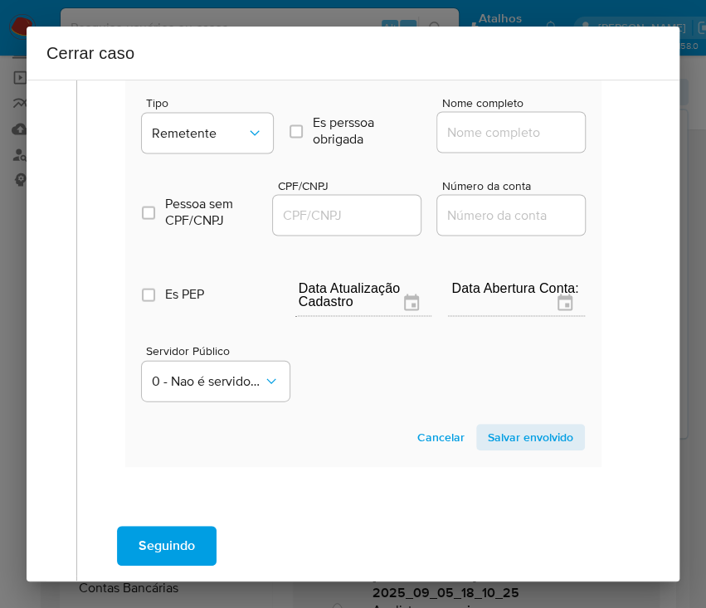
click at [464, 141] on input "Nome completo" at bounding box center [518, 132] width 163 height 22
paste input "Catia Patricia Elias, 07828857136"
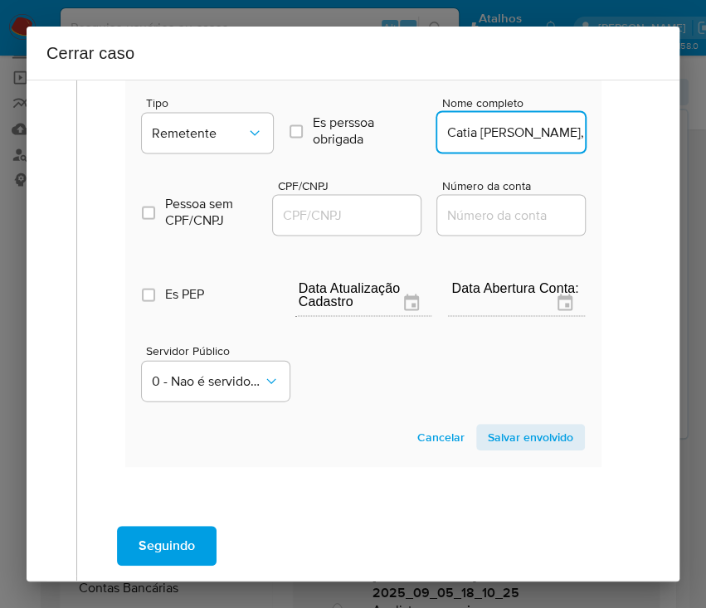
scroll to position [0, 53]
drag, startPoint x: 485, startPoint y: 148, endPoint x: 643, endPoint y: 146, distance: 157.5
click at [643, 146] on div "1 Informação completa Geral Data de início 01/07/2025 Data Fin 04/09/2025 Valor…" at bounding box center [353, 331] width 653 height 502
type input "Catia Patricia Elias"
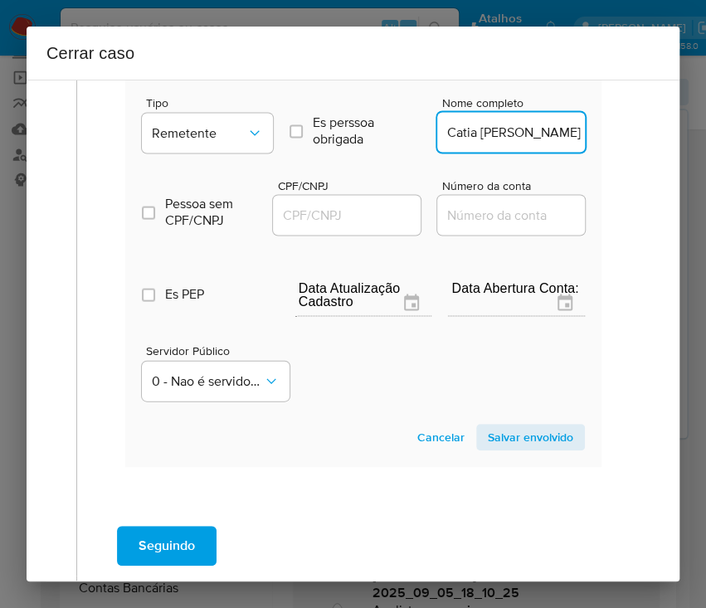
drag, startPoint x: 338, startPoint y: 221, endPoint x: 359, endPoint y: 221, distance: 20.7
click at [338, 221] on input "CPF/CNPJ" at bounding box center [354, 215] width 163 height 22
paste input "07828857136"
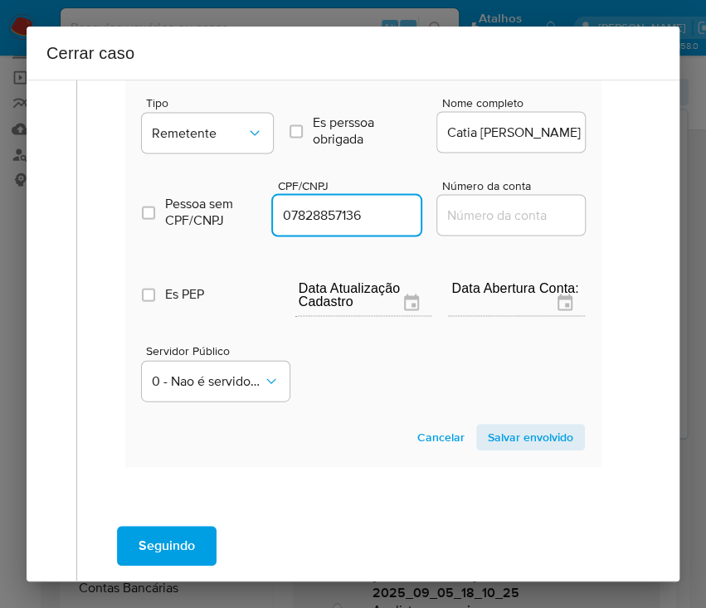
type input "7828857136"
click at [504, 443] on span "Salvar envolvido" at bounding box center [530, 436] width 85 height 23
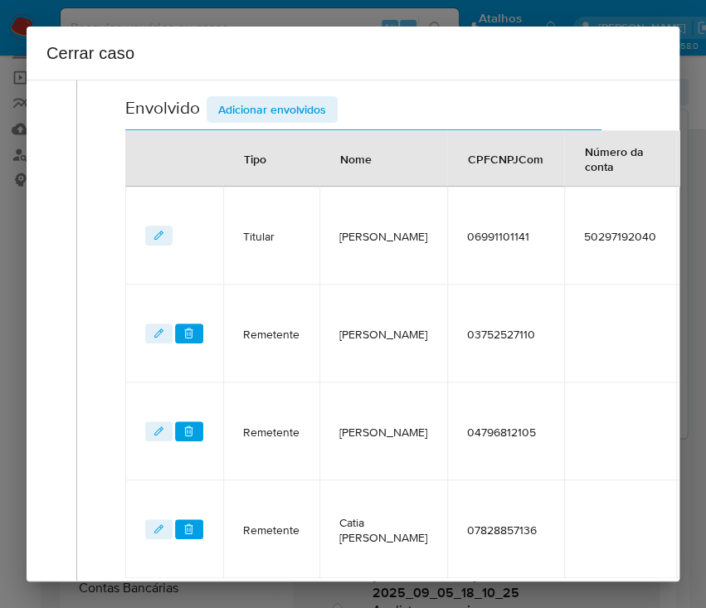
click at [289, 98] on span "Adicionar envolvidos" at bounding box center [272, 109] width 108 height 23
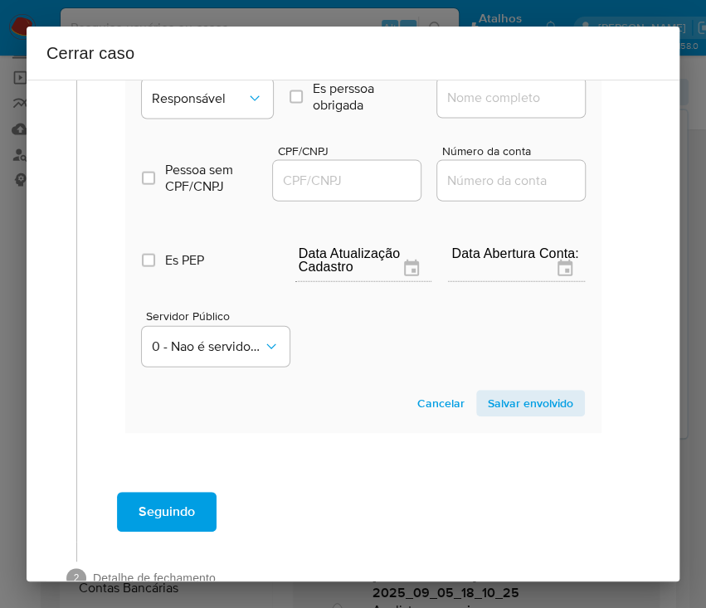
scroll to position [1171, 0]
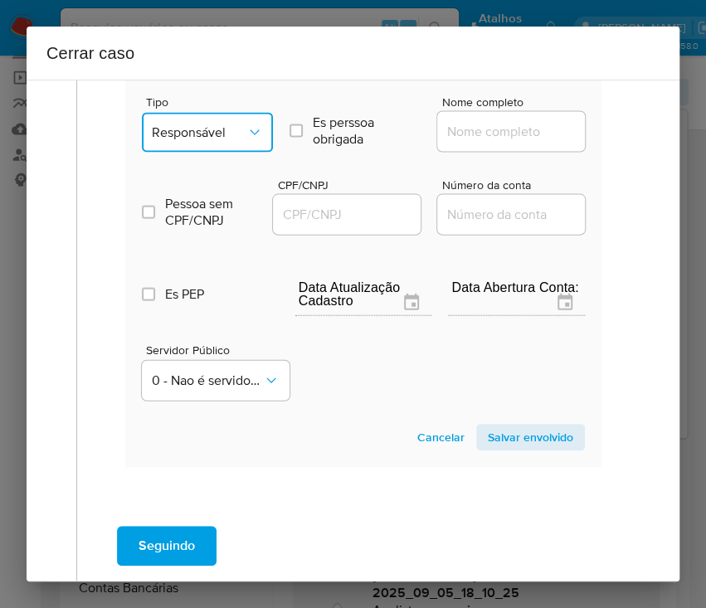
click at [217, 127] on button "Responsável" at bounding box center [207, 133] width 131 height 40
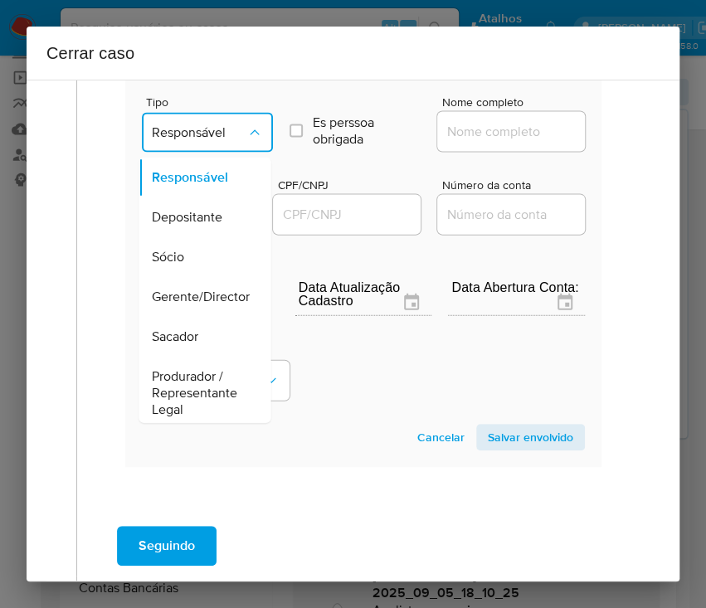
click at [216, 141] on span "Responsável" at bounding box center [199, 132] width 95 height 17
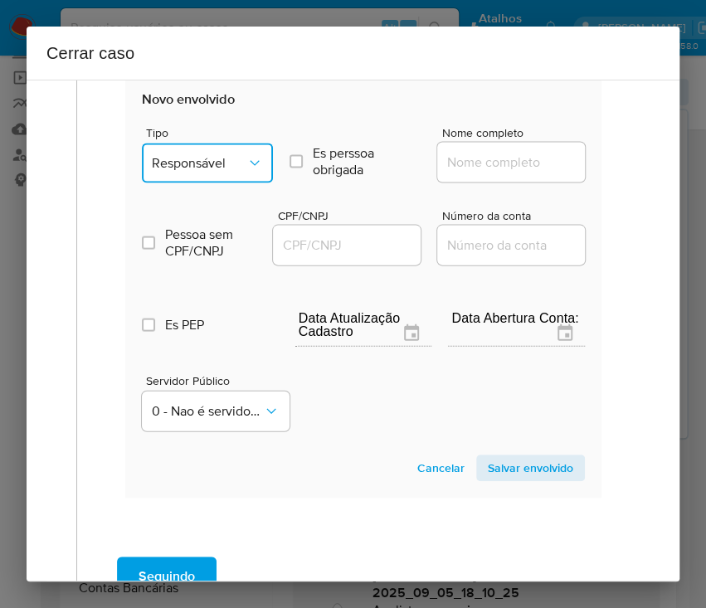
scroll to position [1060, 0]
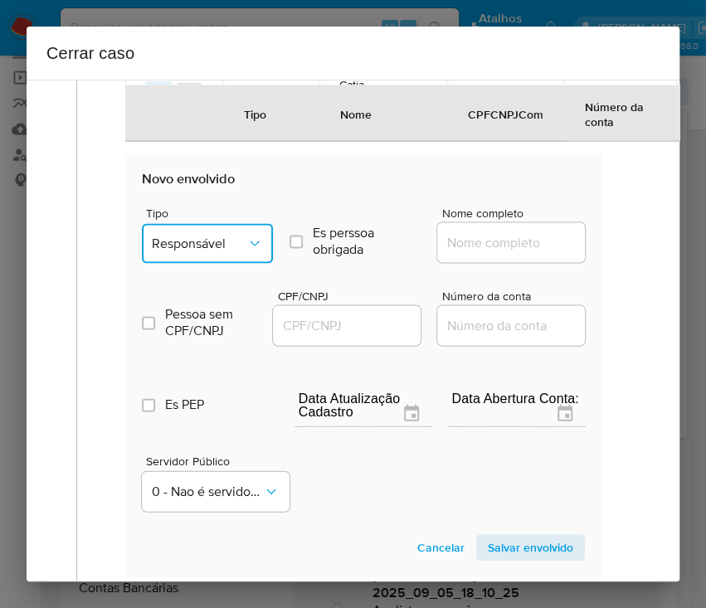
click at [238, 251] on span "Responsável" at bounding box center [199, 243] width 95 height 17
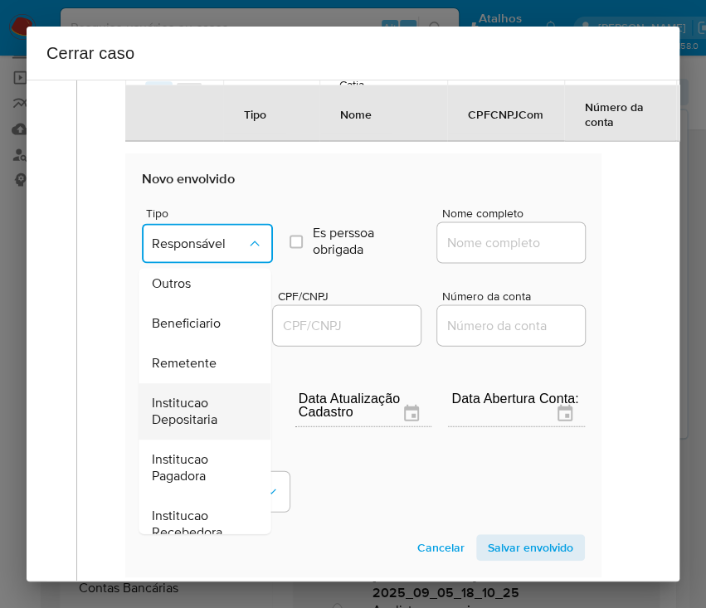
scroll to position [294, 0]
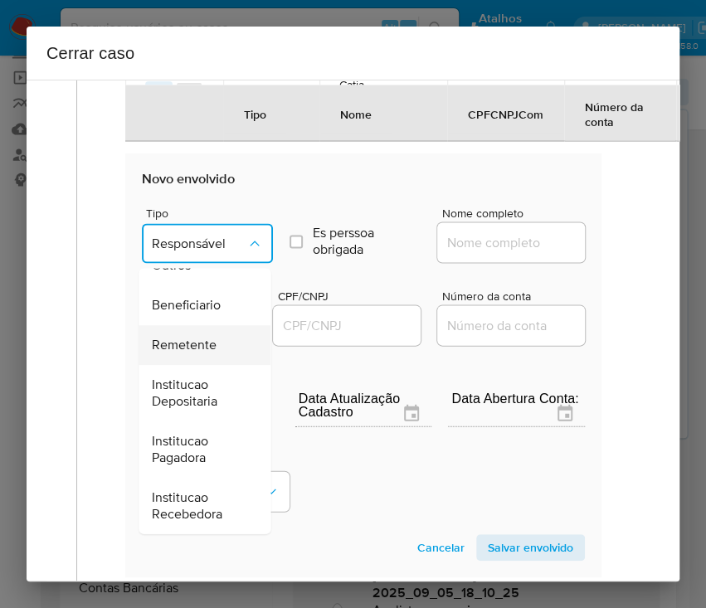
click at [203, 353] on span "Remetente" at bounding box center [184, 345] width 65 height 17
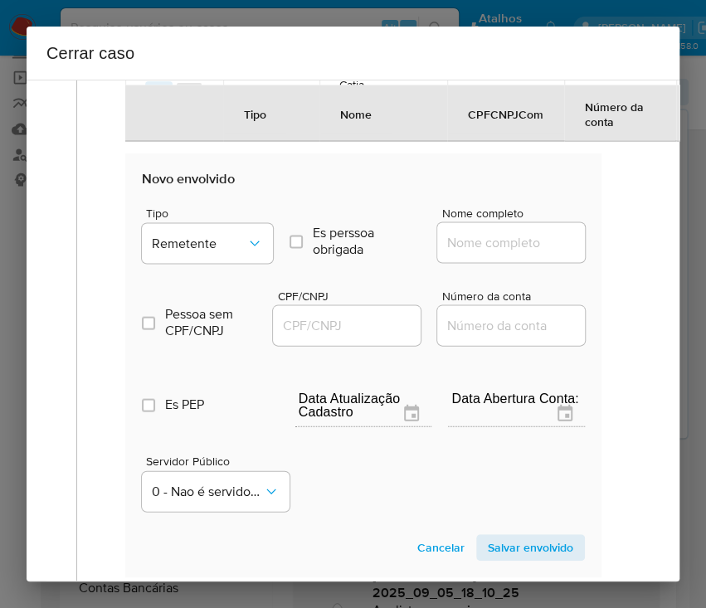
click at [537, 253] on input "Nome completo" at bounding box center [518, 242] width 163 height 22
paste input "Anderson Aparecido Bergamim - CPF 01429576154"
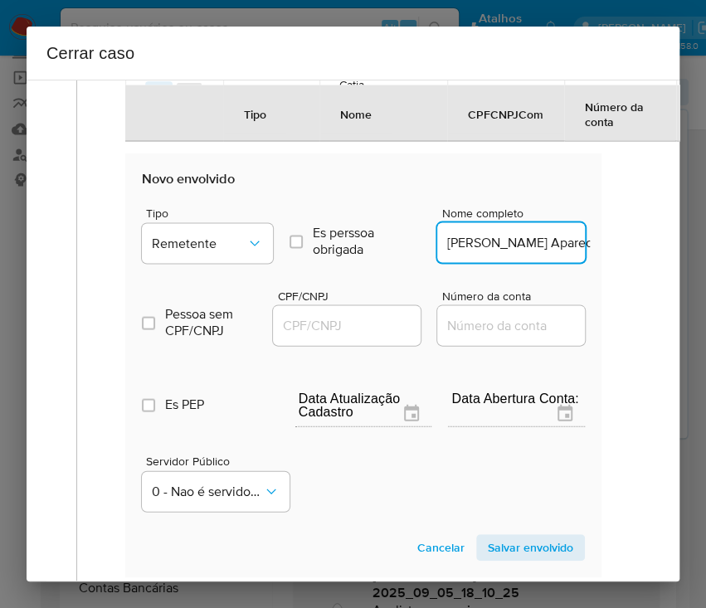
scroll to position [0, 156]
drag, startPoint x: 496, startPoint y: 254, endPoint x: 627, endPoint y: 253, distance: 131.0
type input "Anderson Aparecido Bergamim"
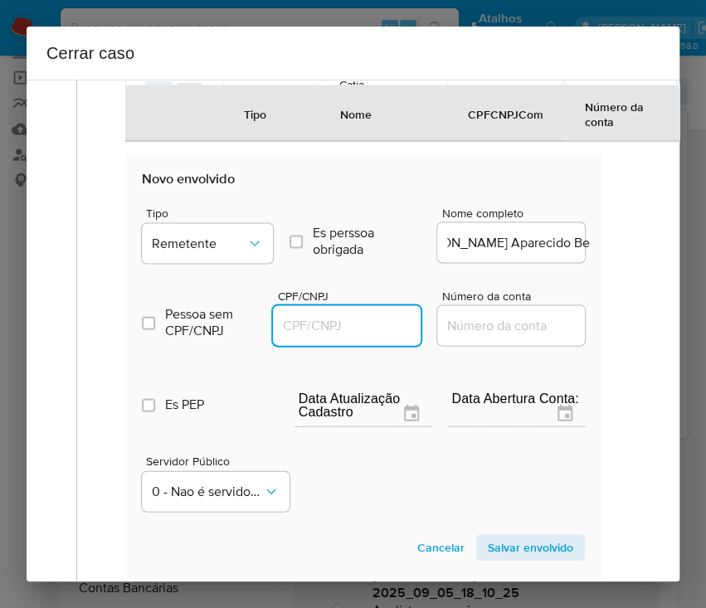
scroll to position [0, 0]
click at [375, 328] on input "CPF/CNPJ" at bounding box center [354, 325] width 163 height 22
paste input "01429576154"
type input "1429576154"
click at [552, 559] on span "Salvar envolvido" at bounding box center [530, 547] width 85 height 23
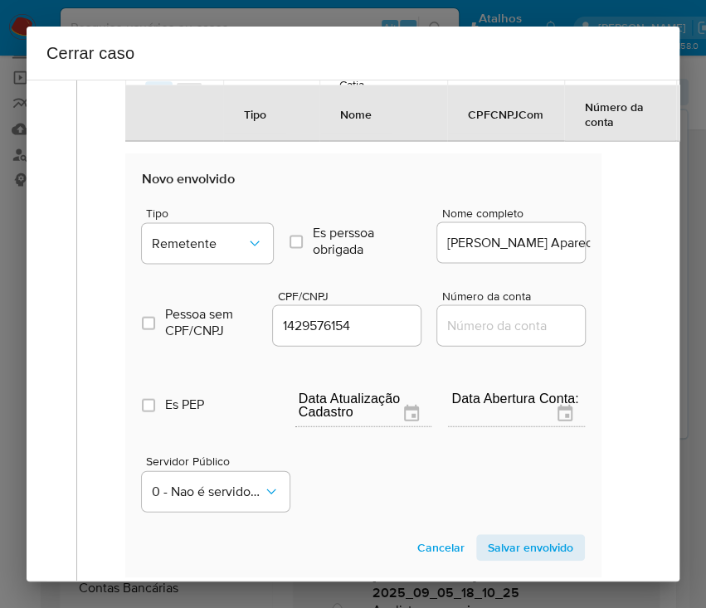
scroll to position [942, 0]
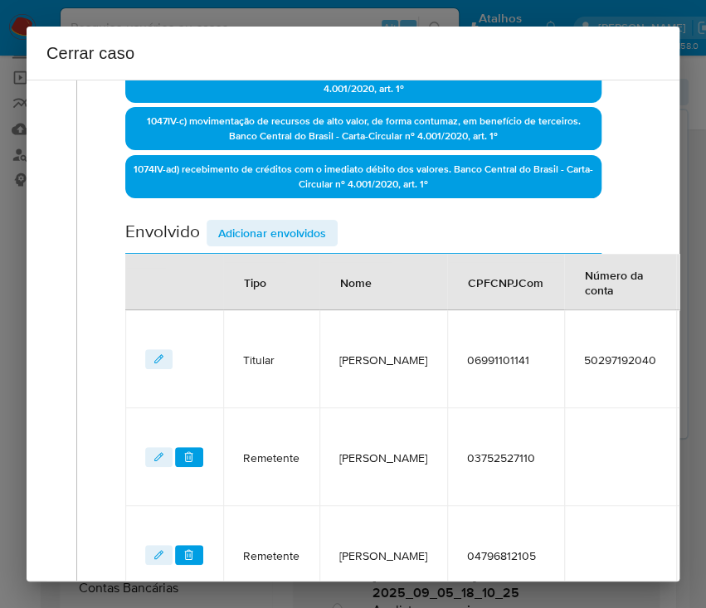
click at [308, 229] on span "Adicionar envolvidos" at bounding box center [272, 232] width 108 height 23
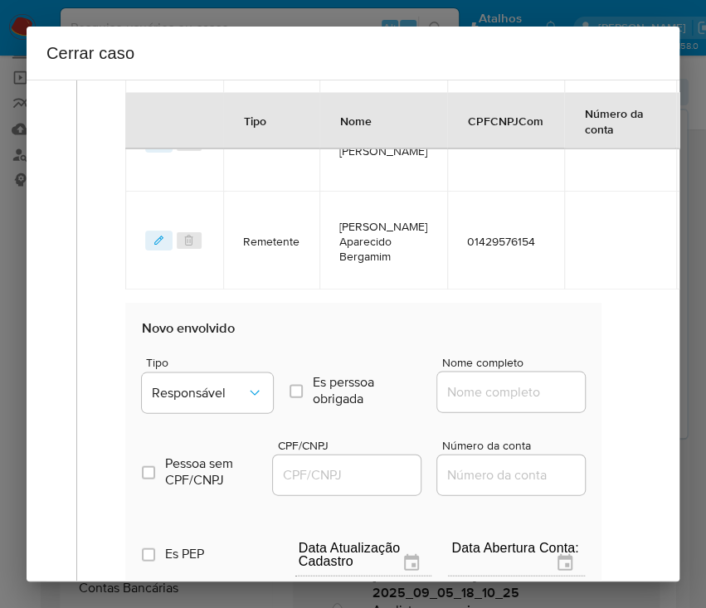
scroll to position [1052, 0]
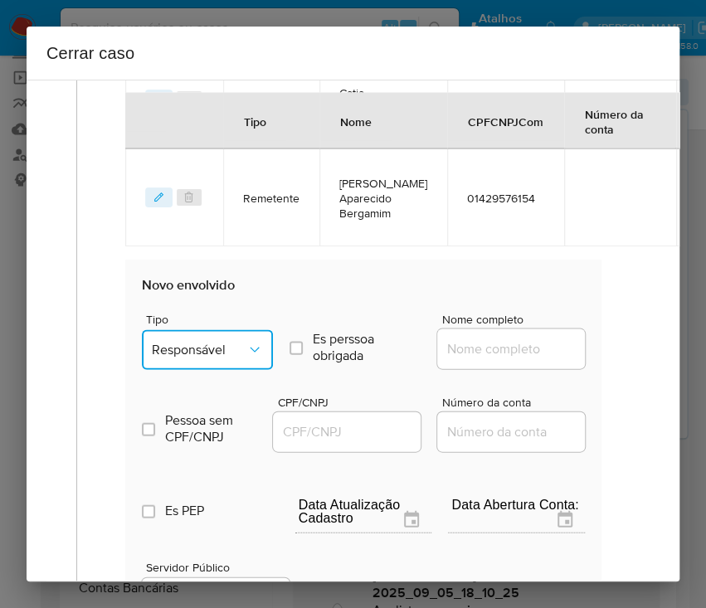
click at [216, 369] on button "Responsável" at bounding box center [207, 349] width 131 height 40
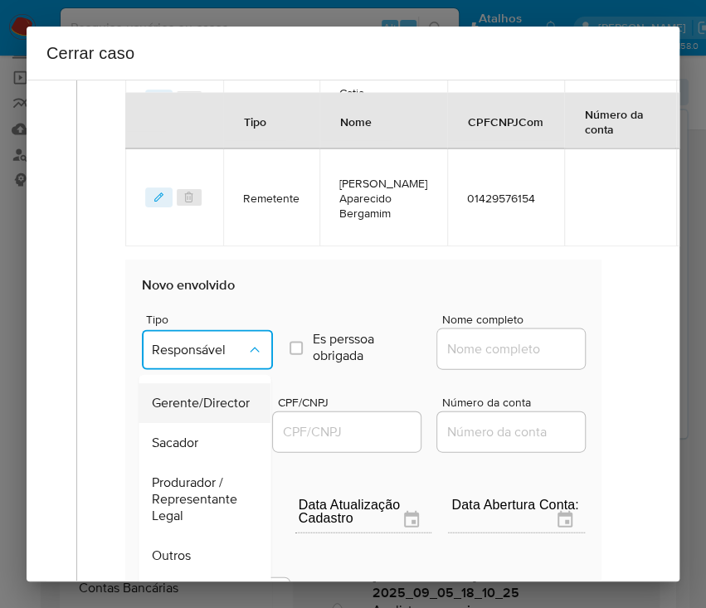
scroll to position [221, 0]
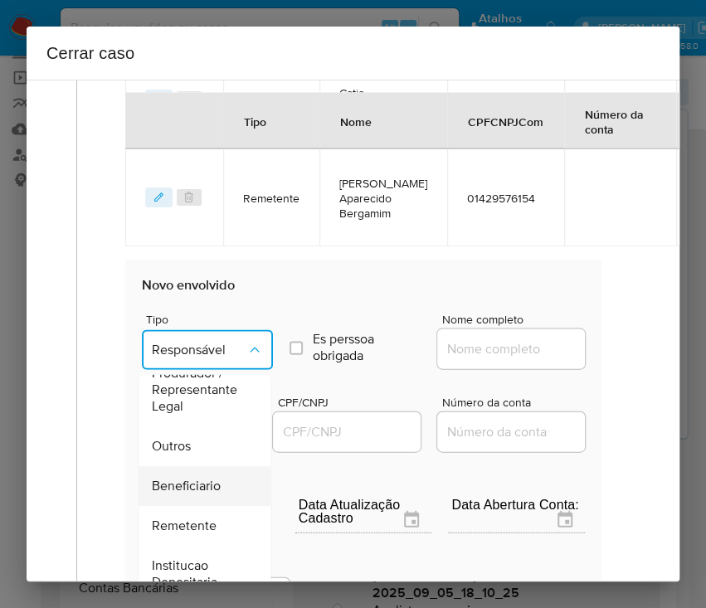
click at [199, 493] on span "Beneficiario" at bounding box center [186, 485] width 69 height 17
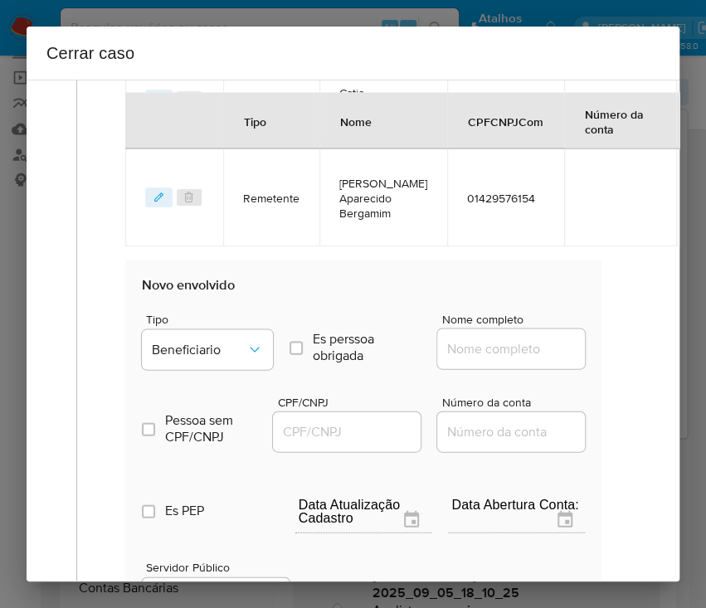
click at [473, 349] on input "Nome completo" at bounding box center [518, 348] width 163 height 22
click at [476, 359] on input "Nome completo" at bounding box center [518, 348] width 163 height 22
paste input "Máximo Augusto Da Silva - CPF 02456466128"
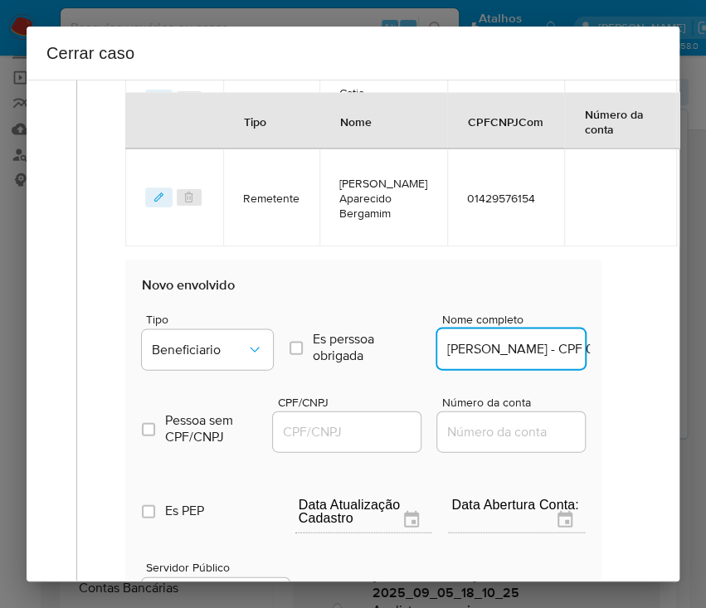
scroll to position [0, 126]
drag, startPoint x: 492, startPoint y: 362, endPoint x: 609, endPoint y: 364, distance: 117.8
type input "Máximo Augusto Da Silva"
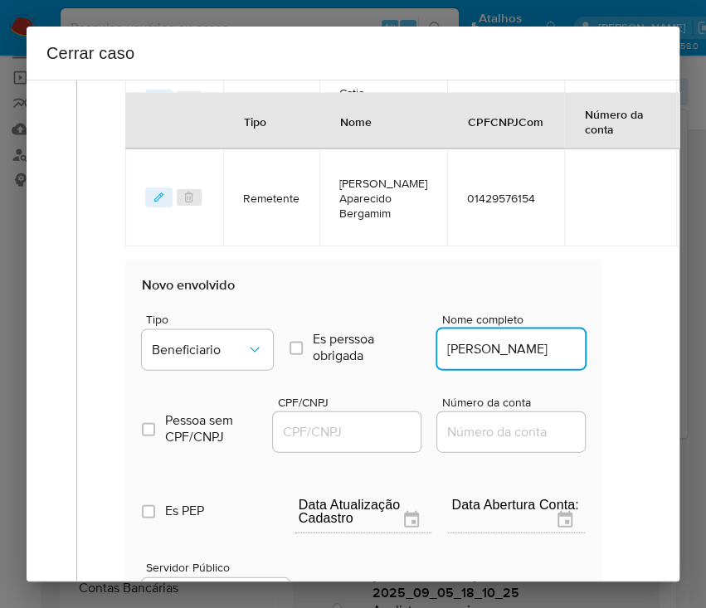
click at [396, 442] on input "CPF/CNPJ" at bounding box center [354, 431] width 163 height 22
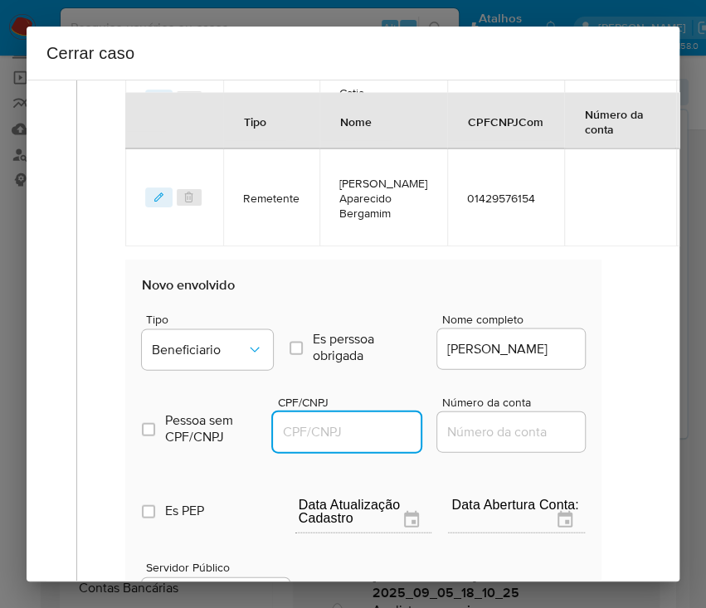
paste input "02456466128"
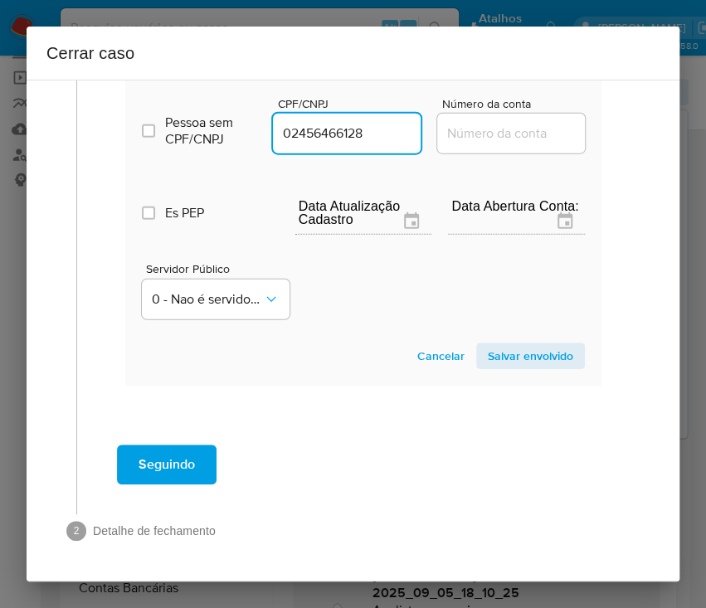
type input "2456466128"
click at [547, 344] on span "Salvar envolvido" at bounding box center [530, 355] width 85 height 23
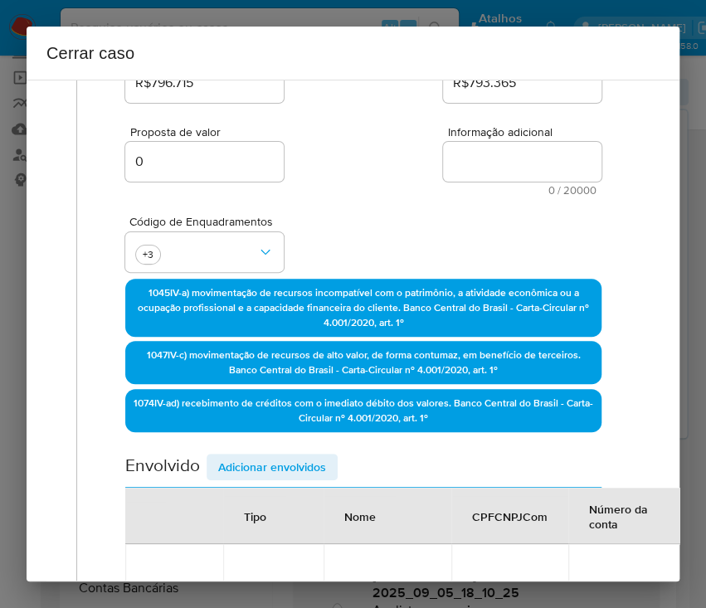
click at [325, 455] on span "Adicionar envolvidos" at bounding box center [272, 466] width 108 height 23
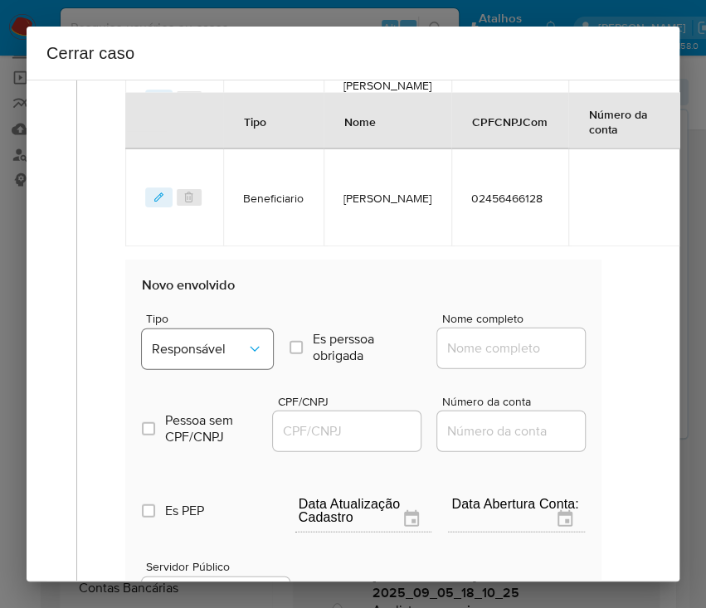
click at [212, 376] on div "Tipo Responsável" at bounding box center [207, 344] width 131 height 63
click at [216, 357] on span "Responsável" at bounding box center [199, 349] width 95 height 17
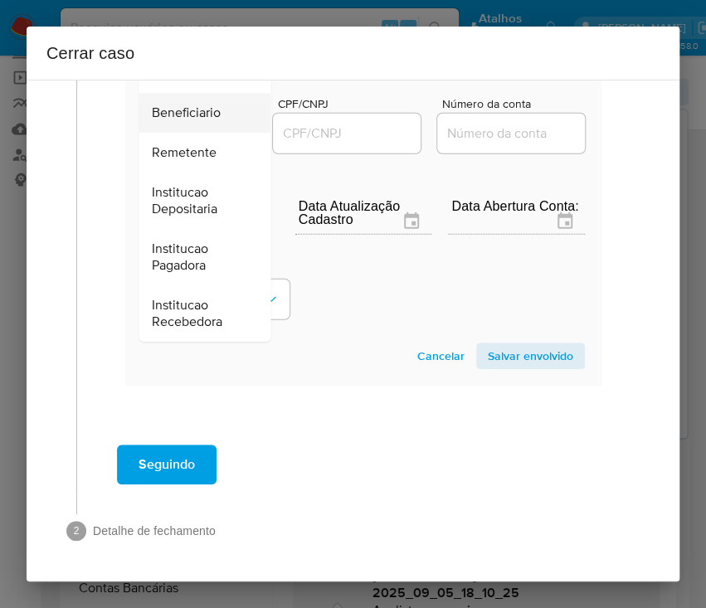
click at [206, 104] on span "Beneficiario" at bounding box center [186, 112] width 69 height 17
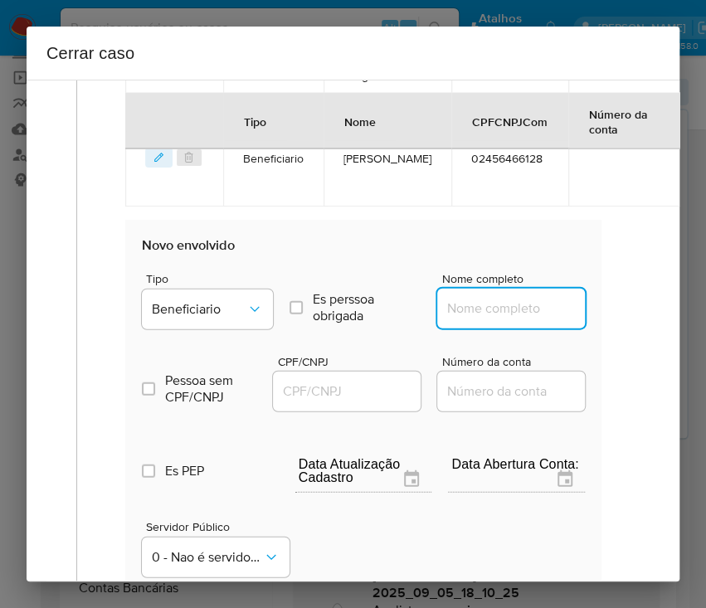
drag, startPoint x: 468, startPoint y: 315, endPoint x: 478, endPoint y: 325, distance: 13.5
click at [468, 315] on input "Nome completo" at bounding box center [518, 309] width 163 height 22
paste input "Joyce Christina Rocha Alves - CPF 06744666169"
drag, startPoint x: 497, startPoint y: 324, endPoint x: 625, endPoint y: 327, distance: 127.7
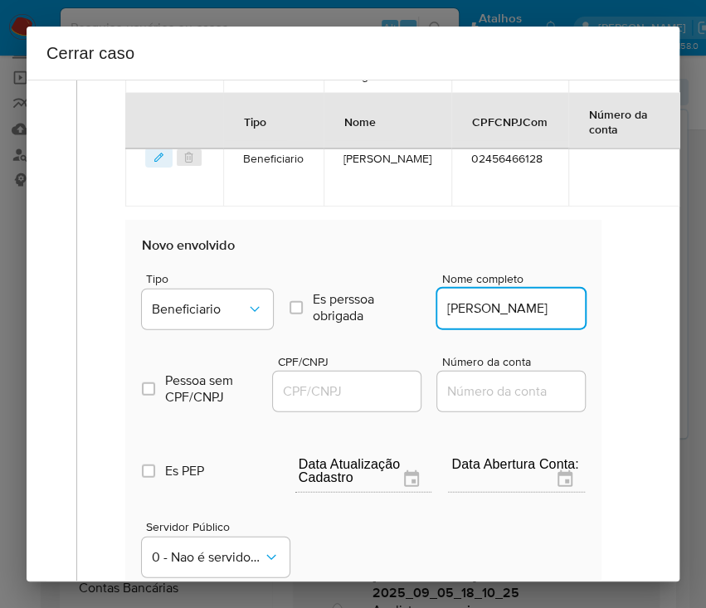
type input "Joyce Christina Rocha Alves"
click at [375, 411] on div at bounding box center [347, 391] width 148 height 40
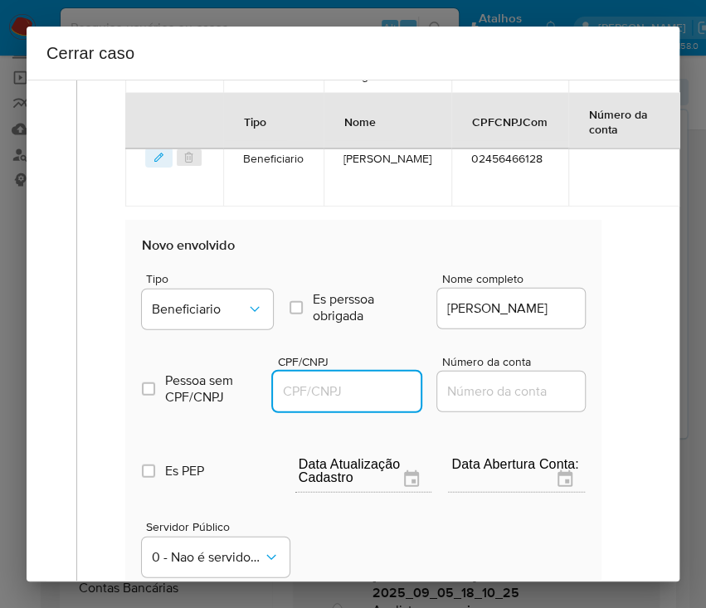
click at [393, 402] on input "CPF/CNPJ" at bounding box center [354, 392] width 163 height 22
paste input "06744666169"
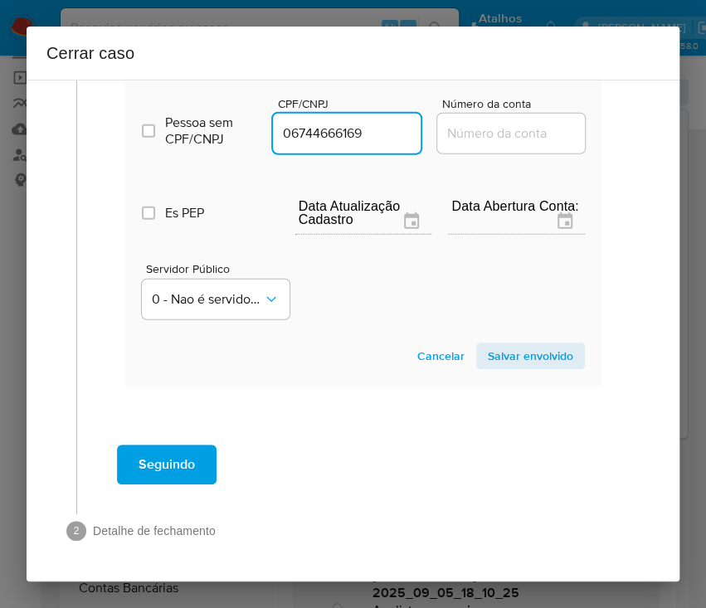
type input "6744666169"
click at [538, 344] on span "Salvar envolvido" at bounding box center [530, 355] width 85 height 23
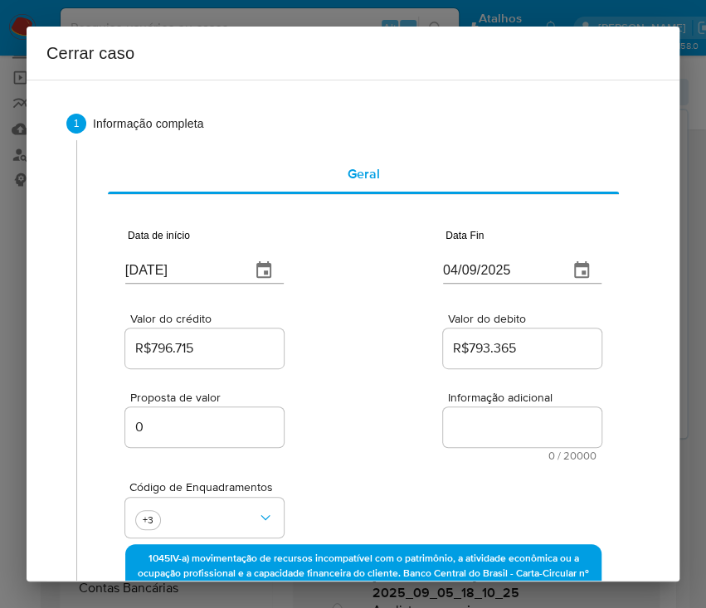
click at [478, 442] on textarea "Informação adicional" at bounding box center [522, 427] width 158 height 40
paste textarea "Informações do Cliente Cleyson Gomes Pereira, CPF 06991101141, 26 anos, residen…"
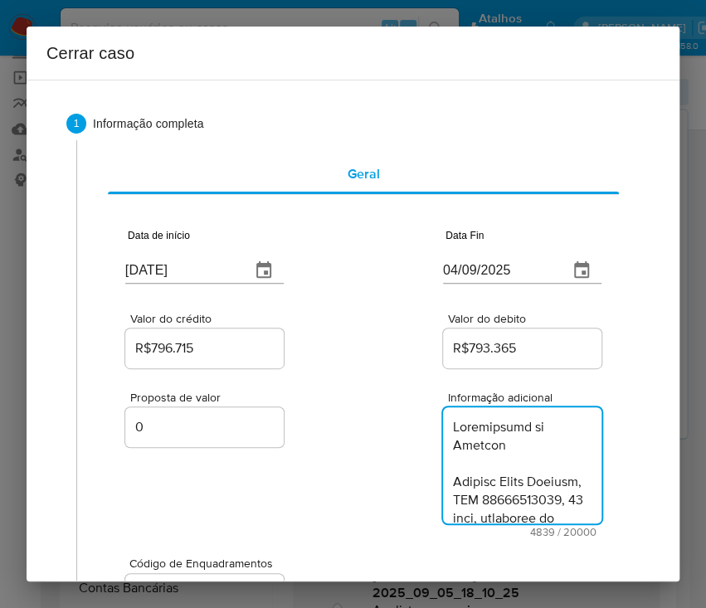
scroll to position [6205, 0]
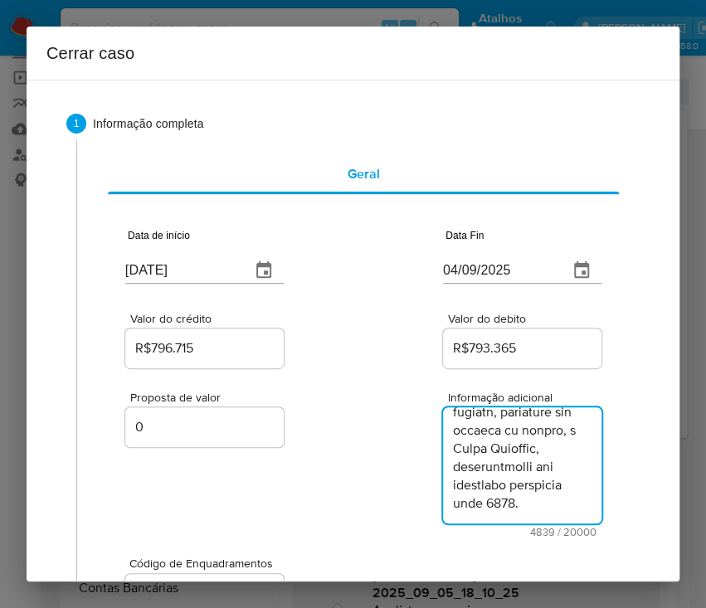
type textarea "Informações do Cliente Cleyson Gomes Pereira, CPF 06991101141, 26 anos, residen…"
click at [418, 561] on div "Código de Enquadramentos +3" at bounding box center [363, 578] width 476 height 83
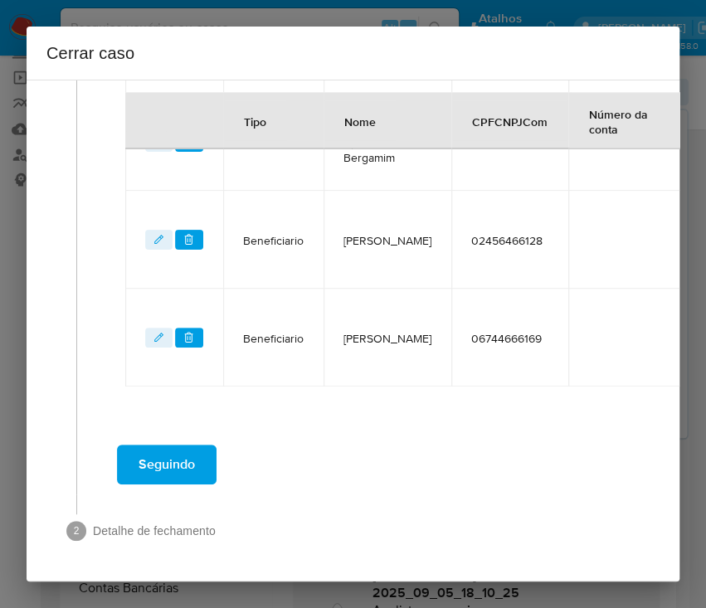
click at [190, 454] on span "Seguindo" at bounding box center [166, 464] width 56 height 36
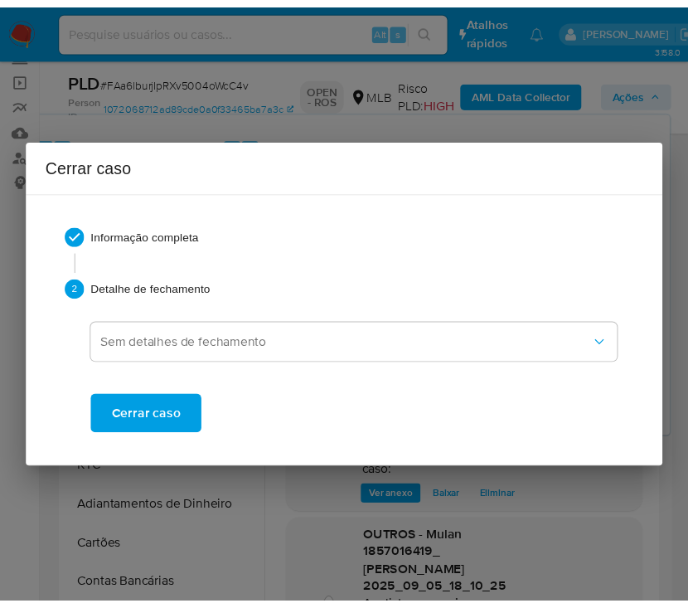
scroll to position [5833, 0]
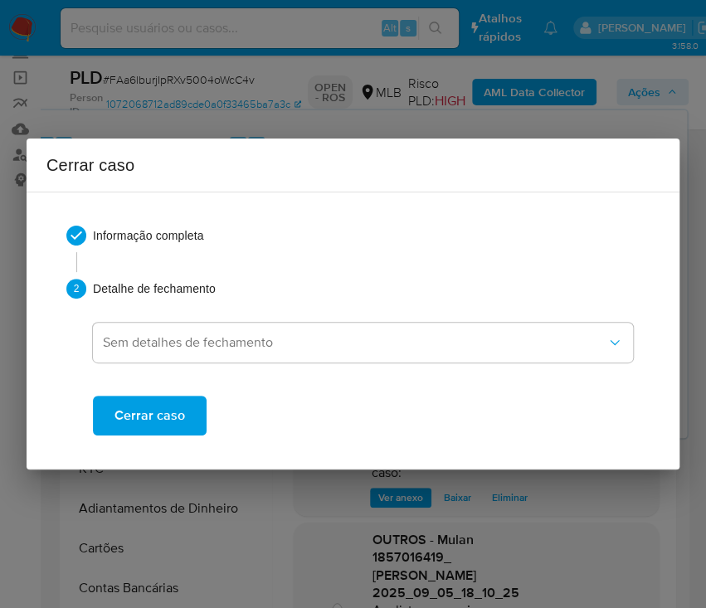
click at [179, 410] on span "Cerrar caso" at bounding box center [149, 415] width 70 height 36
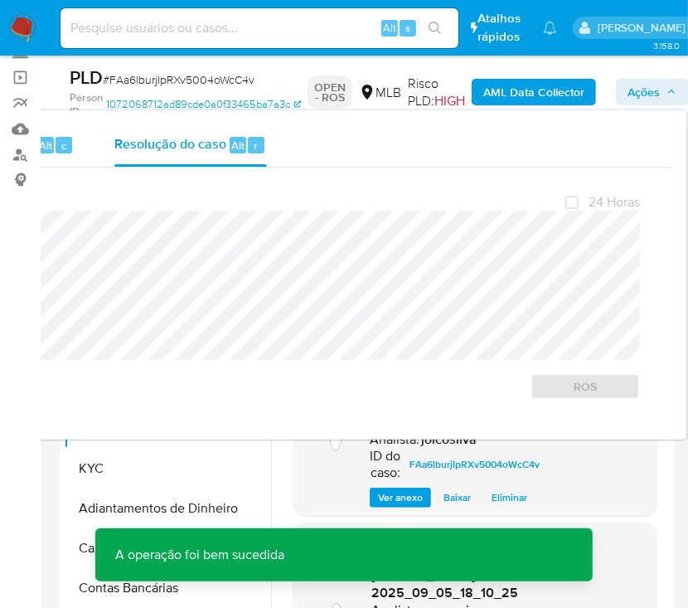
click at [192, 80] on span "# FAa6lburjIpRXv5004oWcC4v" at bounding box center [179, 79] width 152 height 17
copy span "FAa6lburjIpRXv5004oWcC4v"
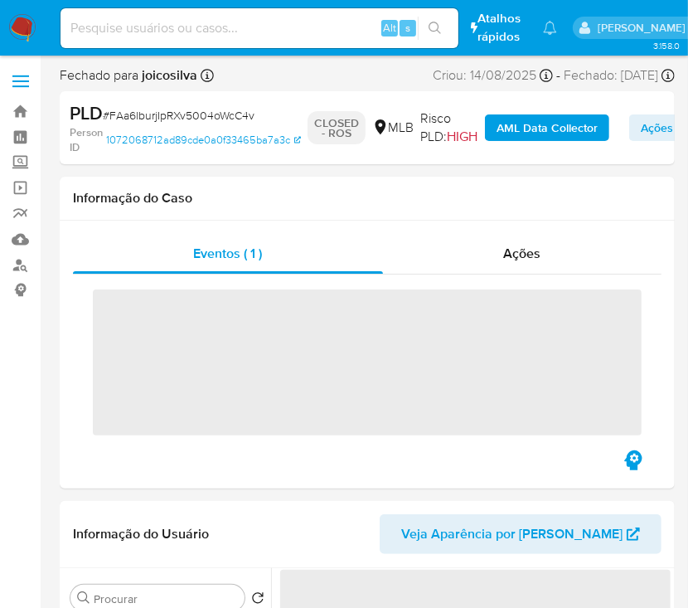
click at [20, 31] on img at bounding box center [22, 28] width 28 height 28
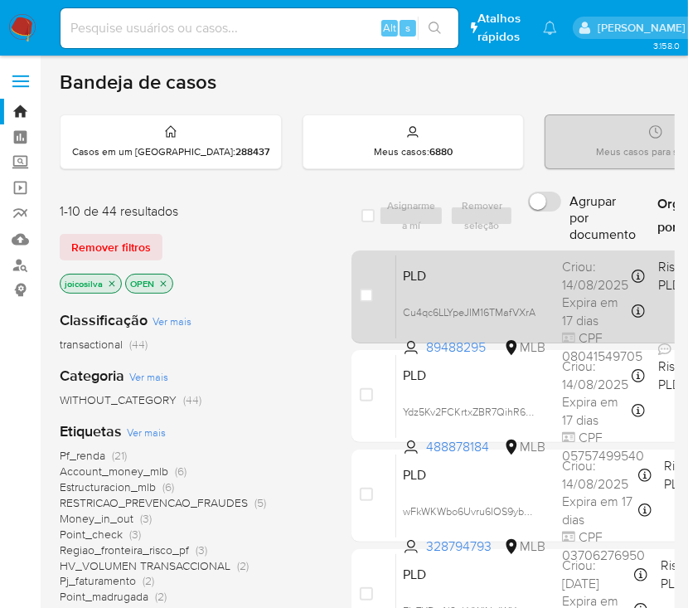
click at [473, 282] on span "PLD" at bounding box center [476, 275] width 146 height 22
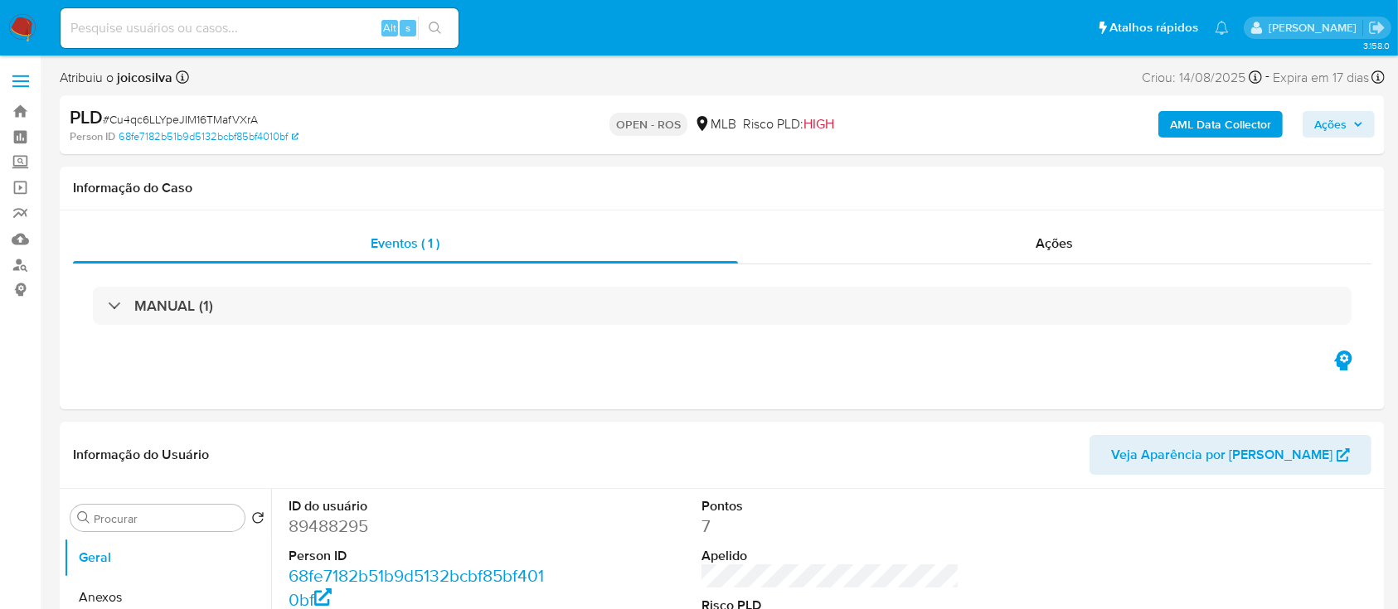
select select "10"
click at [234, 111] on span "# Cu4qc6LLYpeJIM16TMafVXrA" at bounding box center [180, 119] width 155 height 17
copy span "Cu4qc6LLYpeJIM16TMafVXrA"
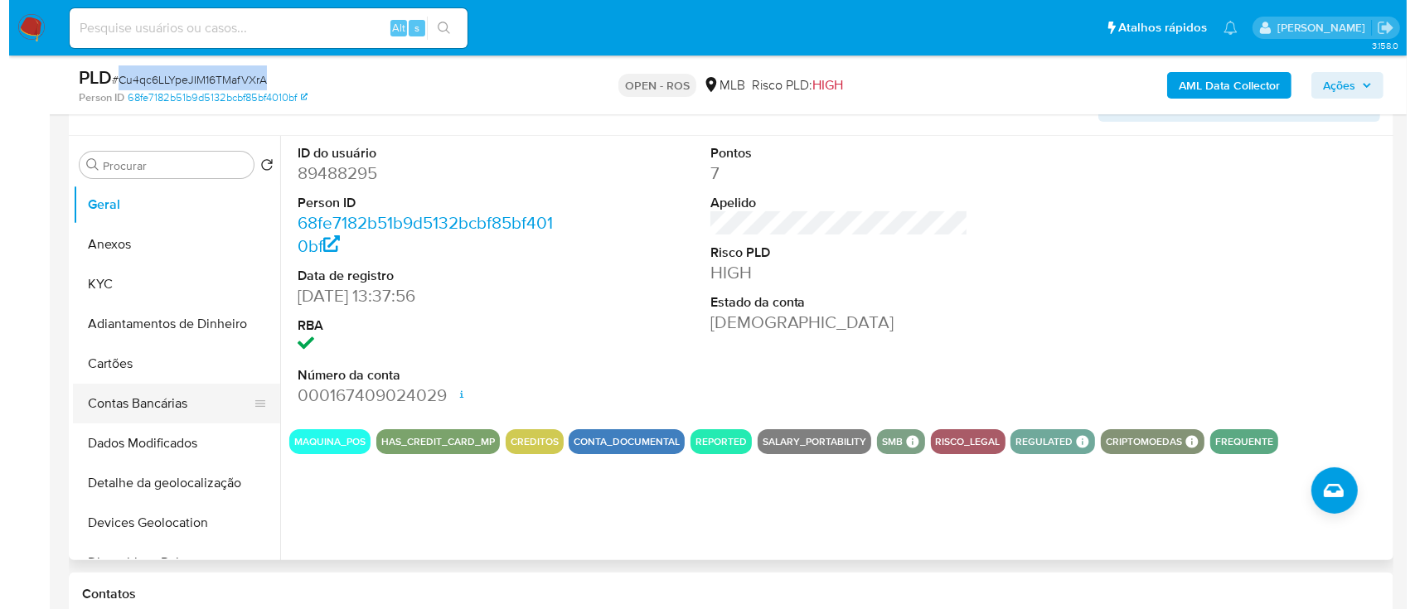
scroll to position [332, 0]
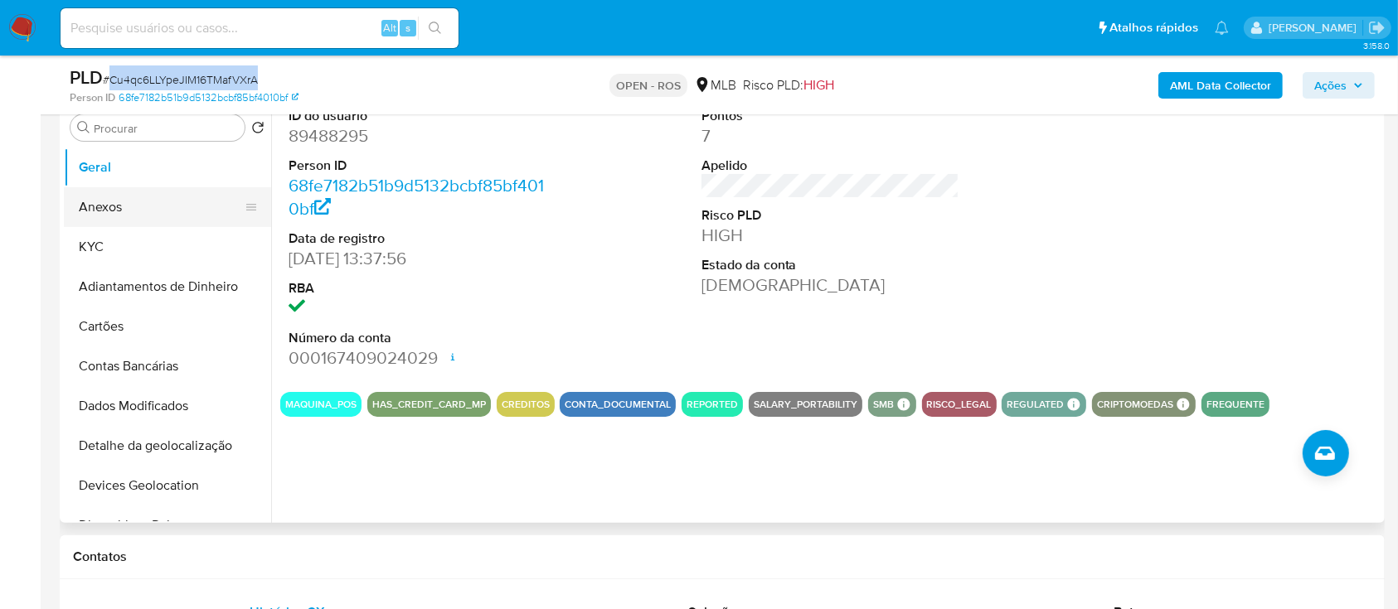
drag, startPoint x: 116, startPoint y: 201, endPoint x: 194, endPoint y: 221, distance: 80.6
click at [116, 199] on button "Anexos" at bounding box center [161, 207] width 194 height 40
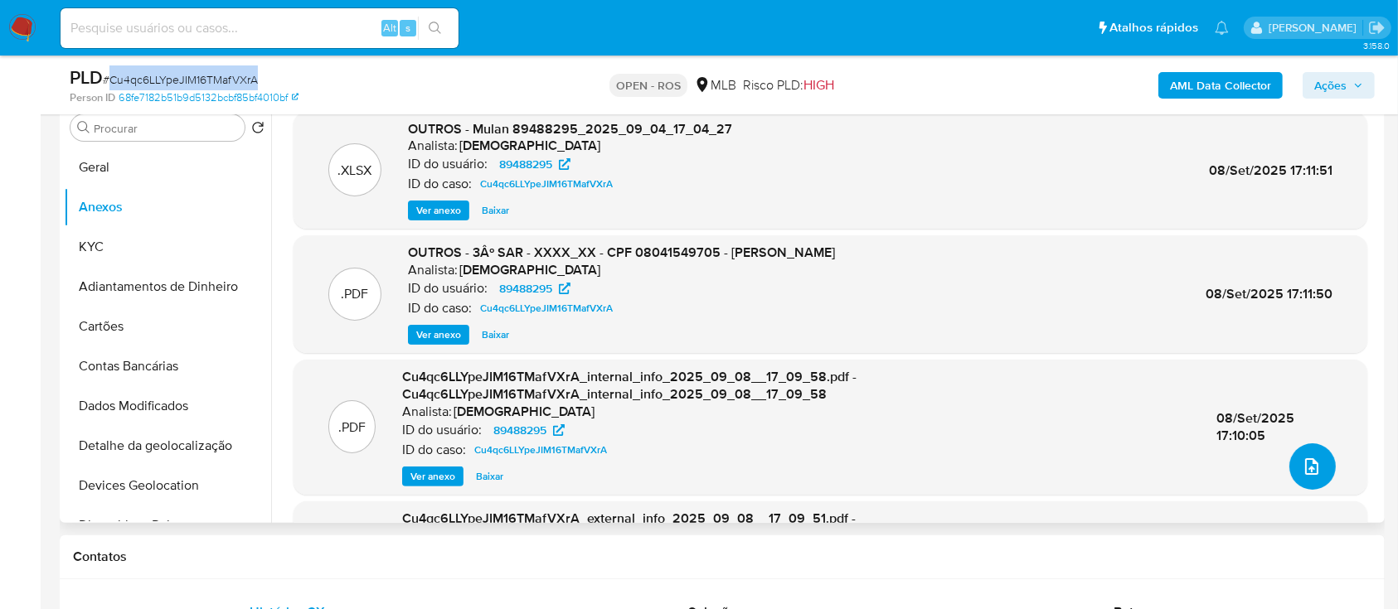
click at [687, 471] on icon "upload-file" at bounding box center [1311, 467] width 13 height 17
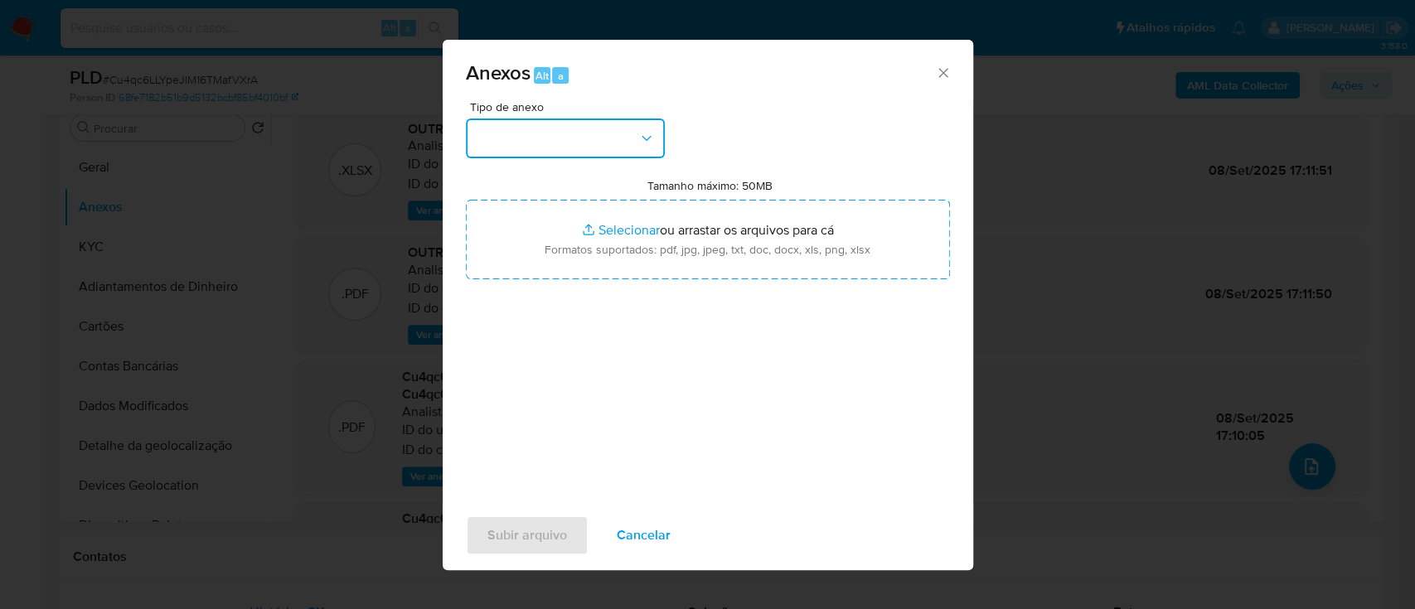
click at [613, 143] on button "button" at bounding box center [565, 139] width 199 height 40
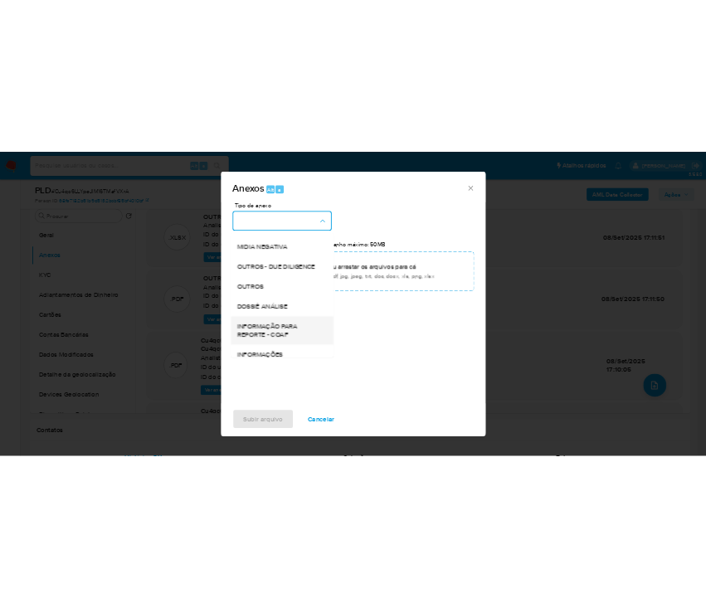
scroll to position [255, 0]
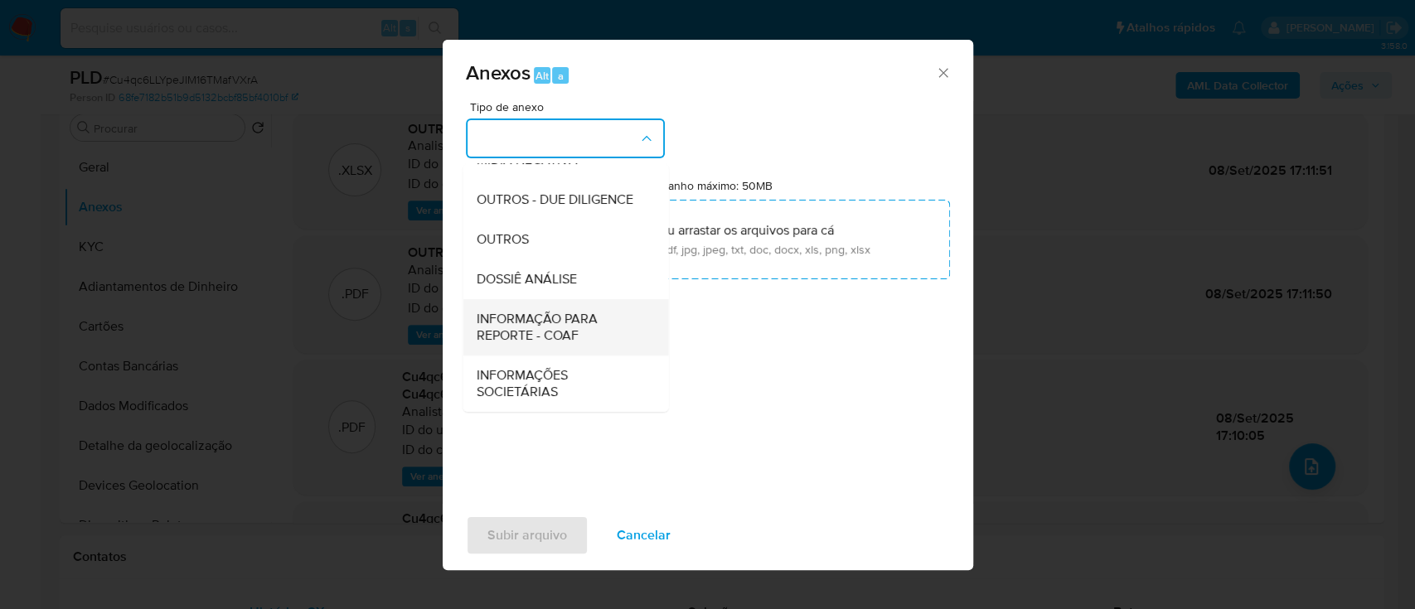
click at [577, 333] on span "INFORMAÇÃO PARA REPORTE - COAF" at bounding box center [560, 327] width 169 height 33
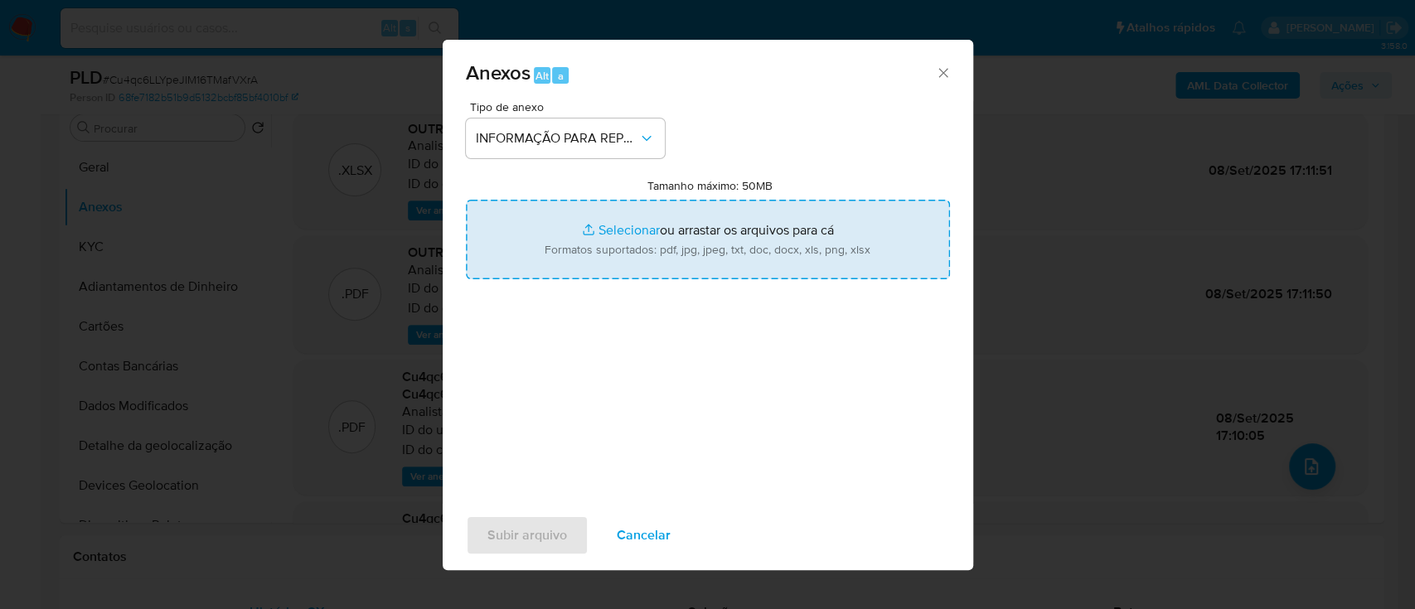
type input "C:\fakepath\3º SAR - Cu4qc6LLYpeJIM16TMafVXrA - CPF 08041549705 - MICHEL COELHO…"
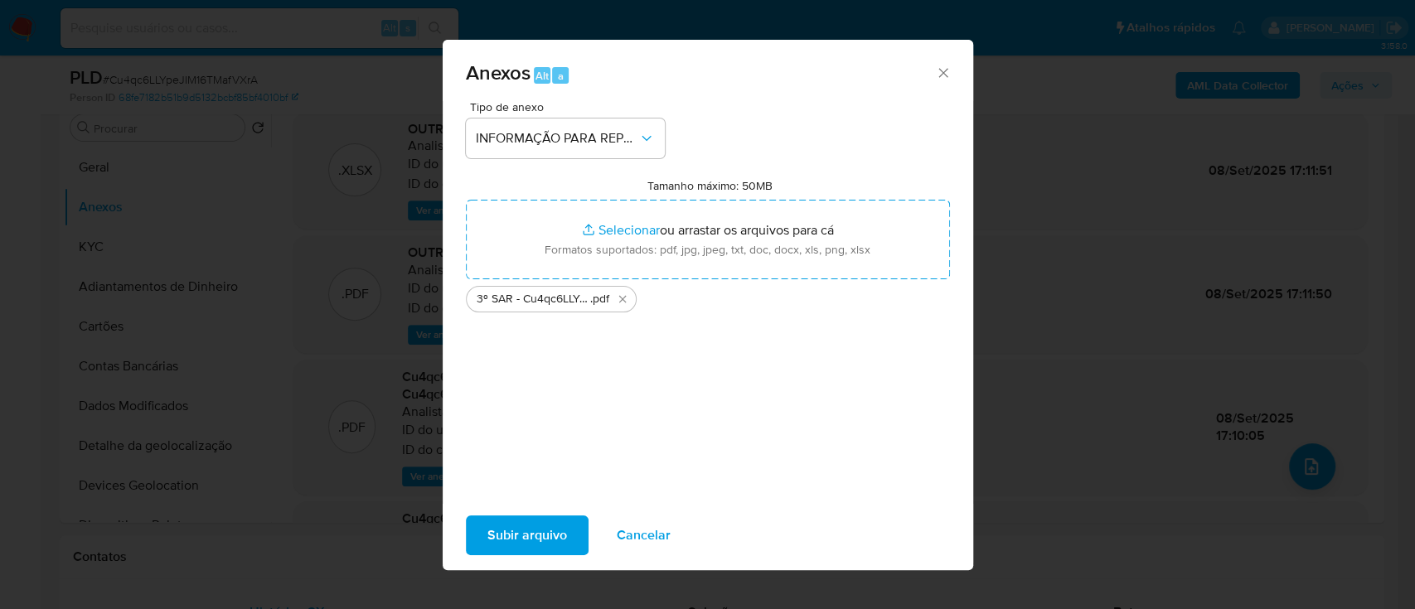
click at [556, 524] on span "Subir arquivo" at bounding box center [528, 535] width 80 height 36
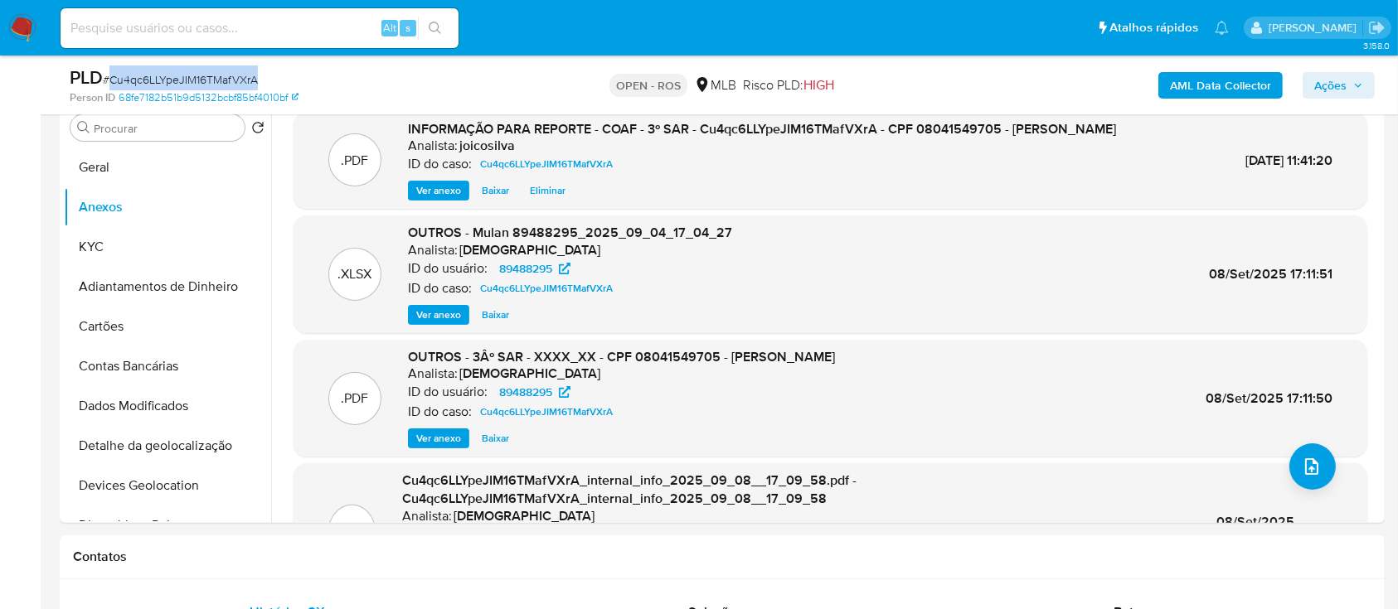
click at [687, 77] on span "Ações" at bounding box center [1338, 85] width 49 height 23
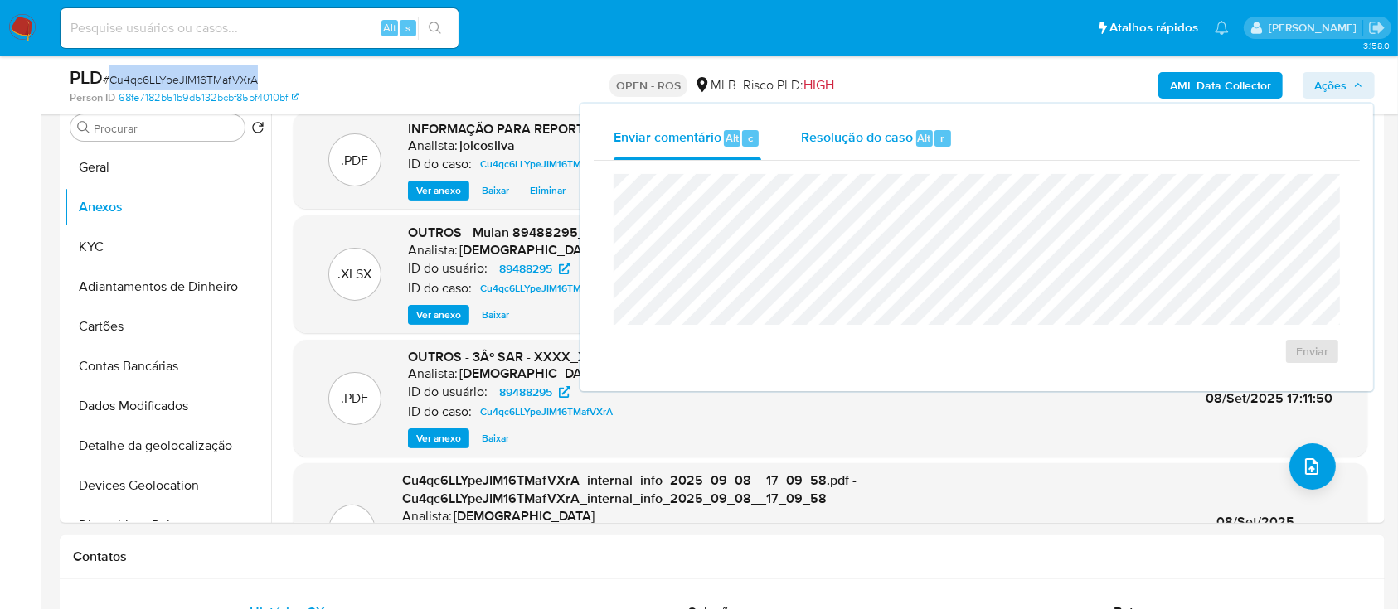
click at [687, 143] on span "Resolução do caso" at bounding box center [857, 137] width 112 height 19
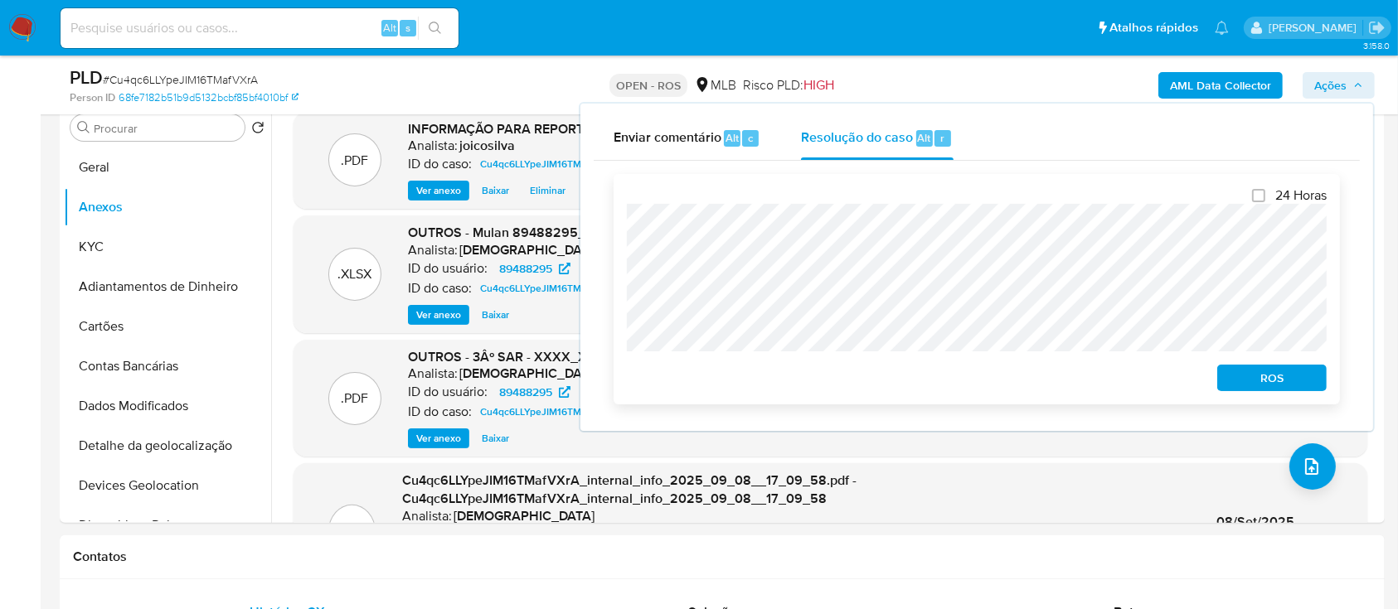
click at [687, 375] on span "ROS" at bounding box center [1272, 377] width 86 height 23
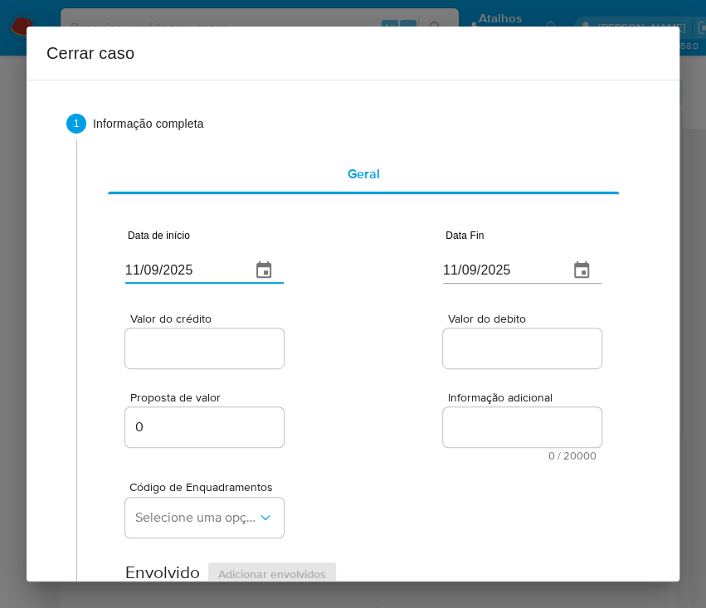
click at [174, 276] on input "11/09/2025" at bounding box center [181, 270] width 112 height 27
paste input "07/07"
type input "07/07/2025"
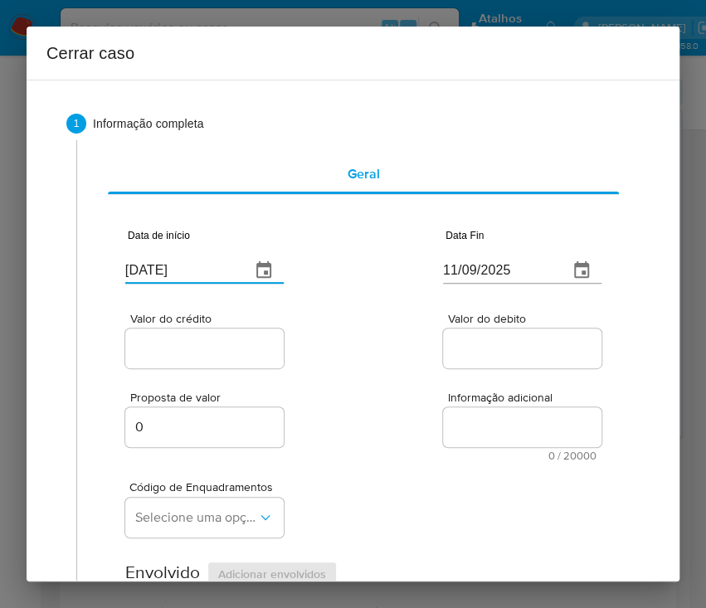
drag, startPoint x: 413, startPoint y: 375, endPoint x: 116, endPoint y: 499, distance: 321.8
click at [414, 376] on div "Proposta de valor 0 Informação adicional 0 / 20000 20000 caracteres restantes" at bounding box center [363, 416] width 476 height 90
click at [483, 270] on input "11/09/2025" at bounding box center [499, 270] width 112 height 27
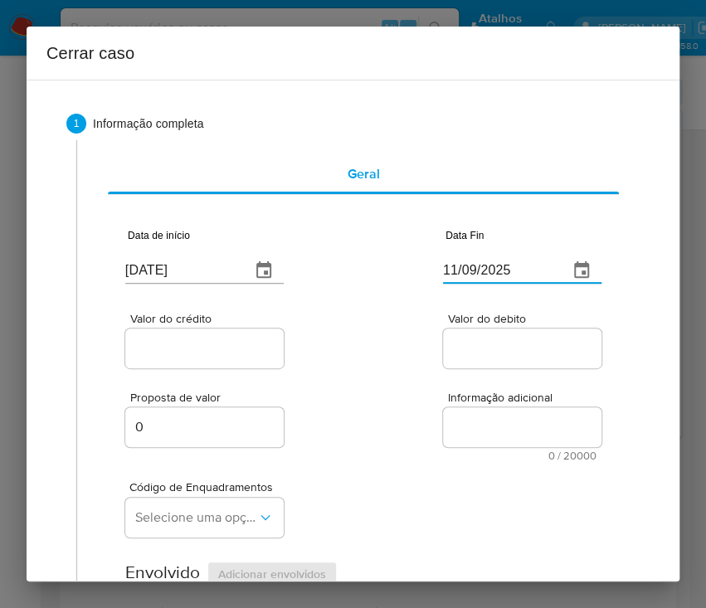
paste input "03"
type input "03/09/2025"
click at [528, 377] on div "Proposta de valor 0 Informação adicional 0 / 20000 20000 caracteres restantes" at bounding box center [363, 416] width 476 height 90
click at [181, 358] on input "Valor do crédito" at bounding box center [206, 348] width 163 height 22
click at [192, 352] on input "Valor do crédito" at bounding box center [206, 348] width 163 height 22
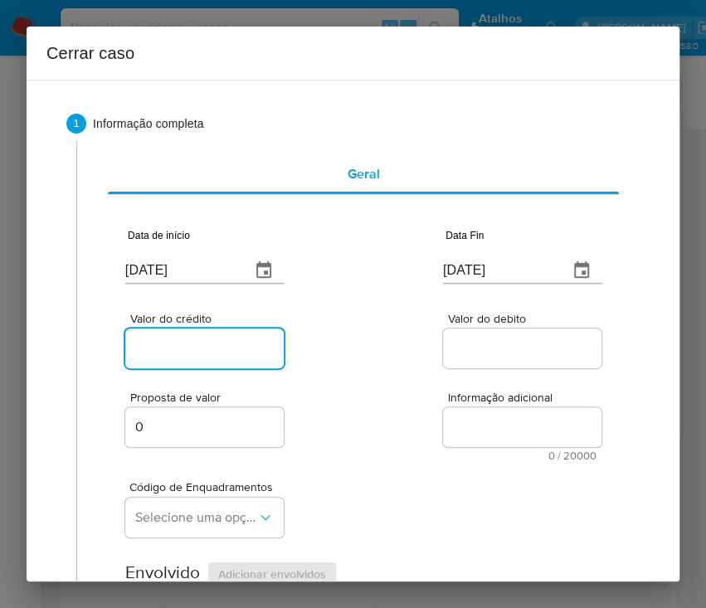
paste input "R$1.157.187"
type input "R$1.157.187"
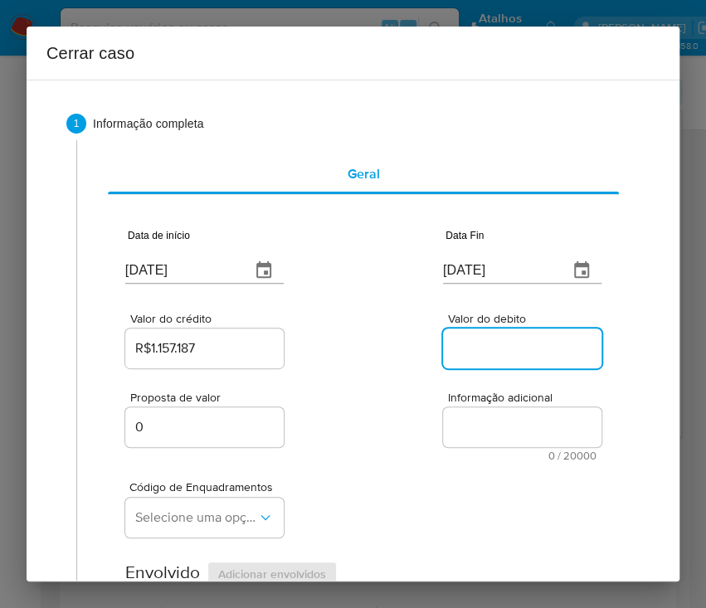
drag, startPoint x: 443, startPoint y: 358, endPoint x: 344, endPoint y: 432, distance: 123.2
click at [443, 360] on div at bounding box center [522, 348] width 158 height 40
drag, startPoint x: 475, startPoint y: 343, endPoint x: 420, endPoint y: 468, distance: 136.2
click at [475, 343] on input "Valor do debito" at bounding box center [524, 348] width 163 height 22
paste input "R$1.156.988"
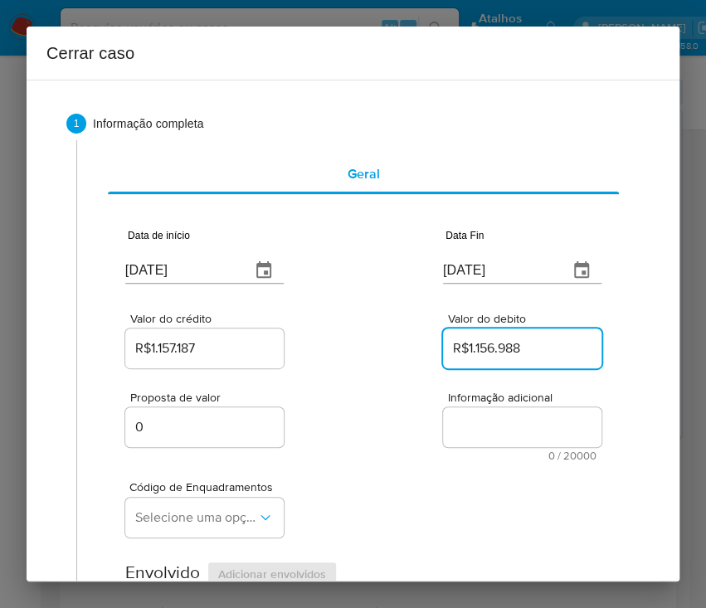
type input "R$1.156.988"
click at [415, 473] on div "Código de Enquadramentos Selecione uma opção" at bounding box center [363, 502] width 476 height 83
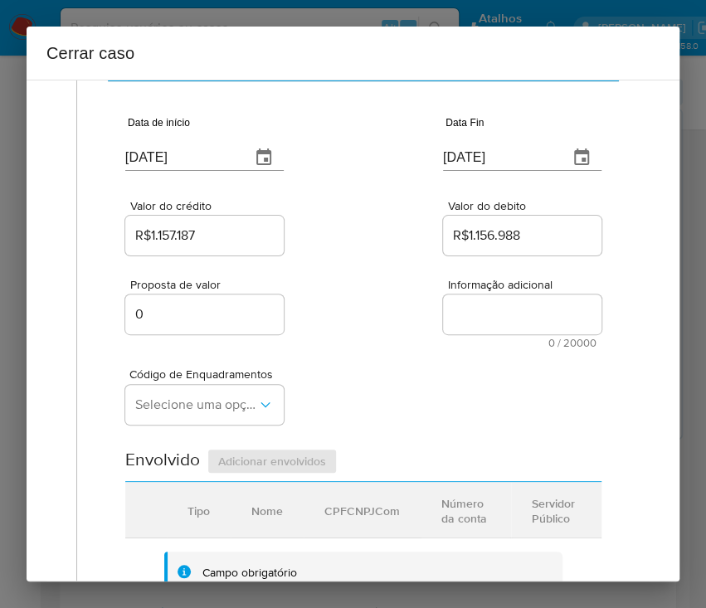
scroll to position [221, 0]
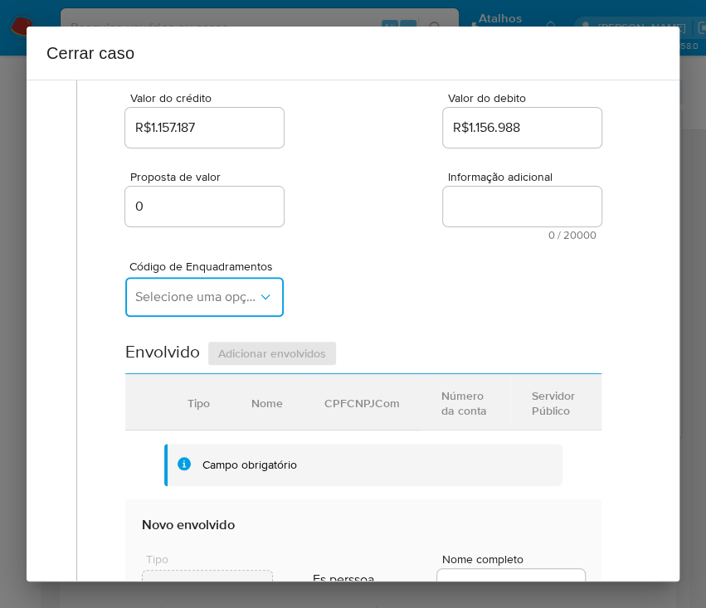
click at [178, 289] on span "Selecione uma opção" at bounding box center [196, 297] width 122 height 17
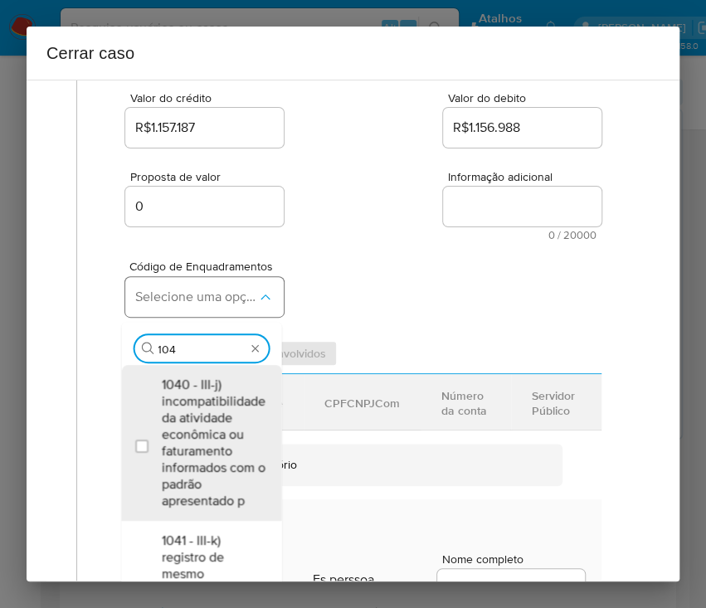
type input "1045"
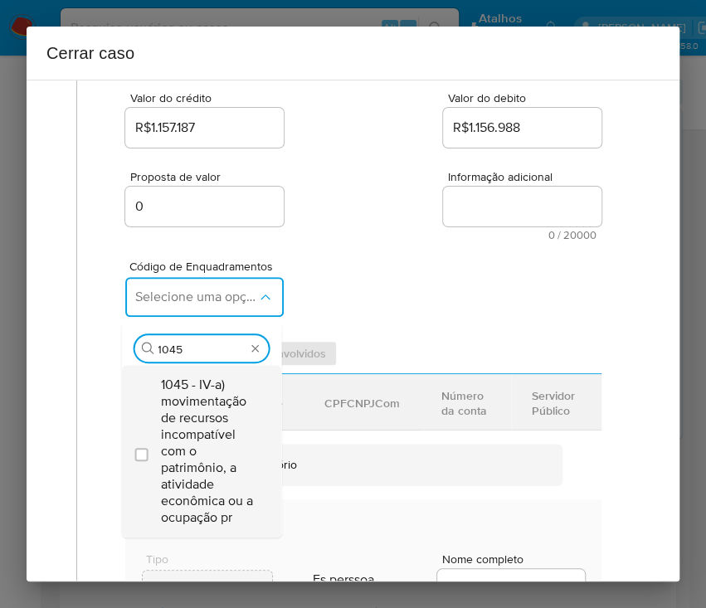
click at [211, 406] on span "1045 - IV-a) movimentação de recursos incompatível com o patrimônio, a atividad…" at bounding box center [209, 450] width 97 height 149
checkbox input "true"
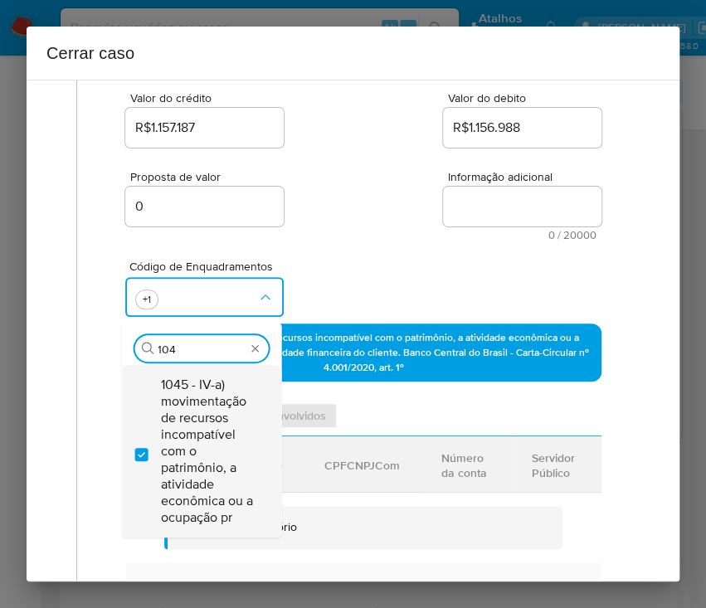
scroll to position [0, 0]
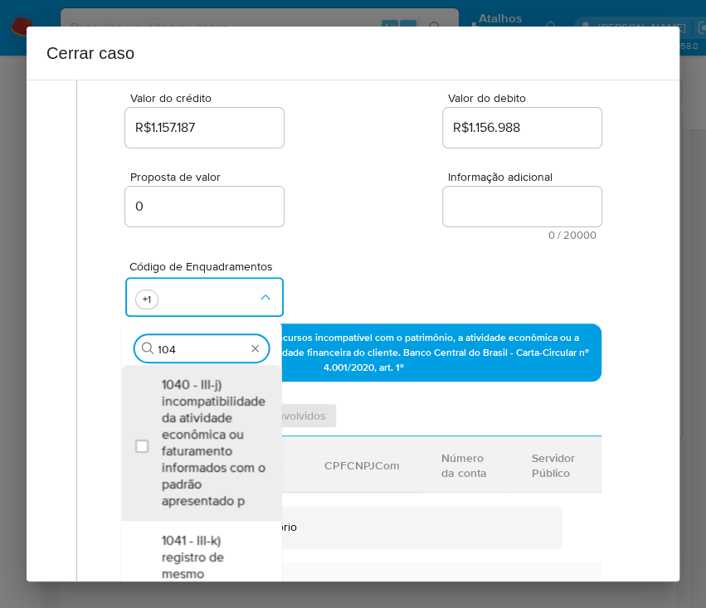
type input "1047"
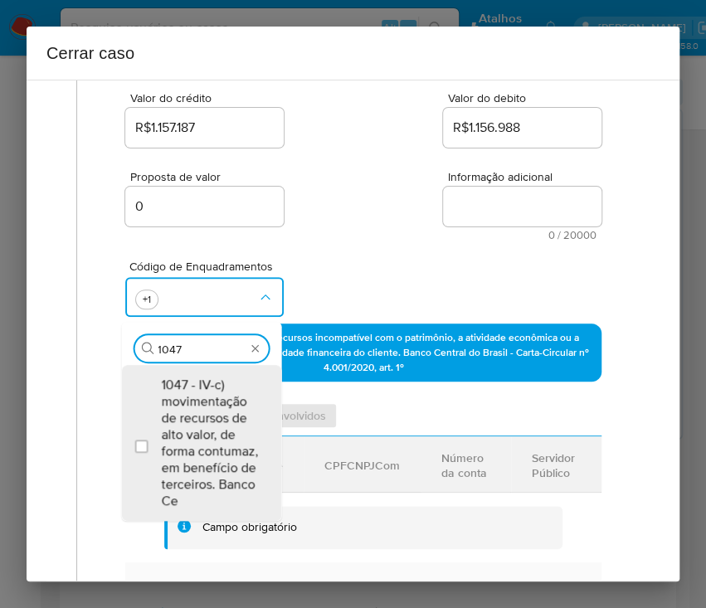
click at [211, 406] on span "1047 - IV-c) movimentação de recursos de alto valor, de forma contumaz, em bene…" at bounding box center [209, 442] width 97 height 133
checkbox input "true"
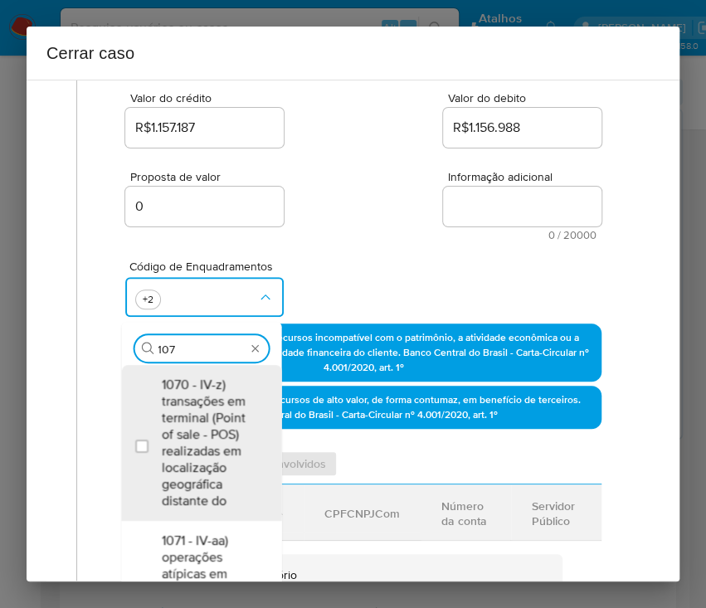
type input "1074"
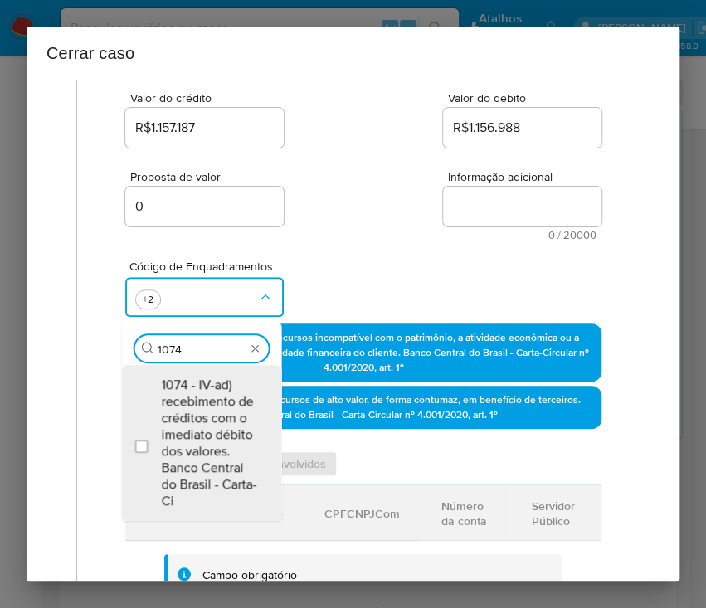
click at [211, 406] on span "1074 - IV-ad) recebimento de créditos com o imediato débito dos valores. Banco …" at bounding box center [209, 442] width 97 height 133
checkbox input "true"
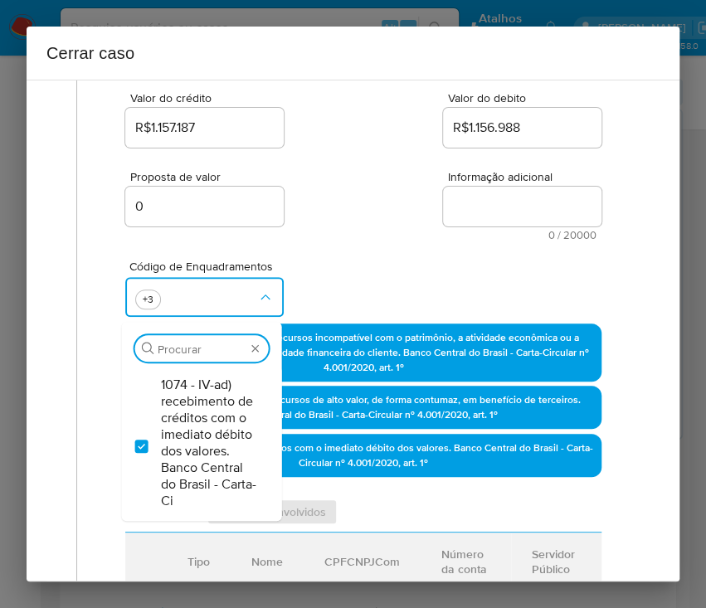
click at [343, 194] on div "Proposta de valor 0 Informação adicional 0 / 20000 20000 caracteres restantes" at bounding box center [363, 196] width 476 height 90
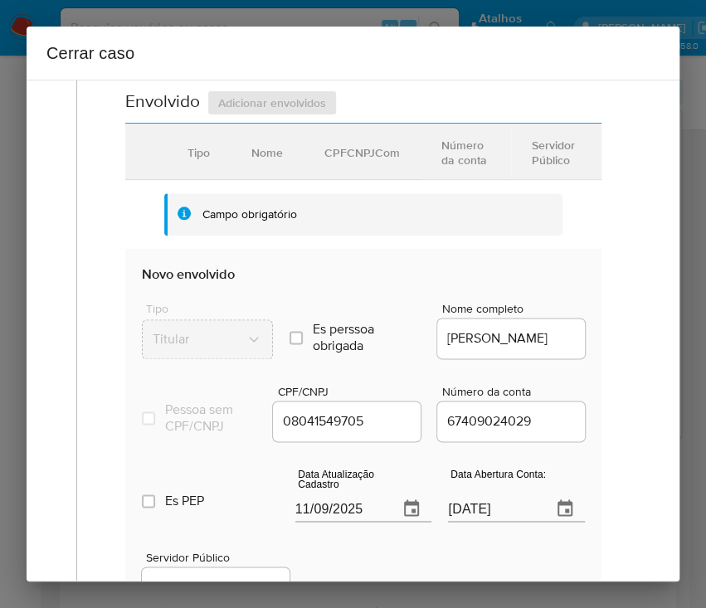
scroll to position [663, 0]
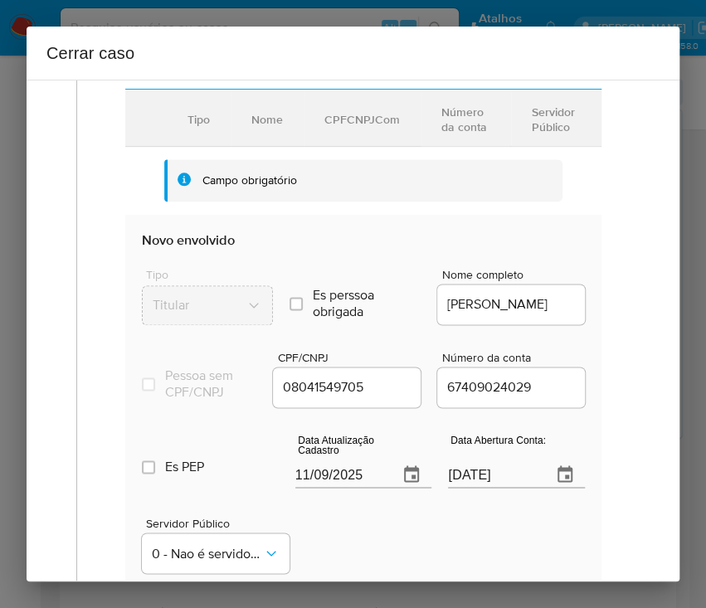
click at [321, 488] on input "11/09/2025" at bounding box center [340, 474] width 90 height 27
paste input "7/05"
type input "17/05/2025"
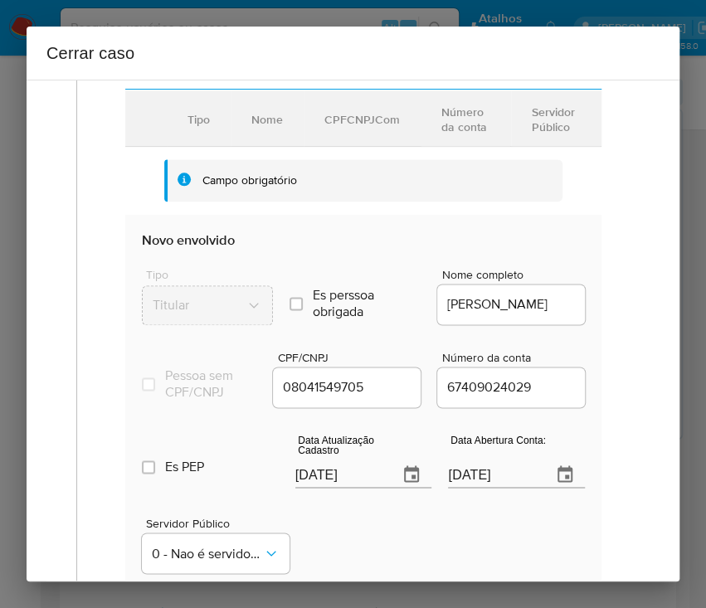
click at [385, 556] on div "Servidor Público 0 - Nao é servidor/[PERSON_NAME] possui informacao" at bounding box center [363, 538] width 443 height 83
click at [479, 488] on input "01/09/2020" at bounding box center [493, 474] width 90 height 27
click at [444, 575] on div "Servidor Público 0 - Nao é servidor/[PERSON_NAME] possui informacao" at bounding box center [363, 538] width 443 height 83
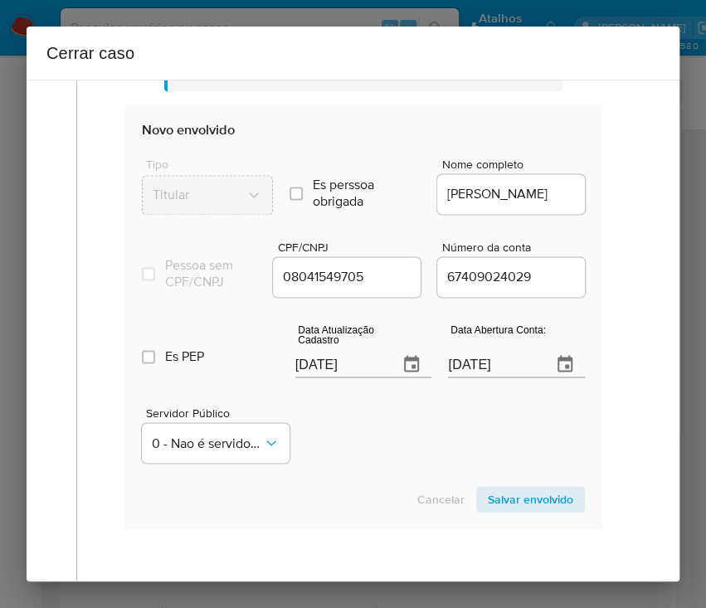
click at [488, 502] on span "Salvar envolvido" at bounding box center [530, 499] width 85 height 23
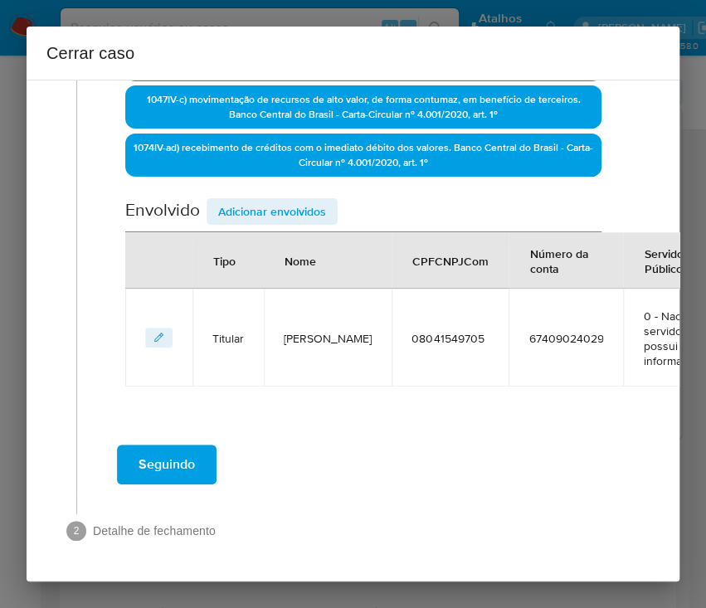
click at [328, 198] on button "Adicionar envolvidos" at bounding box center [271, 211] width 131 height 27
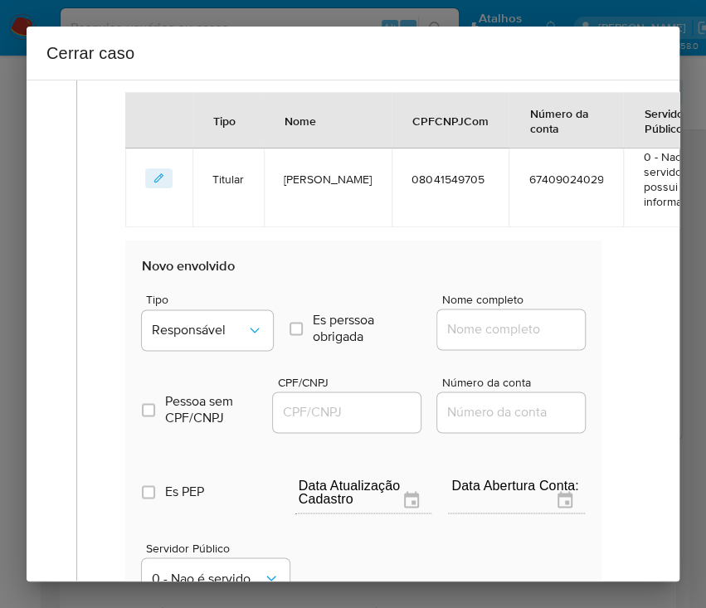
scroll to position [867, 0]
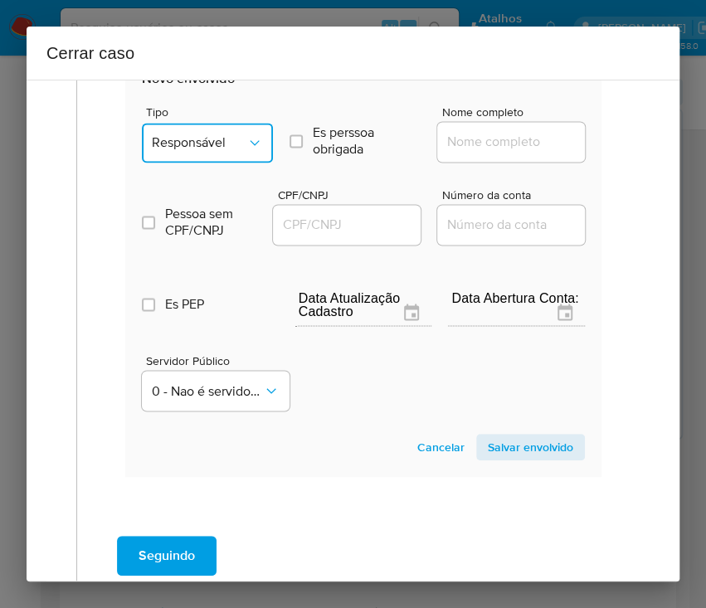
click at [206, 138] on span "Responsável" at bounding box center [199, 142] width 95 height 17
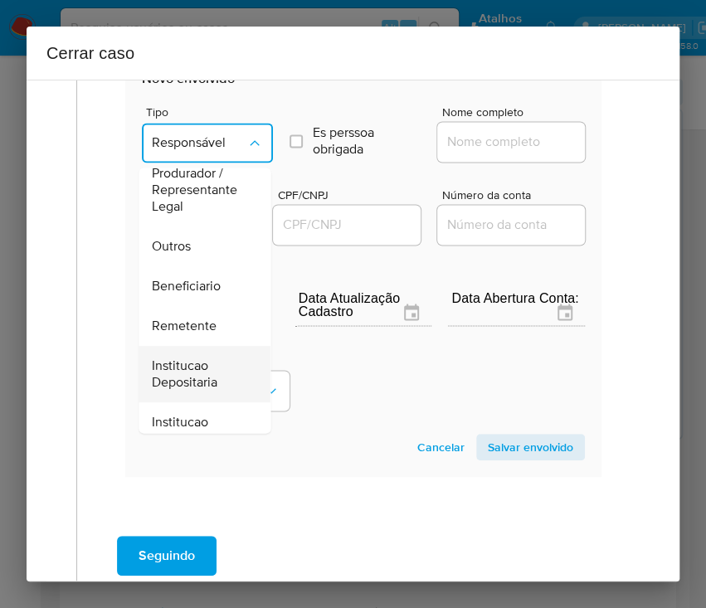
scroll to position [295, 0]
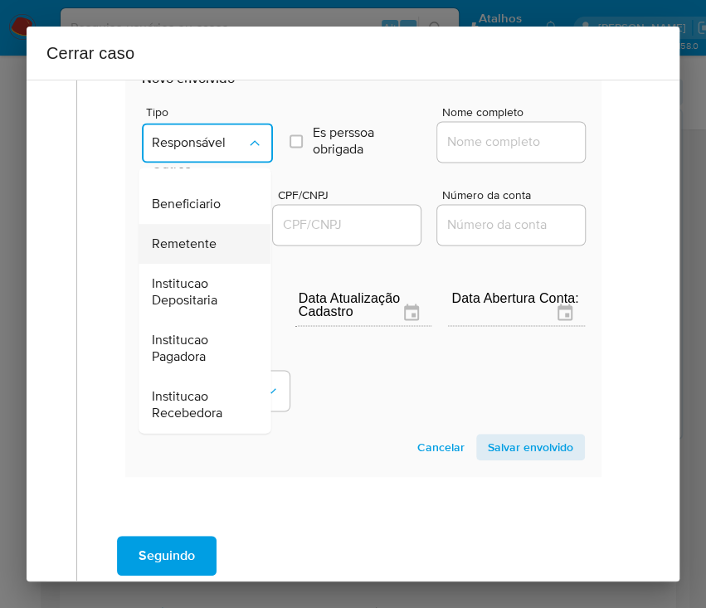
click at [199, 243] on span "Remetente" at bounding box center [184, 243] width 65 height 17
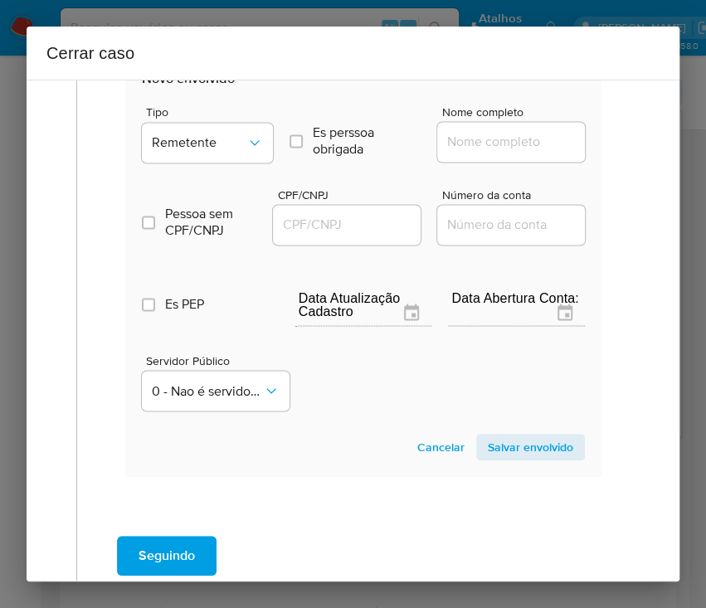
drag, startPoint x: 542, startPoint y: 105, endPoint x: 476, endPoint y: 140, distance: 74.9
click at [540, 107] on span "Nome completo" at bounding box center [516, 112] width 148 height 12
click at [540, 131] on input "Nome completo" at bounding box center [518, 142] width 163 height 22
click at [476, 140] on input "Nome completo" at bounding box center [518, 142] width 163 height 22
paste input "JPL Transportes E Turismo Ltda, 23172536000190"
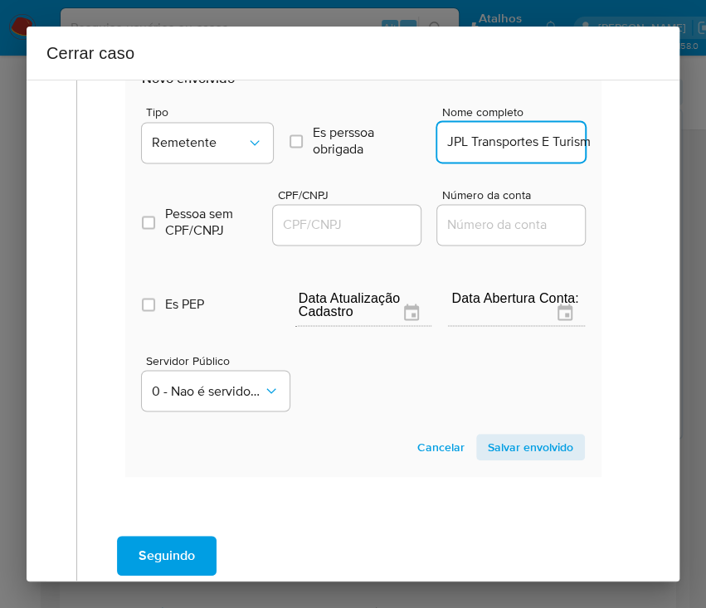
scroll to position [0, 151]
click at [464, 142] on input "JPL Transportes E Turismo Ltda, 23172536000190" at bounding box center [518, 142] width 163 height 22
click at [465, 143] on input "JPL Transportes E Turismo Ltda, 23172536000190" at bounding box center [518, 142] width 163 height 22
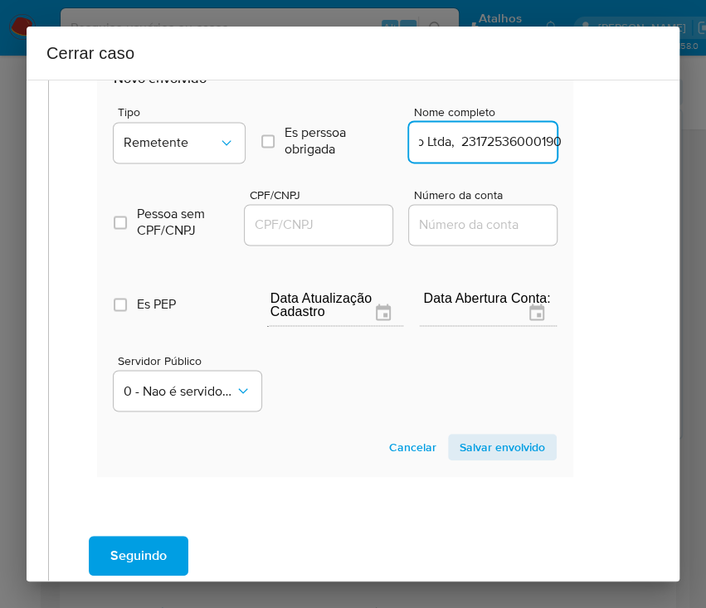
drag, startPoint x: 464, startPoint y: 143, endPoint x: 673, endPoint y: 143, distance: 208.9
click at [673, 143] on div "1 Informação completa Geral Data de início 07/07/2025 Data Fin 03/09/2025 Valor…" at bounding box center [353, 331] width 653 height 502
type input "JPL Transportes E Turismo Ltda"
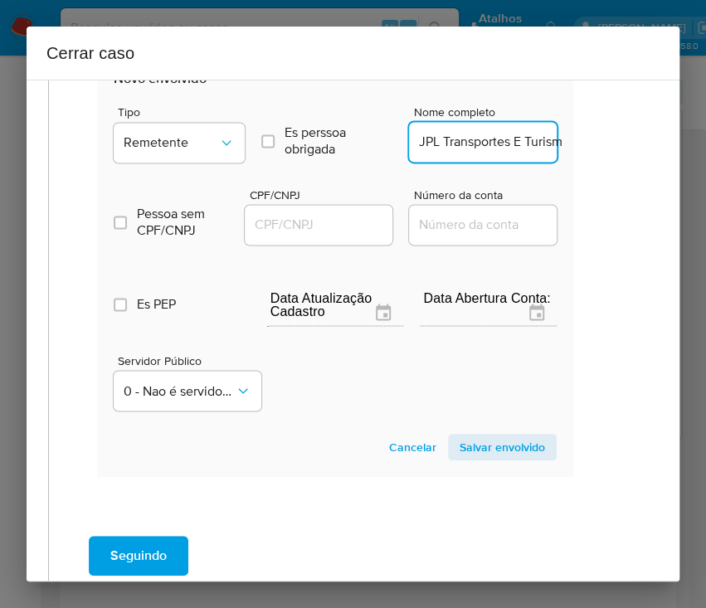
click at [327, 227] on input "CPF/CNPJ" at bounding box center [326, 225] width 163 height 22
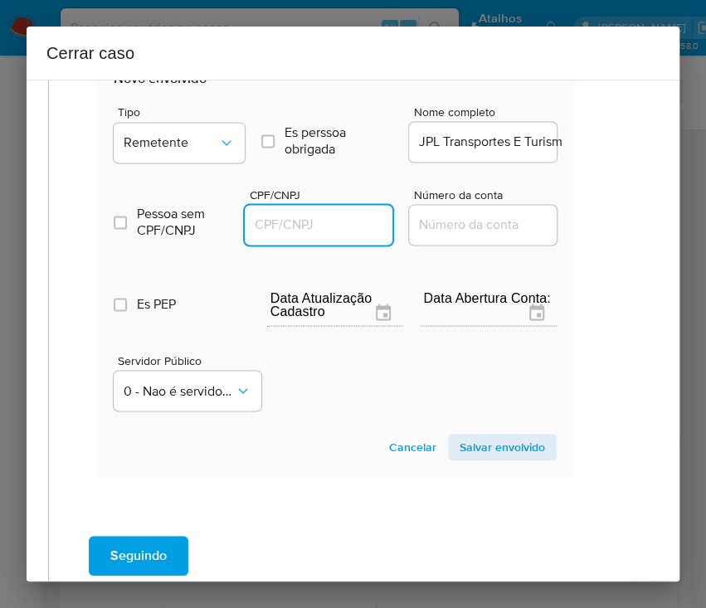
paste input "23172536000190"
type input "23172536000190"
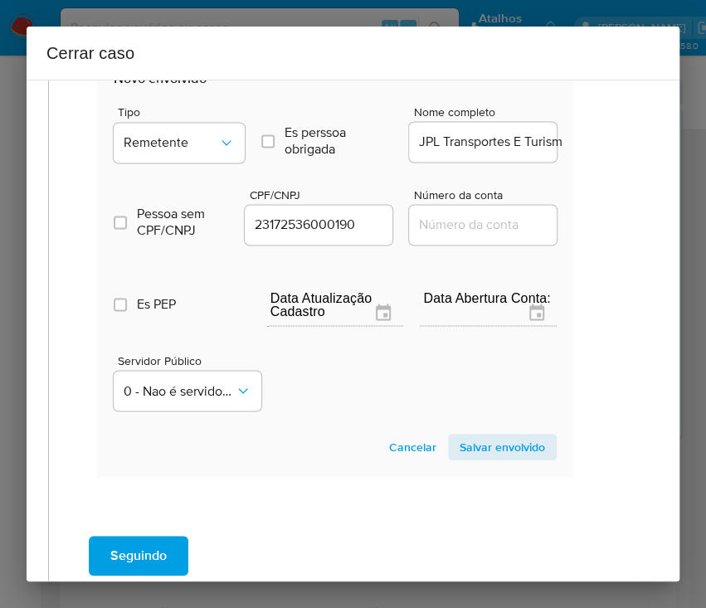
click at [490, 456] on span "Salvar envolvido" at bounding box center [501, 446] width 85 height 23
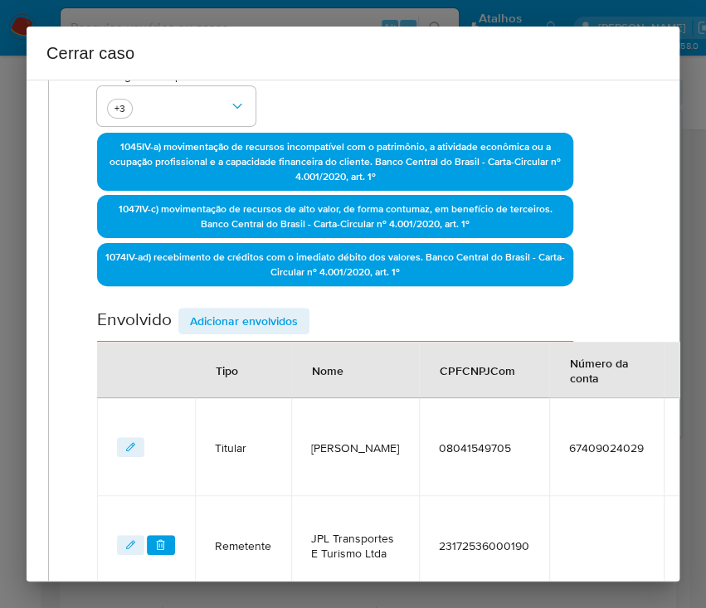
click at [285, 311] on span "Adicionar envolvidos" at bounding box center [244, 320] width 108 height 23
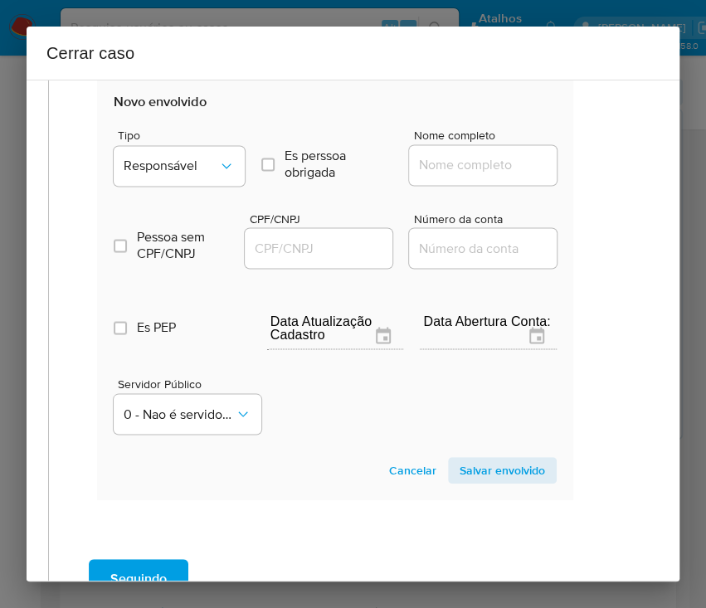
scroll to position [849, 28]
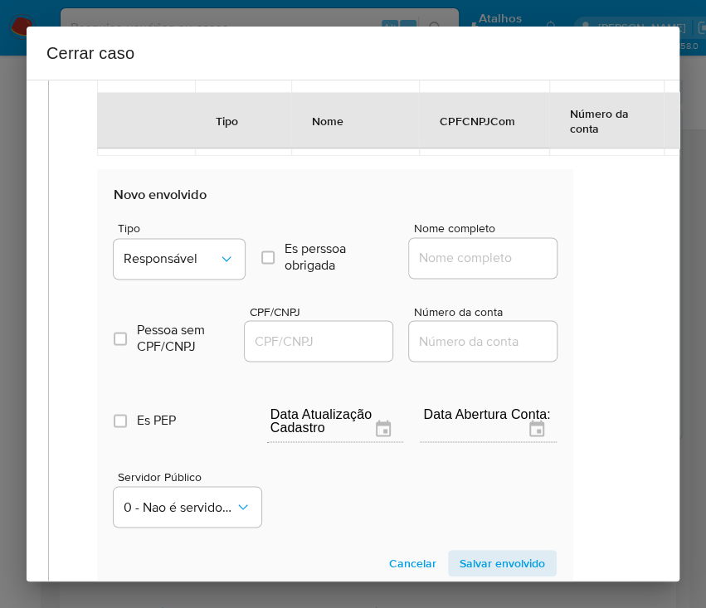
click at [202, 222] on span "Tipo" at bounding box center [183, 228] width 131 height 12
click at [197, 239] on button "Responsável" at bounding box center [179, 259] width 131 height 40
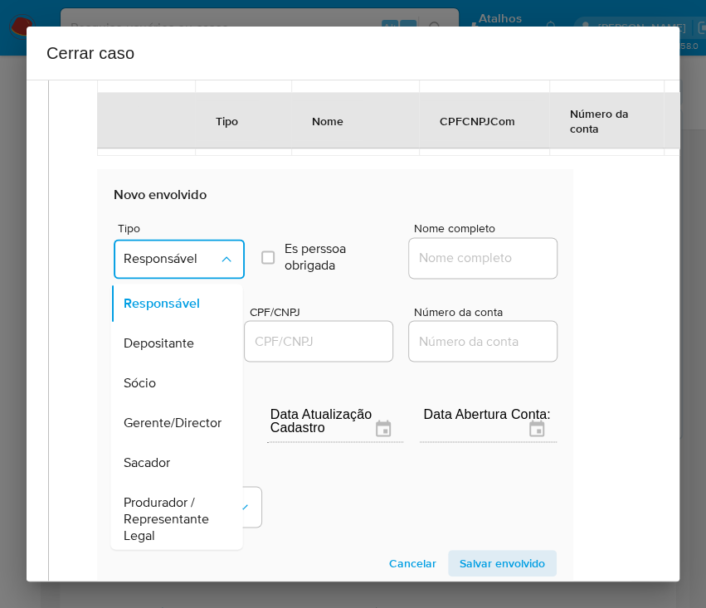
scroll to position [295, 0]
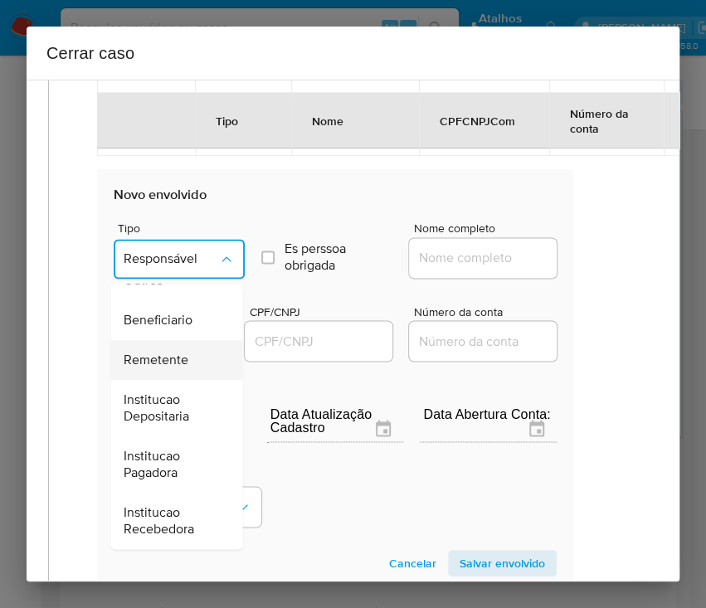
click at [175, 364] on span "Remetente" at bounding box center [156, 360] width 65 height 17
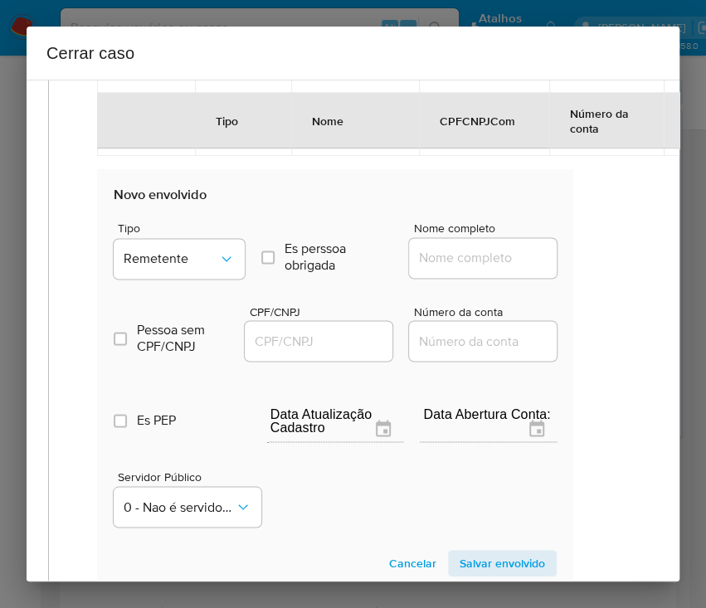
click at [433, 250] on input "Nome completo" at bounding box center [490, 258] width 163 height 22
paste input "Kaizen Gaming Brasil Ltda., 46786961000174"
click at [439, 259] on input "Kaizen Gaming Brasil Ltda., 46786961000174" at bounding box center [490, 258] width 163 height 22
drag, startPoint x: 438, startPoint y: 259, endPoint x: 601, endPoint y: 257, distance: 163.3
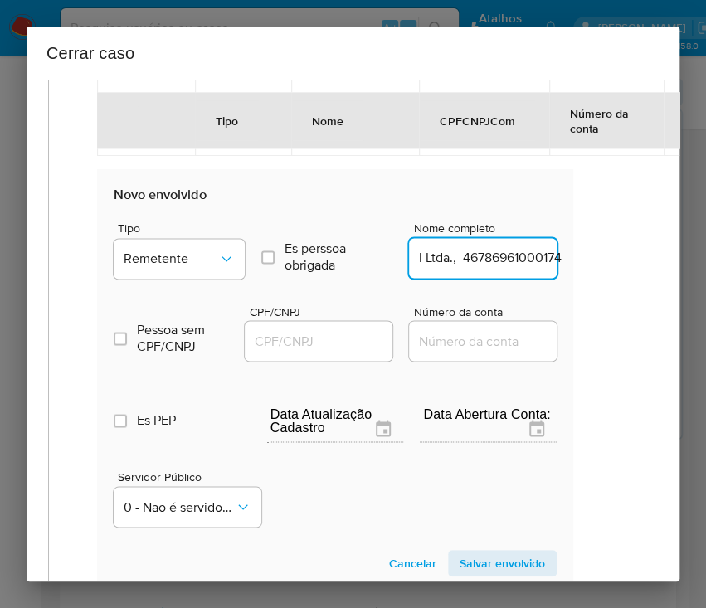
click at [601, 257] on div "1 Informação completa Geral Data de início 07/07/2025 Data Fin 03/09/2025 Valor…" at bounding box center [324, 10] width 613 height 1530
type input "Kaizen Gaming Brasil Ltda."
click at [334, 331] on input "CPF/CNPJ" at bounding box center [326, 341] width 163 height 22
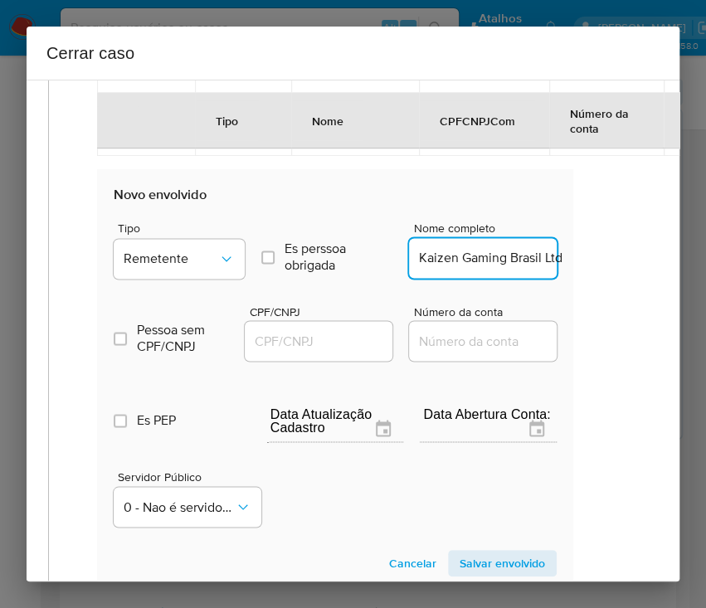
paste input "46786961000174"
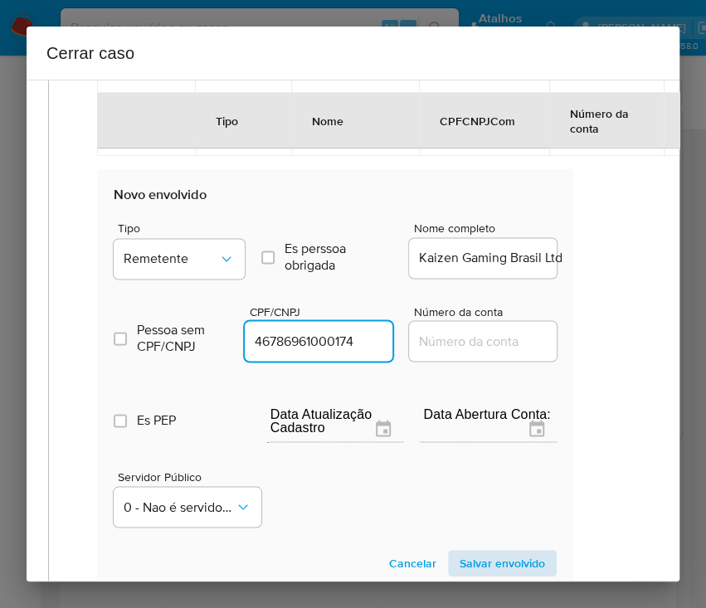
type input "46786961000174"
click at [488, 555] on span "Salvar envolvido" at bounding box center [501, 562] width 85 height 23
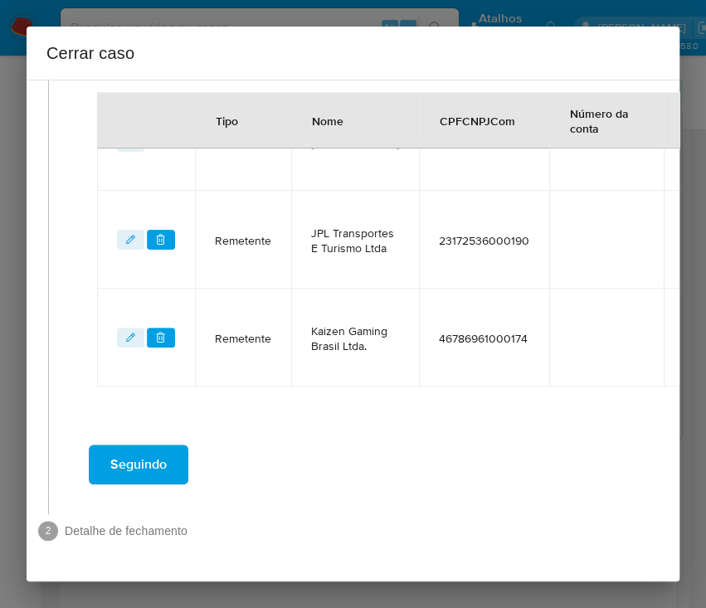
scroll to position [730, 28]
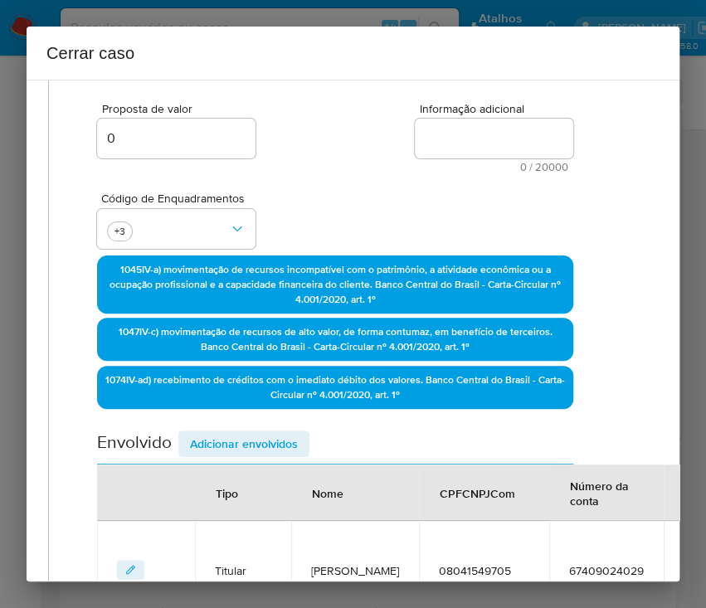
click at [283, 432] on span "Adicionar envolvidos" at bounding box center [244, 443] width 108 height 23
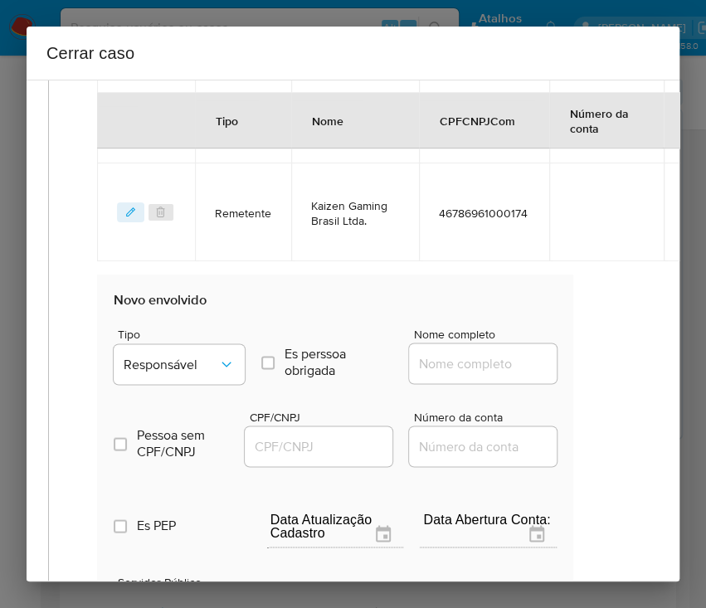
click at [207, 386] on div "Tipo Responsável" at bounding box center [179, 359] width 131 height 63
click at [207, 368] on span "Responsável" at bounding box center [171, 364] width 95 height 17
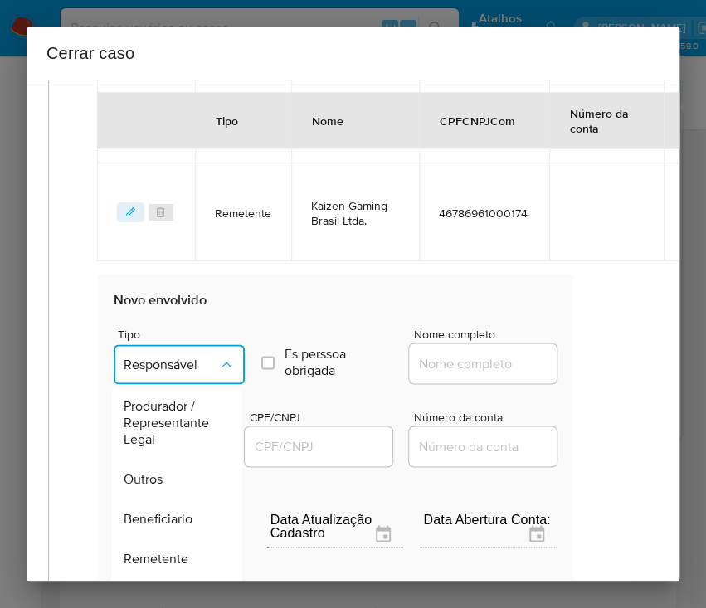
scroll to position [221, 0]
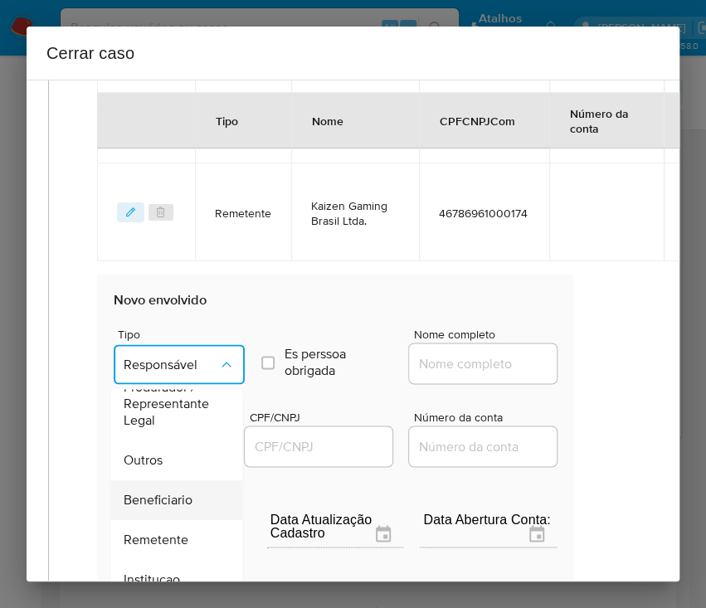
click at [170, 507] on div "Beneficiario" at bounding box center [171, 500] width 95 height 40
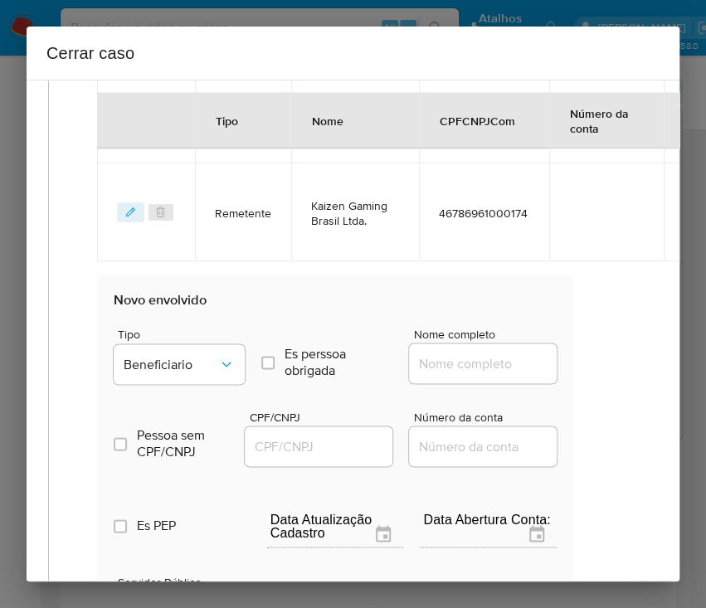
click at [458, 359] on input "Nome completo" at bounding box center [490, 363] width 163 height 22
paste input "Wise Brasil Corretora De Cambio Ltda, 36588217000101"
drag, startPoint x: 436, startPoint y: 366, endPoint x: 614, endPoint y: 360, distance: 178.4
click at [614, 360] on div "1 Informação completa Geral Data de início 07/07/2025 Data Fin 03/09/2025 Valor…" at bounding box center [353, 331] width 653 height 502
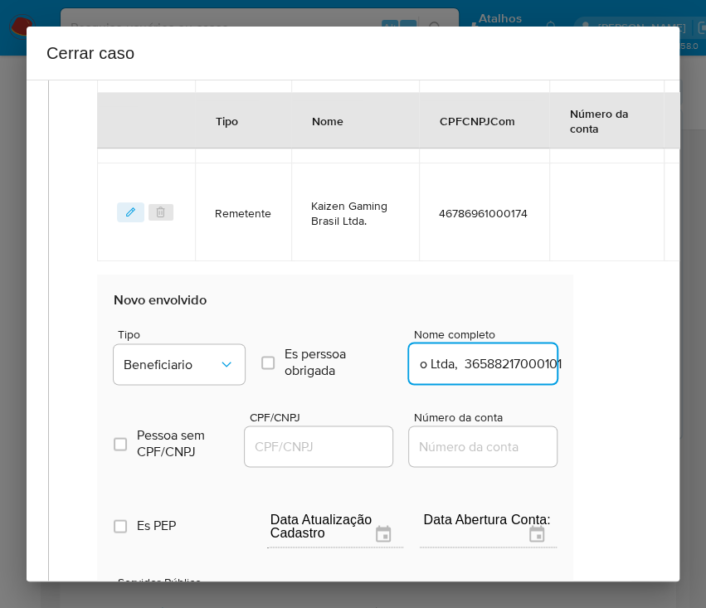
click at [464, 359] on input "Wise Brasil Corretora De Cambio Ltda, 36588217000101" at bounding box center [490, 363] width 163 height 22
drag, startPoint x: 437, startPoint y: 365, endPoint x: 613, endPoint y: 362, distance: 175.8
click at [613, 362] on div "1 Informação completa Geral Data de início 07/07/2025 Data Fin 03/09/2025 Valor…" at bounding box center [353, 331] width 653 height 502
type input "Wise Brasil Corretora De Cambio Ltda"
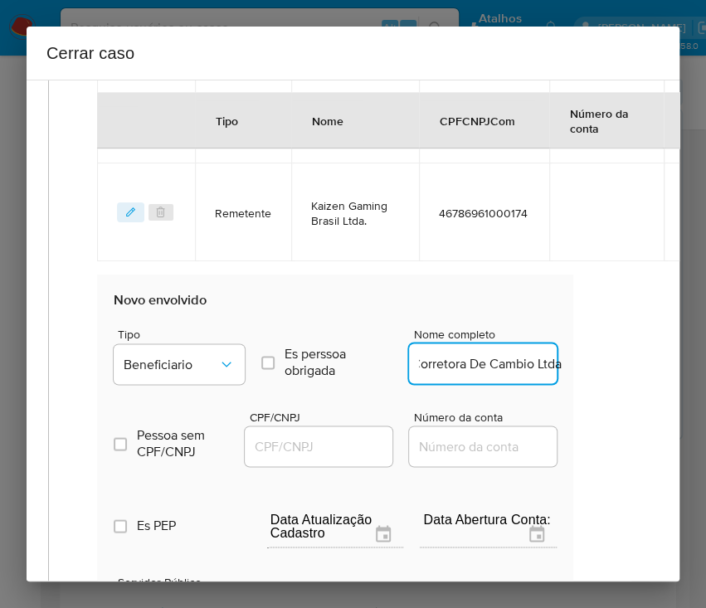
scroll to position [0, 0]
drag, startPoint x: 284, startPoint y: 452, endPoint x: 322, endPoint y: 463, distance: 38.8
click at [284, 454] on input "CPF/CNPJ" at bounding box center [326, 446] width 163 height 22
paste input "36588217000101"
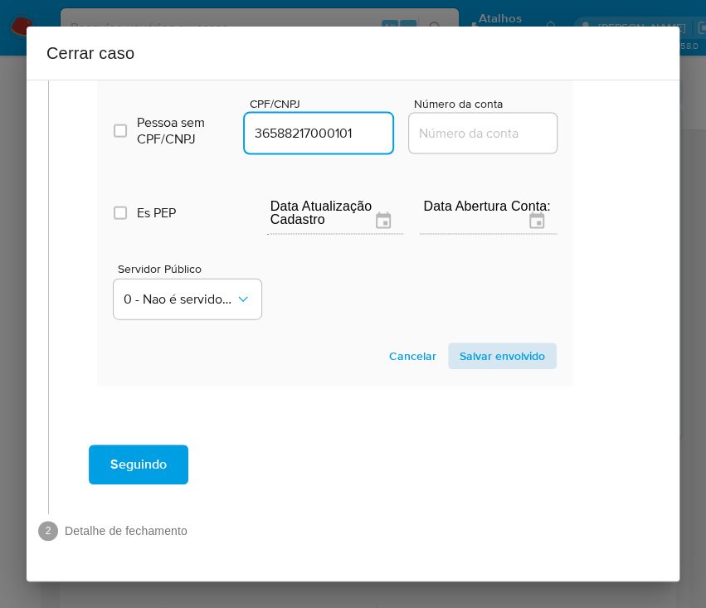
type input "36588217000101"
click at [471, 344] on span "Salvar envolvido" at bounding box center [501, 355] width 85 height 23
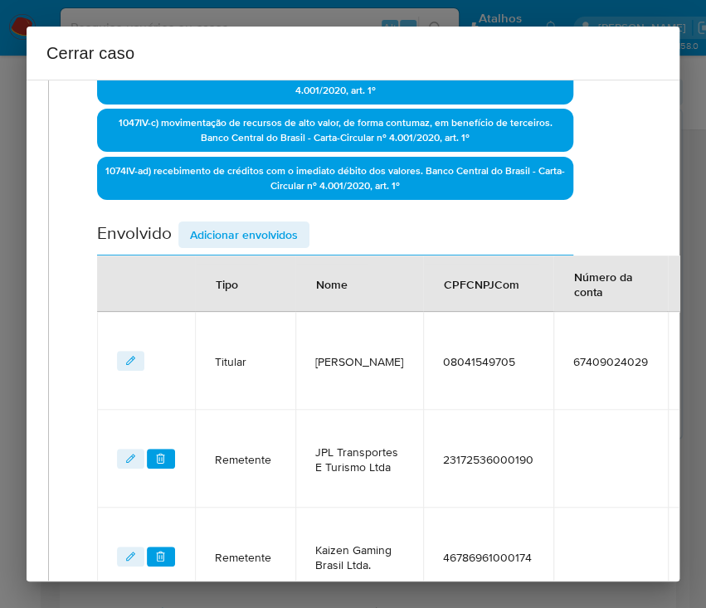
click at [272, 229] on span "Adicionar envolvidos" at bounding box center [244, 234] width 108 height 23
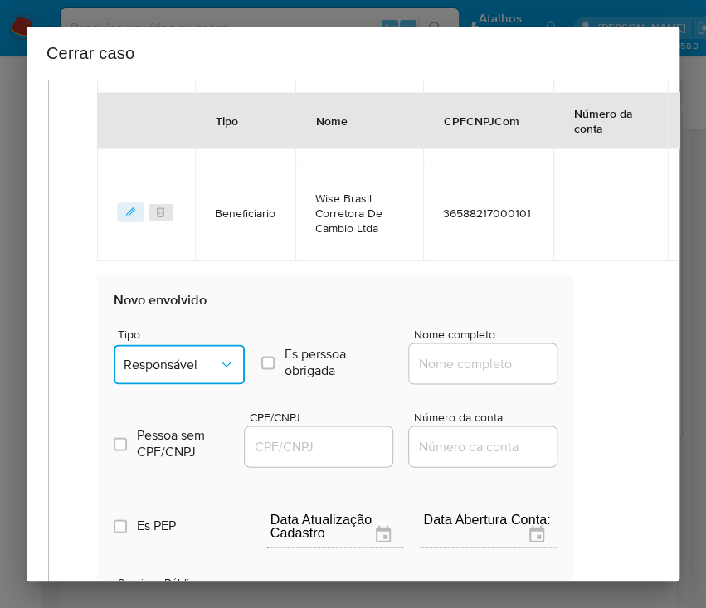
click at [192, 356] on span "Responsável" at bounding box center [171, 364] width 95 height 17
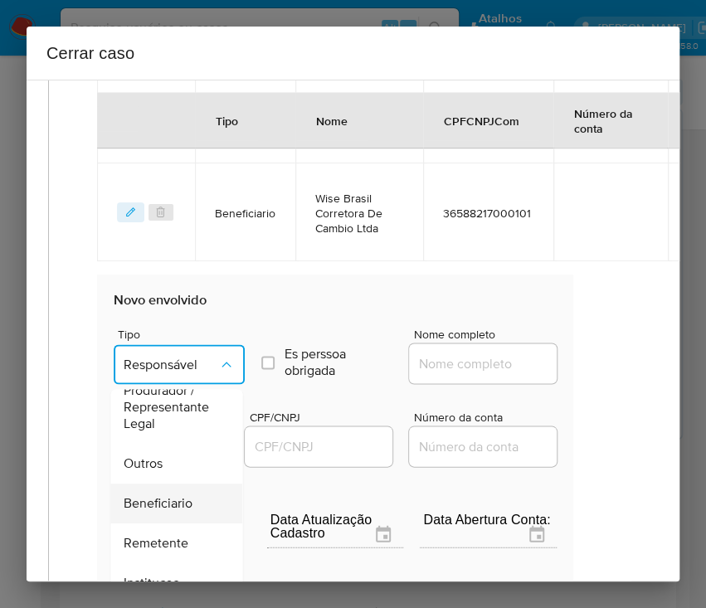
scroll to position [184, 0]
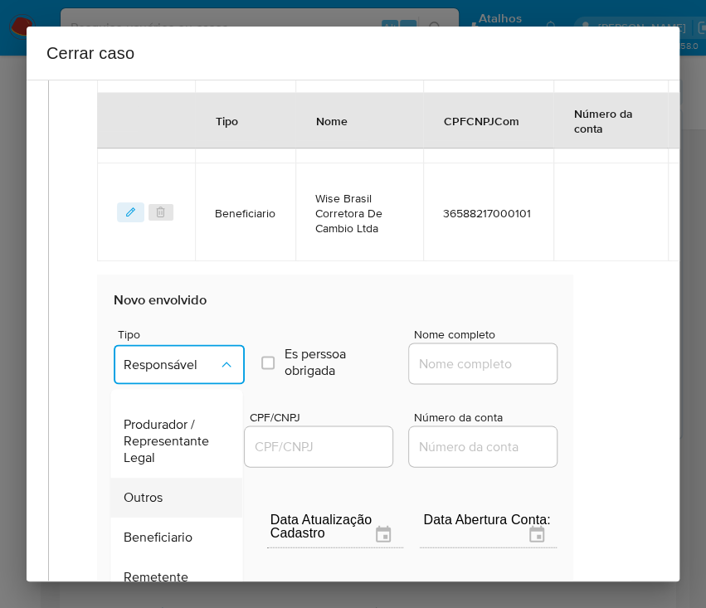
click at [150, 492] on span "Outros" at bounding box center [143, 496] width 39 height 17
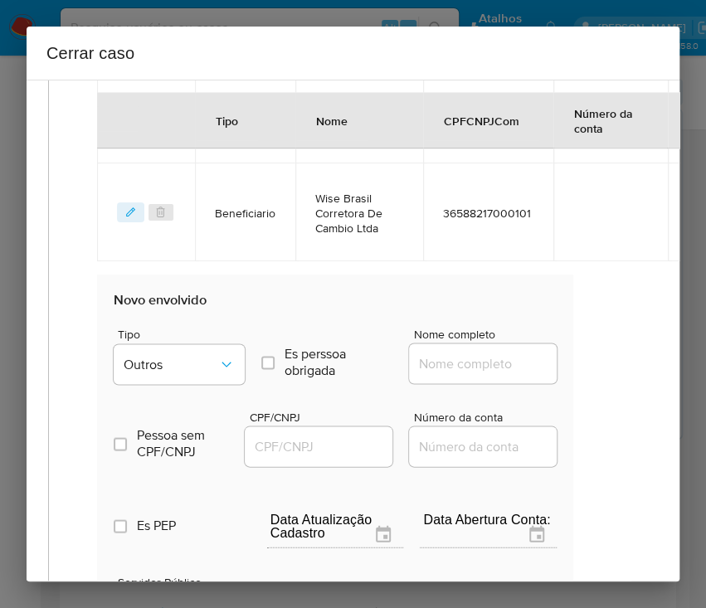
click at [429, 359] on input "Nome completo" at bounding box center [490, 363] width 163 height 22
paste input "Zero21 Atividades De Turismo Ltda, 38075518000167"
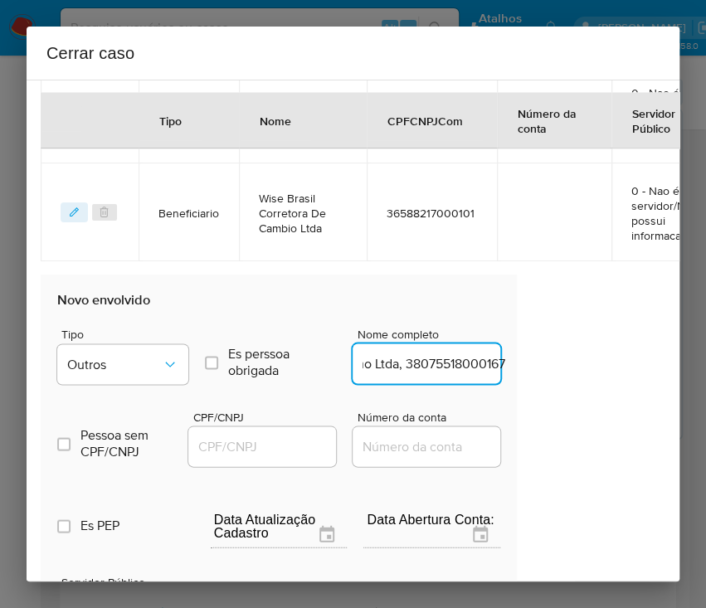
drag, startPoint x: 440, startPoint y: 362, endPoint x: 655, endPoint y: 354, distance: 214.9
click at [655, 354] on div "1 Informação completa Geral Data de início 07/07/2025 Data Fin 03/09/2025 Valor…" at bounding box center [353, 331] width 653 height 502
type input "Zero21 Atividades De Turismo Ltda"
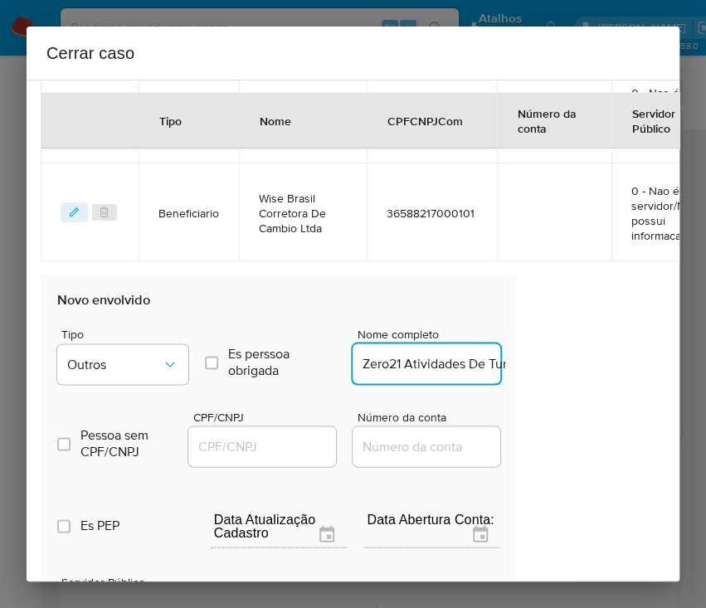
click at [212, 439] on input "CPF/CNPJ" at bounding box center [269, 446] width 163 height 22
paste input "38075518000167"
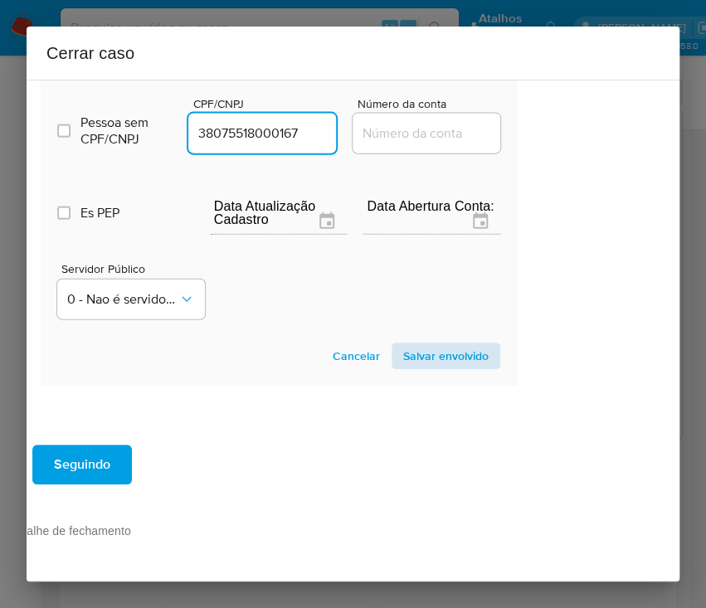
type input "38075518000167"
click at [415, 344] on span "Salvar envolvido" at bounding box center [445, 355] width 85 height 23
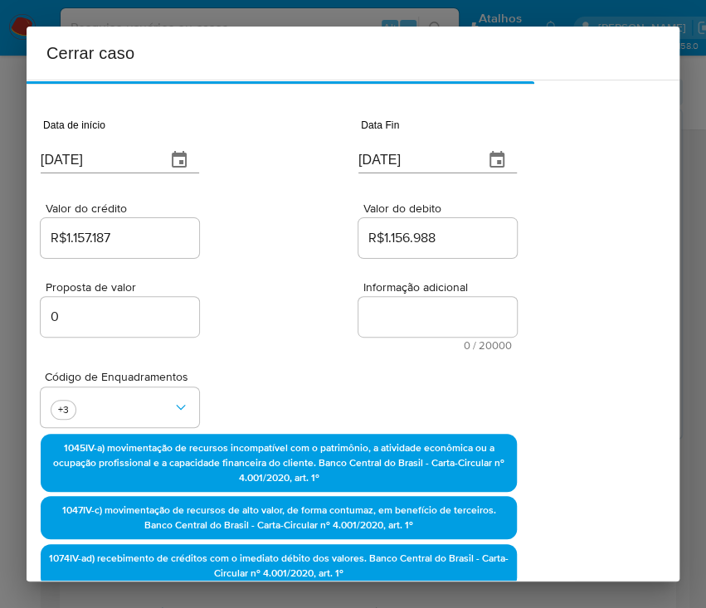
scroll to position [0, 85]
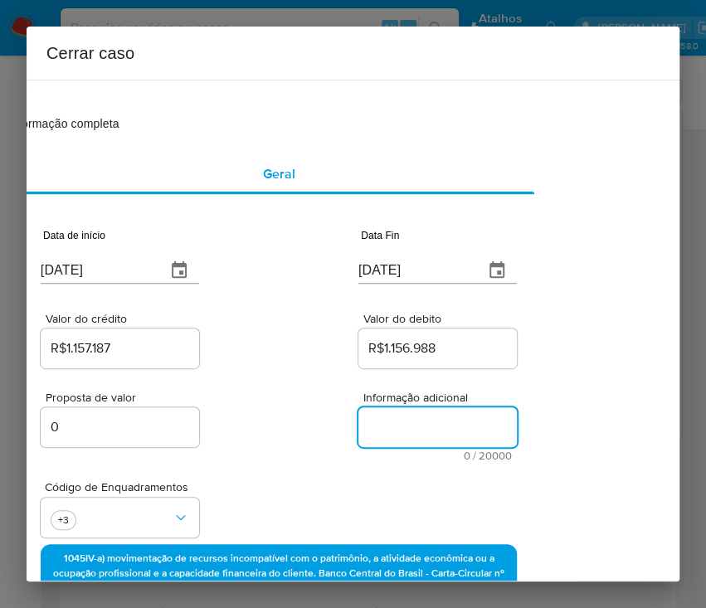
click at [453, 416] on textarea "Informação adicional" at bounding box center [437, 427] width 158 height 40
paste textarea "Informações do Cliente Michel Coelho Massena, CPF 08041549705, 46 anos, residen…"
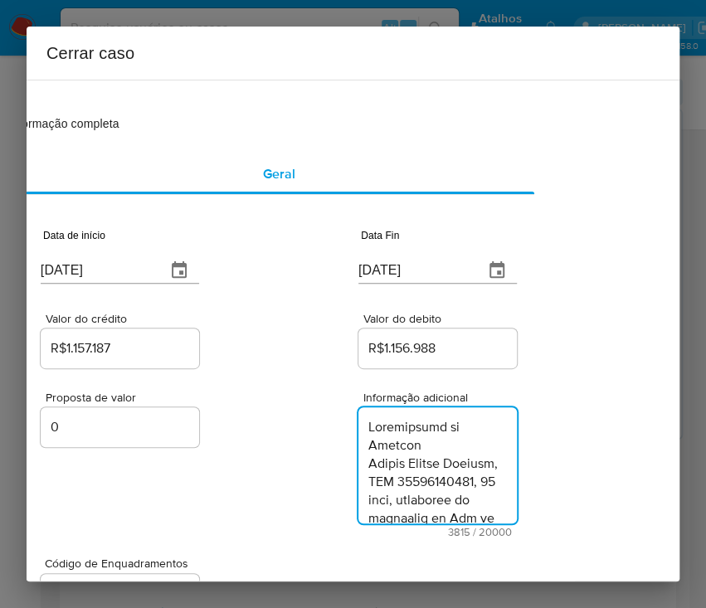
type textarea "Informações do Cliente Michel Coelho Massena, CPF 08041549705, 46 anos, residen…"
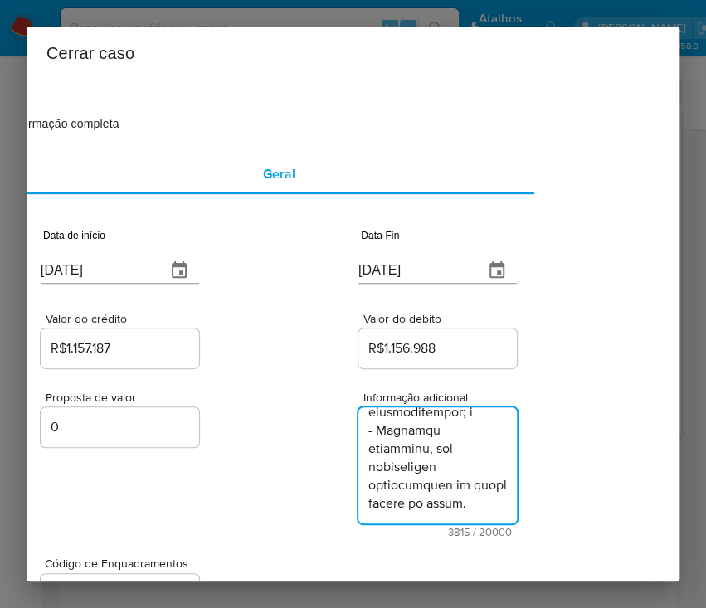
click at [277, 509] on div "Proposta de valor 0 Informação adicional 3815 / 20000 16185 caracteres restantes" at bounding box center [279, 454] width 476 height 166
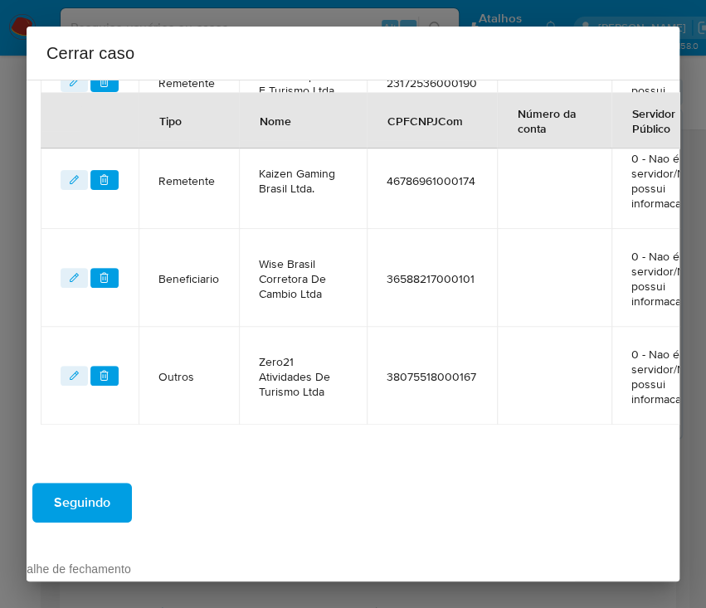
scroll to position [1002, 85]
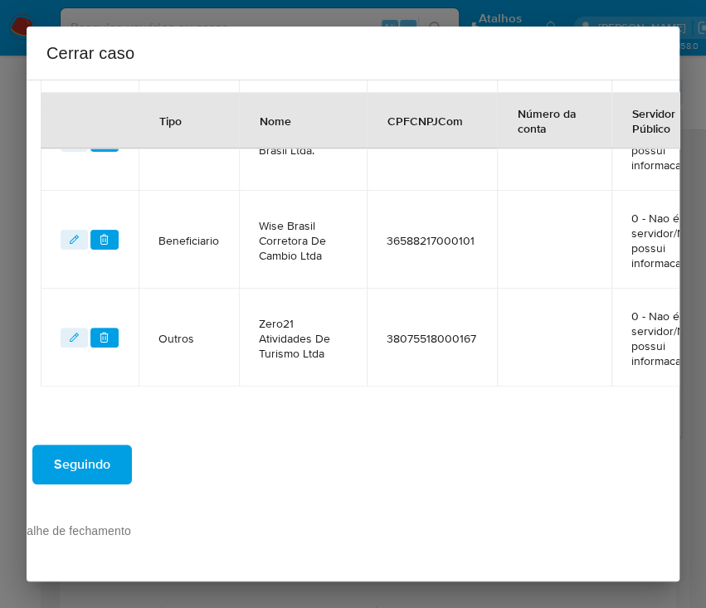
click at [85, 446] on span "Seguindo" at bounding box center [82, 464] width 56 height 36
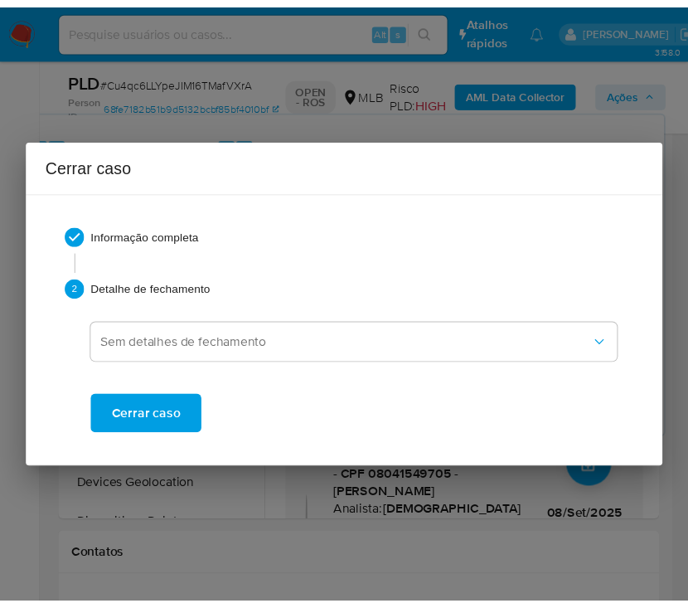
scroll to position [4582, 0]
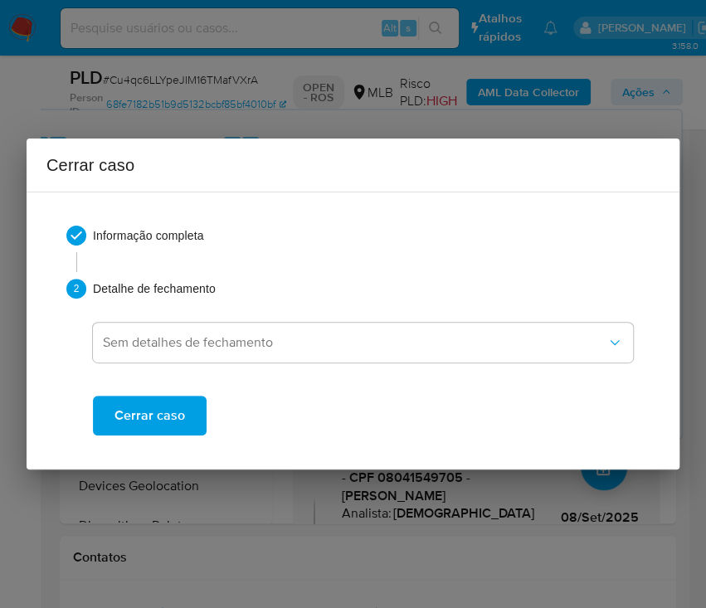
click at [172, 407] on span "Cerrar caso" at bounding box center [149, 415] width 70 height 36
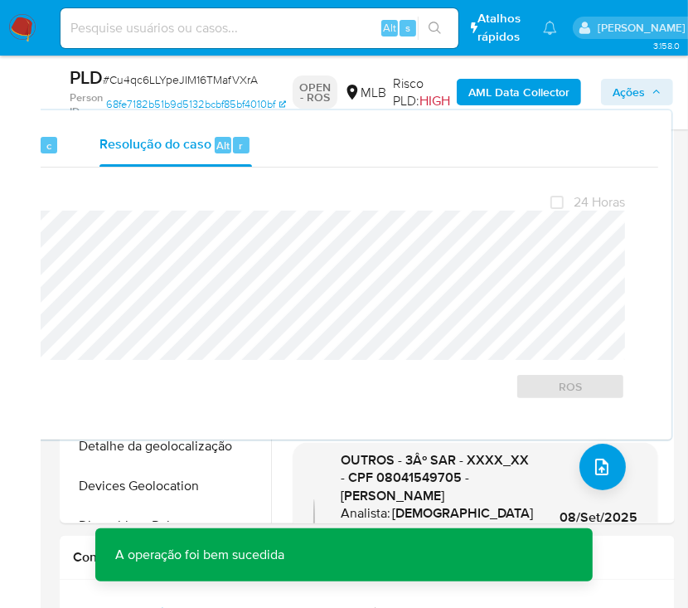
click at [195, 80] on span "# Cu4qc6LLYpeJIM16TMafVXrA" at bounding box center [180, 79] width 155 height 17
copy span "Cu4qc6LLYpeJIM16TMafVXrA"
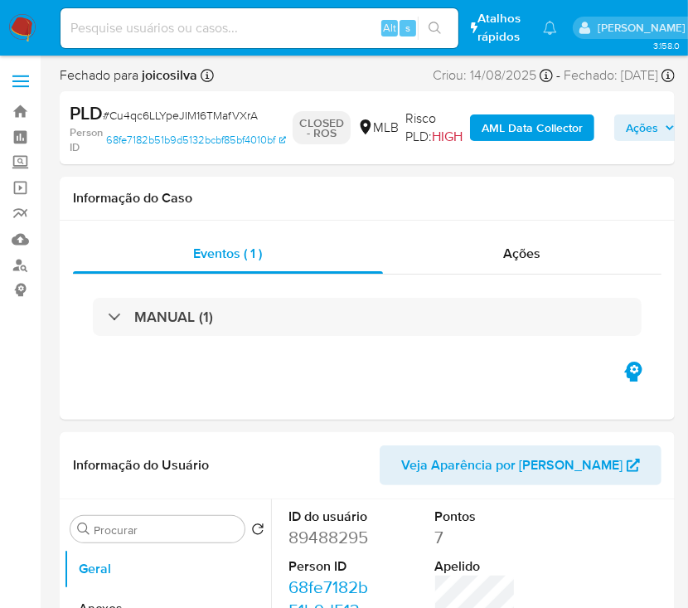
select select "10"
click at [8, 28] on img at bounding box center [22, 28] width 28 height 28
click at [17, 27] on img at bounding box center [22, 28] width 28 height 28
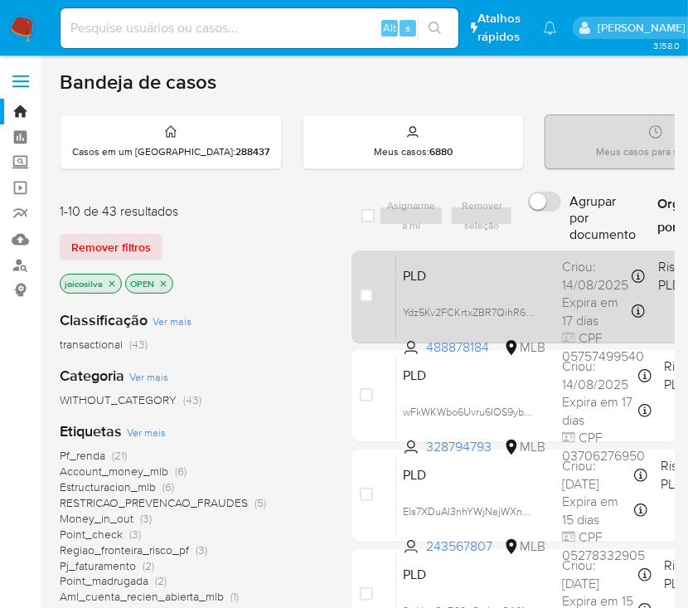
click at [526, 285] on span "PLD" at bounding box center [476, 275] width 146 height 22
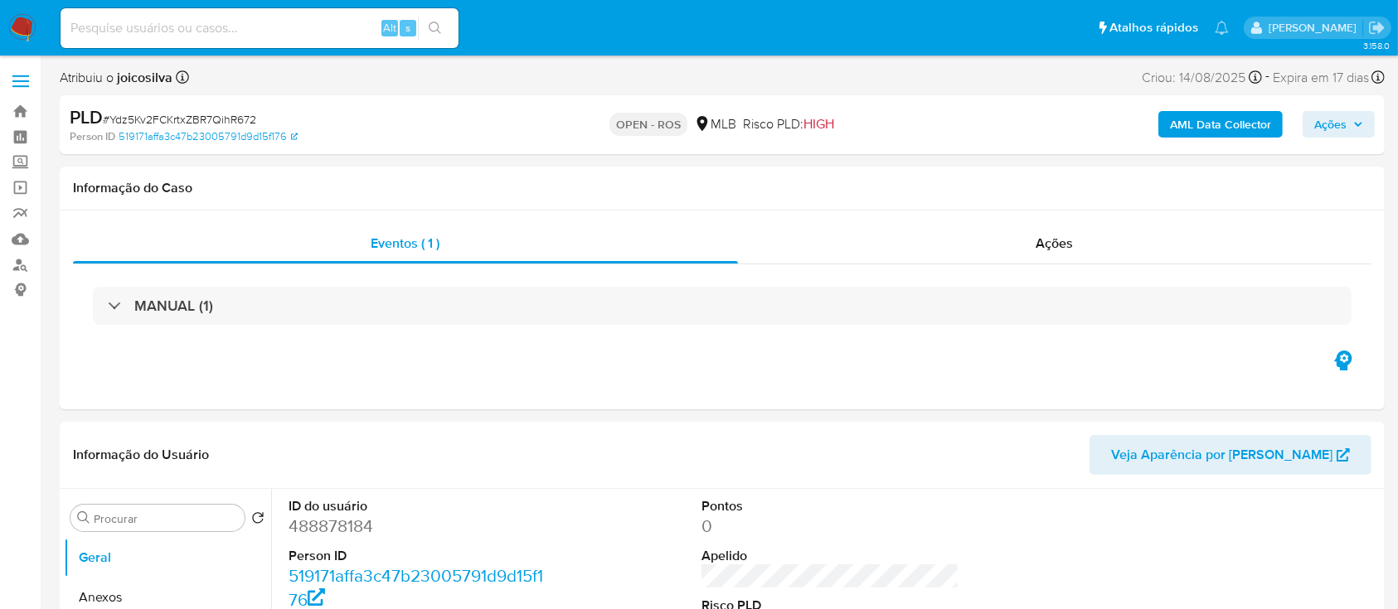
select select "10"
click at [226, 120] on span "# Ydz5Kv2FCKrtxZBR7QihR672" at bounding box center [179, 119] width 153 height 17
copy span "Ydz5Kv2FCKrtxZBR7QihR672"
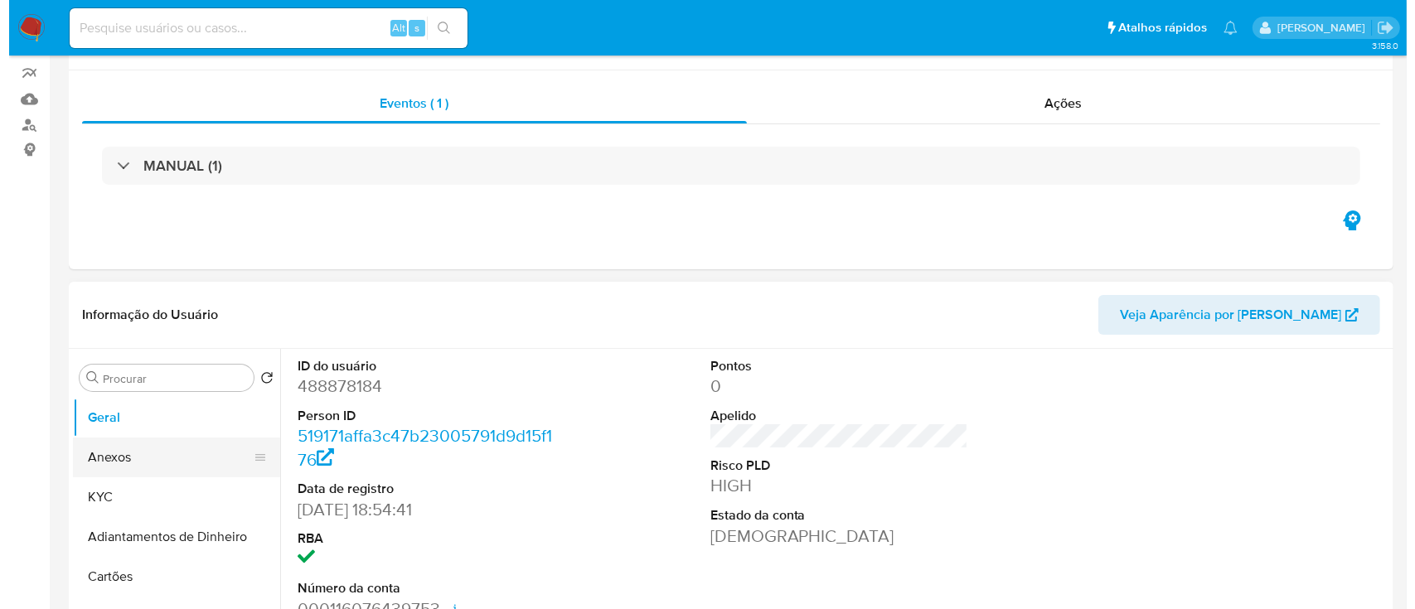
scroll to position [221, 0]
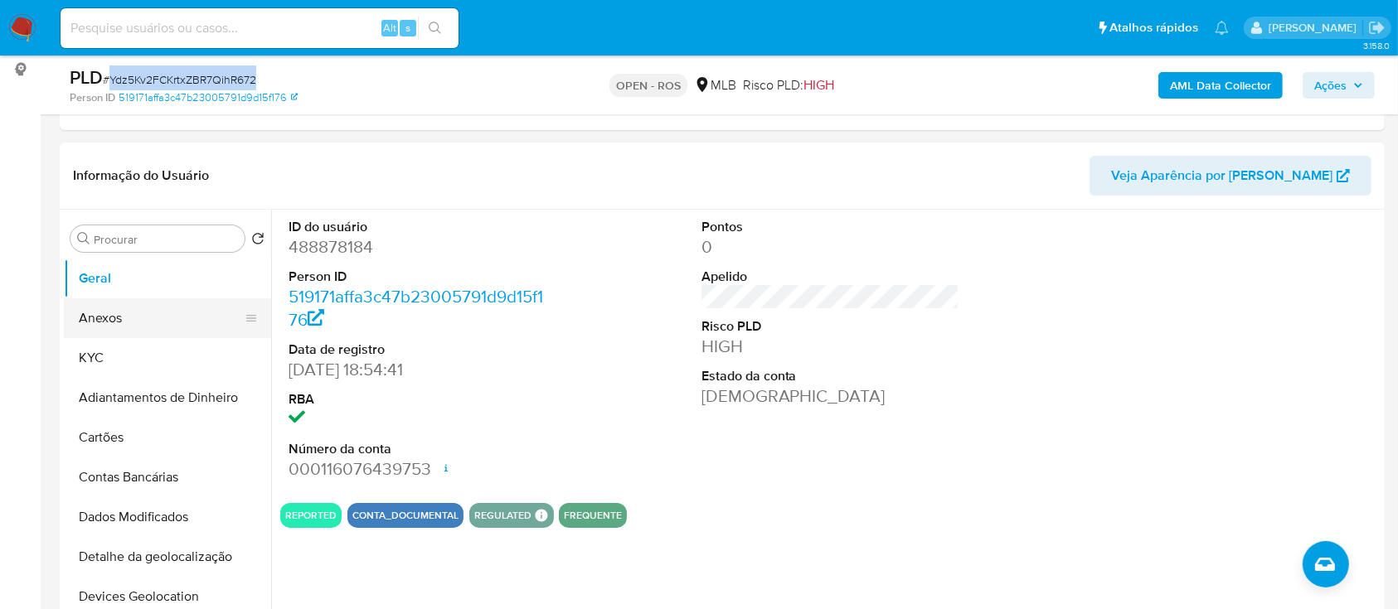
click at [109, 328] on button "Anexos" at bounding box center [161, 318] width 194 height 40
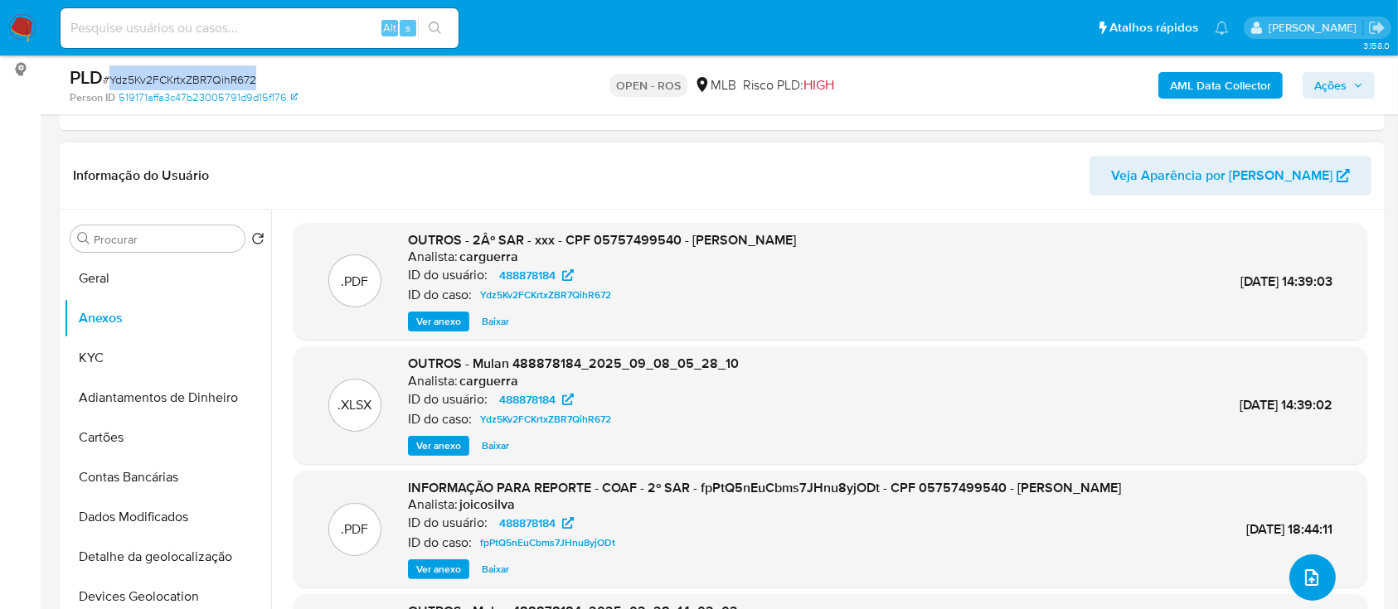
click at [705, 580] on button "upload-file" at bounding box center [1312, 578] width 46 height 46
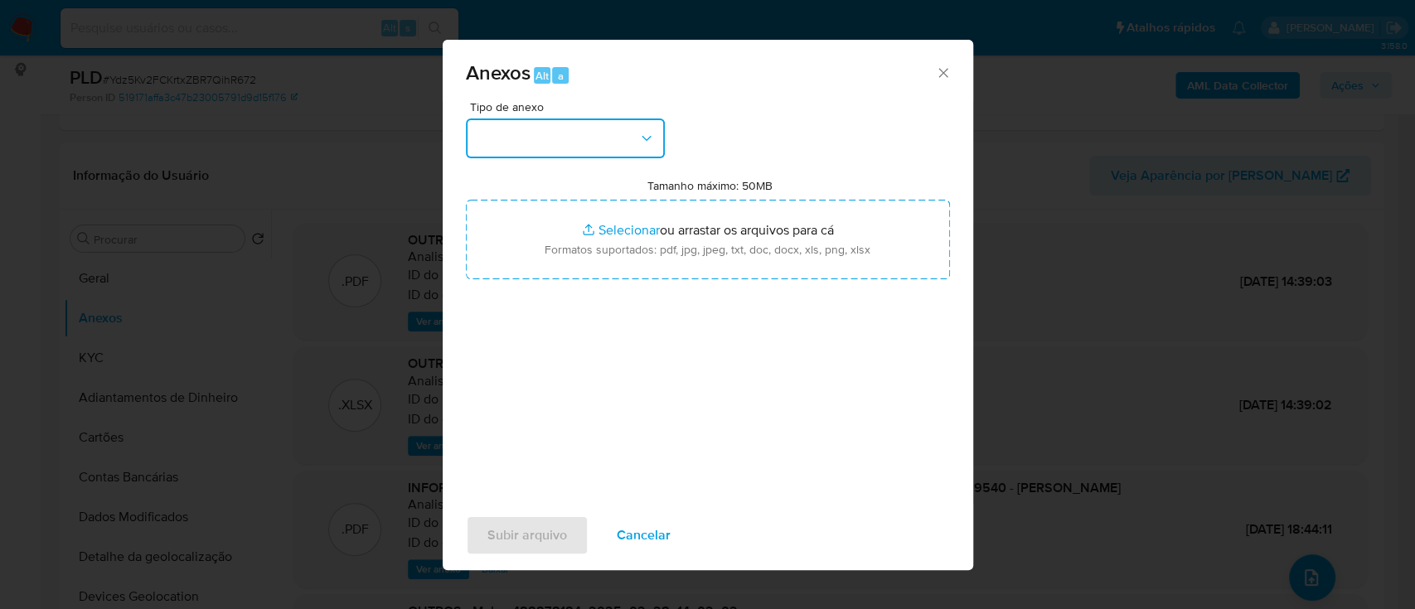
click at [619, 141] on button "button" at bounding box center [565, 139] width 199 height 40
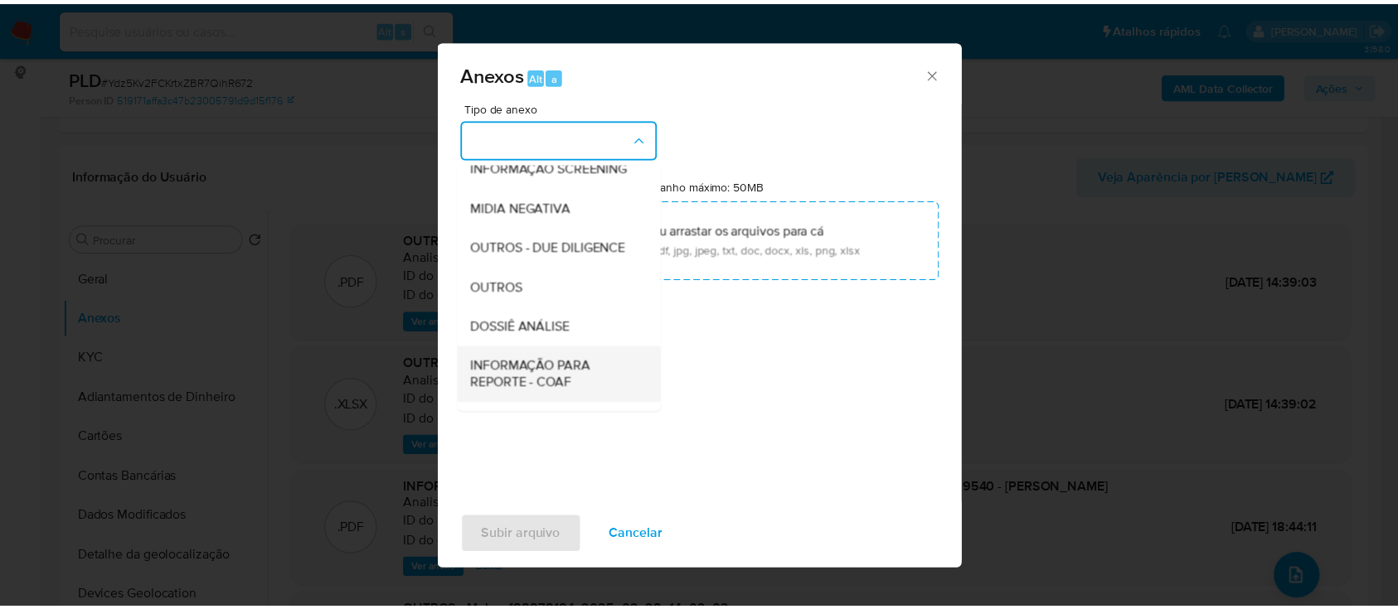
scroll to position [255, 0]
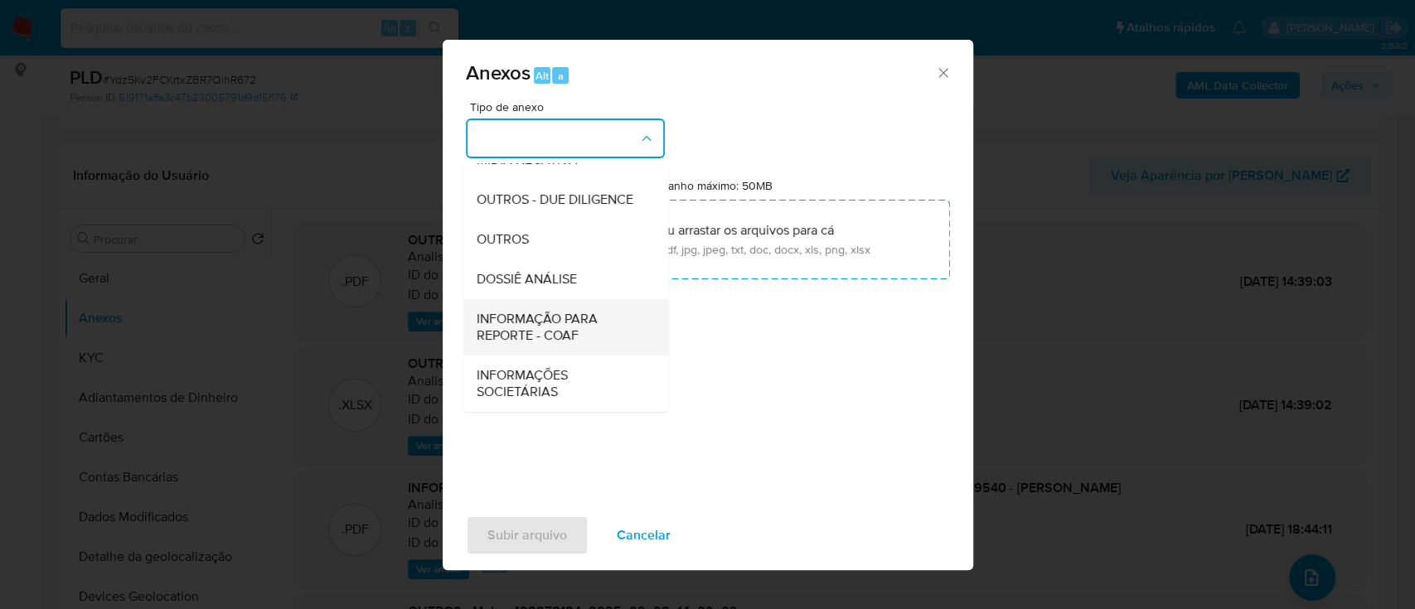
click at [582, 325] on span "INFORMAÇÃO PARA REPORTE - COAF" at bounding box center [560, 327] width 169 height 33
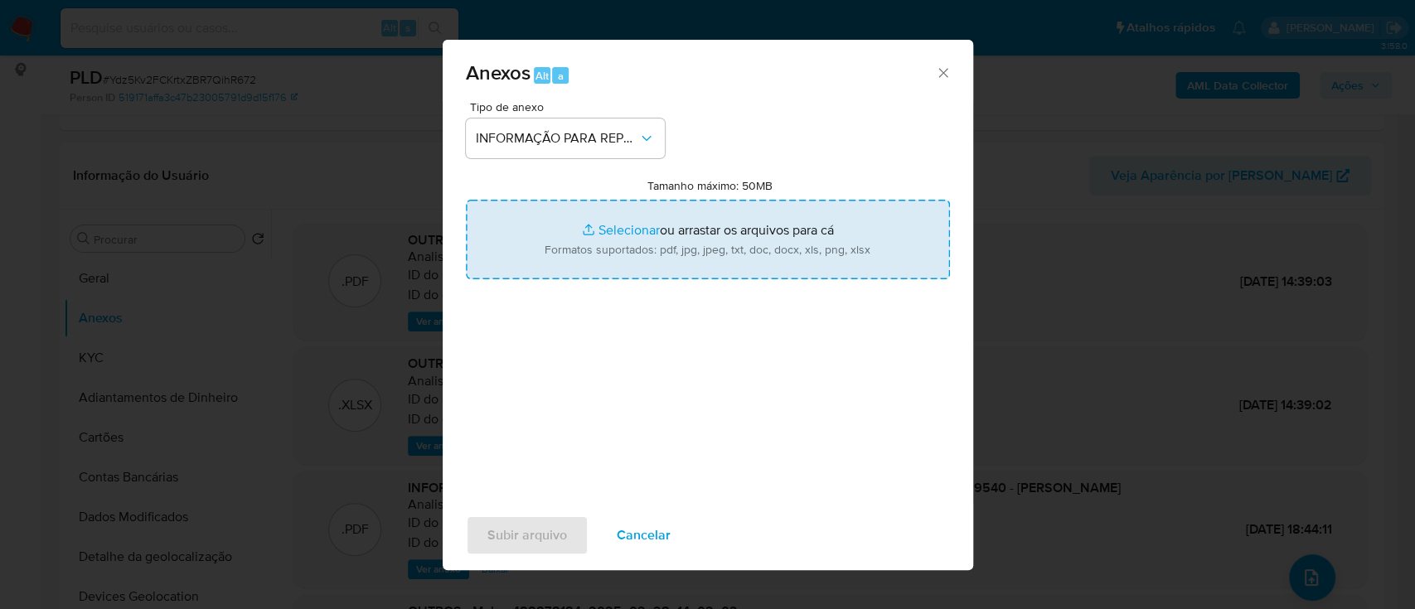
type input "C:\fakepath\SAR - Ydz5Kv2FCKrtxZBR7QihR672 - CPF 05757499540 - [PERSON_NAME].pdf"
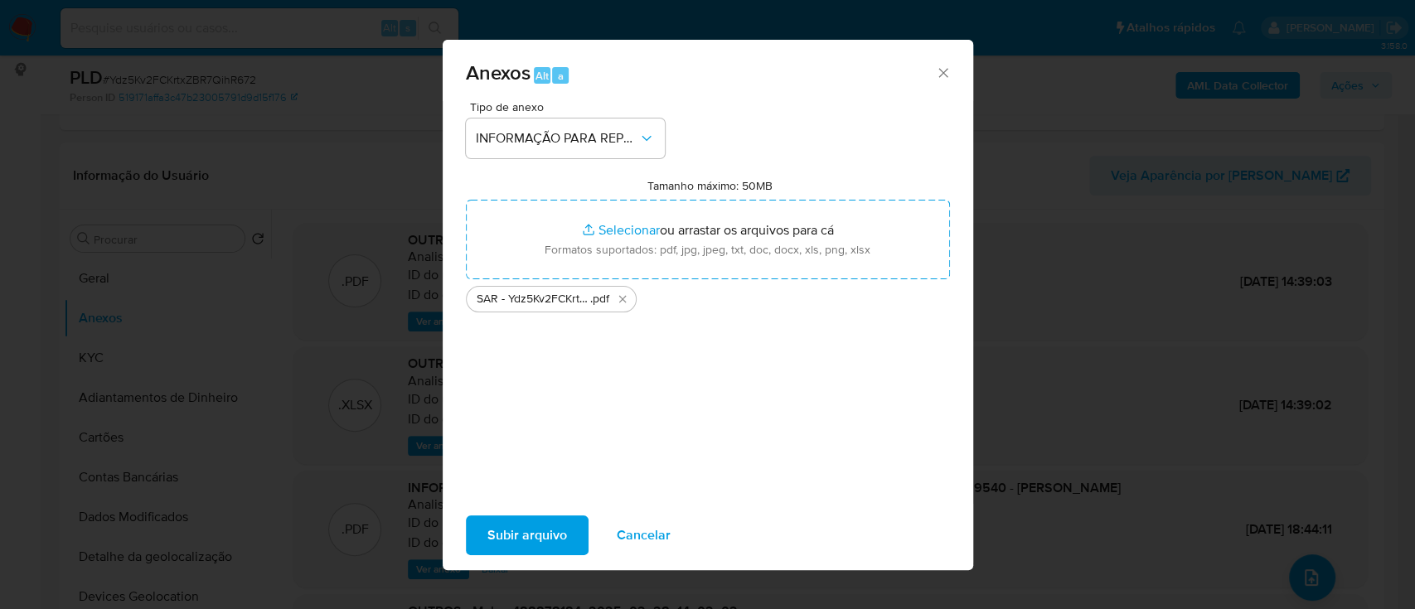
click at [705, 383] on div "Tipo de anexo INFORMAÇÃO PARA REPORTE - COAF Tamanho máximo: 50MB Selecionar ar…" at bounding box center [708, 296] width 484 height 391
click at [556, 534] on span "Subir arquivo" at bounding box center [528, 535] width 80 height 36
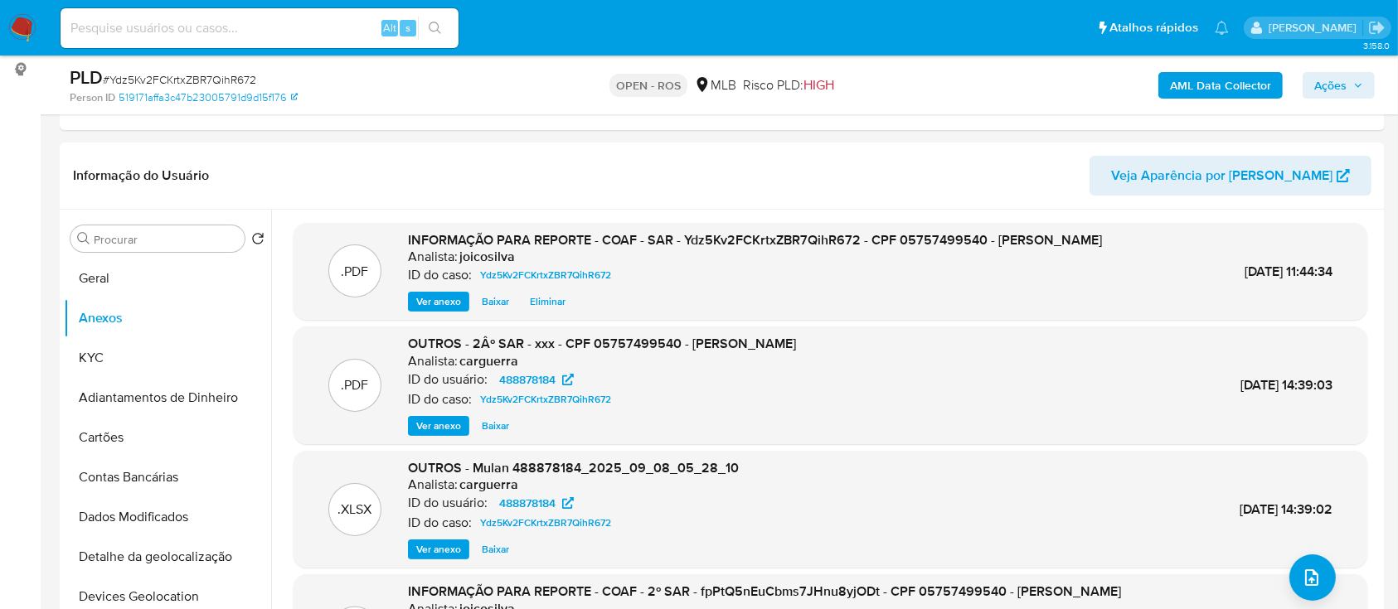
click at [705, 75] on span "Ações" at bounding box center [1338, 85] width 49 height 23
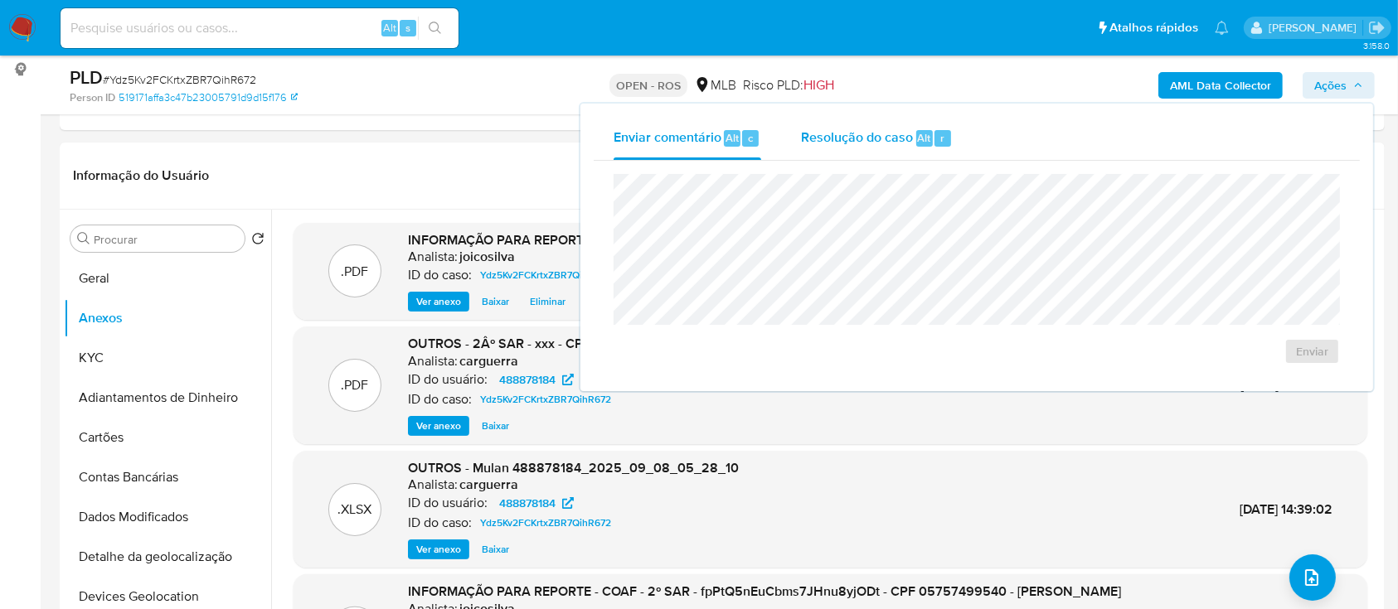
click at [705, 151] on div "Resolução do caso Alt r" at bounding box center [877, 138] width 152 height 43
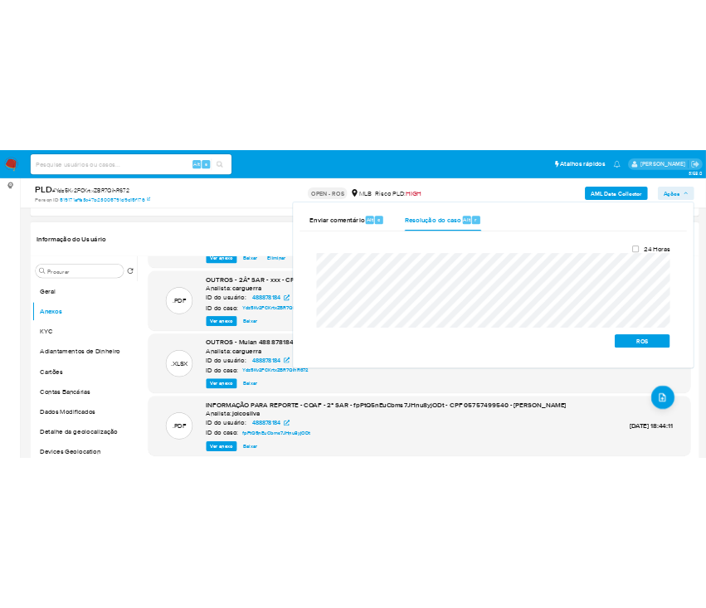
scroll to position [155, 0]
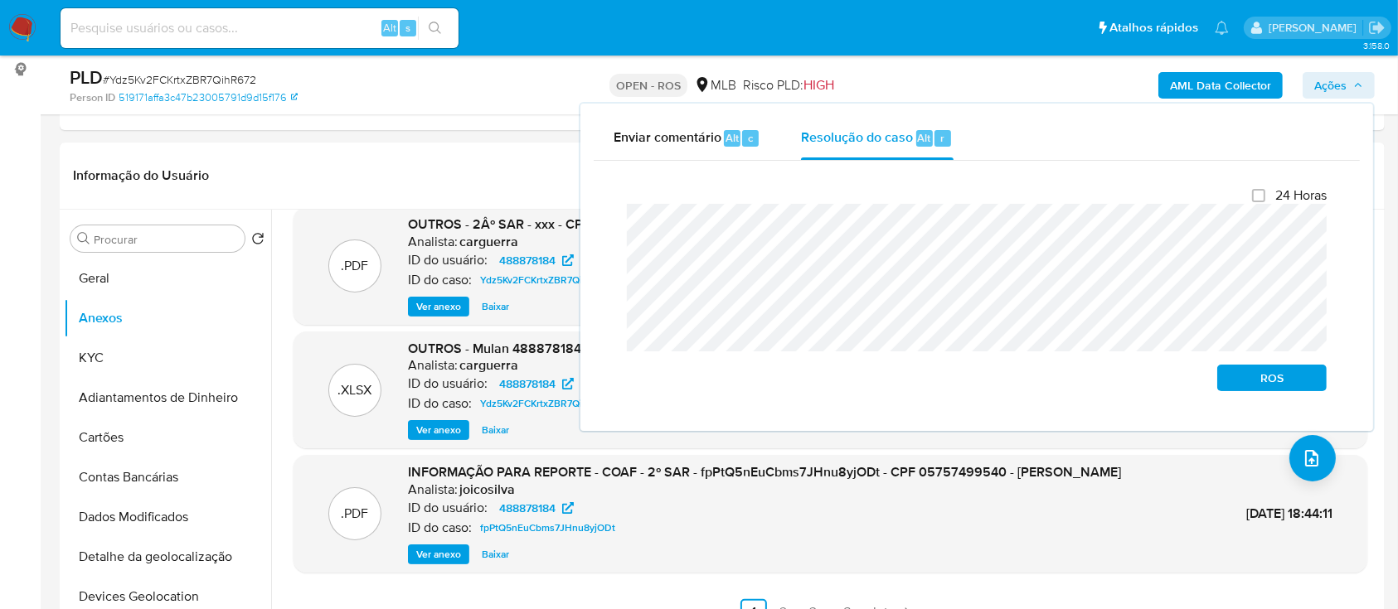
click at [607, 229] on div "Fechamento do caso 24 Horas ROS" at bounding box center [977, 289] width 766 height 257
click at [705, 375] on span "ROS" at bounding box center [1272, 377] width 86 height 23
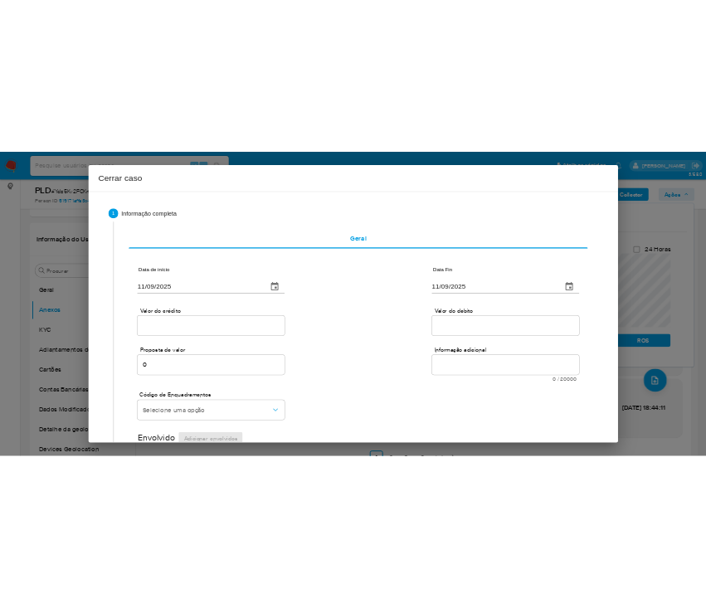
scroll to position [279, 0]
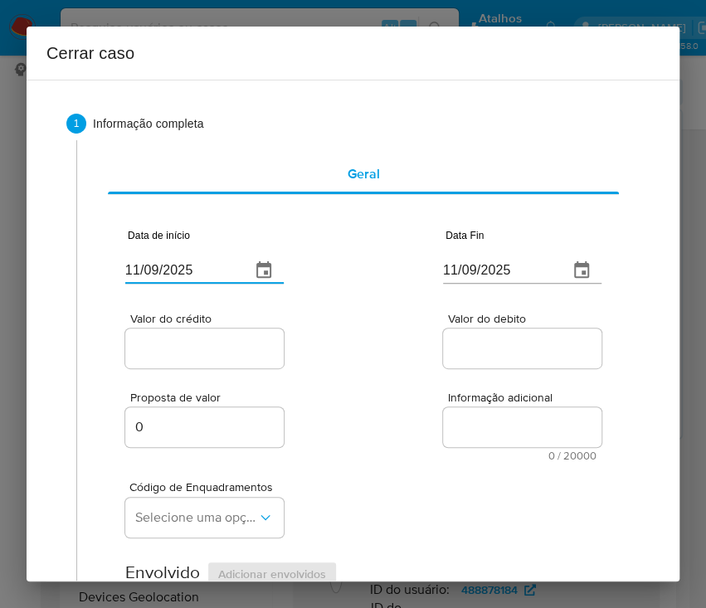
click at [179, 275] on input "11/09/2025" at bounding box center [181, 270] width 112 height 27
paste input "04/07"
type input "04/07/2025"
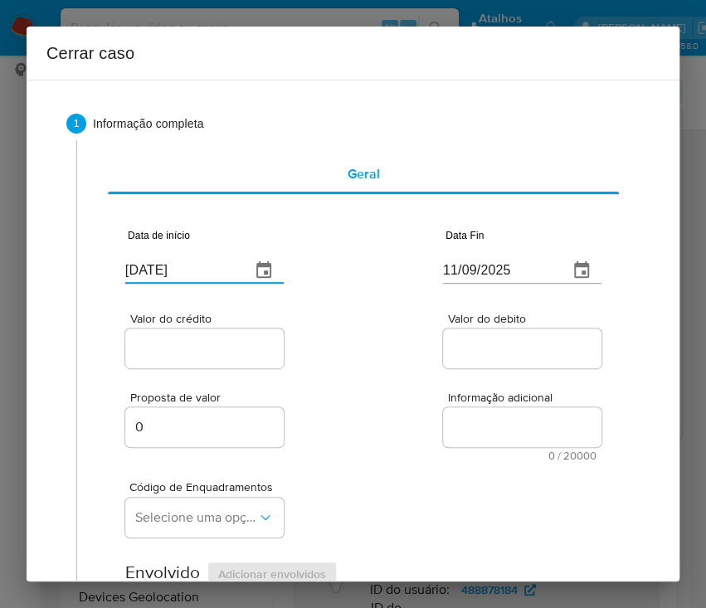
click at [412, 344] on div "Valor do crédito Valor do debito" at bounding box center [363, 332] width 476 height 79
click at [481, 282] on input "11/09/2025" at bounding box center [499, 270] width 112 height 27
paste input "05"
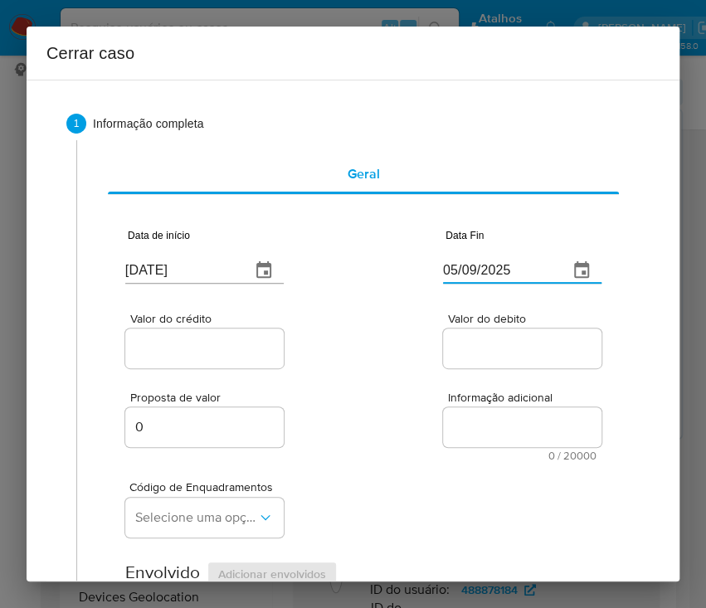
type input "05/09/2025"
click at [471, 348] on input "Valor do debito" at bounding box center [524, 348] width 163 height 22
click at [201, 362] on div at bounding box center [204, 348] width 158 height 40
drag, startPoint x: 210, startPoint y: 353, endPoint x: 153, endPoint y: 392, distance: 68.5
click at [201, 362] on div at bounding box center [204, 348] width 158 height 40
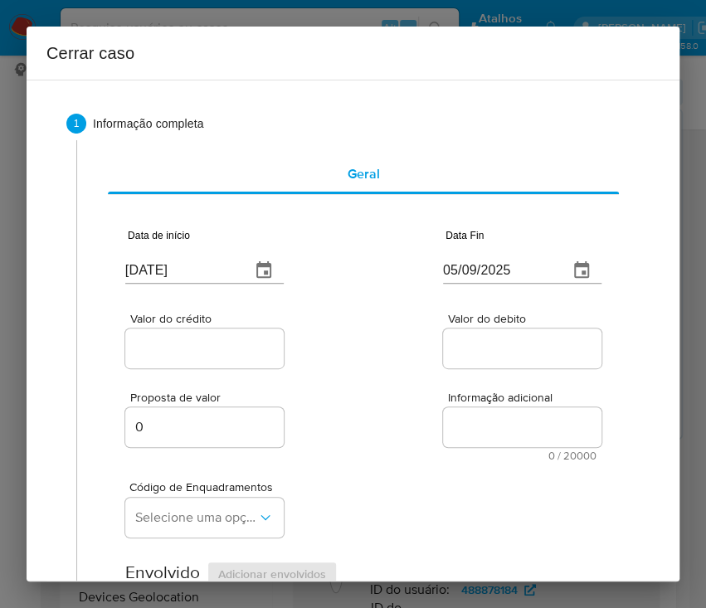
click at [201, 362] on div at bounding box center [204, 348] width 158 height 40
drag, startPoint x: 221, startPoint y: 344, endPoint x: 365, endPoint y: 395, distance: 152.1
click at [221, 344] on input "Valor do crédito" at bounding box center [206, 348] width 163 height 22
paste input "R$554.365"
type input "R$554.365"
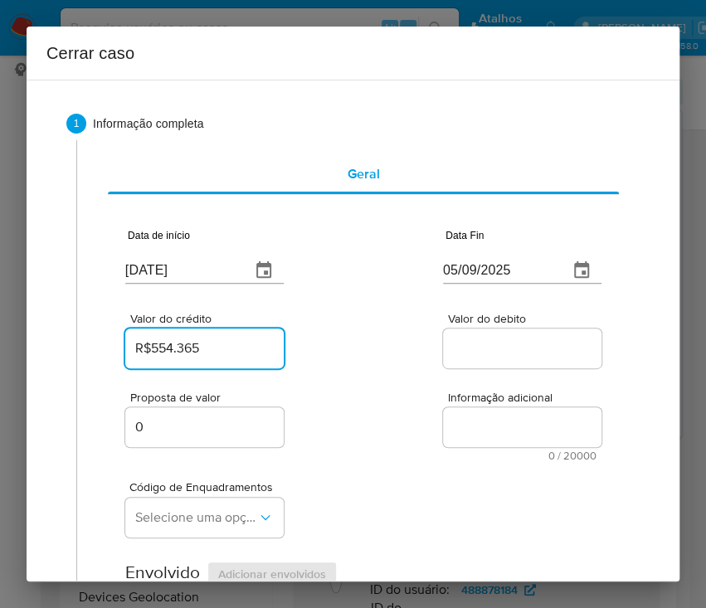
click at [376, 399] on div "Proposta de valor 0 Informação adicional 0 / 20000 20000 caracteres restantes" at bounding box center [363, 416] width 476 height 90
click at [519, 349] on input "Valor do debito" at bounding box center [524, 348] width 163 height 22
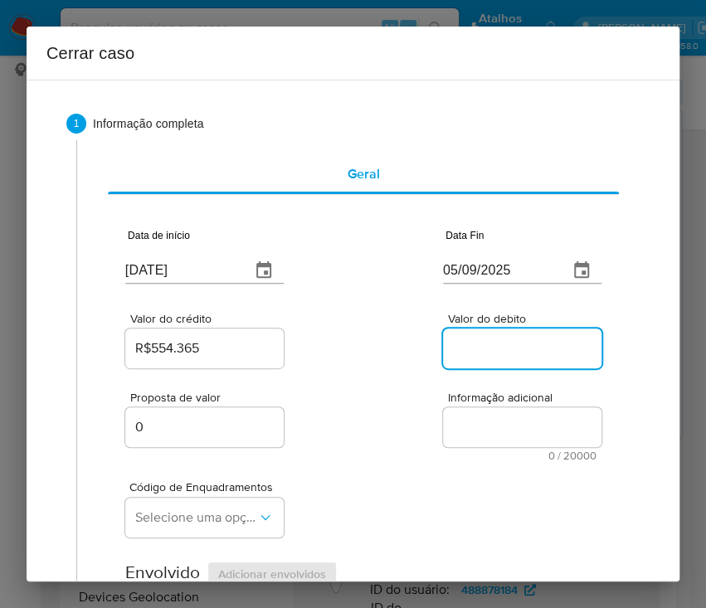
paste input "R$453.317"
type input "R$453.317"
click at [459, 477] on div "Código de Enquadramentos Selecione uma opção" at bounding box center [363, 502] width 476 height 83
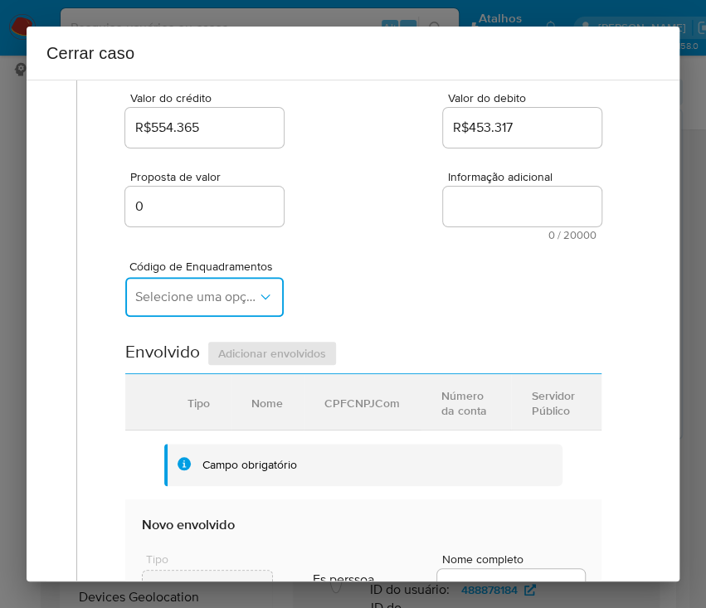
click at [228, 301] on span "Selecione uma opção" at bounding box center [196, 297] width 122 height 17
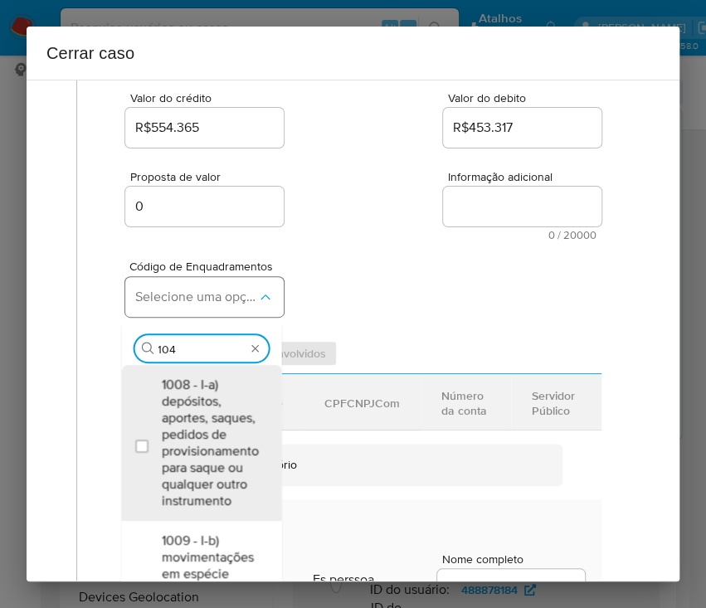
type input "1045"
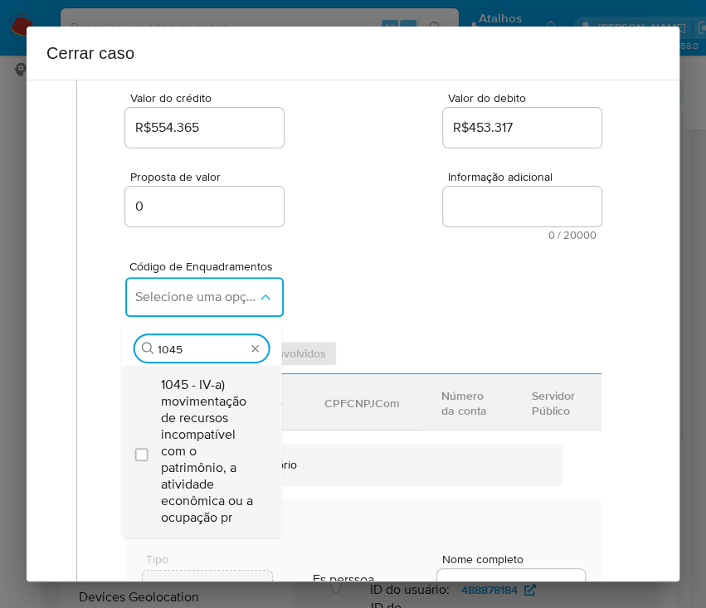
click at [201, 415] on span "1045 - IV-a) movimentação de recursos incompatível com o patrimônio, a atividad…" at bounding box center [209, 450] width 97 height 149
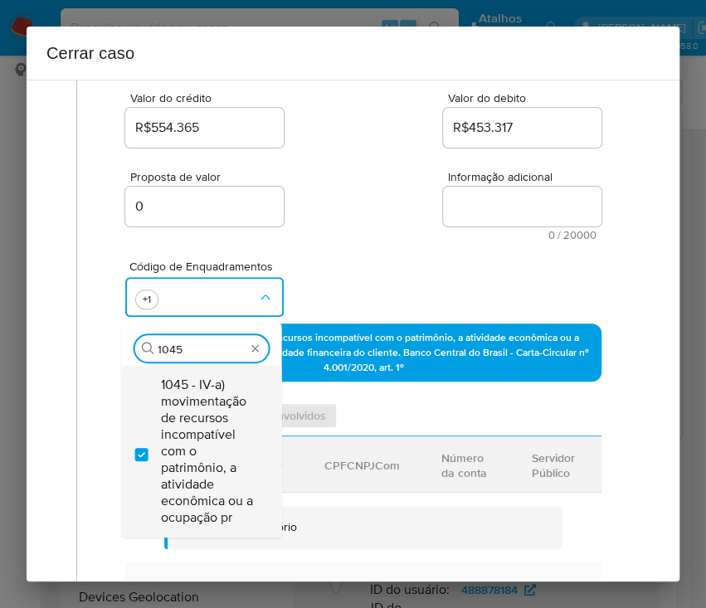
checkbox input "true"
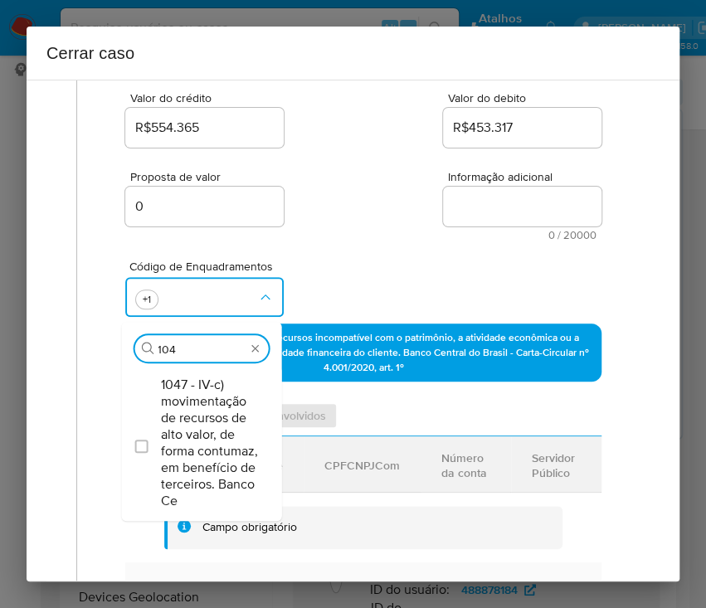
type input "1047"
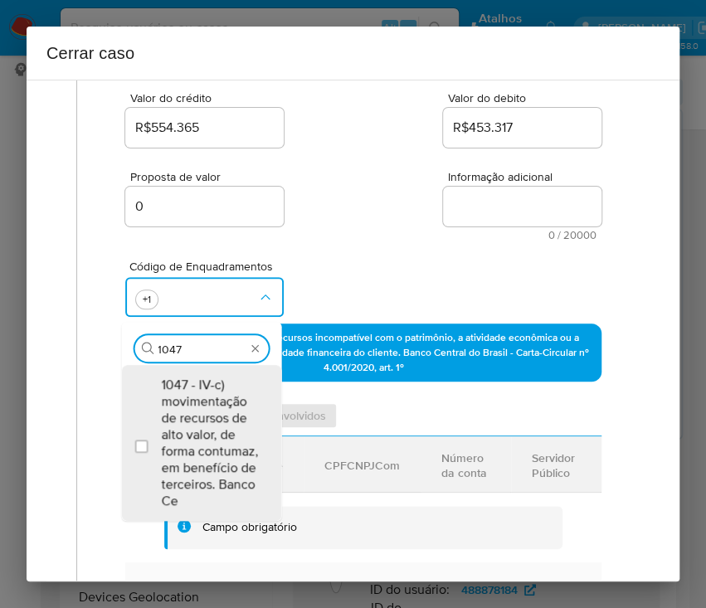
click at [201, 415] on span "1047 - IV-c) movimentação de recursos de alto valor, de forma contumaz, em bene…" at bounding box center [209, 442] width 97 height 133
checkbox input "true"
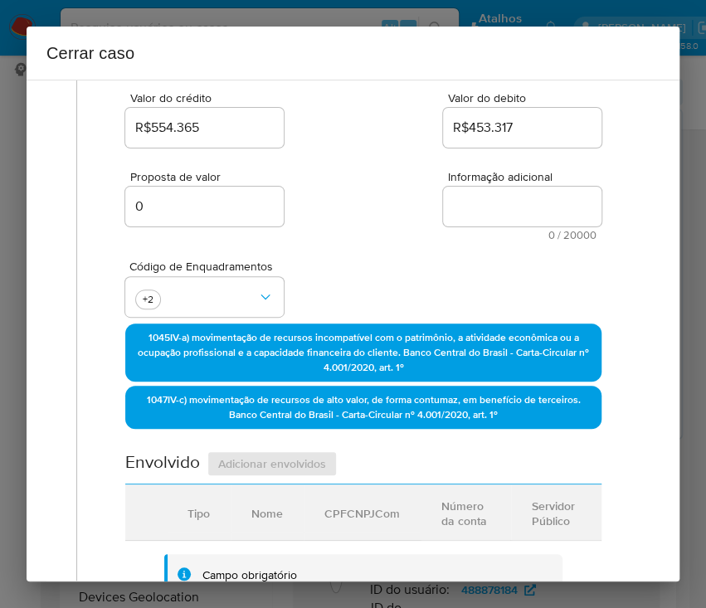
click at [482, 115] on div "R$453.317" at bounding box center [522, 128] width 158 height 40
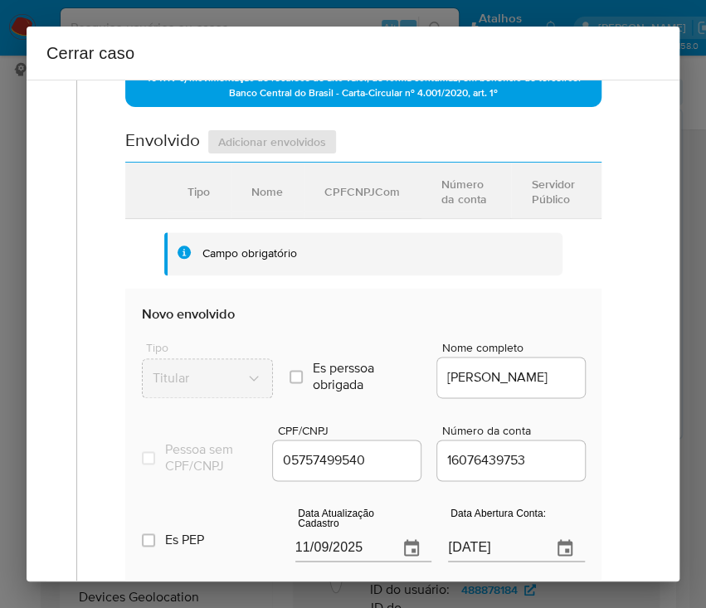
scroll to position [663, 0]
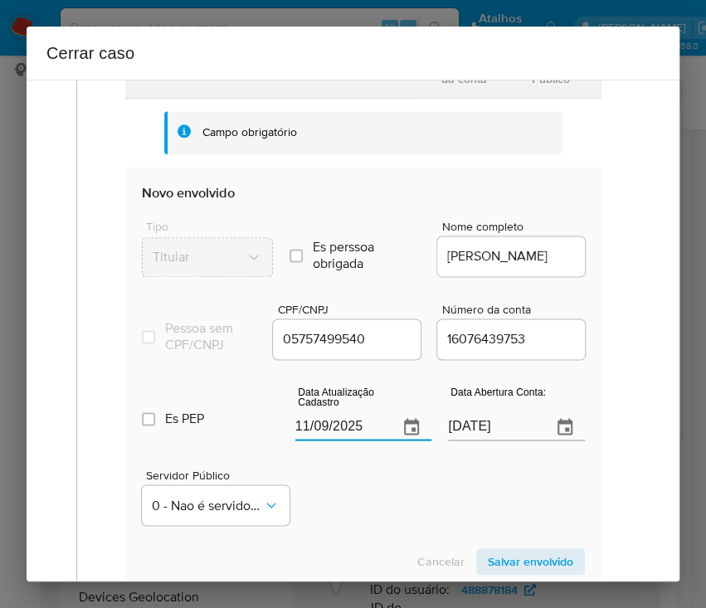
click at [312, 435] on input "11/09/2025" at bounding box center [340, 427] width 90 height 27
paste input "9/05"
type input "19/05/2025"
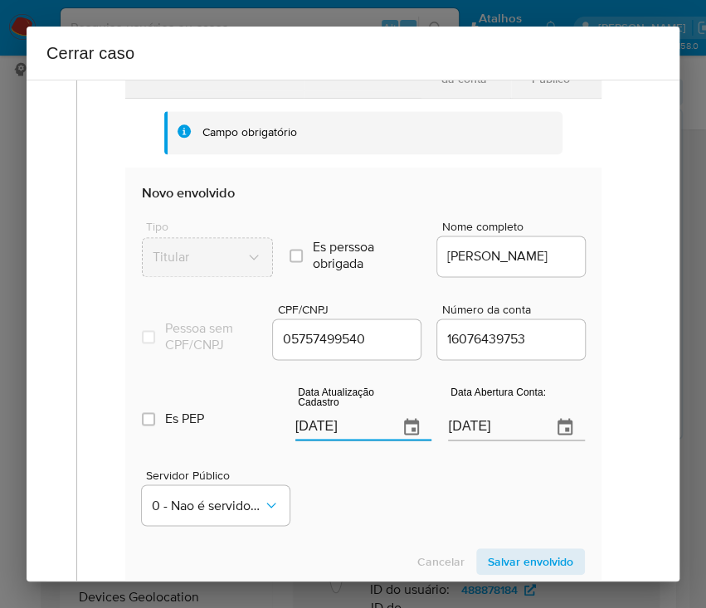
click at [325, 509] on div "Servidor Público 0 - Nao é servidor/[PERSON_NAME] possui informacao" at bounding box center [363, 490] width 443 height 83
click at [448, 440] on input "29/07/2023" at bounding box center [493, 427] width 90 height 27
click at [431, 515] on div "Servidor Público 0 - Nao é servidor/[PERSON_NAME] possui informacao" at bounding box center [363, 490] width 443 height 83
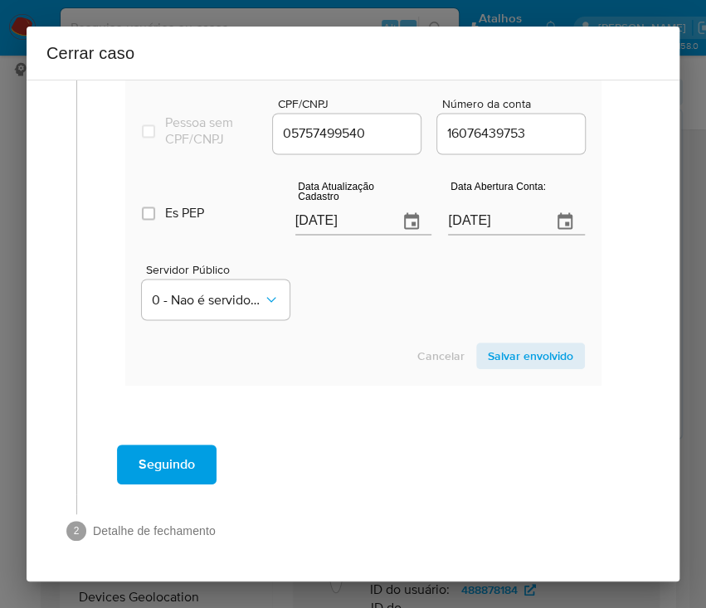
click at [515, 348] on span "Salvar envolvido" at bounding box center [530, 355] width 85 height 23
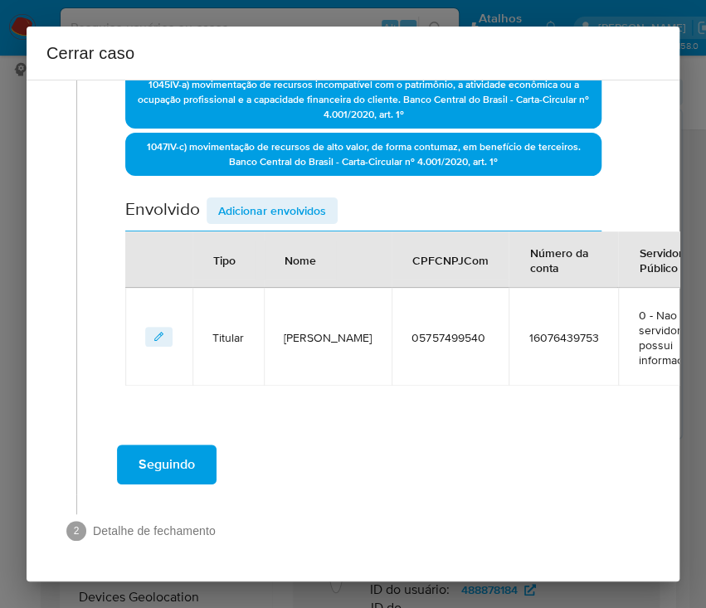
scroll to position [488, 0]
click at [242, 199] on span "Adicionar envolvidos" at bounding box center [272, 210] width 108 height 23
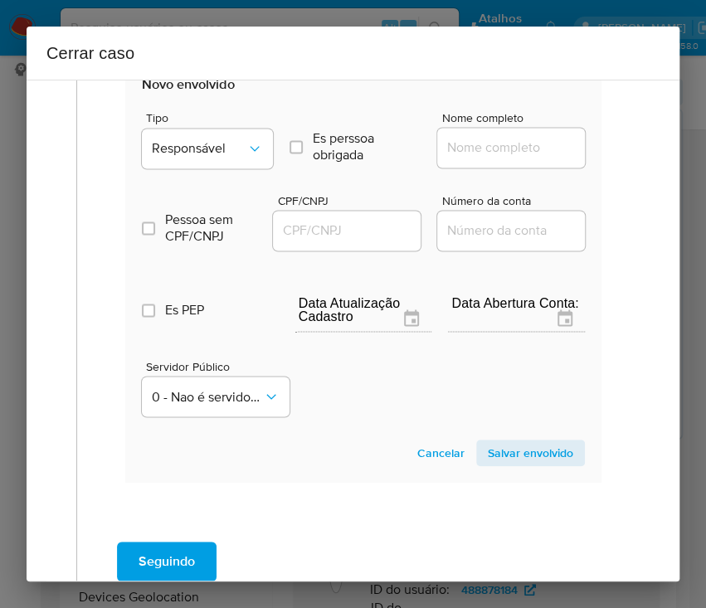
scroll to position [704, 0]
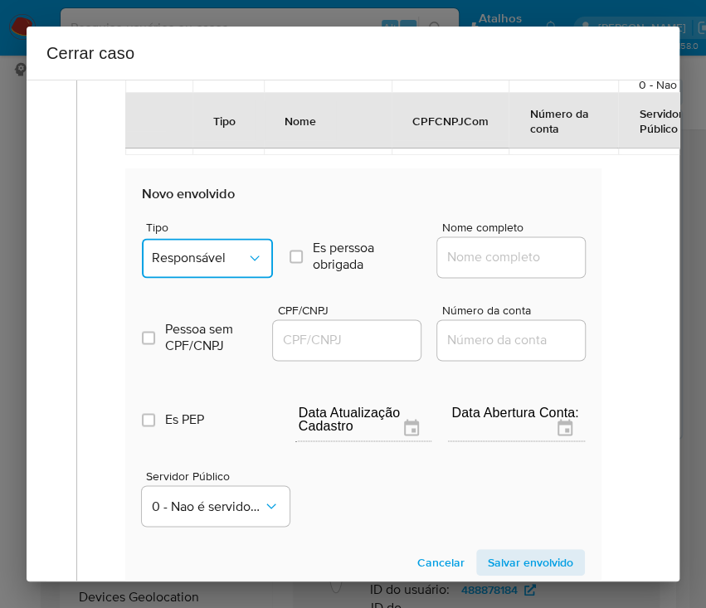
click at [231, 253] on span "Responsável" at bounding box center [199, 258] width 95 height 17
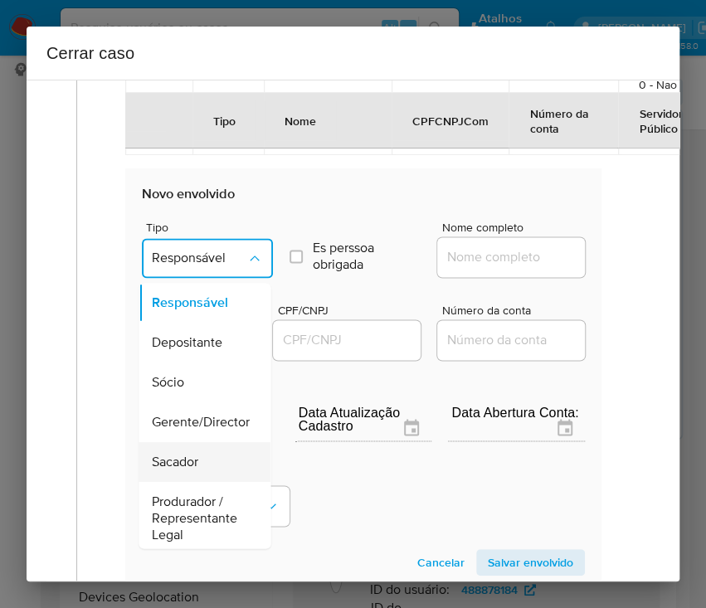
scroll to position [295, 0]
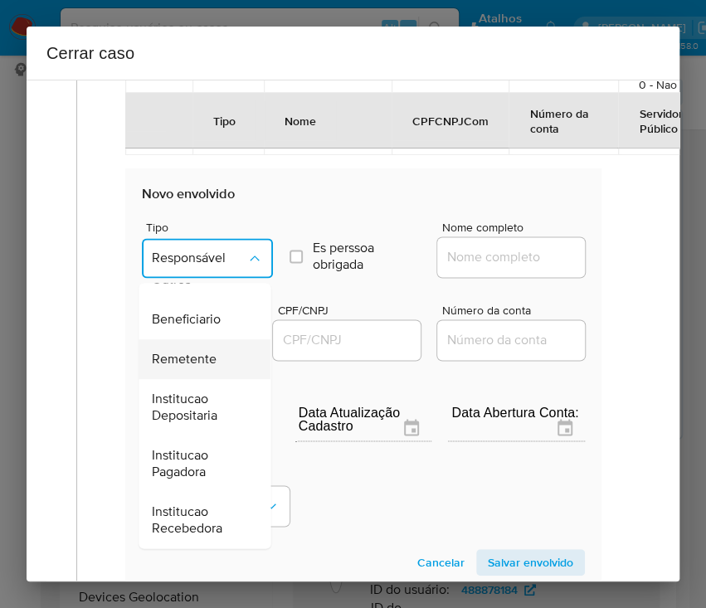
click at [190, 357] on span "Remetente" at bounding box center [184, 359] width 65 height 17
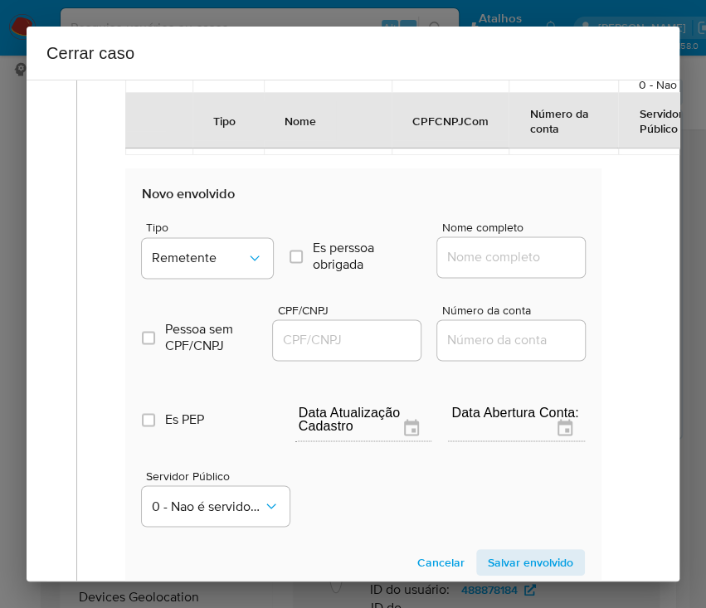
click at [458, 259] on input "Nome completo" at bounding box center [518, 257] width 163 height 22
paste input "Agil Servicos E Construcoes Ltda, 50953863000151"
drag, startPoint x: 460, startPoint y: 261, endPoint x: 520, endPoint y: 261, distance: 59.7
click at [520, 261] on input "Agil Servicos E Construcoes Ltda, 50953863000151" at bounding box center [518, 257] width 163 height 22
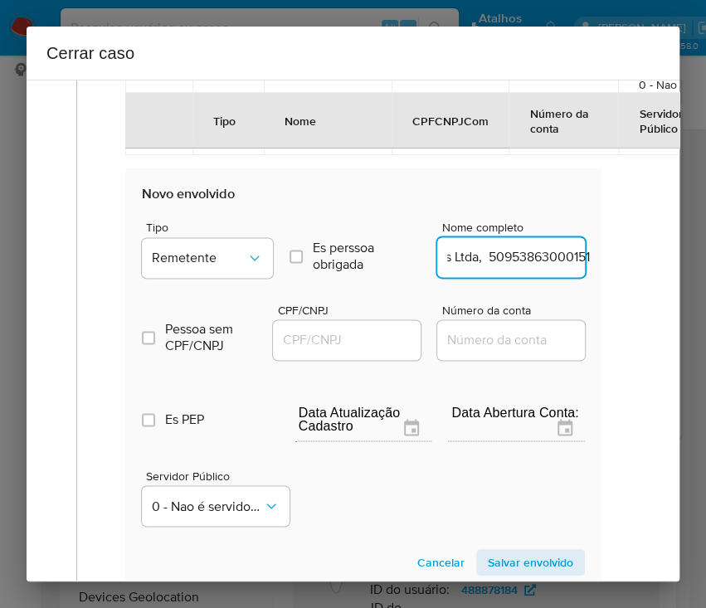
click at [522, 257] on input "Agil Servicos E Construcoes Ltda, 50953863000151" at bounding box center [518, 257] width 163 height 22
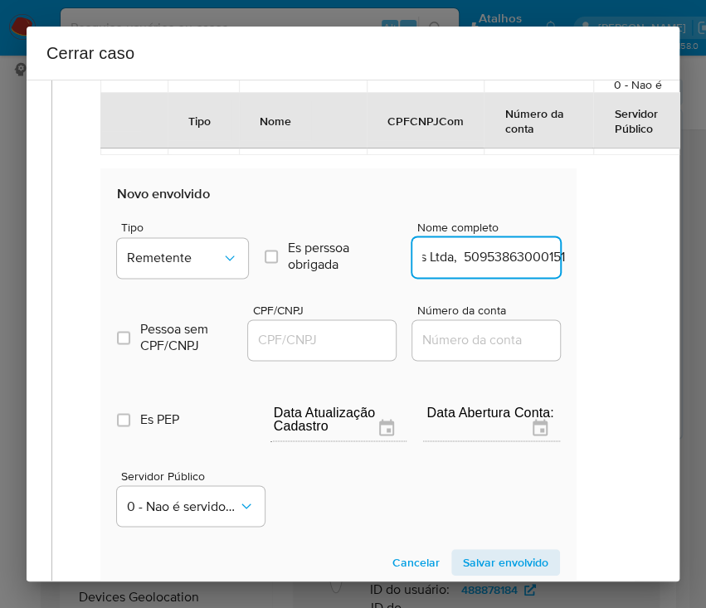
drag, startPoint x: 464, startPoint y: 258, endPoint x: 664, endPoint y: 260, distance: 199.8
click at [664, 260] on div "1 Informação completa Geral Data de início 04/07/2025 Data Fin 05/09/2025 Valor…" at bounding box center [353, 331] width 653 height 502
type input "Agil Servicos E Construcoes Ltda"
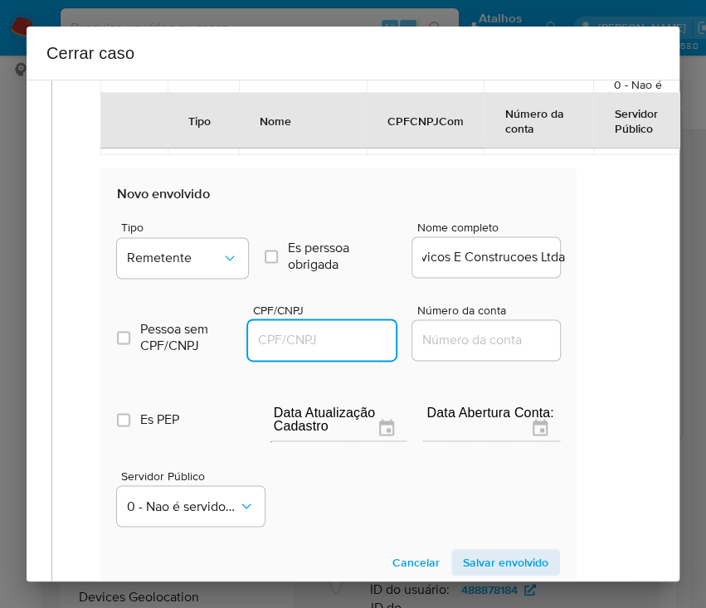
click at [342, 336] on input "CPF/CNPJ" at bounding box center [329, 340] width 163 height 22
paste input "50953863000151"
type input "50953863000151"
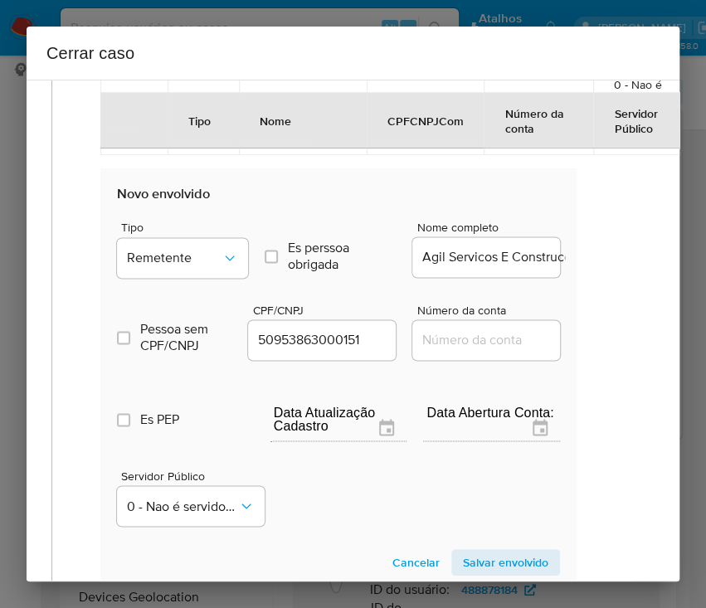
click at [517, 551] on span "Salvar envolvido" at bounding box center [505, 562] width 85 height 23
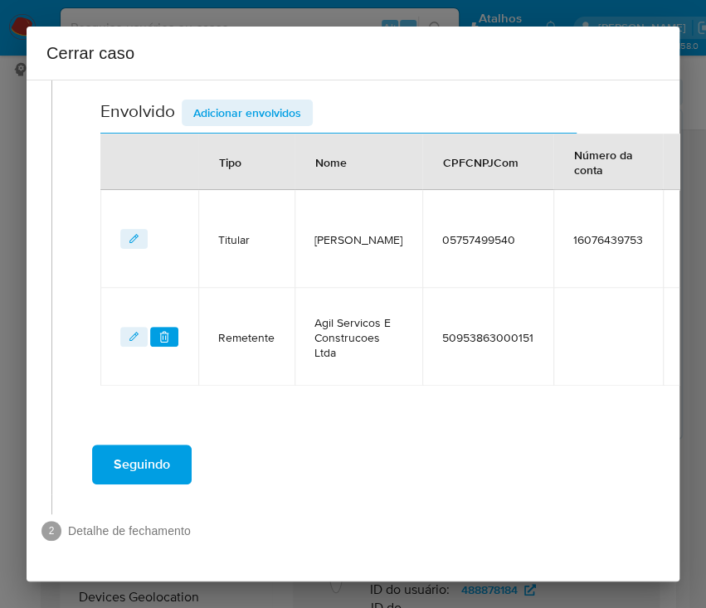
click at [255, 101] on span "Adicionar envolvidos" at bounding box center [247, 112] width 108 height 23
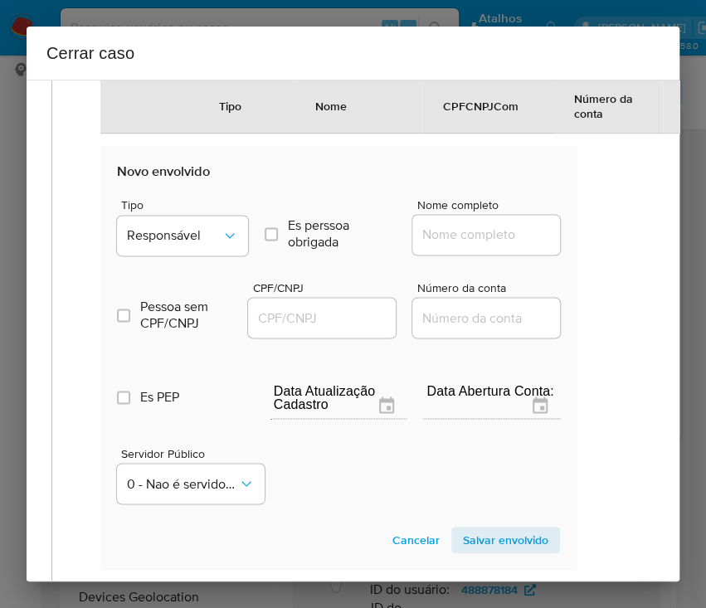
scroll to position [917, 25]
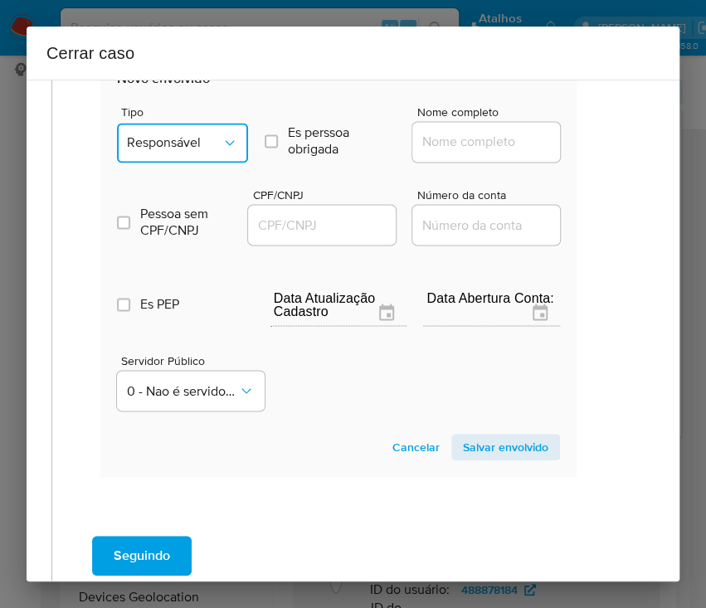
click at [180, 124] on button "Responsável" at bounding box center [182, 143] width 131 height 40
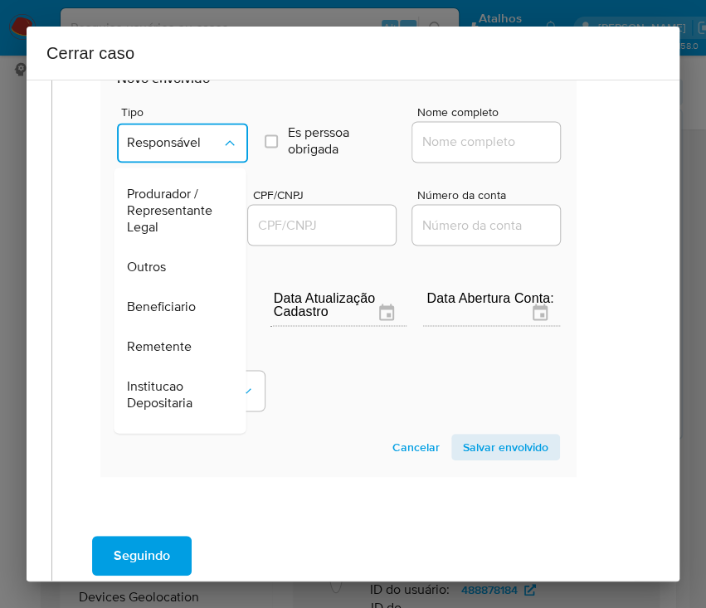
scroll to position [295, 0]
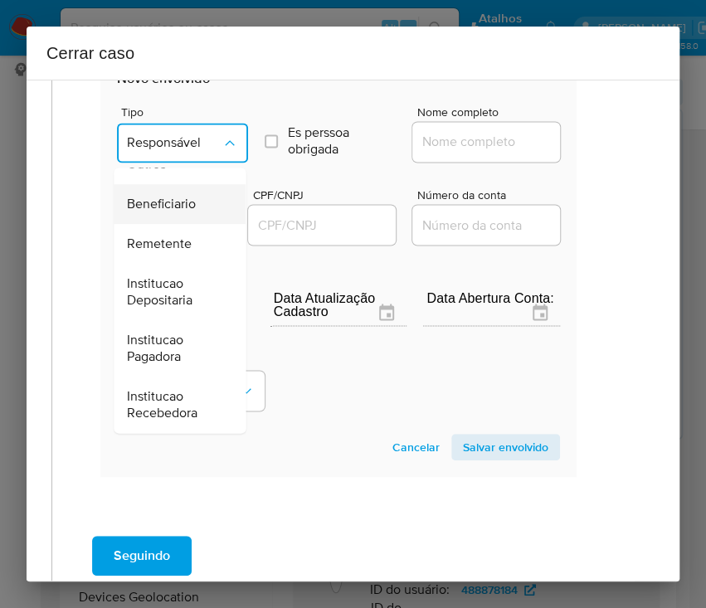
click at [148, 205] on span "Beneficiario" at bounding box center [161, 204] width 69 height 17
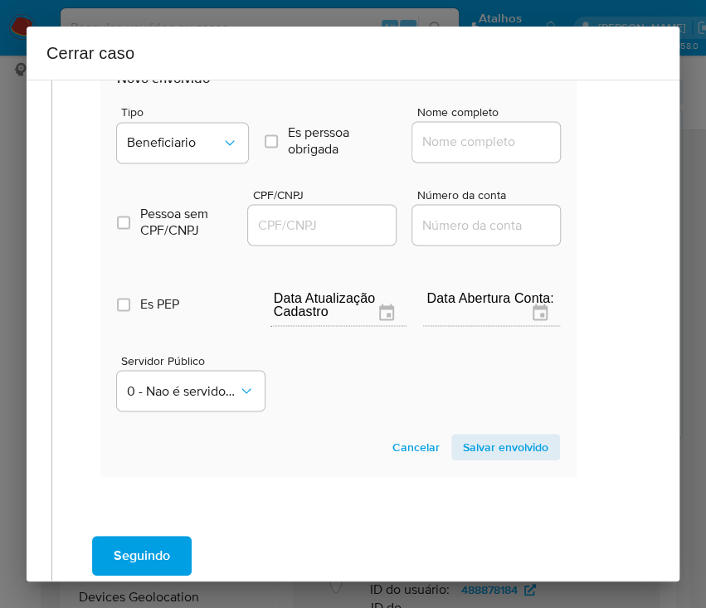
click at [439, 142] on input "Nome completo" at bounding box center [493, 142] width 163 height 22
paste input "Mata Verde Empreendimentos Ltda, 51083272000133"
drag, startPoint x: 439, startPoint y: 144, endPoint x: 596, endPoint y: 148, distance: 157.6
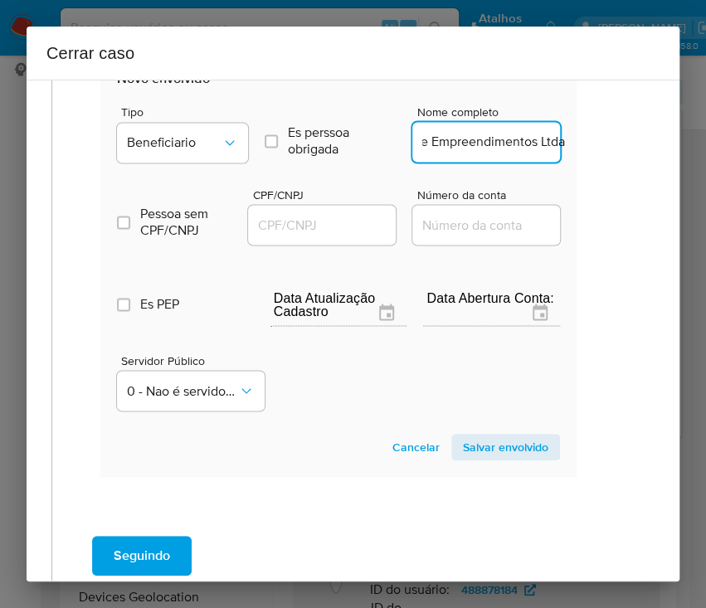
scroll to position [0, 62]
type input "Mata Verde Empreendimentos Ltda"
click at [365, 215] on input "CPF/CNPJ" at bounding box center [329, 225] width 163 height 22
paste input "51083272000133"
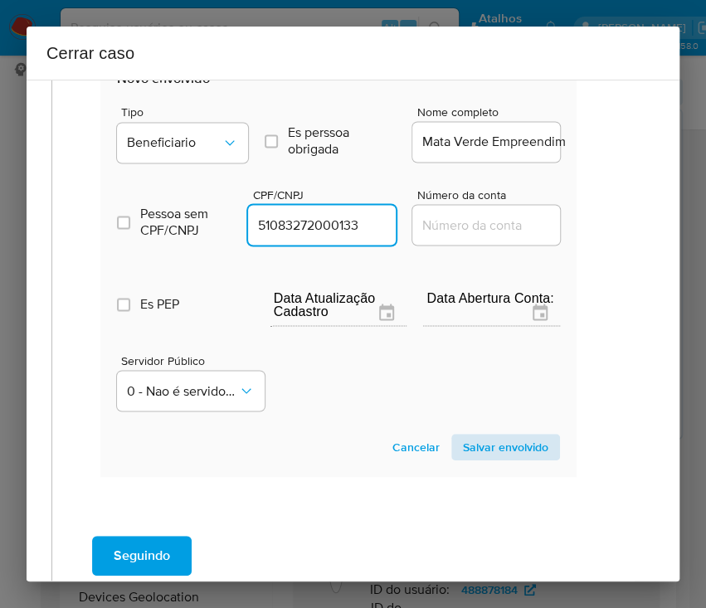
type input "51083272000133"
click at [466, 427] on section "Novo envolvido Tipo Beneficiario Es perssoa obrigada Is PObrigada Nome completo…" at bounding box center [338, 265] width 476 height 424
click at [471, 441] on span "Salvar envolvido" at bounding box center [505, 446] width 85 height 23
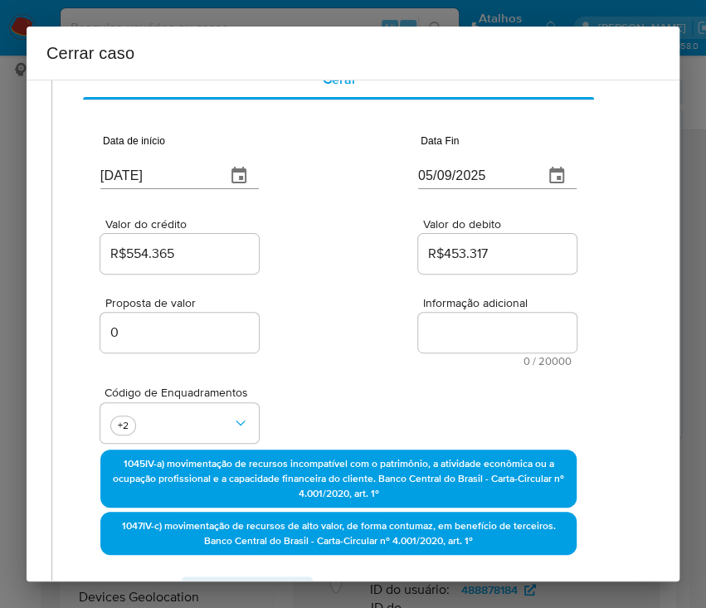
scroll to position [0, 25]
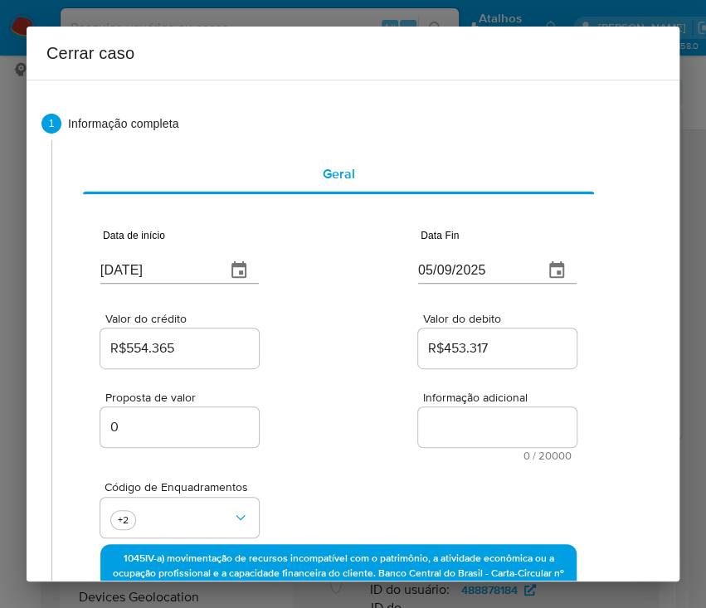
click at [443, 401] on span "Informação adicional" at bounding box center [502, 397] width 158 height 12
click at [443, 407] on textarea "Informação adicional" at bounding box center [497, 427] width 158 height 40
click at [437, 415] on textarea "Informação adicional" at bounding box center [497, 427] width 158 height 40
paste textarea "Informações do Cliente Felipe Andrade de Bortoli, CPF 05757499540, 31 anos, res…"
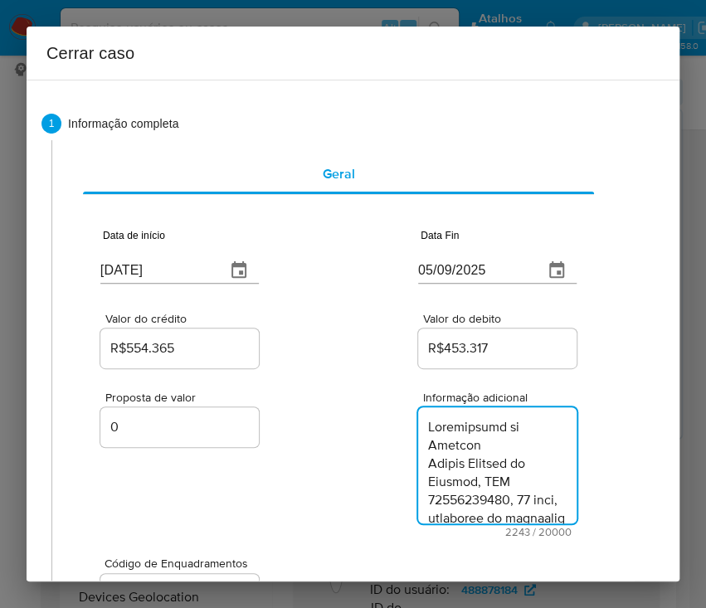
scroll to position [2849, 0]
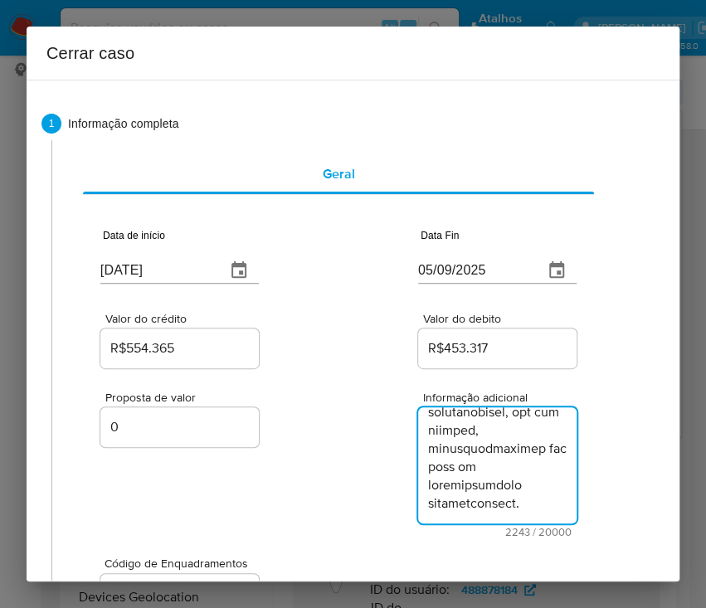
type textarea "Informações do Cliente Felipe Andrade de Bortoli, CPF 05757499540, 31 anos, res…"
click at [324, 464] on div "Proposta de valor 0 Informação adicional 2243 / 20000 17757 caracteres restantes" at bounding box center [338, 454] width 476 height 166
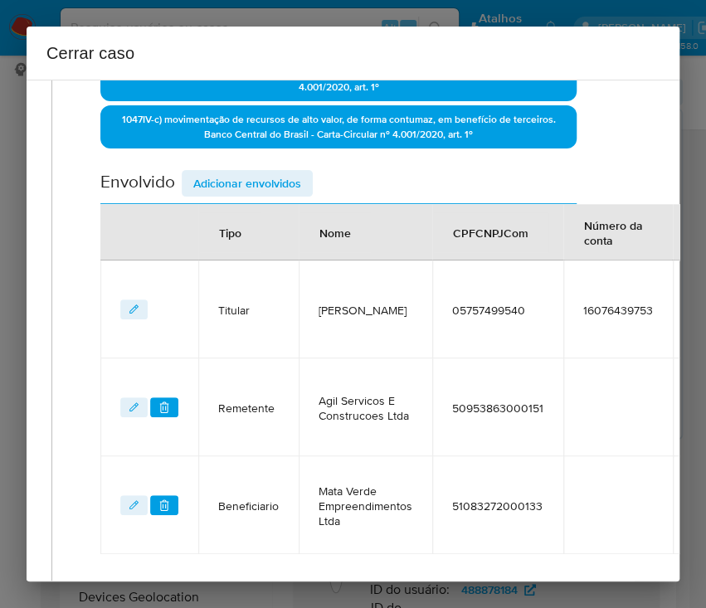
scroll to position [760, 25]
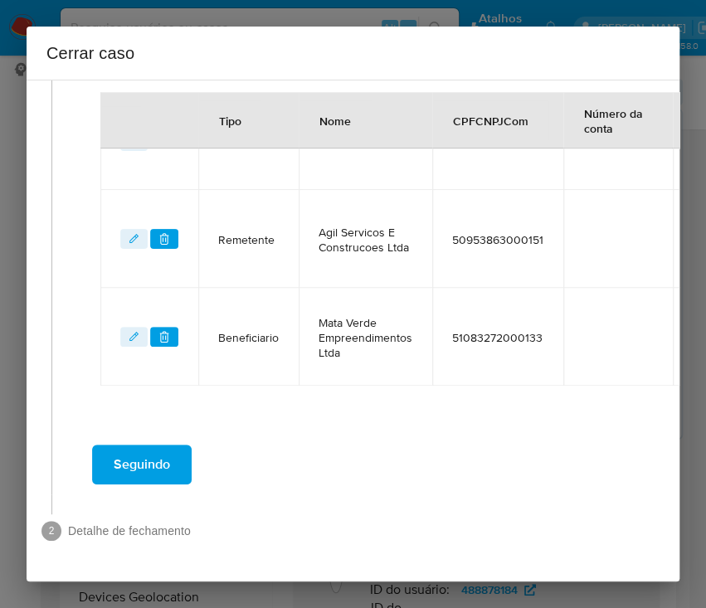
click at [127, 446] on span "Seguindo" at bounding box center [142, 464] width 56 height 36
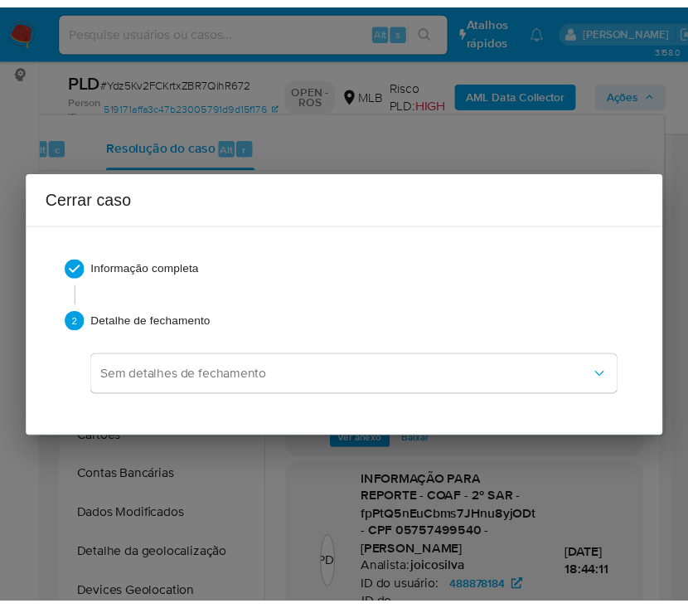
scroll to position [2823, 0]
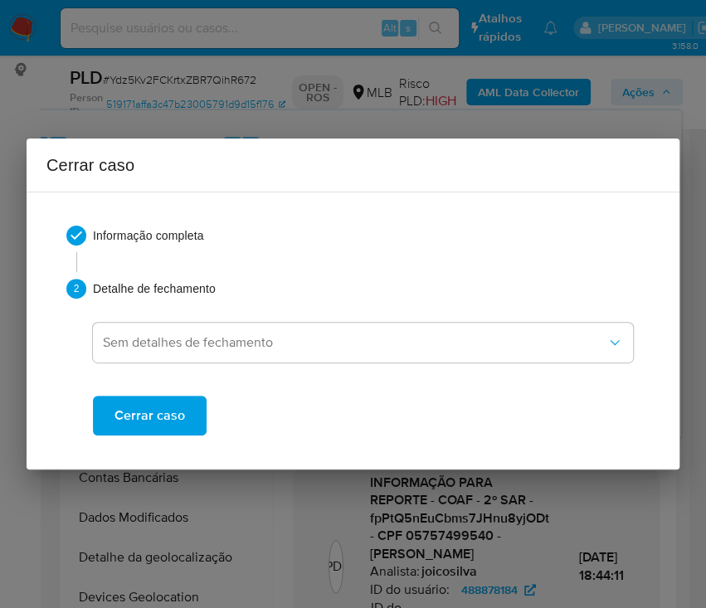
click at [172, 430] on span "Cerrar caso" at bounding box center [149, 415] width 70 height 36
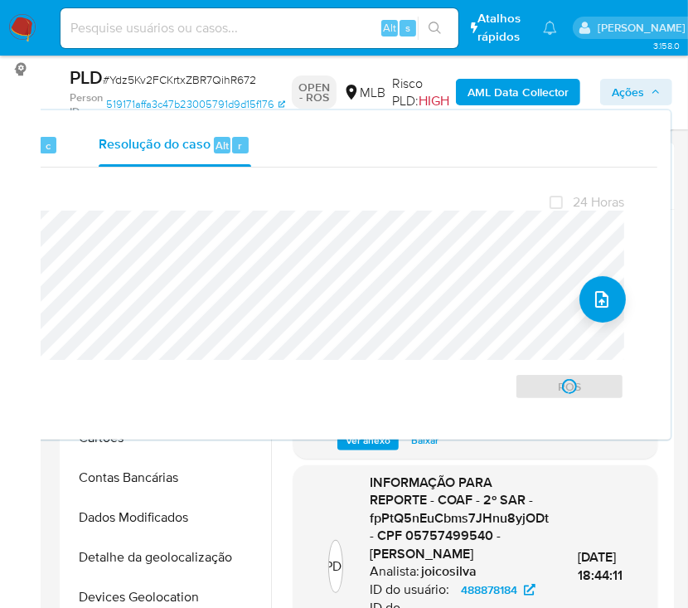
click at [179, 87] on span "# Ydz5Kv2FCKrtxZBR7QihR672" at bounding box center [179, 79] width 153 height 17
copy span "Ydz5Kv2FCKrtxZBR7QihR672"
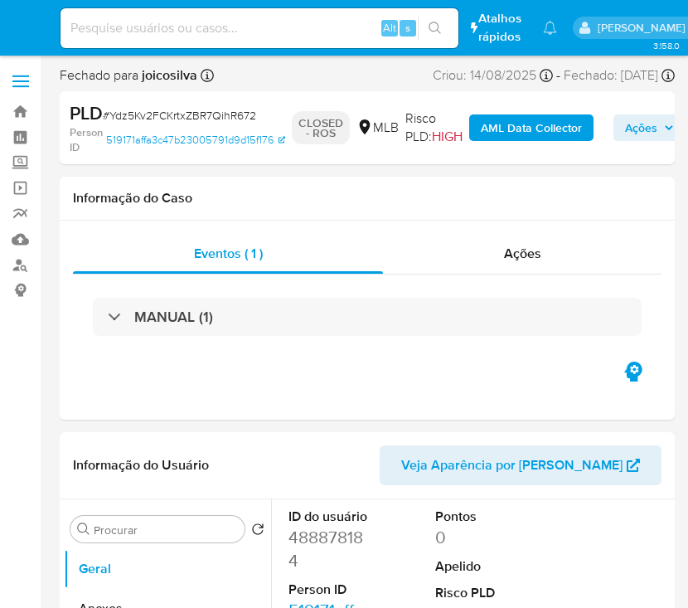
select select "10"
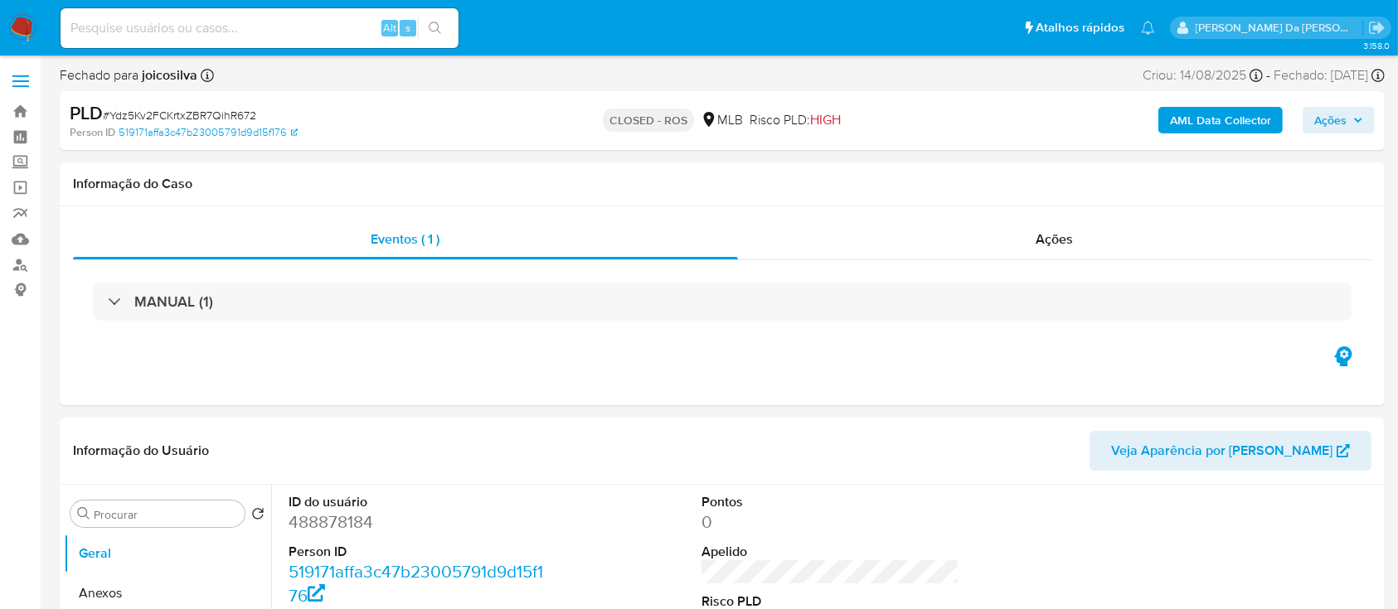
click at [28, 26] on img at bounding box center [22, 28] width 28 height 28
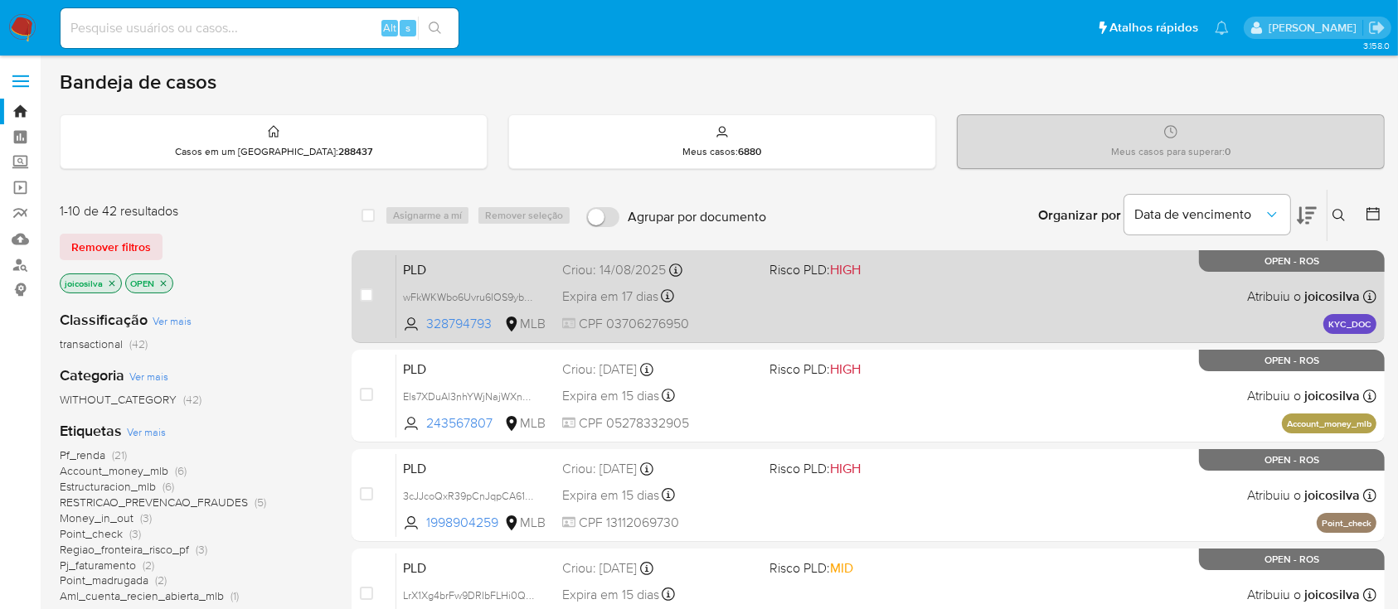
click at [912, 299] on div "PLD wFkWKWbo6Uvru6IOS9ybrw5L 328794793 MLB Risco PLD: HIGH Criou: [DATE] Criou:…" at bounding box center [886, 297] width 980 height 84
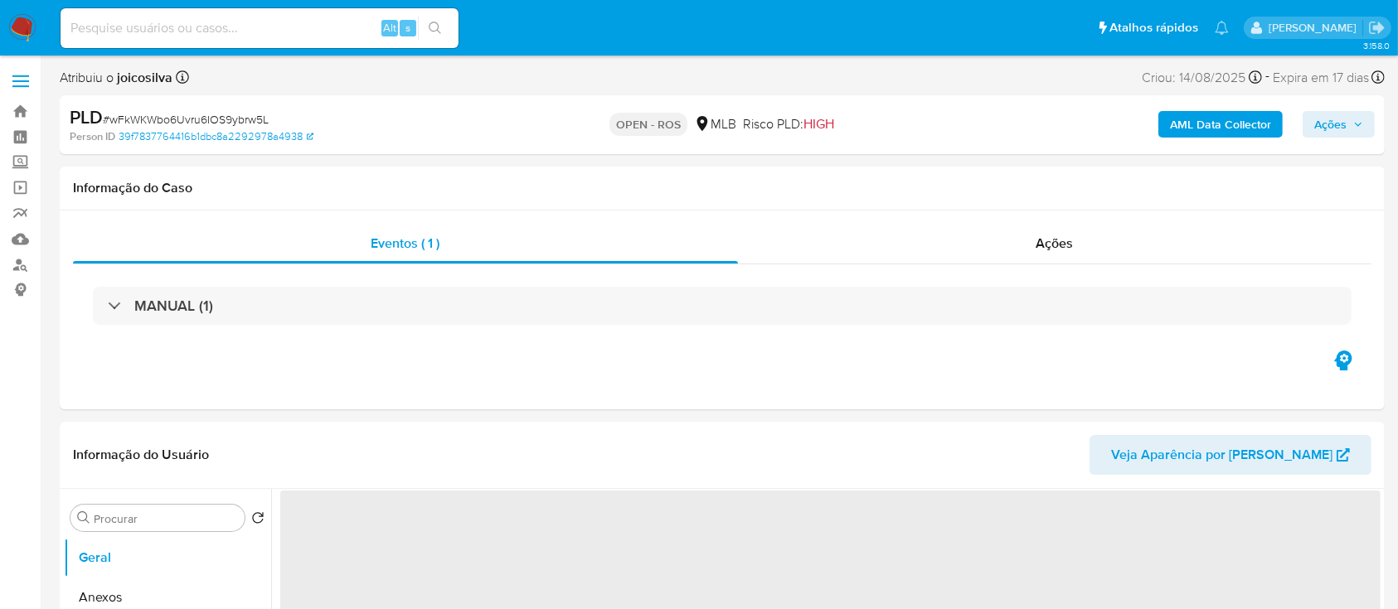
click at [247, 119] on span "# wFkWKWbo6Uvru6IOS9ybrw5L" at bounding box center [186, 119] width 166 height 17
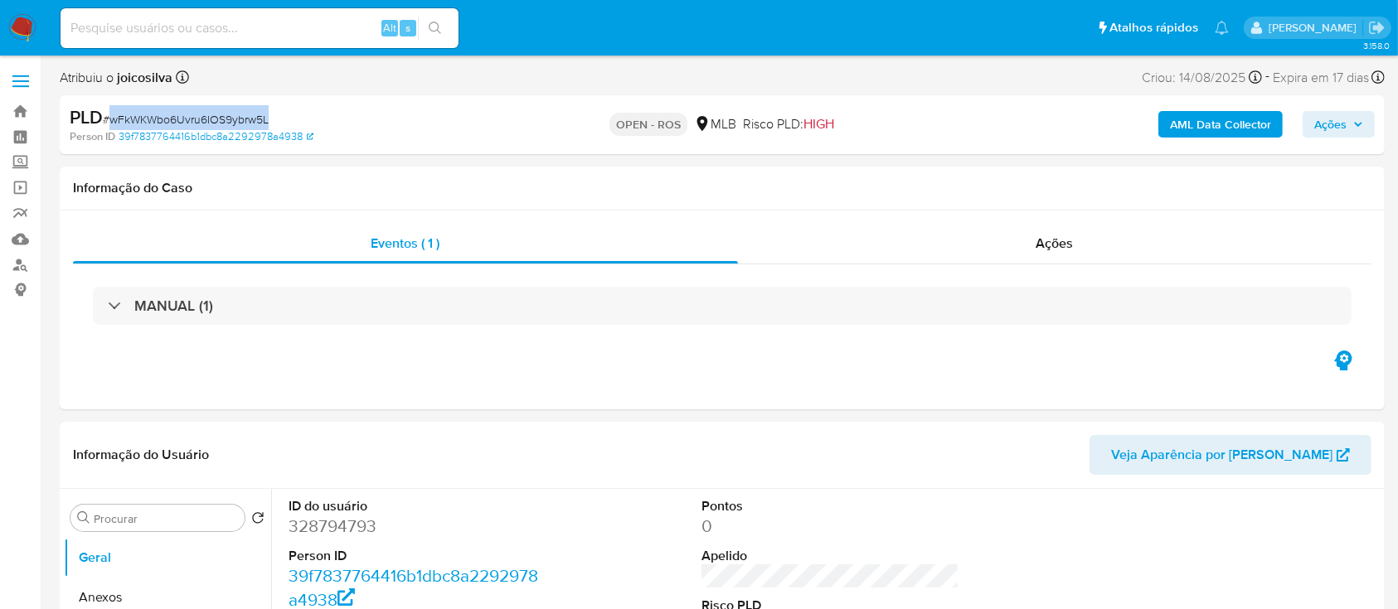
copy span "wFkWKWbo6Uvru6IOS9ybrw5L"
select select "10"
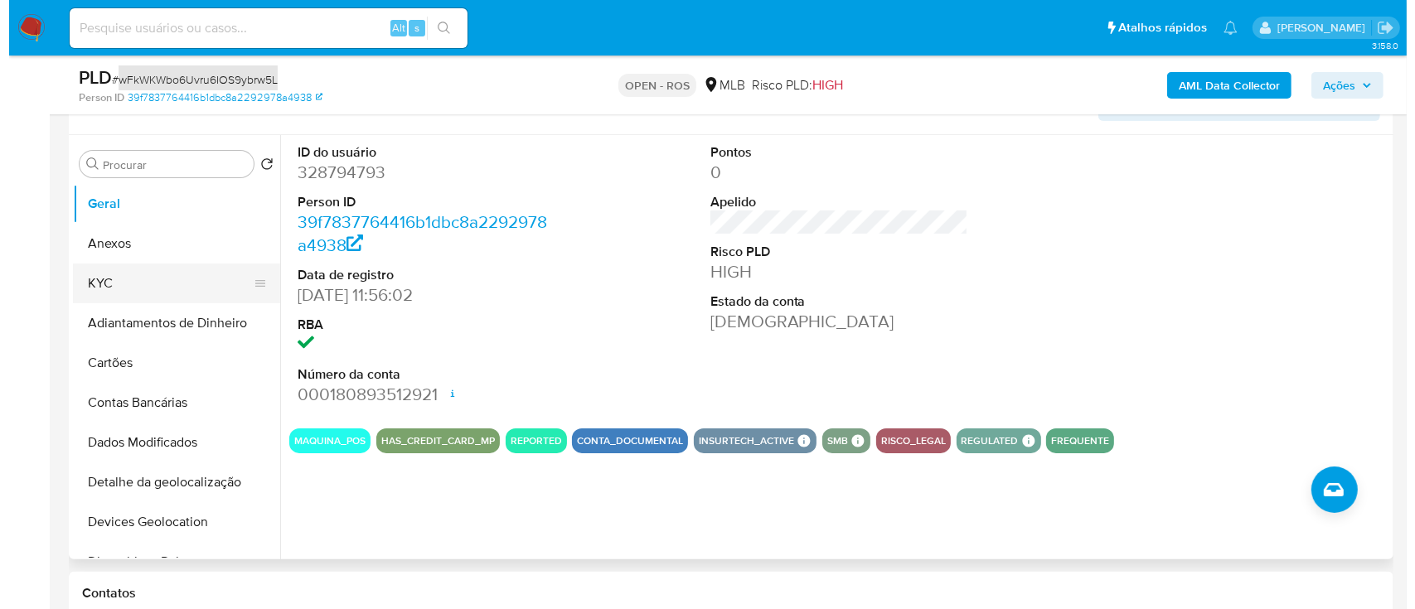
scroll to position [332, 0]
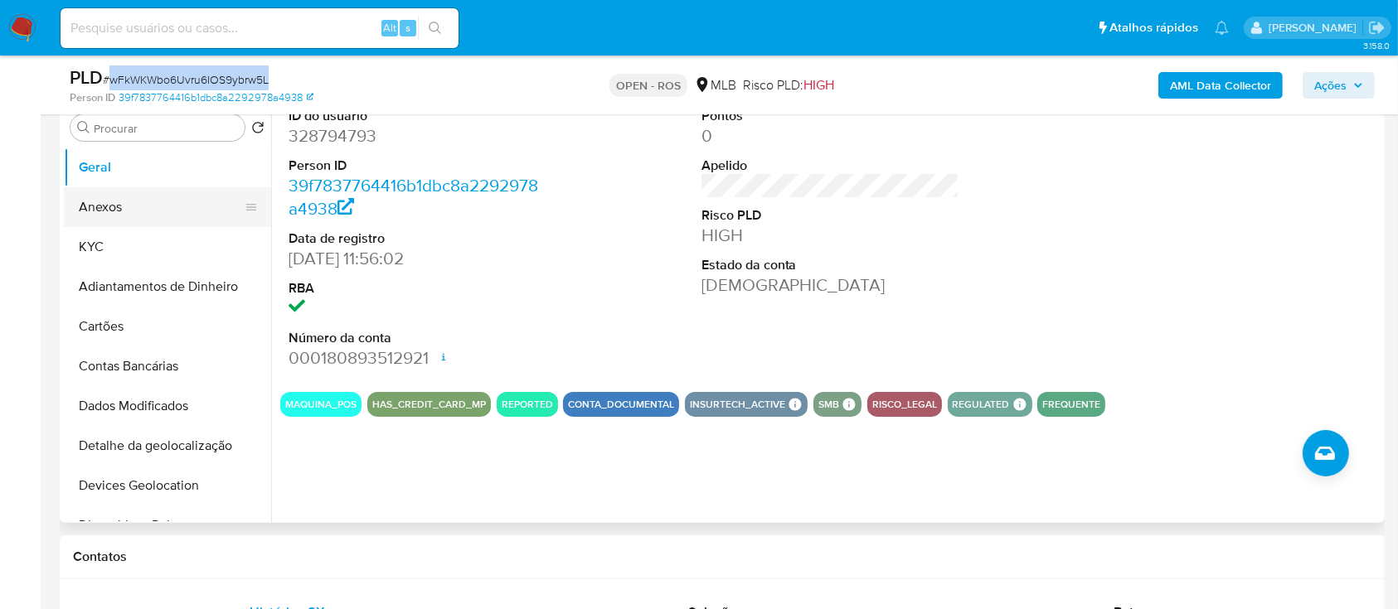
click at [143, 204] on button "Anexos" at bounding box center [161, 207] width 194 height 40
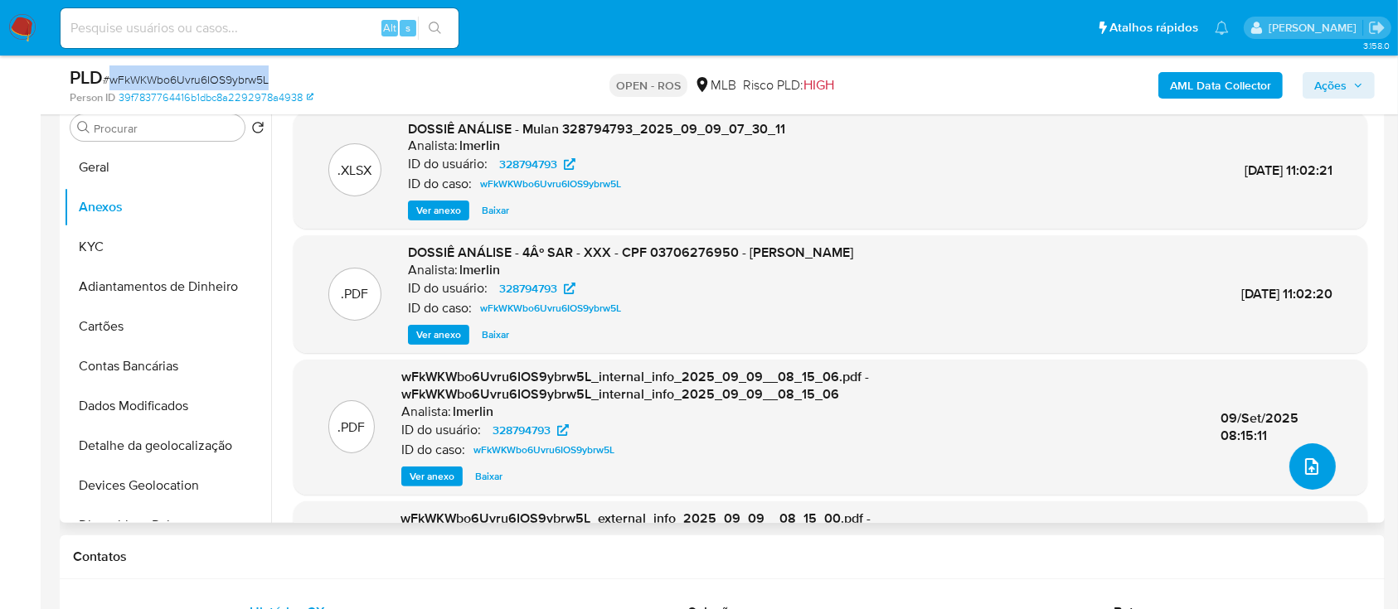
click at [1291, 470] on button "upload-file" at bounding box center [1312, 467] width 46 height 46
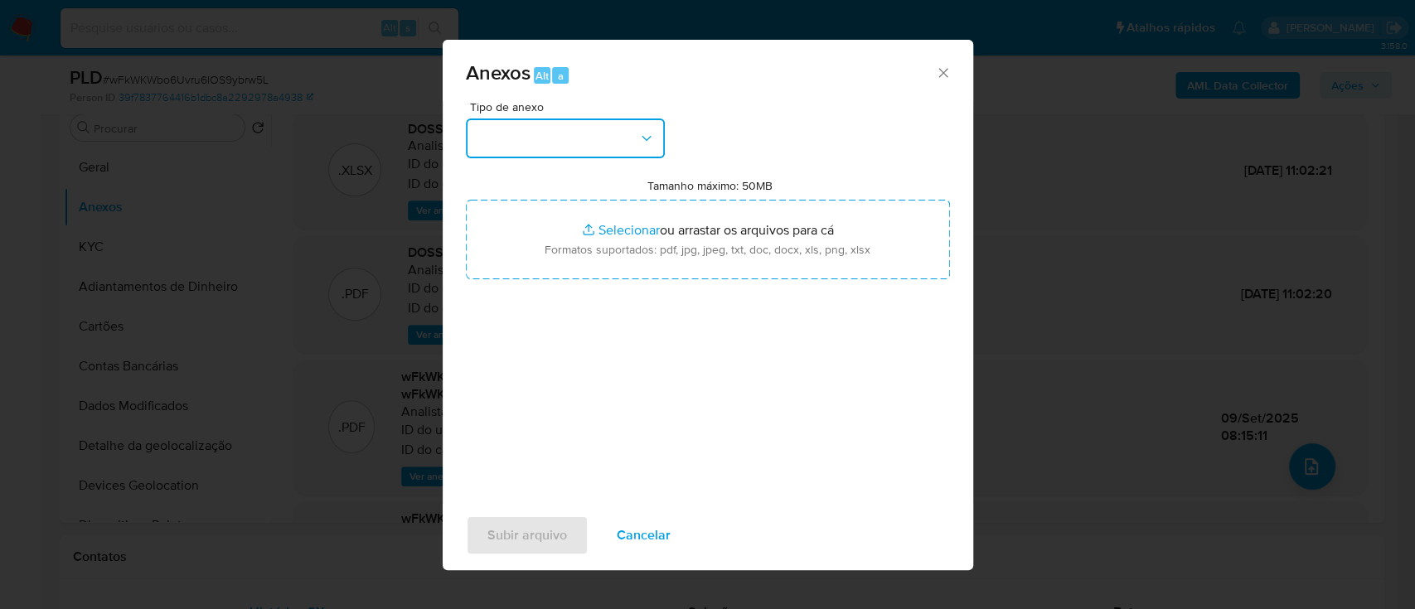
click at [627, 136] on button "button" at bounding box center [565, 139] width 199 height 40
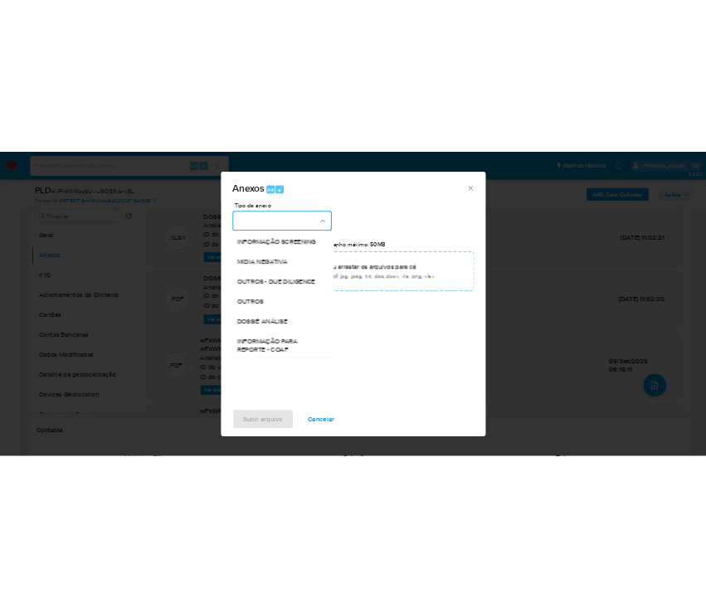
scroll to position [255, 0]
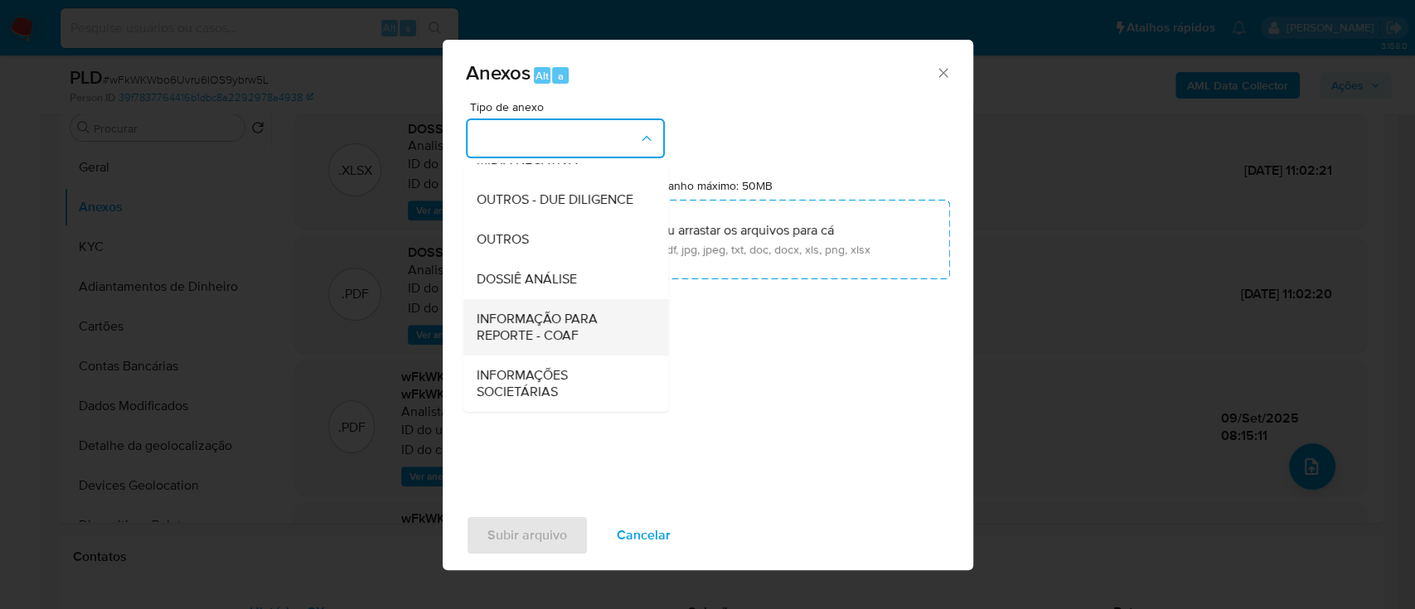
click at [551, 336] on span "INFORMAÇÃO PARA REPORTE - COAF" at bounding box center [560, 327] width 169 height 33
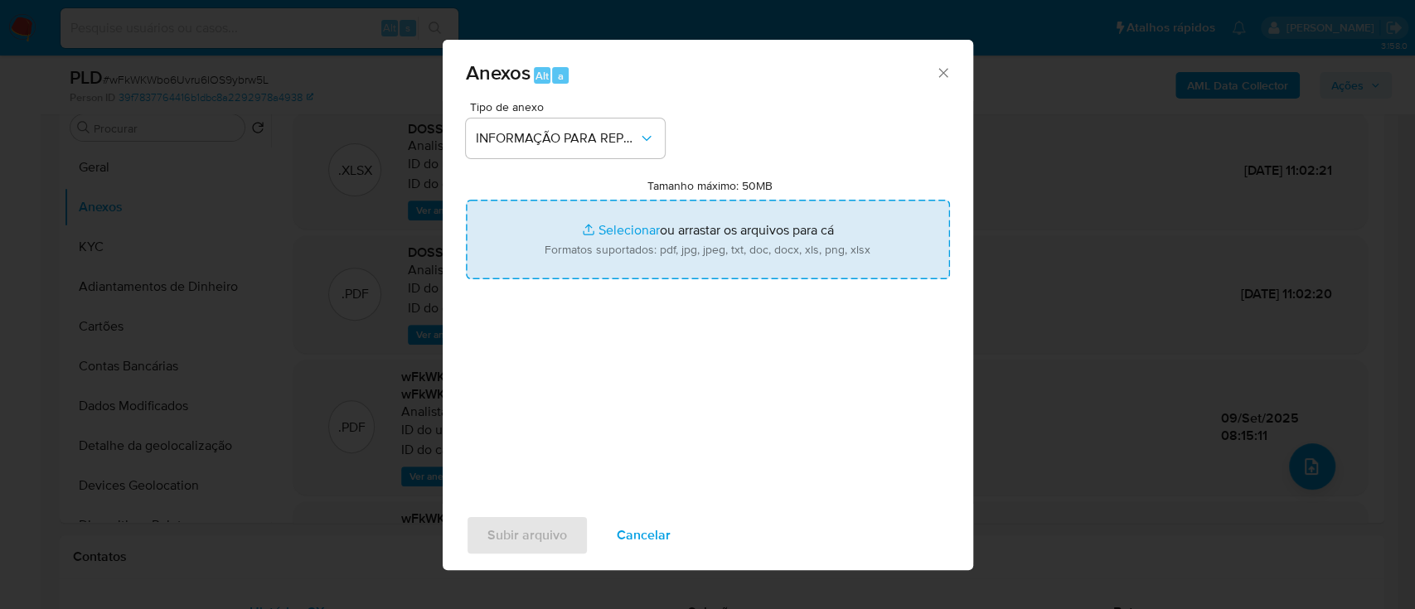
type input "C:\fakepath\4º SAR - wFkWKWbo6Uvru6IOS9ybrw5L - CPF 03706276950 - [PERSON_NAME]…"
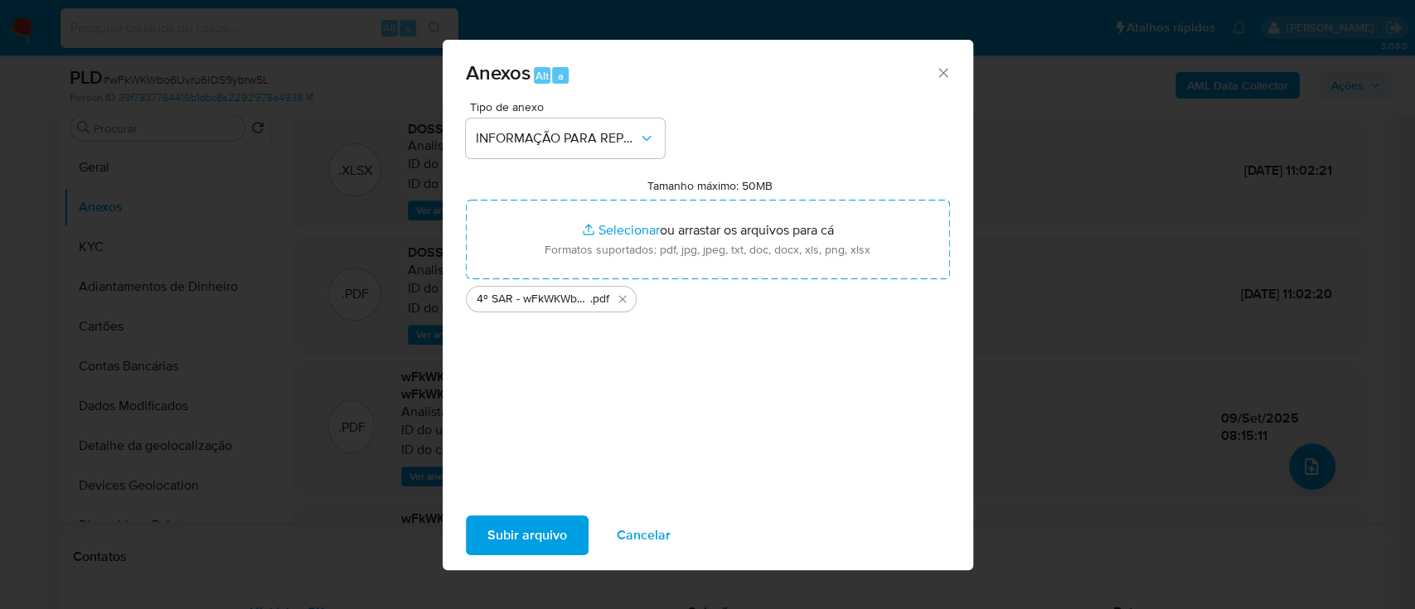
click at [534, 536] on span "Subir arquivo" at bounding box center [528, 535] width 80 height 36
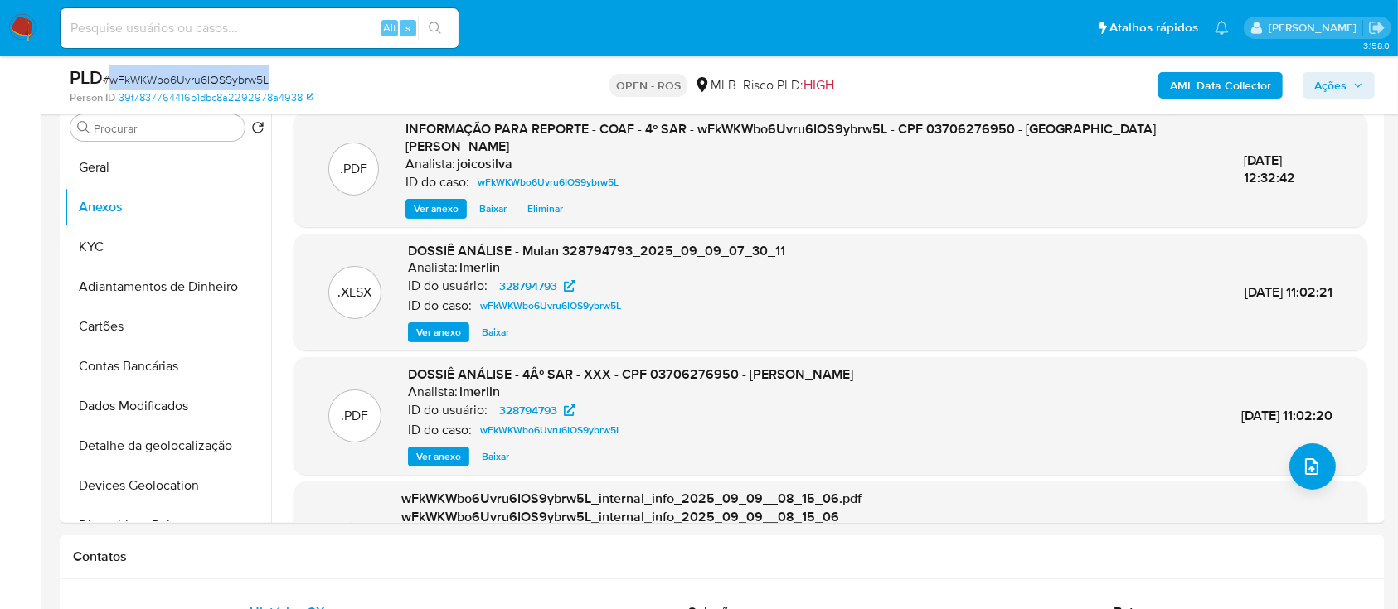
drag, startPoint x: 1335, startPoint y: 86, endPoint x: 1320, endPoint y: 96, distance: 17.9
click at [1336, 86] on span "Ações" at bounding box center [1330, 85] width 32 height 27
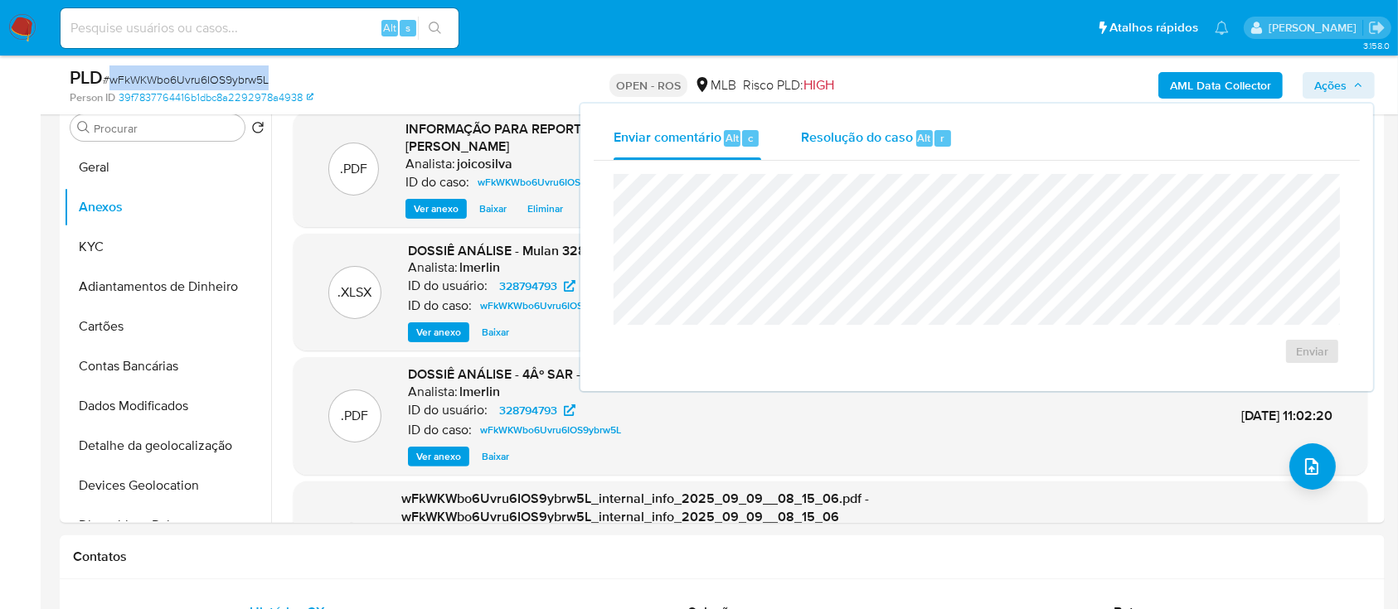
click at [838, 138] on span "Resolução do caso" at bounding box center [857, 137] width 112 height 19
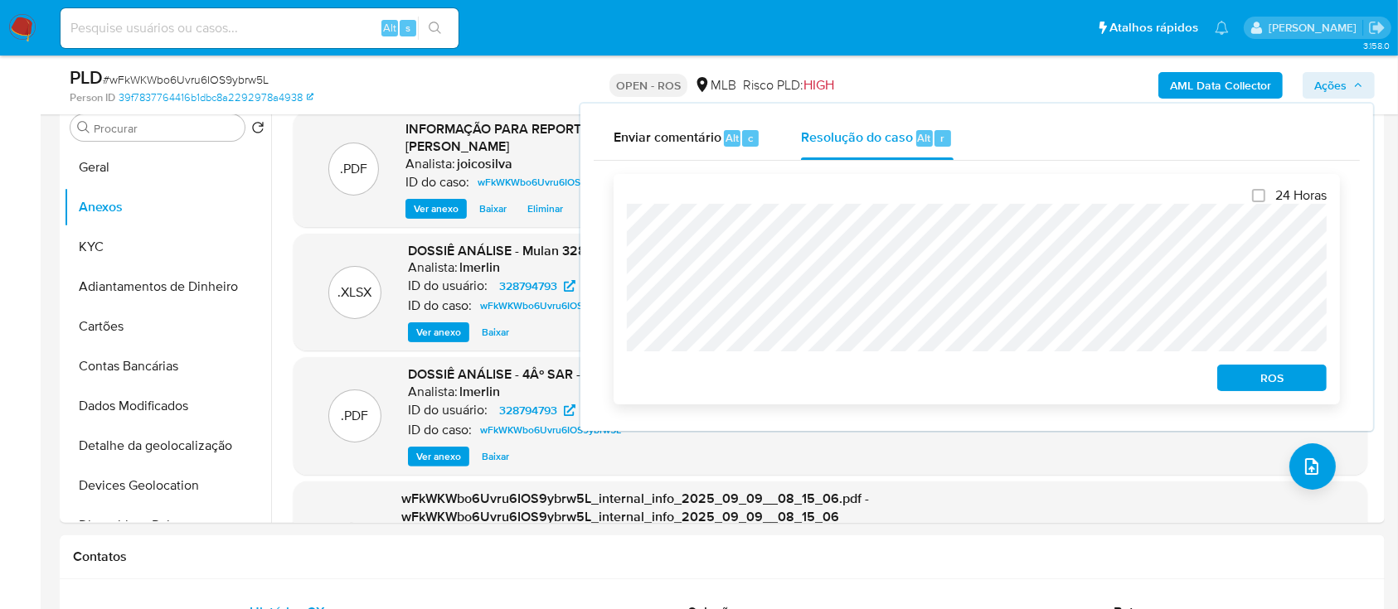
click at [1302, 377] on span "ROS" at bounding box center [1272, 377] width 86 height 23
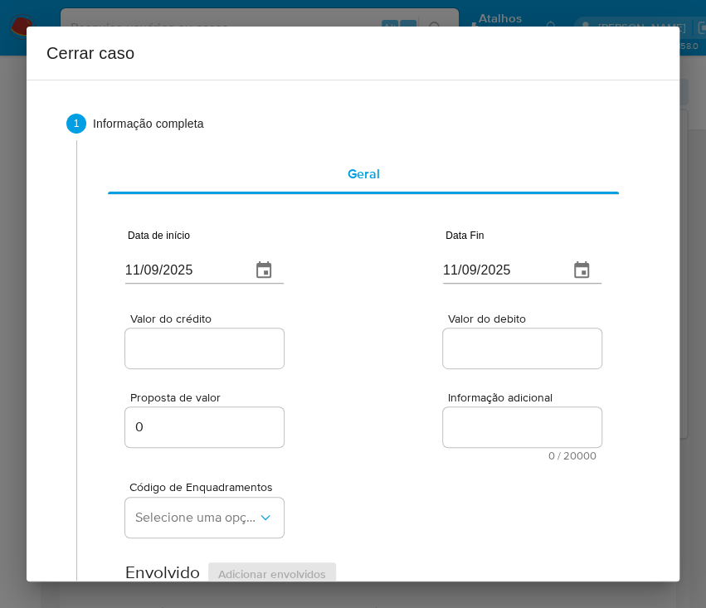
click at [173, 269] on input "11/09/2025" at bounding box center [181, 270] width 112 height 27
paste input "01/07"
type input "[DATE]"
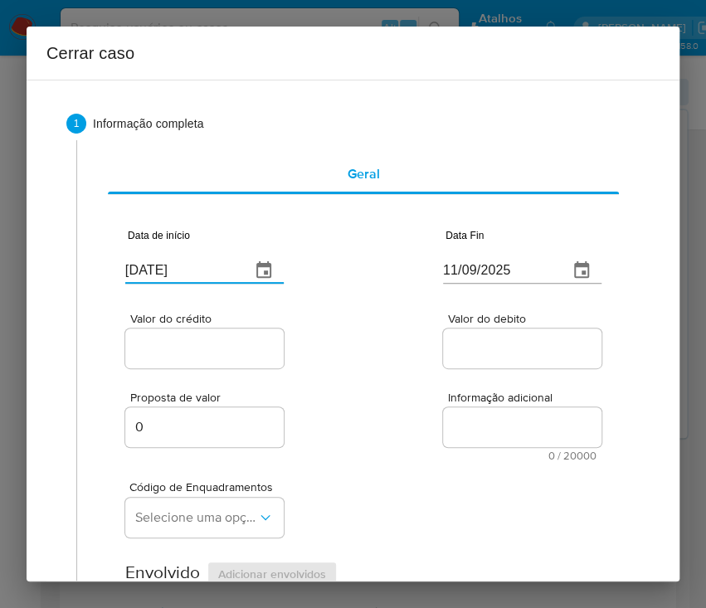
click at [343, 323] on div "Valor do crédito Valor do debito" at bounding box center [363, 332] width 476 height 79
click at [444, 270] on input "11/09/2025" at bounding box center [499, 270] width 112 height 27
paste input "08"
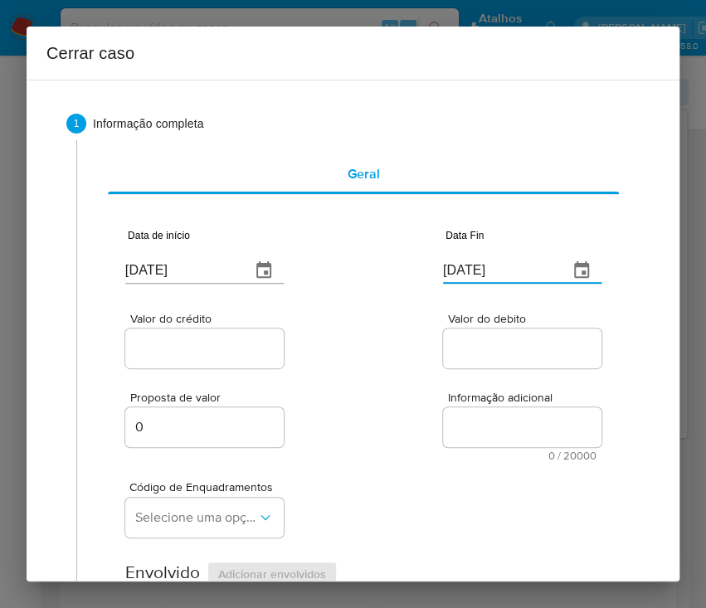
type input "[DATE]"
drag, startPoint x: 429, startPoint y: 377, endPoint x: 272, endPoint y: 360, distance: 158.5
click at [429, 377] on div "Proposta de valor 0 Informação adicional 0 / 20000 20000 caracteres restantes" at bounding box center [363, 416] width 476 height 90
click at [259, 357] on input "Valor do crédito" at bounding box center [206, 348] width 163 height 22
click at [205, 347] on input "Valor do crédito" at bounding box center [206, 348] width 163 height 22
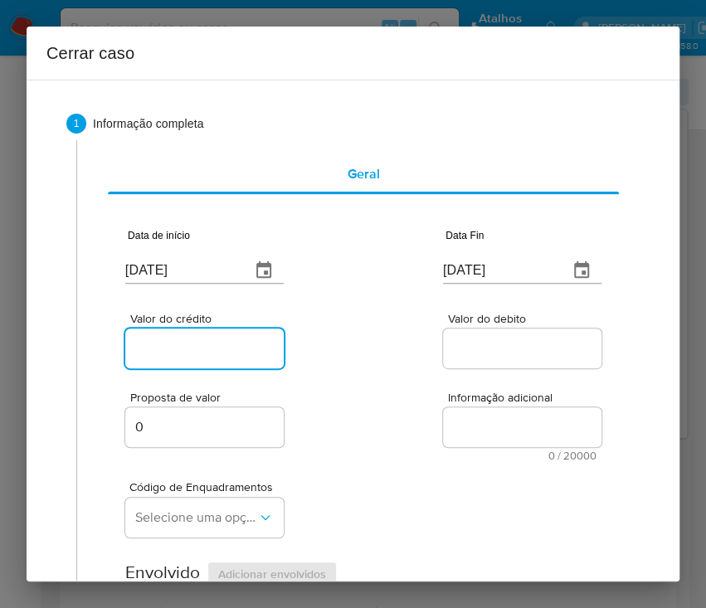
paste input "R$344.363"
type input "R$344.363"
click at [411, 353] on div "Valor do crédito R$344.363 Valor do debito" at bounding box center [363, 332] width 476 height 79
click at [455, 346] on input "Valor do debito" at bounding box center [524, 348] width 163 height 22
paste input "R$335.901"
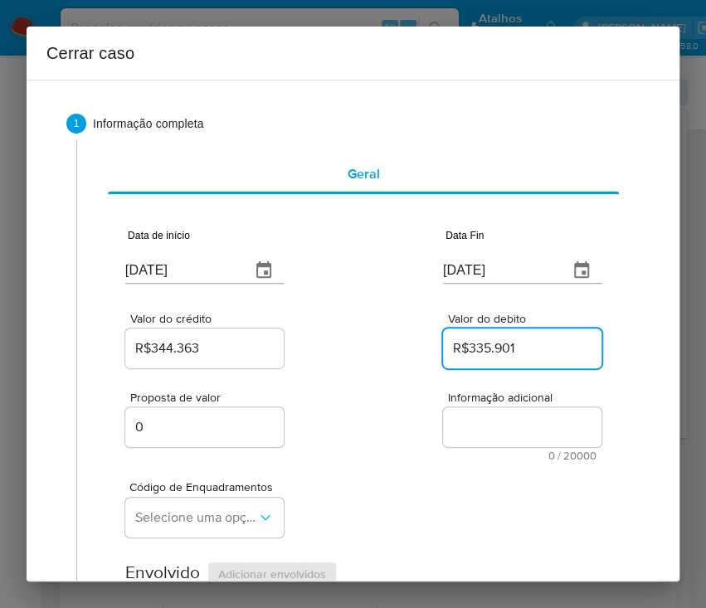
type input "R$335.901"
click at [365, 440] on div "Proposta de valor 0 Informação adicional 0 / 20000 20000 caracteres restantes" at bounding box center [363, 416] width 476 height 90
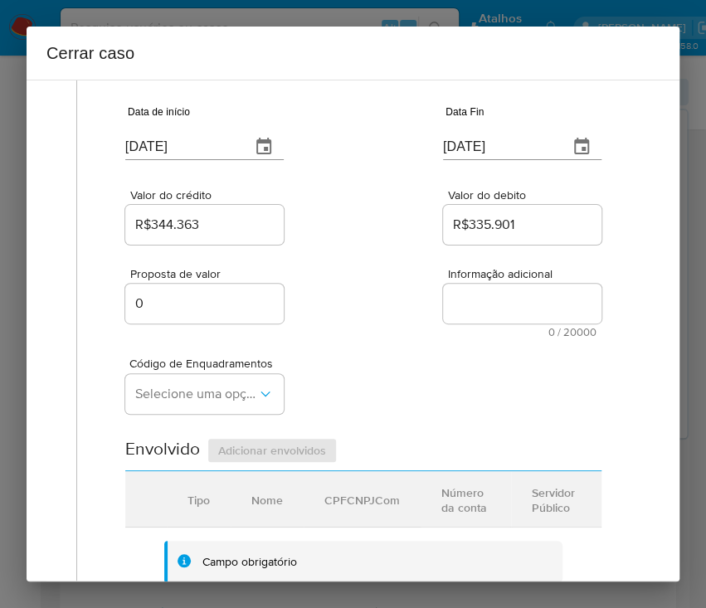
scroll to position [221, 0]
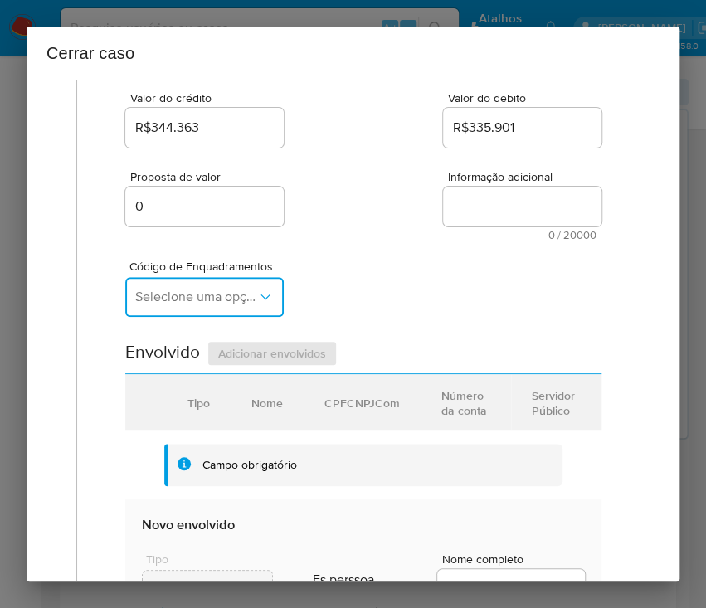
click at [232, 298] on span "Selecione uma opção" at bounding box center [196, 297] width 122 height 17
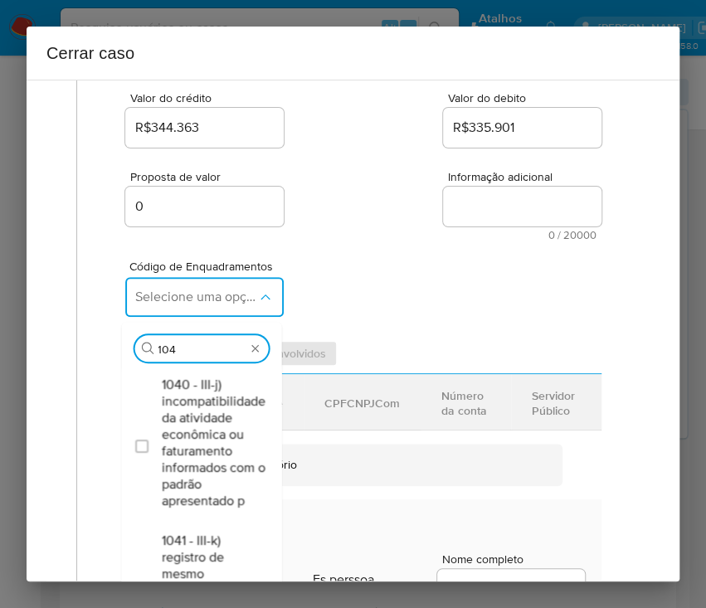
type input "1045"
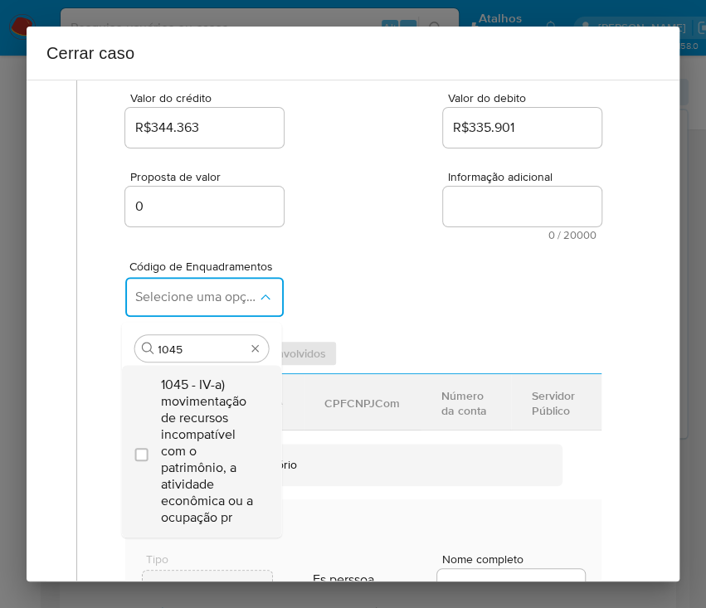
click at [214, 406] on span "1045 - IV-a) movimentação de recursos incompatível com o patrimônio, a atividad…" at bounding box center [209, 450] width 97 height 149
checkbox input "true"
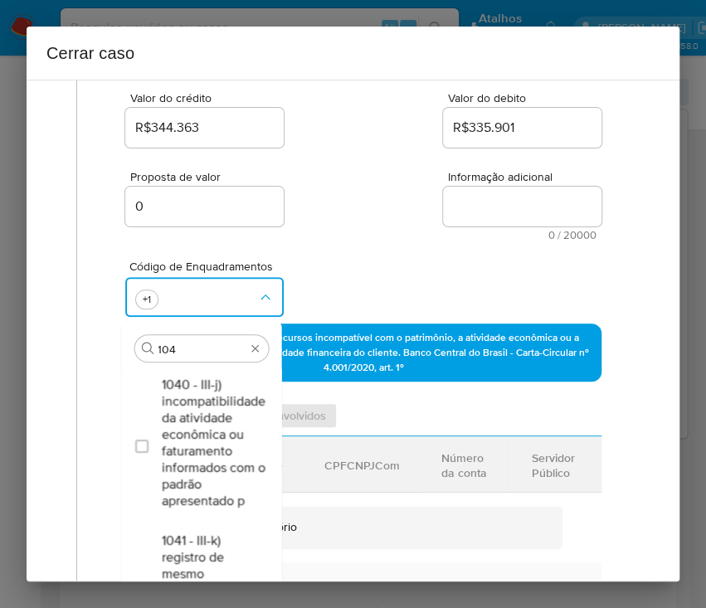
type input "1047"
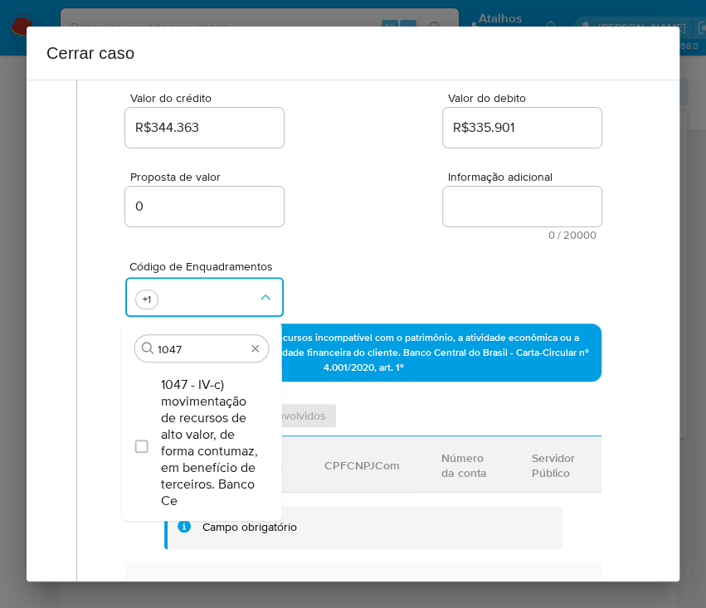
click at [225, 401] on span "1047 - IV-c) movimentação de recursos de alto valor, de forma contumaz, em bene…" at bounding box center [209, 442] width 97 height 133
checkbox input "true"
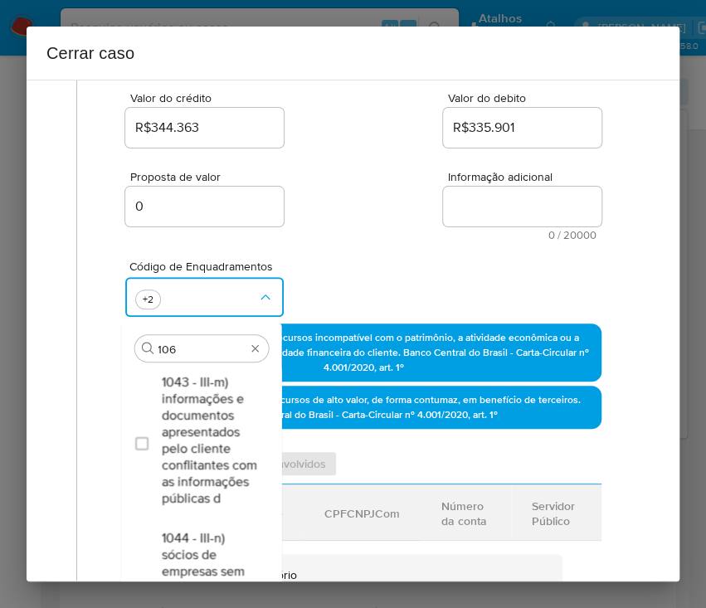
scroll to position [0, 0]
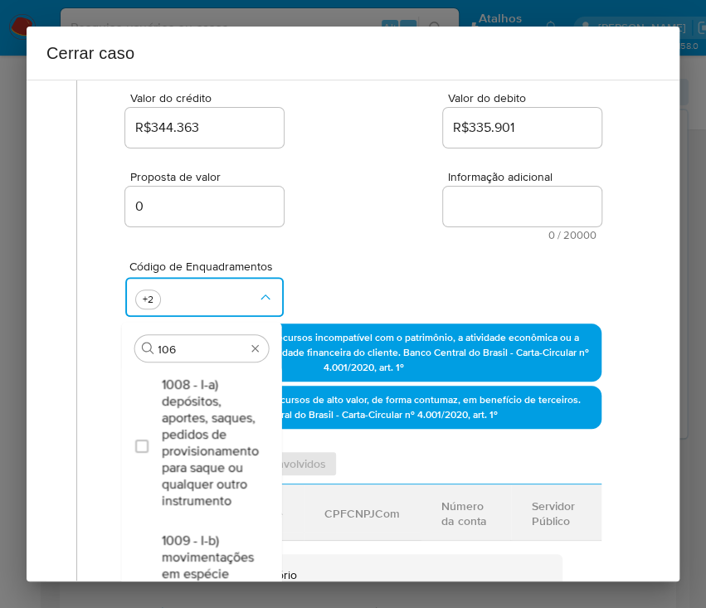
type input "1066"
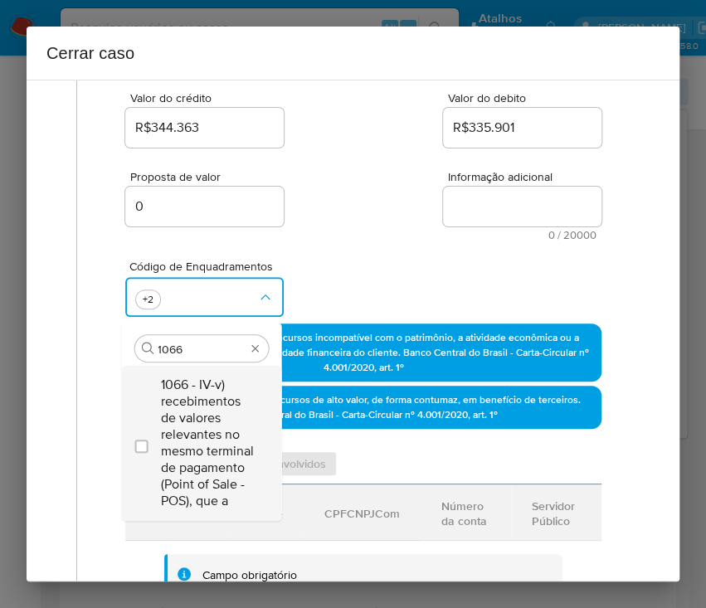
click at [212, 410] on span "1066 - IV-v) recebimentos de valores relevantes no mesmo terminal de pagamento …" at bounding box center [209, 442] width 97 height 133
checkbox input "true"
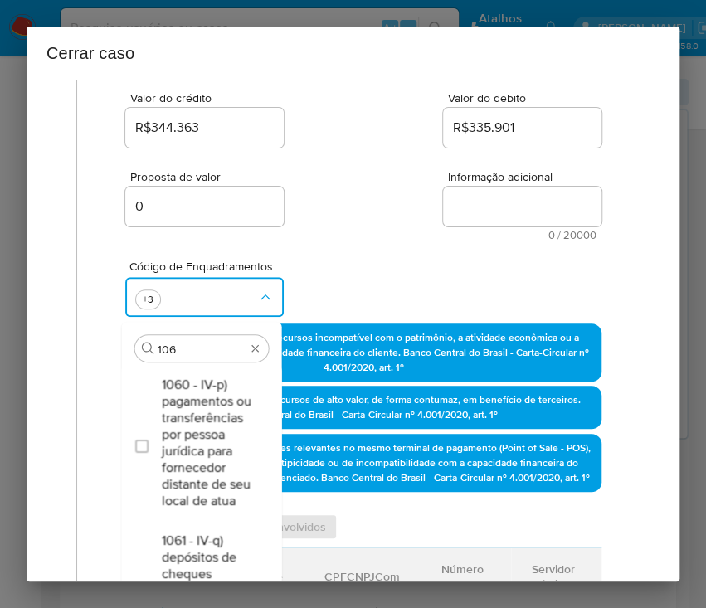
type input "1069"
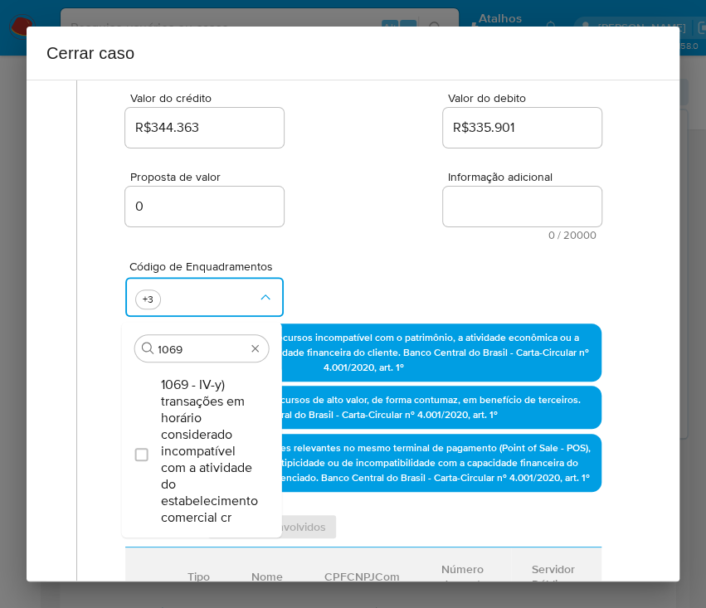
click at [212, 410] on span "1069 - IV-y) transações em horário considerado incompatível com a atividade do …" at bounding box center [209, 450] width 97 height 149
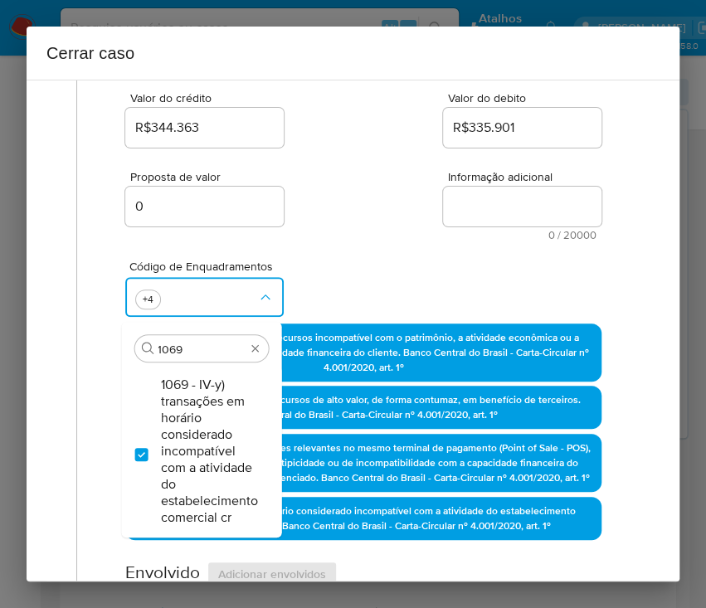
checkbox input "true"
click at [392, 226] on div "Proposta de valor 0 Informação adicional 0 / 20000 20000 caracteres restantes" at bounding box center [363, 196] width 476 height 90
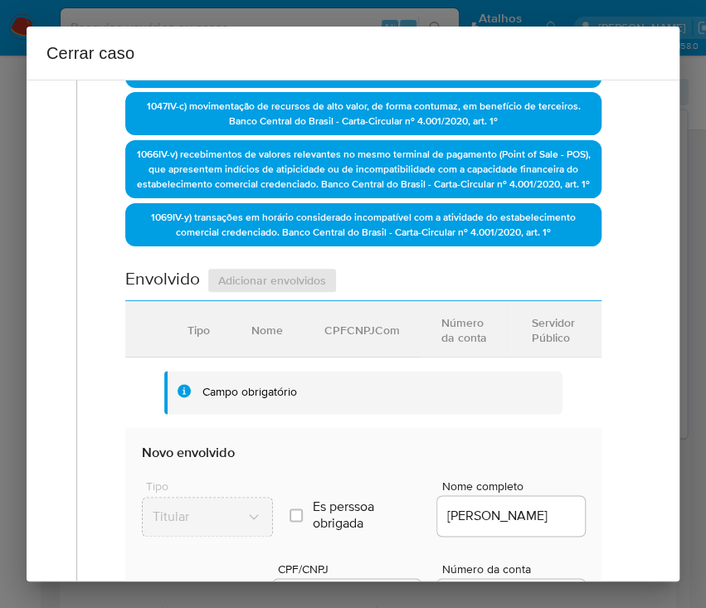
scroll to position [774, 0]
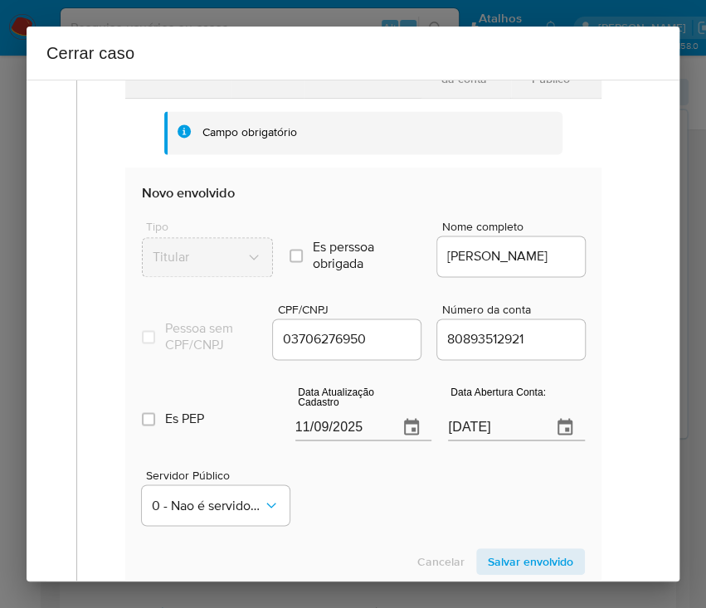
click at [358, 440] on input "11/09/2025" at bounding box center [340, 427] width 90 height 27
paste input "9/08"
type input "19/08/2025"
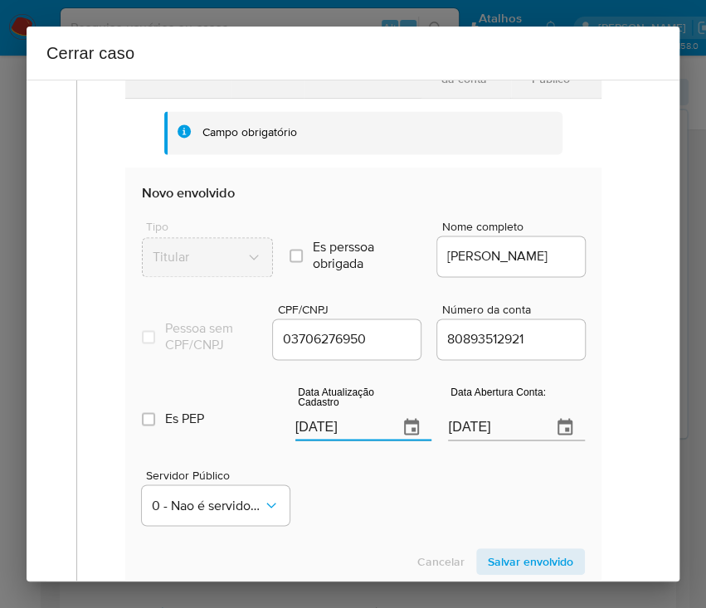
click at [360, 490] on div "Servidor Público 0 - Nao é servidor/[PERSON_NAME] possui informacao" at bounding box center [363, 490] width 443 height 83
click at [475, 440] on input "10/08/2020" at bounding box center [493, 427] width 90 height 27
click at [440, 527] on div "Servidor Público 0 - Nao é servidor/[PERSON_NAME] possui informacao" at bounding box center [363, 490] width 443 height 83
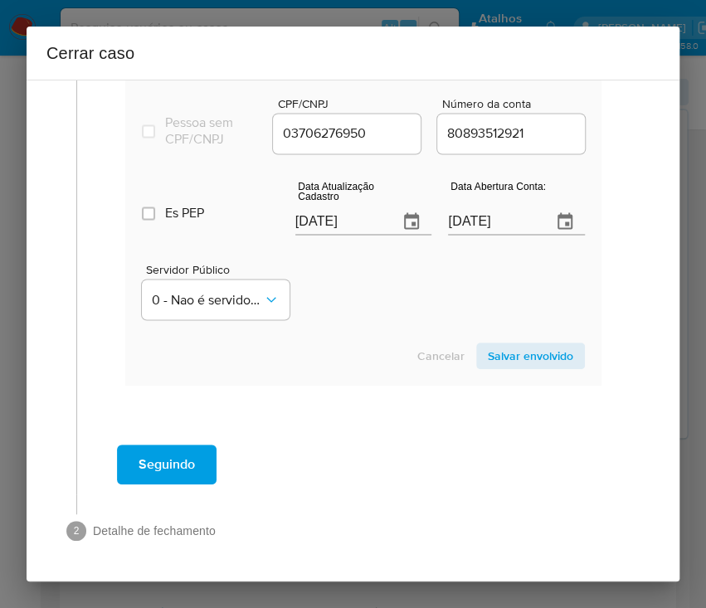
click at [514, 367] on span "Salvar envolvido" at bounding box center [530, 355] width 85 height 23
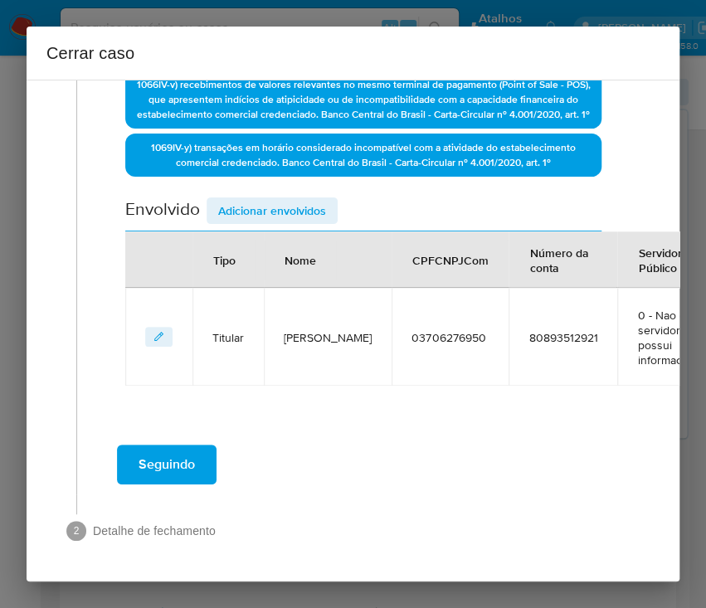
scroll to position [612, 0]
click at [284, 167] on div "Data de início 01/07/2025 Data Fin 08/09/2025 Valor do crédito R$344.363 Valor …" at bounding box center [363, 4] width 476 height 763
click at [281, 199] on span "Adicionar envolvidos" at bounding box center [272, 210] width 108 height 23
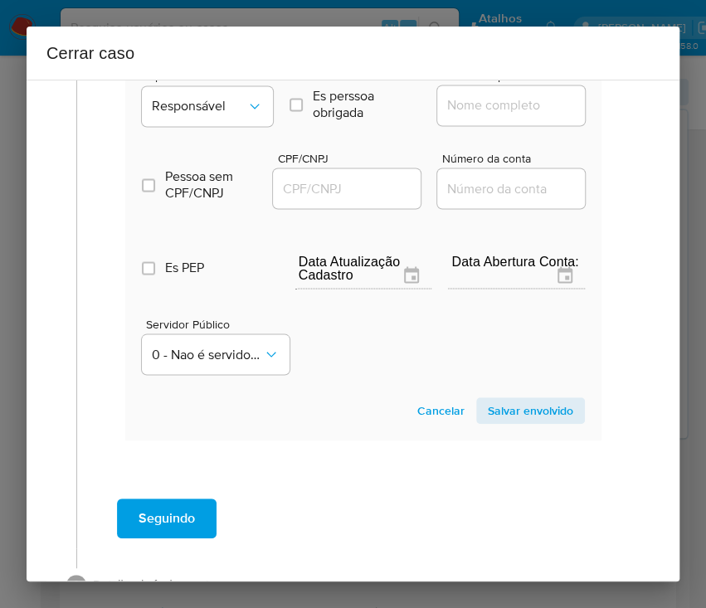
scroll to position [939, 0]
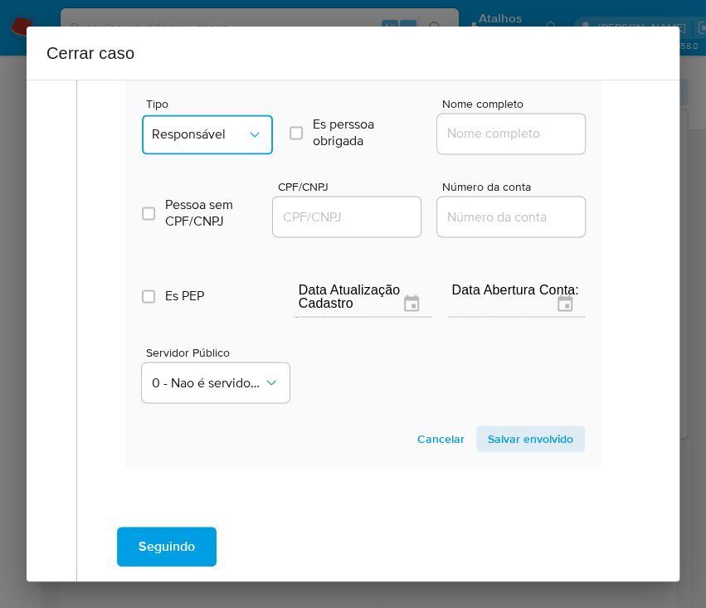
click at [246, 142] on icon "Tipo de envolvimento" at bounding box center [254, 134] width 17 height 17
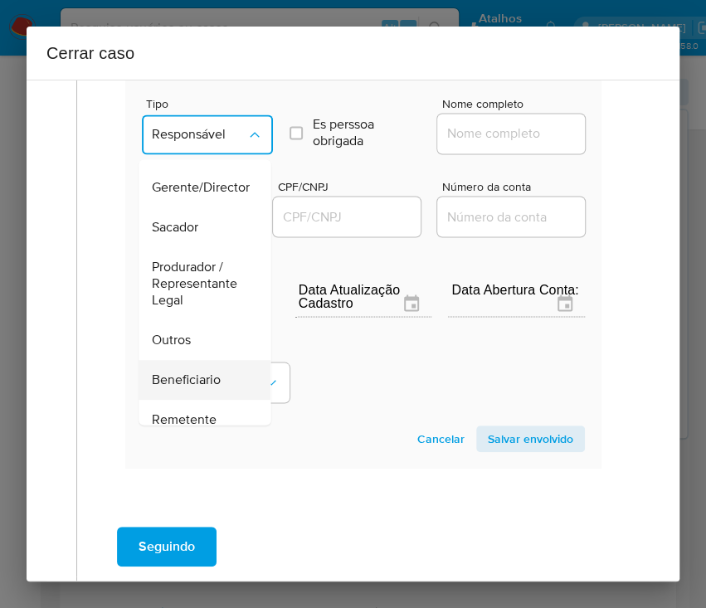
scroll to position [221, 0]
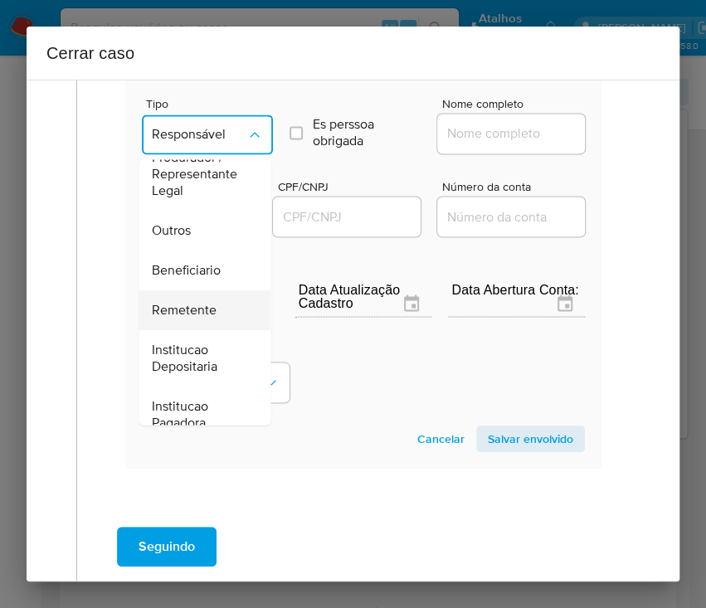
click at [188, 316] on span "Remetente" at bounding box center [184, 310] width 65 height 17
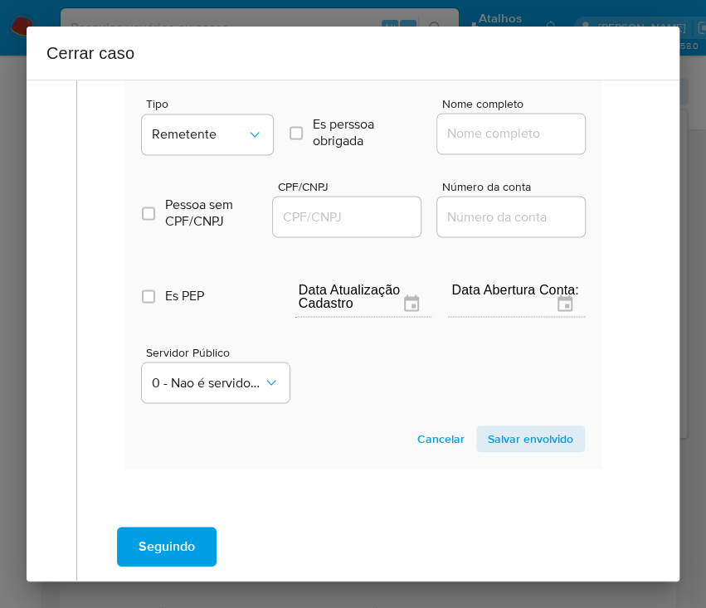
click at [507, 144] on input "Nome completo" at bounding box center [518, 134] width 163 height 22
paste input "Jose Carlos Pereira, 20319789934"
drag, startPoint x: 487, startPoint y: 148, endPoint x: 639, endPoint y: 163, distance: 153.2
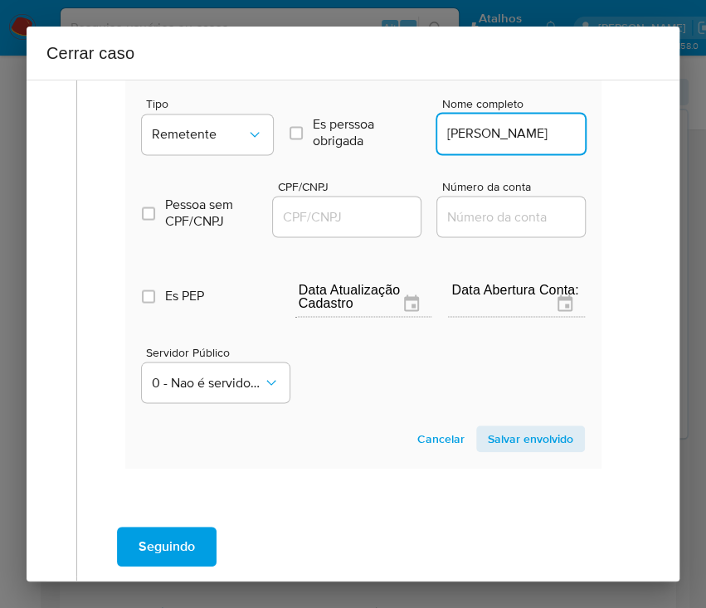
scroll to position [0, 0]
type input "Jose Carlos Pereira"
drag, startPoint x: 368, startPoint y: 228, endPoint x: 390, endPoint y: 235, distance: 22.8
click at [368, 227] on input "CPF/CNPJ" at bounding box center [354, 217] width 163 height 22
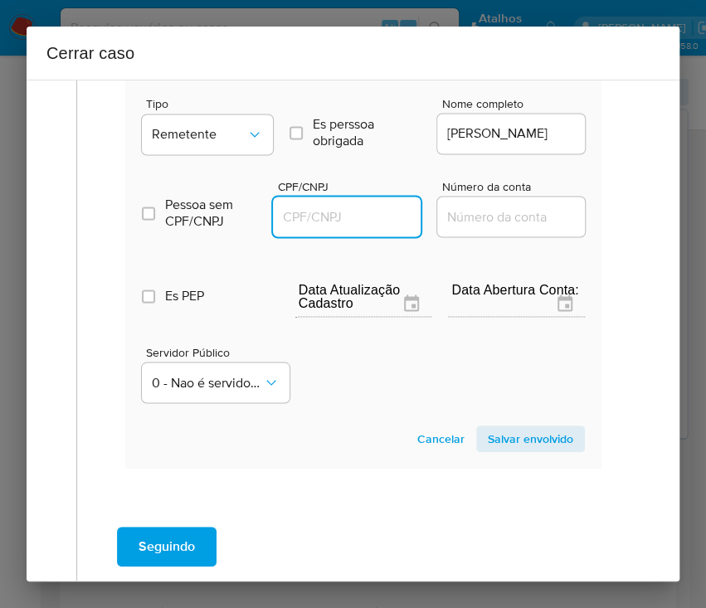
paste input "20319789934"
type input "20319789934"
click at [497, 446] on span "Salvar envolvido" at bounding box center [530, 438] width 85 height 23
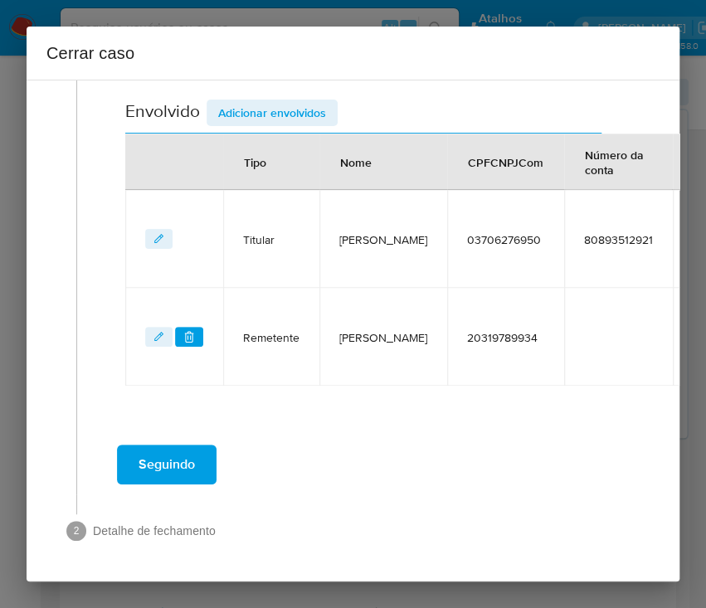
click at [272, 101] on span "Adicionar envolvidos" at bounding box center [272, 112] width 108 height 23
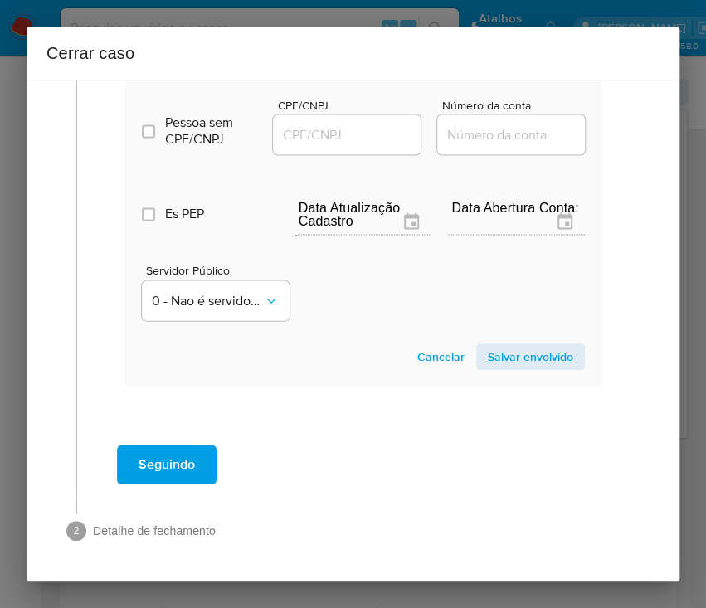
scroll to position [1036, 0]
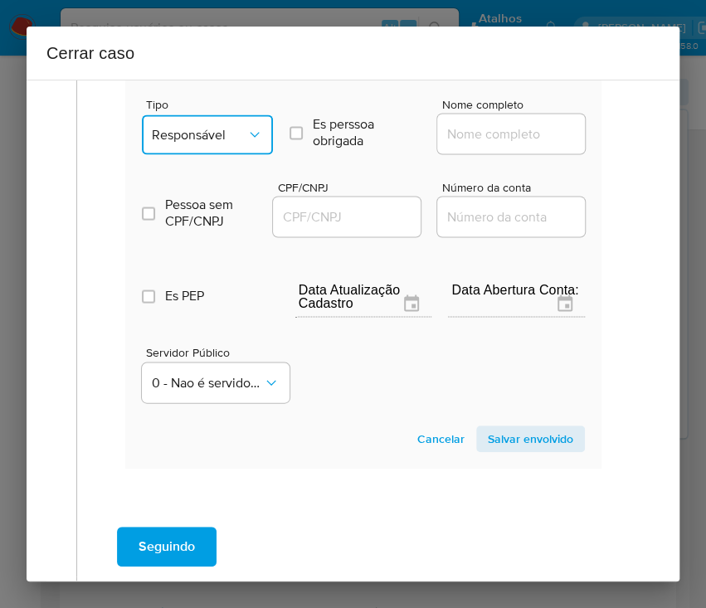
click at [231, 138] on span "Responsável" at bounding box center [199, 134] width 95 height 17
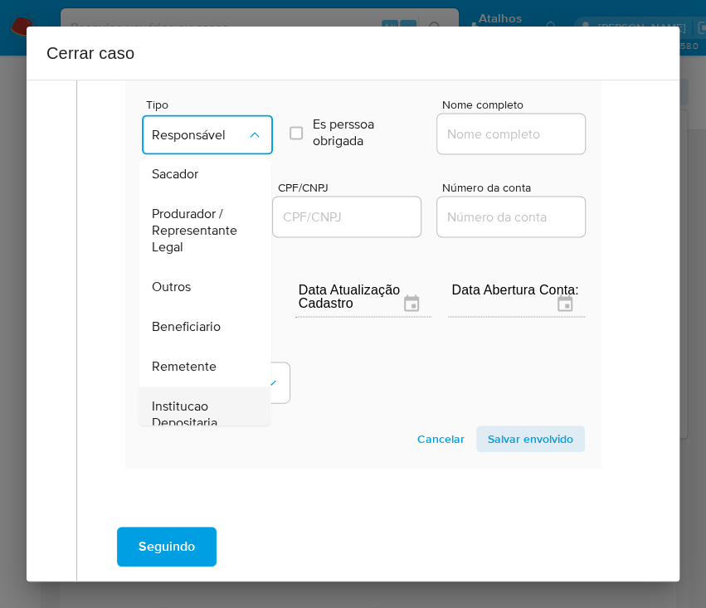
scroll to position [295, 0]
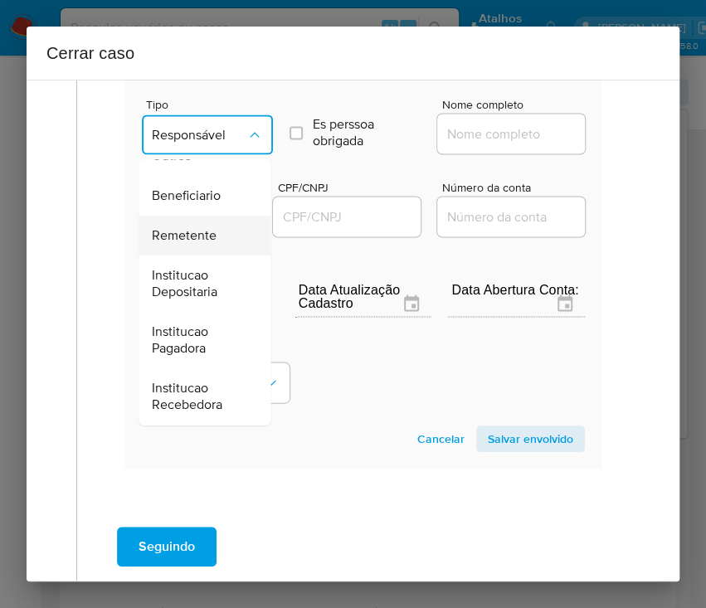
click at [184, 241] on span "Remetente" at bounding box center [184, 235] width 65 height 17
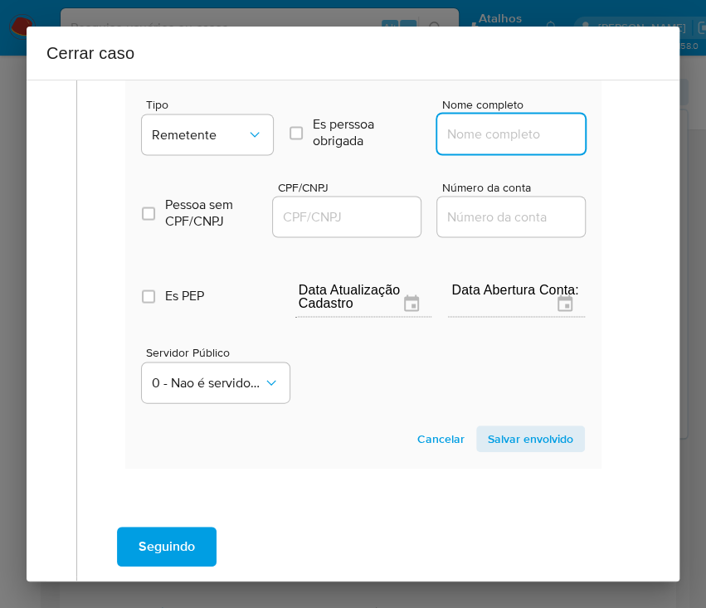
click at [471, 138] on input "Nome completo" at bounding box center [518, 134] width 163 height 22
paste input "Luan Francisco Vieira Martins, 11825261954"
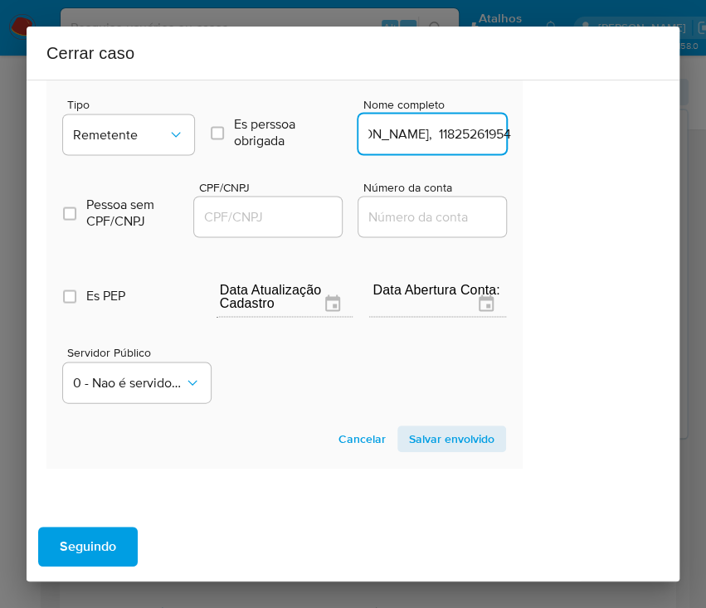
drag, startPoint x: 491, startPoint y: 148, endPoint x: 681, endPoint y: 161, distance: 190.3
click at [681, 161] on div "Cerrar caso 1 Informação completa Geral Data de início 01/07/2025 Data Fin 08/0…" at bounding box center [353, 304] width 706 height 608
type input "Luan Francisco Vieira Martins"
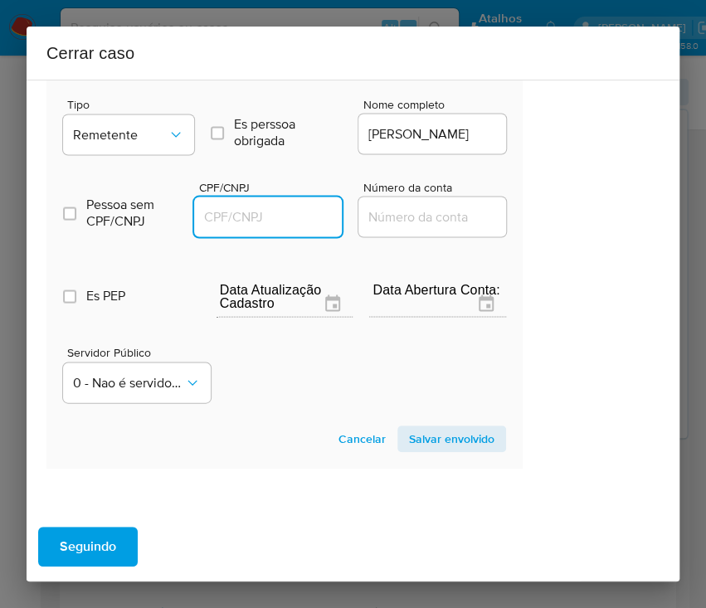
click at [286, 222] on input "CPF/CNPJ" at bounding box center [275, 217] width 163 height 22
paste input "11825261954"
type input "11825261954"
click at [438, 449] on span "Salvar envolvido" at bounding box center [451, 438] width 85 height 23
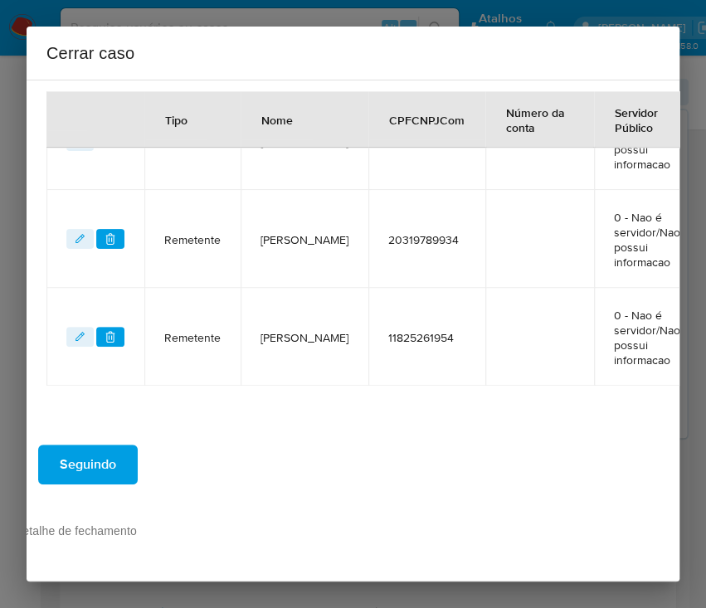
scroll to position [808, 79]
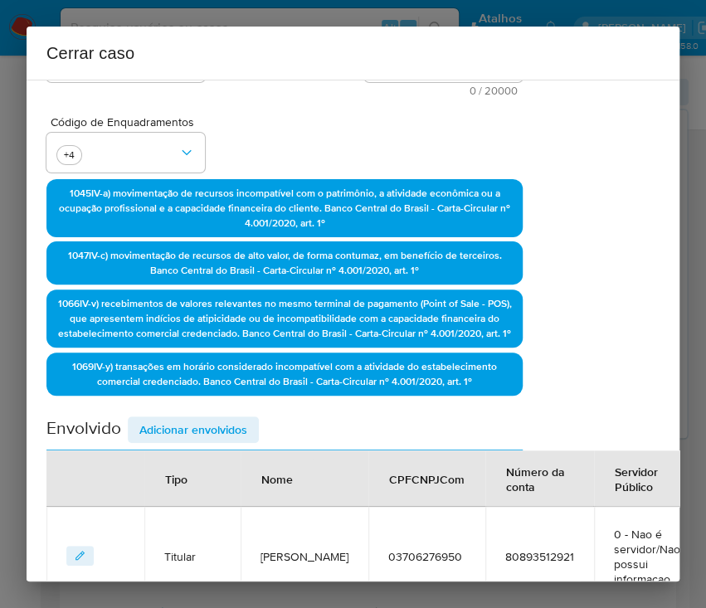
click at [211, 441] on span "Adicionar envolvidos" at bounding box center [193, 429] width 108 height 23
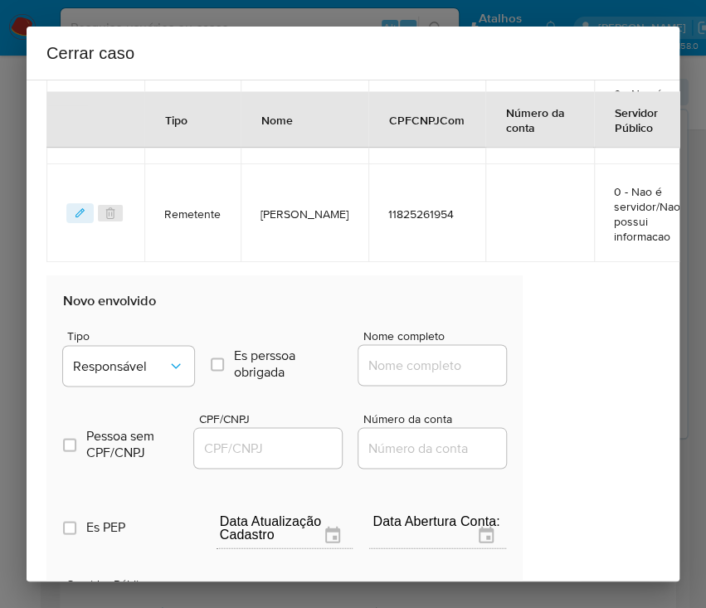
scroll to position [1028, 79]
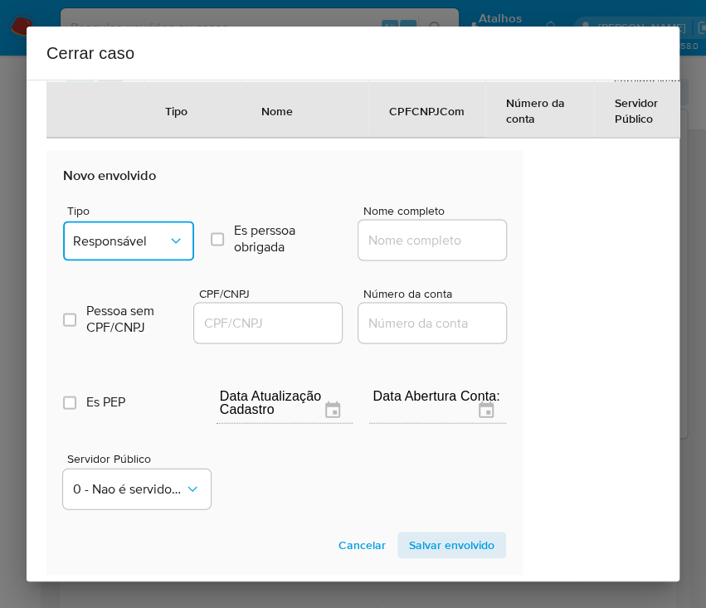
click at [167, 249] on icon "Tipo de envolvimento" at bounding box center [175, 240] width 17 height 17
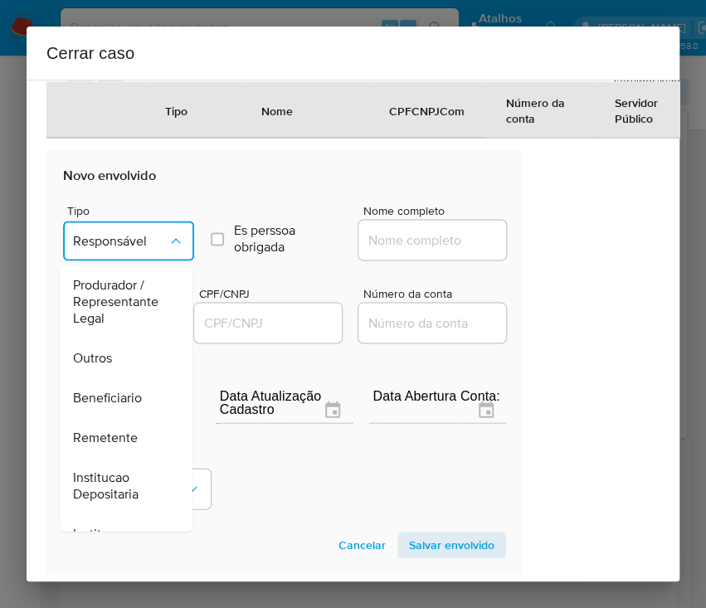
scroll to position [294, 0]
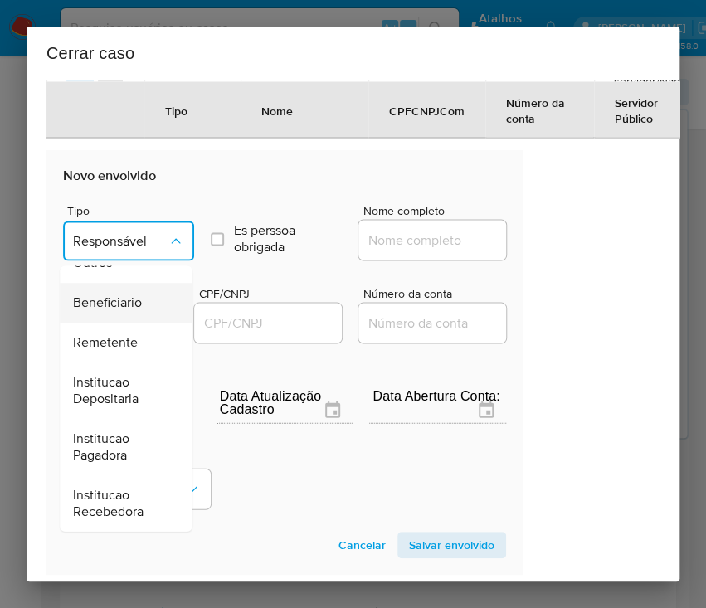
click at [129, 311] on span "Beneficiario" at bounding box center [107, 302] width 69 height 17
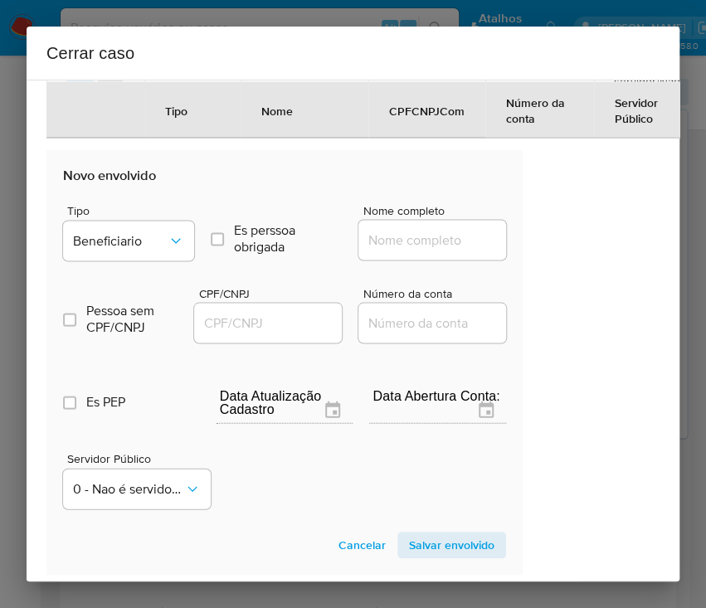
drag, startPoint x: 411, startPoint y: 254, endPoint x: 422, endPoint y: 259, distance: 11.9
click at [411, 250] on input "Nome completo" at bounding box center [439, 240] width 163 height 22
paste input "Aline Marques Elias, 05210079929"
drag, startPoint x: 405, startPoint y: 258, endPoint x: 559, endPoint y: 262, distance: 154.3
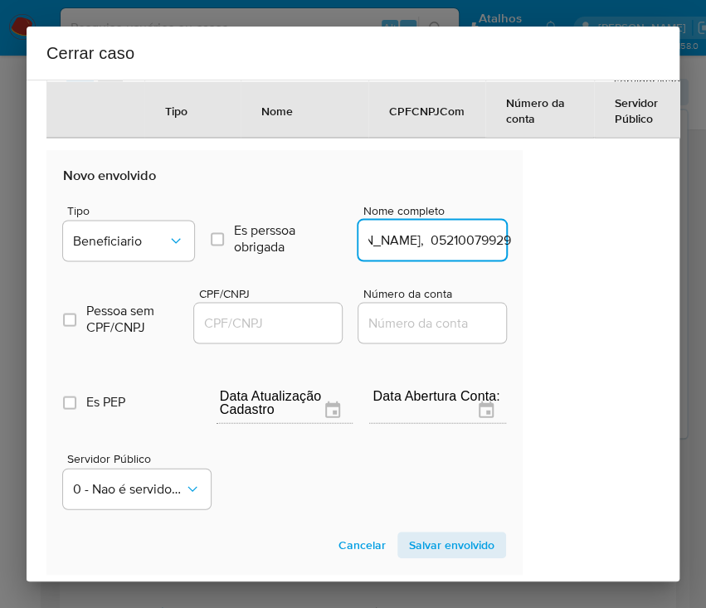
type input "Aline Marques Elias"
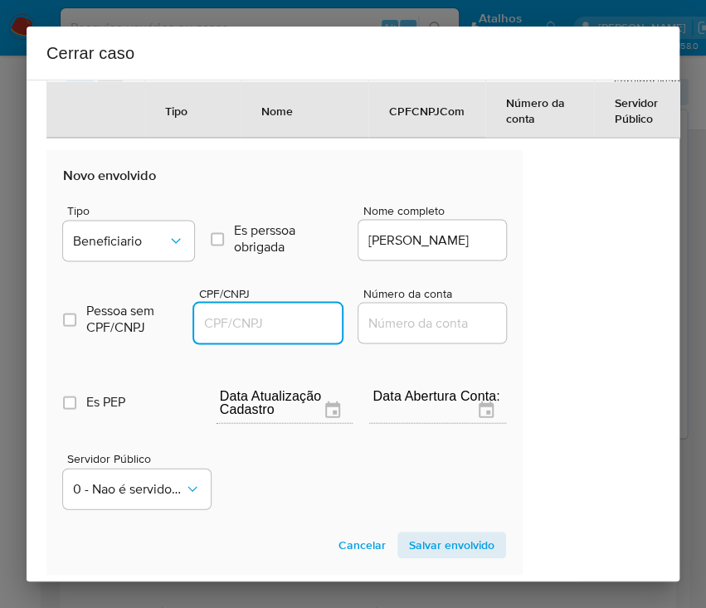
drag, startPoint x: 298, startPoint y: 335, endPoint x: 324, endPoint y: 339, distance: 26.0
click at [298, 333] on input "CPF/CNPJ" at bounding box center [275, 323] width 163 height 22
paste input "05210079929"
type input "5210079929"
click at [437, 554] on span "Salvar envolvido" at bounding box center [451, 544] width 85 height 23
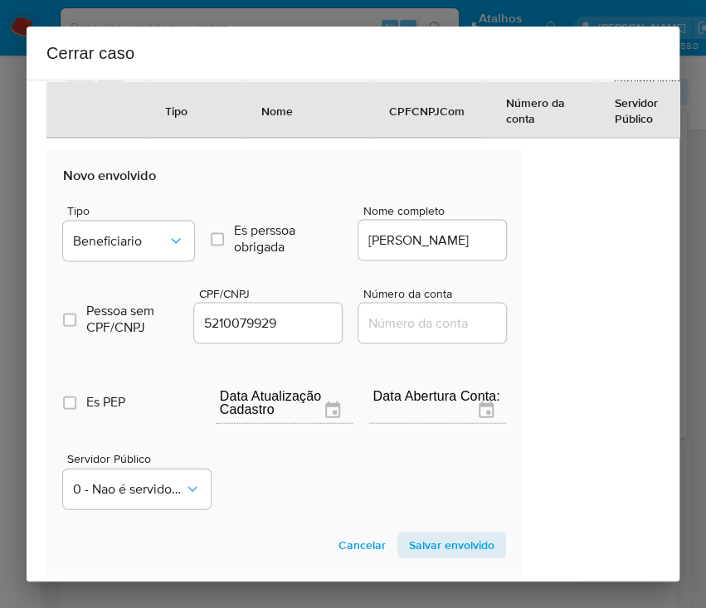
scroll to position [905, 79]
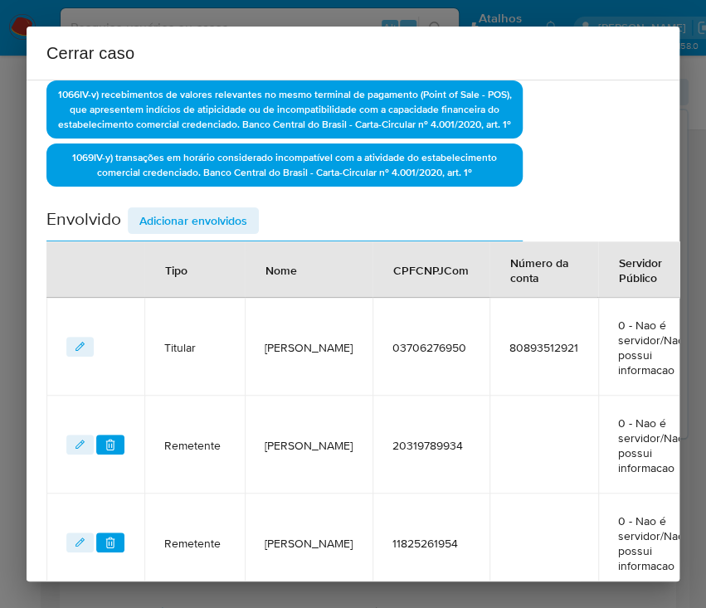
click at [216, 231] on span "Adicionar envolvidos" at bounding box center [193, 220] width 108 height 23
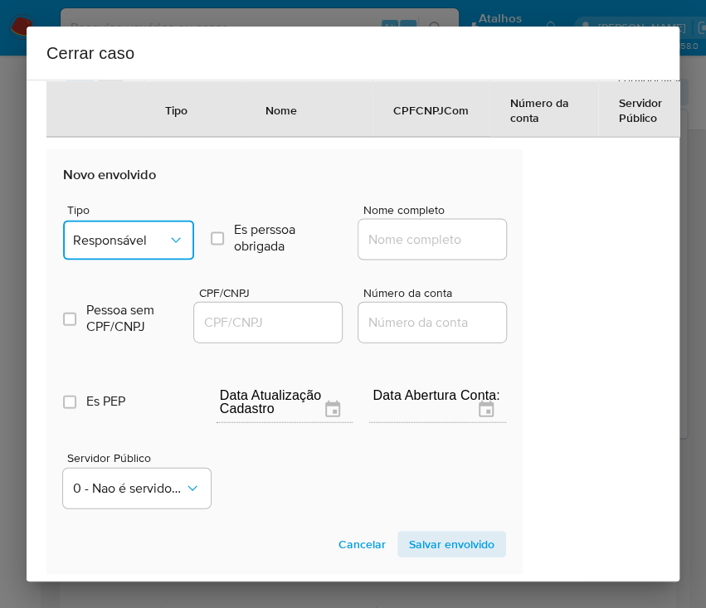
click at [177, 260] on button "Responsável" at bounding box center [128, 240] width 131 height 40
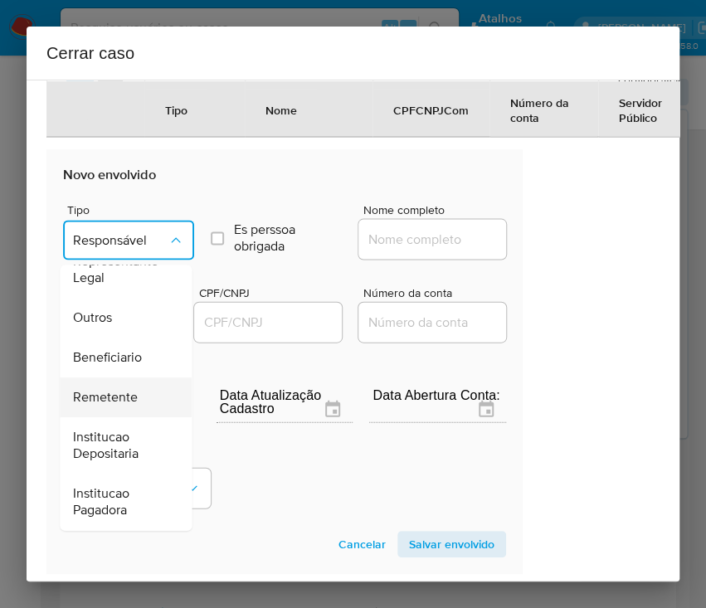
scroll to position [294, 0]
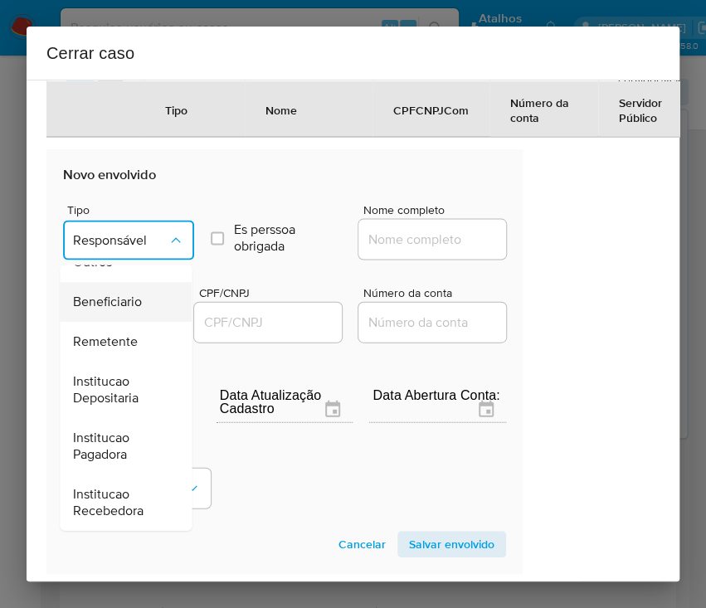
click at [124, 310] on span "Beneficiario" at bounding box center [107, 302] width 69 height 17
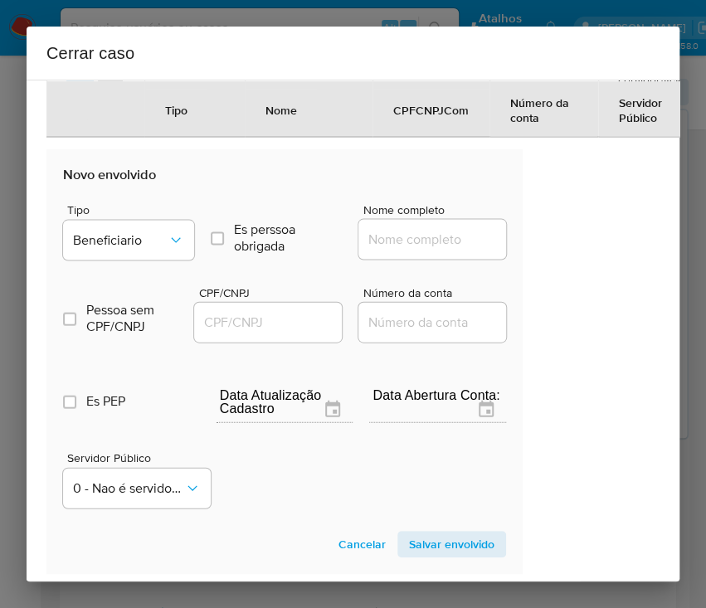
click at [388, 250] on input "Nome completo" at bounding box center [439, 239] width 163 height 22
paste input "Laura Victoria Moraes Alexandre, 13154058907"
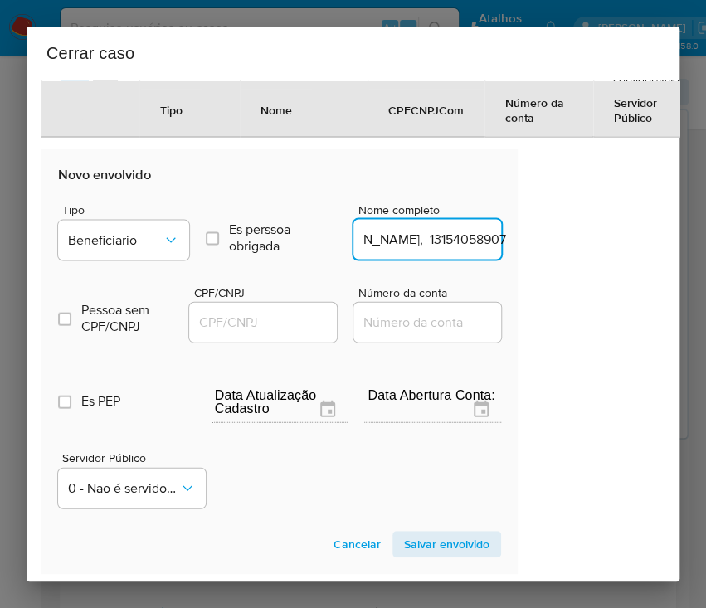
drag, startPoint x: 405, startPoint y: 254, endPoint x: 677, endPoint y: 269, distance: 272.4
click at [677, 269] on div "1 Informação completa Geral Data de início 01/07/2025 Data Fin 08/09/2025 Valor…" at bounding box center [353, 331] width 653 height 502
type input "Laura Victoria Moraes Alexandre"
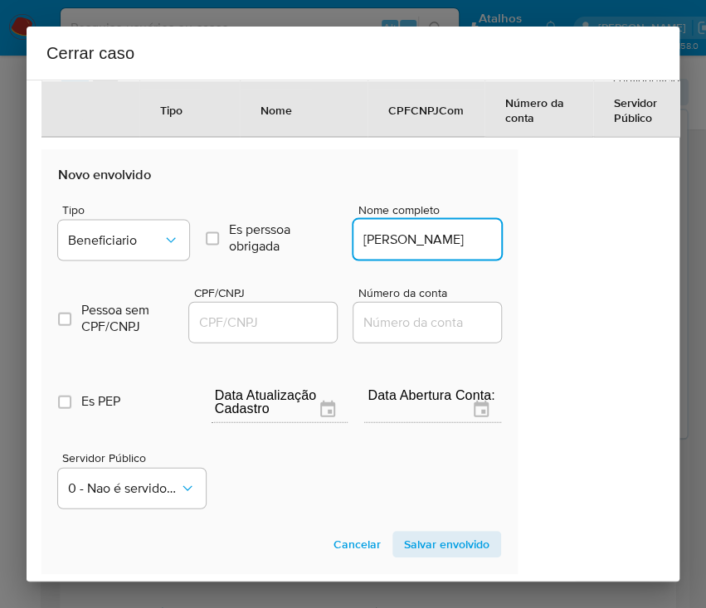
click at [262, 332] on input "CPF/CNPJ" at bounding box center [270, 322] width 163 height 22
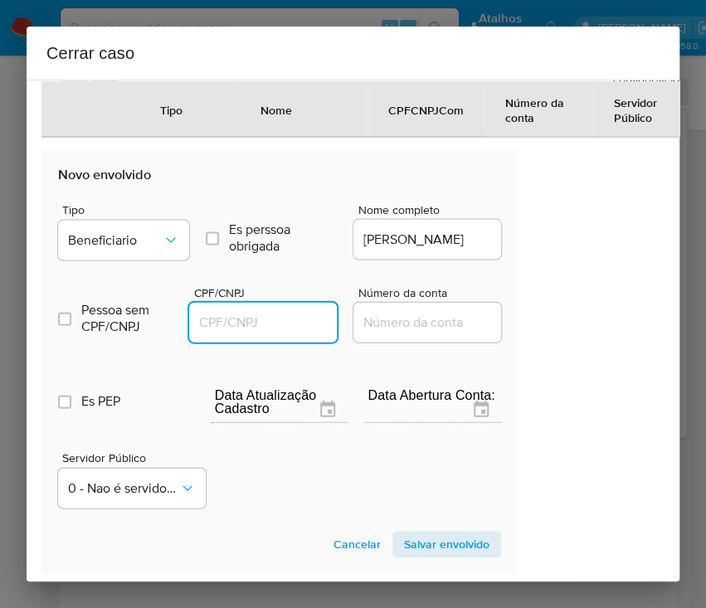
paste input "13154058907"
type input "13154058907"
click at [418, 556] on span "Salvar envolvido" at bounding box center [446, 543] width 85 height 23
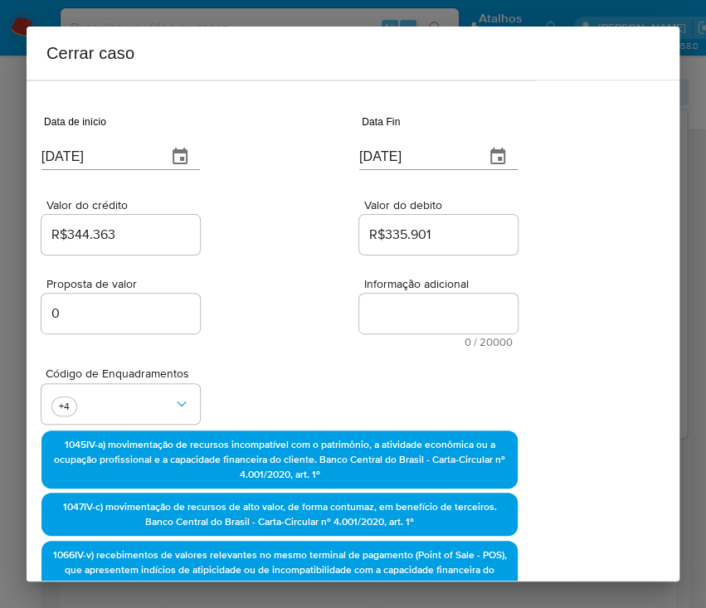
scroll to position [8, 84]
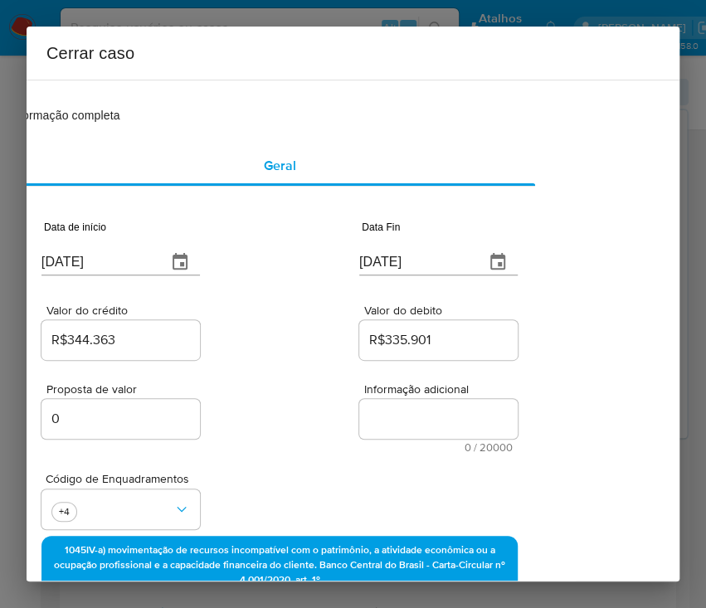
click at [379, 421] on textarea "Informação adicional" at bounding box center [438, 419] width 158 height 40
paste textarea "Informações do Cliente Valdemir Sampaio de Oliveira, CPF 03706276950, 45 anos, …"
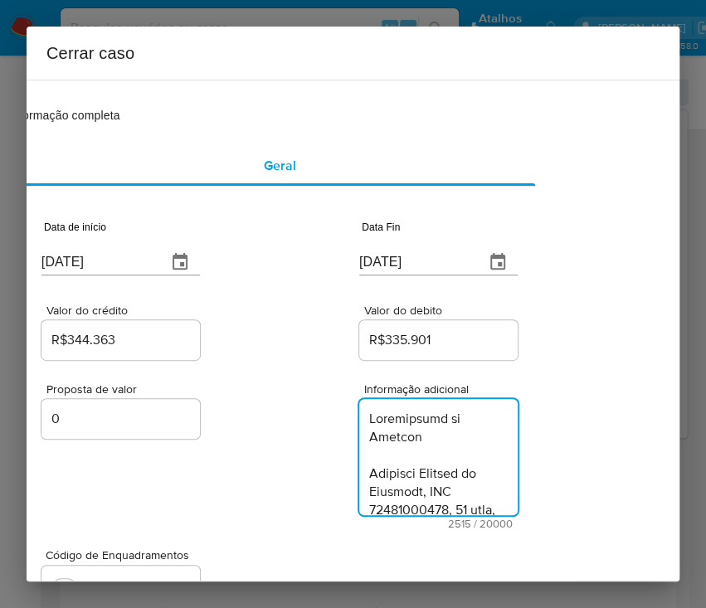
scroll to position [3268, 0]
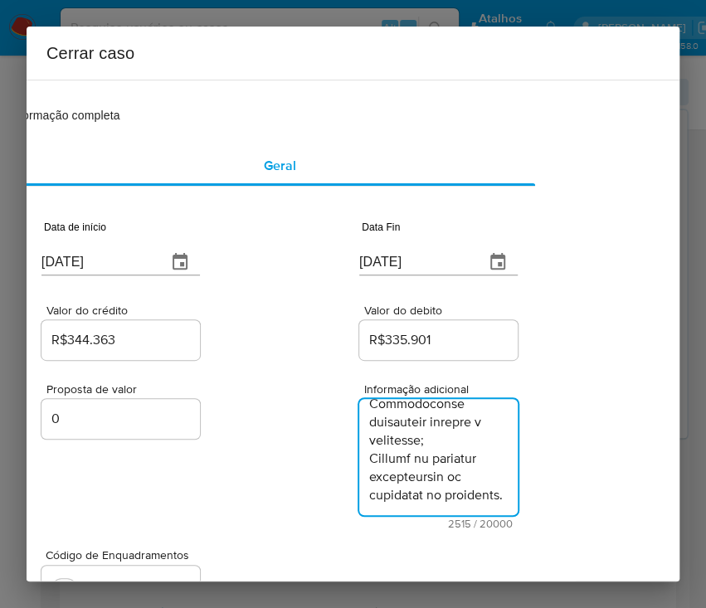
type textarea "Informações do Cliente Valdemir Sampaio de Oliveira, CPF 03706276950, 45 anos, …"
click at [294, 392] on div "Proposta de valor 0 Informação adicional 2515 / 20000 17485 caracteres restantes" at bounding box center [279, 446] width 476 height 166
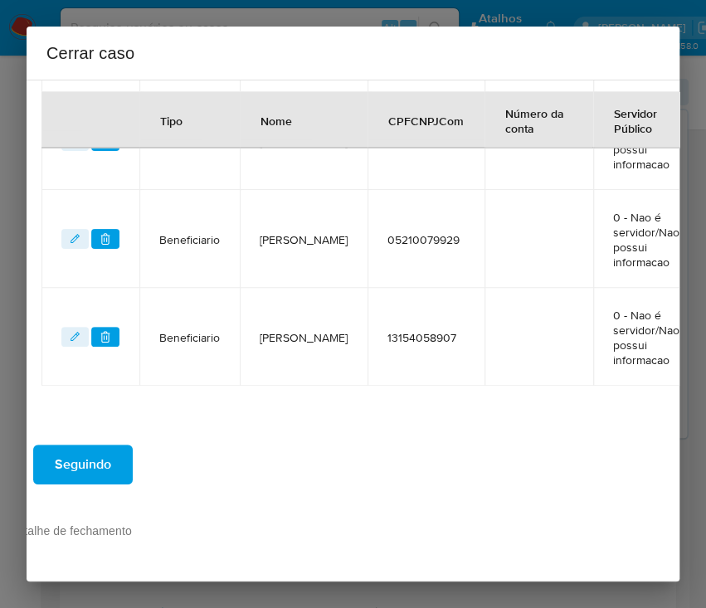
scroll to position [1080, 84]
click at [113, 454] on button "Seguindo" at bounding box center [82, 464] width 99 height 40
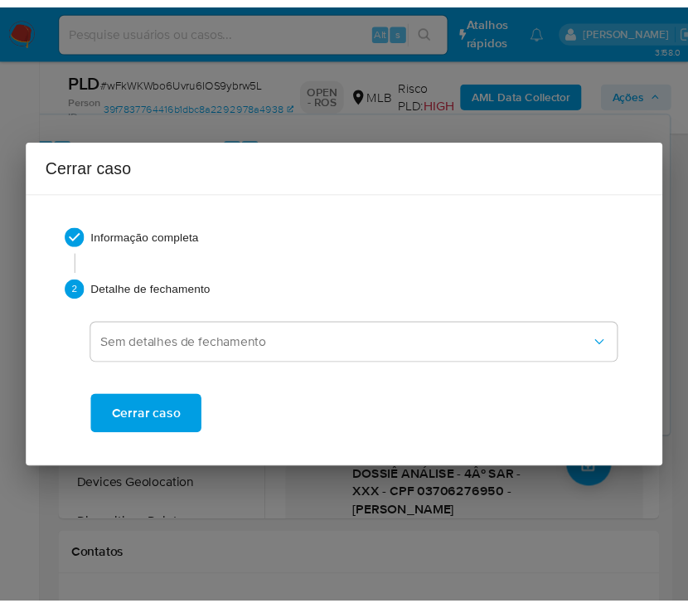
scroll to position [3171, 0]
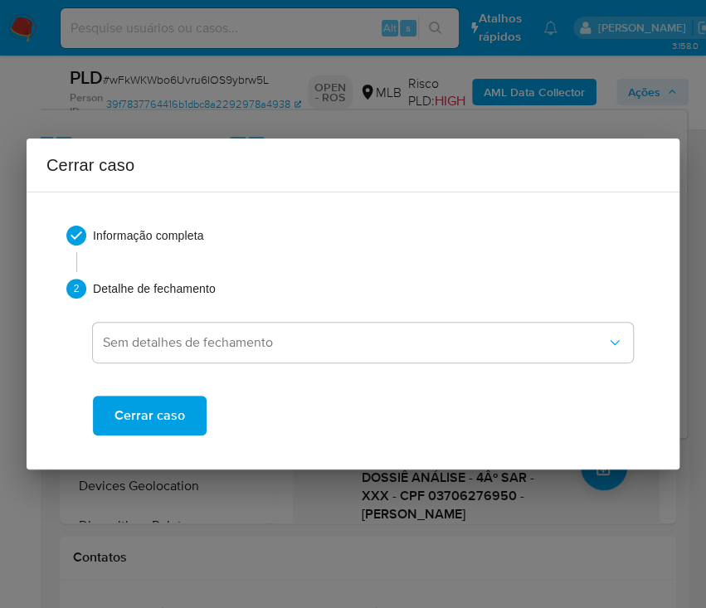
click at [143, 401] on span "Cerrar caso" at bounding box center [149, 415] width 70 height 36
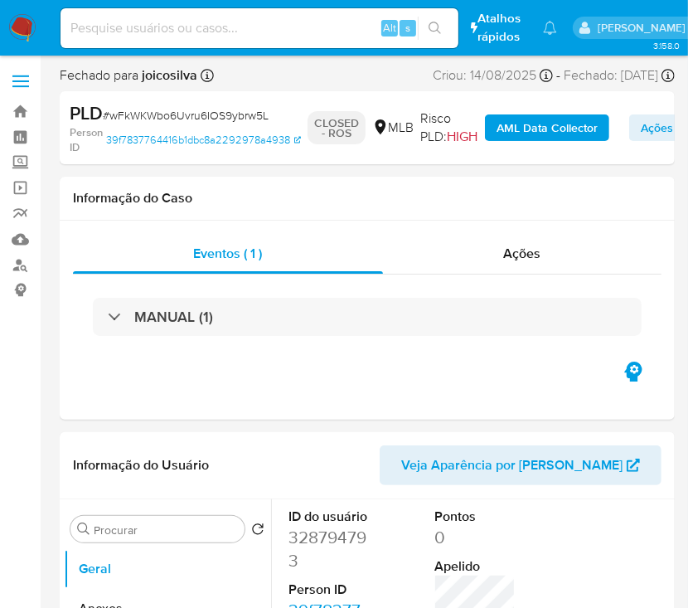
select select "10"
click at [641, 128] on span "Ações" at bounding box center [657, 127] width 32 height 27
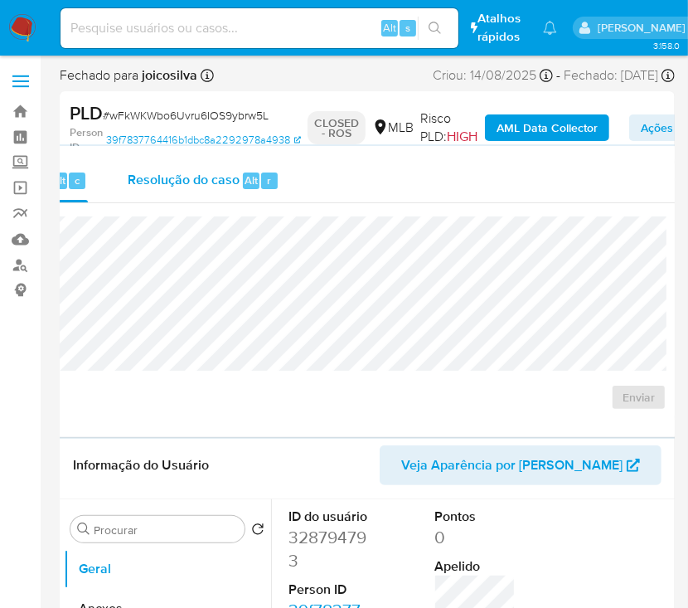
click at [161, 183] on span "Resolução do caso" at bounding box center [184, 179] width 112 height 19
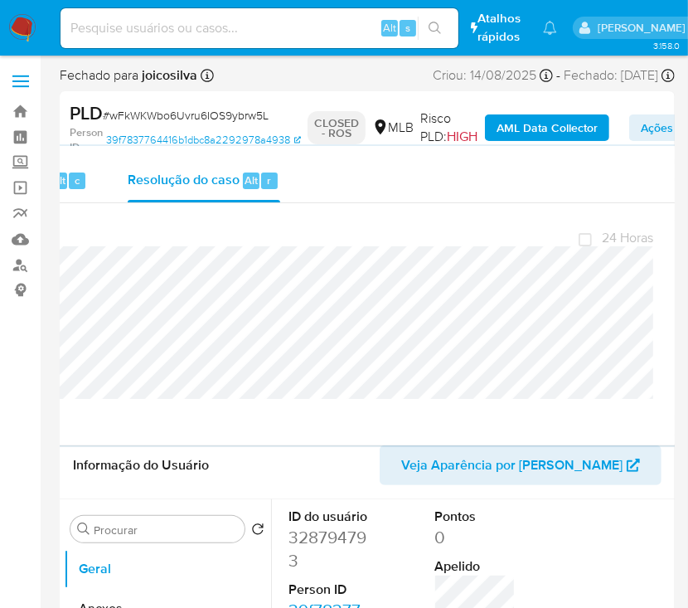
click at [202, 112] on span "# wFkWKWbo6Uvru6IOS9ybrw5L" at bounding box center [186, 115] width 166 height 17
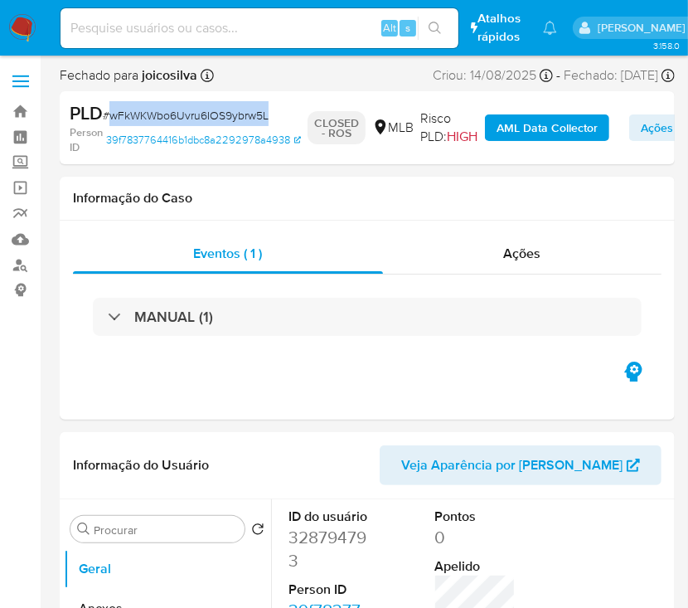
click at [202, 112] on span "# wFkWKWbo6Uvru6IOS9ybrw5L" at bounding box center [186, 115] width 166 height 17
copy span "wFkWKWbo6Uvru6IOS9ybrw5L"
click at [22, 23] on img at bounding box center [22, 28] width 28 height 28
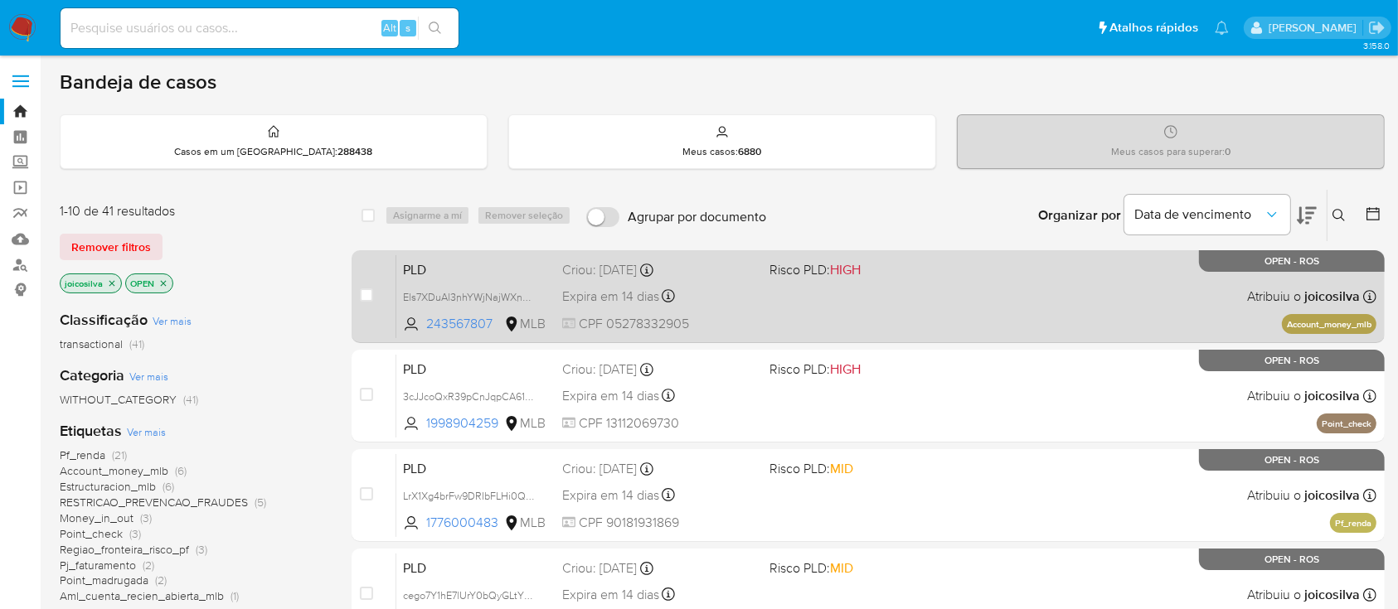
click at [841, 300] on div "PLD Els7XDuAl3nhYWjNajWXnJoF 243567807 MLB Risco PLD: HIGH Criou: [DATE] Criou:…" at bounding box center [886, 297] width 980 height 84
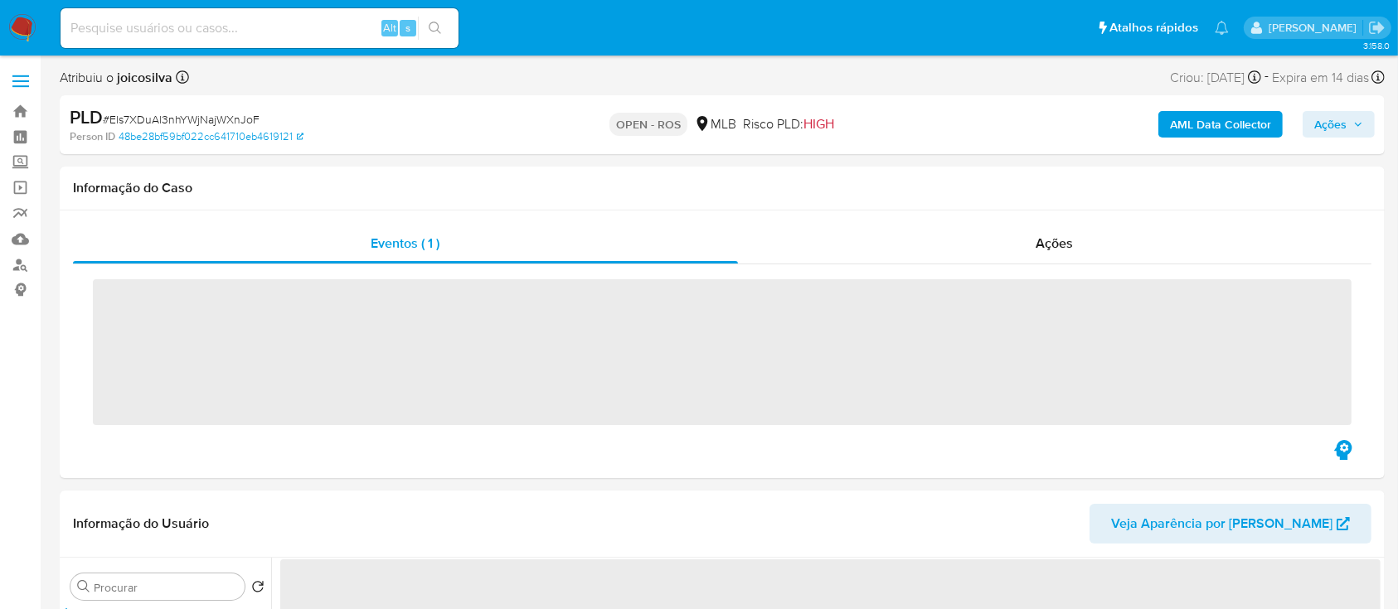
click at [218, 116] on span "# Els7XDuAl3nhYWjNajWXnJoF" at bounding box center [181, 119] width 157 height 17
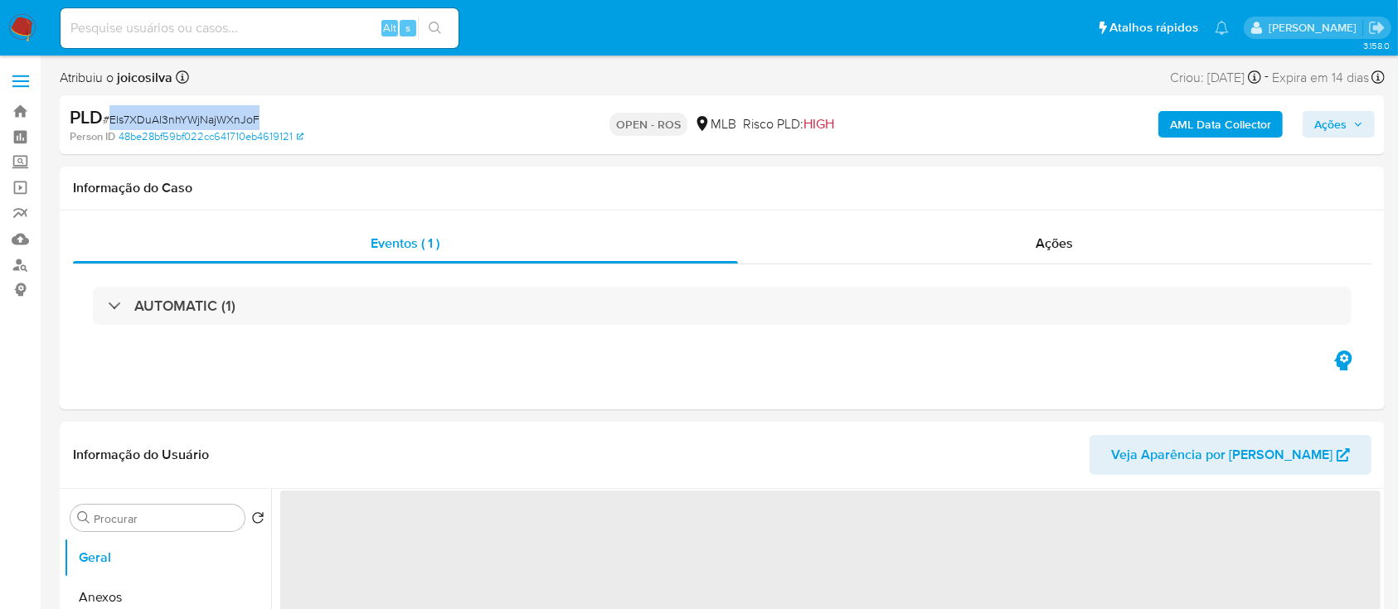
copy span "Els7XDuAl3nhYWjNajWXnJoF"
select select "10"
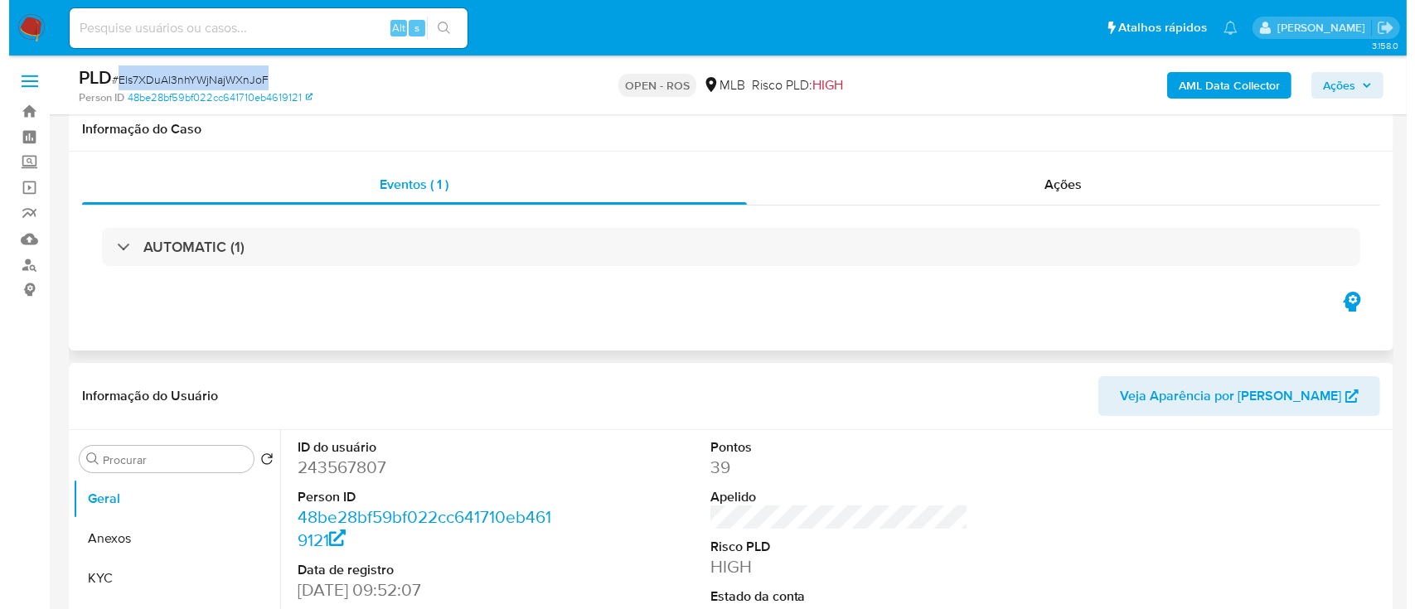
scroll to position [221, 0]
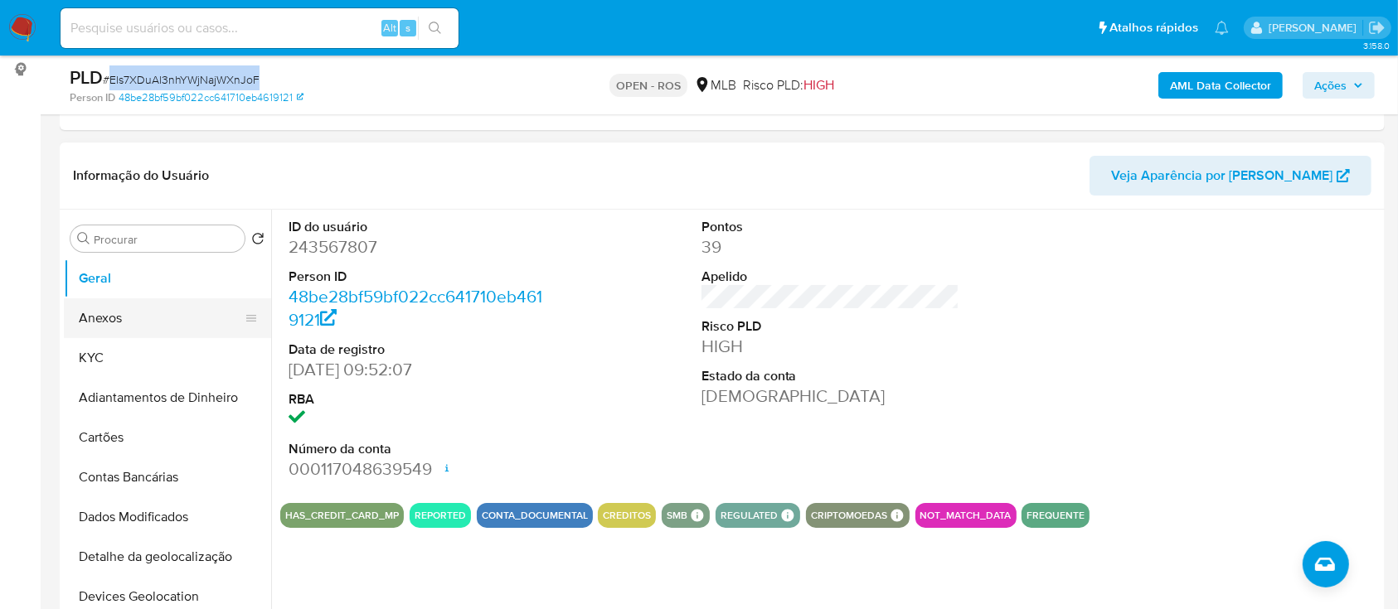
click at [109, 308] on button "Anexos" at bounding box center [161, 318] width 194 height 40
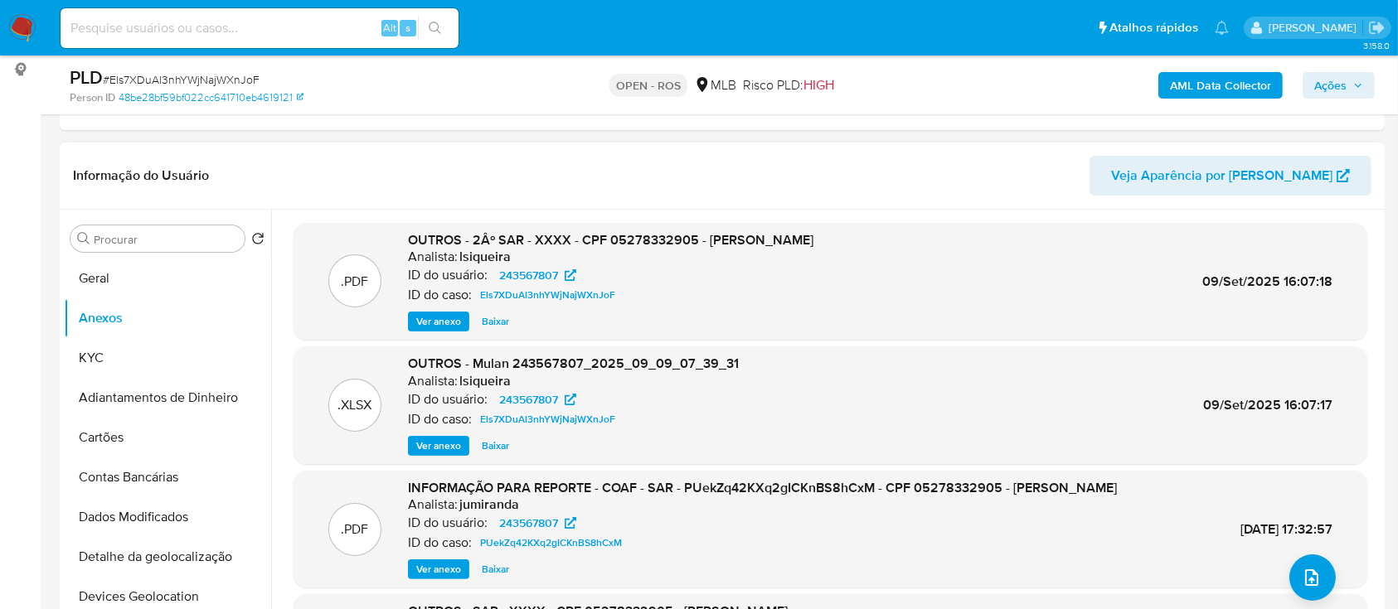
click at [1274, 539] on div "[DATE] 17:32:57" at bounding box center [1286, 530] width 92 height 18
click at [1320, 559] on button "upload-file" at bounding box center [1312, 578] width 46 height 46
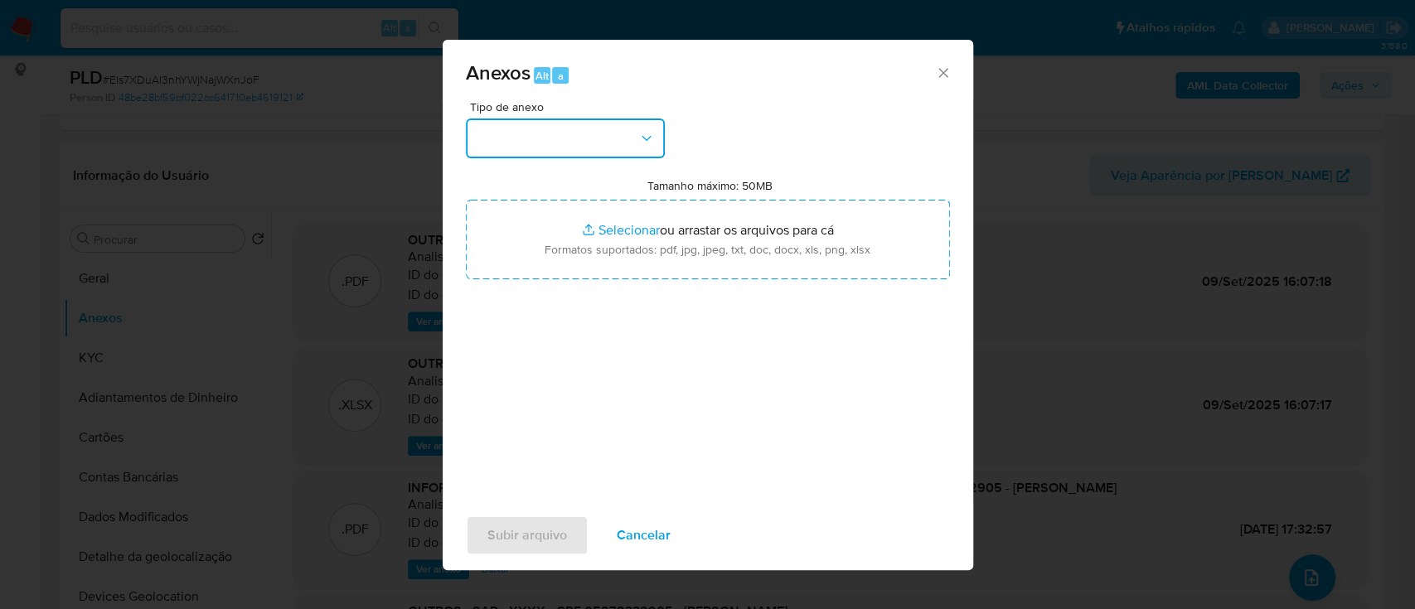
click at [581, 149] on button "button" at bounding box center [565, 139] width 199 height 40
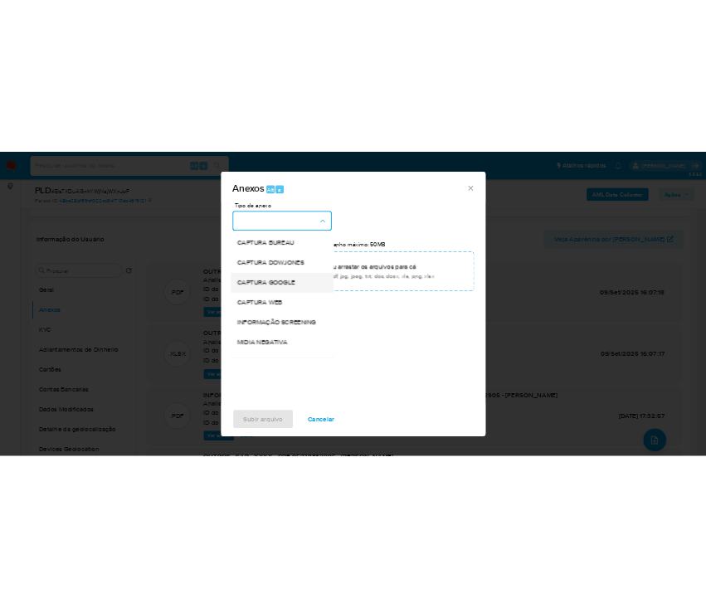
scroll to position [255, 0]
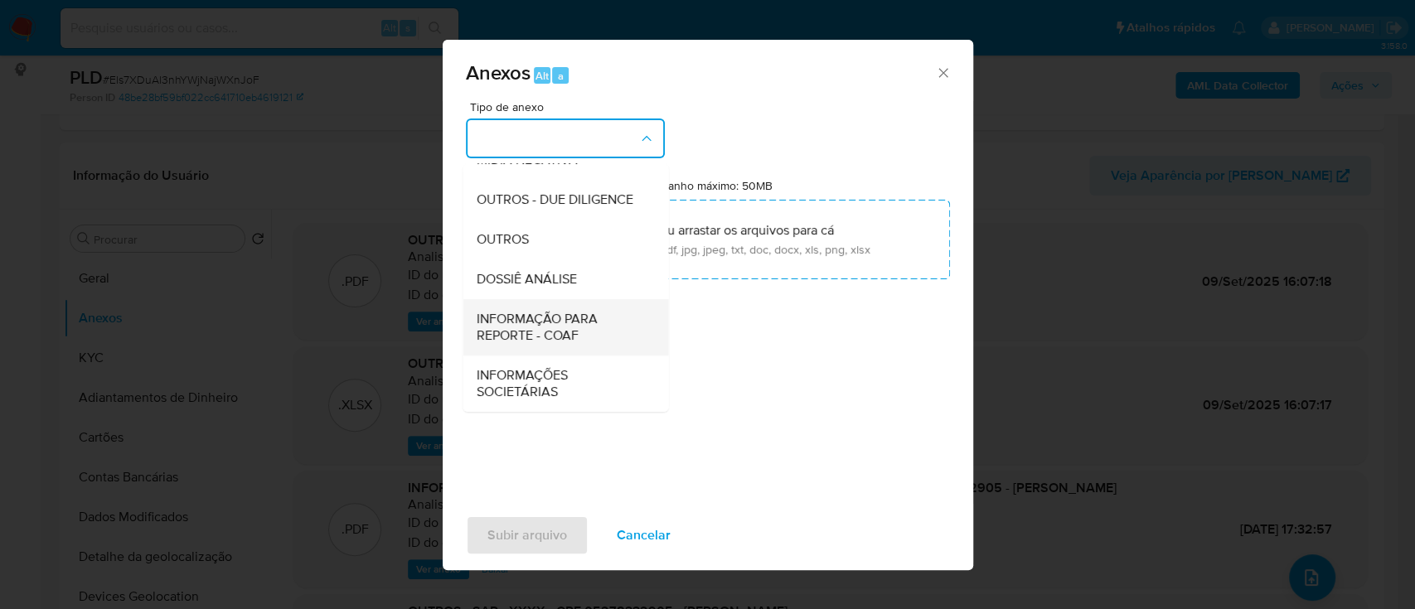
click at [577, 335] on span "INFORMAÇÃO PARA REPORTE - COAF" at bounding box center [560, 327] width 169 height 33
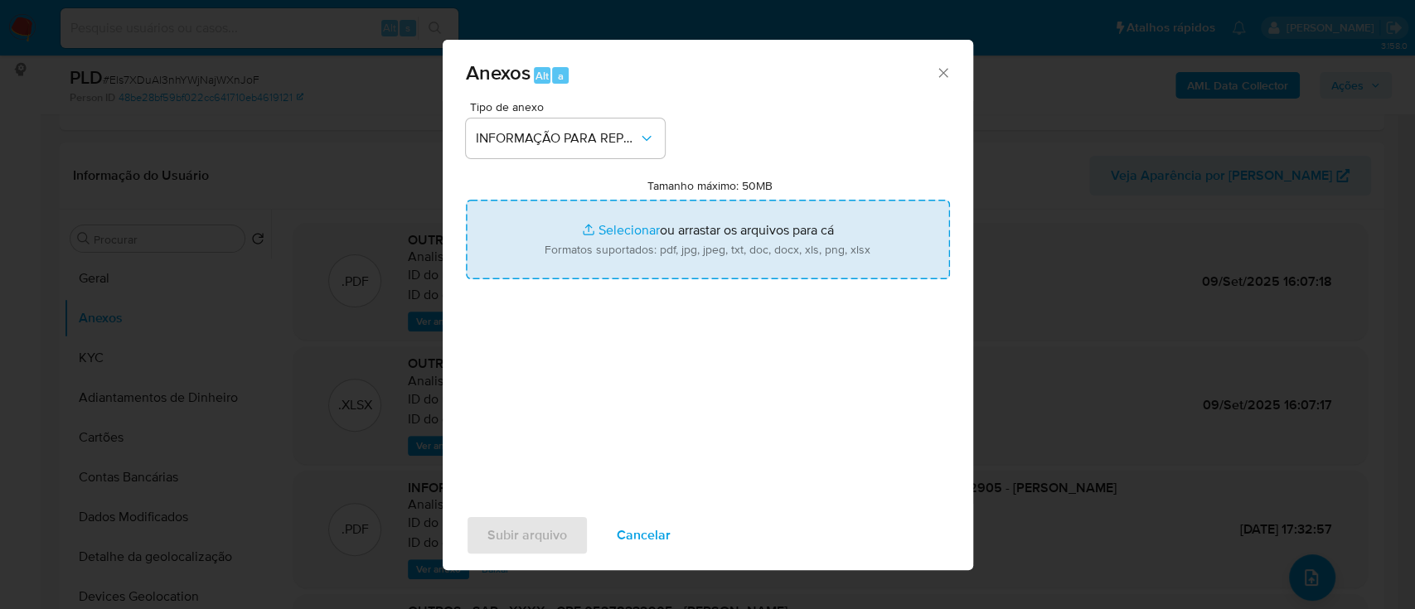
type input "C:\fakepath\2º SAR - Els7XDuAl3nhYWjNajWXnJoF - CPF 05278332905 - [PERSON_NAME]…"
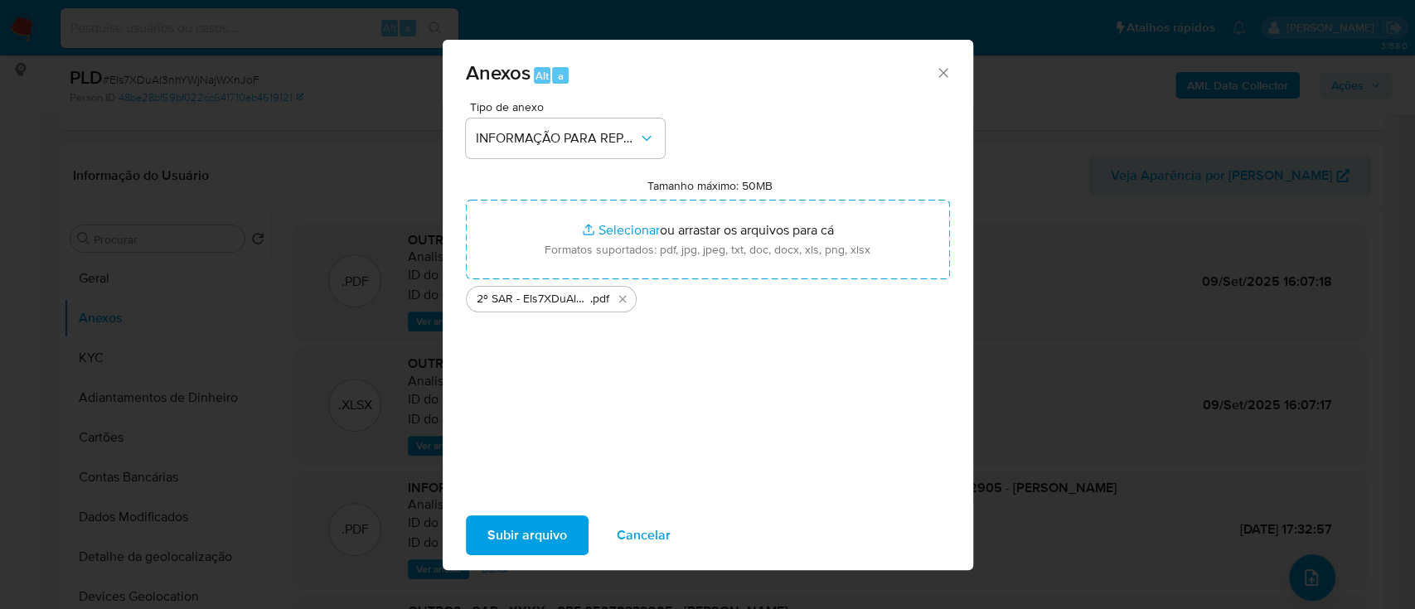
click at [557, 542] on span "Subir arquivo" at bounding box center [528, 535] width 80 height 36
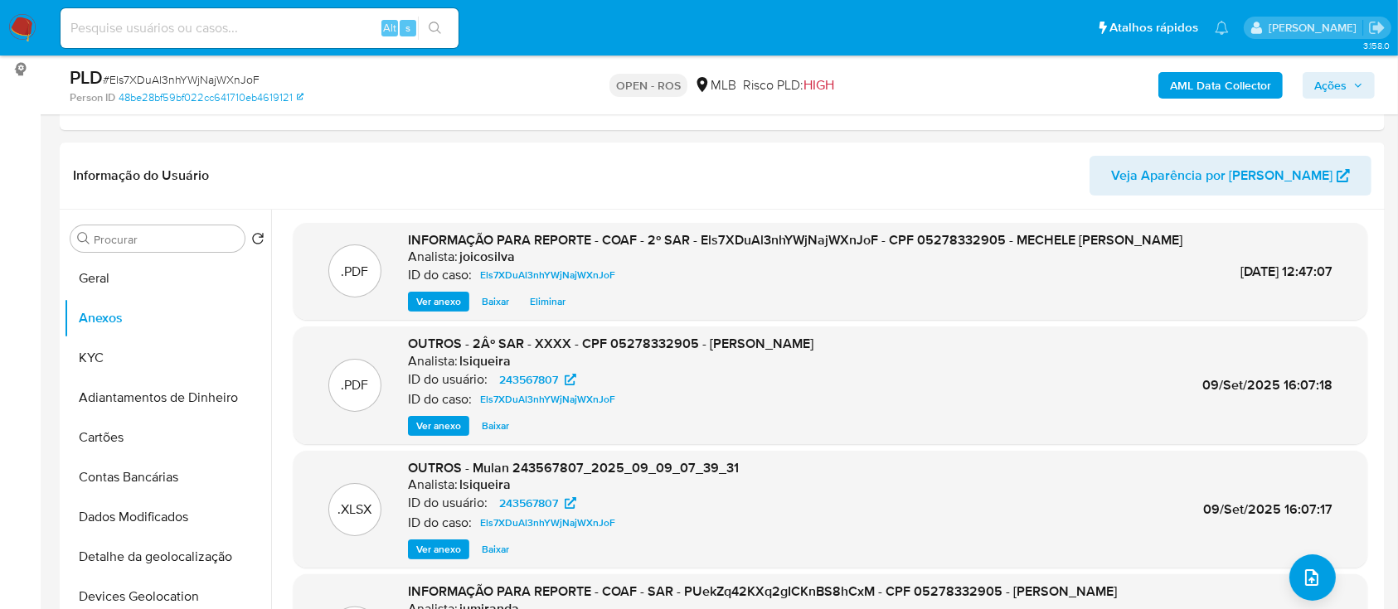
click at [1332, 78] on span "Ações" at bounding box center [1330, 85] width 32 height 27
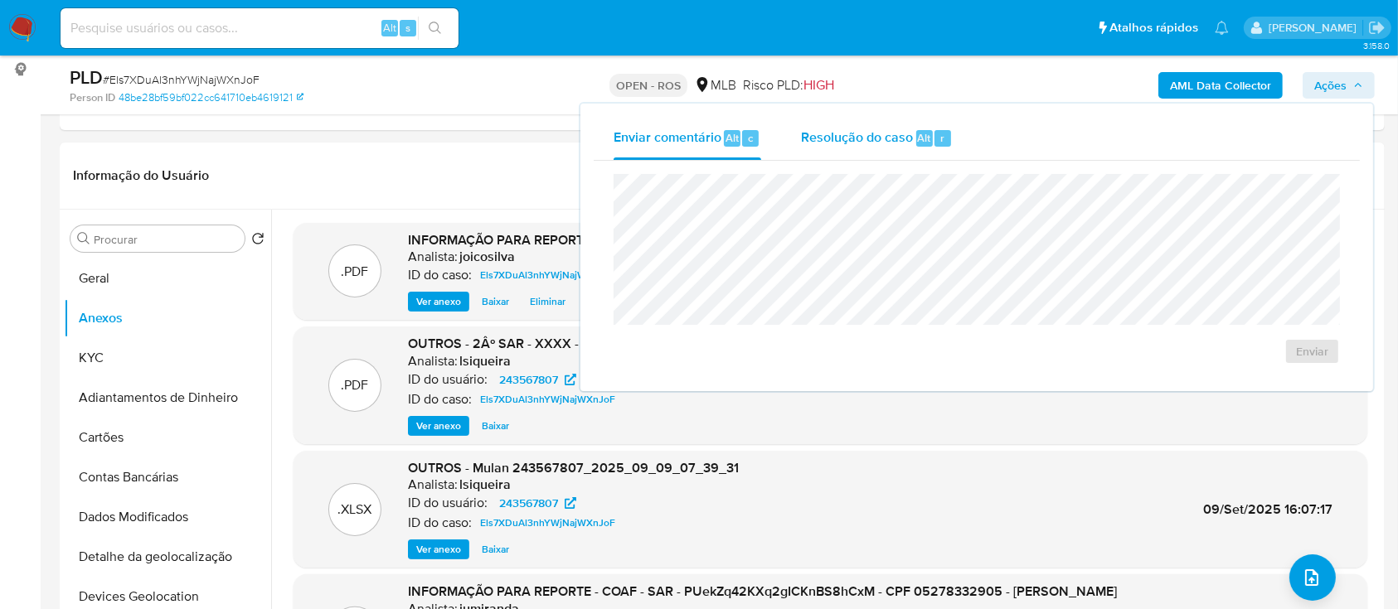
click at [900, 141] on span "Resolução do caso" at bounding box center [857, 137] width 112 height 19
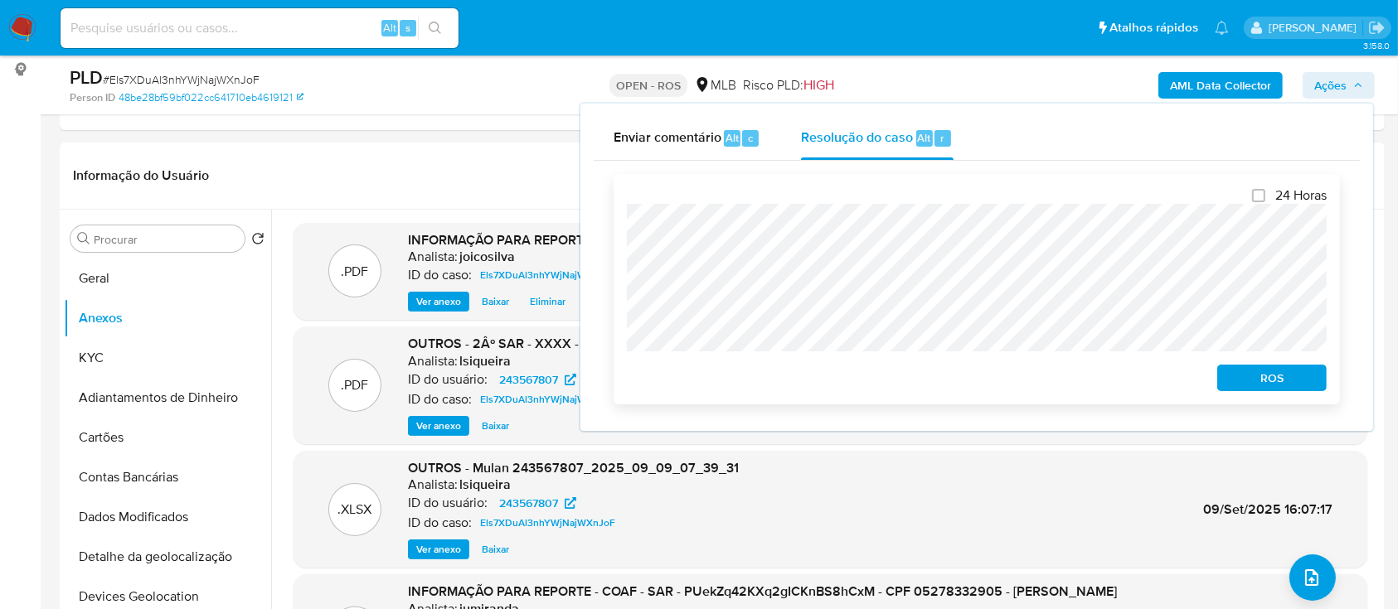
click at [617, 236] on div "24 Horas ROS" at bounding box center [977, 289] width 726 height 231
click at [619, 219] on div "24 Horas ROS" at bounding box center [977, 289] width 726 height 231
click at [1286, 381] on span "ROS" at bounding box center [1272, 377] width 86 height 23
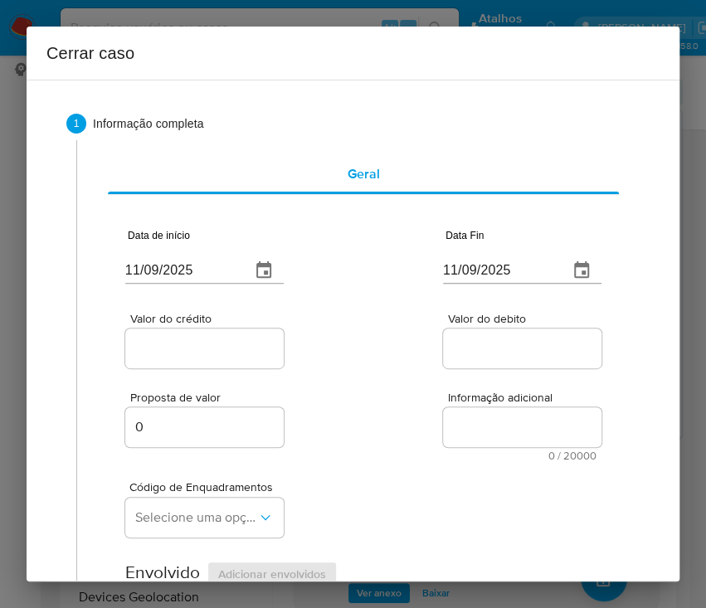
click at [169, 267] on input "11/09/2025" at bounding box center [181, 270] width 112 height 27
paste input "01/07"
click at [169, 267] on input "11/09/2025" at bounding box center [181, 270] width 112 height 27
type input "[DATE]"
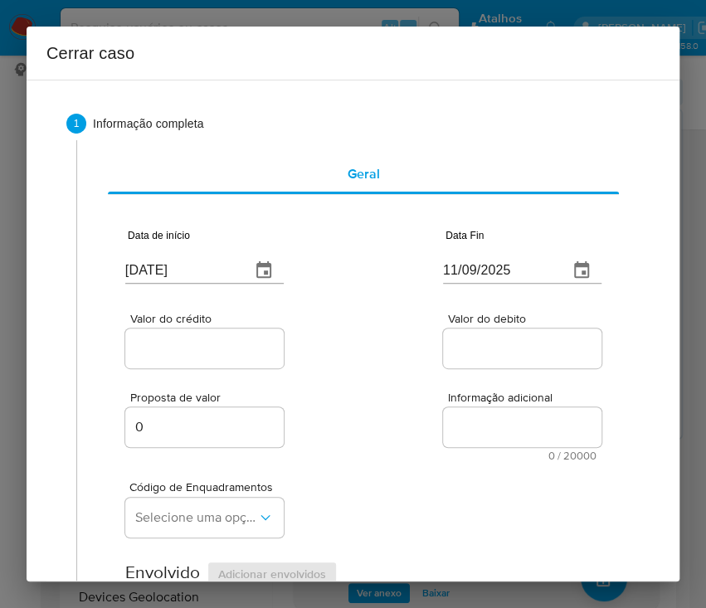
click at [460, 279] on input "11/09/2025" at bounding box center [499, 270] width 112 height 27
paste input "06"
click at [483, 274] on input "[DATE]" at bounding box center [499, 270] width 112 height 27
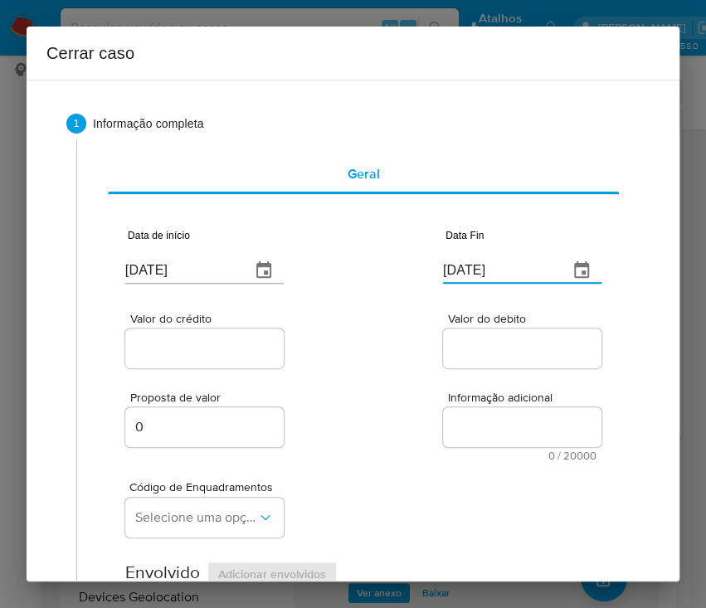
click at [483, 274] on input "[DATE]" at bounding box center [499, 270] width 112 height 27
paste input "text"
type input "[DATE]"
drag, startPoint x: 358, startPoint y: 383, endPoint x: 316, endPoint y: 376, distance: 42.9
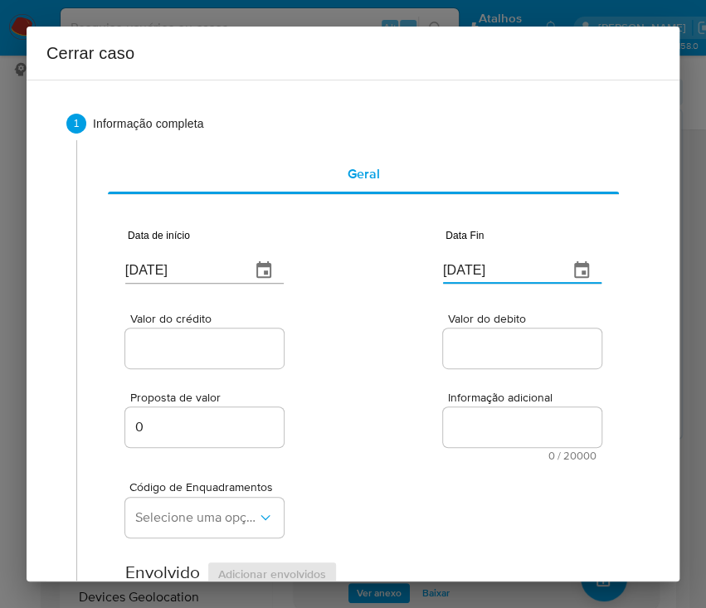
click at [352, 382] on div "Proposta de valor 0 Informação adicional 0 / 20000 20000 caracteres restantes" at bounding box center [363, 416] width 476 height 90
drag, startPoint x: 166, startPoint y: 351, endPoint x: 120, endPoint y: 388, distance: 58.9
click at [166, 350] on input "Valor do crédito" at bounding box center [206, 348] width 163 height 22
click at [216, 352] on input "Valor do crédito" at bounding box center [206, 348] width 163 height 22
paste input "R$663.916"
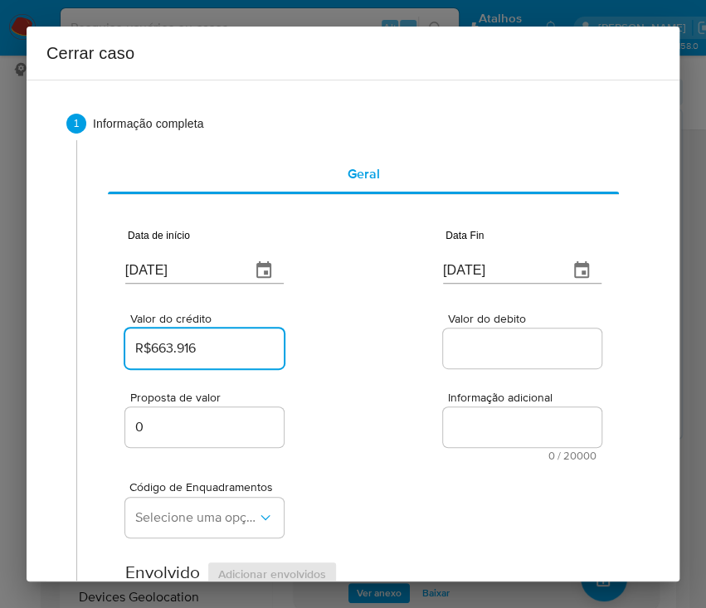
type input "R$663.916"
drag, startPoint x: 363, startPoint y: 408, endPoint x: 10, endPoint y: 483, distance: 361.0
click at [362, 411] on div "Proposta de valor 0 Informação adicional 0 / 20000 20000 caracteres restantes" at bounding box center [363, 416] width 476 height 90
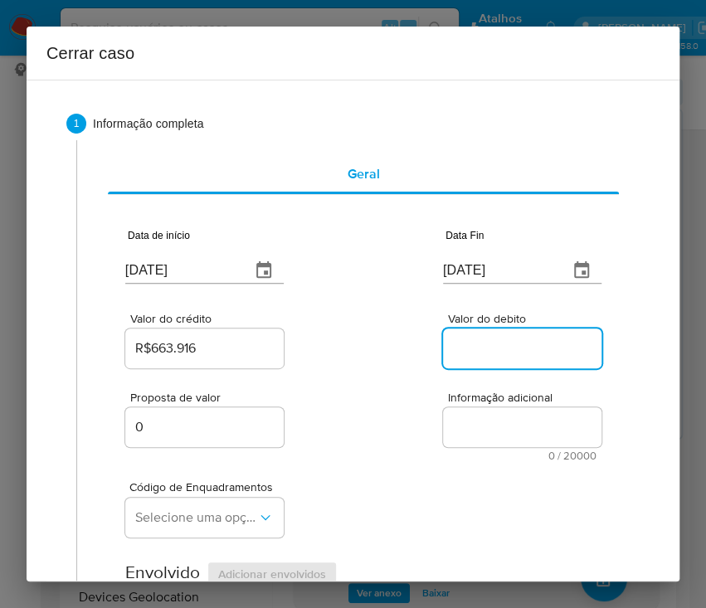
drag, startPoint x: 456, startPoint y: 342, endPoint x: 457, endPoint y: 356, distance: 14.1
click at [458, 341] on input "Valor do debito" at bounding box center [524, 348] width 163 height 22
paste input "R$654.296"
type input "R$654.296"
click at [418, 410] on div "Proposta de valor 0 Informação adicional 0 / 20000 20000 caracteres restantes" at bounding box center [363, 416] width 476 height 90
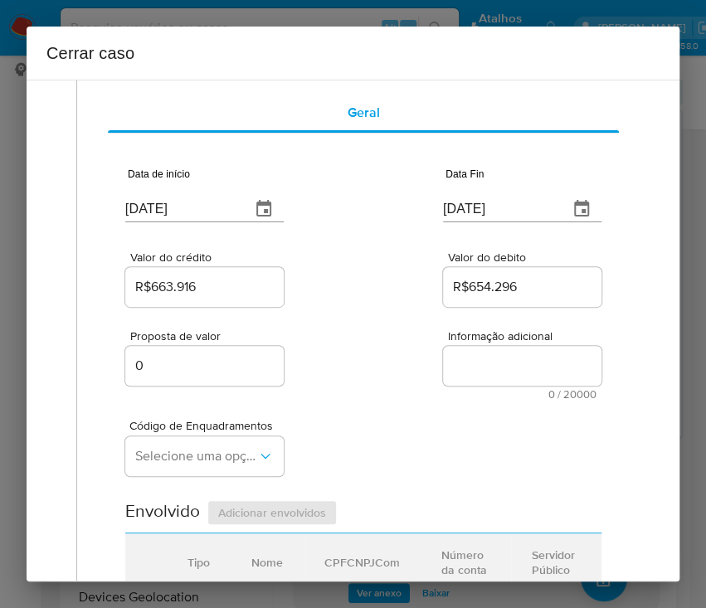
scroll to position [110, 0]
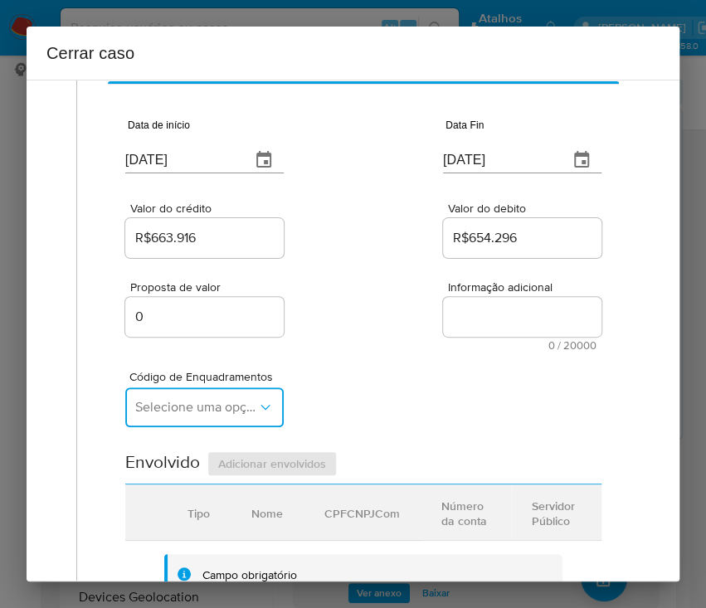
click at [181, 399] on span "Selecione uma opção" at bounding box center [196, 407] width 122 height 17
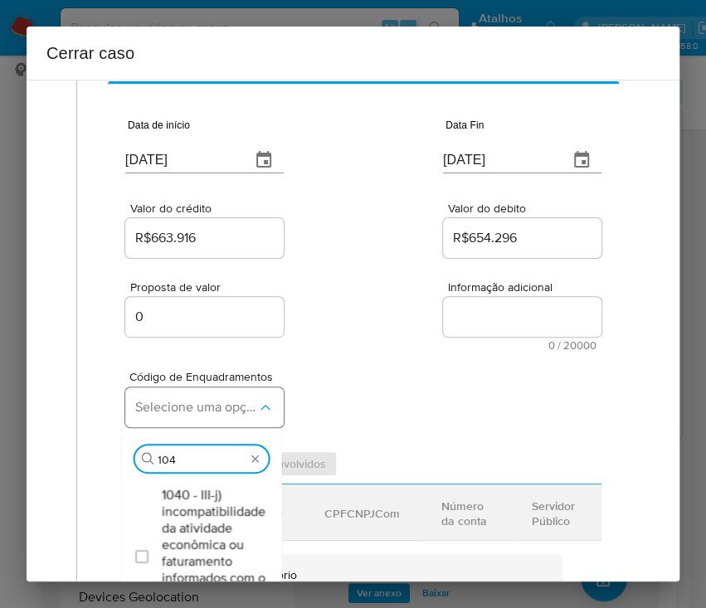
type input "1045"
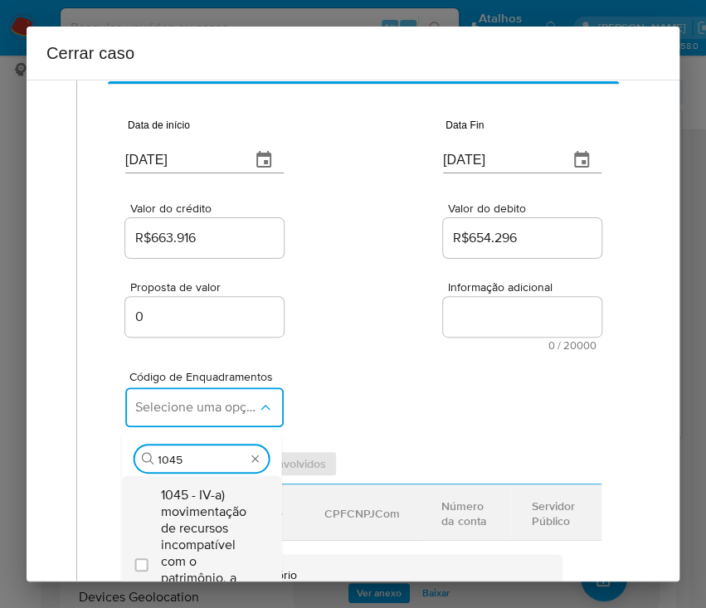
click at [219, 508] on span "1045 - IV-a) movimentação de recursos incompatível com o patrimônio, a atividad…" at bounding box center [209, 561] width 97 height 149
checkbox input "true"
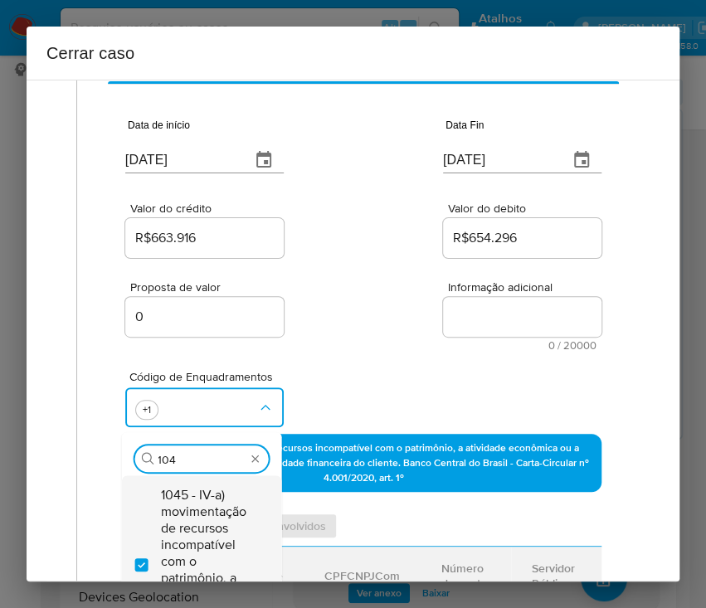
scroll to position [0, 0]
type input "1047"
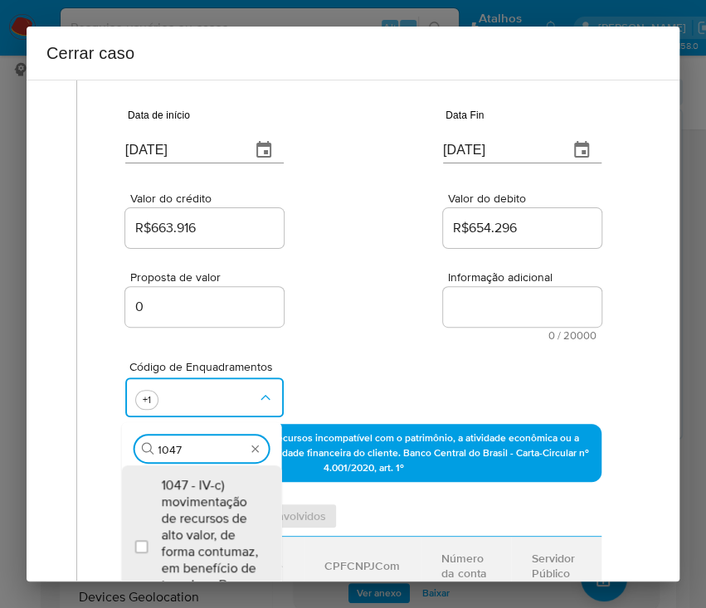
click at [219, 508] on span "1047 - IV-c) movimentação de recursos de alto valor, de forma contumaz, em bene…" at bounding box center [209, 543] width 97 height 133
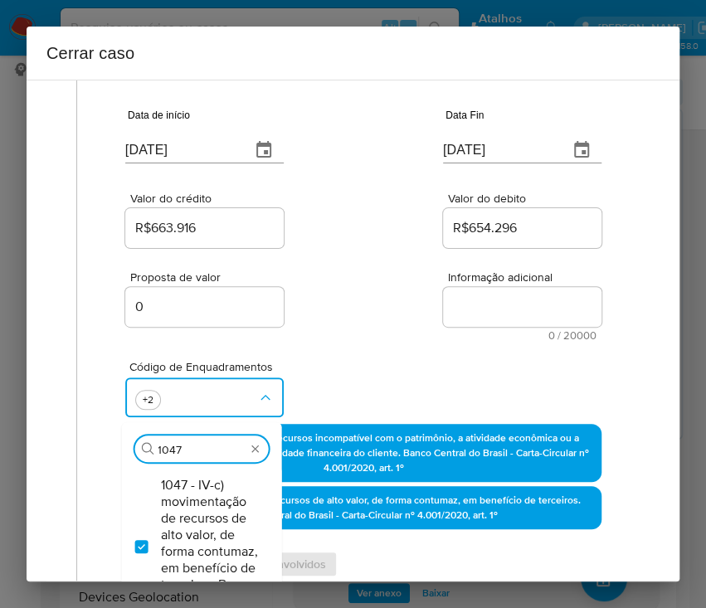
checkbox input "true"
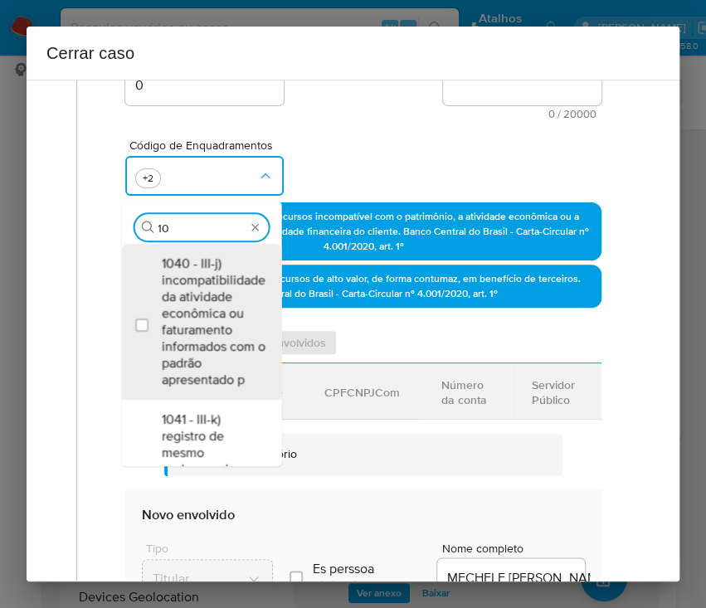
scroll to position [0, 0]
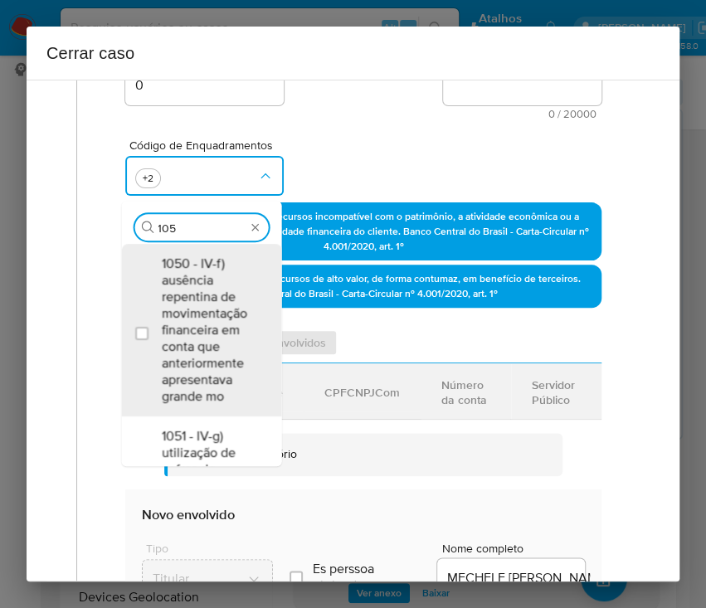
type input "1055"
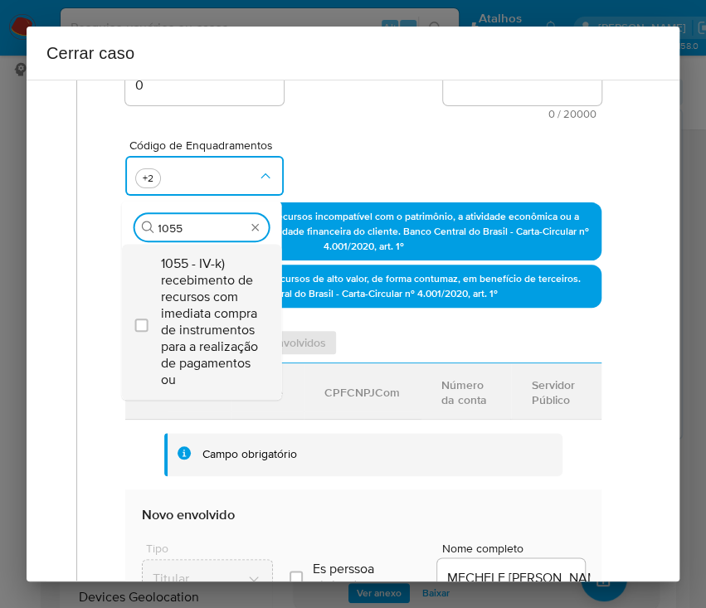
click at [229, 305] on span "1055 - IV-k) recebimento de recursos com imediata compra de instrumentos para a…" at bounding box center [209, 321] width 97 height 133
checkbox input "true"
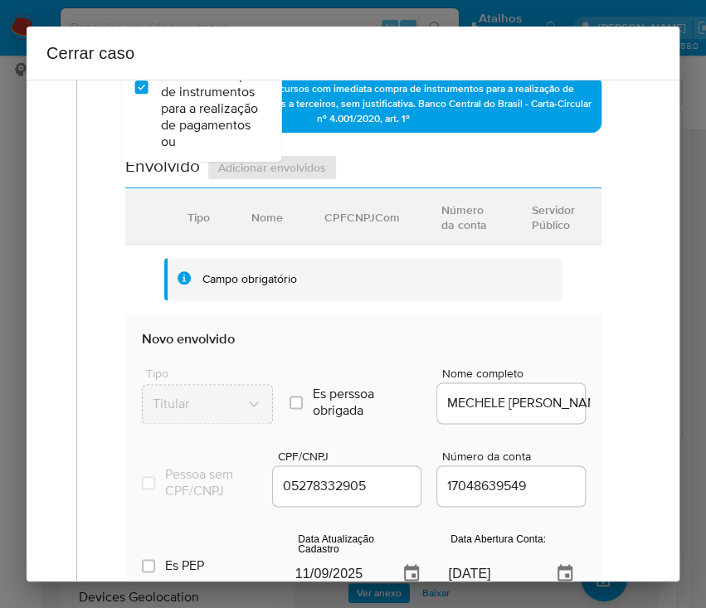
scroll to position [673, 0]
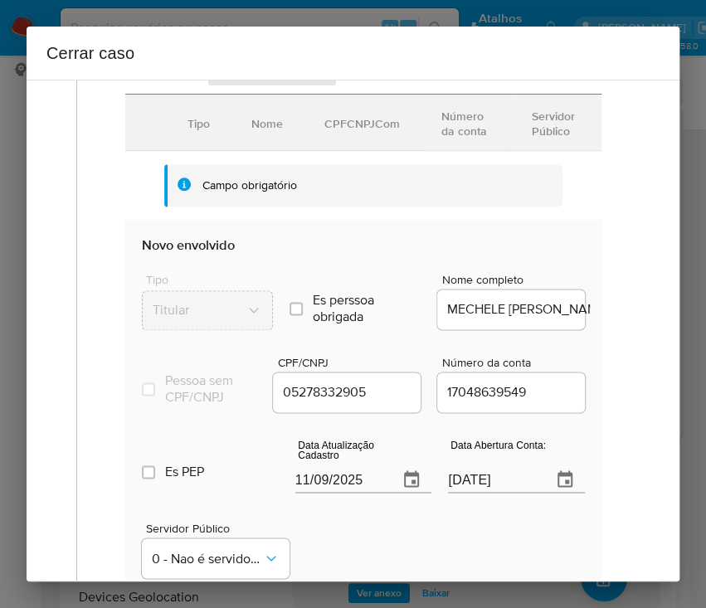
type input "1055"
click at [334, 488] on input "11/09/2025" at bounding box center [340, 479] width 90 height 27
paste input "20/05"
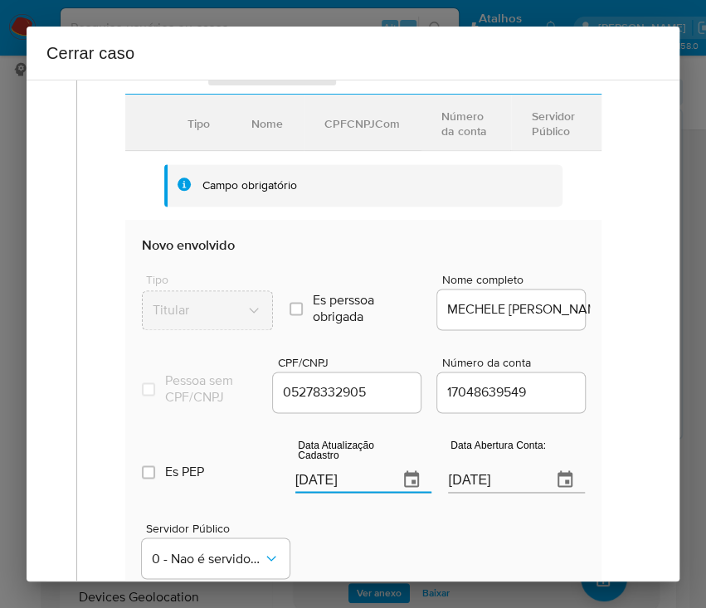
type input "[DATE]"
click at [349, 553] on div "Servidor Público 0 - Nao é servidor/[PERSON_NAME] possui informacao" at bounding box center [363, 543] width 443 height 83
click at [502, 485] on input "[DATE]" at bounding box center [493, 479] width 90 height 27
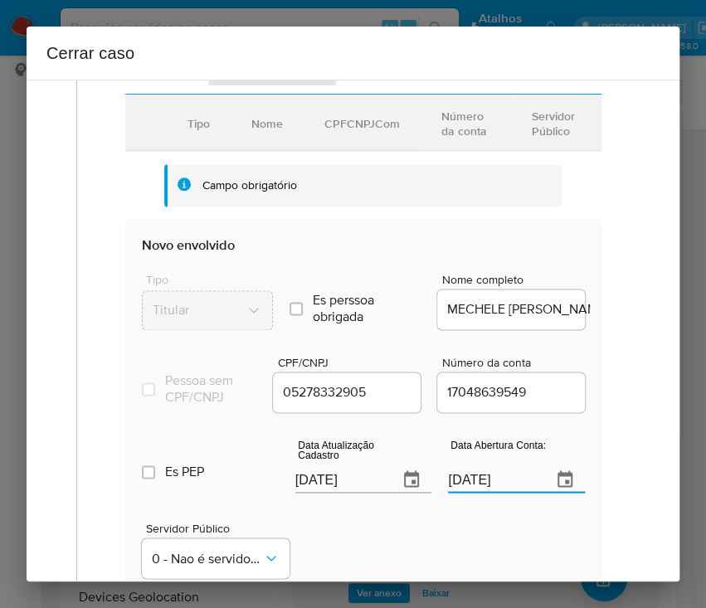
click at [457, 556] on div "Servidor Público 0 - Nao é servidor/[PERSON_NAME] possui informacao" at bounding box center [363, 543] width 443 height 83
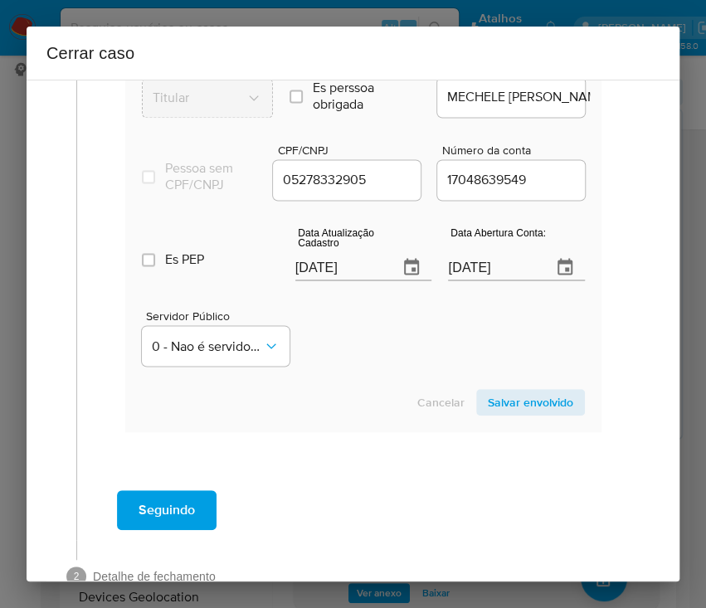
scroll to position [895, 0]
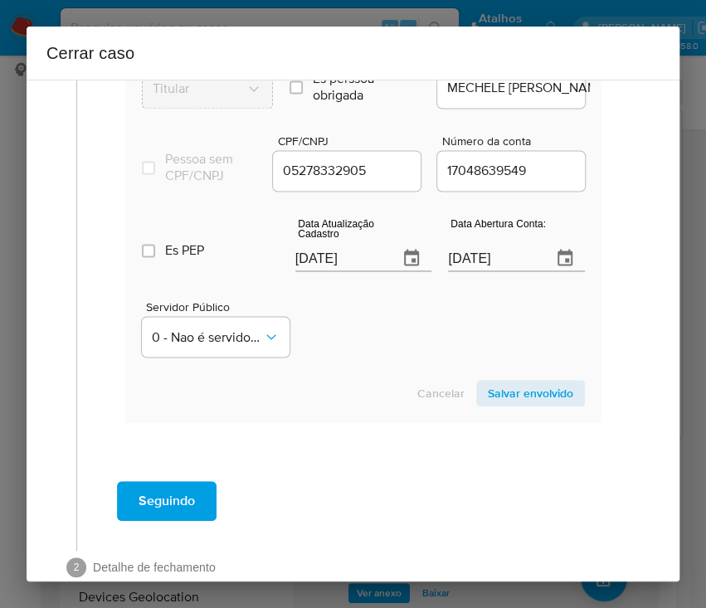
click at [512, 405] on span "Salvar envolvido" at bounding box center [530, 392] width 85 height 23
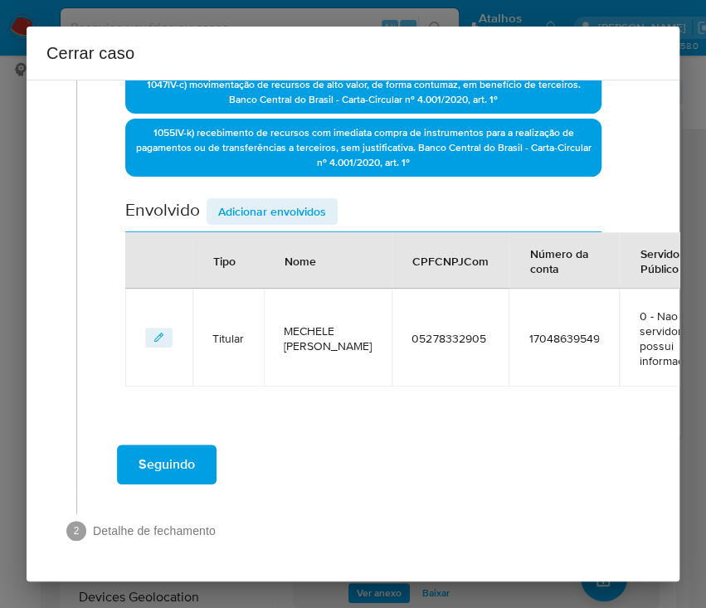
click at [272, 200] on span "Adicionar envolvidos" at bounding box center [272, 211] width 108 height 23
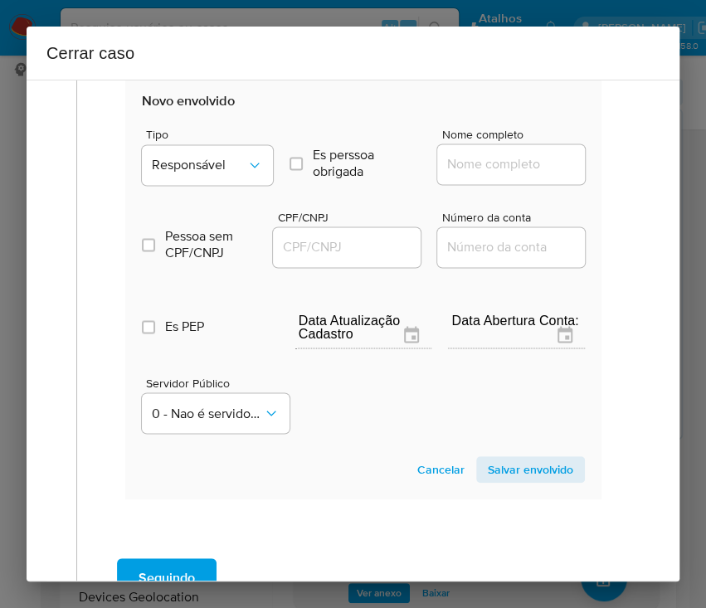
scroll to position [766, 0]
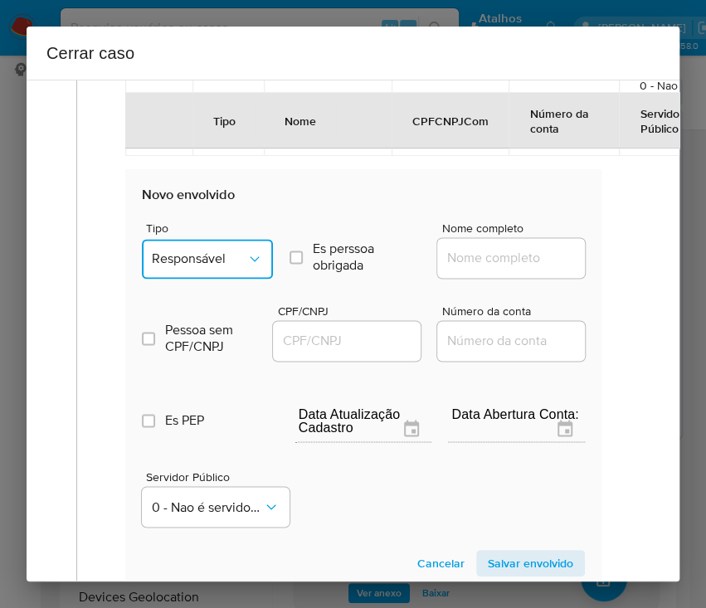
click at [216, 260] on span "Responsável" at bounding box center [199, 258] width 95 height 17
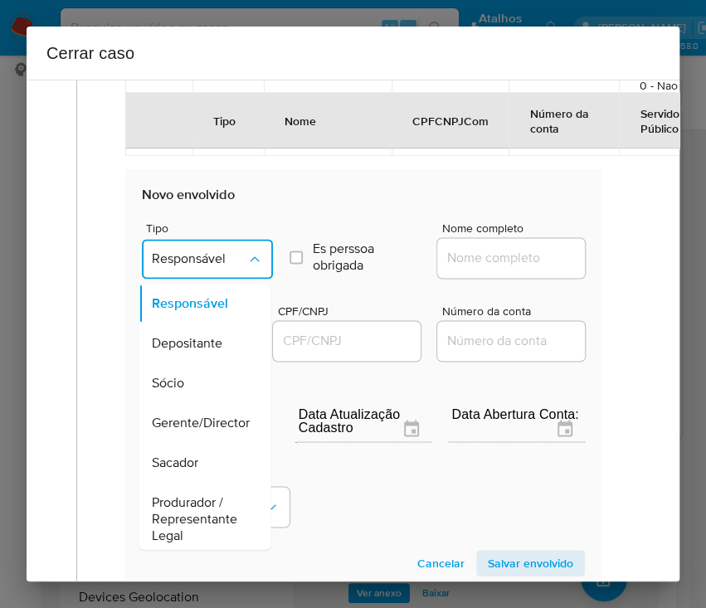
scroll to position [295, 0]
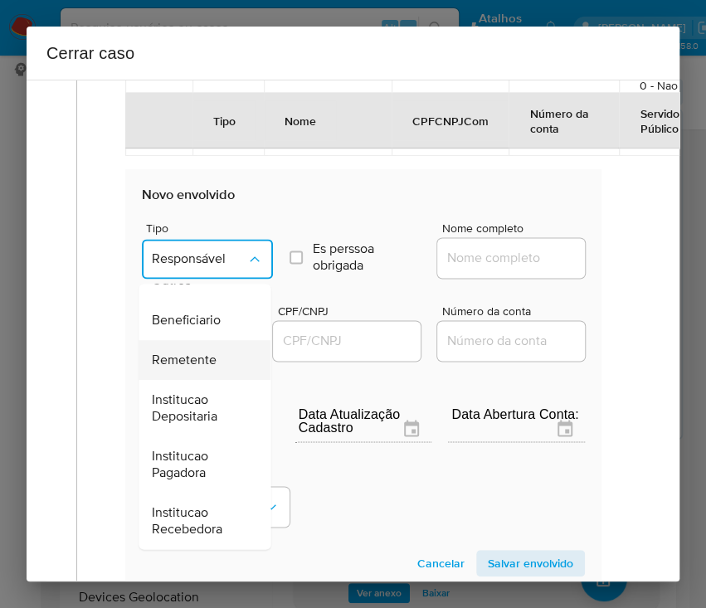
click at [197, 352] on span "Remetente" at bounding box center [184, 360] width 65 height 17
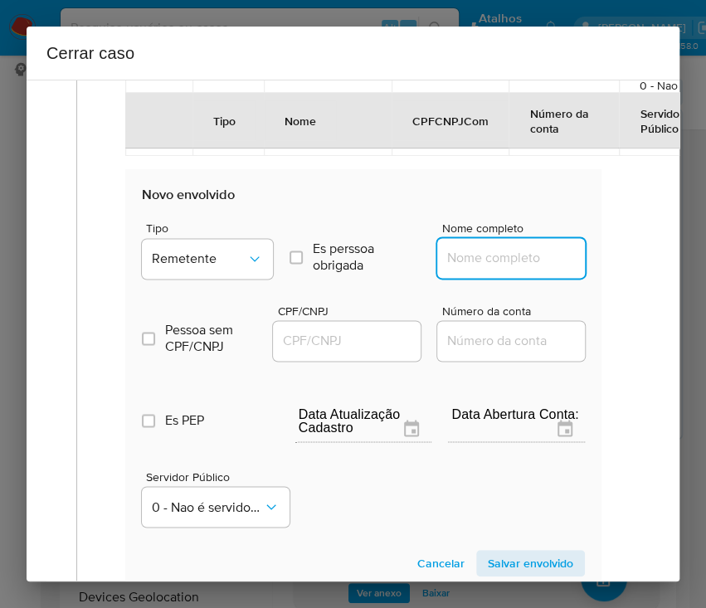
click at [451, 255] on input "Nome completo" at bounding box center [518, 258] width 163 height 22
paste input "Abundante Mente Treinamentos E Mentorias Ltda, 41014089000122"
drag, startPoint x: 466, startPoint y: 262, endPoint x: 639, endPoint y: 258, distance: 173.3
click at [639, 258] on div "1 Informação completa Geral Data de início [DATE] Data Fin [DATE] Valor do créd…" at bounding box center [352, 51] width 613 height 1447
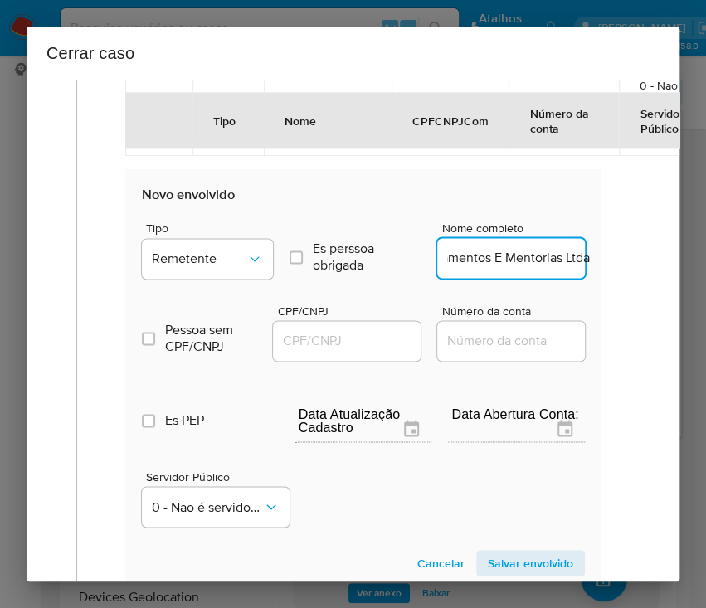
scroll to position [0, 144]
type input "Abundante Mente Treinamentos E Mentorias Ltda"
click at [308, 322] on div at bounding box center [347, 341] width 148 height 40
click at [309, 326] on div at bounding box center [347, 341] width 148 height 40
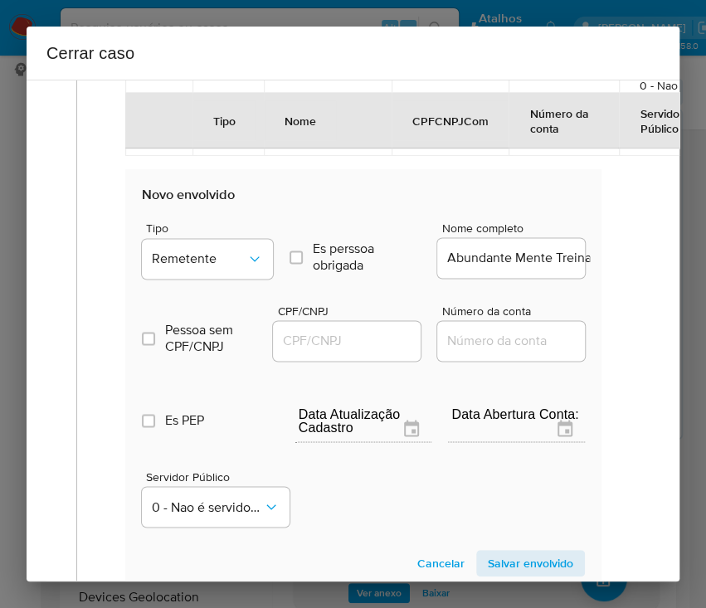
drag, startPoint x: 312, startPoint y: 342, endPoint x: 381, endPoint y: 345, distance: 69.7
click at [312, 342] on input "CPF/CNPJ" at bounding box center [354, 341] width 163 height 22
paste input "41014089000122"
type input "41014089000122"
click at [517, 561] on span "Salvar envolvido" at bounding box center [530, 562] width 85 height 23
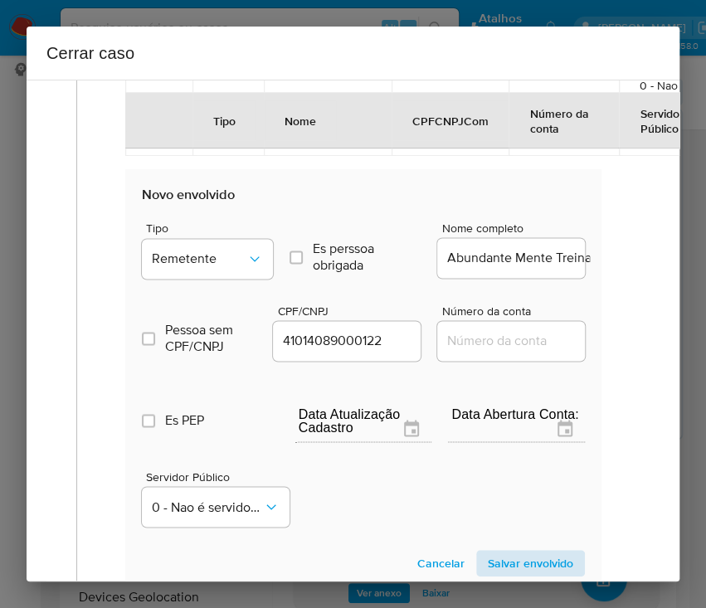
scroll to position [663, 0]
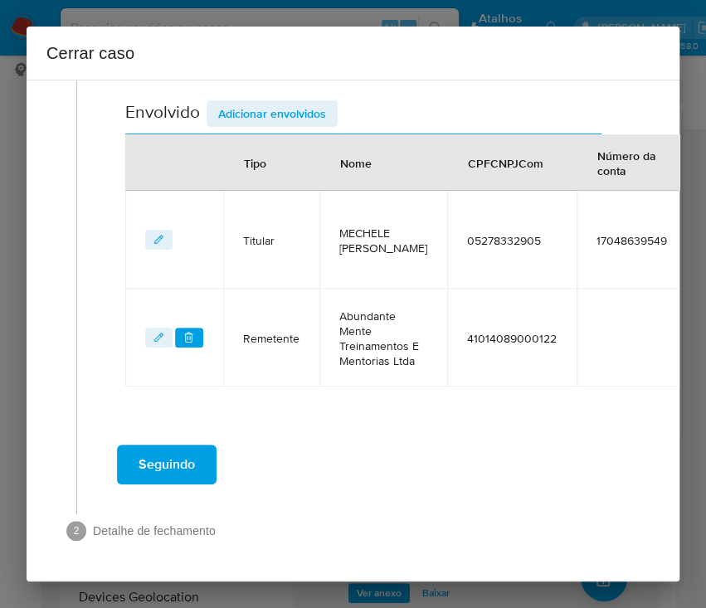
click at [271, 102] on span "Adicionar envolvidos" at bounding box center [272, 113] width 108 height 23
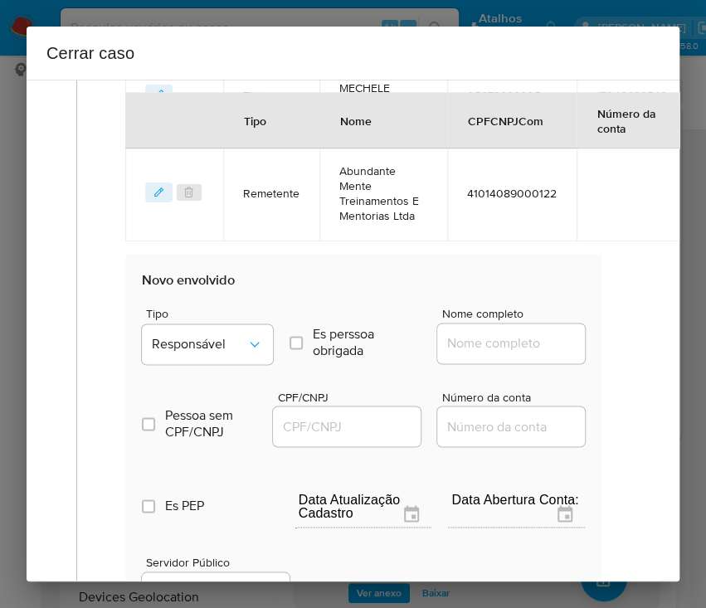
scroll to position [884, 0]
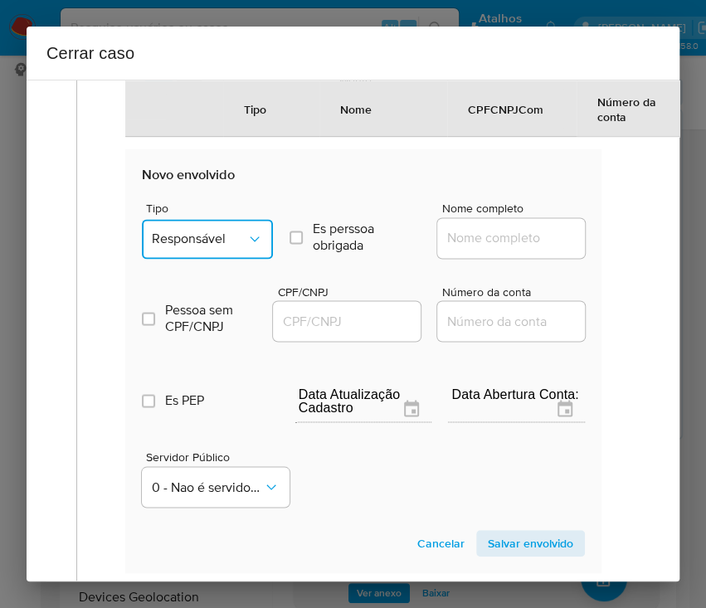
click at [235, 245] on span "Responsável" at bounding box center [199, 239] width 95 height 17
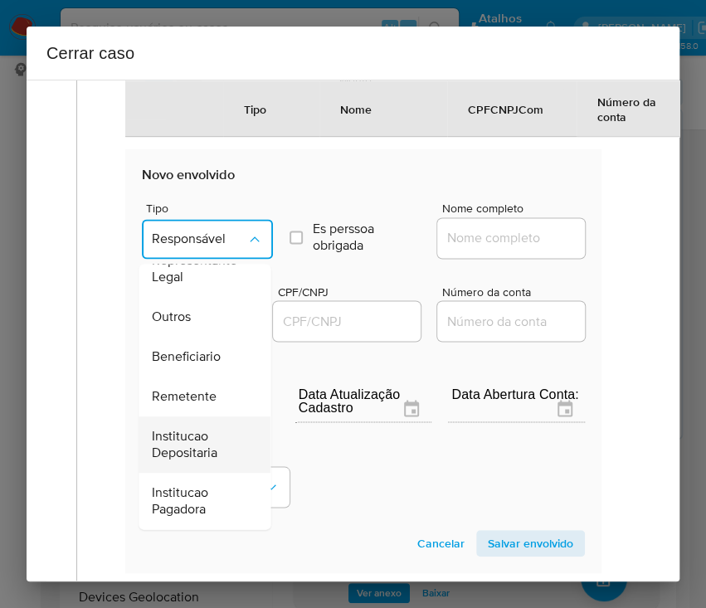
scroll to position [295, 0]
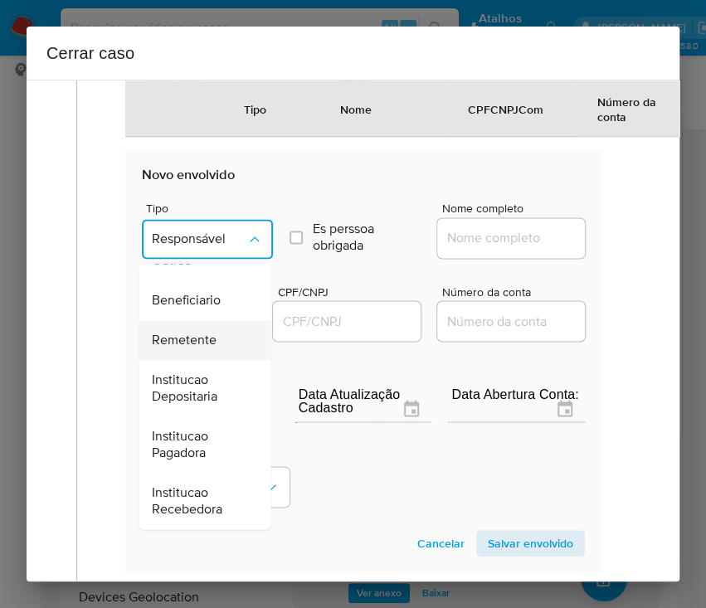
click at [192, 348] on span "Remetente" at bounding box center [184, 340] width 65 height 17
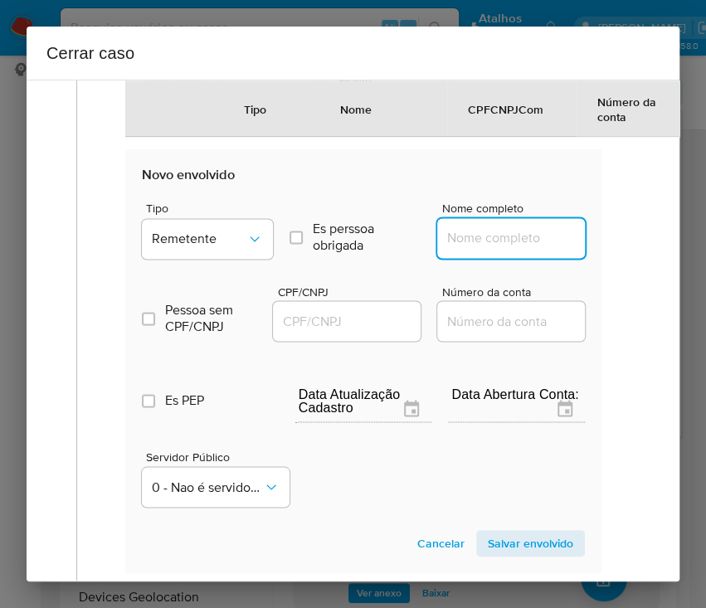
click at [467, 249] on input "Nome completo" at bounding box center [518, 238] width 163 height 22
paste input "[PERSON_NAME], 08578963938"
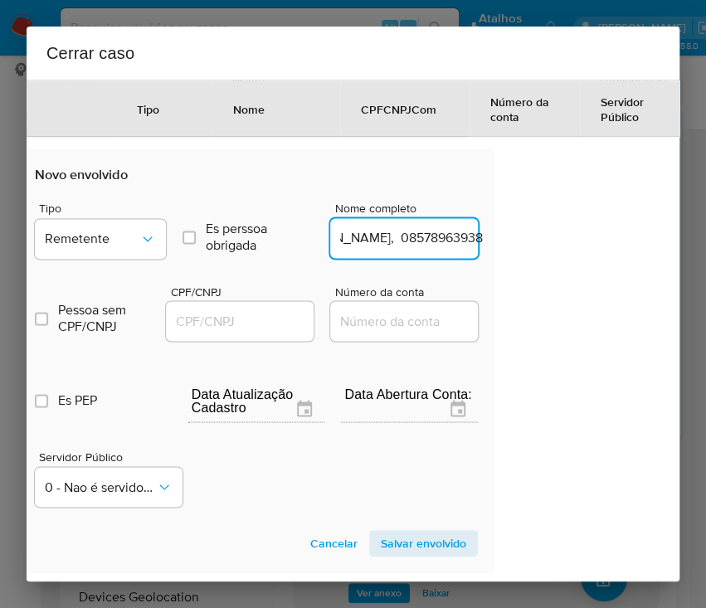
drag, startPoint x: 483, startPoint y: 257, endPoint x: 677, endPoint y: 260, distance: 194.0
click at [677, 260] on div "1 Informação completa Geral Data de início [DATE] Data Fin [DATE] Valor do créd…" at bounding box center [353, 331] width 653 height 502
type input "[PERSON_NAME]"
click at [232, 329] on input "CPF/CNPJ" at bounding box center [247, 321] width 163 height 22
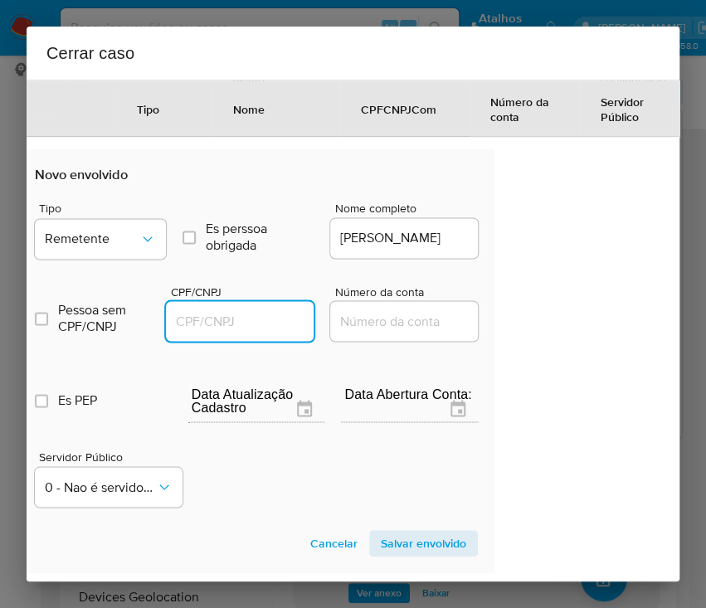
paste input "08578963938"
type input "8578963938"
drag, startPoint x: 401, startPoint y: 554, endPoint x: 312, endPoint y: 543, distance: 90.2
click at [403, 554] on span "Salvar envolvido" at bounding box center [423, 542] width 85 height 23
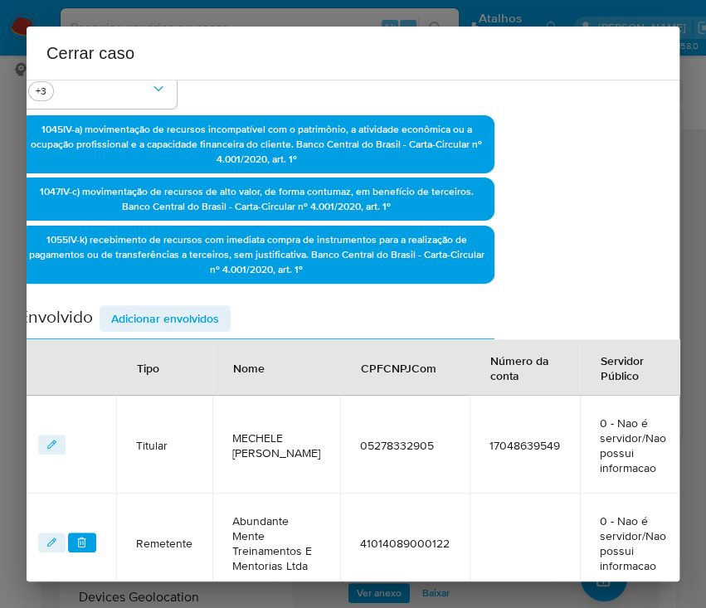
click at [191, 321] on span "Adicionar envolvidos" at bounding box center [165, 318] width 108 height 23
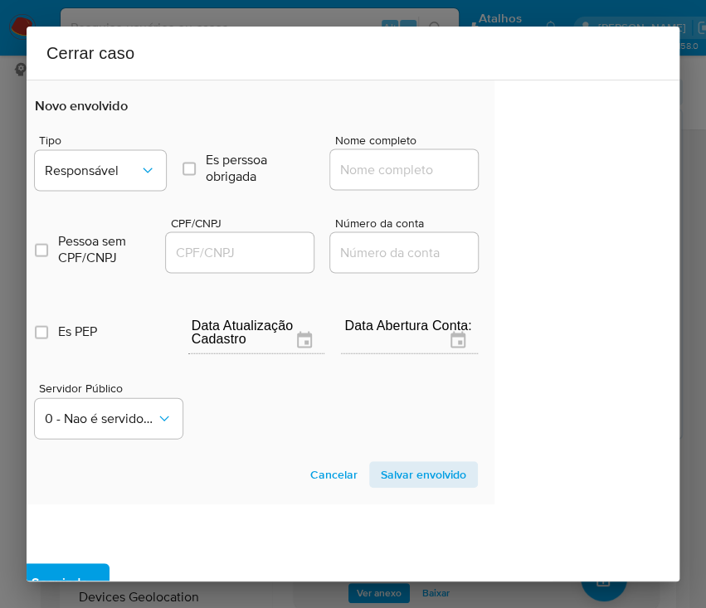
scroll to position [1092, 107]
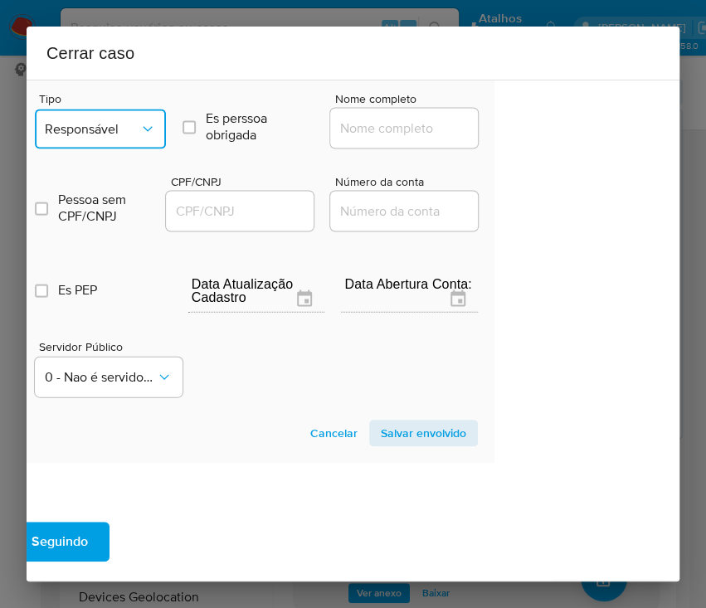
click at [126, 135] on span "Responsável" at bounding box center [92, 128] width 95 height 17
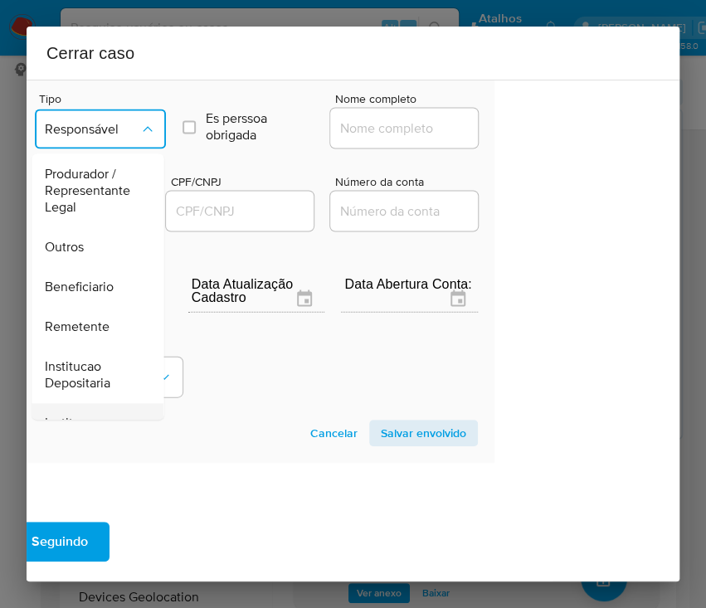
scroll to position [295, 0]
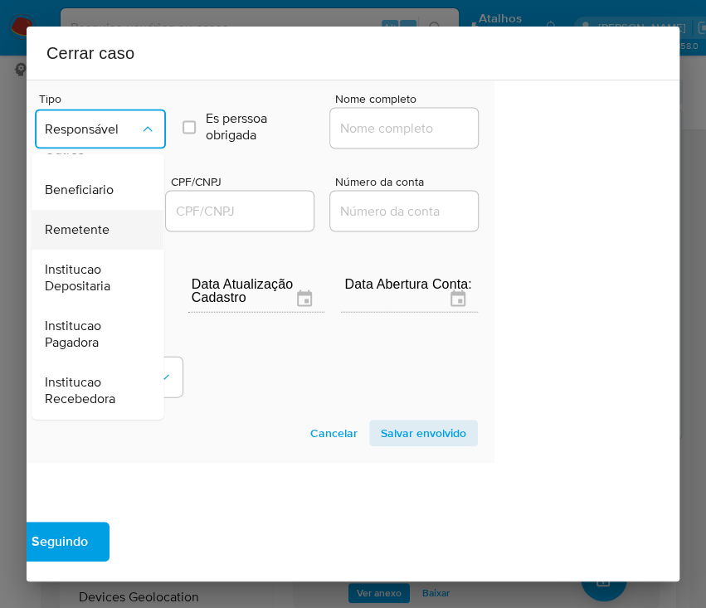
click at [60, 237] on span "Remetente" at bounding box center [77, 229] width 65 height 17
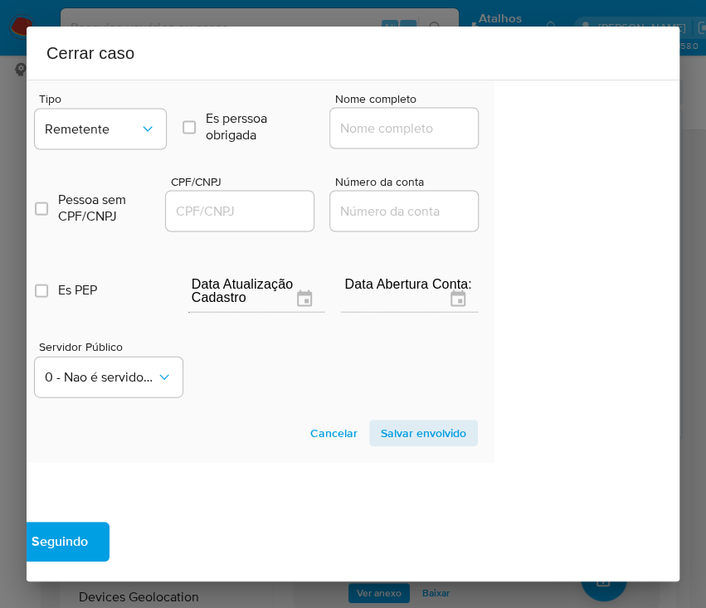
click at [402, 135] on input "Nome completo" at bounding box center [411, 128] width 163 height 22
paste input "[PERSON_NAME], 04984571926"
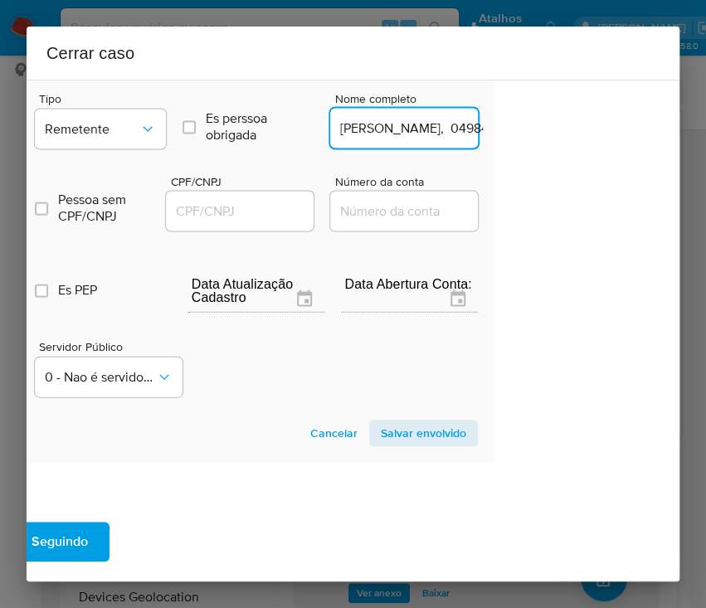
scroll to position [0, 90]
drag, startPoint x: 378, startPoint y: 148, endPoint x: 584, endPoint y: 163, distance: 206.2
click at [584, 163] on div "1 Informação completa Geral Data de início [DATE] Data Fin [DATE] Valor do créd…" at bounding box center [353, 331] width 653 height 502
type input "[PERSON_NAME]"
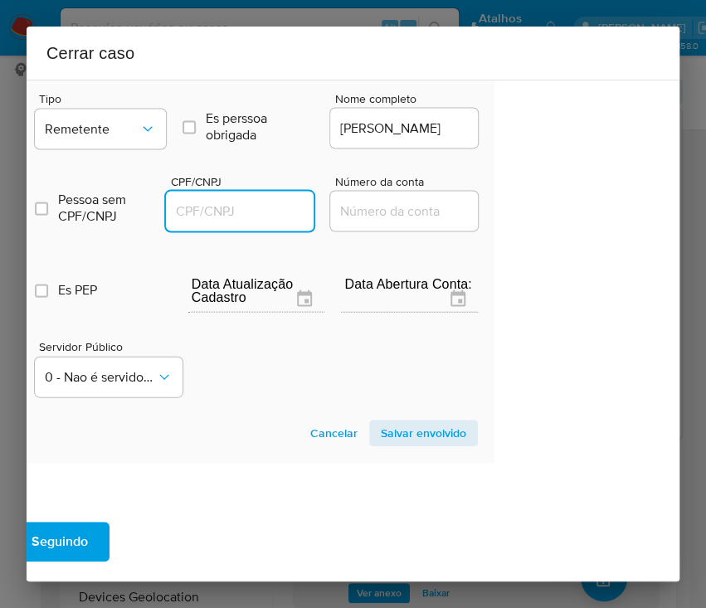
drag, startPoint x: 248, startPoint y: 216, endPoint x: 270, endPoint y: 229, distance: 25.6
click at [248, 216] on input "CPF/CNPJ" at bounding box center [247, 211] width 163 height 22
paste input "04984571926"
type input "4984571926"
drag, startPoint x: 429, startPoint y: 446, endPoint x: 335, endPoint y: 451, distance: 94.7
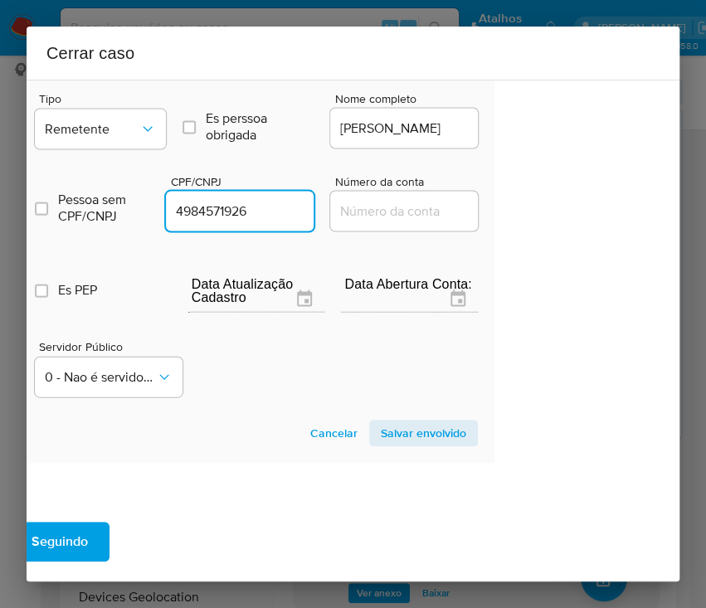
click at [431, 444] on span "Salvar envolvido" at bounding box center [423, 432] width 85 height 23
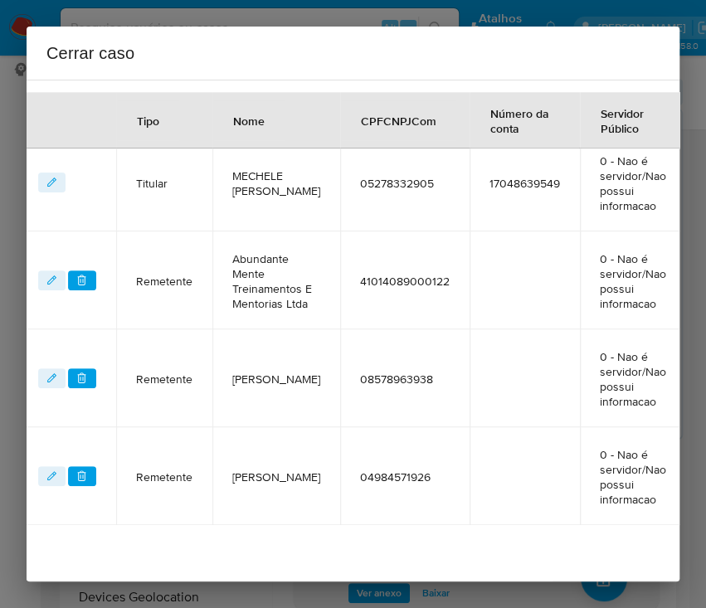
scroll to position [527, 107]
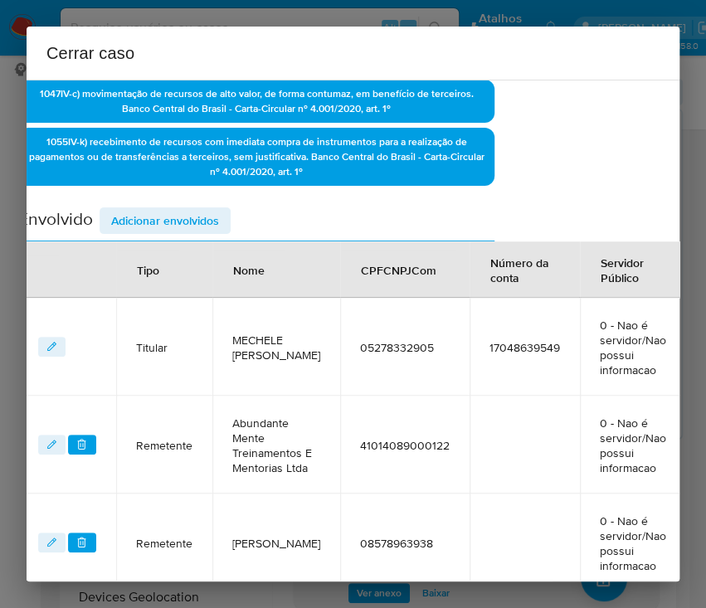
click at [192, 215] on span "Adicionar envolvidos" at bounding box center [165, 220] width 108 height 23
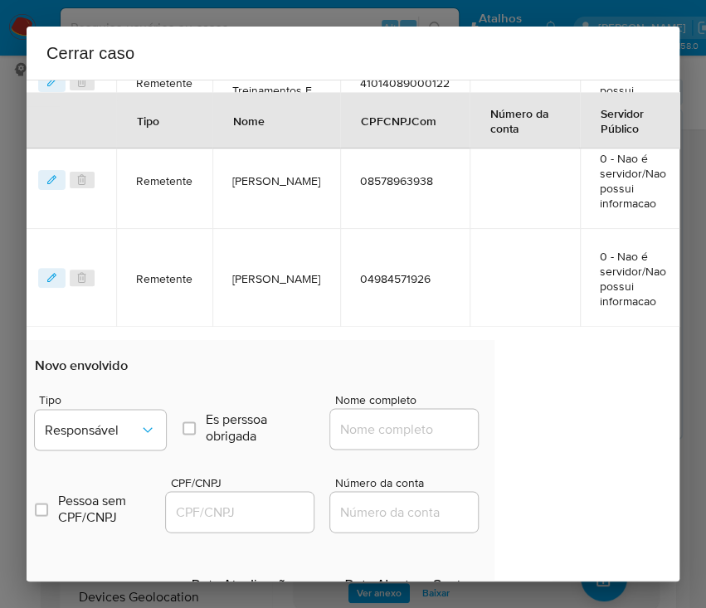
scroll to position [1080, 107]
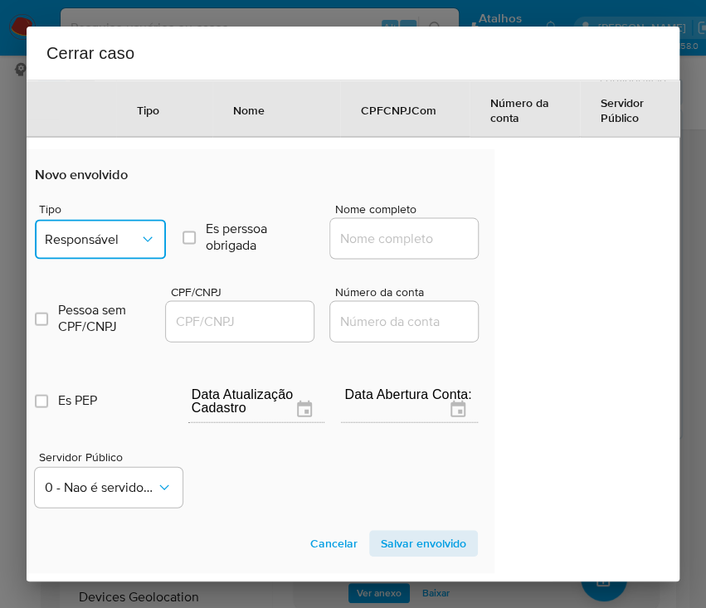
click at [139, 247] on icon "Tipo de envolvimento" at bounding box center [147, 239] width 17 height 17
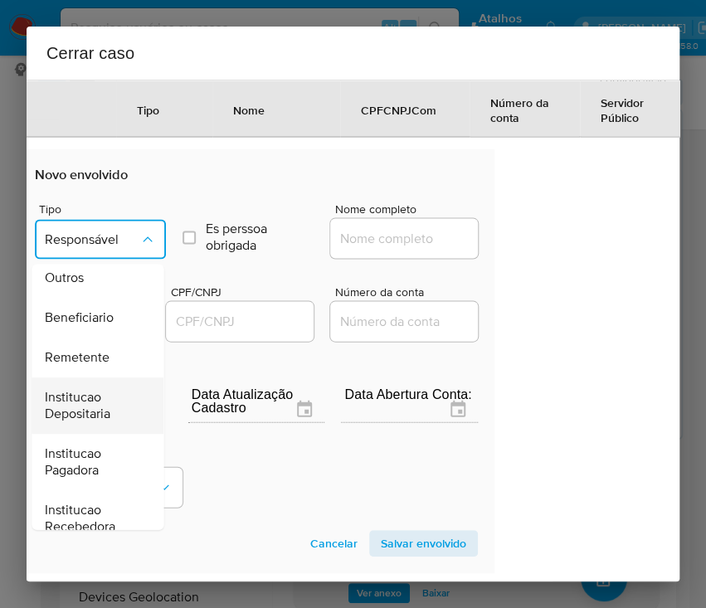
scroll to position [294, 0]
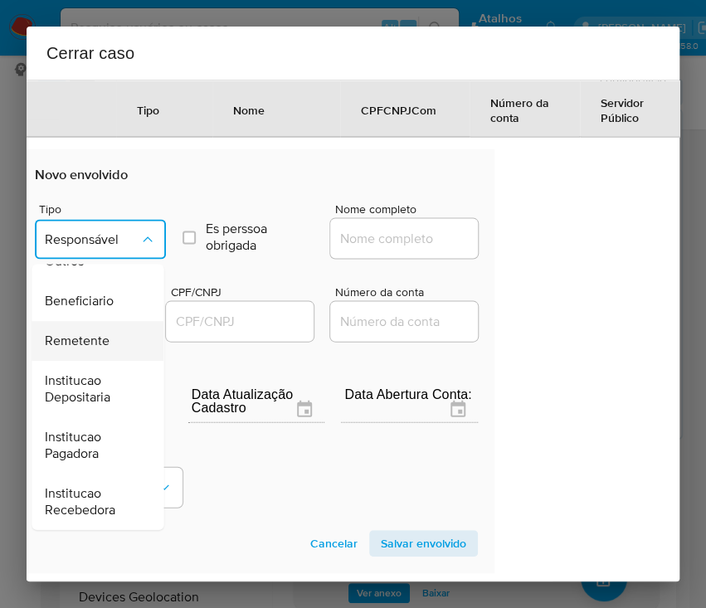
click at [106, 348] on span "Remetente" at bounding box center [77, 340] width 65 height 17
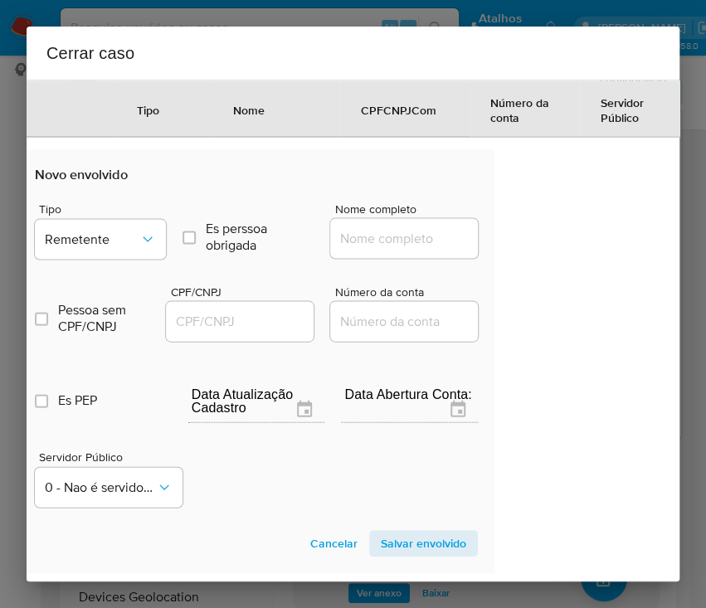
drag, startPoint x: 376, startPoint y: 243, endPoint x: 403, endPoint y: 255, distance: 29.3
click at [376, 243] on input "Nome completo" at bounding box center [411, 238] width 163 height 22
paste input "26.805.837 Giovana Steberl Ramos, 26805837000100"
drag, startPoint x: 352, startPoint y: 258, endPoint x: 536, endPoint y: 267, distance: 184.3
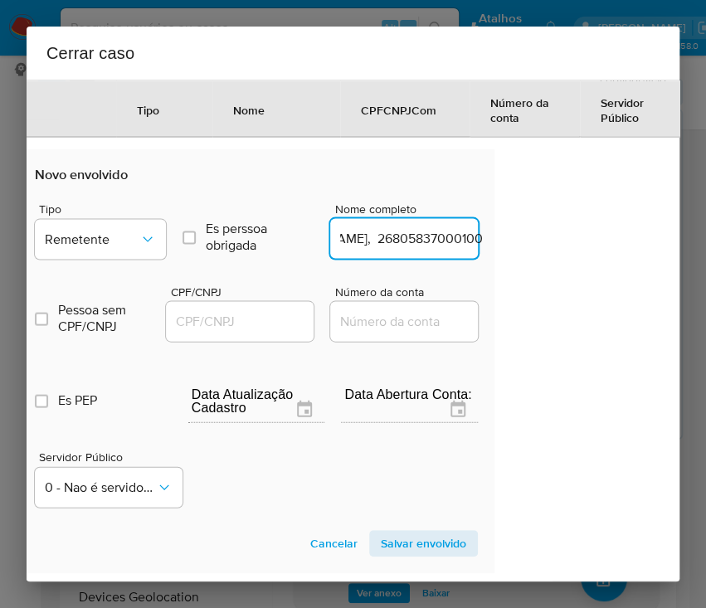
click at [536, 267] on div "1 Informação completa Geral Data de início 01/07/2025 Data Fin 06/09/2025 Valor…" at bounding box center [353, 331] width 653 height 502
type input "26.805.837 Giovana Steberl Ramos"
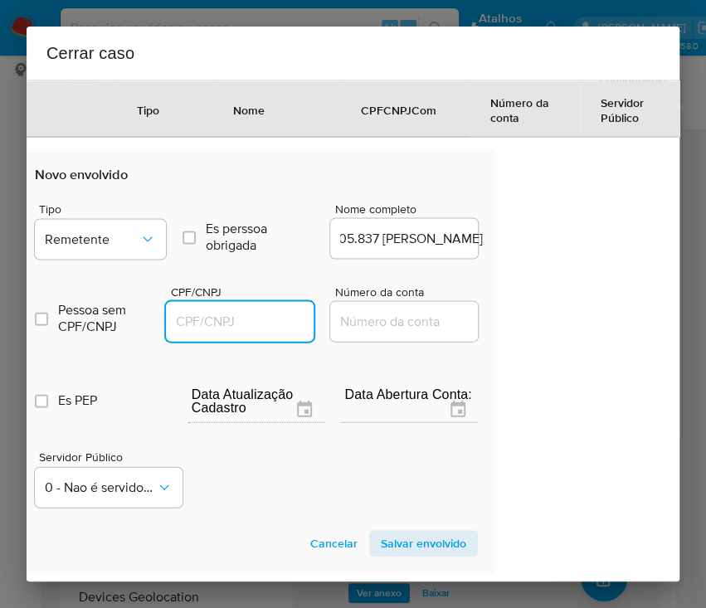
scroll to position [0, 0]
drag, startPoint x: 231, startPoint y: 327, endPoint x: 271, endPoint y: 341, distance: 42.2
click at [235, 325] on input "CPF/CNPJ" at bounding box center [247, 321] width 163 height 22
paste input "26805837000100"
type input "26805837000100"
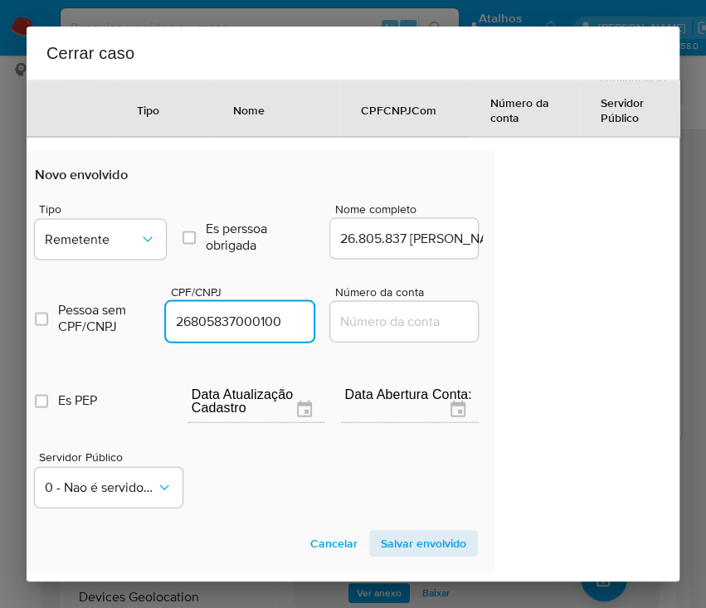
click at [392, 555] on span "Salvar envolvido" at bounding box center [423, 542] width 85 height 23
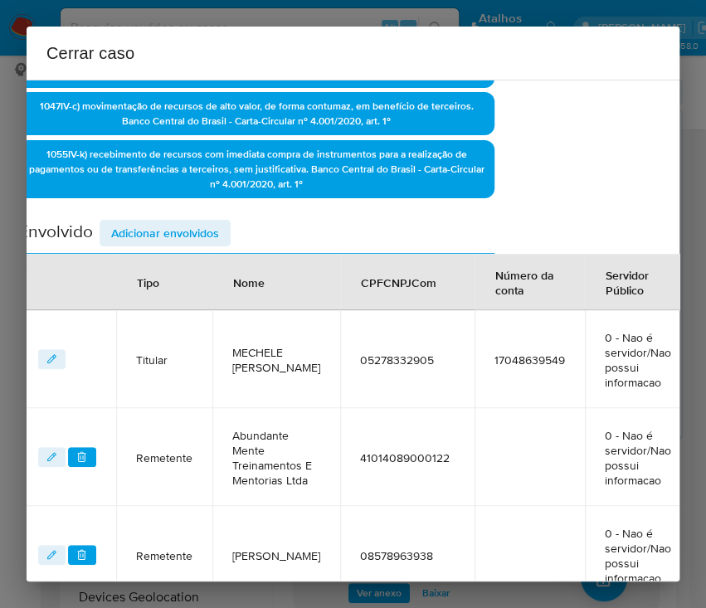
click at [197, 233] on span "Adicionar envolvidos" at bounding box center [165, 232] width 108 height 23
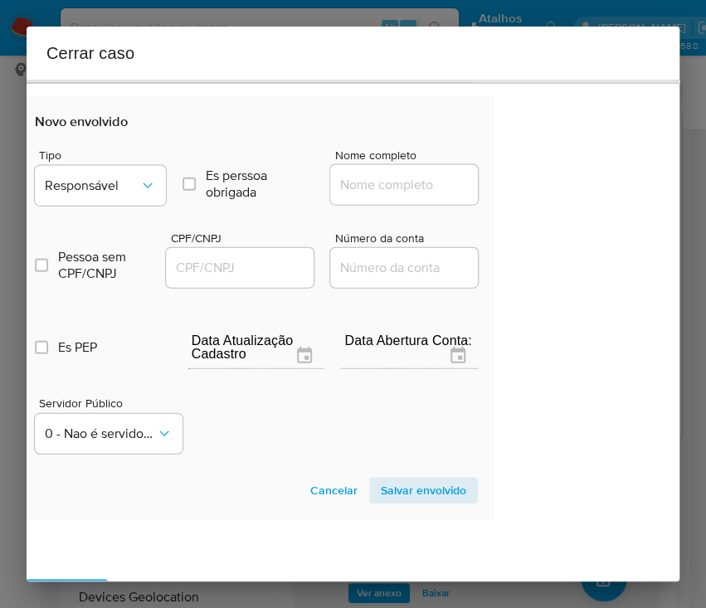
scroll to position [1288, 107]
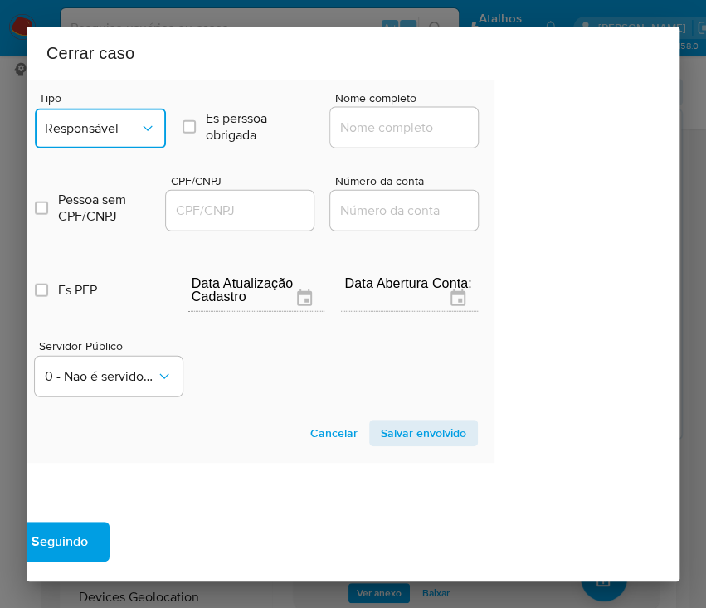
click at [101, 148] on button "Responsável" at bounding box center [100, 129] width 131 height 40
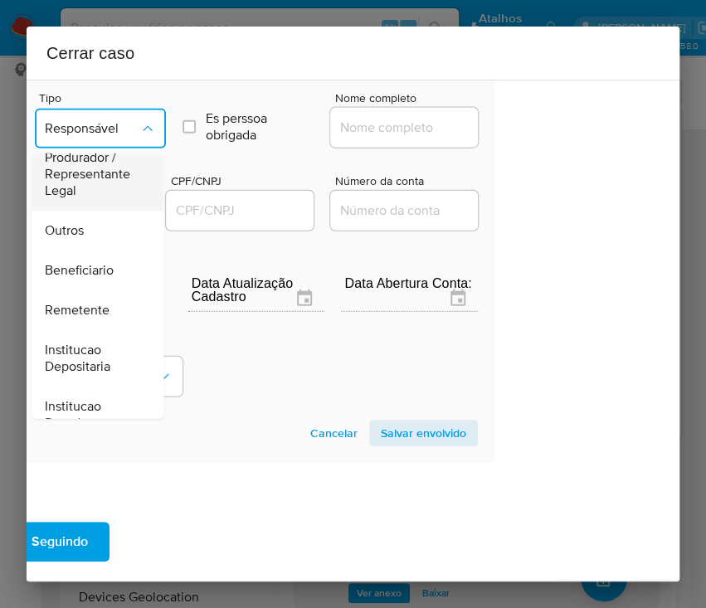
scroll to position [294, 0]
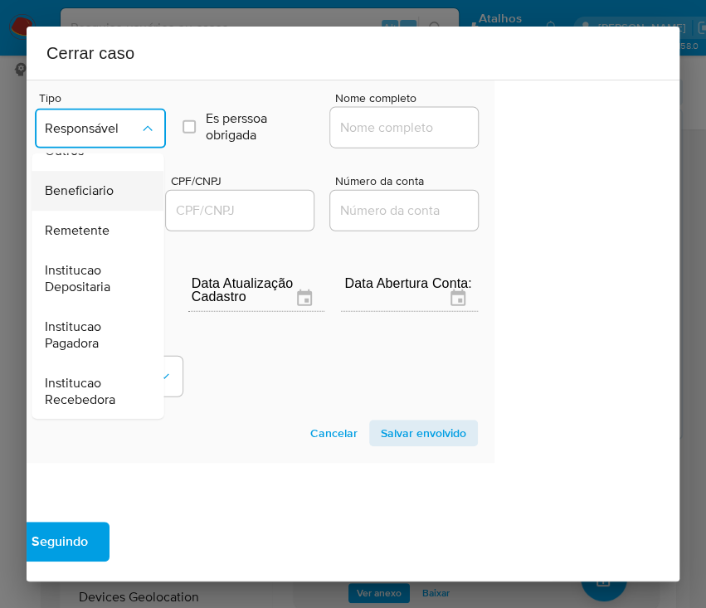
click at [80, 182] on div "Beneficiario" at bounding box center [92, 191] width 95 height 40
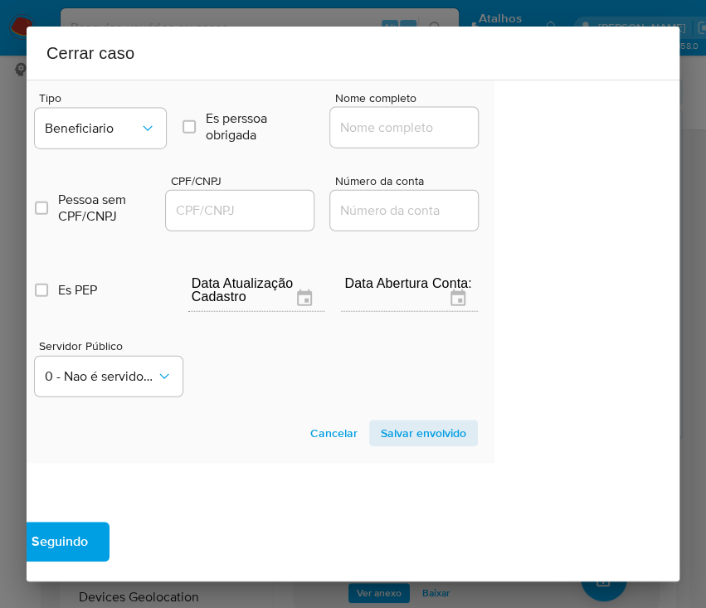
click at [391, 125] on div at bounding box center [404, 128] width 148 height 40
drag, startPoint x: 382, startPoint y: 136, endPoint x: 391, endPoint y: 146, distance: 13.5
click at [382, 136] on input "Nome completo" at bounding box center [411, 128] width 163 height 22
paste input "D A Odontologia E Estetica Facial E Corporal Ltda, 45404576000152"
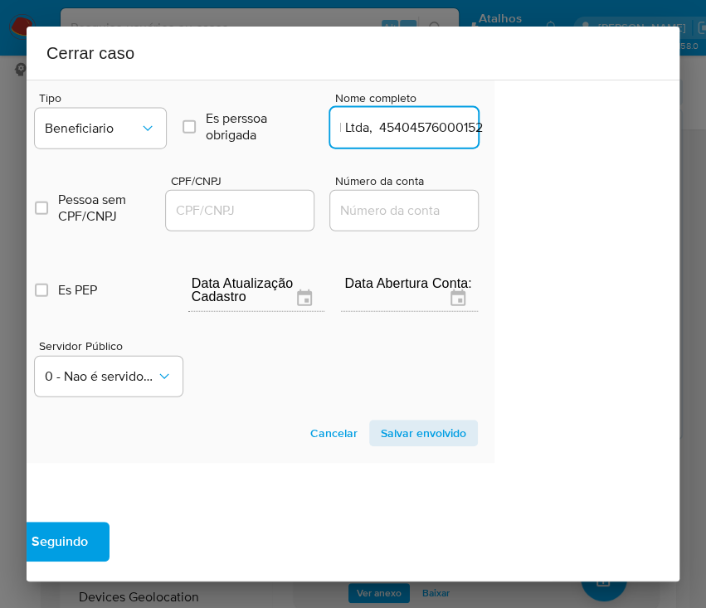
drag, startPoint x: 355, startPoint y: 141, endPoint x: 576, endPoint y: 143, distance: 221.4
click at [576, 143] on div "1 Informação completa Geral Data de início 01/07/2025 Data Fin 06/09/2025 Valor…" at bounding box center [353, 331] width 653 height 502
type input "D A Odontologia E Estetica Facial E Corporal Ltda"
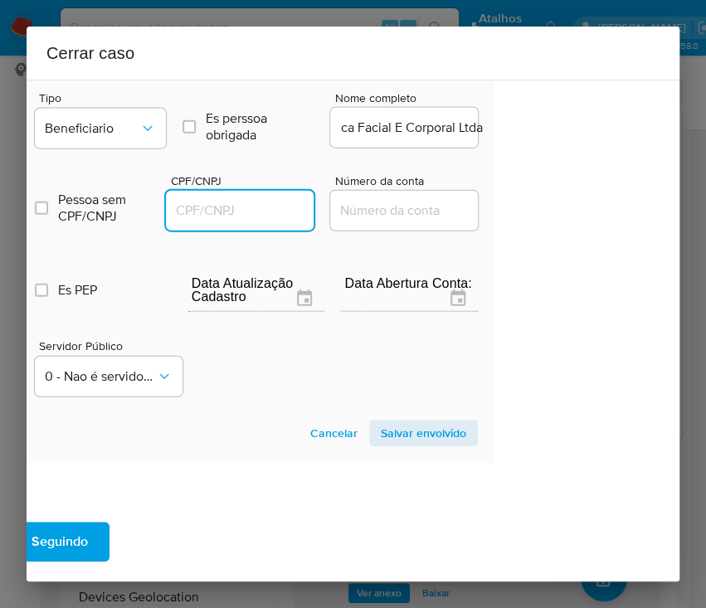
click at [208, 221] on input "CPF/CNPJ" at bounding box center [247, 211] width 163 height 22
paste input "45404576000152"
type input "45404576000152"
drag, startPoint x: 407, startPoint y: 444, endPoint x: 342, endPoint y: 454, distance: 65.6
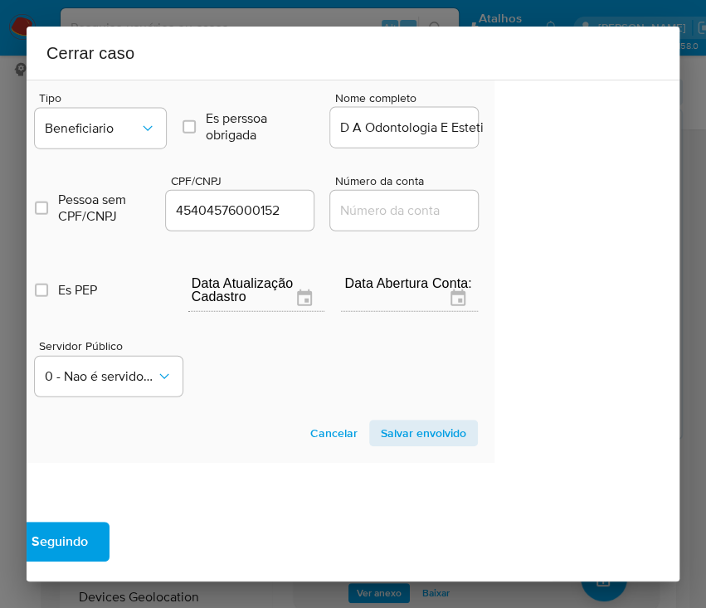
click at [408, 443] on span "Salvar envolvido" at bounding box center [423, 432] width 85 height 23
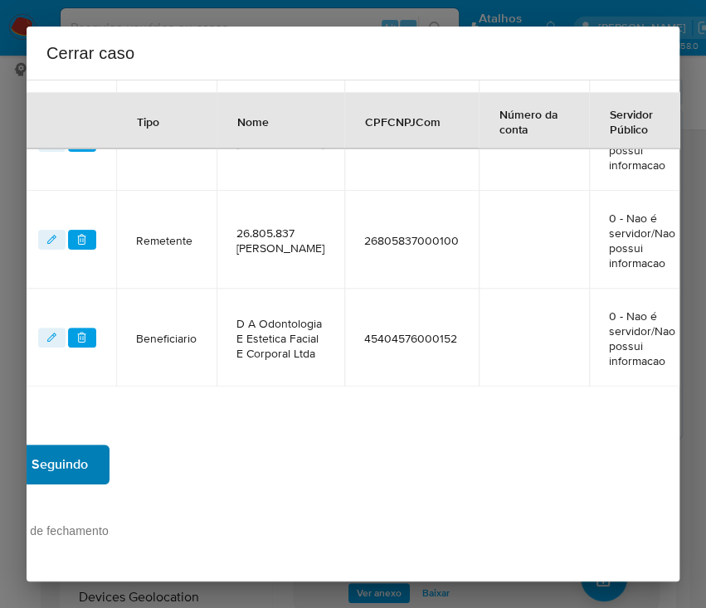
scroll to position [1084, 107]
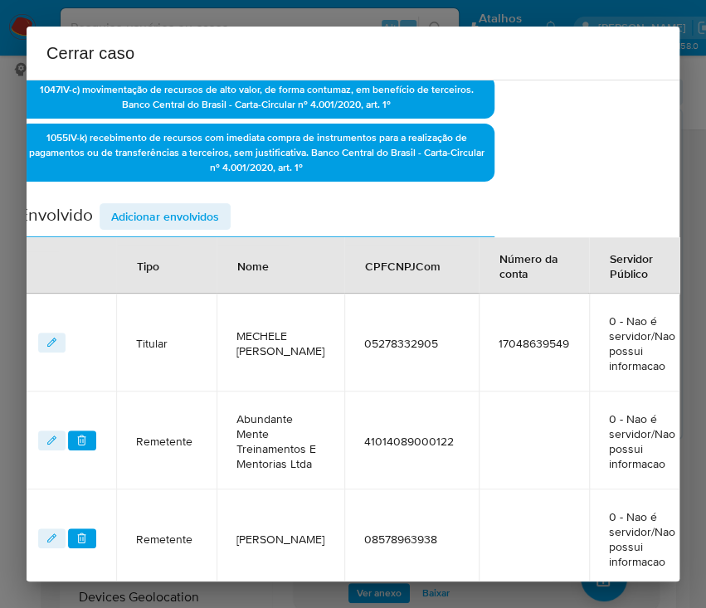
click at [169, 206] on span "Adicionar envolvidos" at bounding box center [165, 216] width 108 height 23
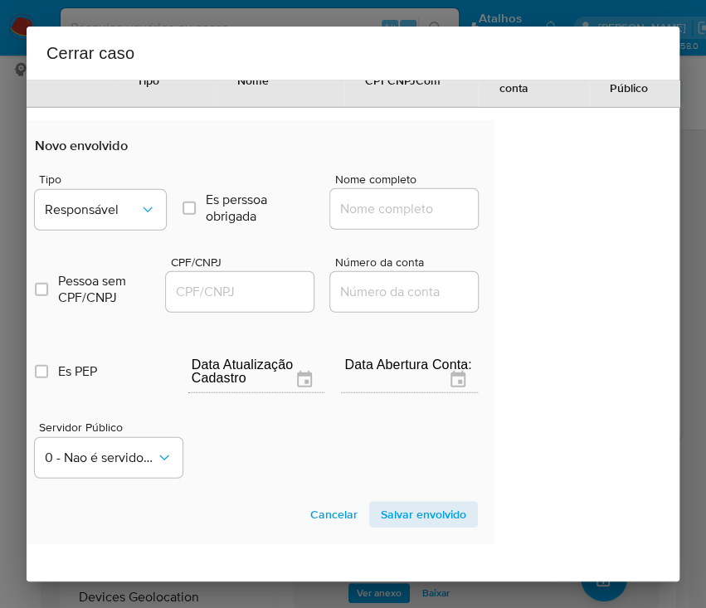
scroll to position [1305, 107]
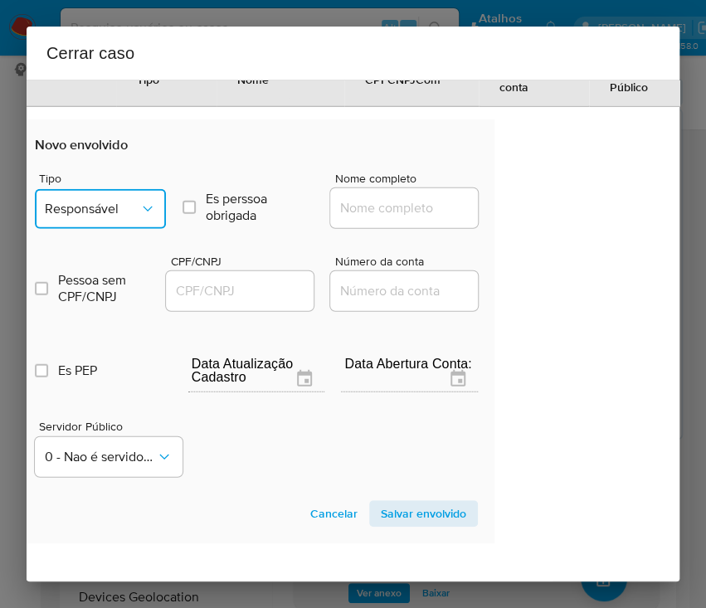
click at [112, 229] on button "Responsável" at bounding box center [100, 209] width 131 height 40
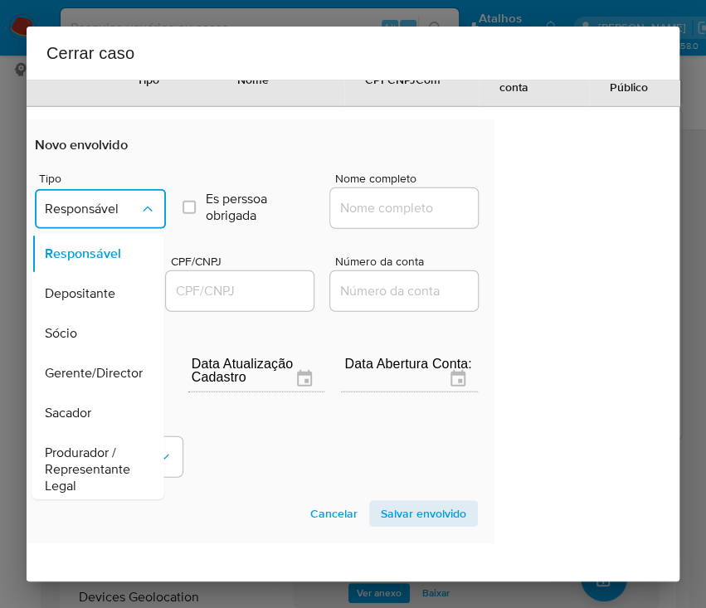
scroll to position [294, 0]
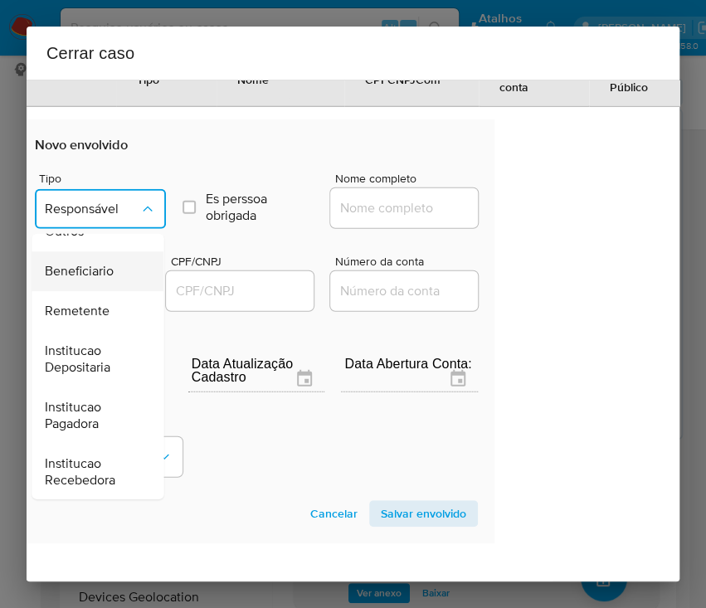
click at [97, 279] on span "Beneficiario" at bounding box center [79, 271] width 69 height 17
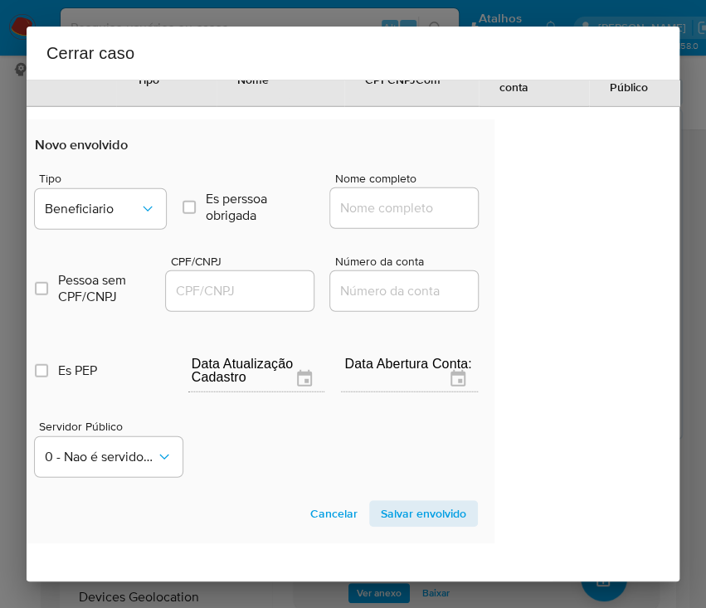
click at [352, 219] on input "Nome completo" at bounding box center [411, 208] width 163 height 22
paste input "Mt Representacoes Ltda, 48401227000175"
drag, startPoint x: 360, startPoint y: 255, endPoint x: 521, endPoint y: 255, distance: 160.9
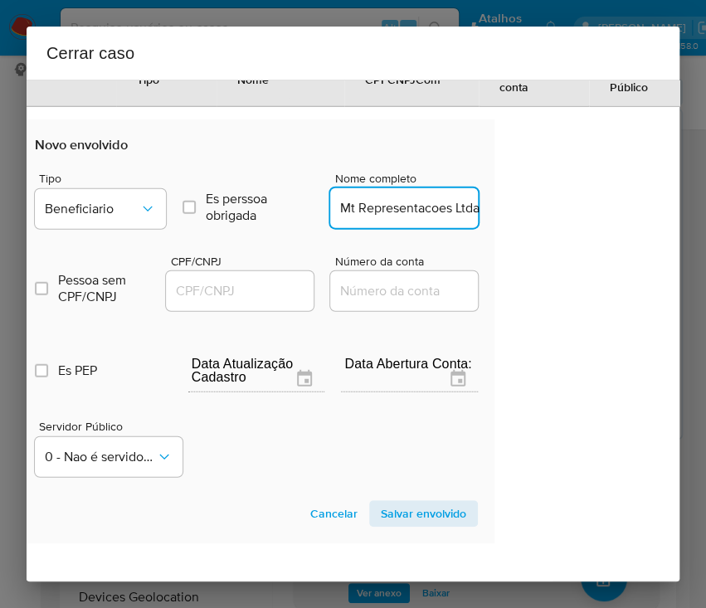
scroll to position [0, 0]
type input "Mt Representacoes Ltda"
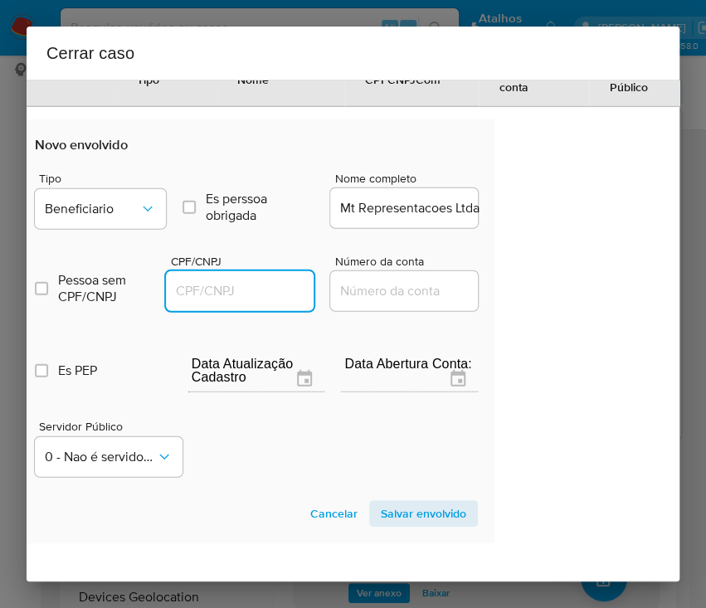
drag, startPoint x: 262, startPoint y: 328, endPoint x: 272, endPoint y: 328, distance: 10.0
click at [262, 302] on input "CPF/CNPJ" at bounding box center [247, 291] width 163 height 22
paste input "48401227000175"
type input "48401227000175"
click at [381, 525] on span "Salvar envolvido" at bounding box center [423, 513] width 85 height 23
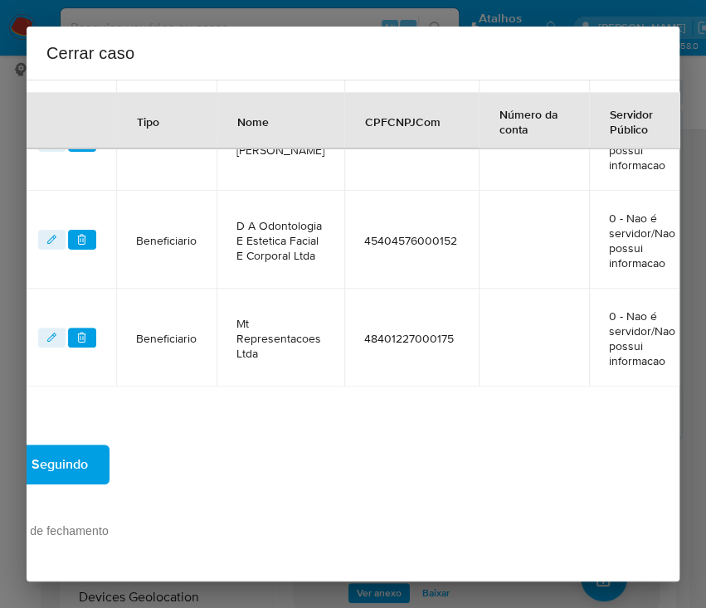
scroll to position [1137, 107]
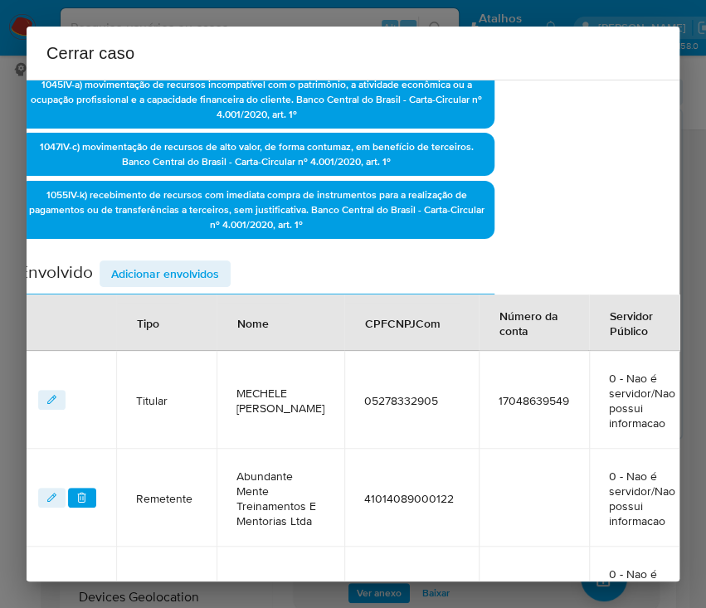
click at [146, 279] on span "Adicionar envolvidos" at bounding box center [165, 273] width 108 height 23
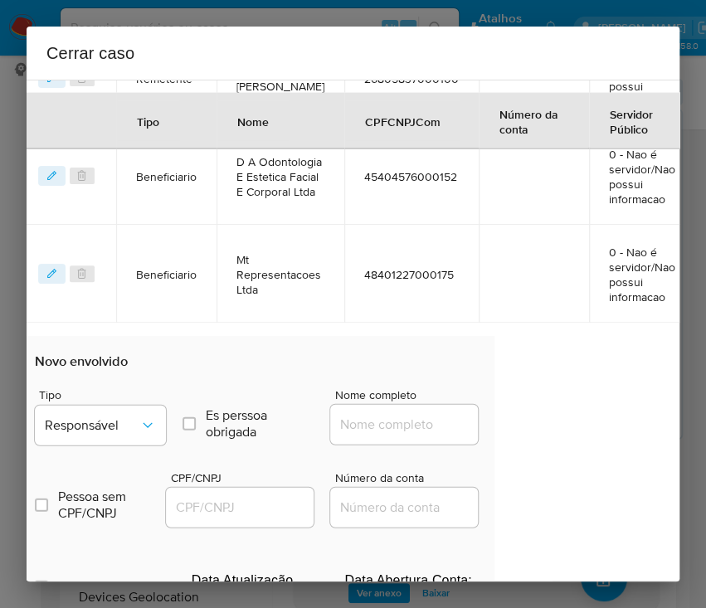
scroll to position [1358, 107]
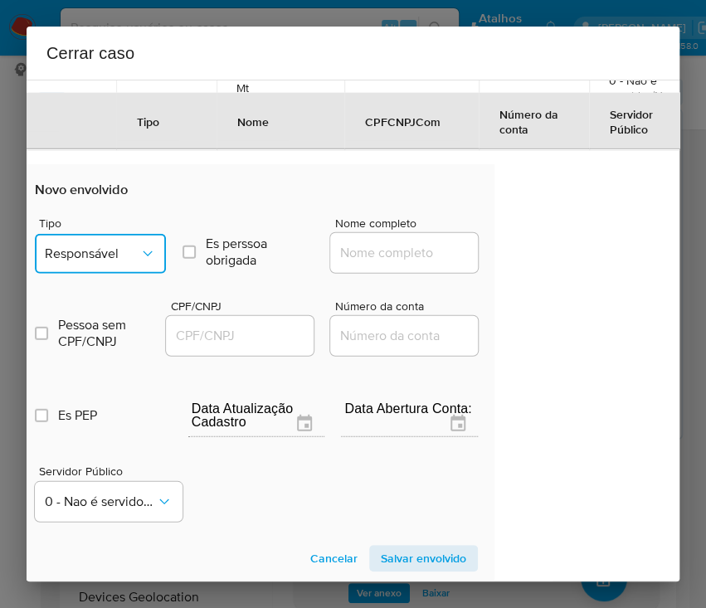
click at [104, 250] on span "Responsável" at bounding box center [92, 253] width 95 height 17
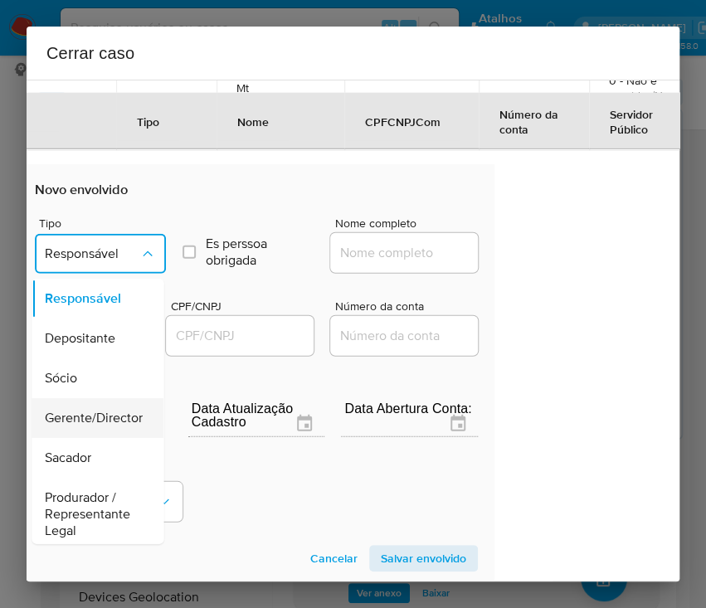
scroll to position [294, 0]
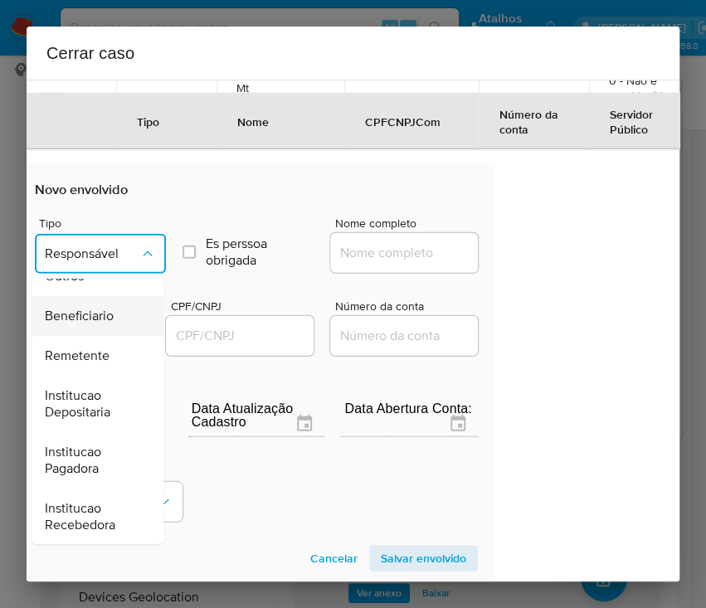
click at [97, 318] on span "Beneficiario" at bounding box center [79, 316] width 69 height 17
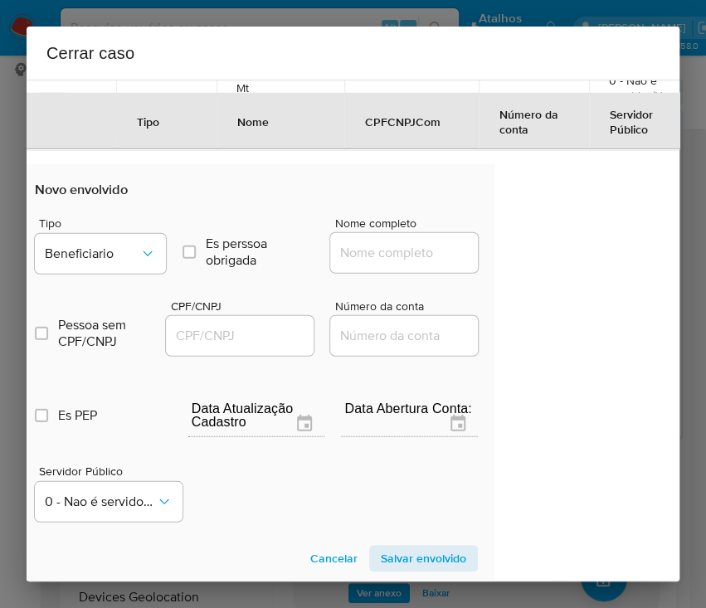
click at [371, 249] on input "Nome completo" at bounding box center [411, 253] width 163 height 22
paste input "Maria Aparecida Da Silva, 76554376968"
drag, startPoint x: 378, startPoint y: 249, endPoint x: 512, endPoint y: 253, distance: 133.6
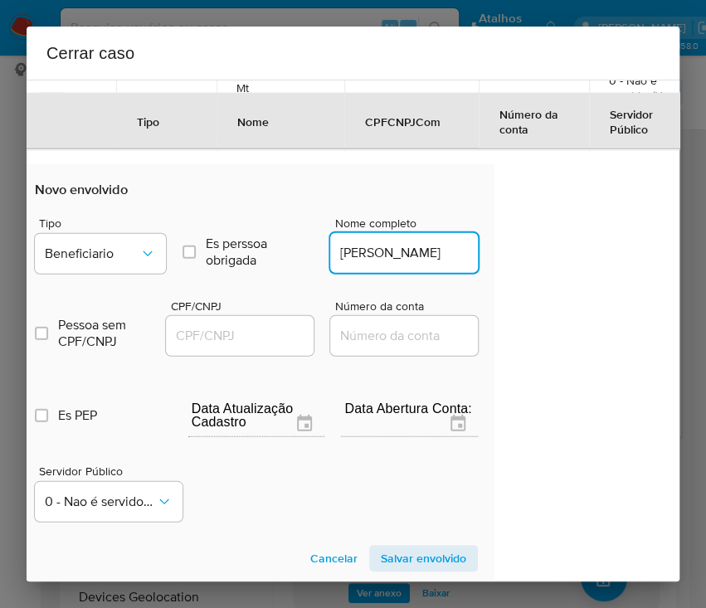
scroll to position [0, 2]
type input "Maria Aparecida Da Silva"
click at [215, 343] on input "CPF/CNPJ" at bounding box center [247, 336] width 163 height 22
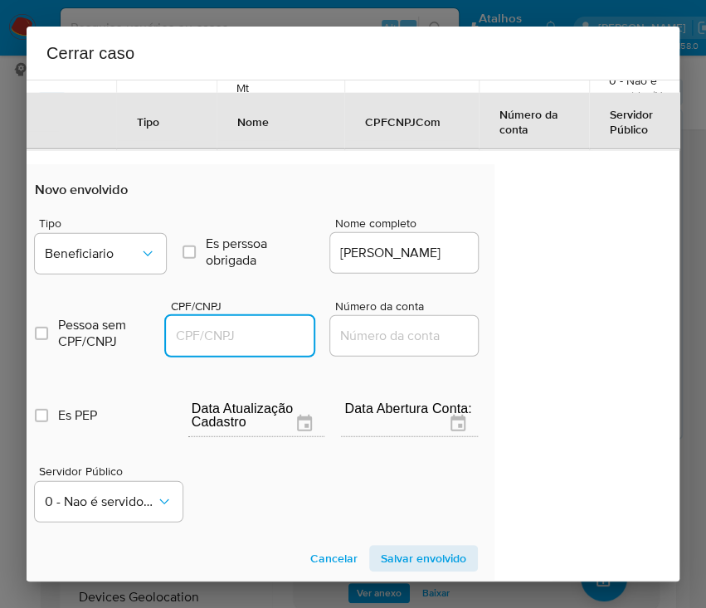
click at [227, 337] on input "CPF/CNPJ" at bounding box center [247, 336] width 163 height 22
paste input "76554376968"
type input "76554376968"
click at [390, 552] on span "Salvar envolvido" at bounding box center [423, 557] width 85 height 23
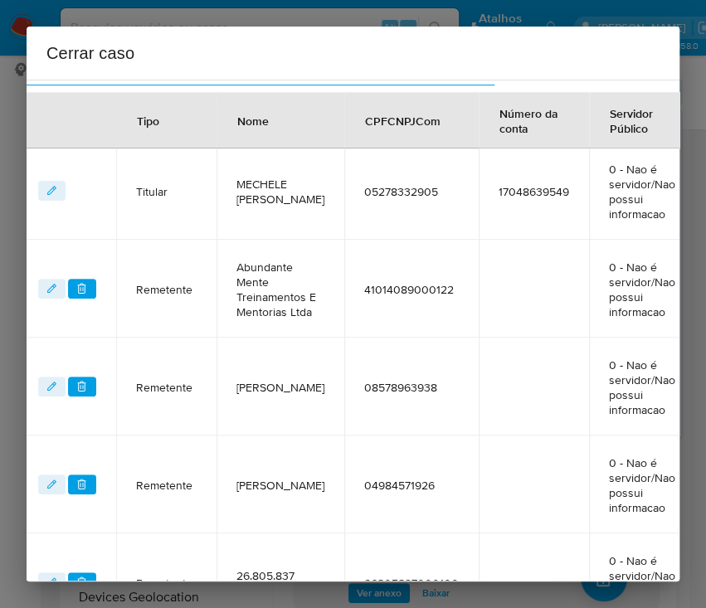
scroll to position [351, 107]
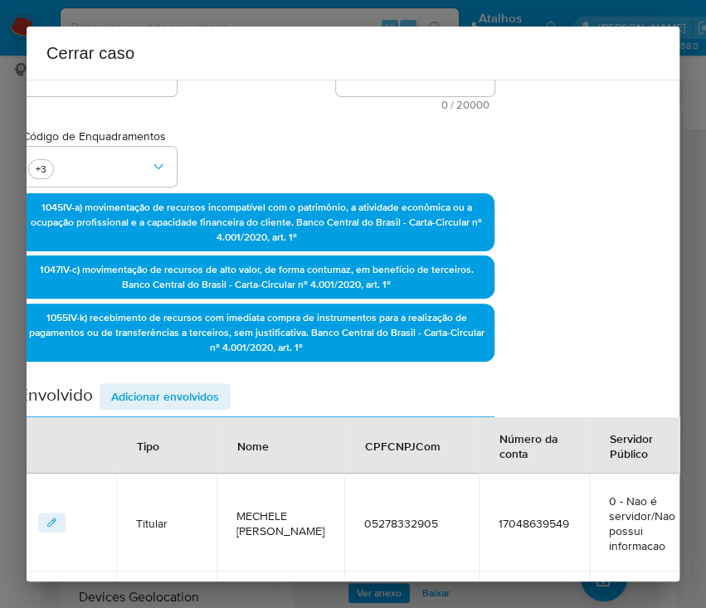
click at [187, 400] on span "Adicionar envolvidos" at bounding box center [165, 396] width 108 height 23
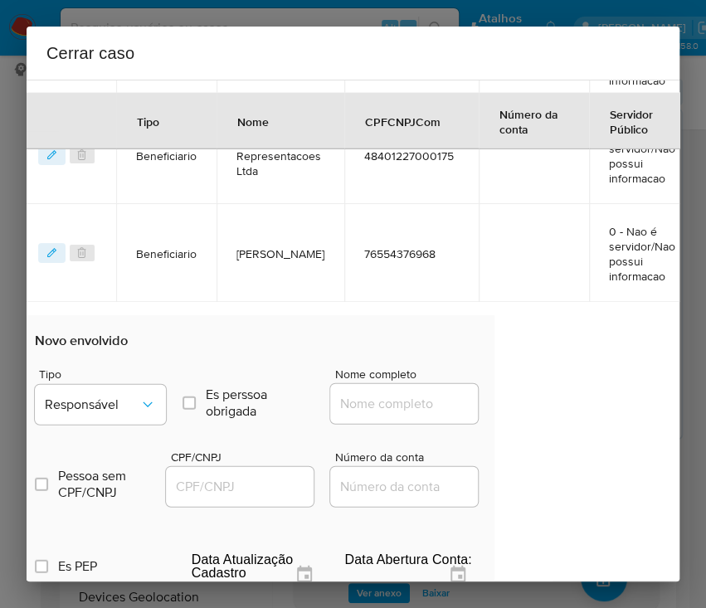
scroll to position [1456, 107]
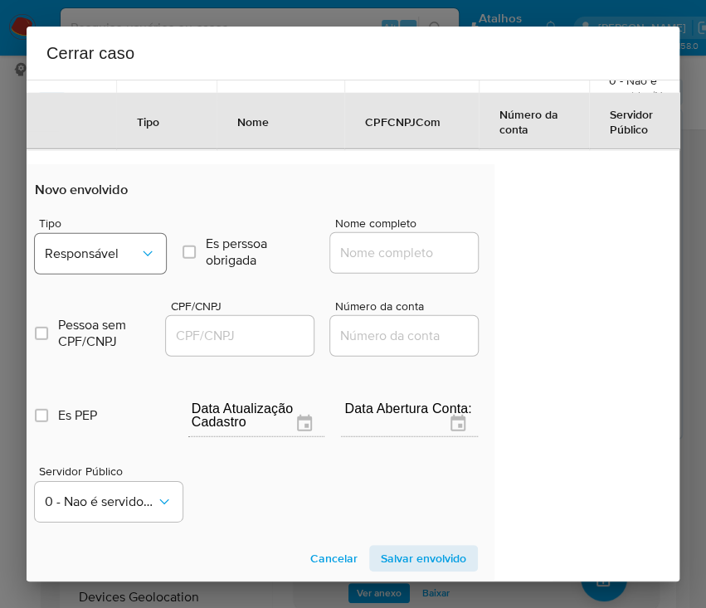
drag, startPoint x: 116, startPoint y: 284, endPoint x: 133, endPoint y: 264, distance: 25.9
click at [116, 283] on div "Pessoa sem CPF/CNPJ Is CPFCNPJ CPF/CNPJ Número da conta" at bounding box center [256, 319] width 443 height 79
click at [134, 261] on button "Responsável" at bounding box center [100, 254] width 131 height 40
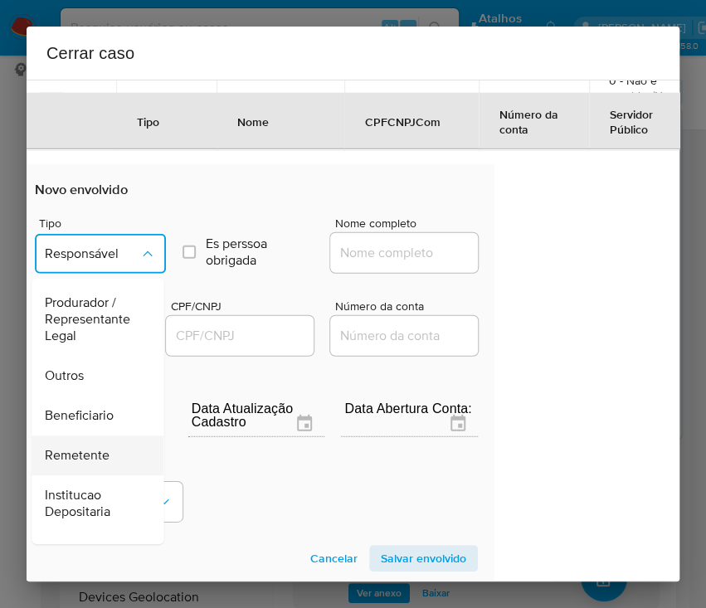
scroll to position [294, 0]
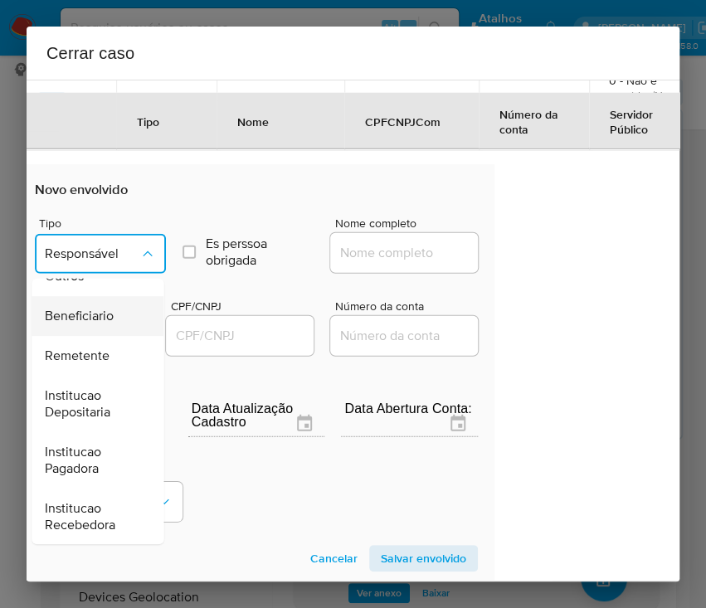
click at [107, 317] on span "Beneficiario" at bounding box center [79, 316] width 69 height 17
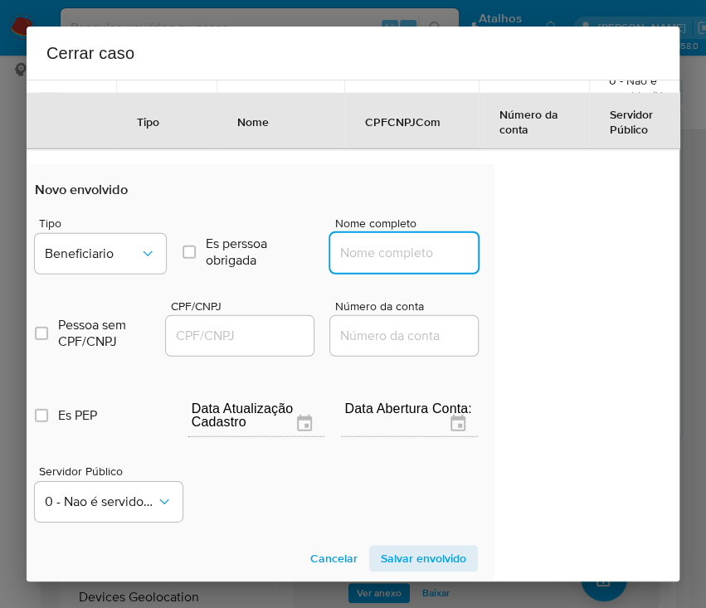
click at [400, 256] on input "Nome completo" at bounding box center [411, 253] width 163 height 22
paste input "Gabriel Almeida Carballo, 06598660130"
drag, startPoint x: 375, startPoint y: 259, endPoint x: 496, endPoint y: 252, distance: 121.2
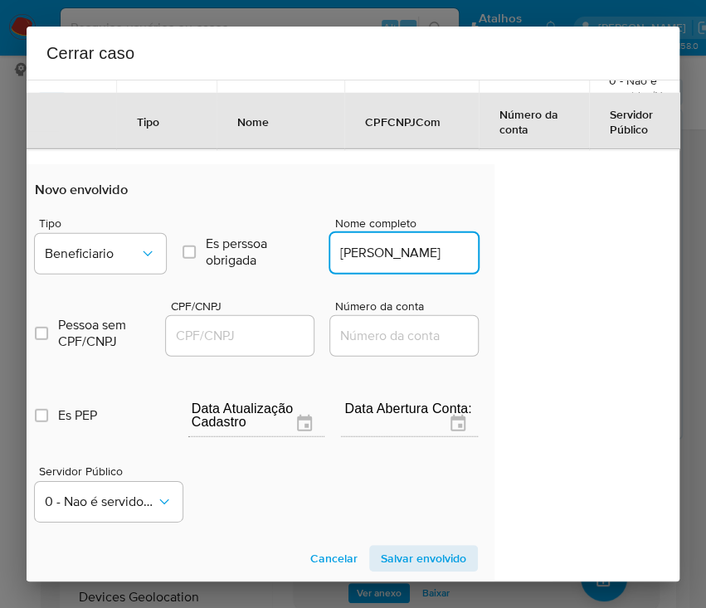
scroll to position [0, 2]
type input "Gabriel Almeida Carballo"
click at [221, 337] on input "CPF/CNPJ" at bounding box center [247, 336] width 163 height 22
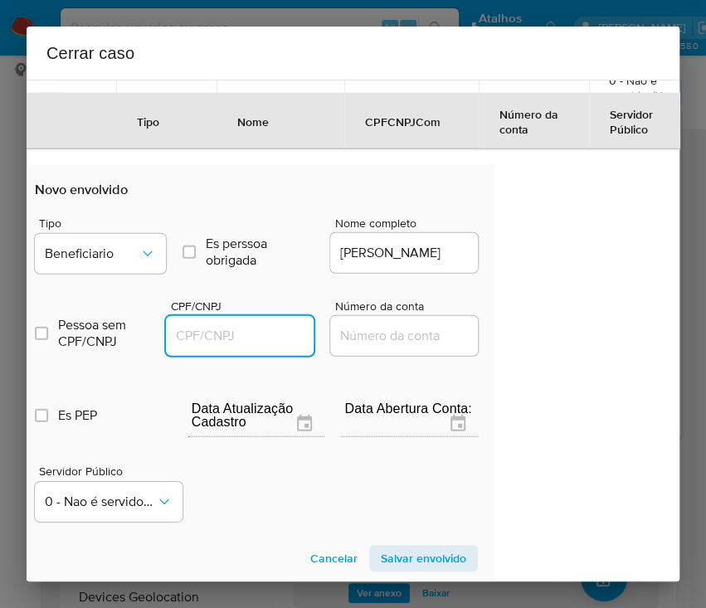
paste input "06598660130"
type input "6598660130"
click at [381, 561] on span "Salvar envolvido" at bounding box center [423, 557] width 85 height 23
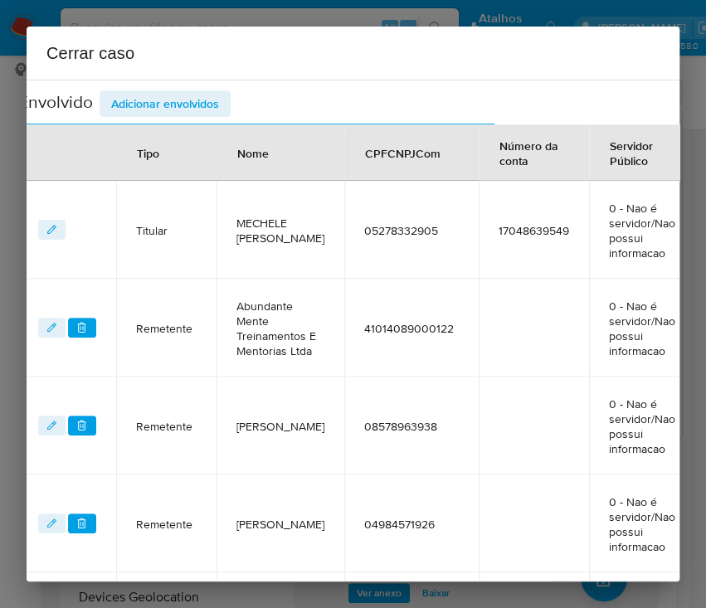
scroll to position [559, 107]
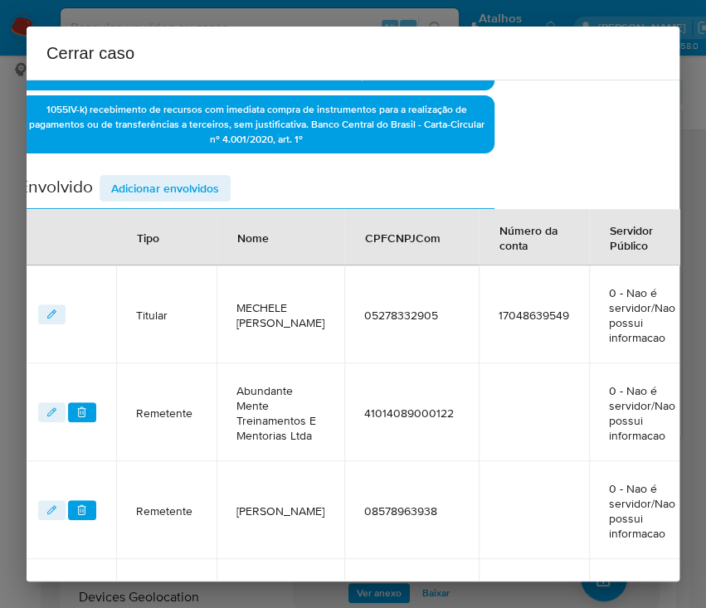
click at [209, 196] on span "Adicionar envolvidos" at bounding box center [165, 188] width 108 height 23
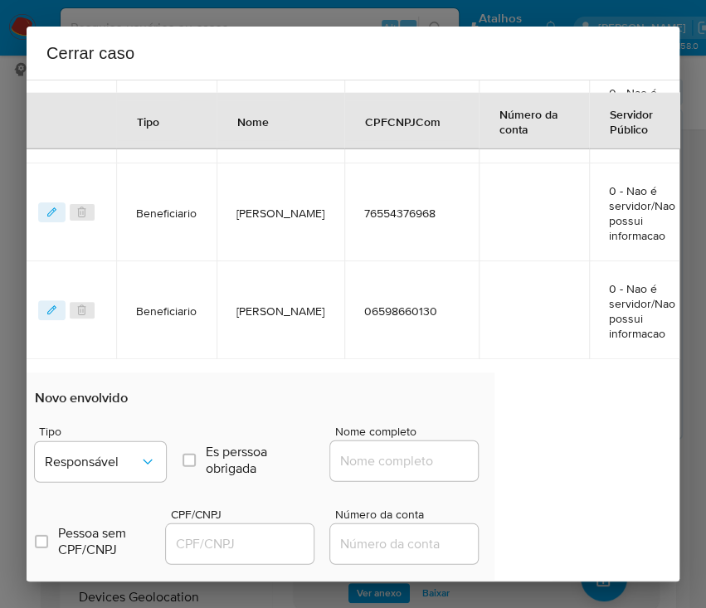
scroll to position [1444, 107]
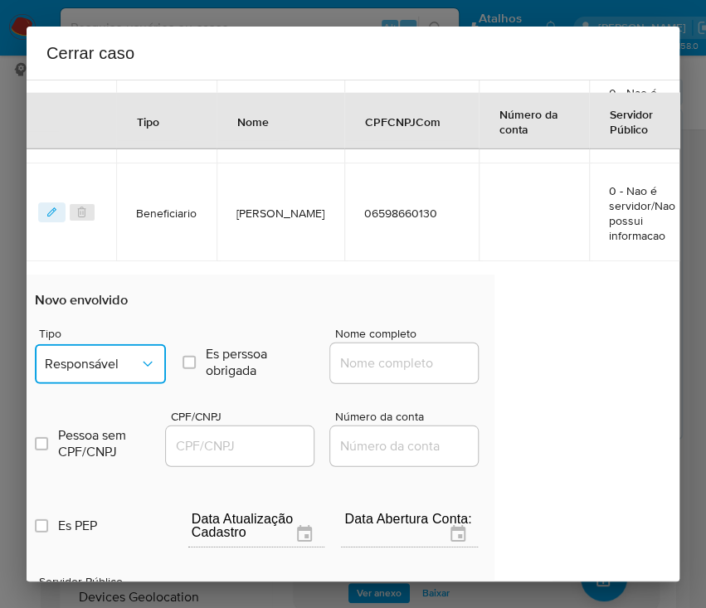
click at [112, 373] on button "Responsável" at bounding box center [100, 364] width 131 height 40
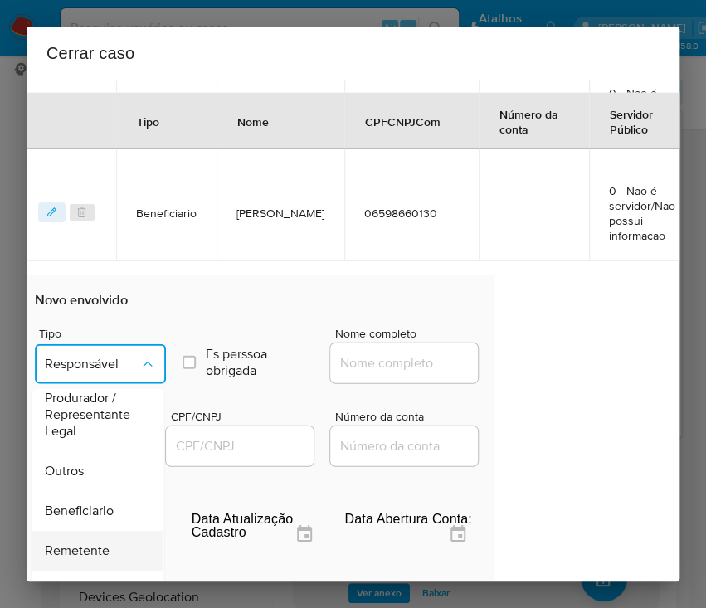
scroll to position [0, 0]
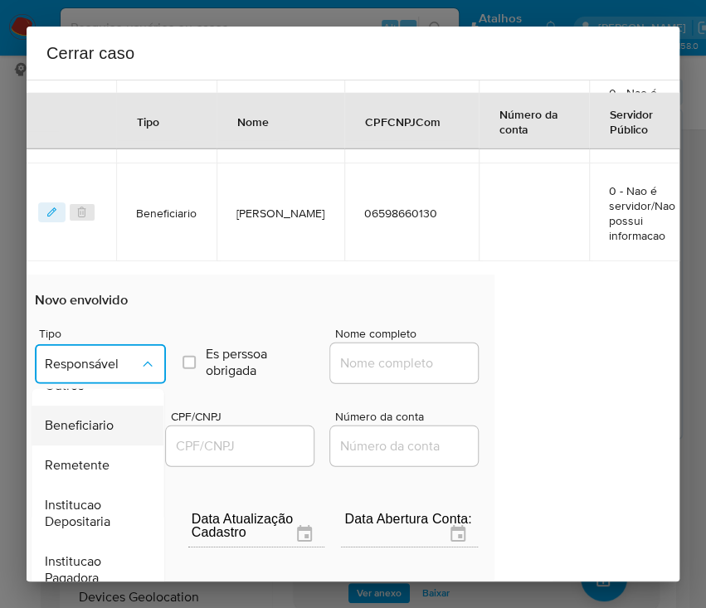
click at [93, 428] on span "Beneficiario" at bounding box center [79, 425] width 69 height 17
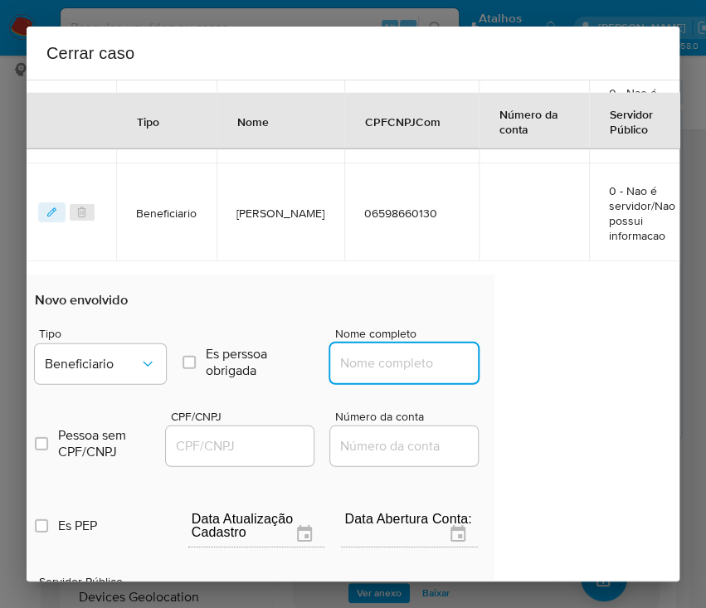
click at [367, 353] on input "Nome completo" at bounding box center [411, 363] width 163 height 22
paste input "Cleber Astigarraga Lima, 03558537106"
drag, startPoint x: 379, startPoint y: 361, endPoint x: 502, endPoint y: 353, distance: 122.9
type input "Cleber Astigarraga Lima"
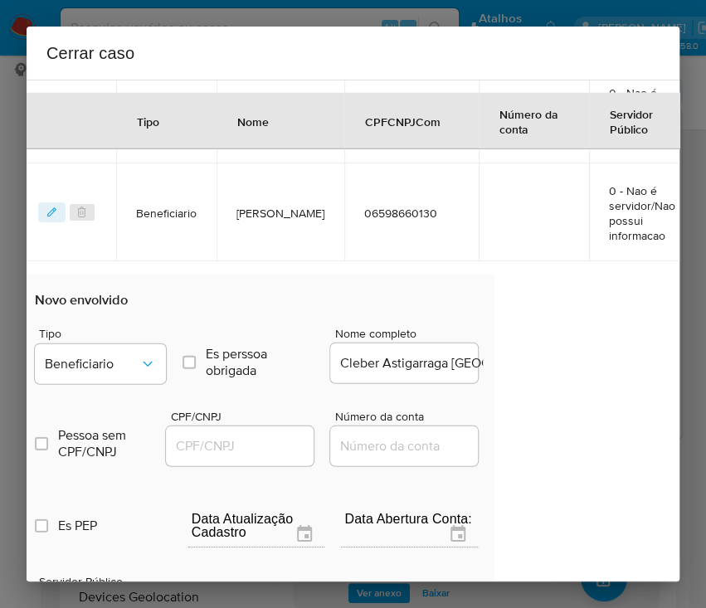
click at [239, 456] on div at bounding box center [240, 446] width 148 height 40
click at [254, 444] on input "CPF/CNPJ" at bounding box center [247, 446] width 163 height 22
paste input "03558537106"
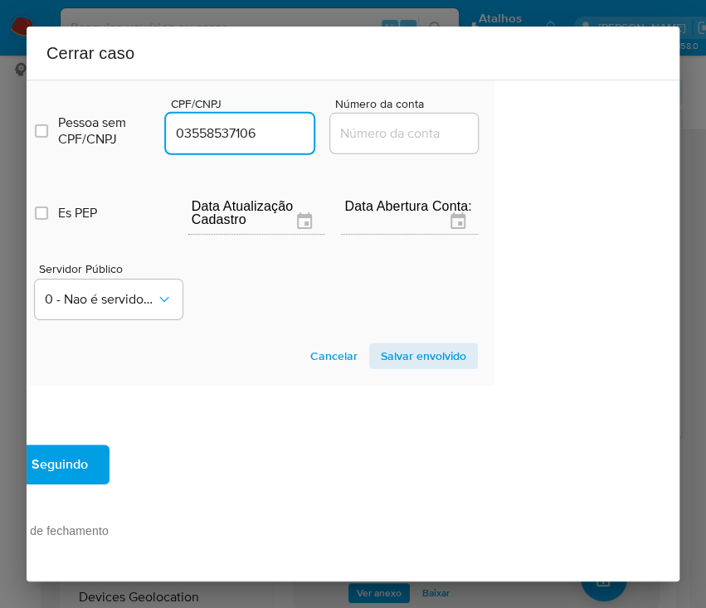
type input "3558537106"
click at [391, 344] on span "Salvar envolvido" at bounding box center [423, 355] width 85 height 23
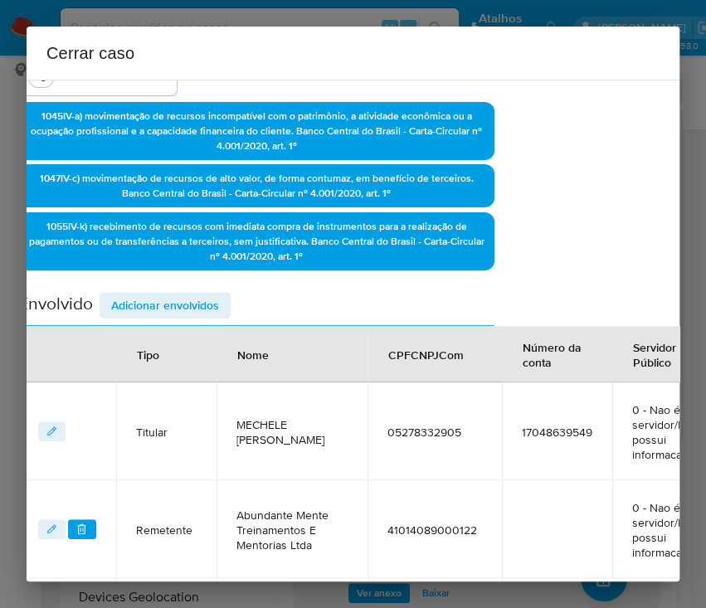
click at [154, 298] on span "Adicionar envolvidos" at bounding box center [165, 305] width 108 height 23
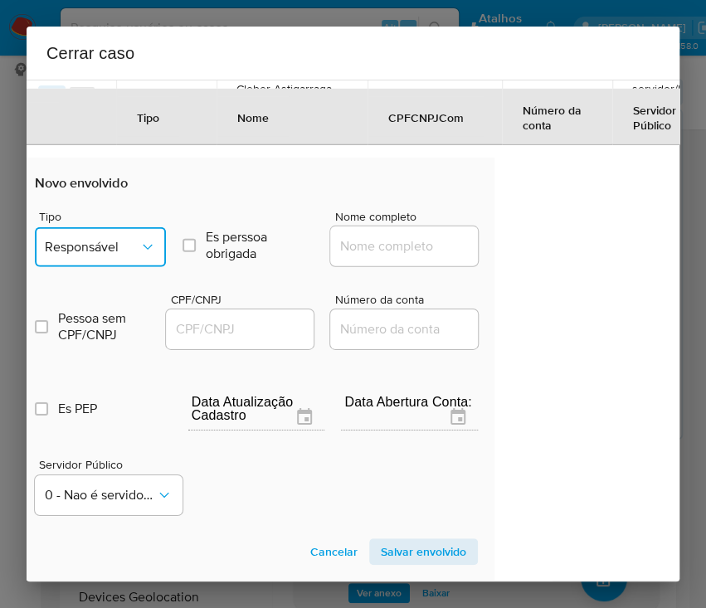
click at [108, 241] on span "Responsável" at bounding box center [92, 247] width 95 height 17
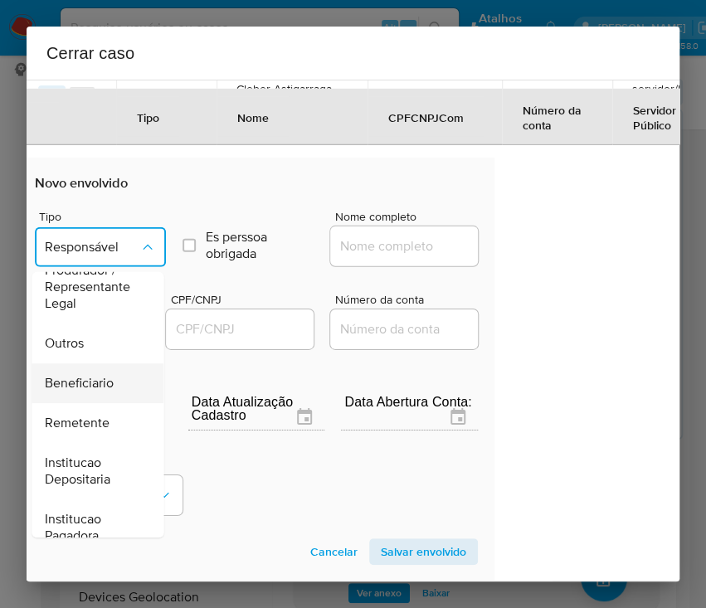
click at [95, 386] on span "Beneficiario" at bounding box center [79, 383] width 69 height 17
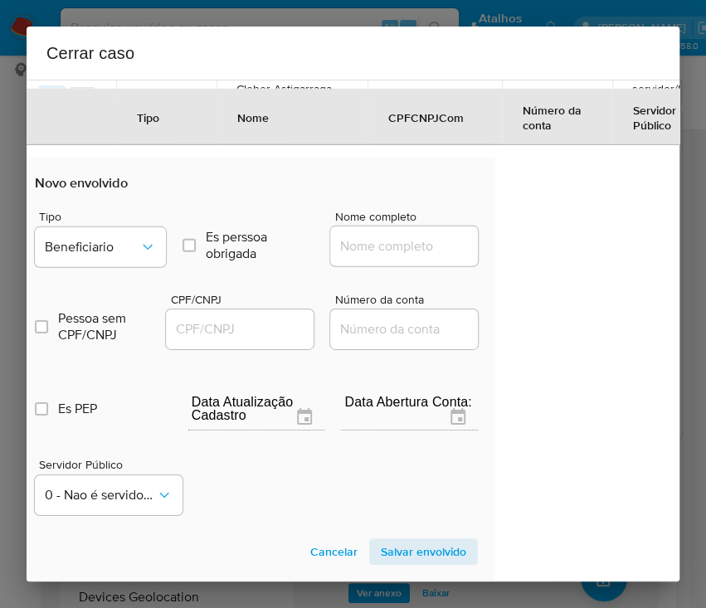
click at [361, 245] on input "Nome completo" at bounding box center [411, 246] width 163 height 22
paste input "Spektrum Servicos Digitais Ltda, 12121444000164"
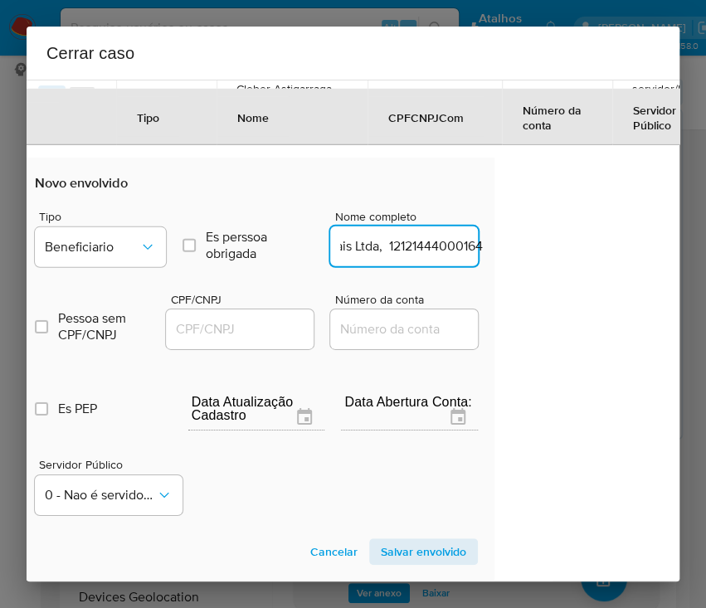
drag, startPoint x: 364, startPoint y: 249, endPoint x: 517, endPoint y: 249, distance: 152.6
type input "Spektrum Servicos Digitais Ltda"
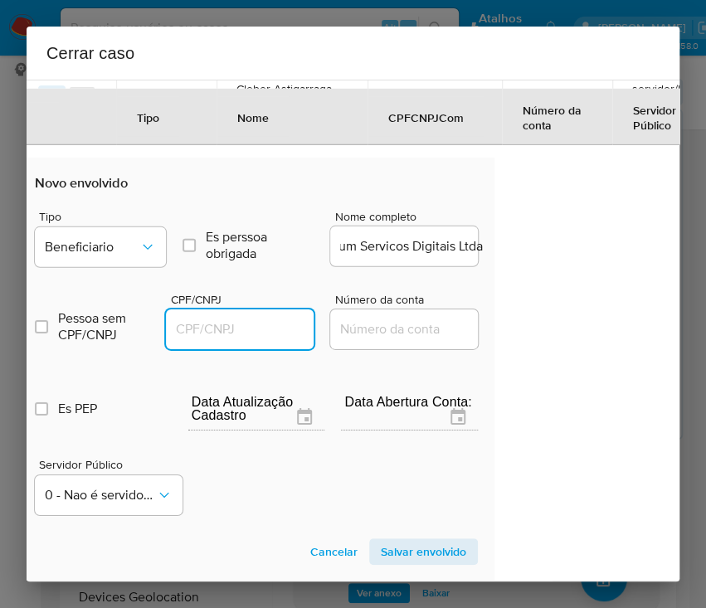
click at [248, 327] on input "CPF/CNPJ" at bounding box center [247, 329] width 163 height 22
paste input "12121444000164"
type input "12121444000164"
click at [424, 556] on span "Salvar envolvido" at bounding box center [423, 551] width 85 height 23
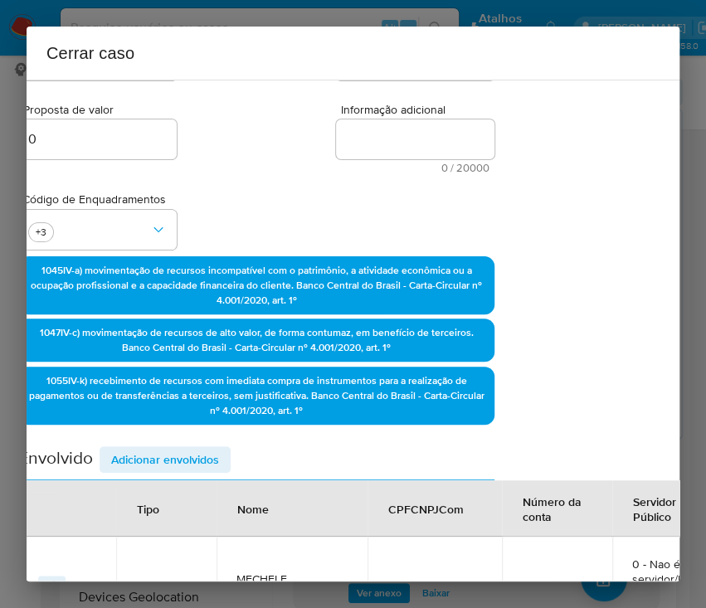
scroll to position [91, 107]
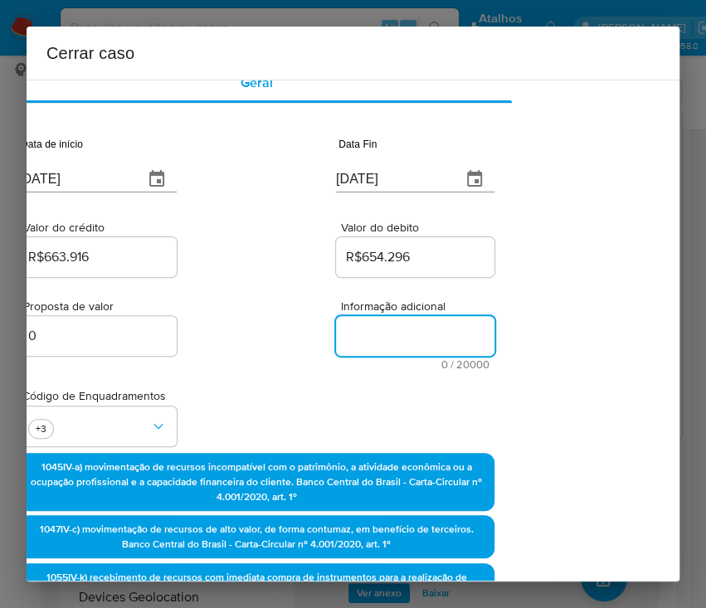
click at [386, 345] on textarea "Informação adicional" at bounding box center [415, 336] width 158 height 40
paste textarea "Informações da Cliente Mechele Fatima da Silva, CPF 05278332905, 39 anos, resid…"
type textarea "Informações da Cliente Mechele Fatima da Silva, CPF 05278332905, 39 anos, resid…"
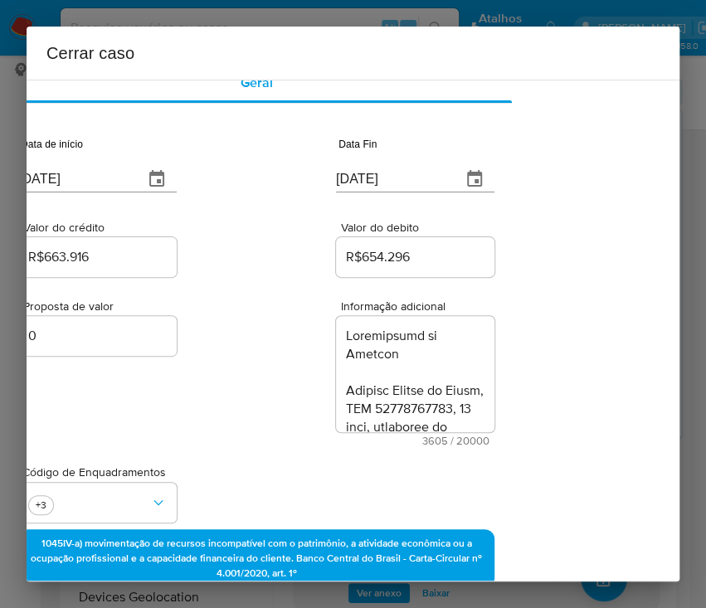
click at [277, 446] on div "Código de Enquadramentos +3" at bounding box center [256, 487] width 476 height 83
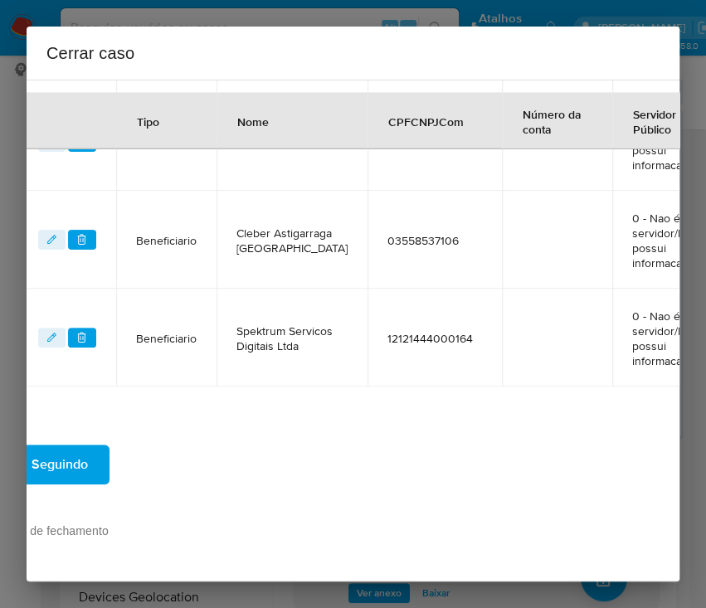
scroll to position [1605, 107]
click at [85, 457] on span "Seguindo" at bounding box center [60, 464] width 56 height 36
click at [87, 452] on button "Seguindo" at bounding box center [59, 464] width 99 height 40
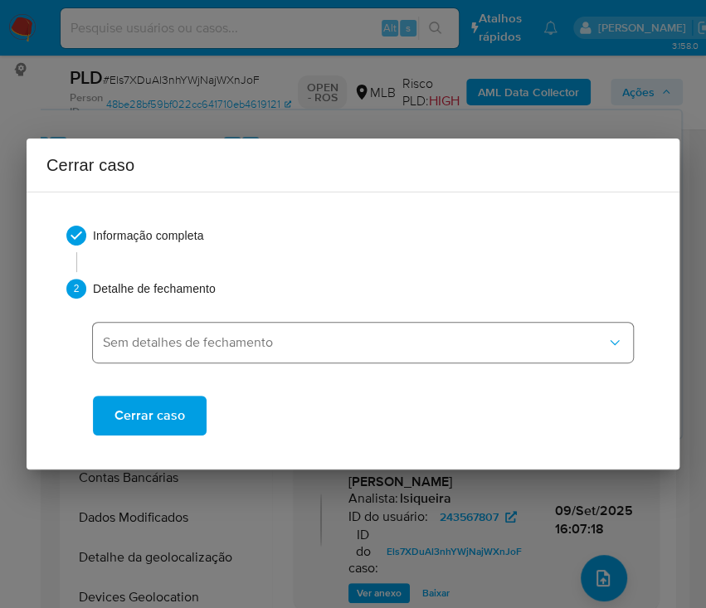
scroll to position [0, 0]
click at [138, 415] on span "Cerrar caso" at bounding box center [149, 415] width 70 height 36
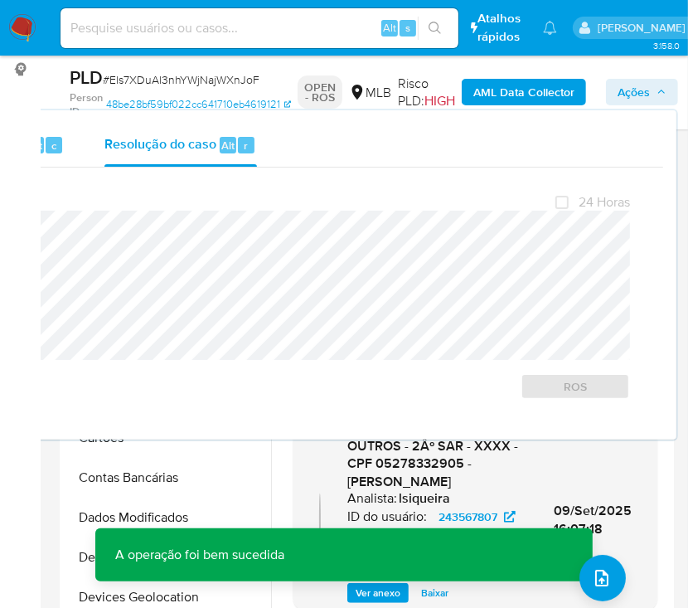
click at [123, 82] on span "# Els7XDuAl3nhYWjNajWXnJoF" at bounding box center [181, 79] width 157 height 17
copy span "Els7XDuAl3nhYWjNajWXnJoF"
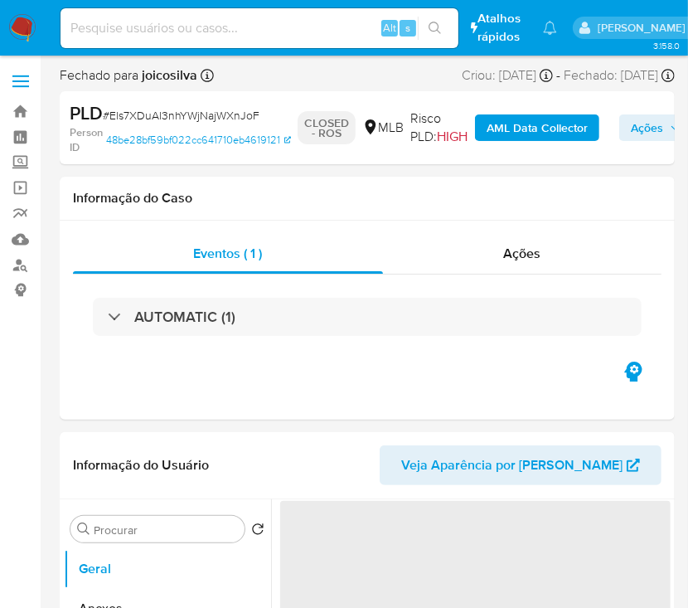
click at [13, 22] on img at bounding box center [22, 28] width 28 height 28
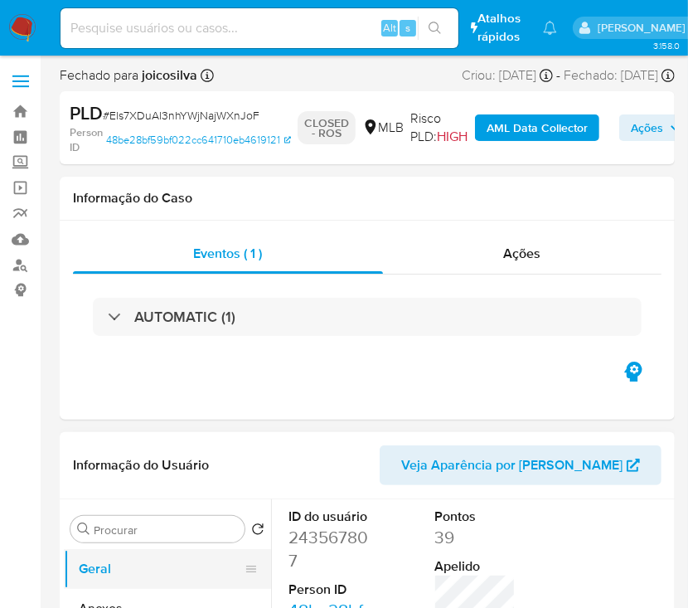
select select "10"
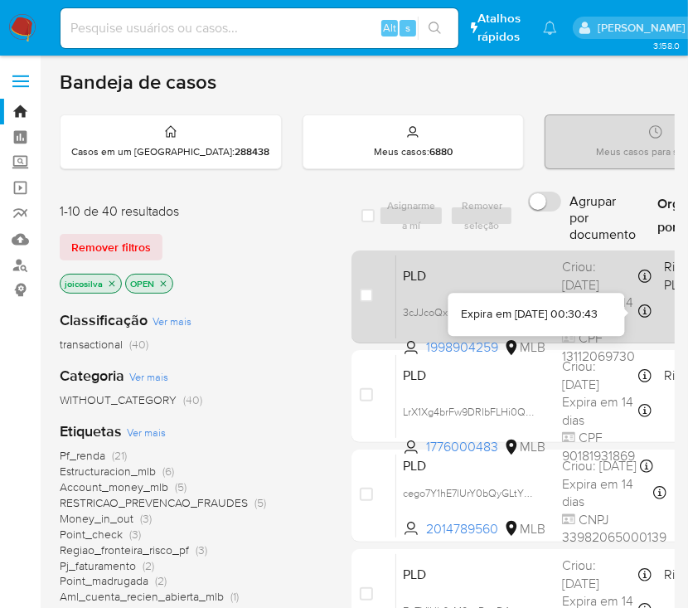
click at [593, 294] on span "Expira em 14 dias" at bounding box center [598, 312] width 73 height 36
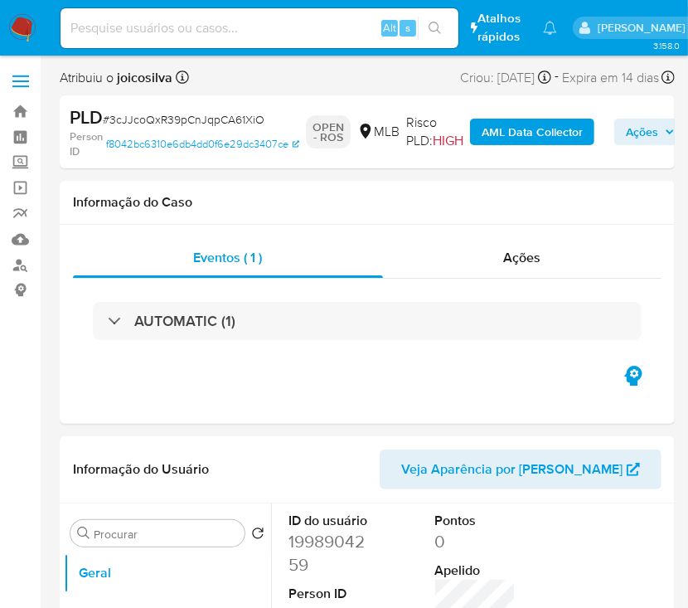
select select "10"
